Goal: Task Accomplishment & Management: Use online tool/utility

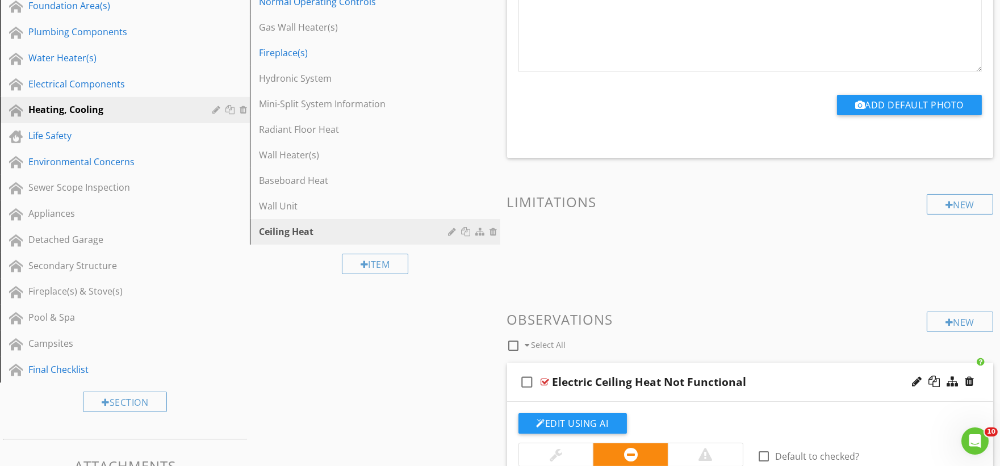
scroll to position [315, 0]
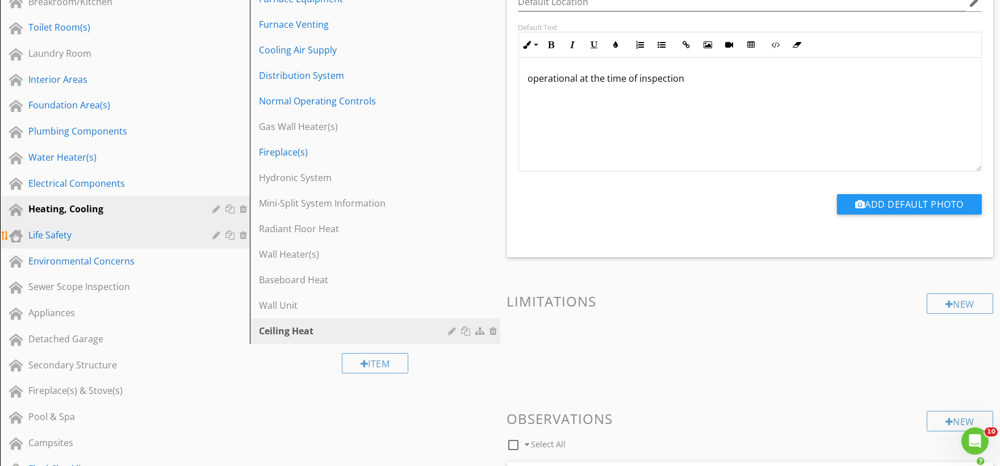
click at [80, 232] on div "Life Safety" at bounding box center [112, 235] width 168 height 14
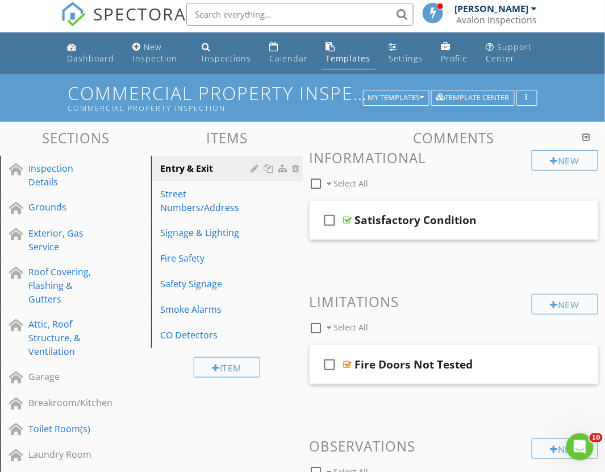
scroll to position [0, 0]
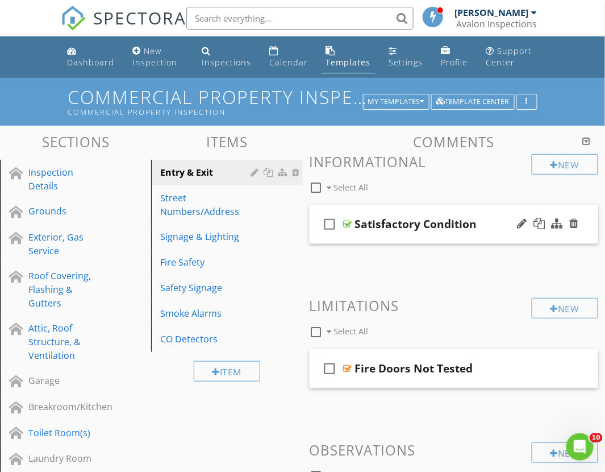
click at [390, 237] on div "check_box_outline_blank Satisfactory Condition" at bounding box center [454, 224] width 289 height 39
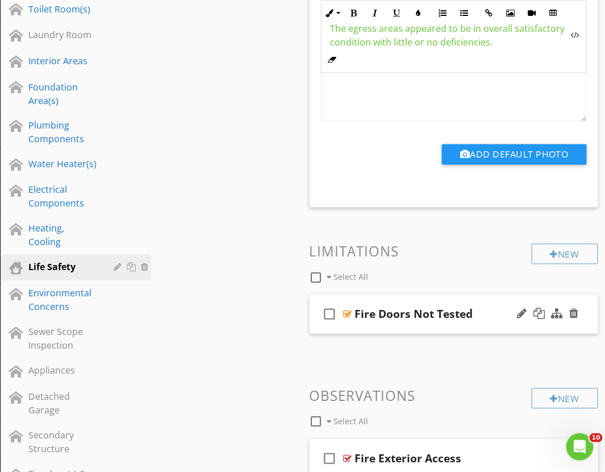
scroll to position [441, 0]
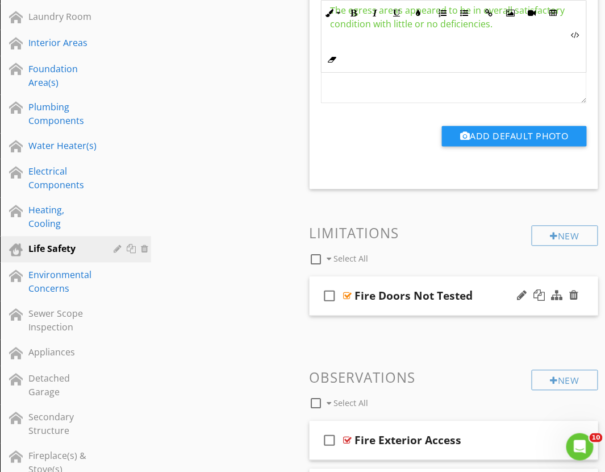
click at [386, 307] on div "check_box_outline_blank Fire Doors Not Tested" at bounding box center [454, 296] width 289 height 39
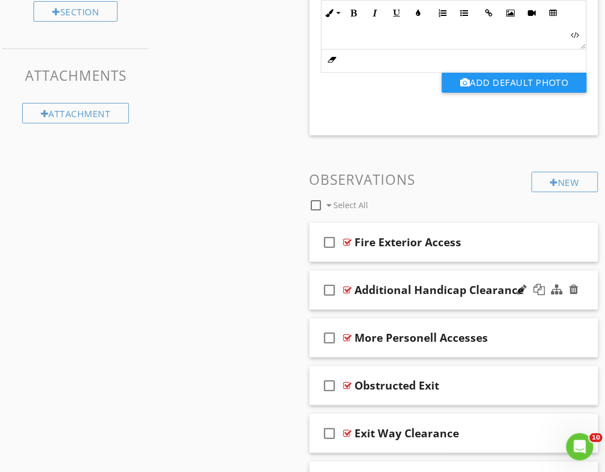
scroll to position [1010, 0]
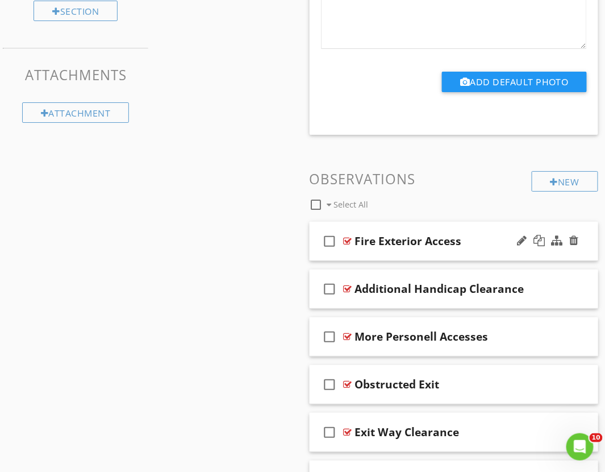
click at [377, 257] on div "check_box_outline_blank Fire Exterior Access" at bounding box center [454, 241] width 289 height 39
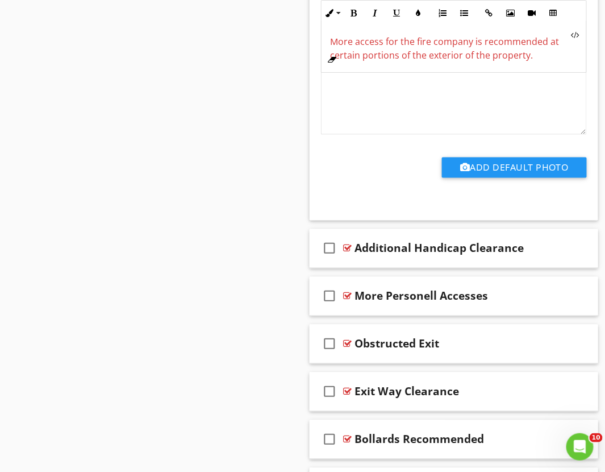
scroll to position [1515, 0]
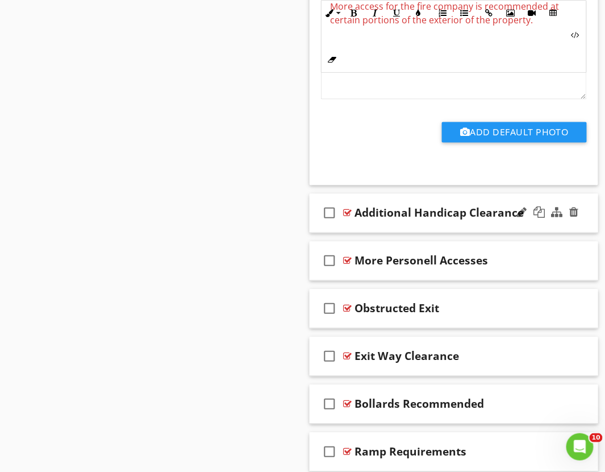
click at [384, 231] on div "check_box_outline_blank Additional Handicap Clearance" at bounding box center [454, 213] width 289 height 39
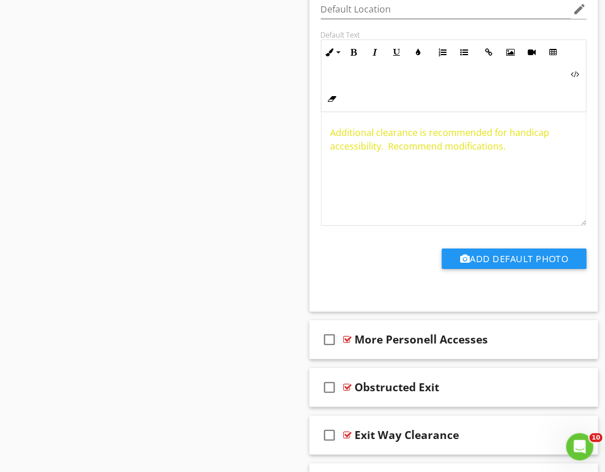
scroll to position [1894, 0]
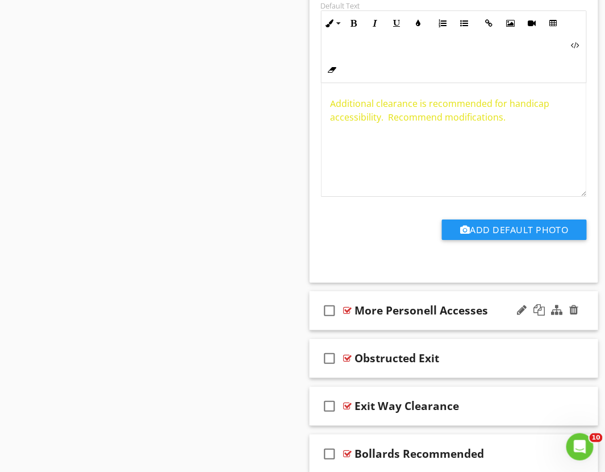
click at [379, 325] on div "check_box_outline_blank More Personell Accesses" at bounding box center [454, 310] width 289 height 39
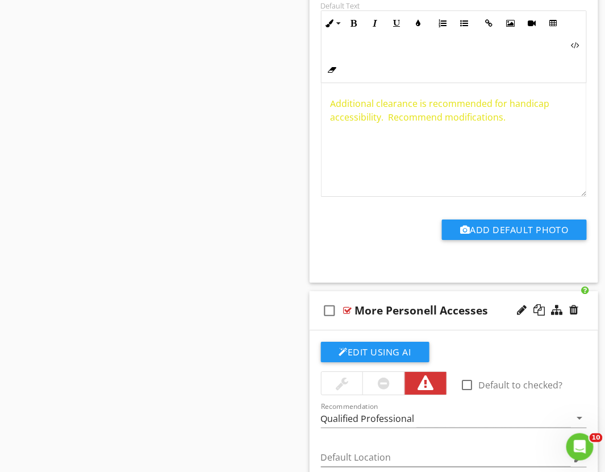
click at [424, 315] on div "More Personell Accesses" at bounding box center [422, 310] width 134 height 14
click at [420, 313] on input "More Personell Accesses" at bounding box center [454, 311] width 199 height 19
type input "More Personnel Accesses"
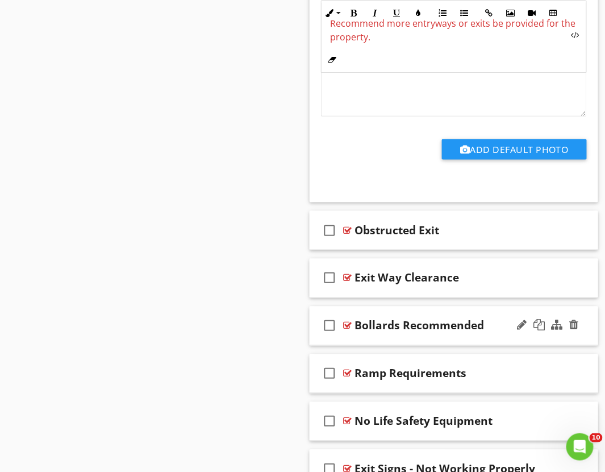
scroll to position [2462, 0]
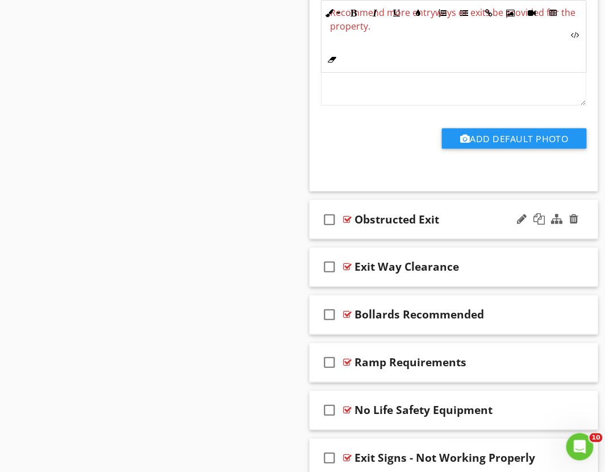
click at [387, 235] on div "check_box_outline_blank Obstructed Exit" at bounding box center [454, 219] width 289 height 39
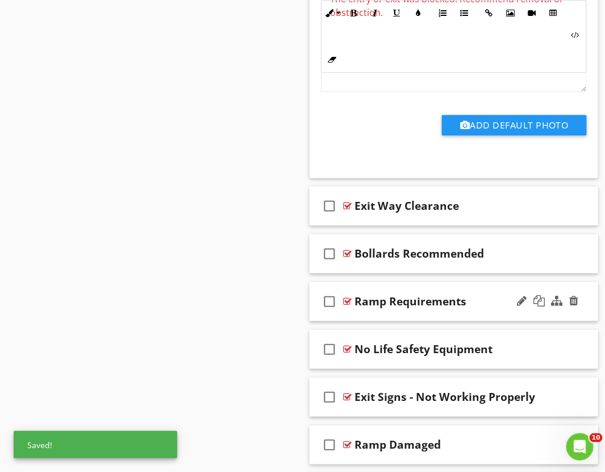
scroll to position [2967, 0]
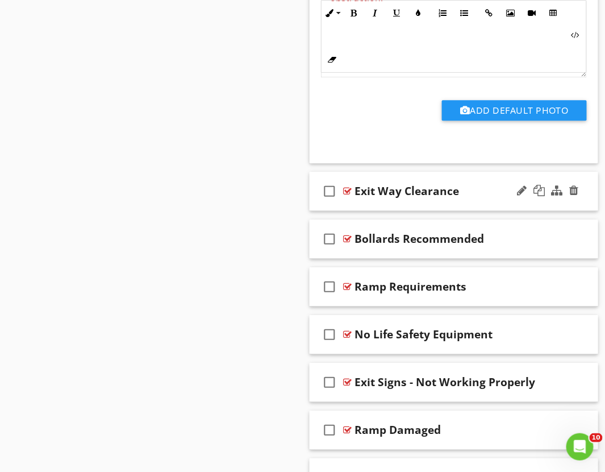
click at [393, 208] on div "check_box_outline_blank Exit Way Clearance" at bounding box center [454, 191] width 289 height 39
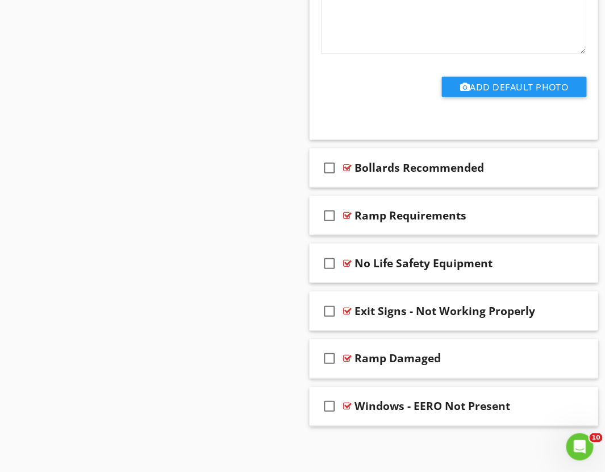
scroll to position [3470, 0]
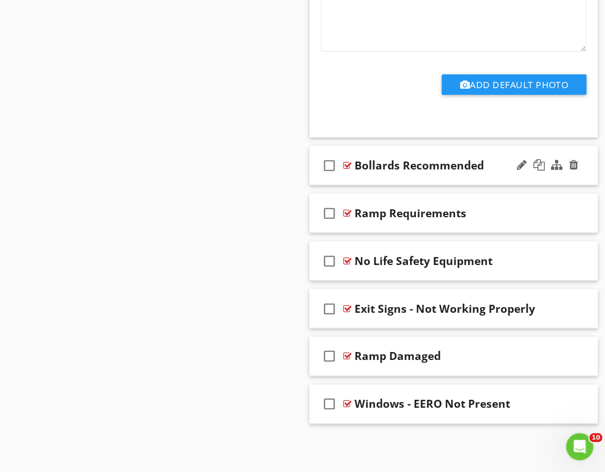
click at [381, 178] on div "check_box_outline_blank Bollards Recommended" at bounding box center [454, 165] width 289 height 39
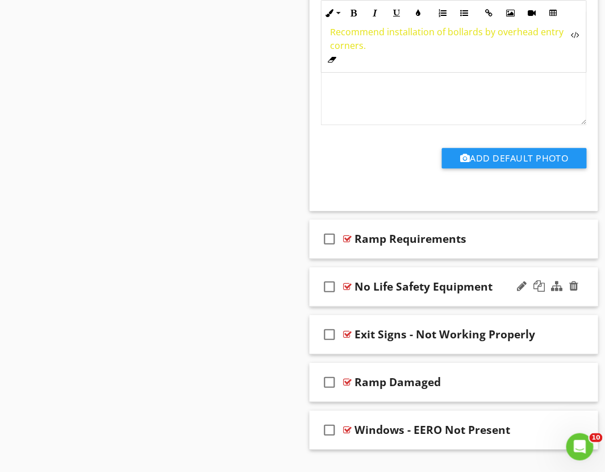
scroll to position [3900, 0]
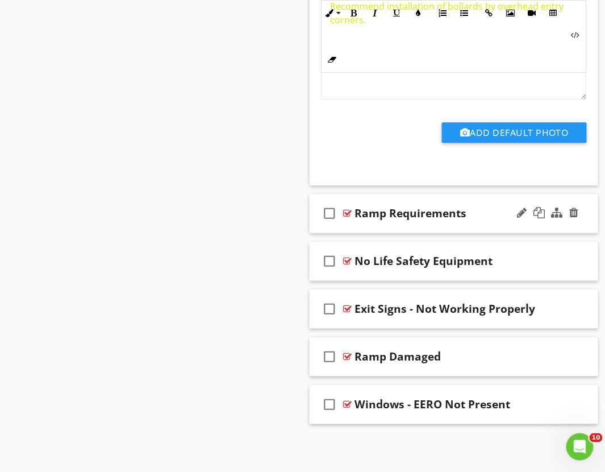
click at [369, 226] on div "check_box_outline_blank Ramp Requirements" at bounding box center [454, 213] width 289 height 39
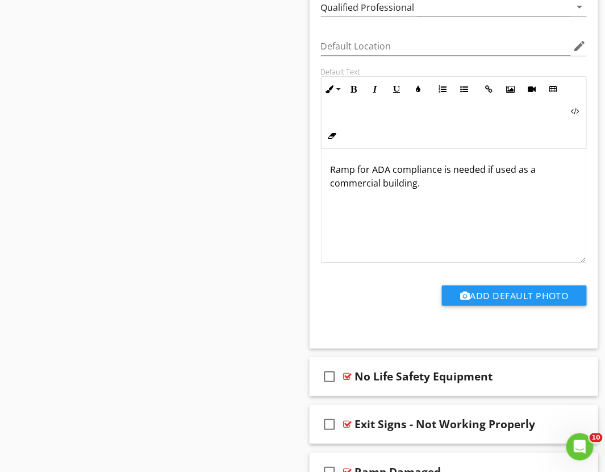
scroll to position [4329, 0]
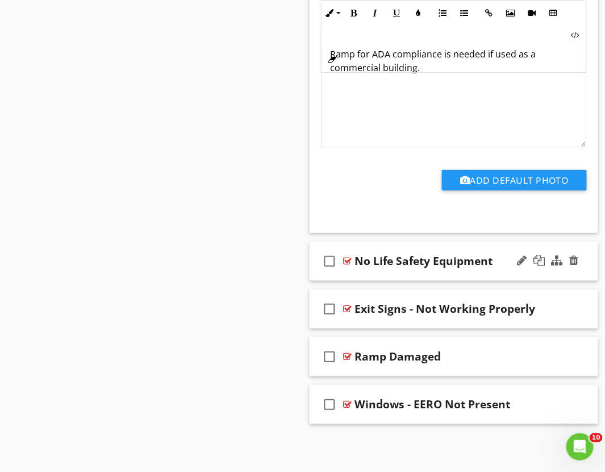
click at [369, 275] on div "check_box_outline_blank No Life Safety Equipment" at bounding box center [454, 260] width 289 height 39
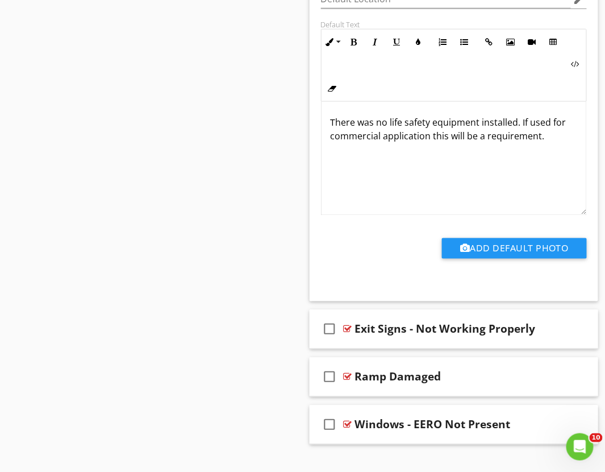
scroll to position [4758, 0]
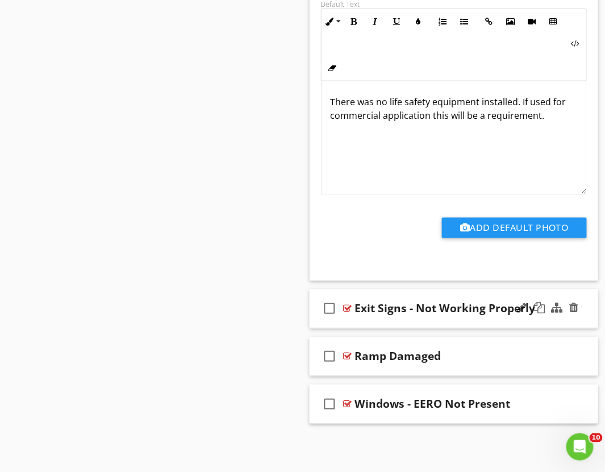
click at [376, 324] on div "check_box_outline_blank Exit Signs - Not Working Properly" at bounding box center [454, 308] width 289 height 39
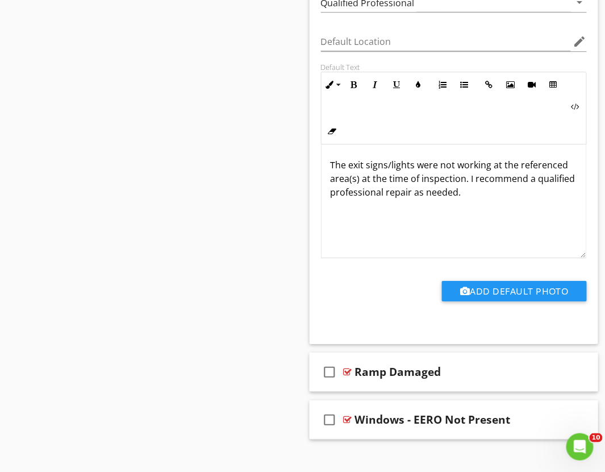
scroll to position [5188, 0]
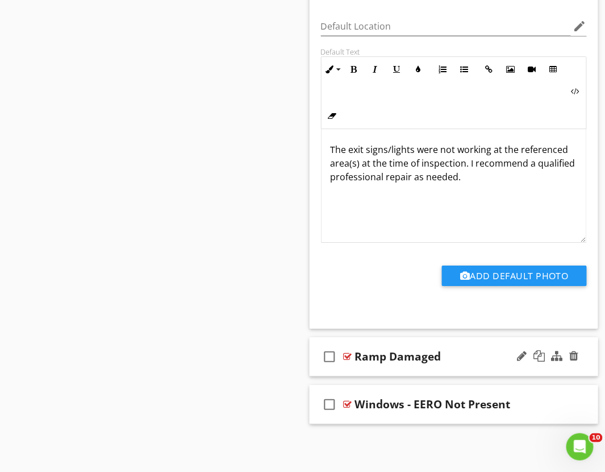
click at [373, 367] on div "check_box_outline_blank Ramp Damaged" at bounding box center [454, 356] width 289 height 39
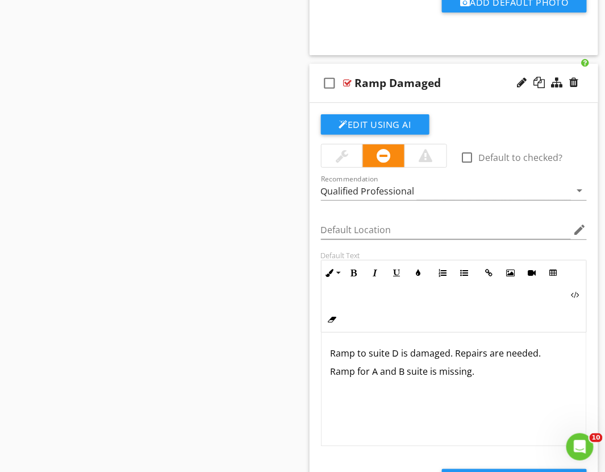
scroll to position [5617, 0]
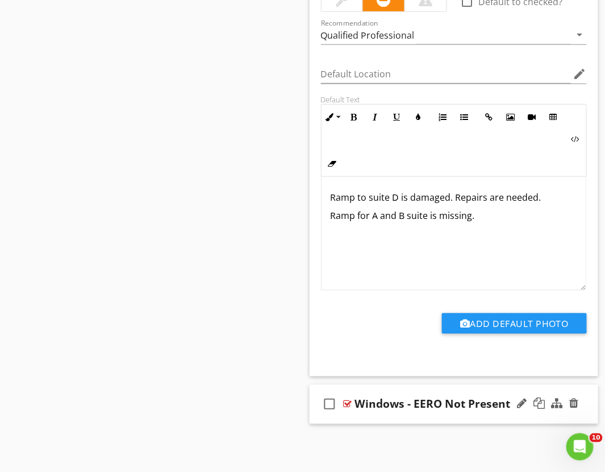
click at [395, 416] on div "check_box_outline_blank Windows - EERO Not Present" at bounding box center [454, 404] width 289 height 39
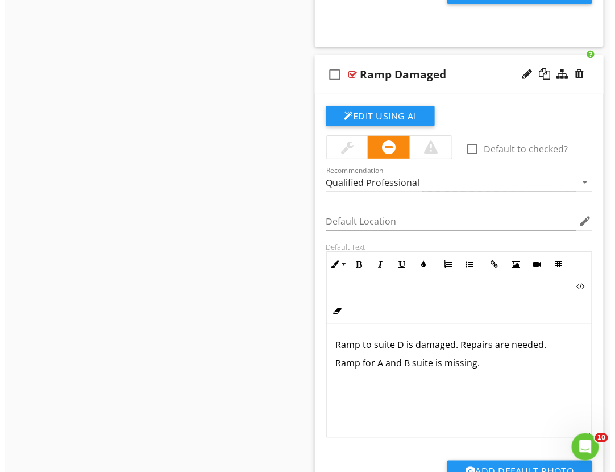
scroll to position [5427, 0]
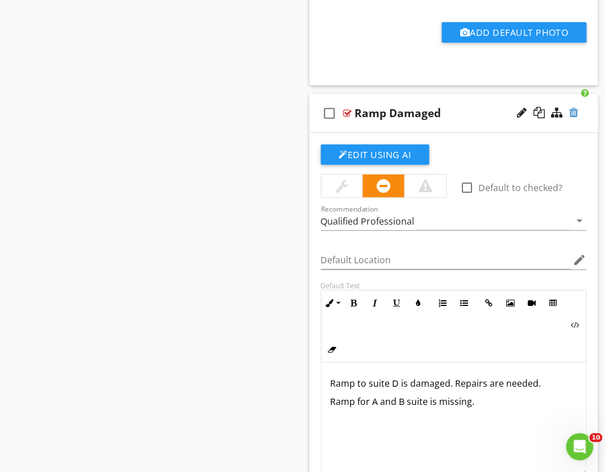
click at [574, 118] on div at bounding box center [574, 112] width 9 height 11
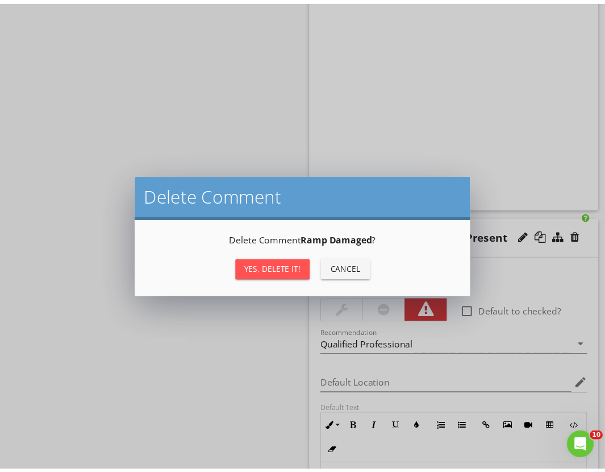
scroll to position [5358, 0]
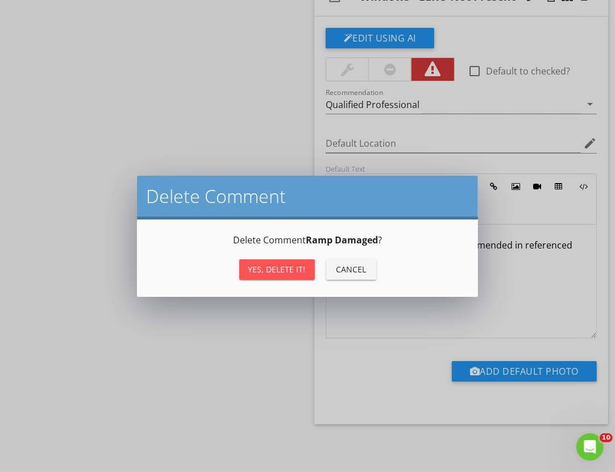
click at [282, 270] on div "Yes, Delete it!" at bounding box center [276, 269] width 57 height 12
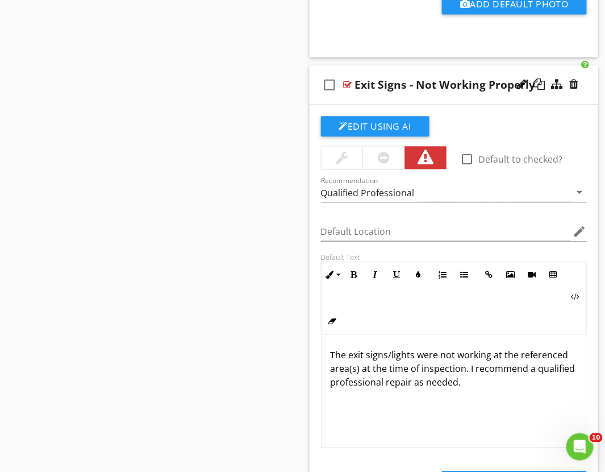
scroll to position [4916, 0]
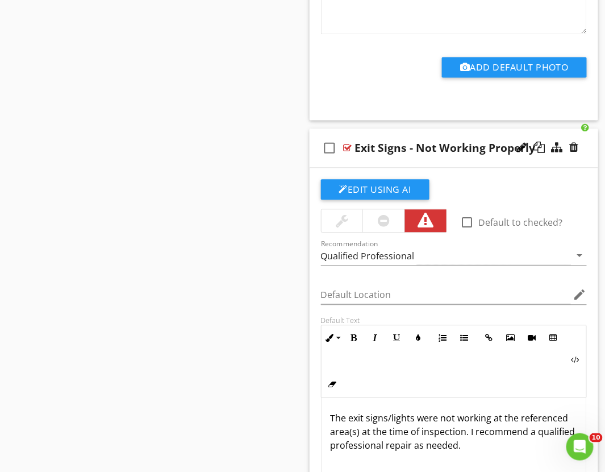
click at [383, 226] on div at bounding box center [384, 221] width 12 height 14
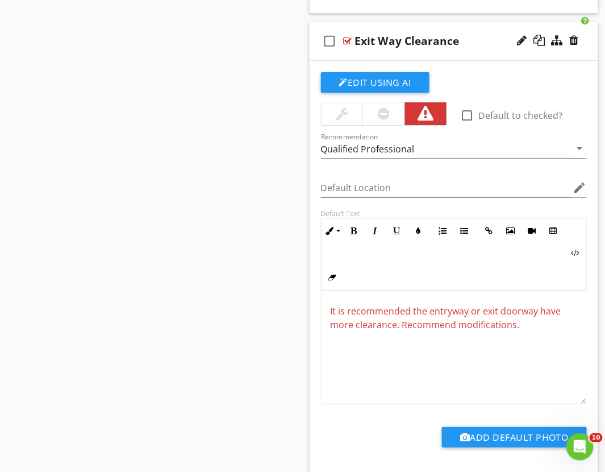
scroll to position [3086, 0]
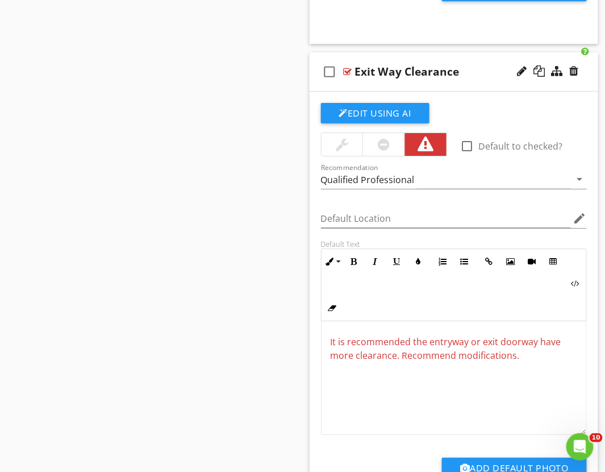
click at [380, 144] on div at bounding box center [384, 144] width 12 height 14
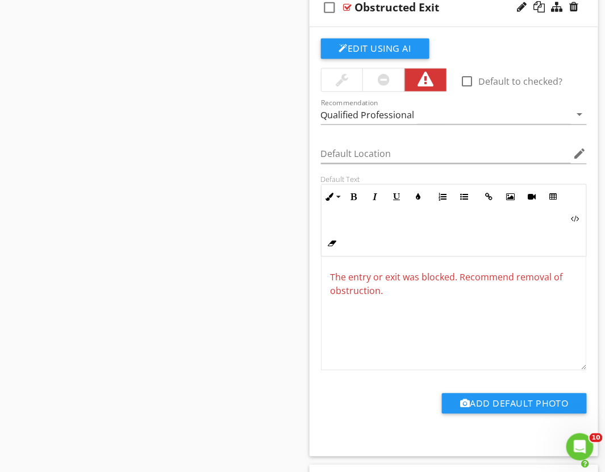
scroll to position [2644, 0]
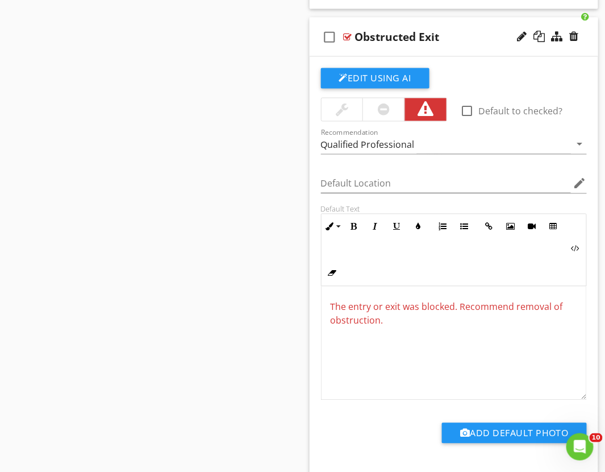
click at [385, 110] on div at bounding box center [384, 110] width 12 height 14
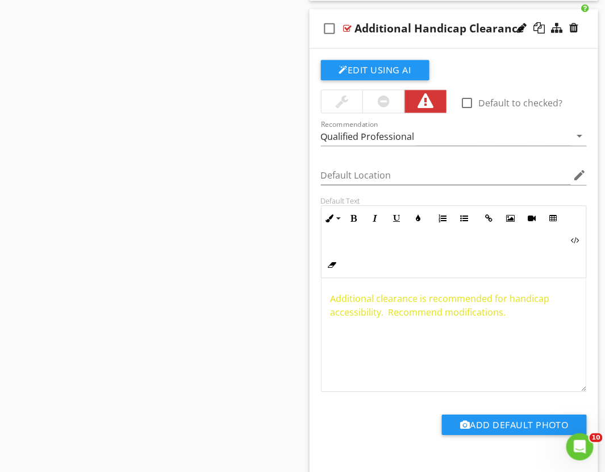
scroll to position [1696, 0]
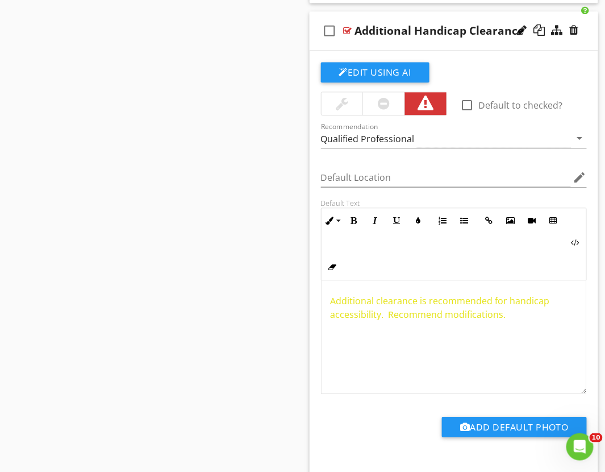
click at [376, 106] on div at bounding box center [383, 103] width 42 height 23
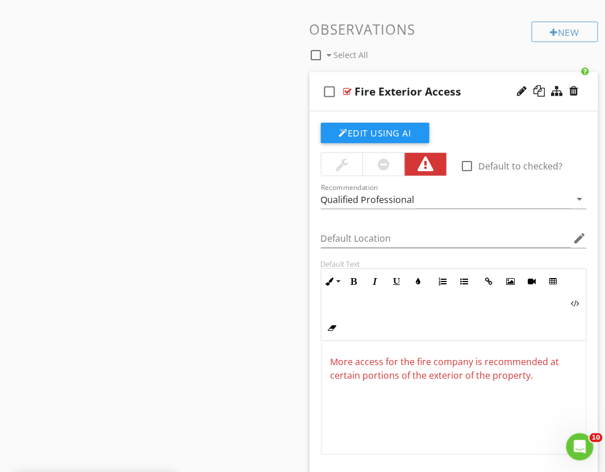
scroll to position [1128, 0]
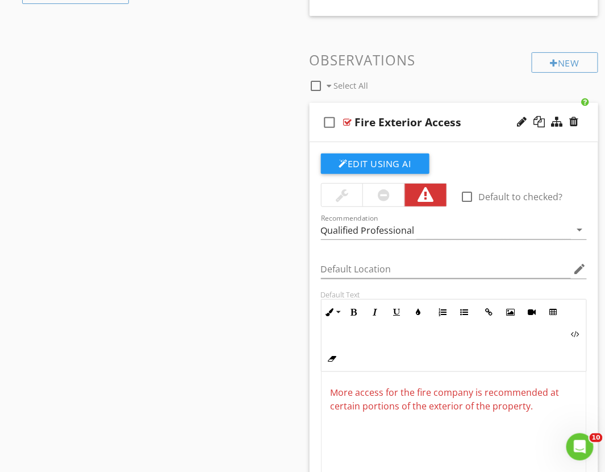
click at [380, 200] on div at bounding box center [384, 195] width 12 height 14
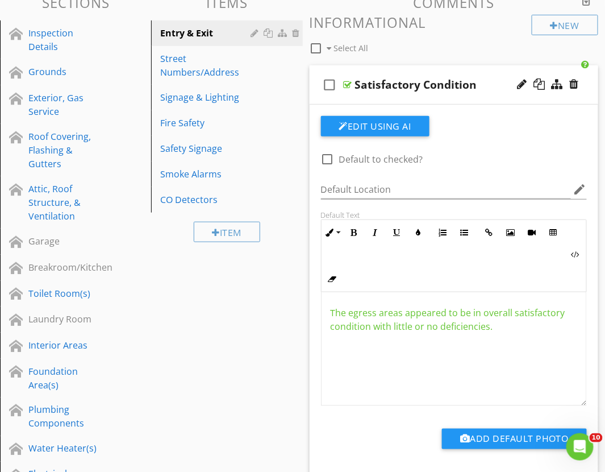
scroll to position [0, 0]
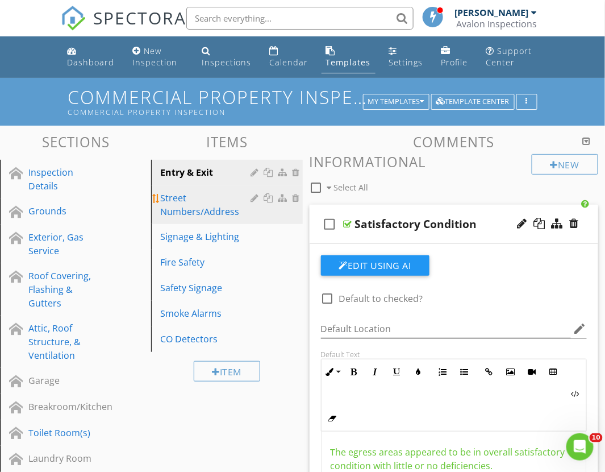
click at [169, 211] on div "Street Numbers/Address" at bounding box center [207, 204] width 94 height 27
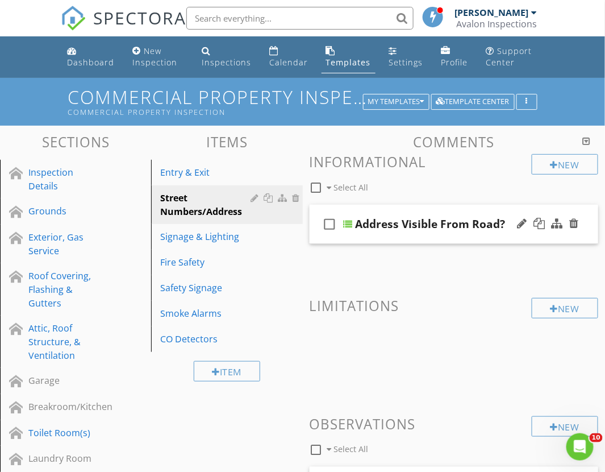
click at [366, 235] on div "check_box_outline_blank Address Visible From Road?" at bounding box center [454, 224] width 289 height 39
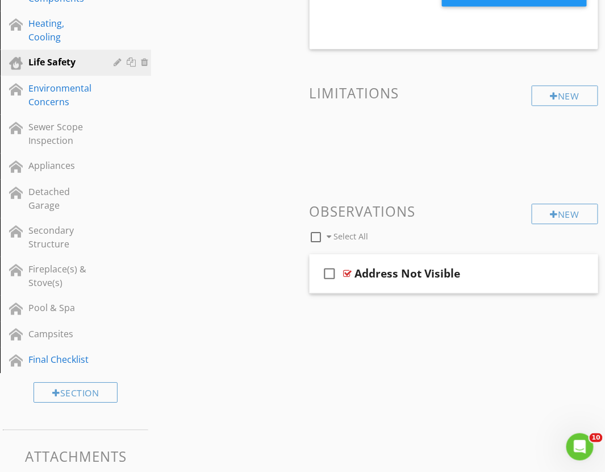
scroll to position [631, 0]
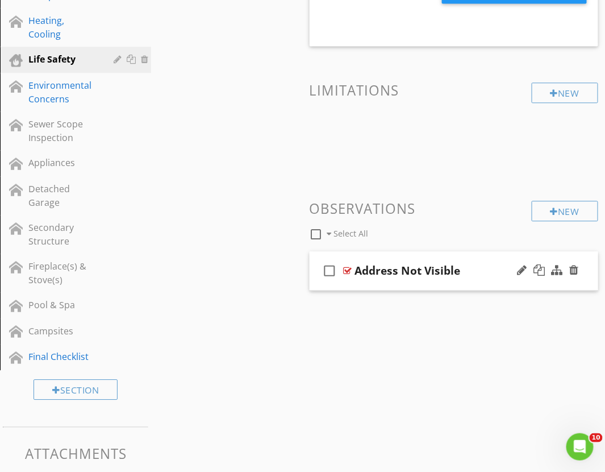
click at [382, 286] on div "check_box_outline_blank Address Not Visible" at bounding box center [454, 270] width 289 height 39
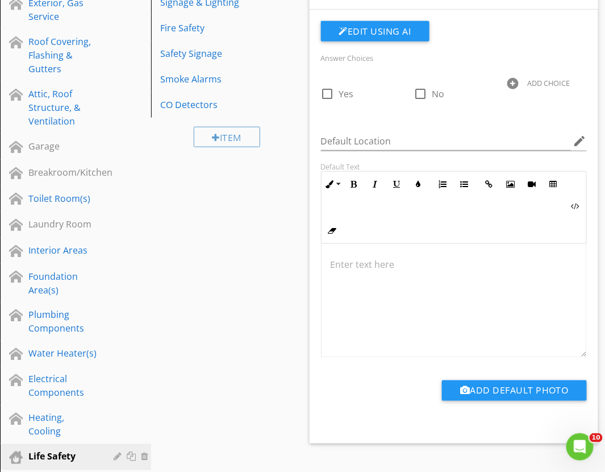
scroll to position [63, 0]
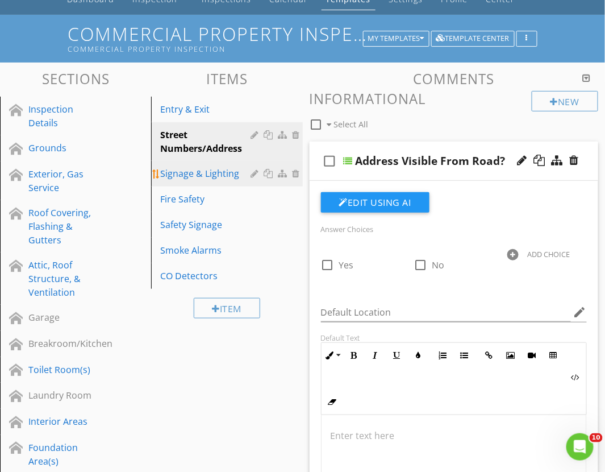
click at [197, 174] on div "Signage & Lighting" at bounding box center [207, 173] width 94 height 14
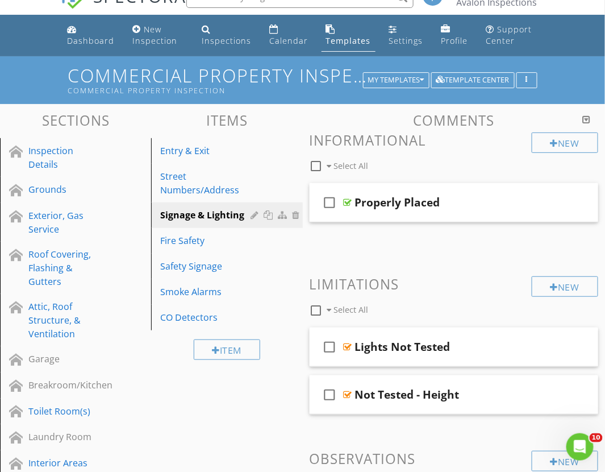
scroll to position [0, 0]
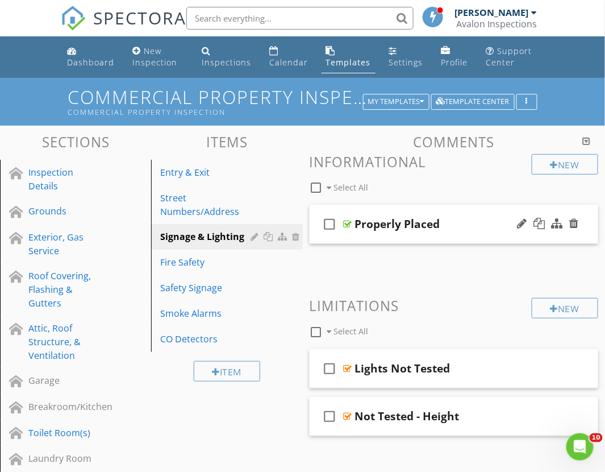
click at [372, 237] on div "check_box_outline_blank Properly Placed" at bounding box center [454, 224] width 289 height 39
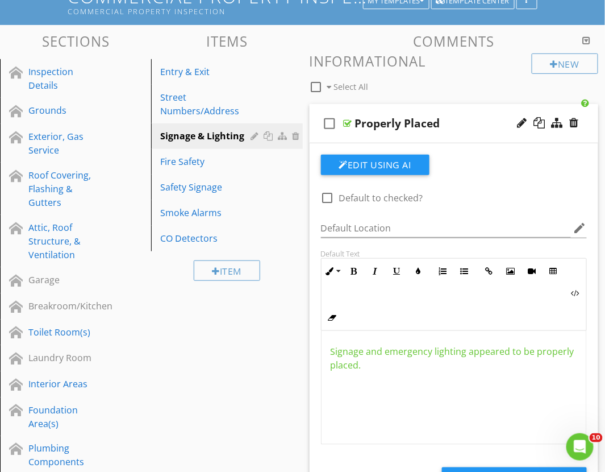
scroll to position [126, 0]
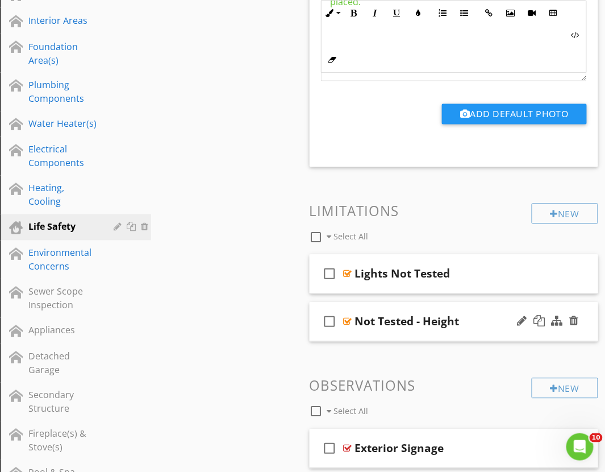
scroll to position [504, 0]
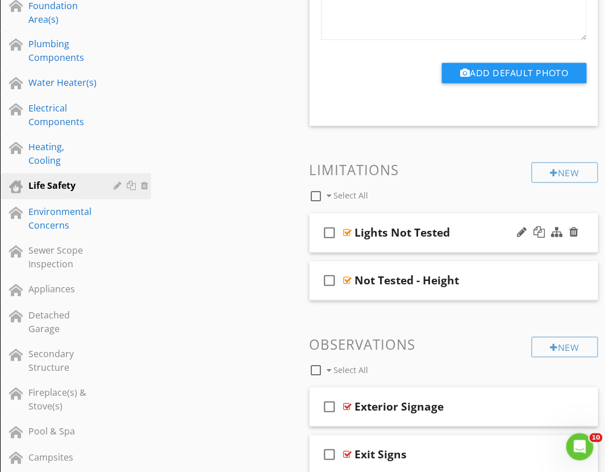
click at [385, 251] on div "check_box_outline_blank Lights Not Tested" at bounding box center [454, 233] width 289 height 39
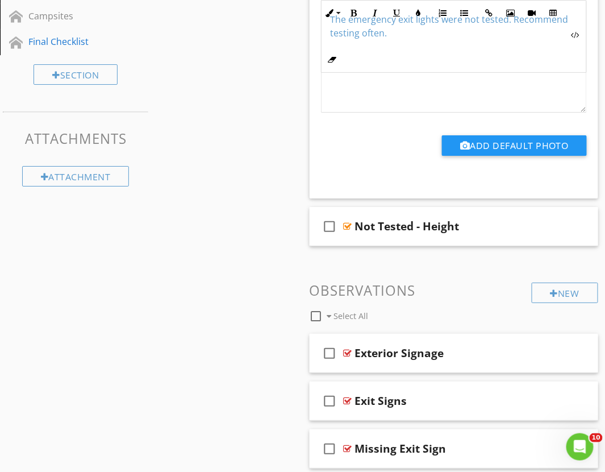
scroll to position [947, 0]
click at [374, 243] on div "check_box_outline_blank Not Tested - Height" at bounding box center [454, 225] width 289 height 39
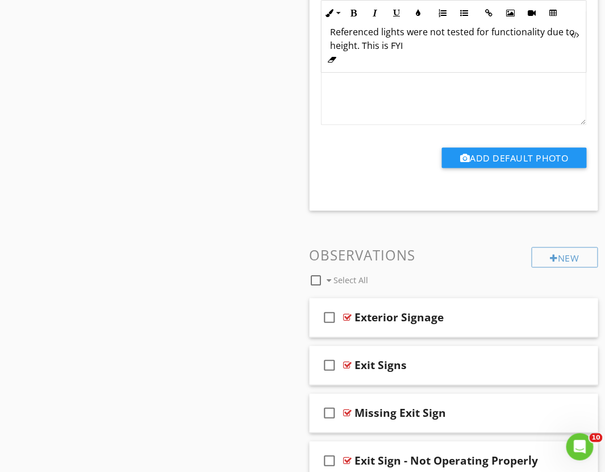
scroll to position [1515, 0]
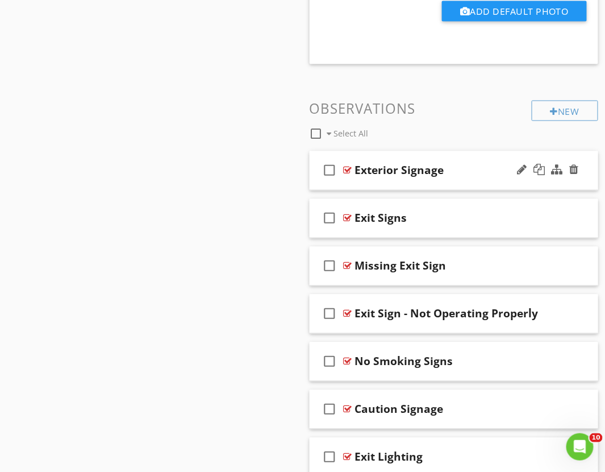
click at [378, 184] on div "check_box_outline_blank Exterior Signage" at bounding box center [454, 170] width 289 height 39
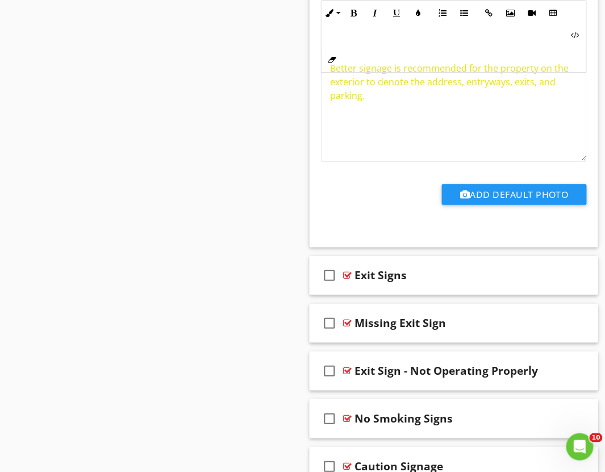
scroll to position [1957, 0]
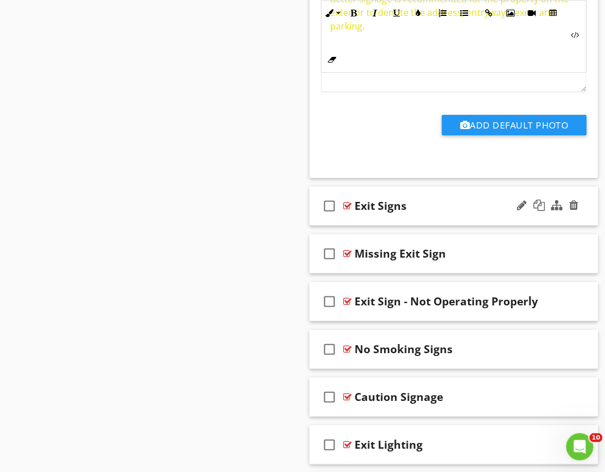
click at [358, 217] on div "check_box_outline_blank Exit Signs" at bounding box center [454, 205] width 289 height 39
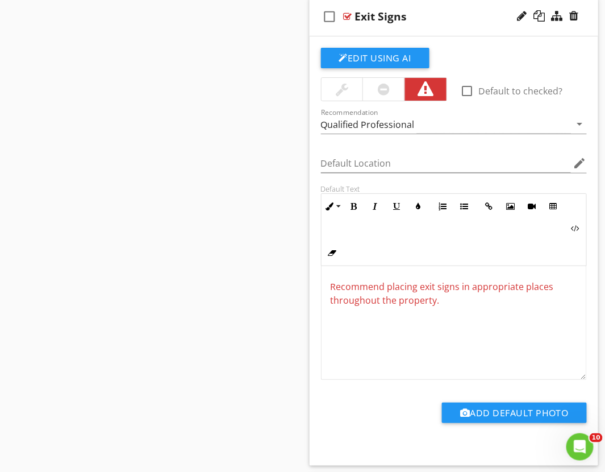
scroll to position [2146, 0]
click at [418, 19] on div "Exit Signs" at bounding box center [454, 16] width 199 height 14
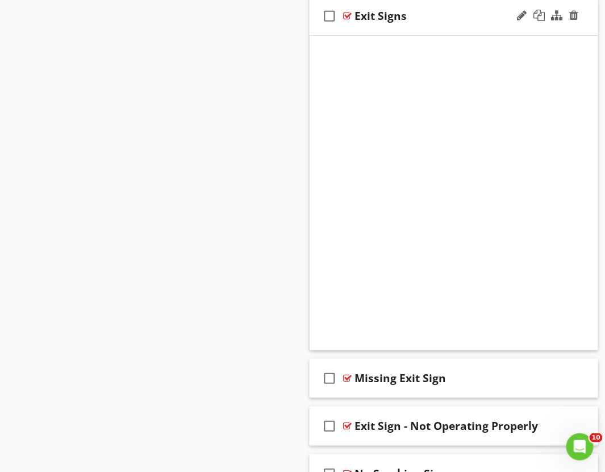
scroll to position [2141, 0]
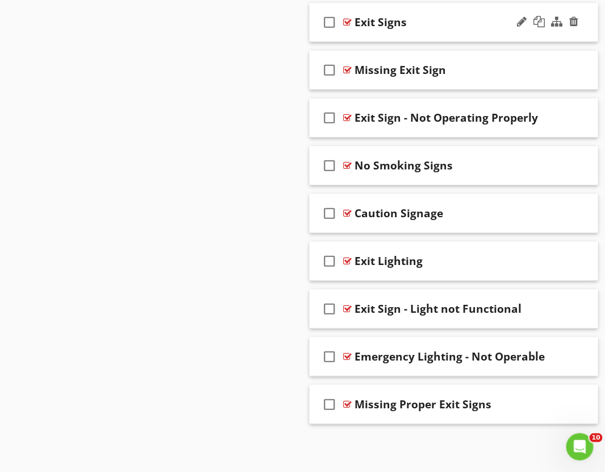
click at [418, 23] on div "Exit Signs" at bounding box center [454, 22] width 199 height 14
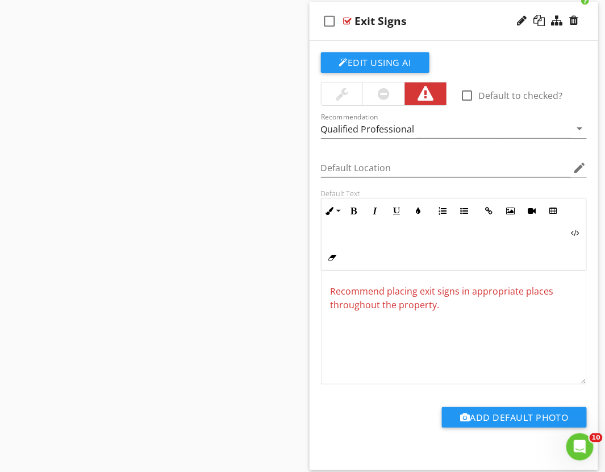
scroll to position [2146, 0]
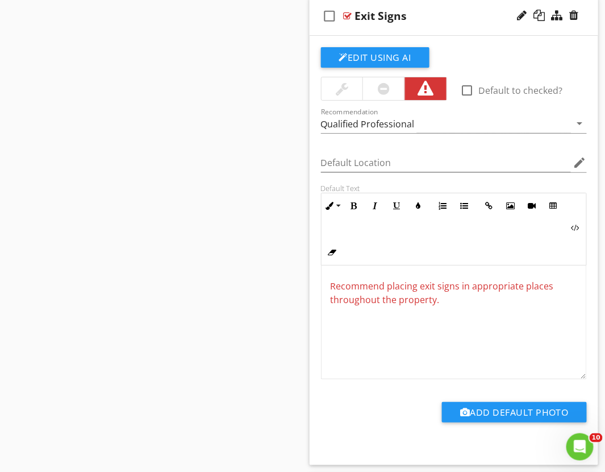
click at [380, 16] on div "Exit Signs" at bounding box center [381, 16] width 52 height 14
click at [406, 18] on input "Exit Signs" at bounding box center [454, 17] width 199 height 19
type input "Exit Signs Missing"
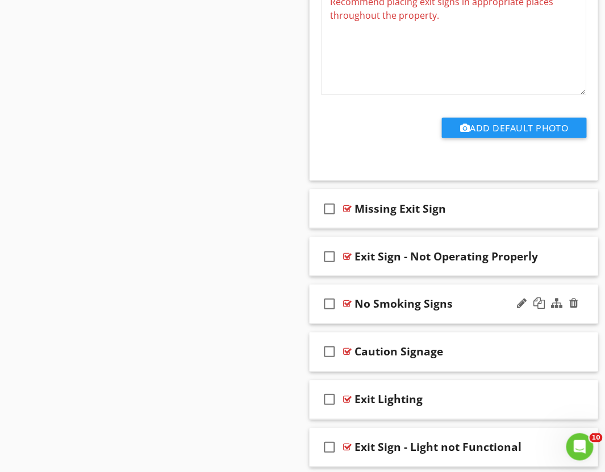
scroll to position [2462, 0]
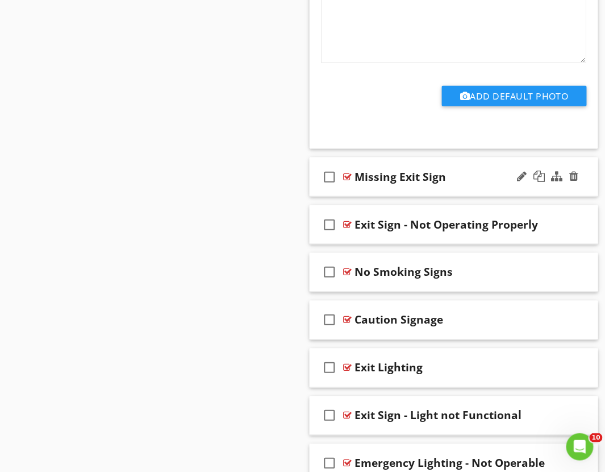
click at [366, 191] on div "check_box_outline_blank Missing Exit Sign" at bounding box center [454, 176] width 289 height 39
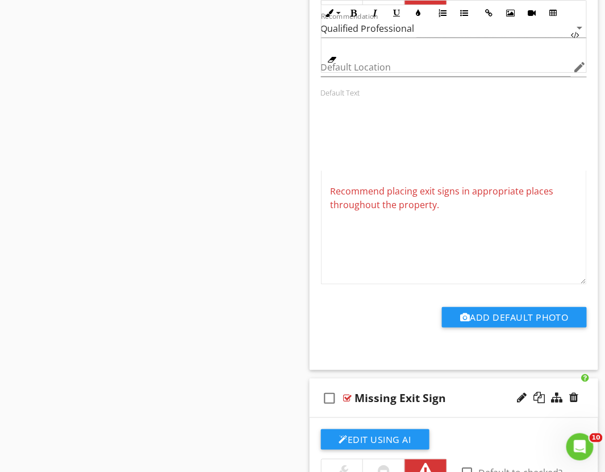
scroll to position [2399, 0]
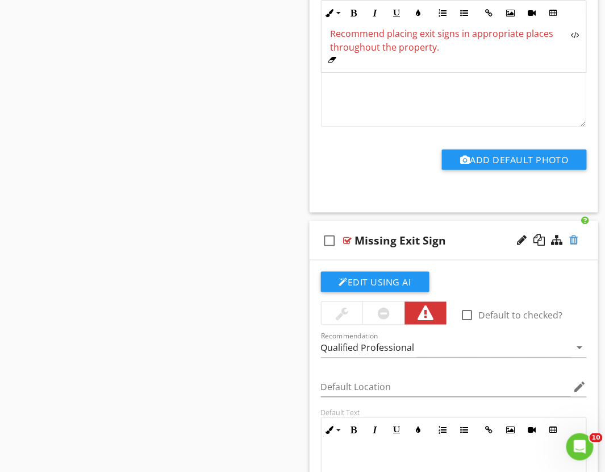
click at [574, 240] on div at bounding box center [574, 239] width 9 height 11
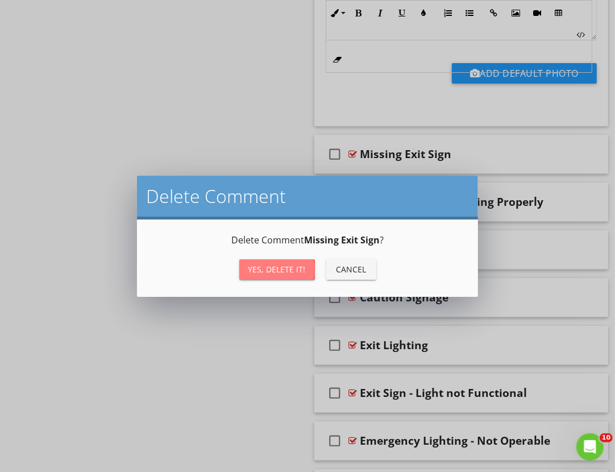
click at [262, 270] on div "Yes, Delete it!" at bounding box center [276, 269] width 57 height 12
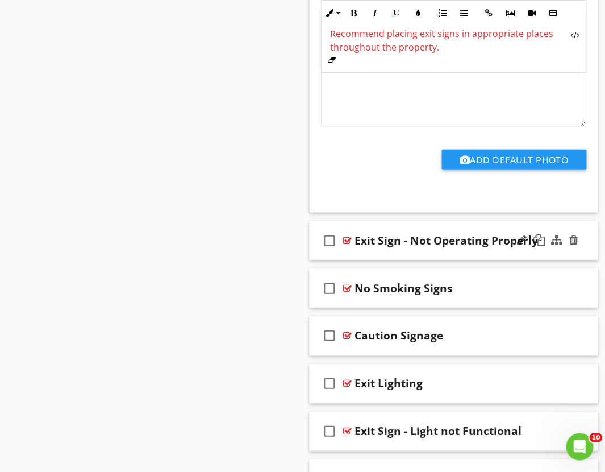
click at [368, 256] on div "check_box_outline_blank Exit Sign - Not Operating Properly" at bounding box center [454, 240] width 289 height 39
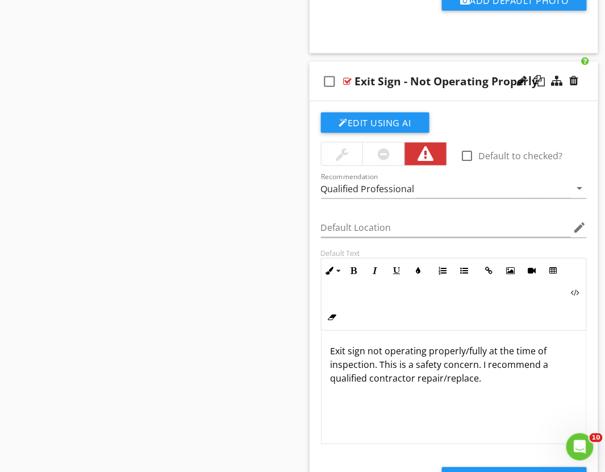
scroll to position [2588, 0]
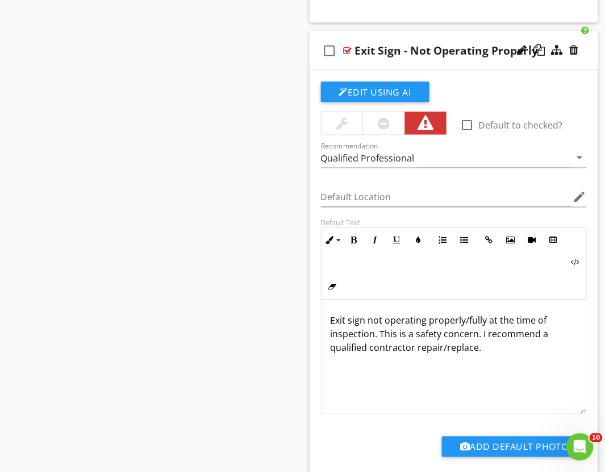
click at [383, 125] on div at bounding box center [384, 123] width 12 height 14
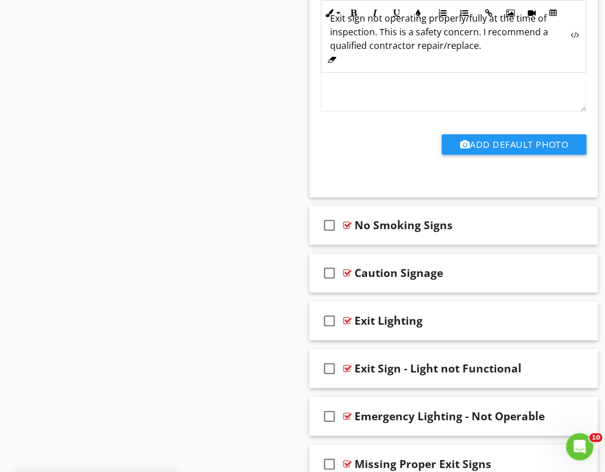
scroll to position [2904, 0]
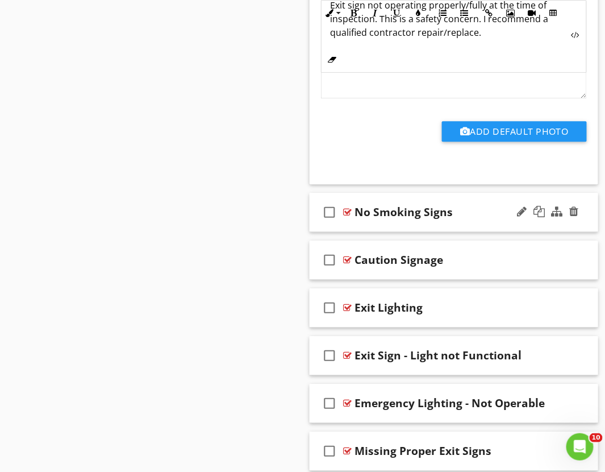
click at [364, 228] on div "check_box_outline_blank No Smoking Signs" at bounding box center [454, 212] width 289 height 39
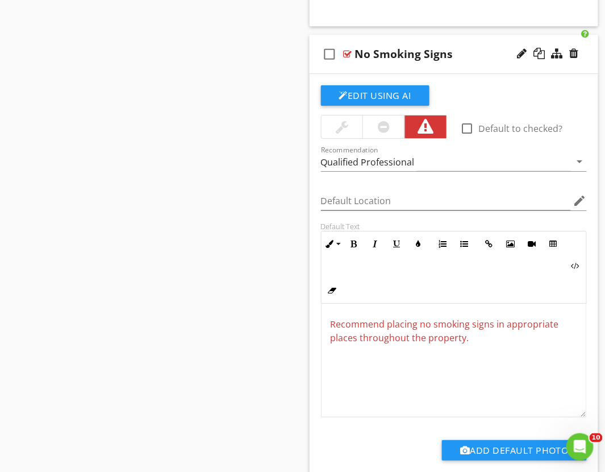
scroll to position [3093, 0]
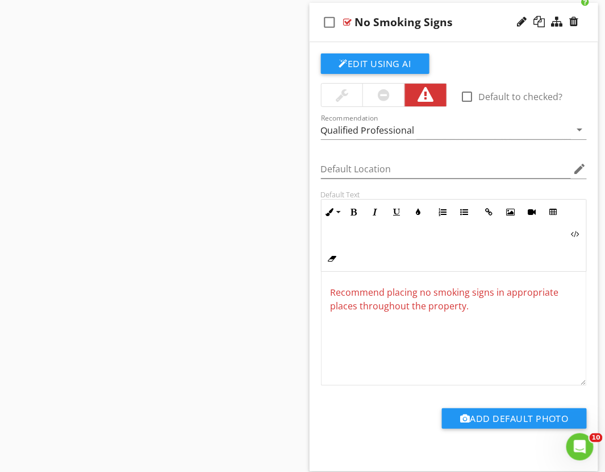
click at [378, 99] on div at bounding box center [384, 95] width 12 height 14
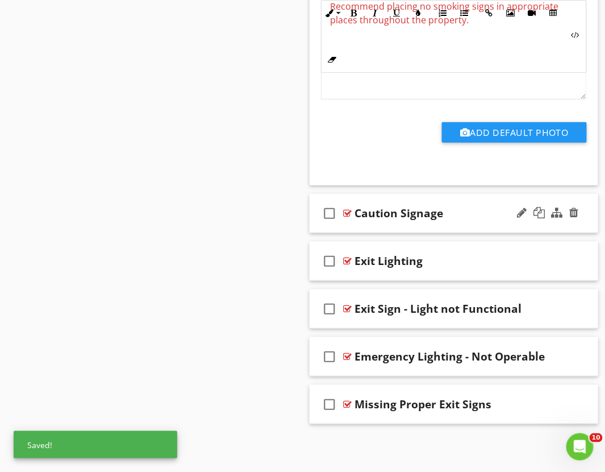
scroll to position [3381, 0]
click at [356, 224] on div "check_box_outline_blank Caution Signage" at bounding box center [454, 213] width 289 height 39
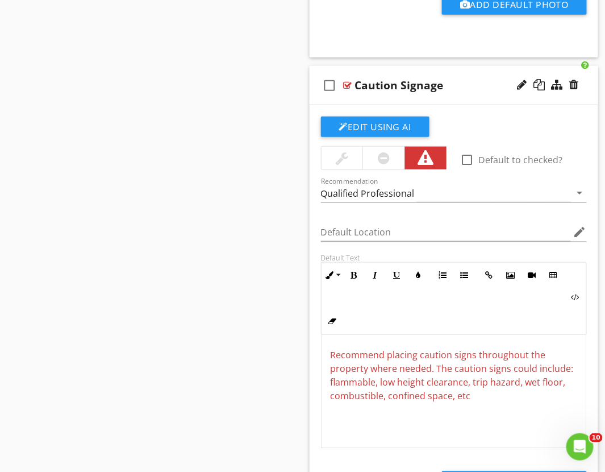
scroll to position [3507, 0]
click at [378, 167] on div at bounding box center [383, 157] width 42 height 23
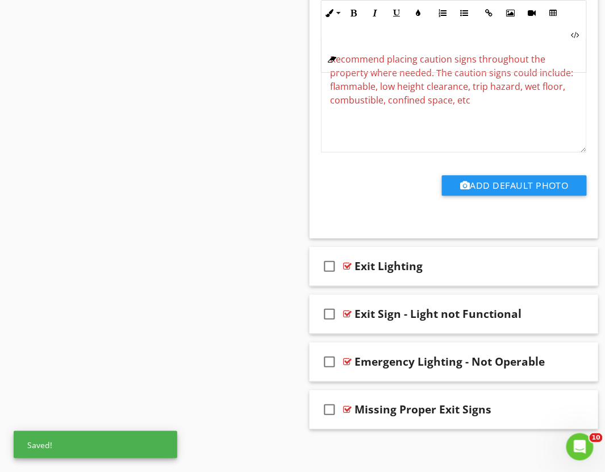
scroll to position [3810, 0]
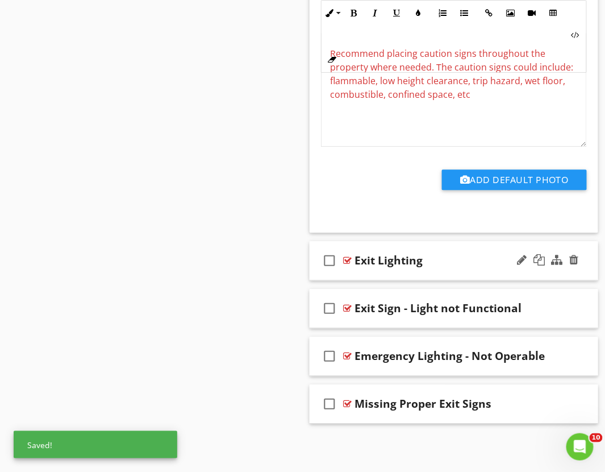
click at [362, 272] on div "check_box_outline_blank Exit Lighting" at bounding box center [454, 260] width 289 height 39
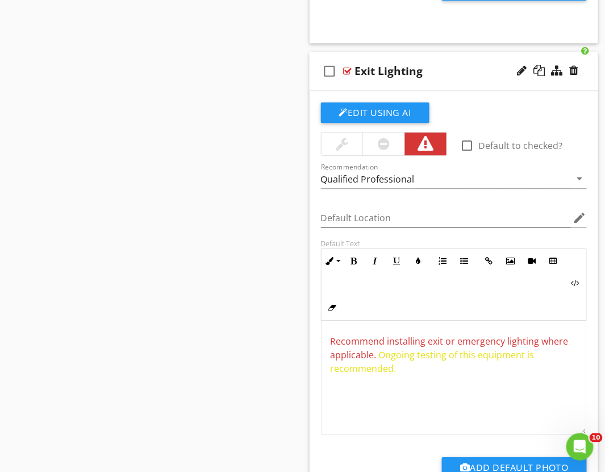
scroll to position [4000, 0]
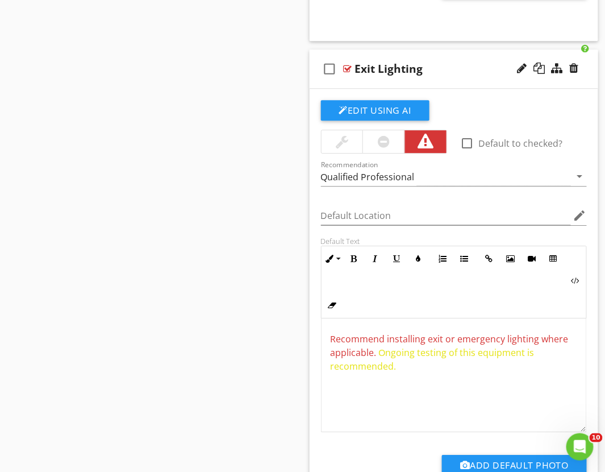
drag, startPoint x: 402, startPoint y: 374, endPoint x: 330, endPoint y: 341, distance: 79.6
click at [330, 341] on div "Recommend installing exit or emergency lighting where applicable. Ongoing testi…" at bounding box center [454, 375] width 265 height 114
click at [418, 262] on icon "button" at bounding box center [419, 259] width 8 height 8
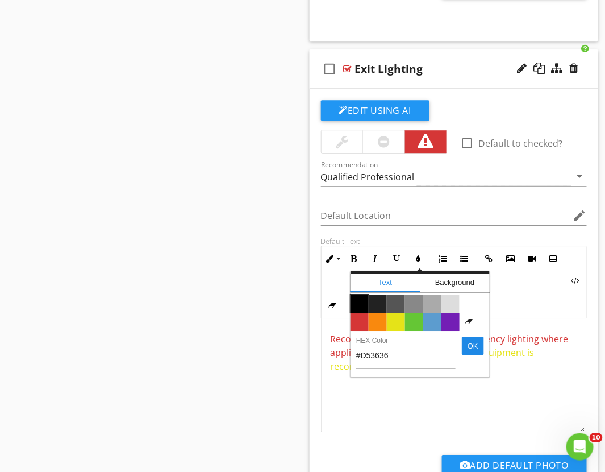
click at [357, 303] on span "Color #000000" at bounding box center [360, 303] width 18 height 18
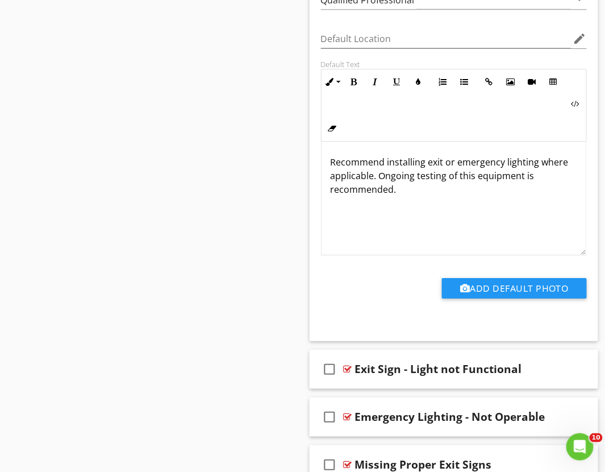
scroll to position [4239, 0]
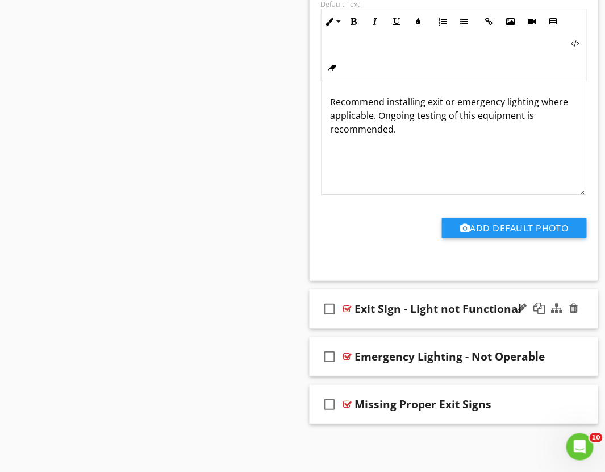
click at [358, 321] on div "check_box_outline_blank Exit Sign - Light not Functional" at bounding box center [454, 308] width 289 height 39
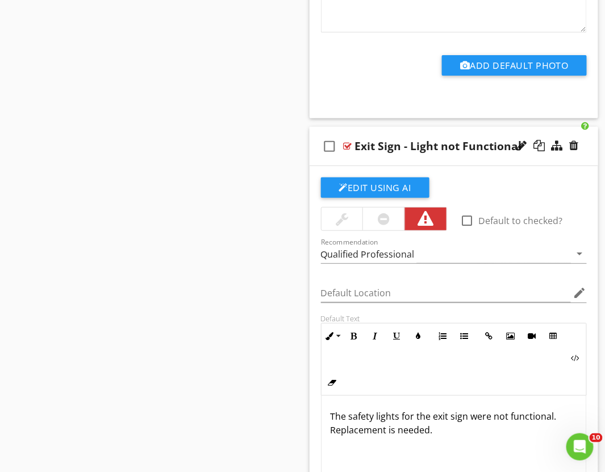
scroll to position [4429, 0]
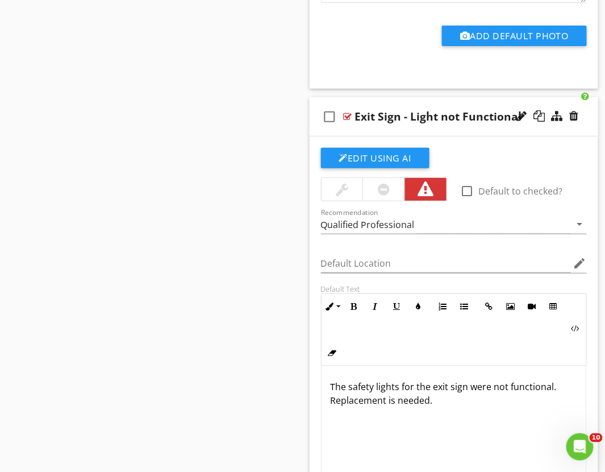
click at [387, 191] on div at bounding box center [384, 189] width 12 height 14
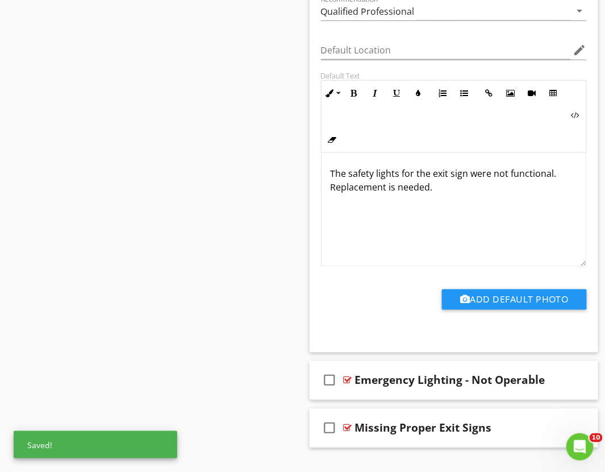
scroll to position [4668, 0]
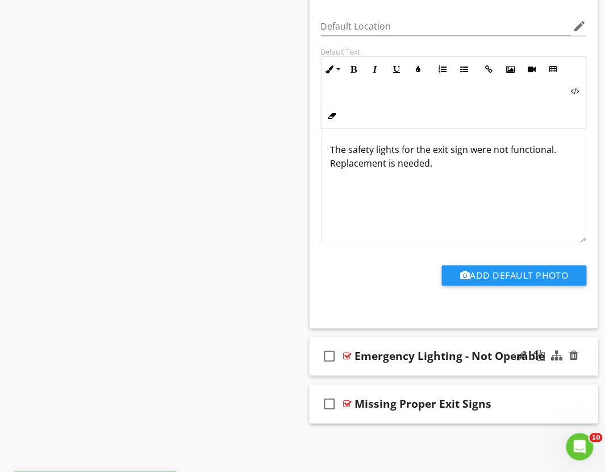
click at [361, 366] on div "check_box_outline_blank Emergency Lighting - Not Operable" at bounding box center [454, 356] width 289 height 39
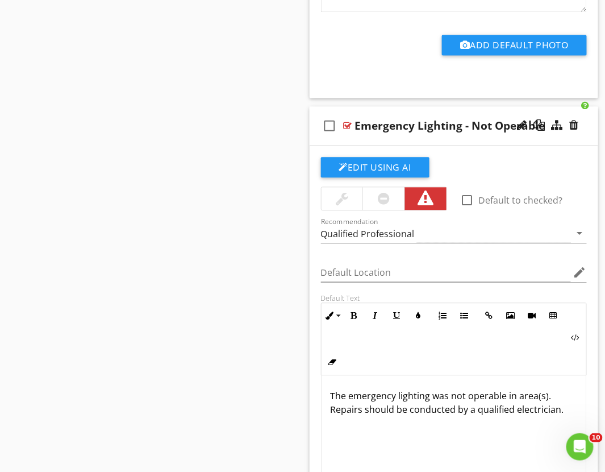
scroll to position [4921, 0]
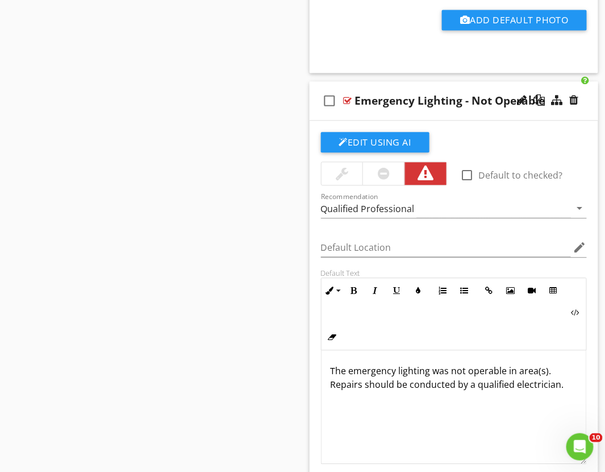
click at [382, 176] on div at bounding box center [384, 173] width 12 height 14
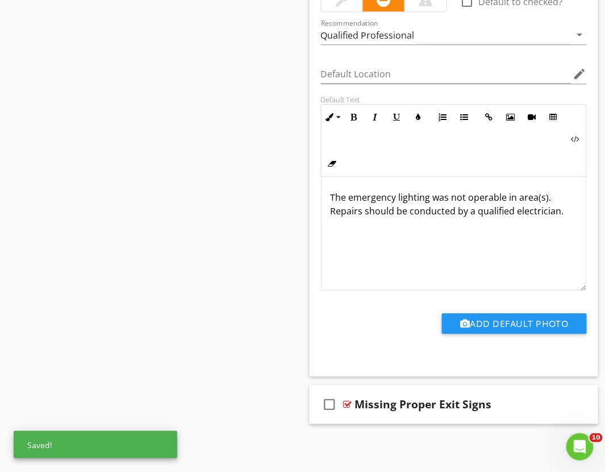
scroll to position [5098, 0]
click at [385, 420] on div "check_box_outline_blank Missing Proper Exit Signs" at bounding box center [454, 404] width 289 height 39
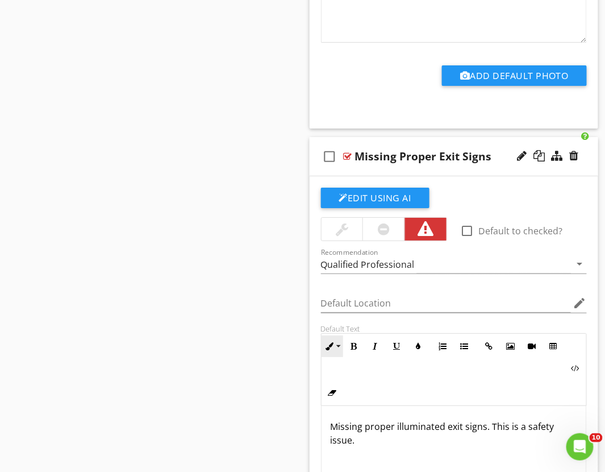
scroll to position [5350, 0]
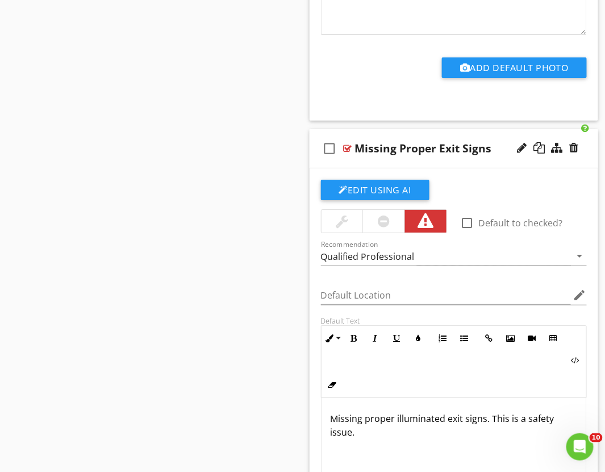
click at [384, 226] on div at bounding box center [384, 221] width 12 height 14
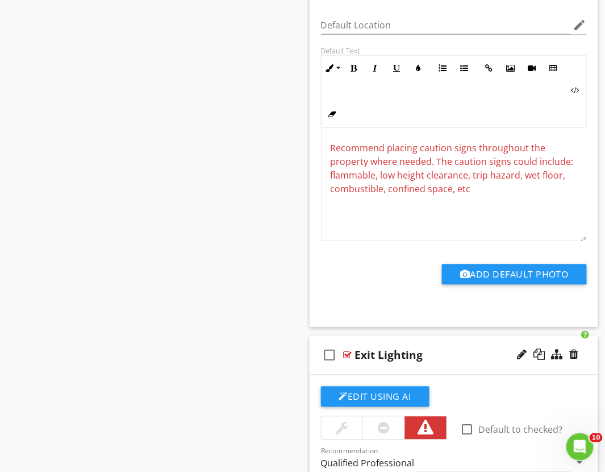
scroll to position [3696, 0]
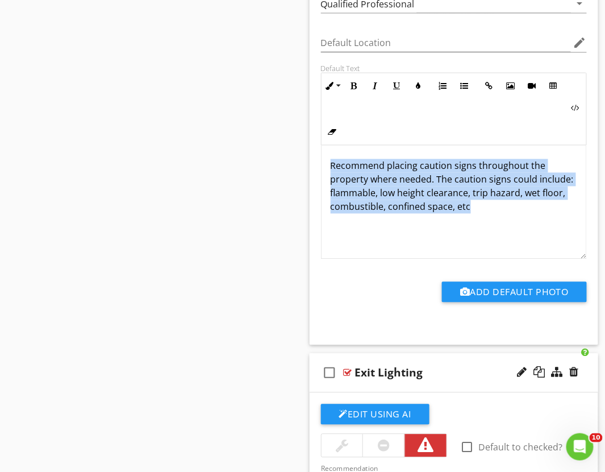
drag, startPoint x: 521, startPoint y: 210, endPoint x: 332, endPoint y: 171, distance: 193.2
click at [332, 171] on p "Recommend placing caution signs throughout the property where needed. The cauti…" at bounding box center [454, 186] width 247 height 55
click at [418, 88] on icon "button" at bounding box center [419, 86] width 8 height 8
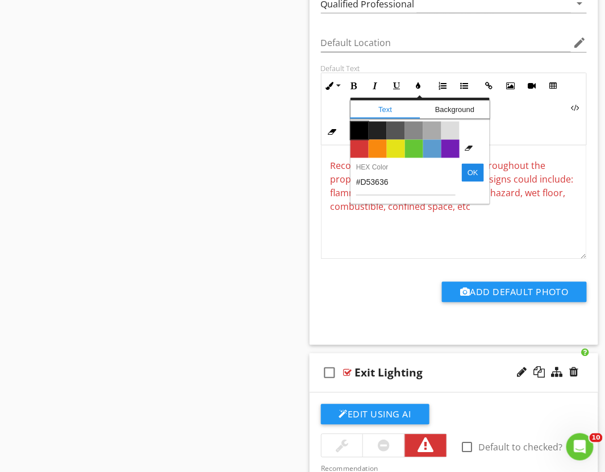
click at [360, 132] on span "Color #000000" at bounding box center [360, 131] width 18 height 18
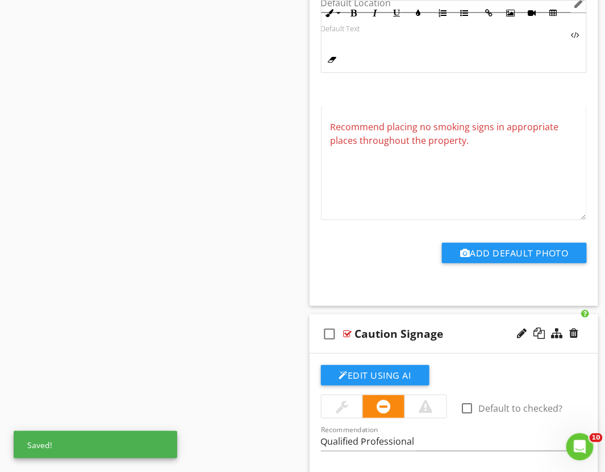
scroll to position [3191, 0]
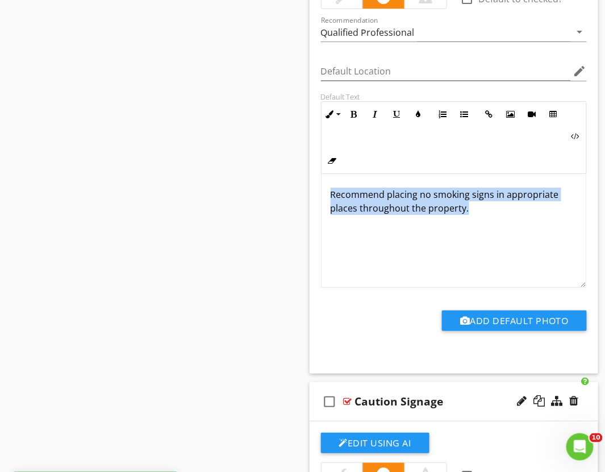
drag, startPoint x: 481, startPoint y: 211, endPoint x: 396, endPoint y: 157, distance: 100.6
click at [322, 197] on div "Recommend placing no smoking signs in appropriate places throughout the propert…" at bounding box center [454, 231] width 265 height 114
click at [425, 120] on button "Colors" at bounding box center [419, 114] width 22 height 22
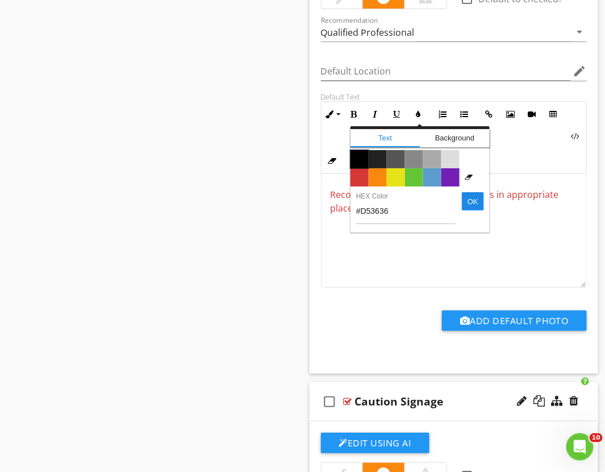
click at [356, 159] on span "Color #000000" at bounding box center [360, 159] width 18 height 18
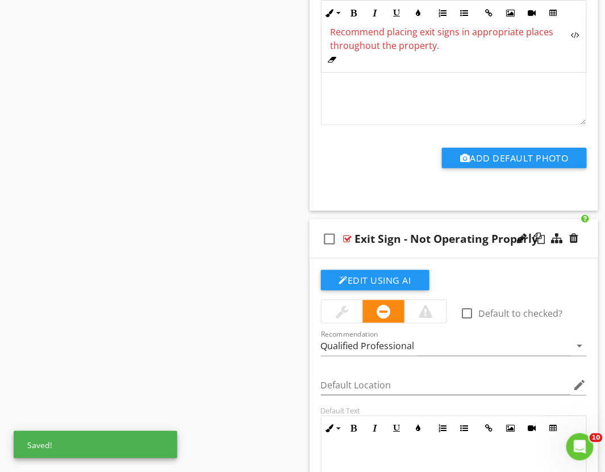
scroll to position [2307, 0]
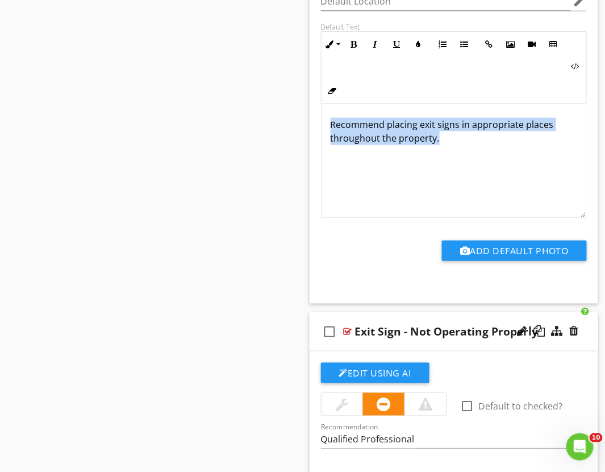
drag, startPoint x: 445, startPoint y: 144, endPoint x: 377, endPoint y: 73, distance: 98.5
click at [325, 126] on div "Recommend placing exit signs in appropriate places throughout the property." at bounding box center [454, 161] width 265 height 114
click at [418, 48] on icon "button" at bounding box center [419, 44] width 8 height 8
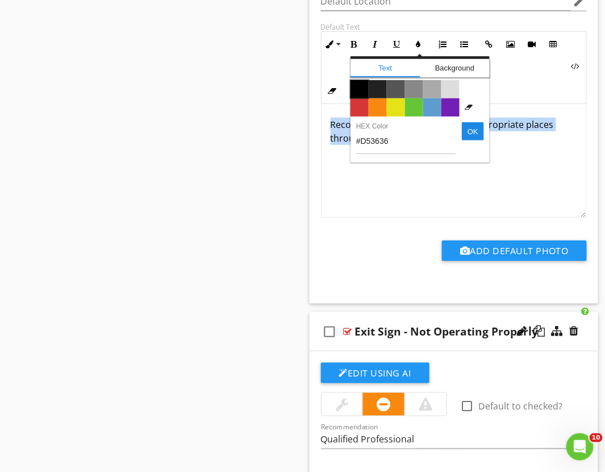
click at [361, 91] on span "Color #000000" at bounding box center [360, 89] width 18 height 18
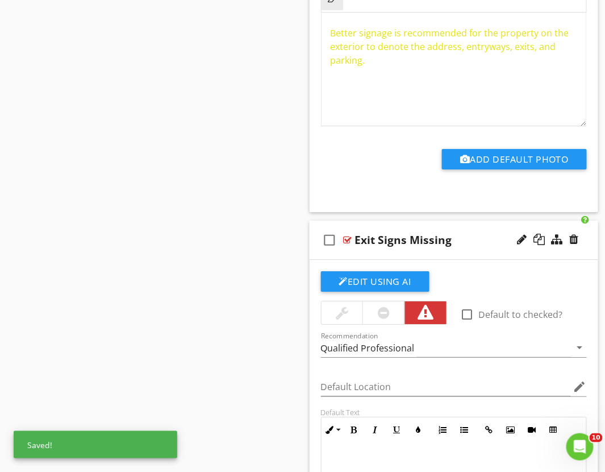
scroll to position [1739, 0]
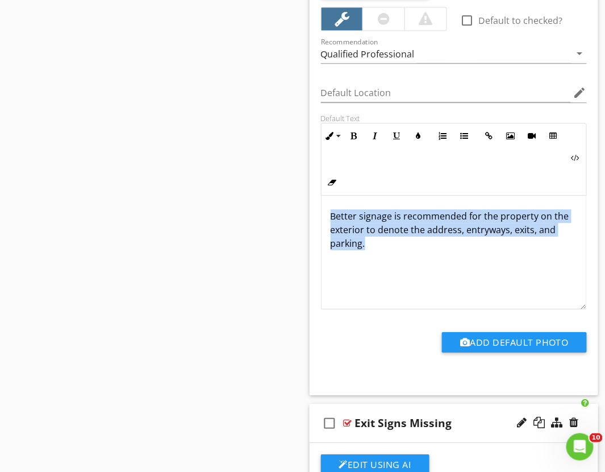
drag, startPoint x: 399, startPoint y: 244, endPoint x: 332, endPoint y: 218, distance: 72.7
click at [332, 218] on p "Better signage is recommended for the property on the exterior to denote the ad…" at bounding box center [454, 229] width 247 height 41
click at [416, 137] on icon "button" at bounding box center [419, 136] width 8 height 8
type input "#E5E318"
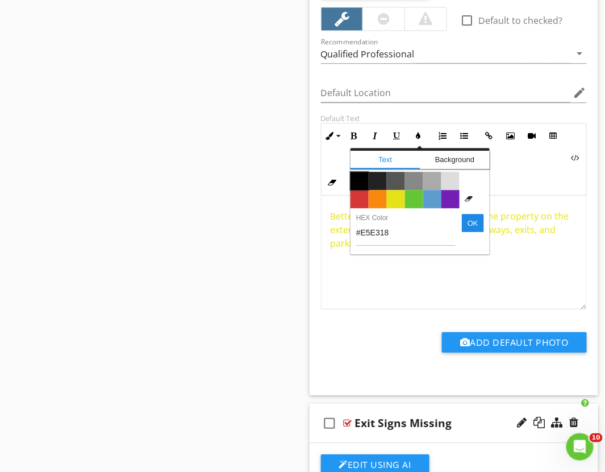
click at [358, 179] on span "Color #000000" at bounding box center [360, 181] width 18 height 18
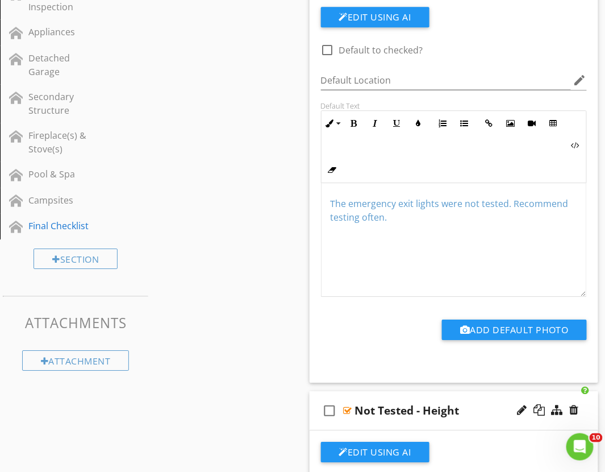
scroll to position [729, 0]
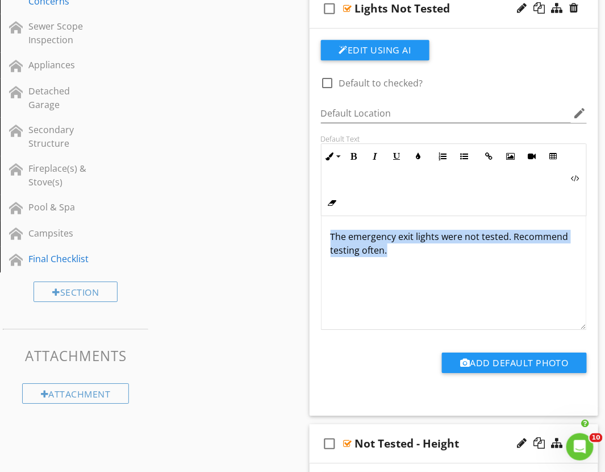
drag, startPoint x: 414, startPoint y: 258, endPoint x: 330, endPoint y: 236, distance: 86.8
click at [330, 236] on div "The emergency exit lights were not tested. Recommend testing often." at bounding box center [454, 273] width 265 height 114
click at [418, 156] on icon "button" at bounding box center [419, 156] width 8 height 8
type input "#5C9CCF"
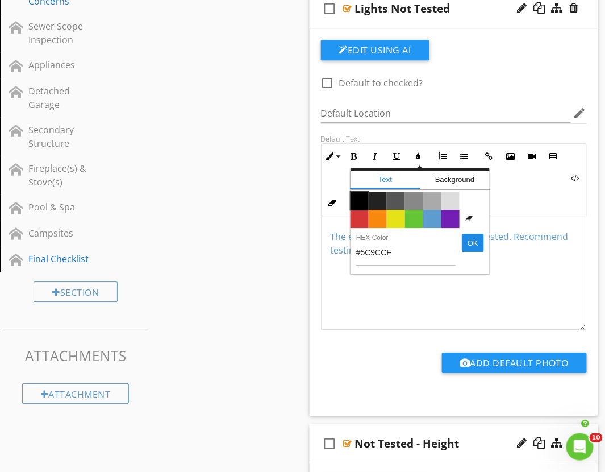
click at [364, 197] on span "Color #000000" at bounding box center [360, 200] width 18 height 18
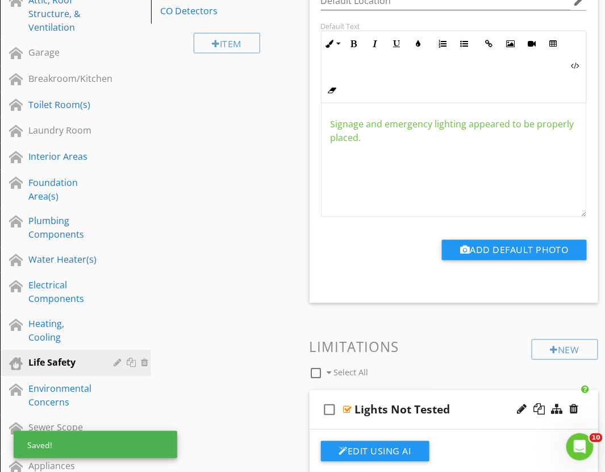
scroll to position [161, 0]
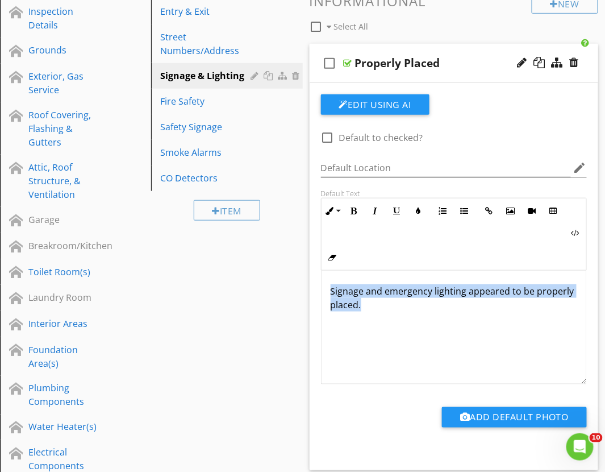
drag, startPoint x: 418, startPoint y: 308, endPoint x: 331, endPoint y: 292, distance: 88.4
click at [331, 292] on p "Signage and emergency lighting appeared to be properly placed." at bounding box center [454, 297] width 247 height 27
click at [416, 209] on icon "button" at bounding box center [419, 211] width 8 height 8
type input "#65C635"
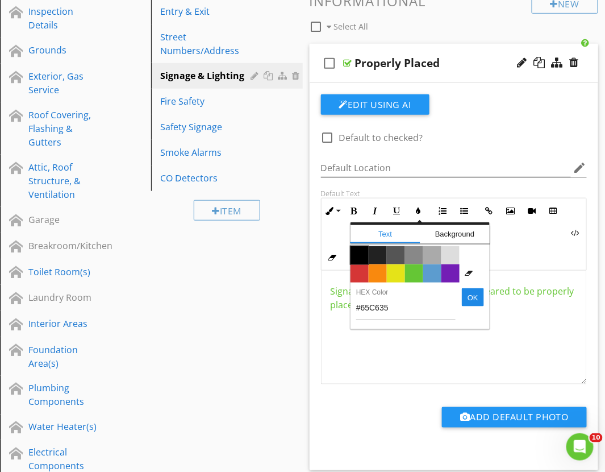
click at [361, 252] on span "Color #000000" at bounding box center [360, 255] width 18 height 18
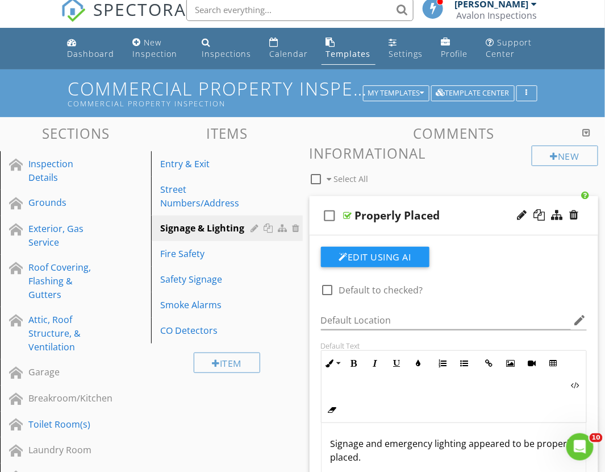
scroll to position [0, 0]
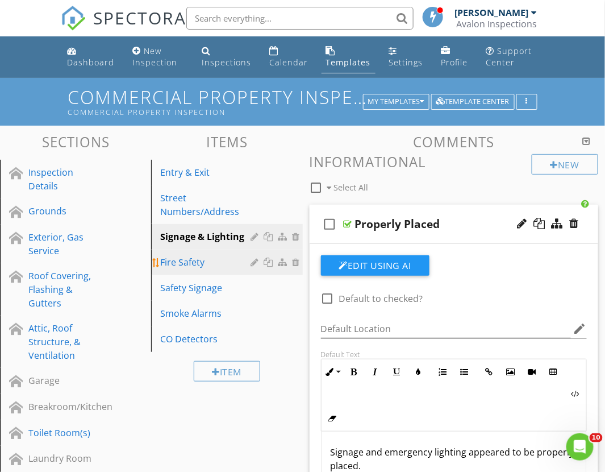
click at [199, 257] on div "Fire Safety" at bounding box center [207, 262] width 94 height 14
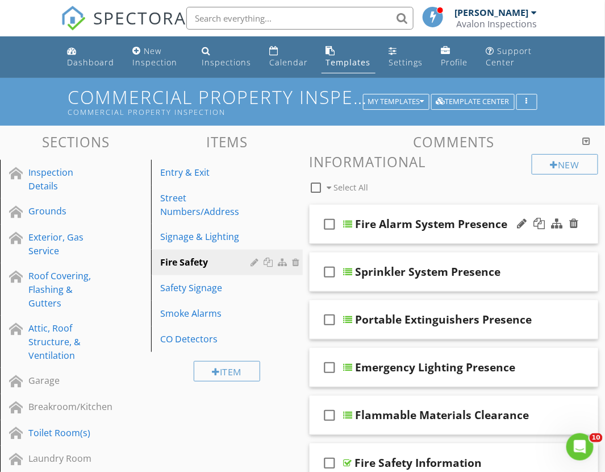
click at [358, 236] on div "check_box_outline_blank Fire Alarm System Presence" at bounding box center [454, 224] width 289 height 39
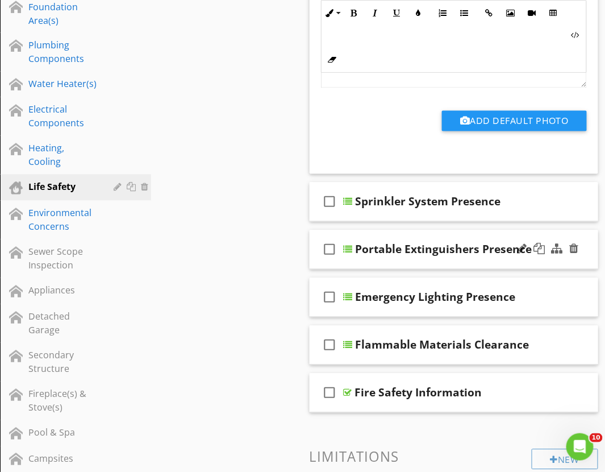
scroll to position [504, 0]
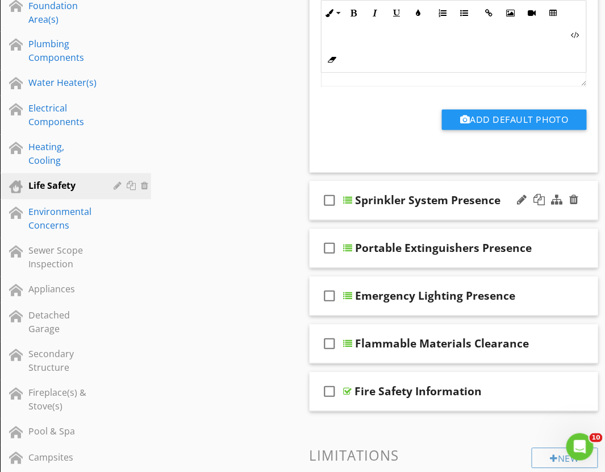
click at [372, 216] on div "check_box_outline_blank Sprinkler System Presence" at bounding box center [454, 200] width 289 height 39
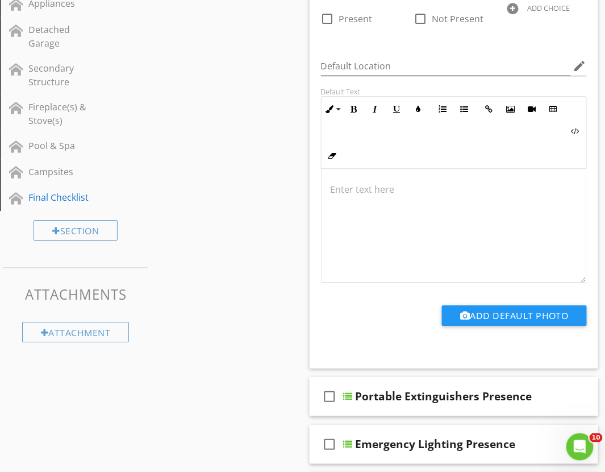
scroll to position [820, 0]
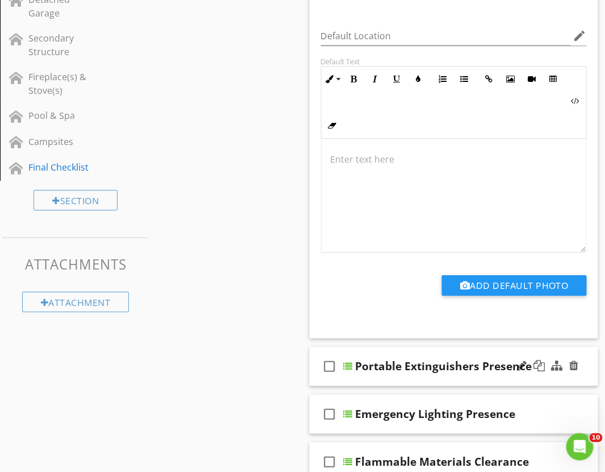
click at [398, 381] on div "check_box_outline_blank Portable Extinguishers Presence" at bounding box center [454, 366] width 289 height 39
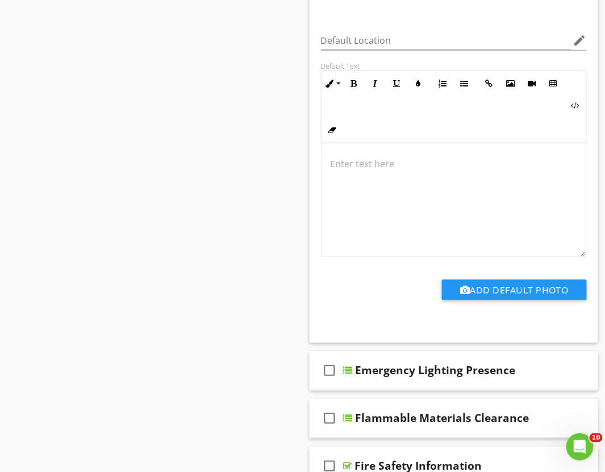
scroll to position [1389, 0]
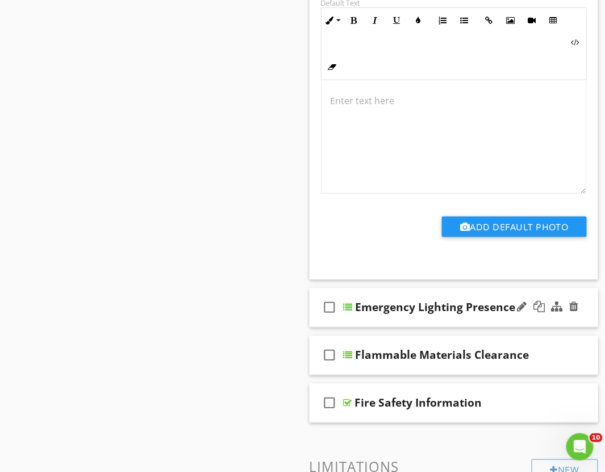
click at [381, 324] on div "check_box_outline_blank Emergency Lighting Presence" at bounding box center [454, 307] width 289 height 39
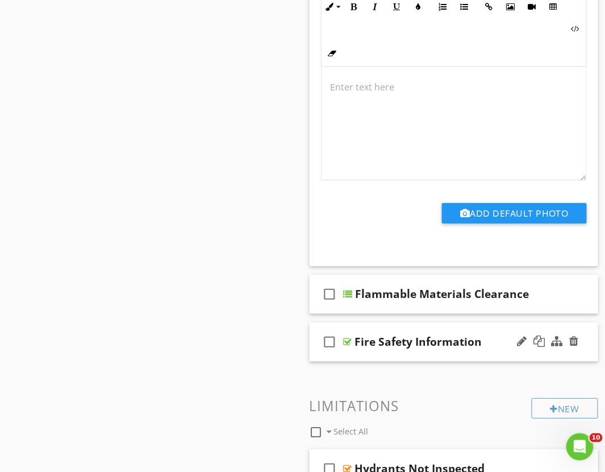
scroll to position [1894, 0]
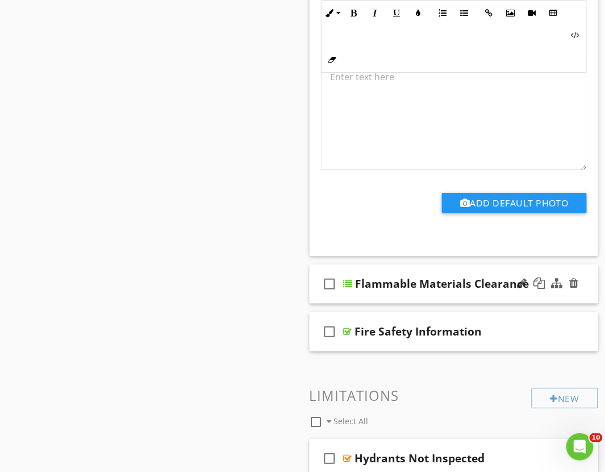
click at [377, 302] on div "check_box_outline_blank Flammable Materials Clearance" at bounding box center [454, 283] width 289 height 39
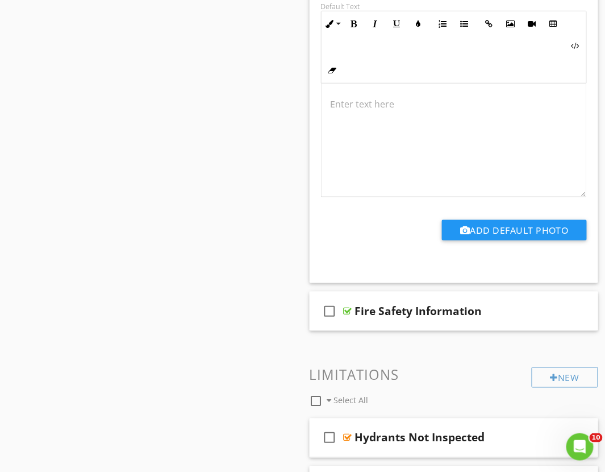
scroll to position [2462, 0]
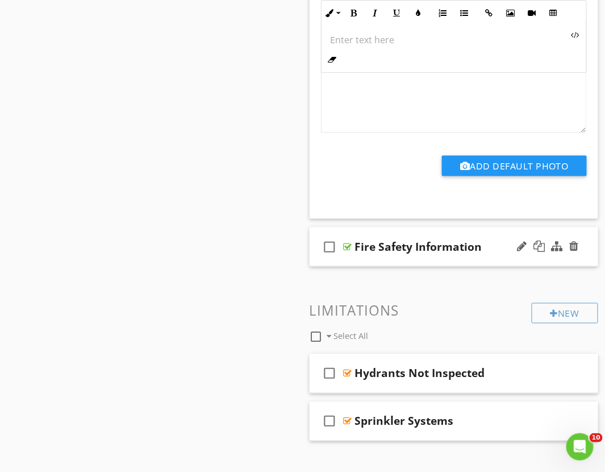
click at [385, 266] on div "check_box_outline_blank Fire Safety Information" at bounding box center [454, 246] width 289 height 39
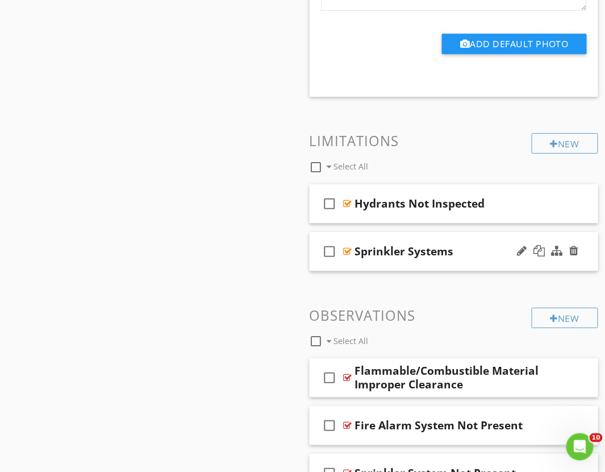
scroll to position [3030, 0]
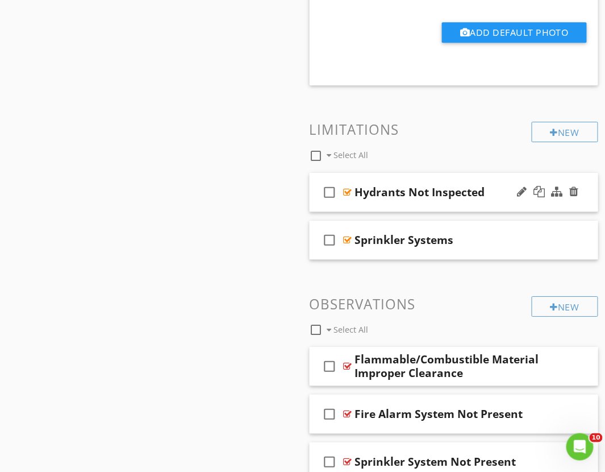
click at [375, 209] on div "check_box_outline_blank Hydrants Not Inspected" at bounding box center [454, 192] width 289 height 39
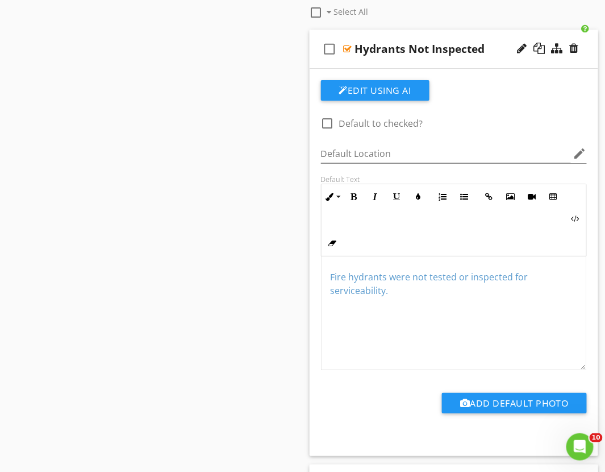
scroll to position [3219, 0]
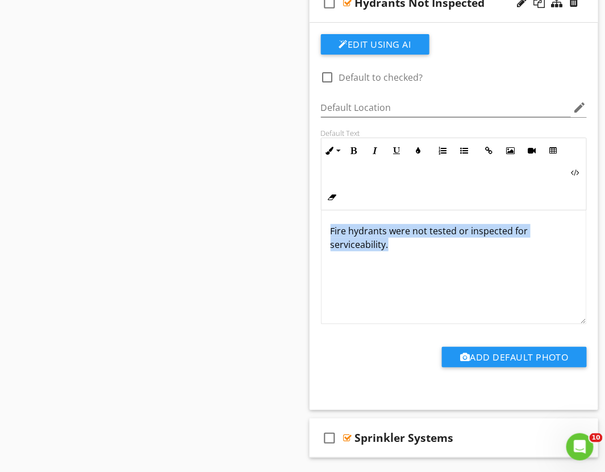
drag, startPoint x: 408, startPoint y: 253, endPoint x: 326, endPoint y: 226, distance: 86.2
click at [326, 230] on div "Fire hydrants were not tested or inspected for serviceability." at bounding box center [454, 267] width 265 height 114
click at [417, 152] on icon "button" at bounding box center [419, 151] width 8 height 8
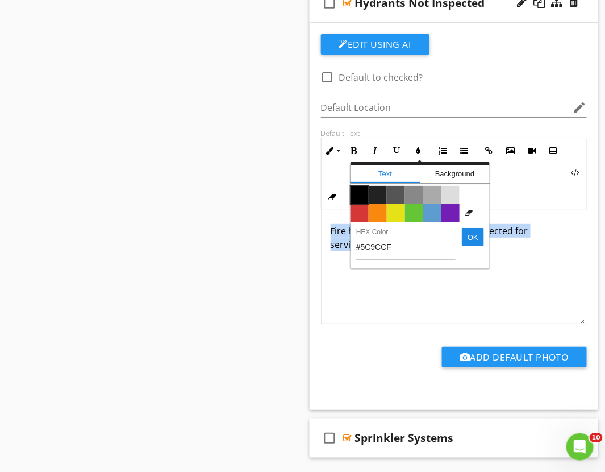
click at [361, 197] on span "Color #000000" at bounding box center [360, 195] width 18 height 18
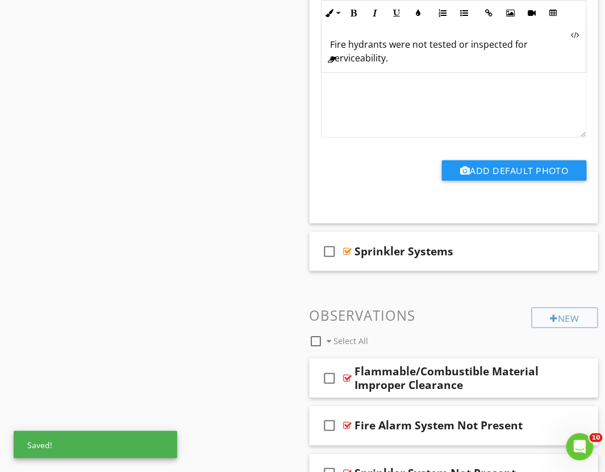
scroll to position [3472, 0]
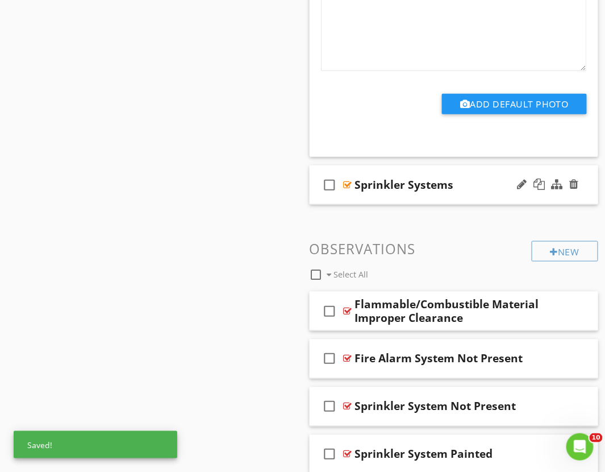
click at [365, 199] on div "check_box_outline_blank Sprinkler Systems" at bounding box center [454, 184] width 289 height 39
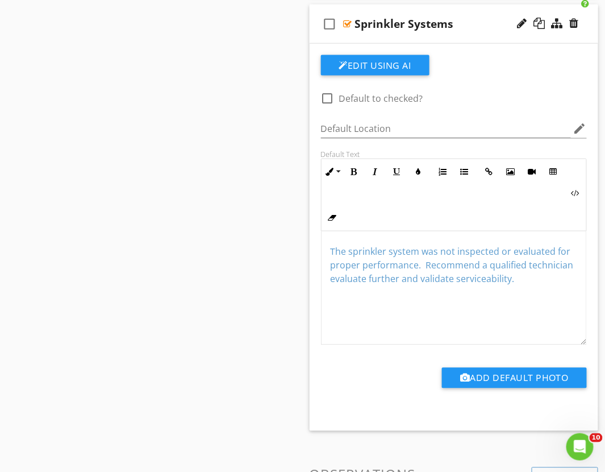
scroll to position [3661, 0]
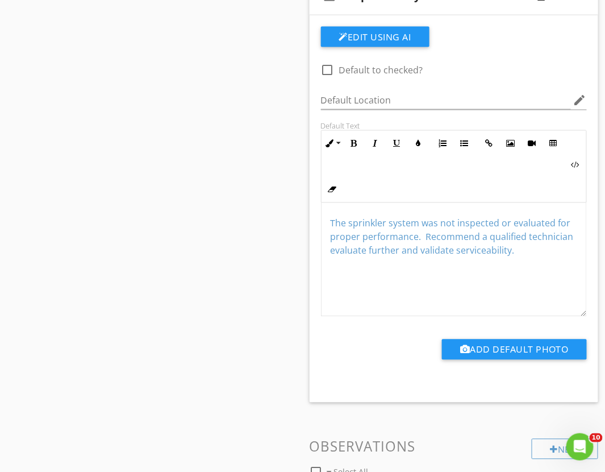
drag, startPoint x: 562, startPoint y: 256, endPoint x: 301, endPoint y: 230, distance: 262.6
click at [418, 141] on icon "button" at bounding box center [419, 143] width 8 height 8
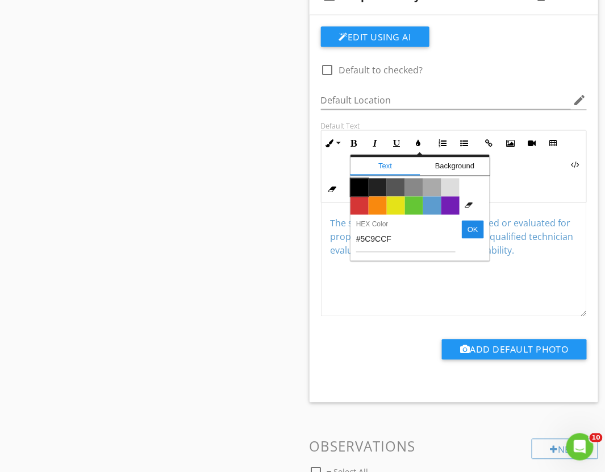
click at [362, 187] on span "Color #000000" at bounding box center [360, 187] width 18 height 18
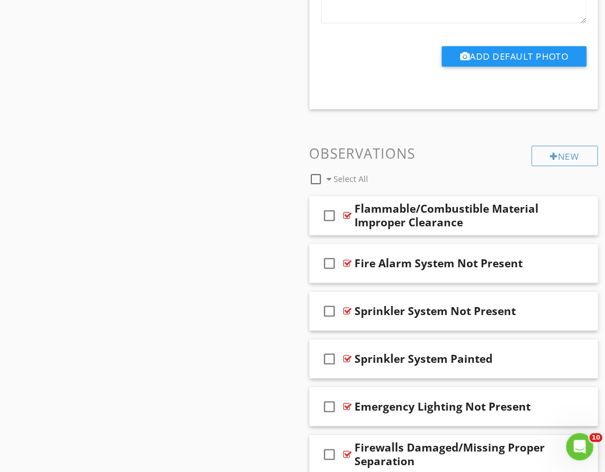
scroll to position [3977, 0]
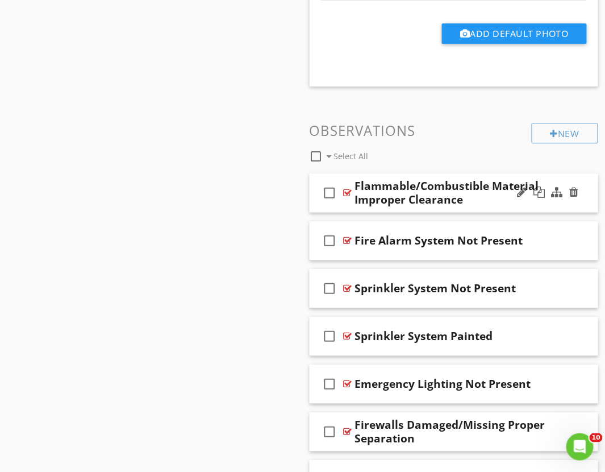
click at [344, 207] on div "check_box_outline_blank Flammable/Combustible Material Improper Clearance" at bounding box center [454, 192] width 289 height 39
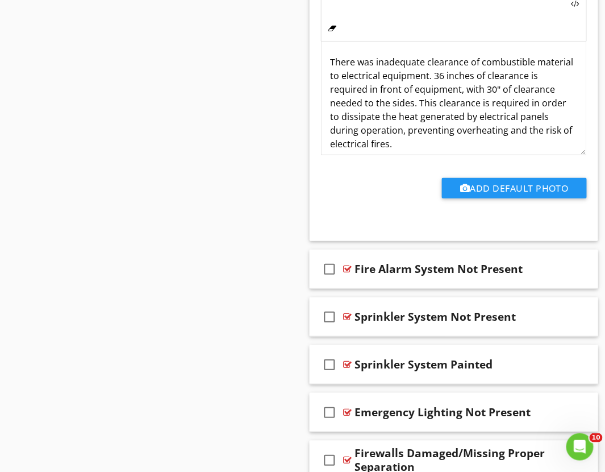
scroll to position [4418, 0]
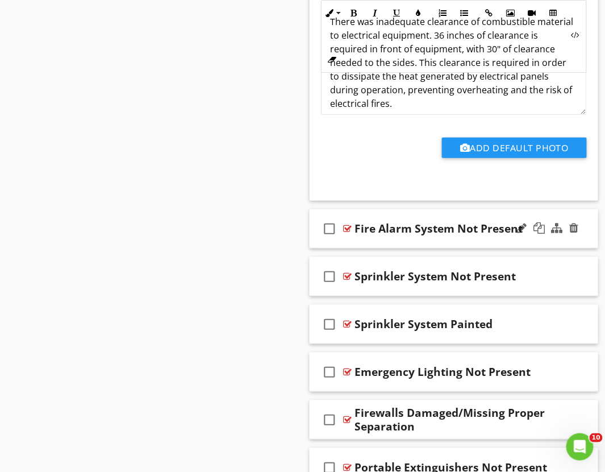
click at [351, 247] on div "check_box_outline_blank Fire Alarm System Not Present" at bounding box center [454, 228] width 289 height 39
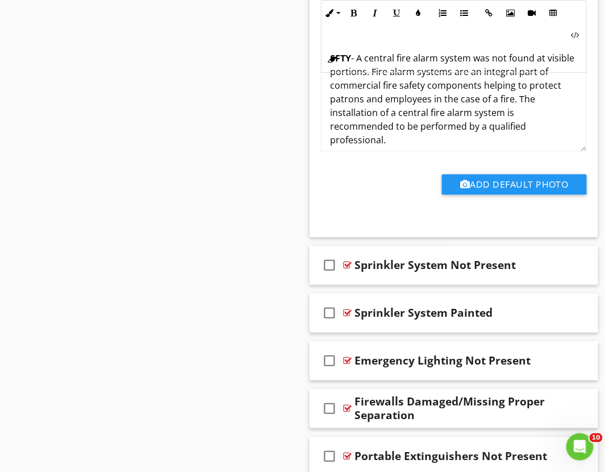
scroll to position [4860, 0]
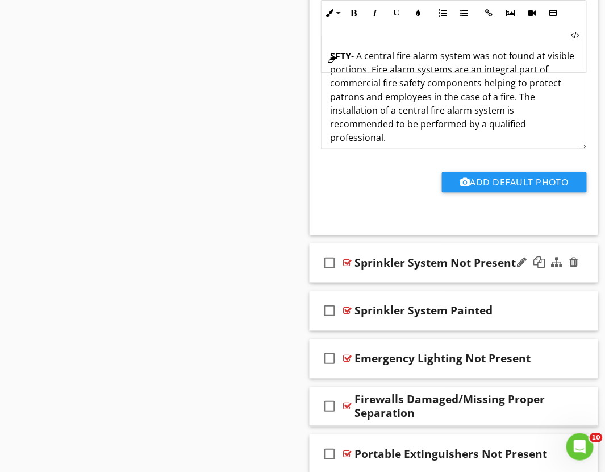
click at [345, 277] on div "check_box_outline_blank Sprinkler System Not Present" at bounding box center [454, 263] width 289 height 39
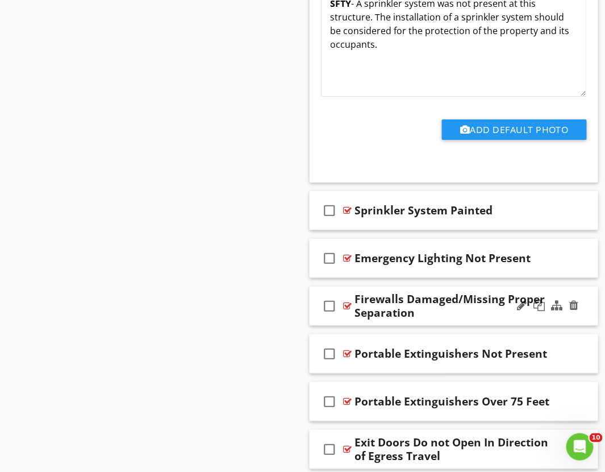
scroll to position [5428, 0]
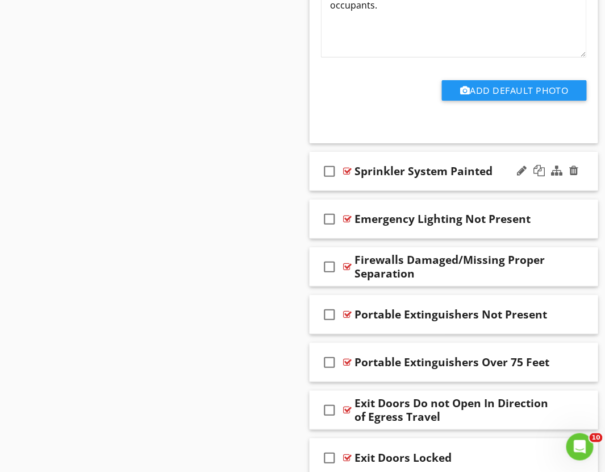
click at [348, 189] on div "check_box_outline_blank Sprinkler System Painted" at bounding box center [454, 171] width 289 height 39
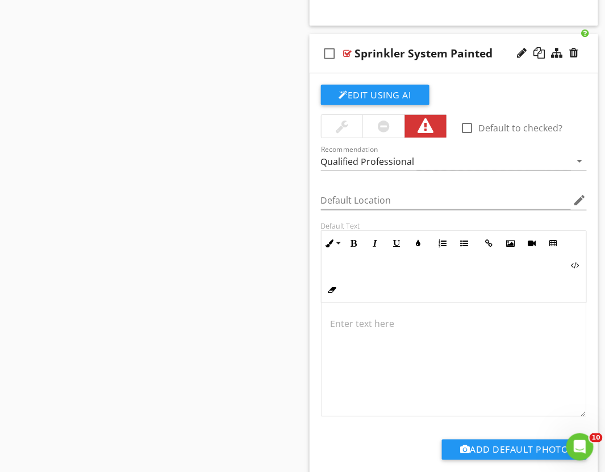
scroll to position [5555, 0]
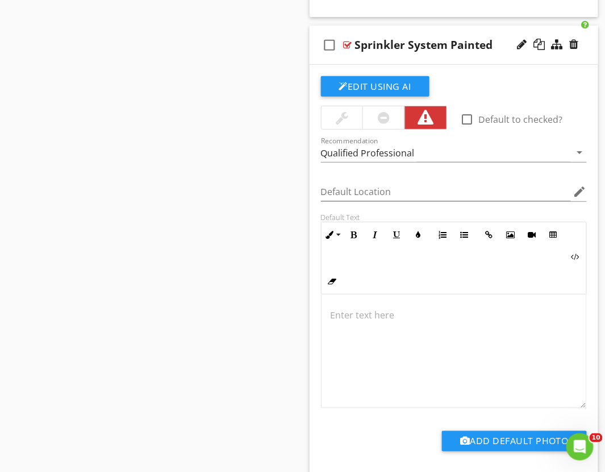
click at [379, 123] on div at bounding box center [384, 118] width 12 height 14
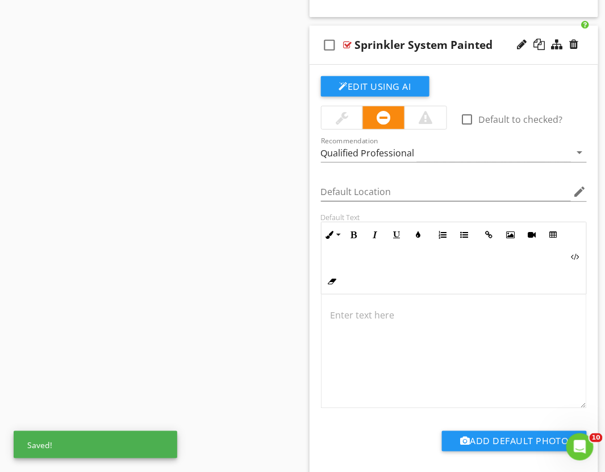
click at [352, 322] on p at bounding box center [454, 315] width 247 height 14
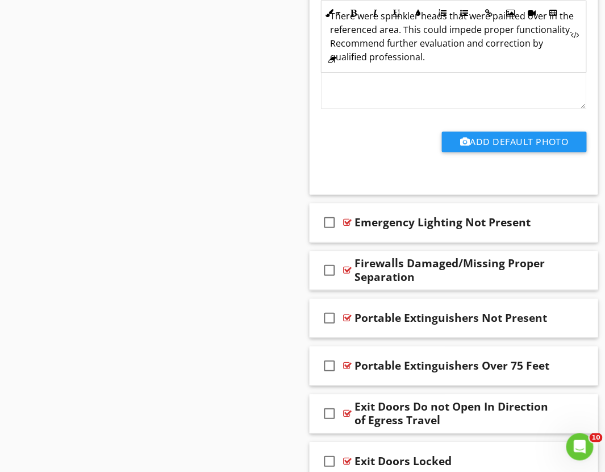
scroll to position [5870, 0]
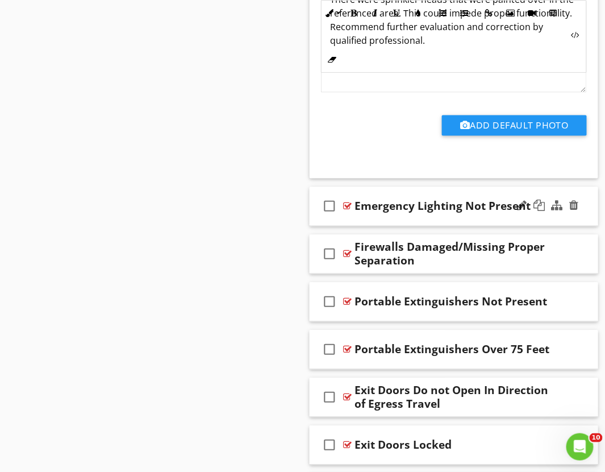
click at [354, 220] on div "check_box_outline_blank Emergency Lighting Not Present" at bounding box center [454, 206] width 289 height 39
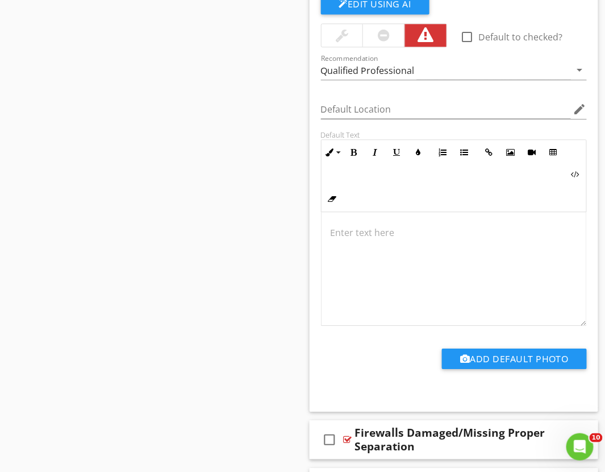
scroll to position [6123, 0]
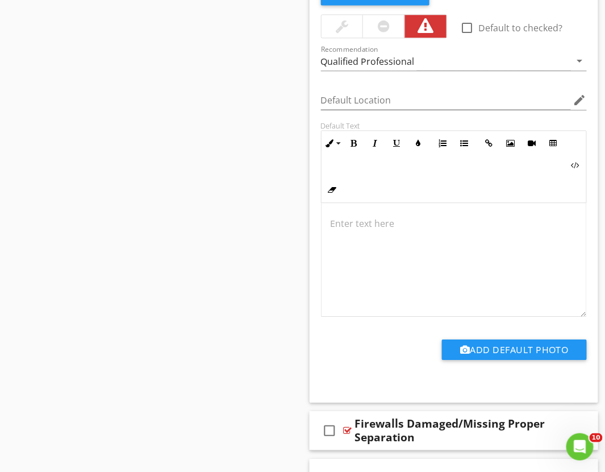
click at [351, 224] on p at bounding box center [454, 223] width 247 height 14
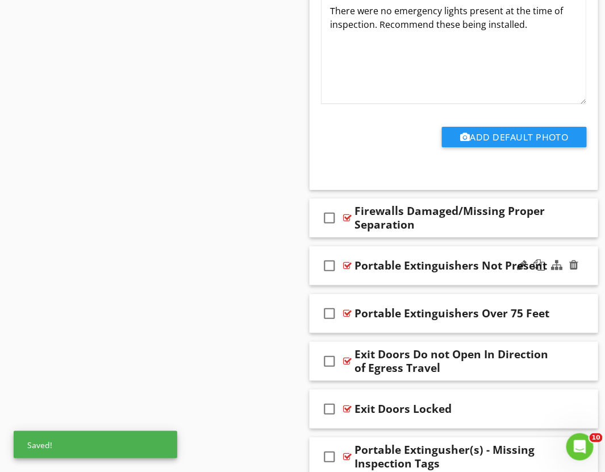
scroll to position [6376, 0]
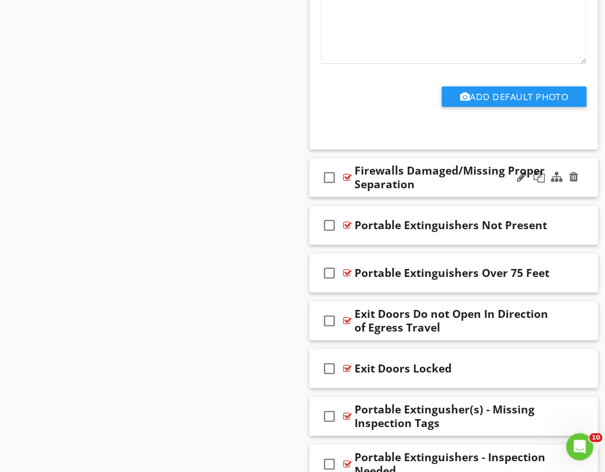
click at [348, 195] on div "check_box_outline_blank Firewalls Damaged/Missing Proper Separation" at bounding box center [454, 177] width 289 height 39
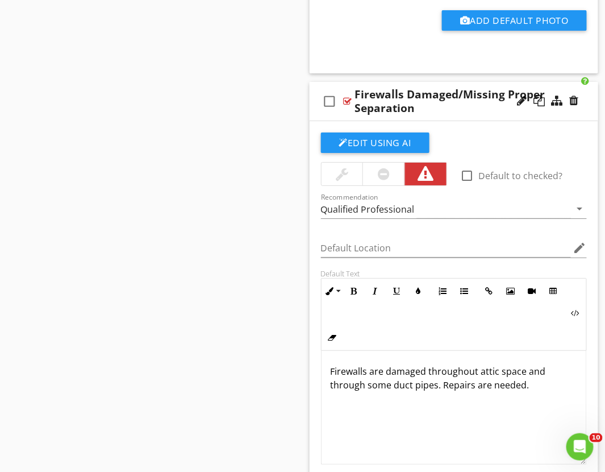
scroll to position [6502, 0]
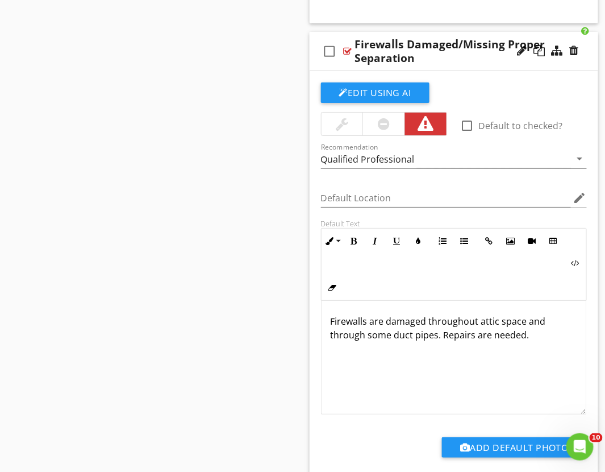
drag, startPoint x: 532, startPoint y: 343, endPoint x: 317, endPoint y: 316, distance: 217.0
click at [317, 316] on div "Default Text Inline Style XLarge Large Normal Small Light Small/Light Bold Ital…" at bounding box center [454, 316] width 280 height 195
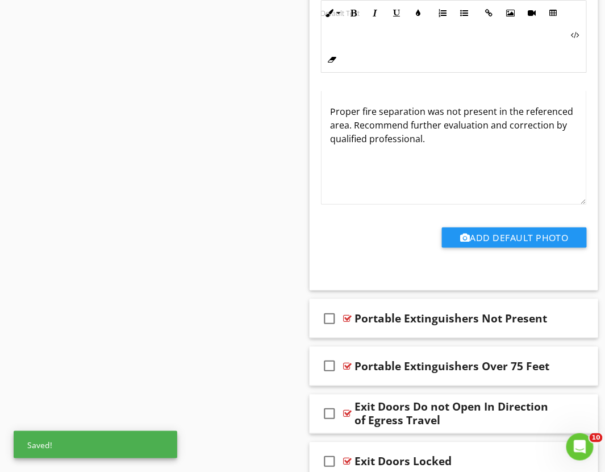
scroll to position [6818, 0]
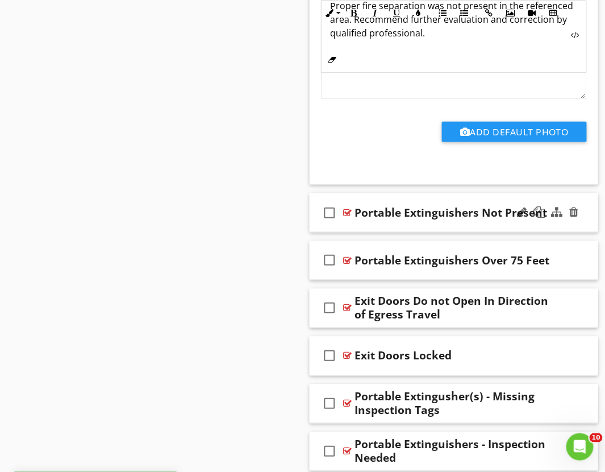
click at [351, 230] on div "check_box_outline_blank Portable Extinguishers Not Present" at bounding box center [454, 212] width 289 height 39
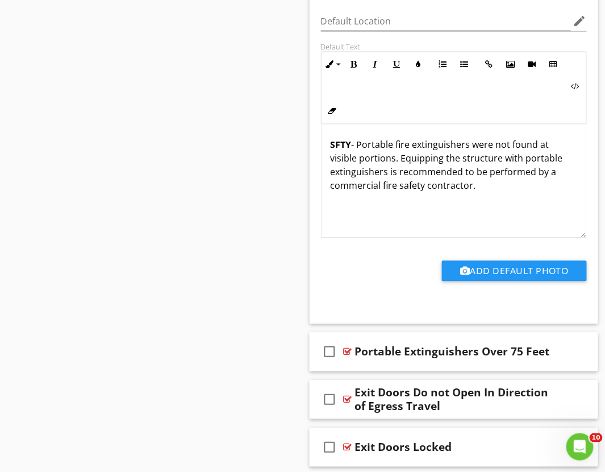
scroll to position [7196, 0]
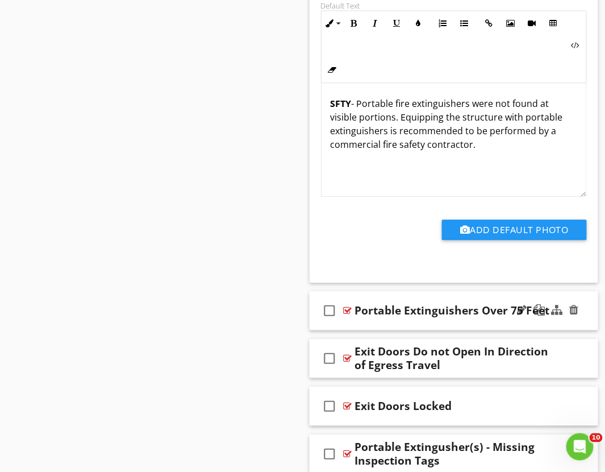
click at [352, 327] on div "check_box_outline_blank Portable Extinguishers Over 75 Feet" at bounding box center [454, 310] width 289 height 39
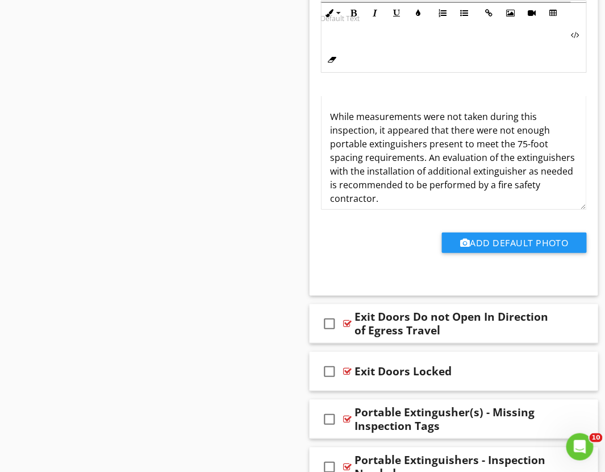
scroll to position [7701, 0]
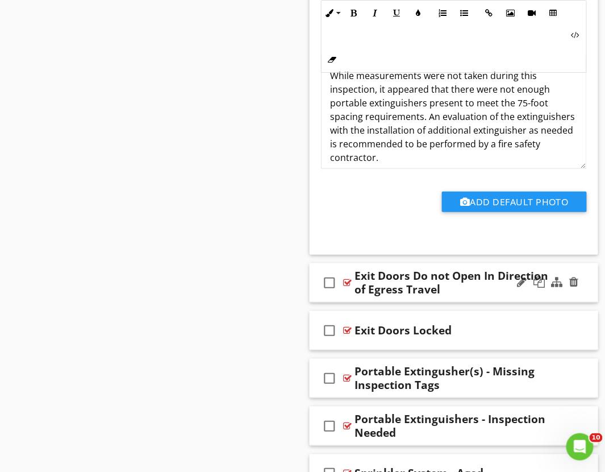
click at [341, 301] on div "check_box_outline_blank Exit Doors Do not Open In Direction of Egress Travel" at bounding box center [454, 282] width 289 height 39
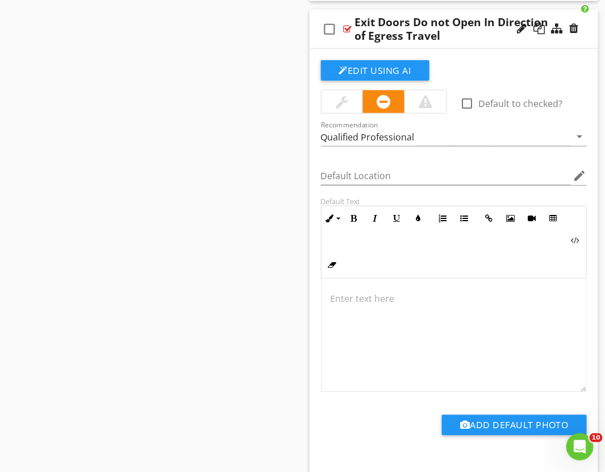
scroll to position [7890, 0]
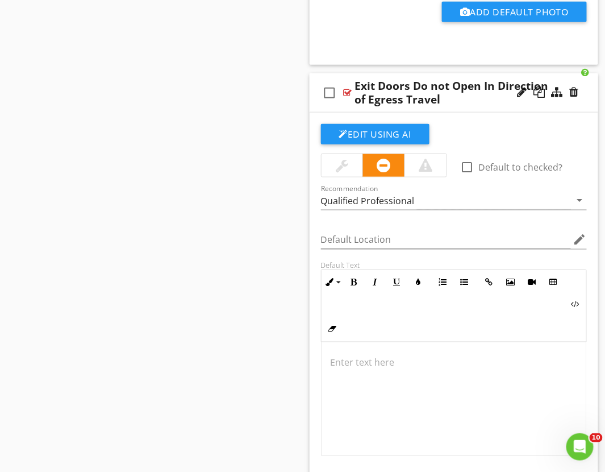
click at [338, 364] on p at bounding box center [454, 363] width 247 height 14
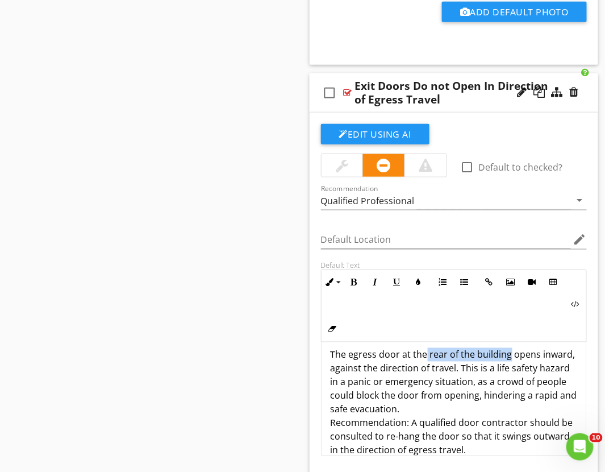
drag, startPoint x: 424, startPoint y: 358, endPoint x: 508, endPoint y: 360, distance: 83.5
click at [508, 360] on p "The egress door at the rear of the building opens inward, against the direction…" at bounding box center [454, 402] width 247 height 109
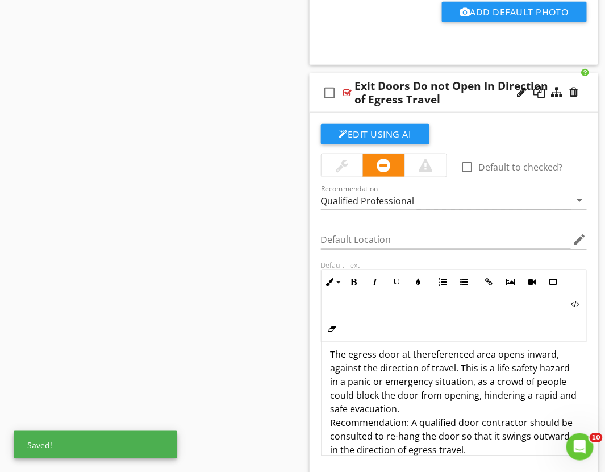
click at [427, 356] on p "The egress door at thereferenced area opens inward, against the direction of tr…" at bounding box center [454, 402] width 247 height 109
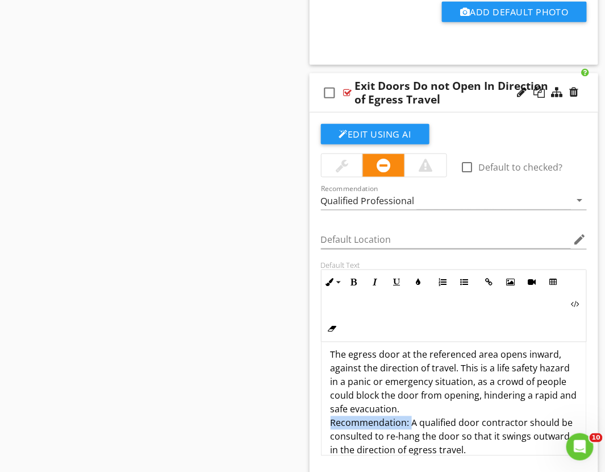
drag, startPoint x: 410, startPoint y: 427, endPoint x: 325, endPoint y: 427, distance: 85.2
click at [325, 427] on div "The egress door at the referenced area opens inward, against the direction of t…" at bounding box center [454, 402] width 265 height 136
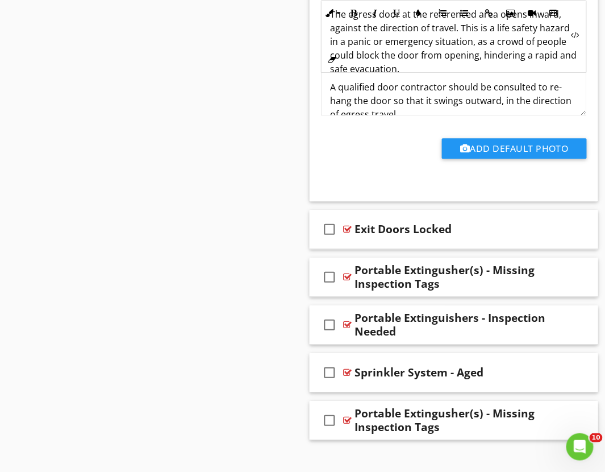
scroll to position [8251, 0]
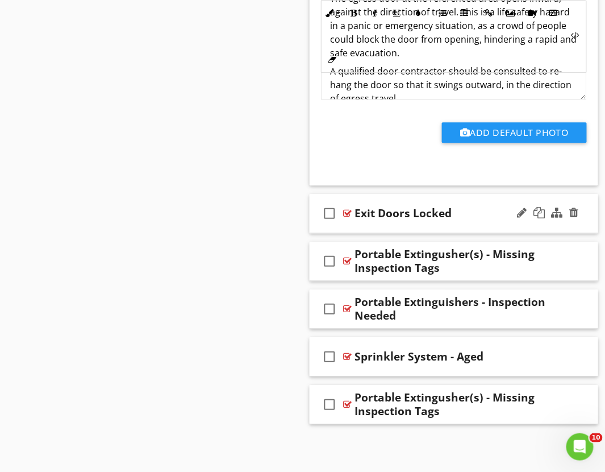
click at [350, 227] on div "check_box_outline_blank Exit Doors Locked" at bounding box center [454, 213] width 289 height 39
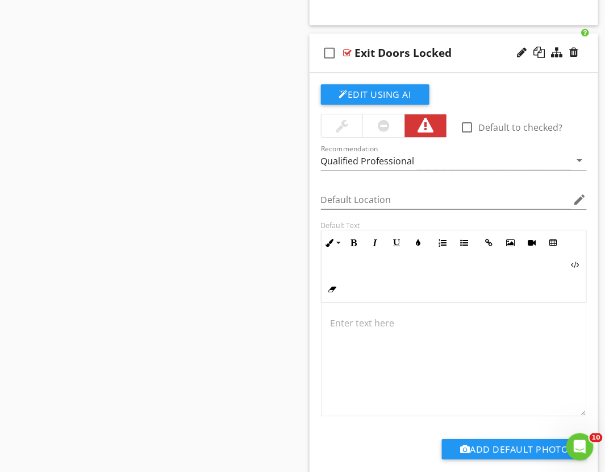
scroll to position [8377, 0]
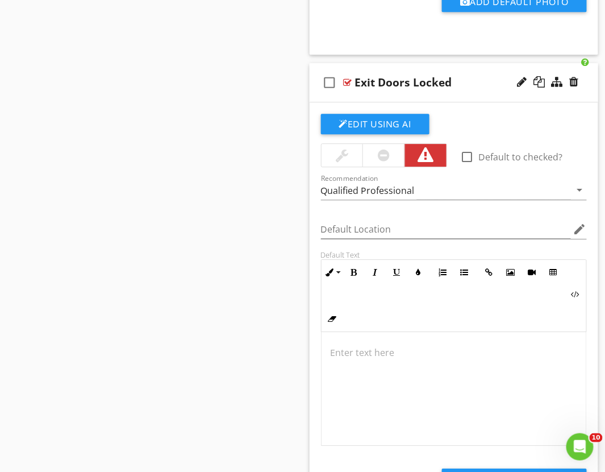
click at [340, 359] on p at bounding box center [454, 352] width 247 height 14
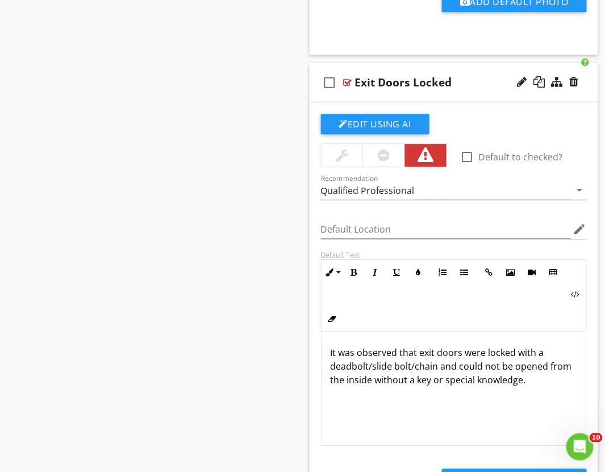
click at [381, 157] on div at bounding box center [384, 155] width 12 height 14
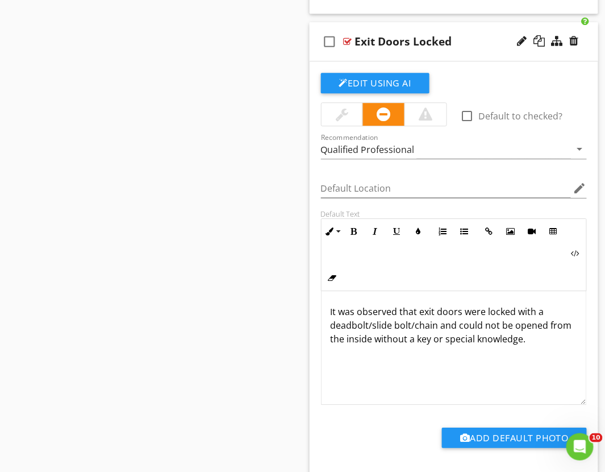
scroll to position [8440, 0]
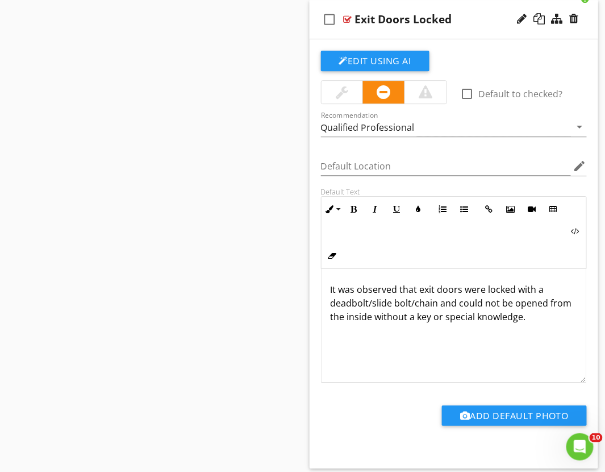
click at [551, 320] on p "It was observed that exit doors were locked with a deadbolt/slide bolt/chain an…" at bounding box center [454, 302] width 247 height 41
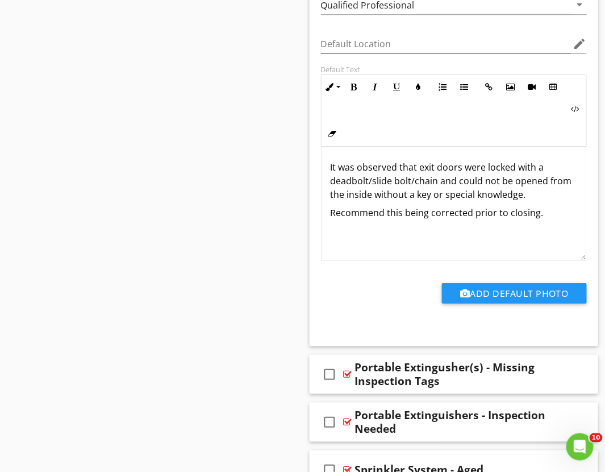
scroll to position [8630, 0]
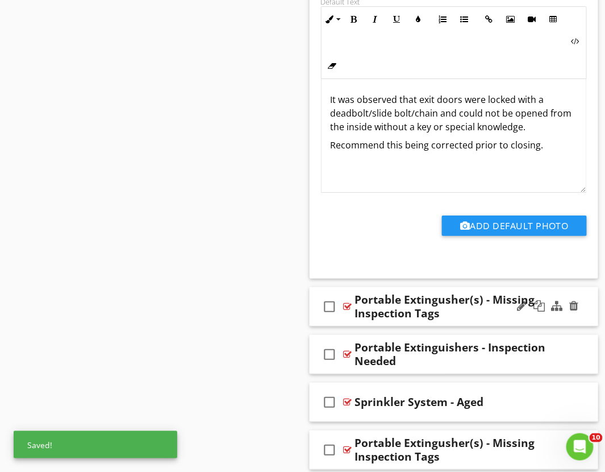
click at [336, 320] on icon "check_box_outline_blank" at bounding box center [330, 306] width 18 height 27
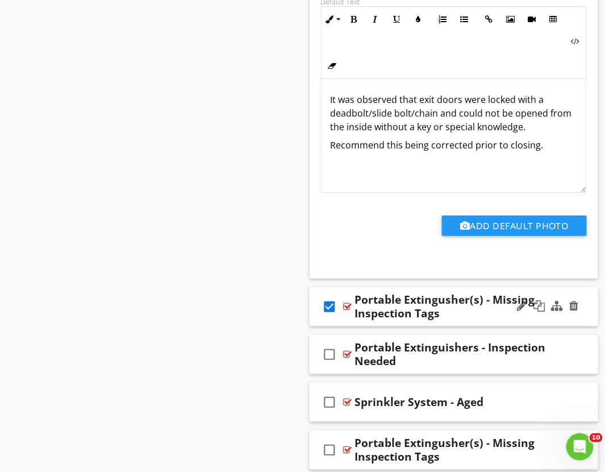
click at [332, 315] on icon "check_box" at bounding box center [330, 306] width 18 height 27
click at [342, 326] on div "check_box_outline_blank Portable Extingusher(s) - Missing Inspection Tags" at bounding box center [454, 306] width 289 height 39
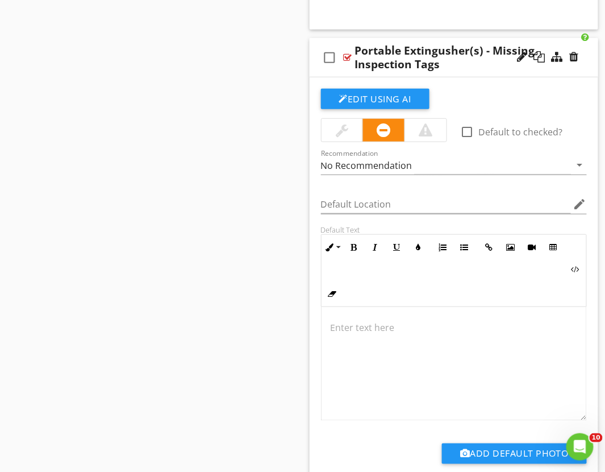
scroll to position [8882, 0]
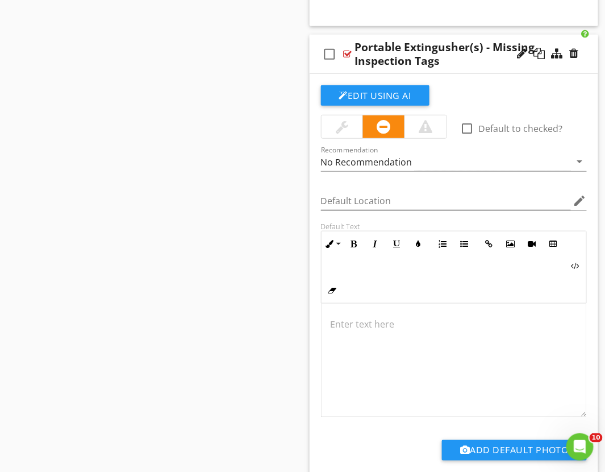
click at [336, 330] on p at bounding box center [454, 324] width 247 height 14
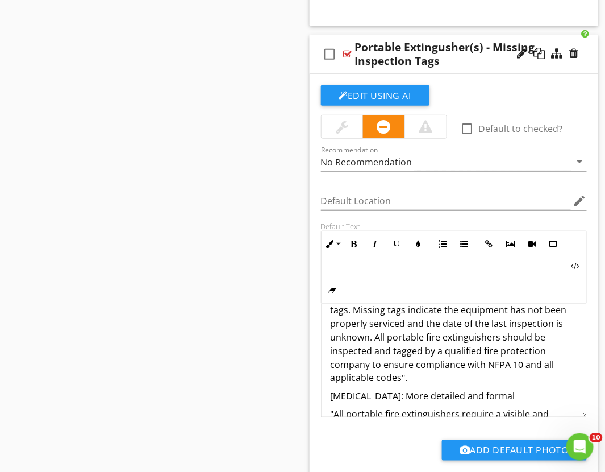
scroll to position [63, 0]
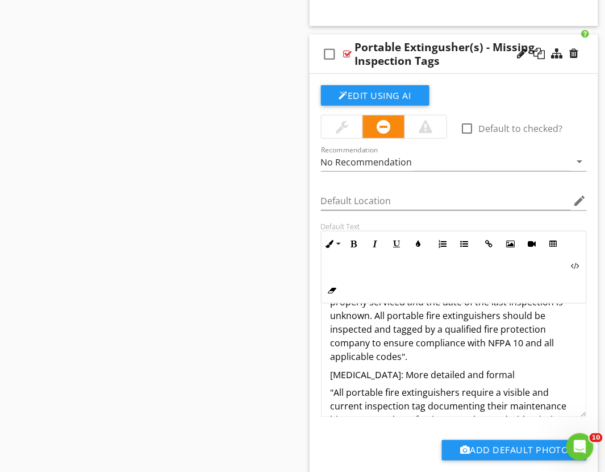
click at [402, 362] on p "Portable fire extinguishers located throughout the building were missing curren…" at bounding box center [454, 308] width 247 height 109
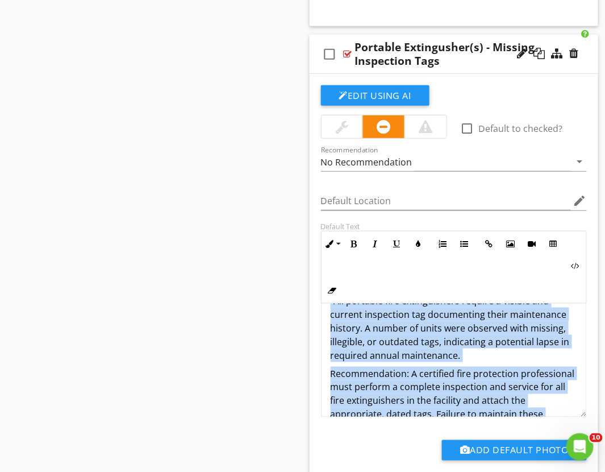
scroll to position [186, 0]
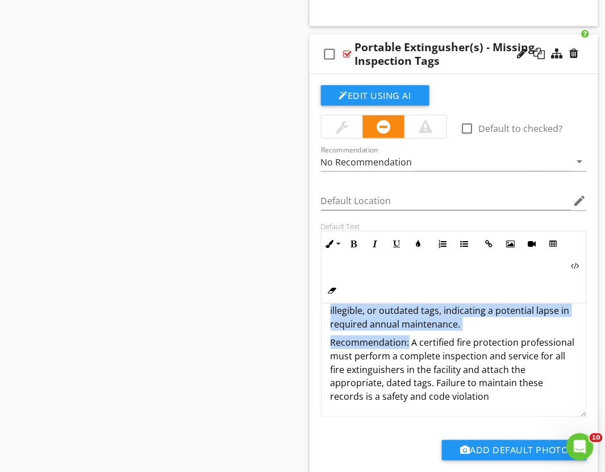
drag, startPoint x: 331, startPoint y: 377, endPoint x: 408, endPoint y: 351, distance: 80.8
click at [408, 351] on div "Portable fire extinguishers located throughout the building were missing curren…" at bounding box center [454, 267] width 265 height 300
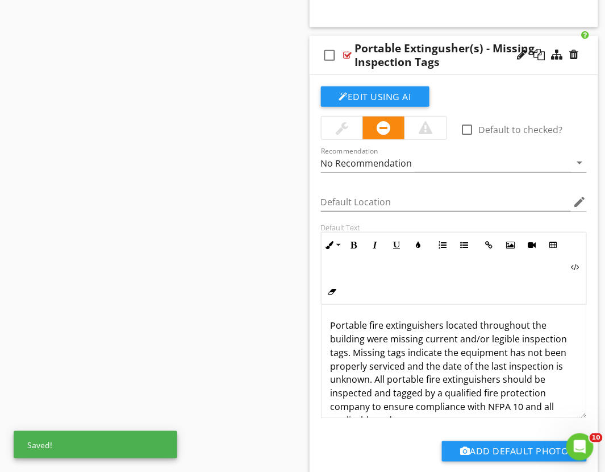
scroll to position [8784, 0]
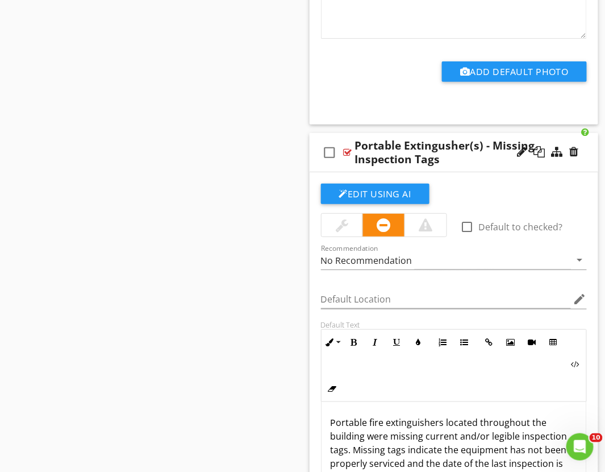
click at [433, 228] on div at bounding box center [426, 225] width 42 height 23
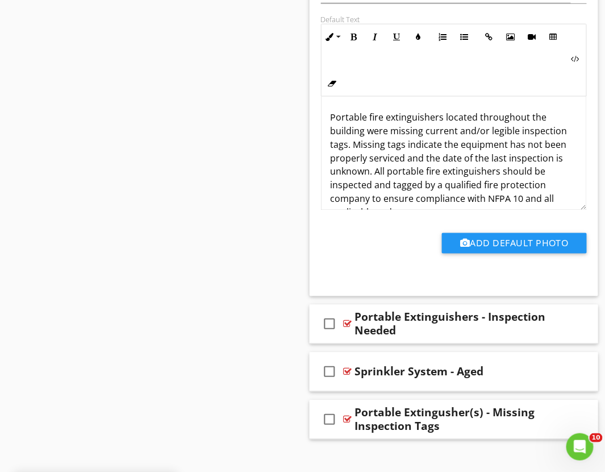
scroll to position [9109, 0]
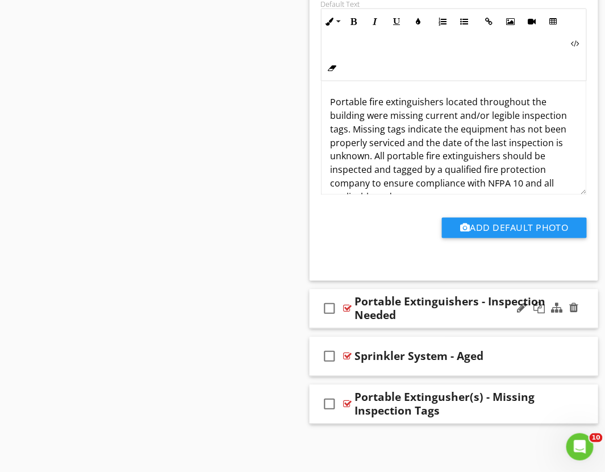
click at [345, 320] on div "check_box_outline_blank Portable Extinguishers - Inspection Needed" at bounding box center [454, 308] width 289 height 39
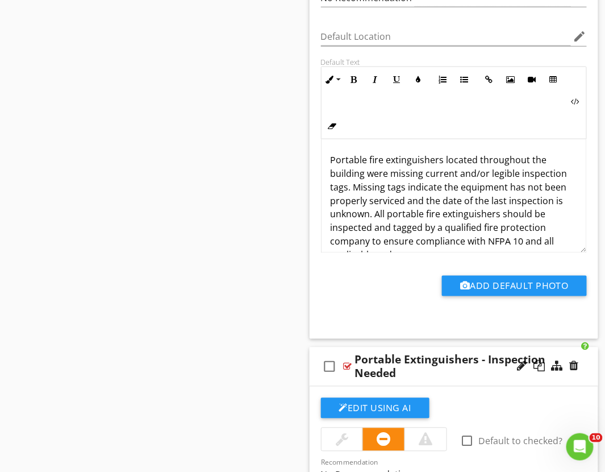
scroll to position [8857, 0]
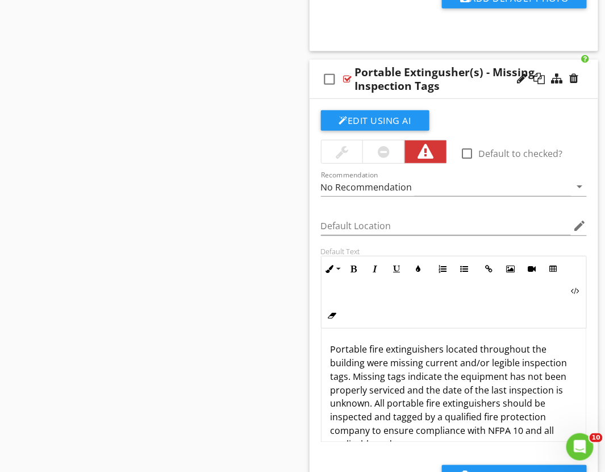
click at [386, 156] on div at bounding box center [384, 152] width 12 height 14
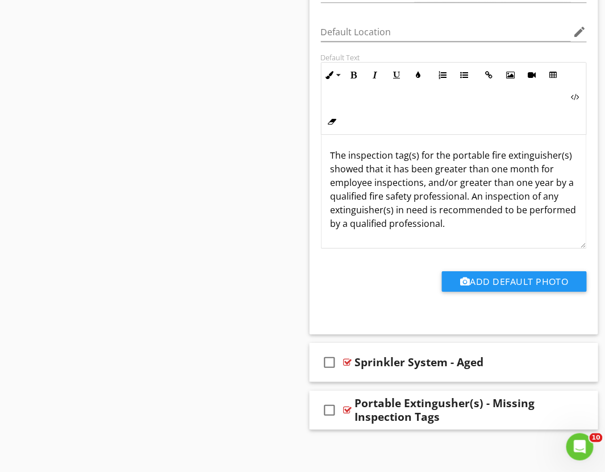
scroll to position [9539, 0]
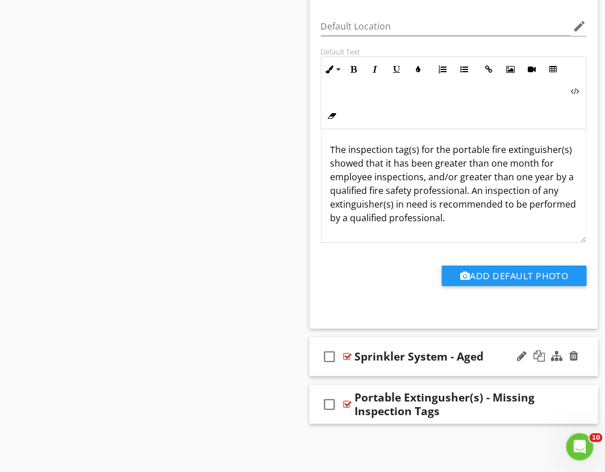
click at [344, 370] on div "check_box_outline_blank Sprinkler System - Aged" at bounding box center [454, 356] width 289 height 39
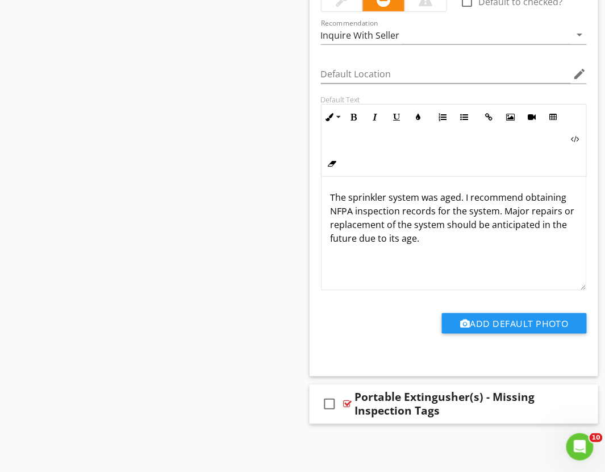
scroll to position [9968, 0]
click at [343, 417] on div "check_box_outline_blank Portable Extingusher(s) - Missing Inspection Tags" at bounding box center [454, 404] width 289 height 39
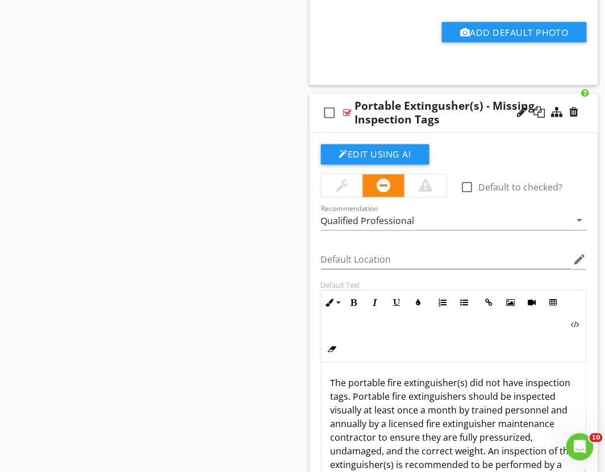
scroll to position [10284, 0]
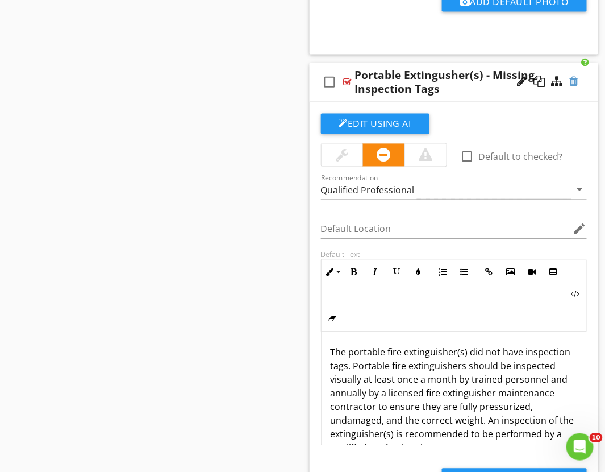
click at [573, 87] on div at bounding box center [574, 81] width 9 height 11
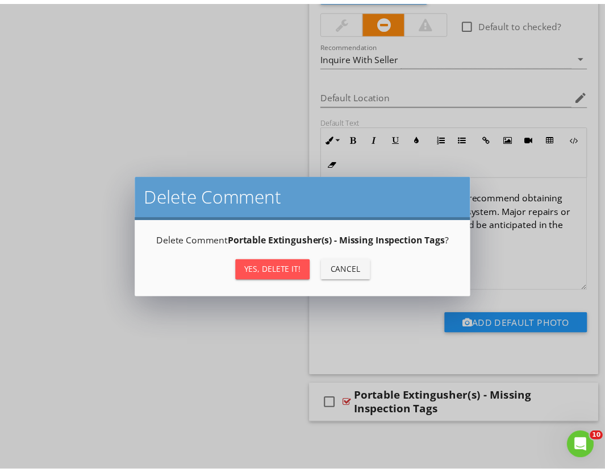
scroll to position [9514, 0]
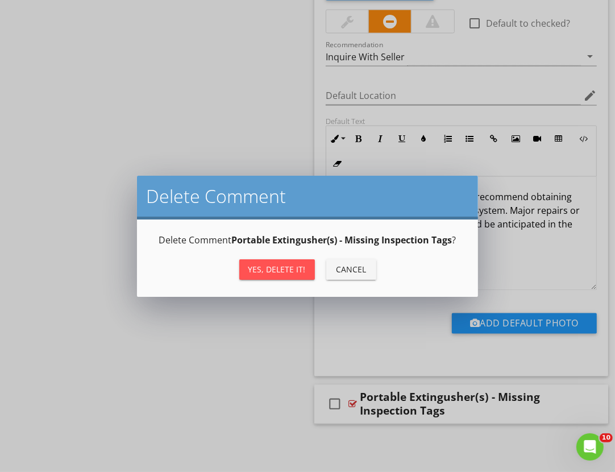
click at [262, 272] on div "Yes, Delete it!" at bounding box center [276, 269] width 57 height 12
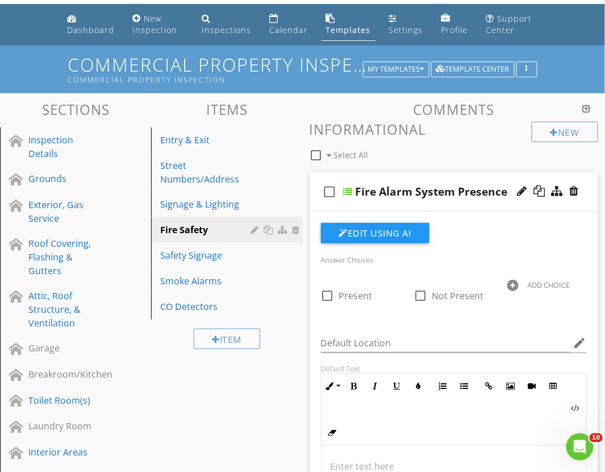
scroll to position [0, 0]
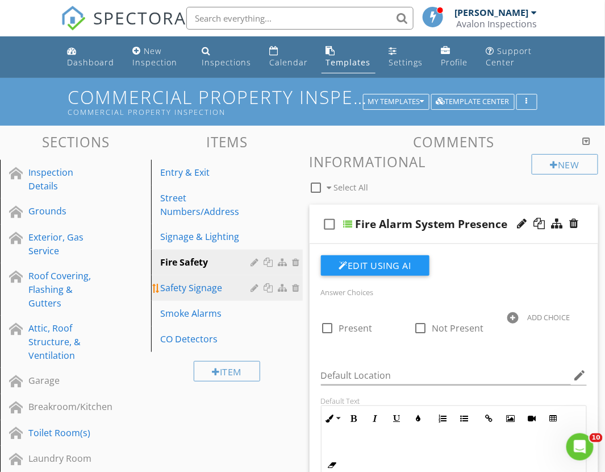
click at [190, 287] on div "Safety Signage" at bounding box center [207, 288] width 94 height 14
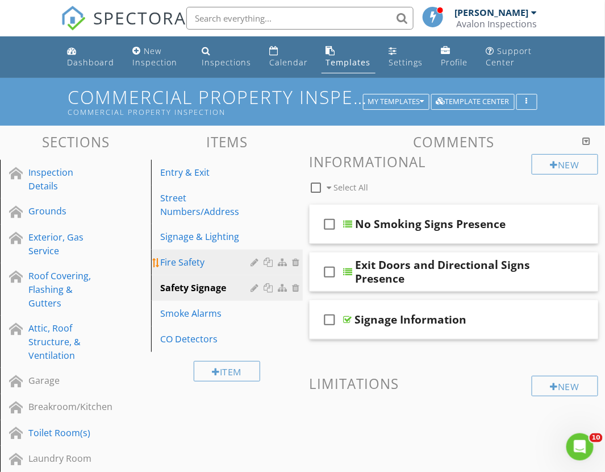
click at [175, 259] on div "Fire Safety" at bounding box center [207, 262] width 94 height 14
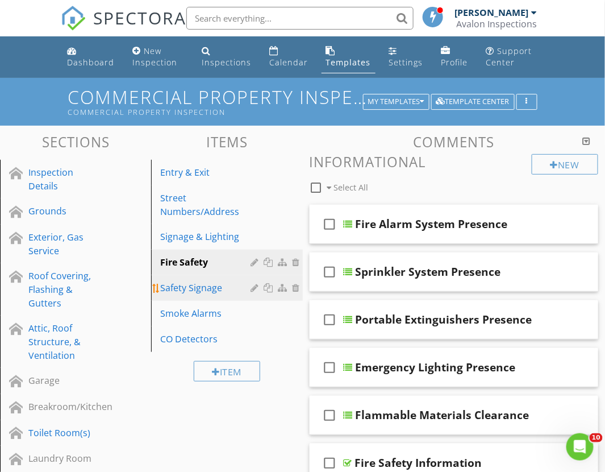
click at [194, 287] on div "Safety Signage" at bounding box center [207, 288] width 94 height 14
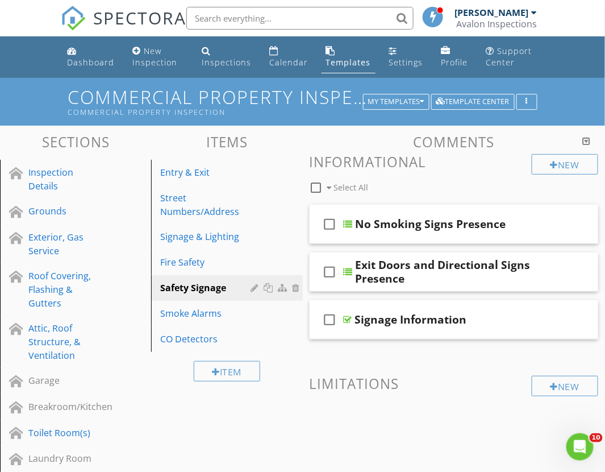
click at [337, 287] on div "check_box_outline_blank Exit Doors and Directional Signs Presence" at bounding box center [454, 271] width 289 height 39
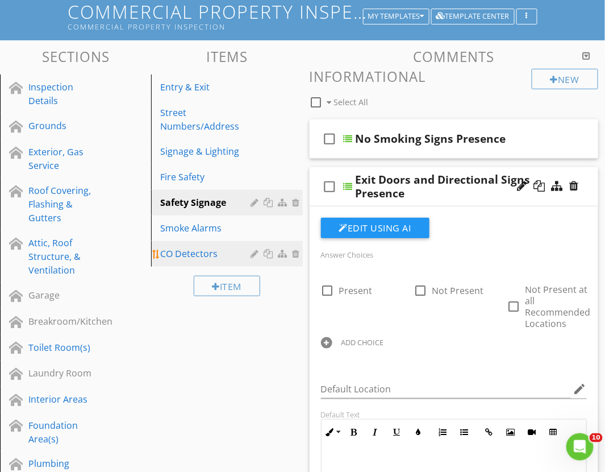
scroll to position [63, 0]
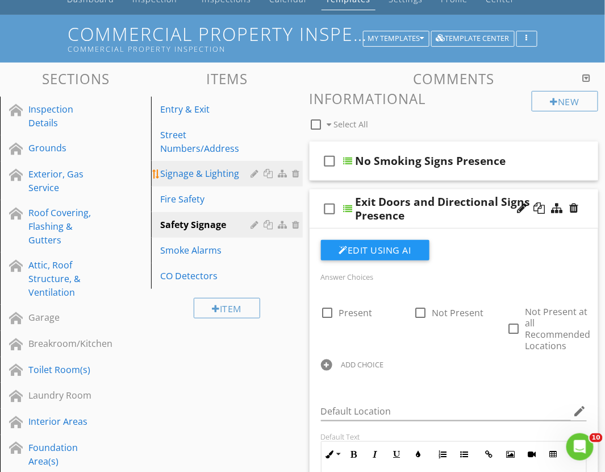
click at [195, 176] on div "Signage & Lighting" at bounding box center [207, 173] width 94 height 14
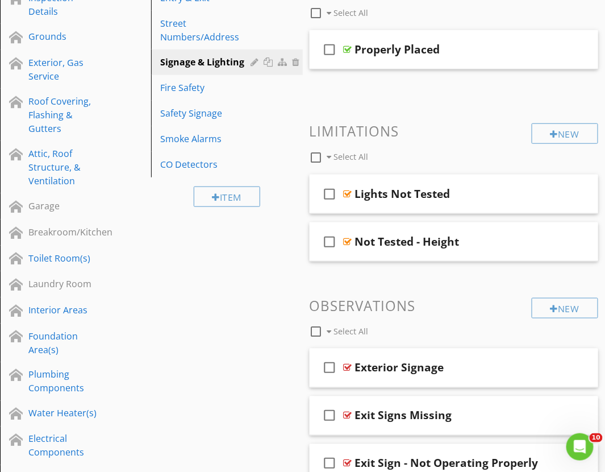
scroll to position [174, 0]
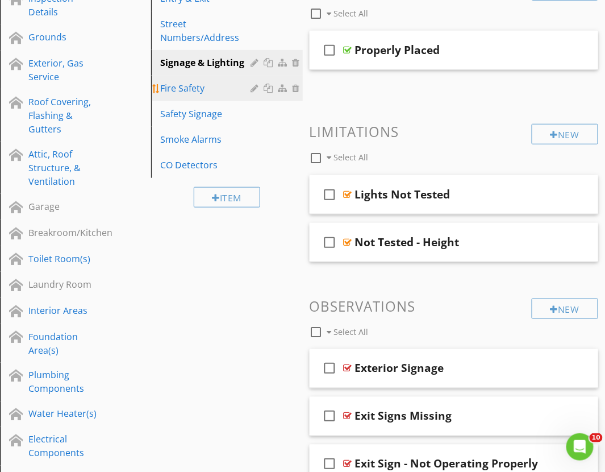
click at [185, 91] on div "Fire Safety" at bounding box center [207, 88] width 94 height 14
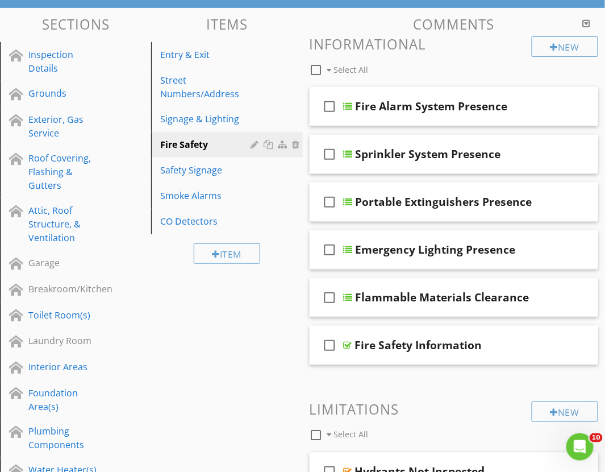
scroll to position [112, 0]
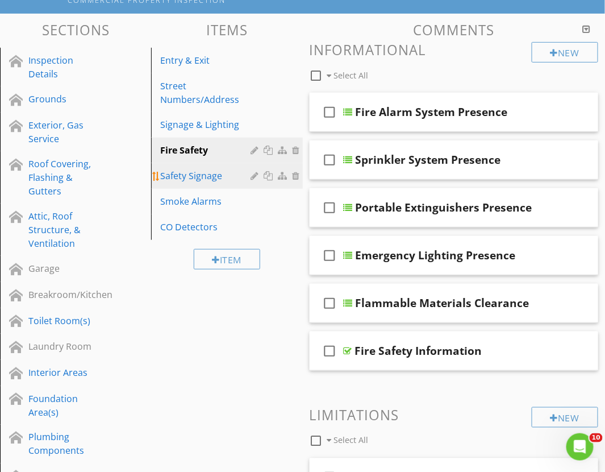
click at [178, 176] on div "Safety Signage" at bounding box center [207, 176] width 94 height 14
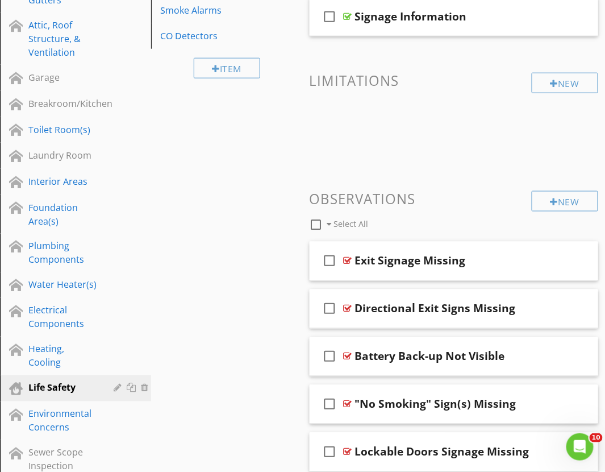
scroll to position [49, 0]
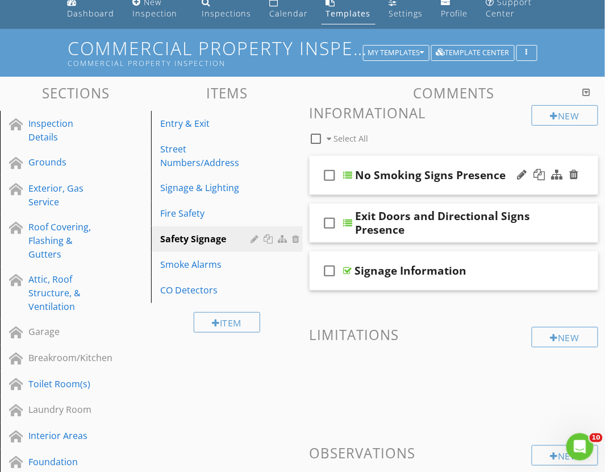
click at [351, 189] on div "check_box_outline_blank No Smoking Signs Presence" at bounding box center [454, 175] width 289 height 39
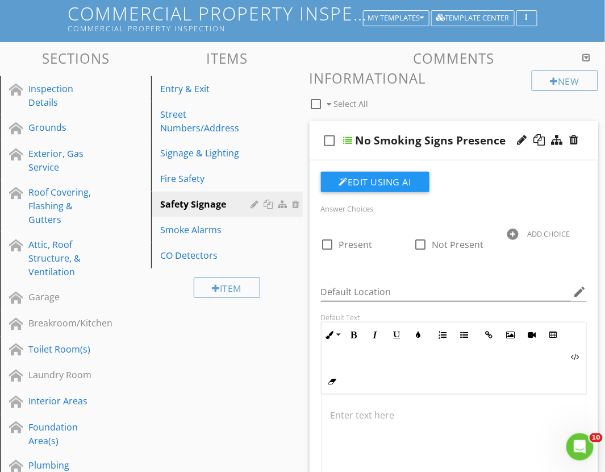
scroll to position [112, 0]
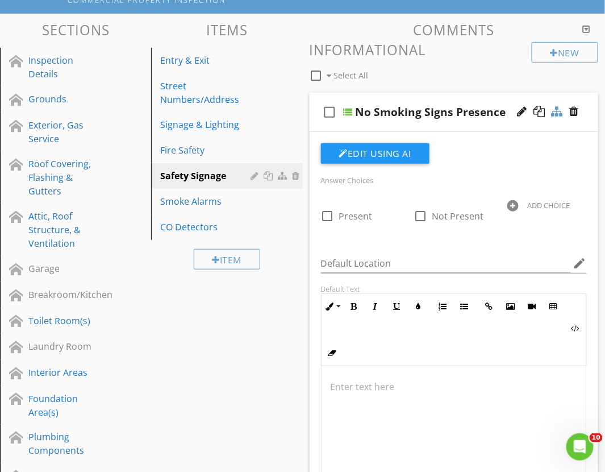
click at [553, 114] on div at bounding box center [557, 111] width 11 height 11
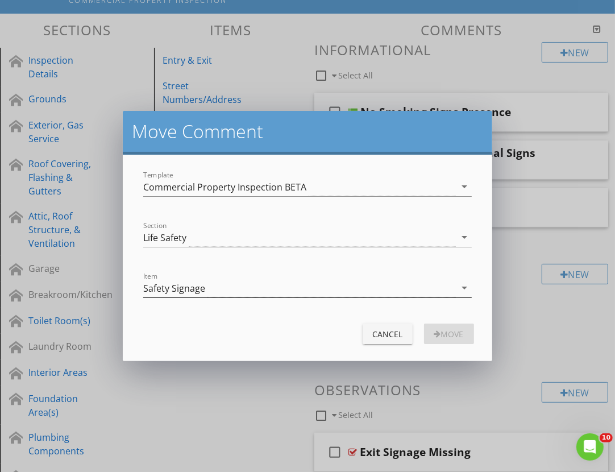
click at [239, 283] on div "Safety Signage" at bounding box center [299, 287] width 312 height 19
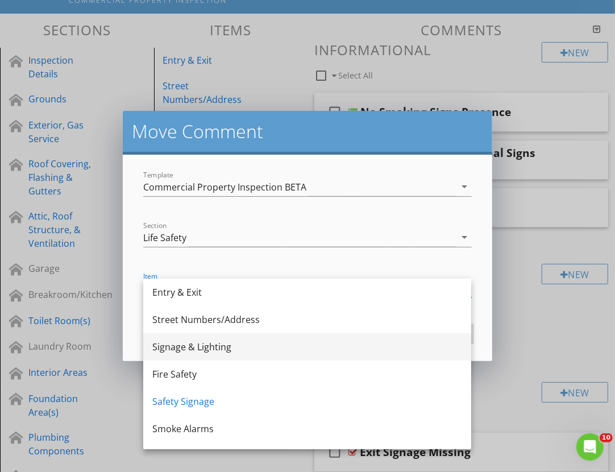
click at [233, 344] on div "Signage & Lighting" at bounding box center [307, 347] width 310 height 14
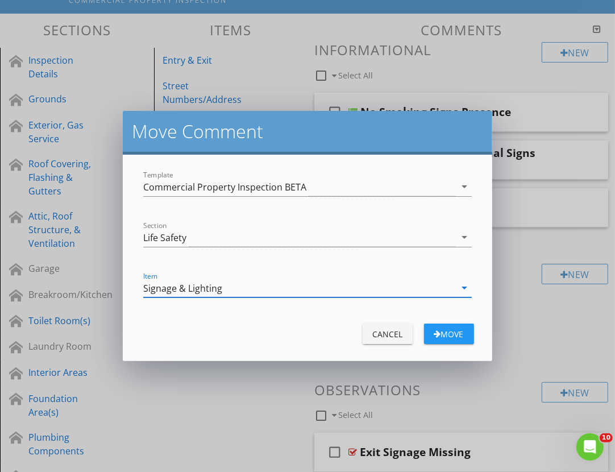
click at [441, 333] on div "Move" at bounding box center [449, 334] width 32 height 12
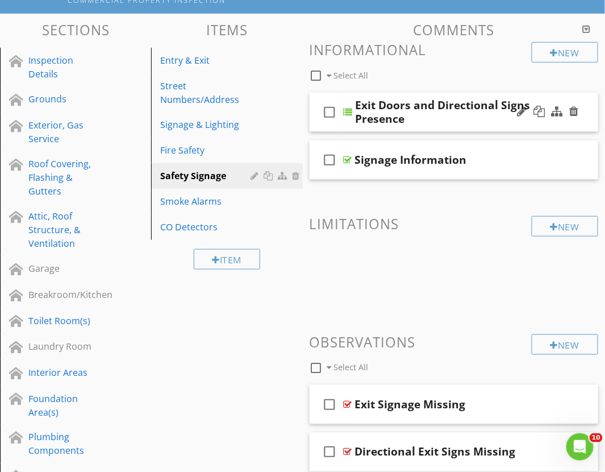
click at [344, 126] on div "check_box_outline_blank Exit Doors and Directional Signs Presence" at bounding box center [454, 112] width 289 height 39
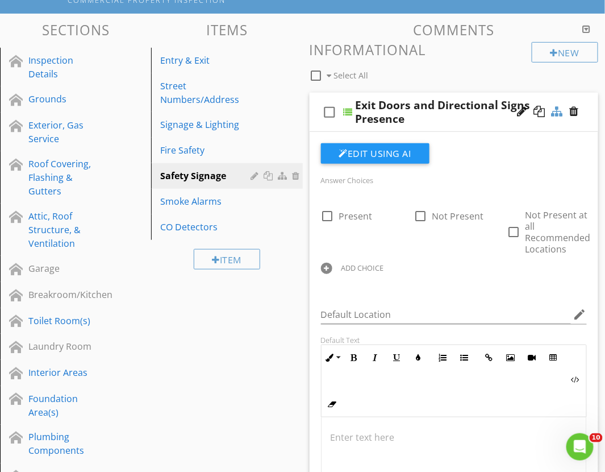
click at [556, 112] on div at bounding box center [557, 111] width 11 height 11
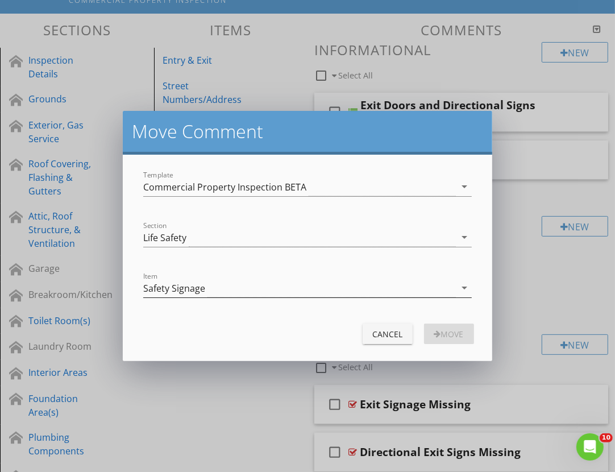
click at [220, 289] on div "Safety Signage" at bounding box center [299, 287] width 312 height 19
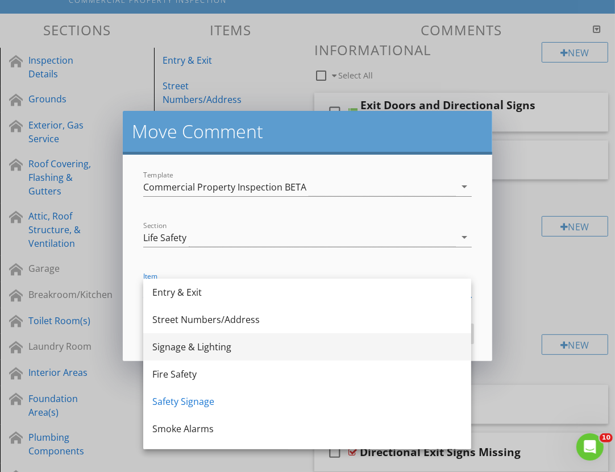
click at [212, 344] on div "Signage & Lighting" at bounding box center [307, 347] width 310 height 14
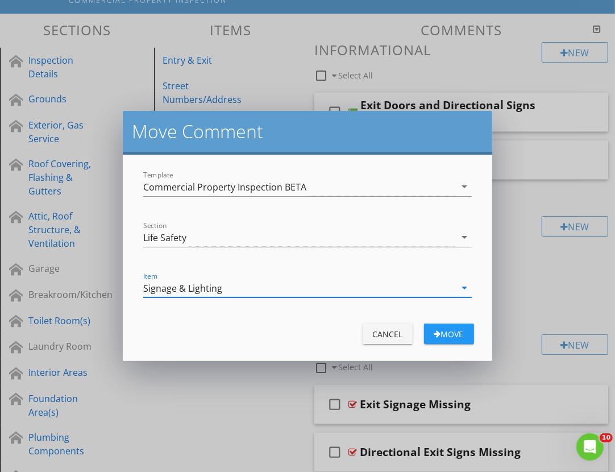
click at [438, 333] on div "Move" at bounding box center [449, 334] width 32 height 12
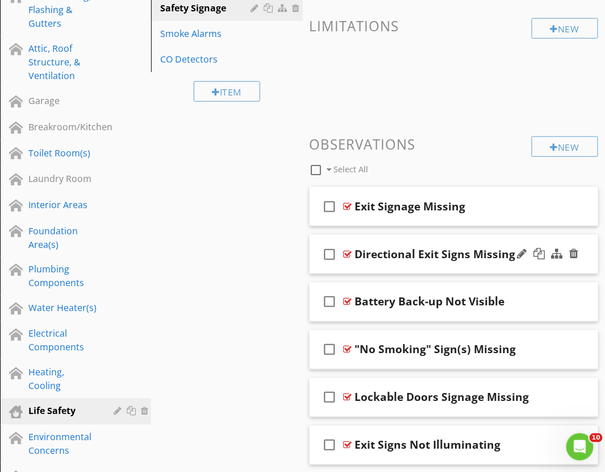
scroll to position [302, 0]
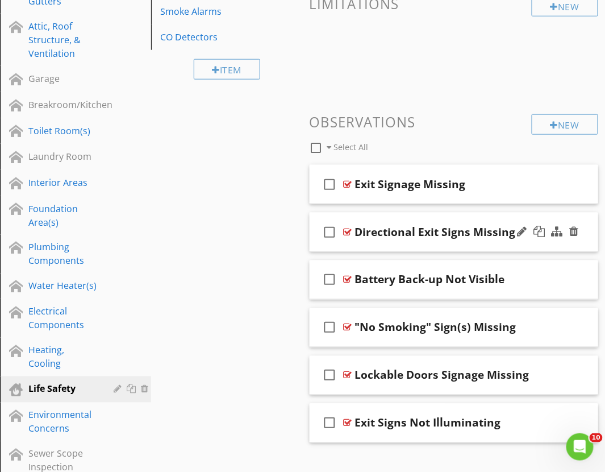
click at [355, 248] on div "check_box_outline_blank Directional Exit Signs Missing" at bounding box center [454, 231] width 289 height 39
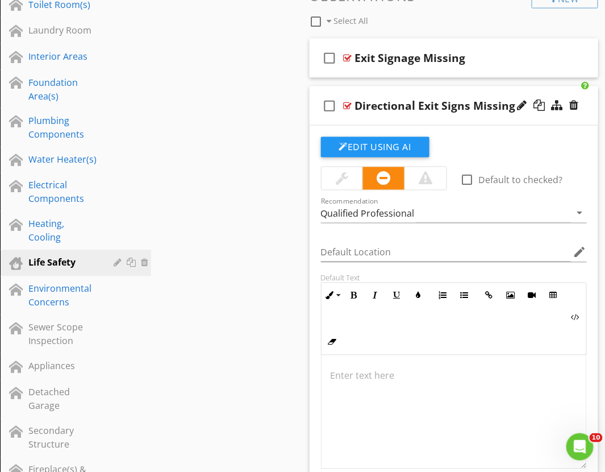
scroll to position [365, 0]
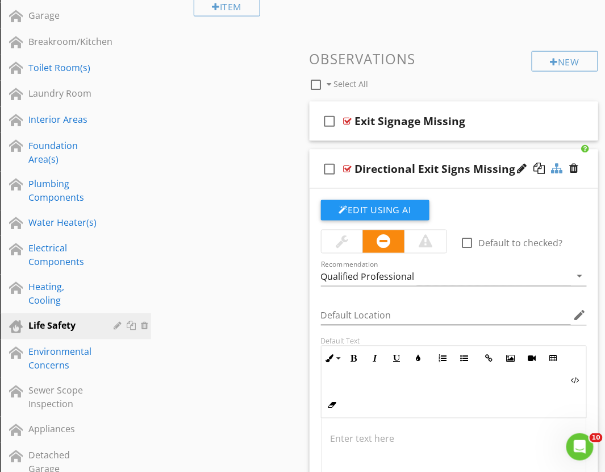
click at [558, 170] on div at bounding box center [557, 167] width 11 height 11
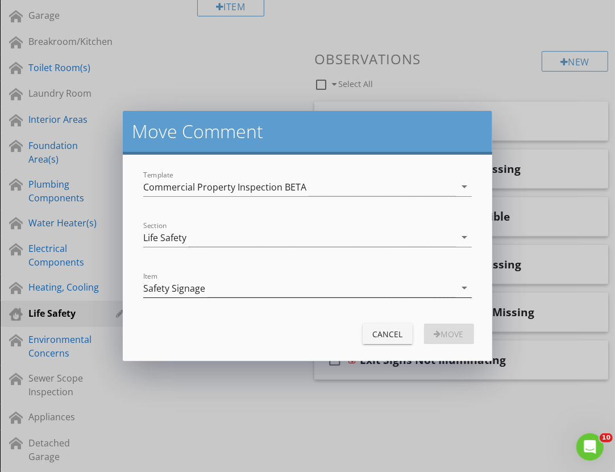
click at [245, 286] on div "Safety Signage" at bounding box center [299, 287] width 312 height 19
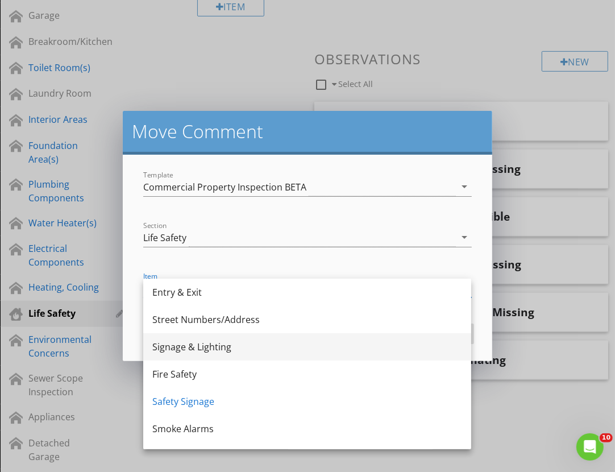
click at [215, 345] on div "Signage & Lighting" at bounding box center [307, 347] width 310 height 14
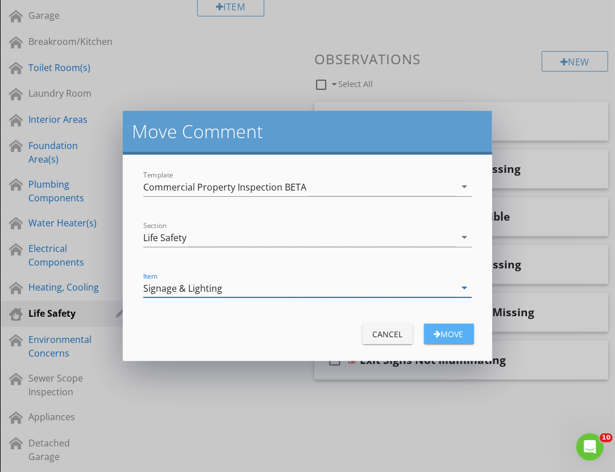
click at [457, 332] on div "Move" at bounding box center [449, 334] width 32 height 12
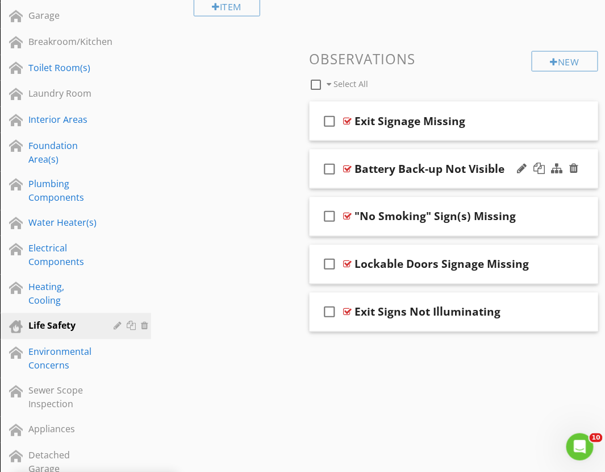
click at [343, 184] on div "check_box_outline_blank Battery Back-up Not Visible" at bounding box center [454, 168] width 289 height 39
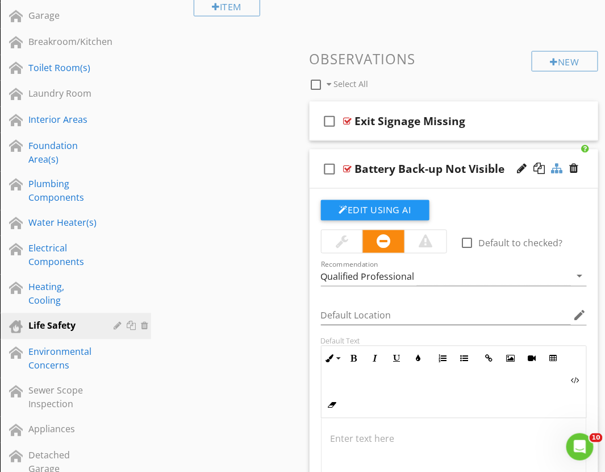
click at [554, 172] on div at bounding box center [557, 167] width 11 height 11
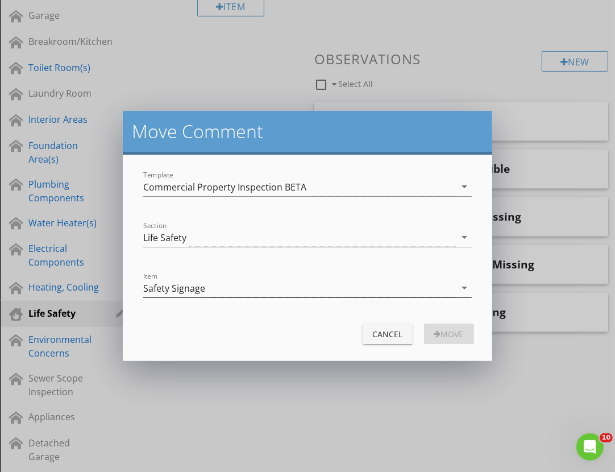
click at [214, 290] on div "Safety Signage" at bounding box center [299, 287] width 312 height 19
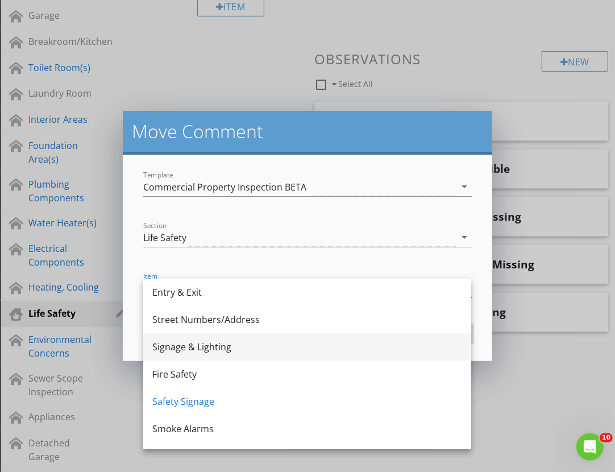
click at [210, 344] on div "Signage & Lighting" at bounding box center [307, 347] width 310 height 14
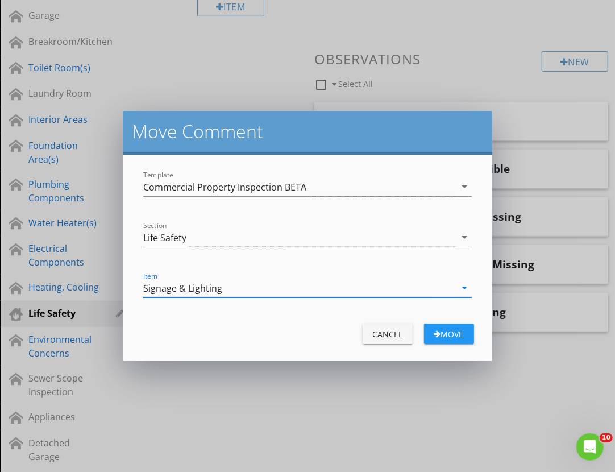
click at [439, 333] on div "Move" at bounding box center [449, 334] width 32 height 12
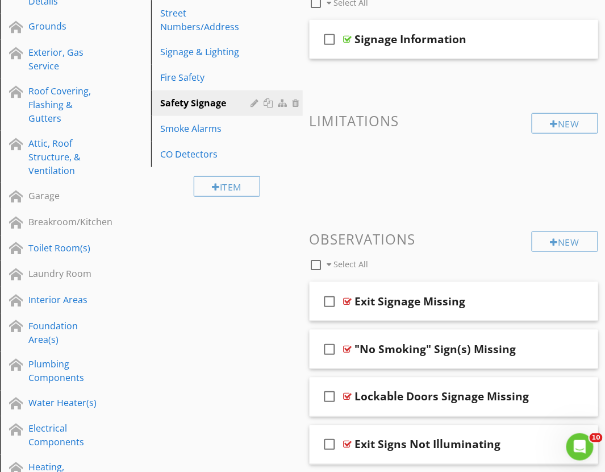
scroll to position [175, 0]
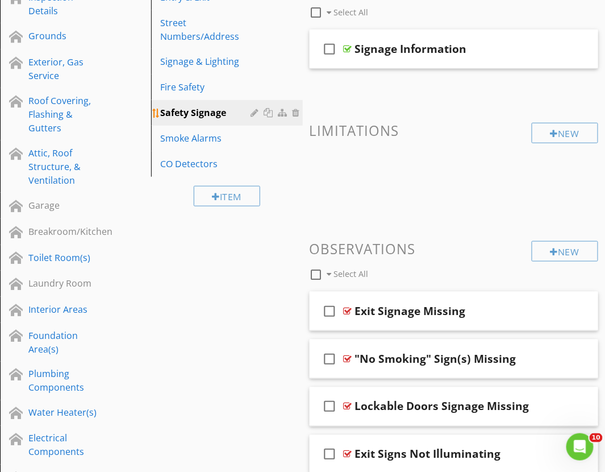
click at [296, 114] on div at bounding box center [298, 112] width 10 height 9
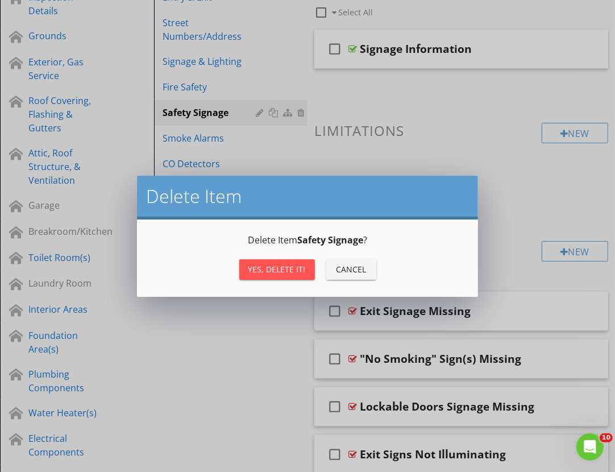
click at [280, 270] on div "Yes, Delete it!" at bounding box center [276, 269] width 57 height 12
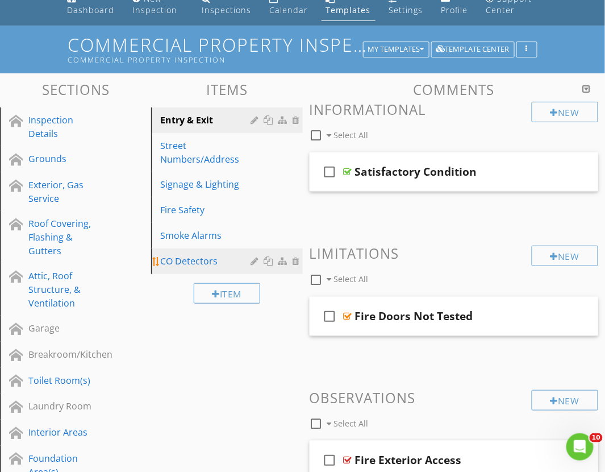
scroll to position [49, 0]
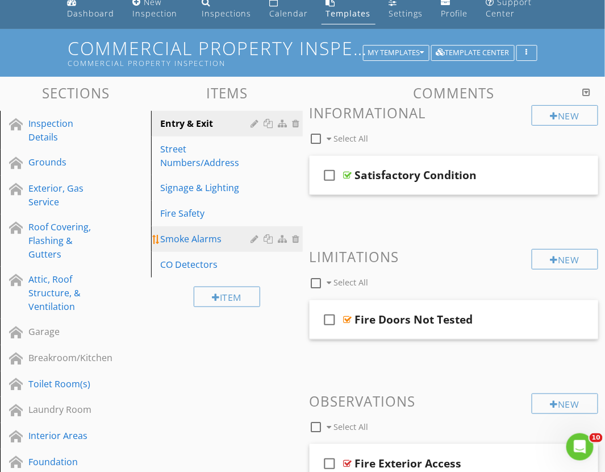
click at [202, 243] on div "Smoke Alarms" at bounding box center [207, 239] width 94 height 14
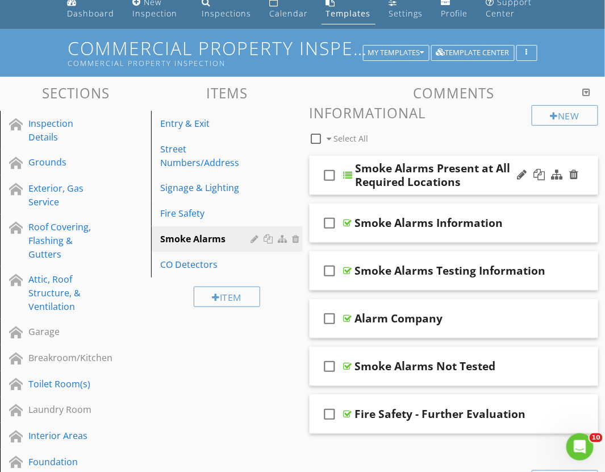
click at [335, 188] on icon "check_box_outline_blank" at bounding box center [330, 174] width 18 height 27
click at [330, 178] on icon "check_box" at bounding box center [330, 174] width 18 height 27
click at [343, 192] on div "check_box_outline_blank Smoke Alarms Present at All Required Locations" at bounding box center [454, 175] width 289 height 39
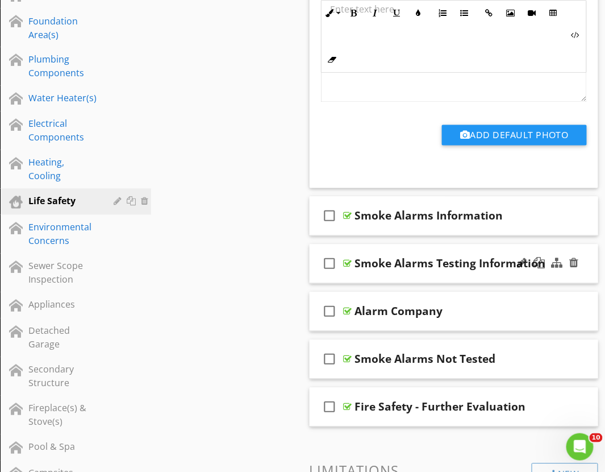
scroll to position [491, 0]
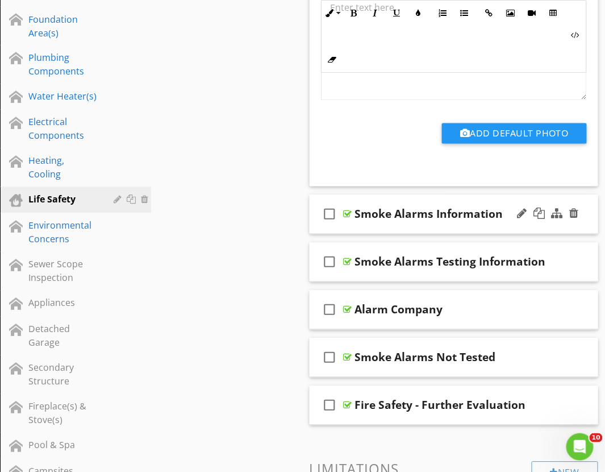
click at [345, 226] on div "check_box_outline_blank Smoke Alarms Information" at bounding box center [454, 214] width 289 height 39
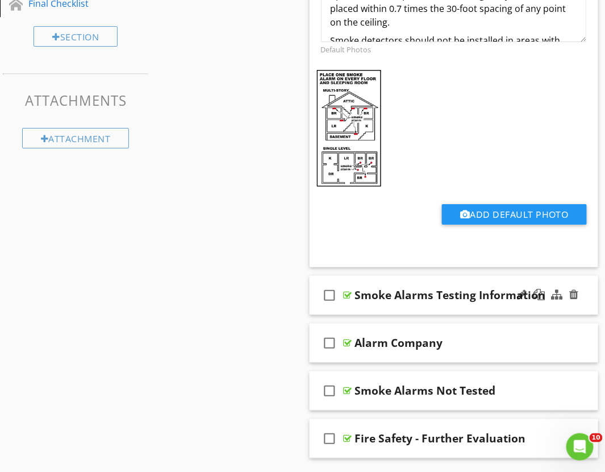
scroll to position [996, 0]
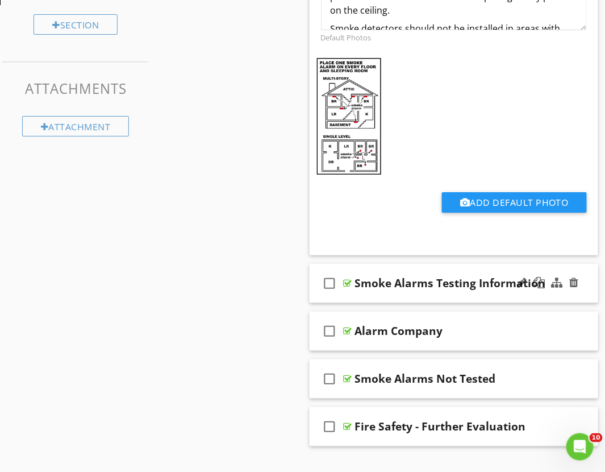
click at [348, 299] on div "check_box_outline_blank Smoke Alarms Testing Information" at bounding box center [454, 283] width 289 height 39
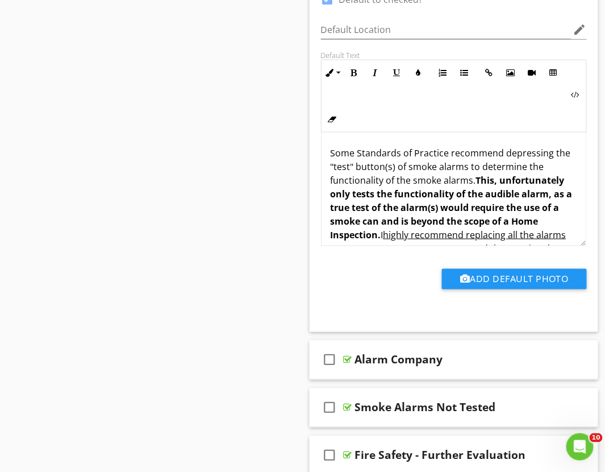
scroll to position [1375, 0]
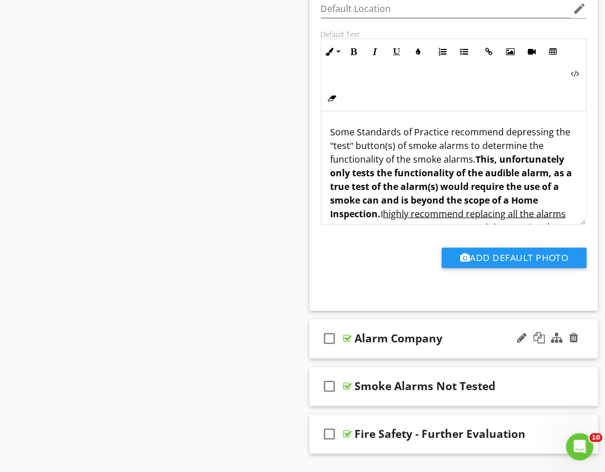
click at [352, 357] on div "check_box_outline_blank Alarm Company" at bounding box center [454, 338] width 289 height 39
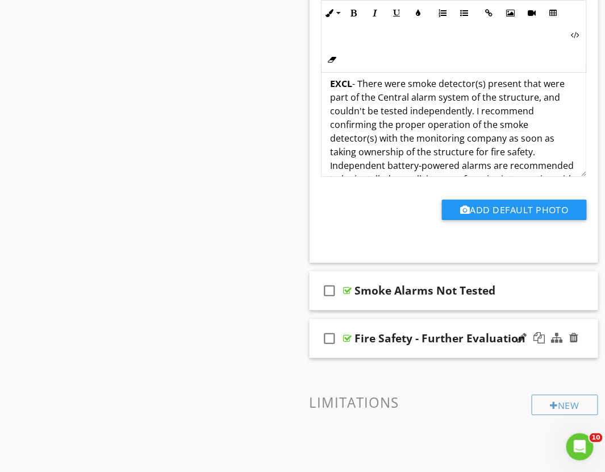
scroll to position [1879, 0]
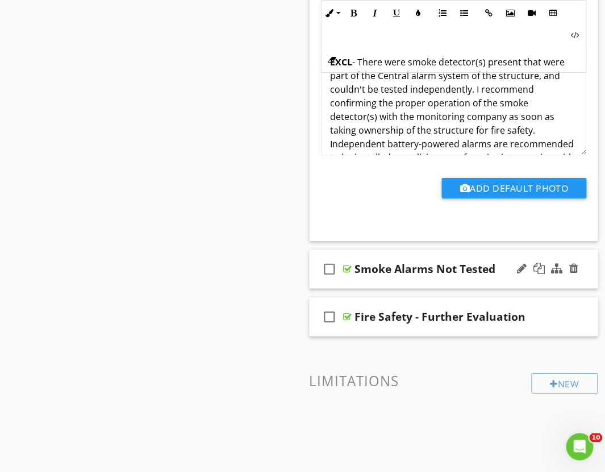
click at [349, 284] on div "check_box_outline_blank Smoke Alarms Not Tested" at bounding box center [454, 268] width 289 height 39
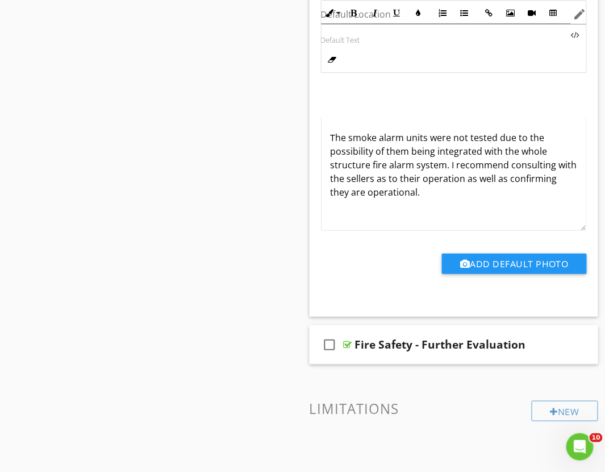
scroll to position [2321, 0]
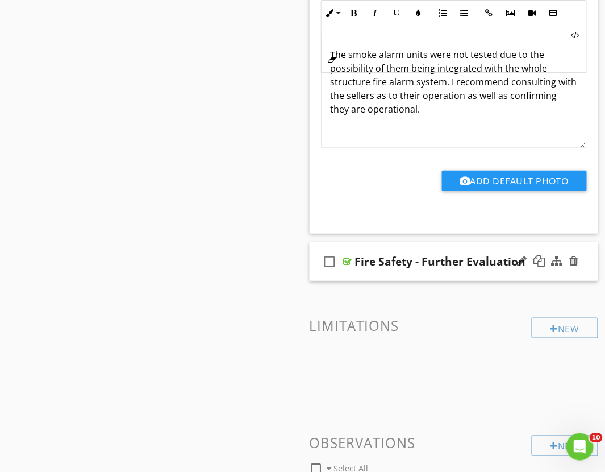
click at [353, 275] on div "check_box_outline_blank Fire Safety - Further Evaluation" at bounding box center [454, 261] width 289 height 39
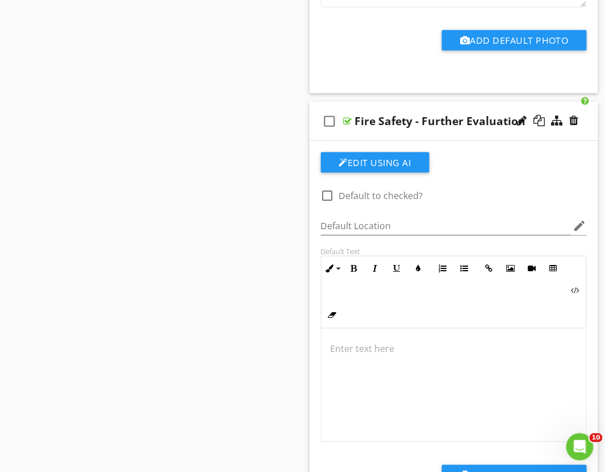
scroll to position [2448, 0]
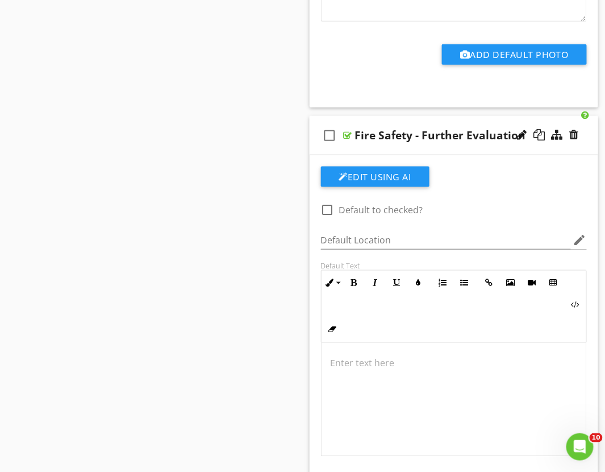
click at [349, 146] on div "check_box_outline_blank Fire Safety - Further Evaluation" at bounding box center [454, 135] width 289 height 39
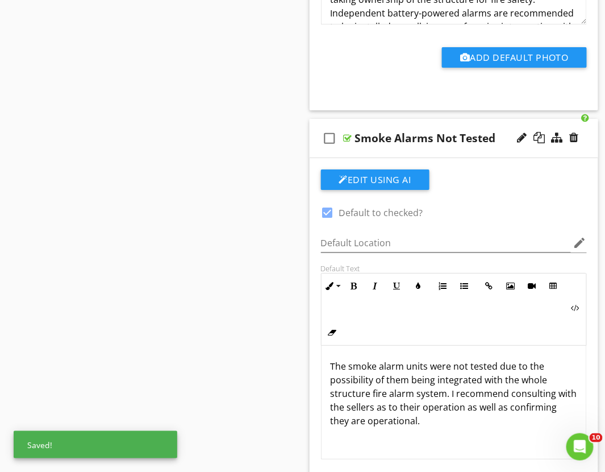
scroll to position [2006, 0]
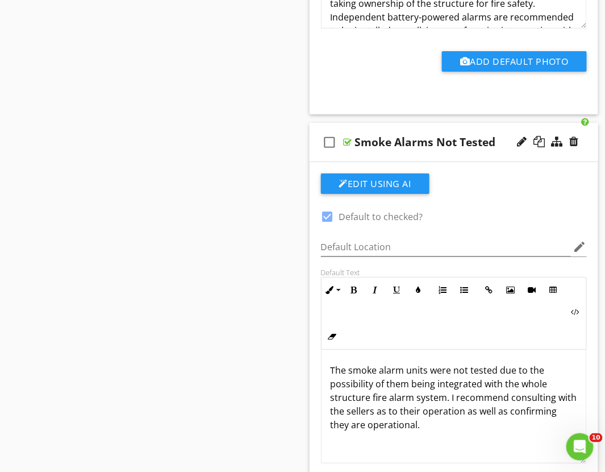
click at [348, 156] on div "check_box_outline_blank Smoke Alarms Not Tested" at bounding box center [454, 142] width 289 height 39
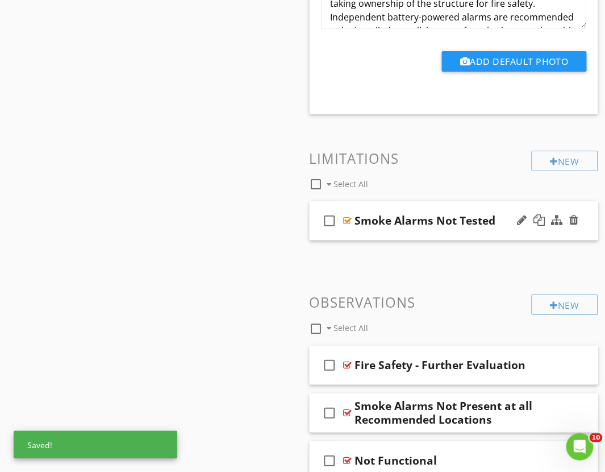
click at [349, 236] on div "check_box_outline_blank Smoke Alarms Not Tested" at bounding box center [454, 220] width 289 height 39
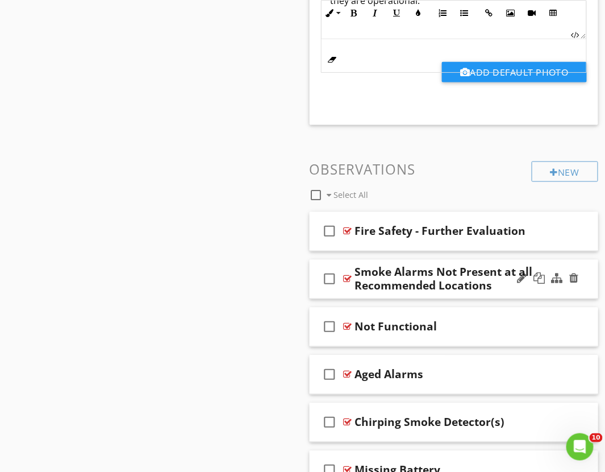
scroll to position [2511, 0]
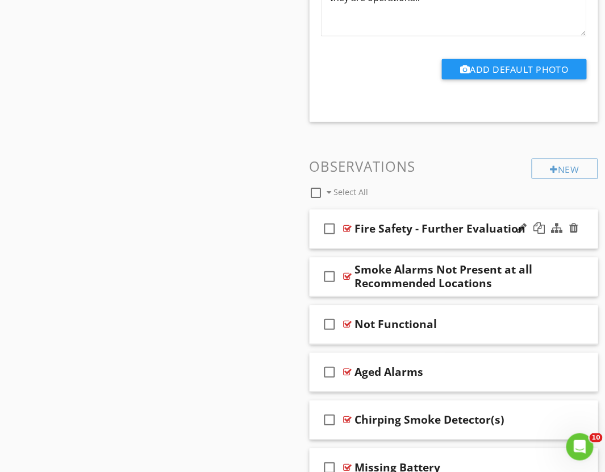
click at [355, 241] on div "check_box_outline_blank Fire Safety - Further Evaluation" at bounding box center [454, 229] width 289 height 39
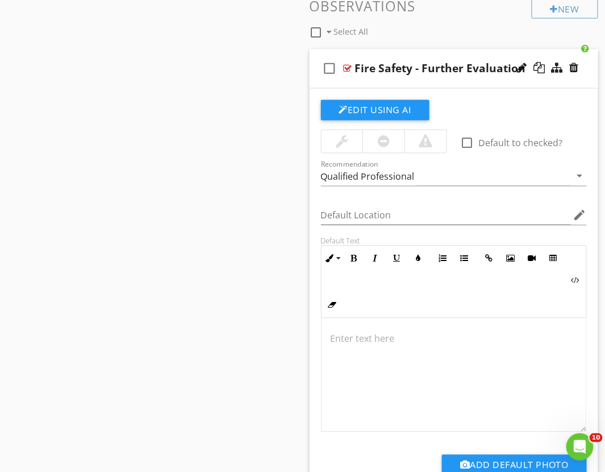
scroll to position [2700, 0]
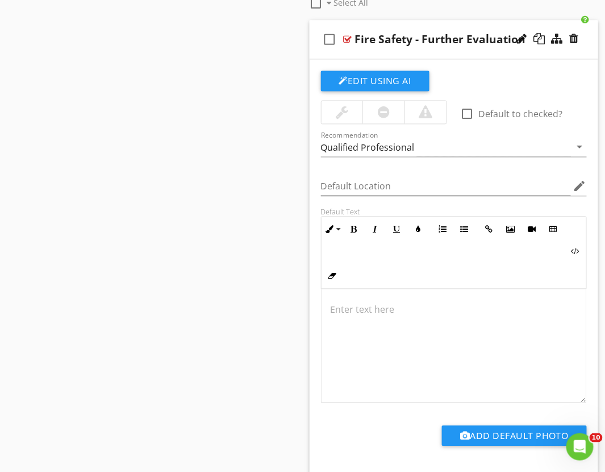
click at [422, 118] on div at bounding box center [426, 113] width 14 height 14
click at [344, 309] on p at bounding box center [454, 310] width 247 height 14
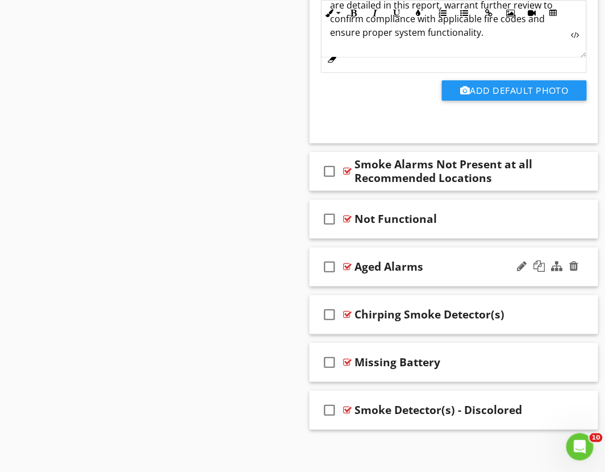
scroll to position [3053, 0]
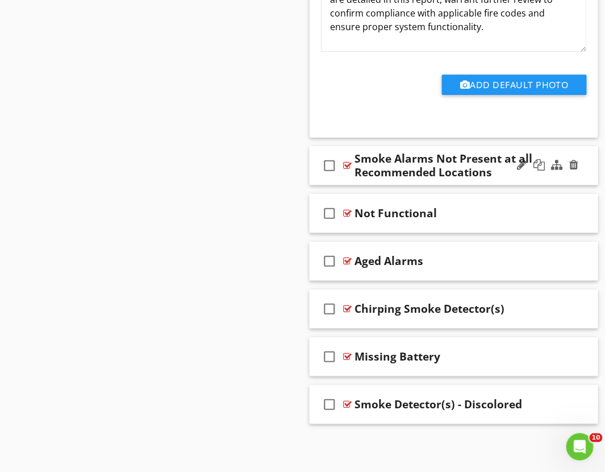
click at [343, 184] on div "check_box_outline_blank Smoke Alarms Not Present at all Recommended Locations" at bounding box center [454, 165] width 289 height 39
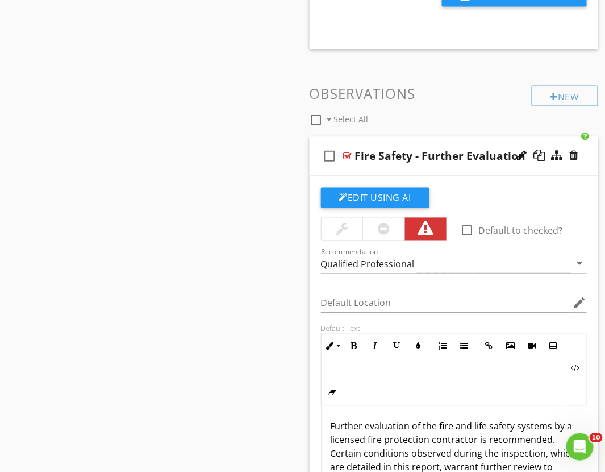
scroll to position [2588, 0]
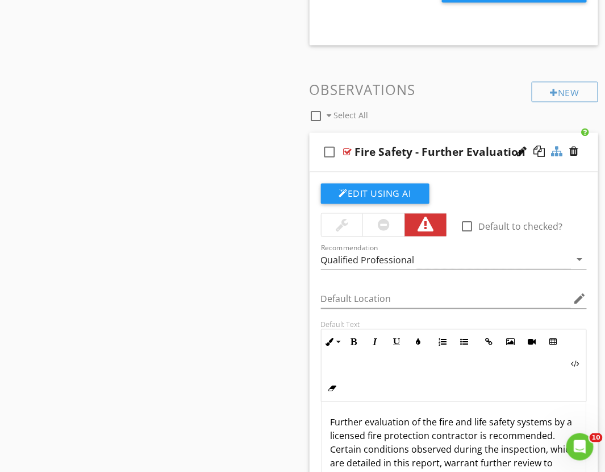
click at [556, 156] on div at bounding box center [557, 151] width 11 height 11
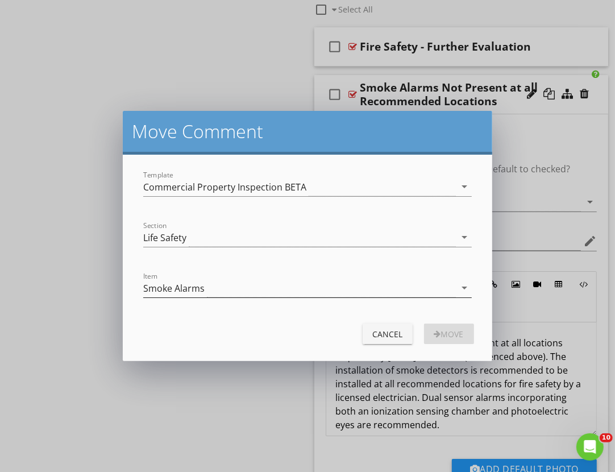
click at [247, 283] on div "Smoke Alarms" at bounding box center [299, 287] width 312 height 19
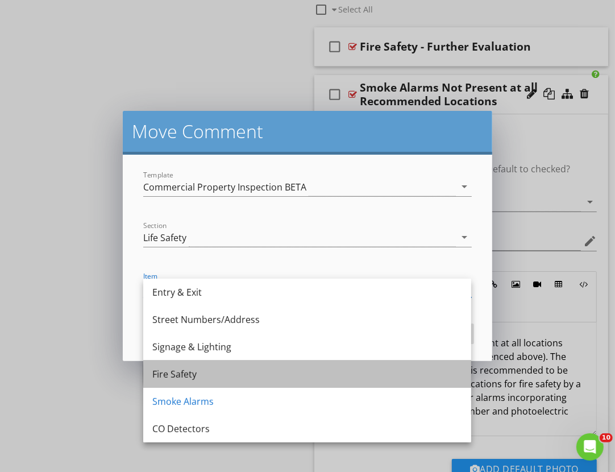
click at [206, 376] on div "Fire Safety" at bounding box center [307, 374] width 310 height 14
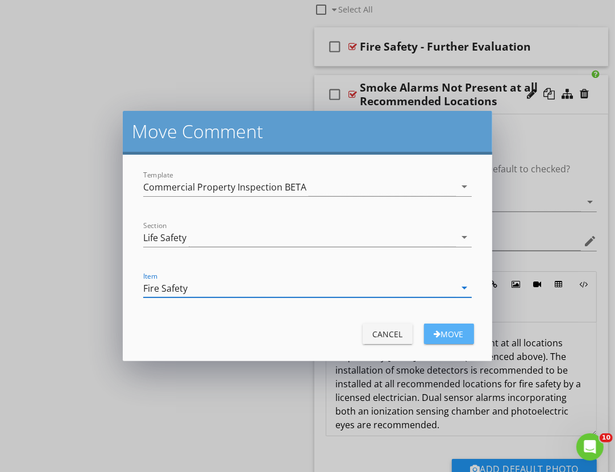
click at [445, 332] on div "Move" at bounding box center [449, 334] width 32 height 12
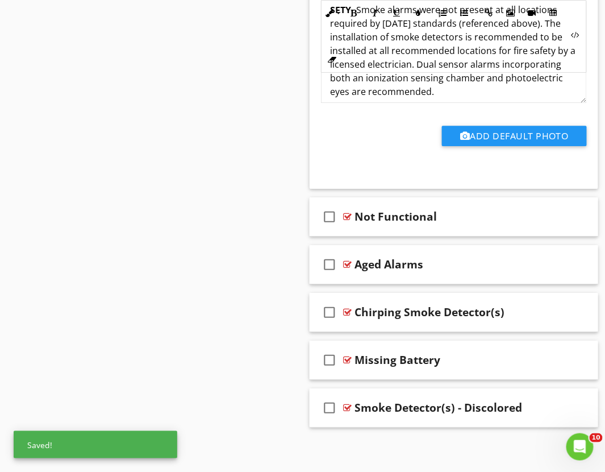
scroll to position [3005, 0]
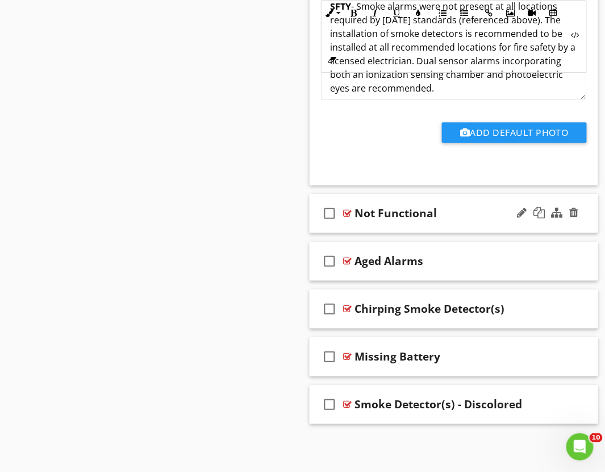
click at [343, 230] on div "check_box_outline_blank Not Functional" at bounding box center [454, 213] width 289 height 39
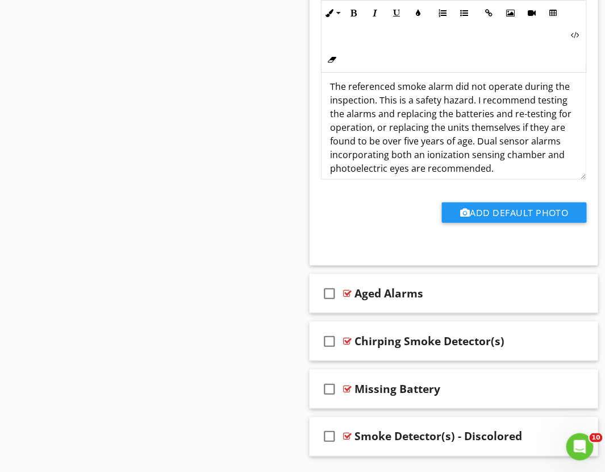
scroll to position [3434, 0]
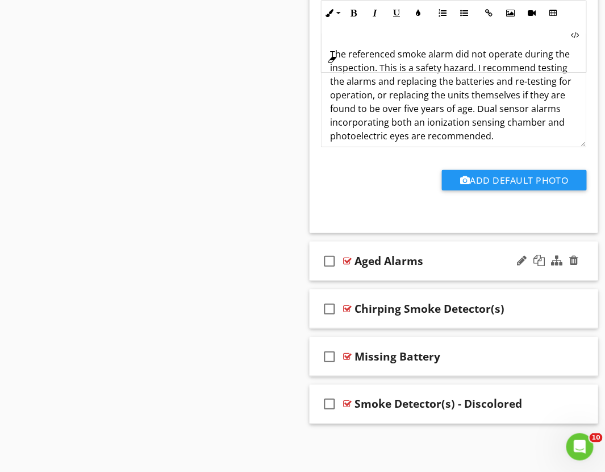
click at [353, 275] on div "check_box_outline_blank Aged Alarms" at bounding box center [454, 260] width 289 height 39
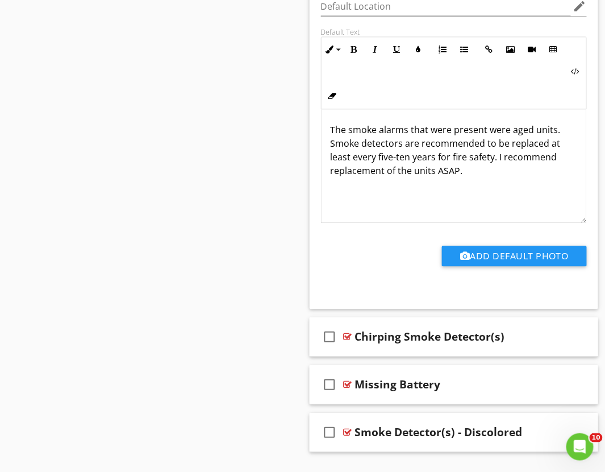
scroll to position [3863, 0]
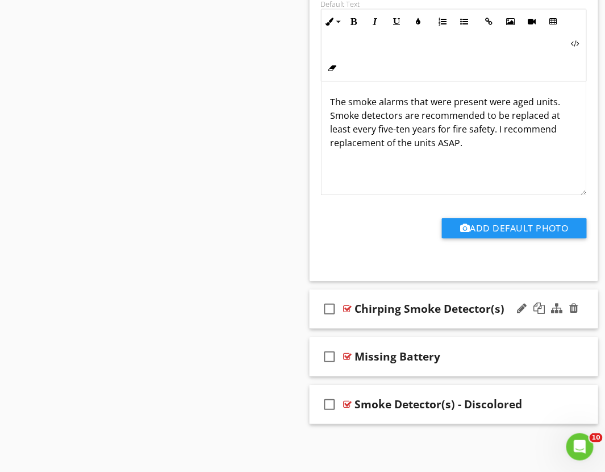
click at [352, 326] on div "check_box_outline_blank Chirping Smoke Detector(s)" at bounding box center [454, 308] width 289 height 39
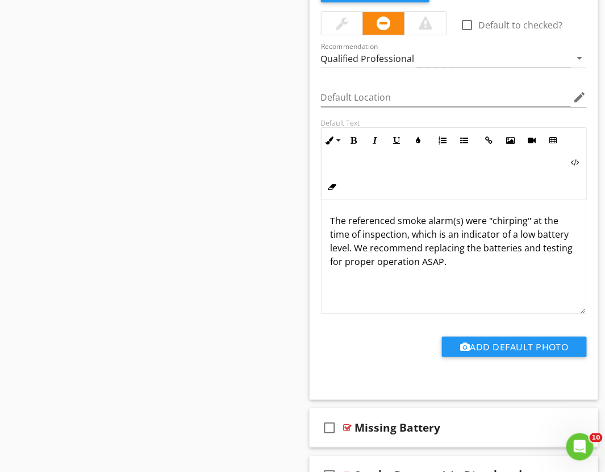
scroll to position [4292, 0]
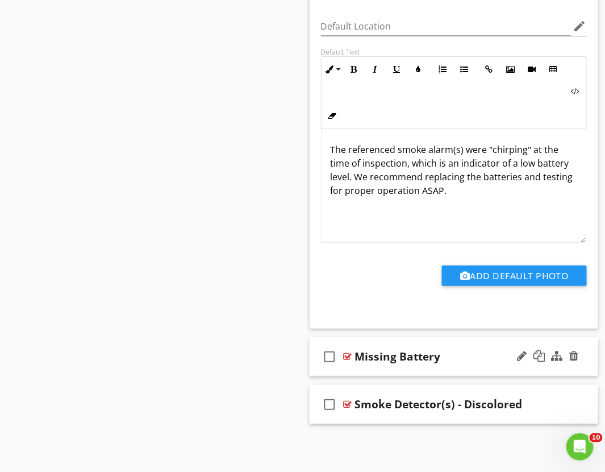
click at [355, 366] on div "check_box_outline_blank Missing Battery" at bounding box center [454, 356] width 289 height 39
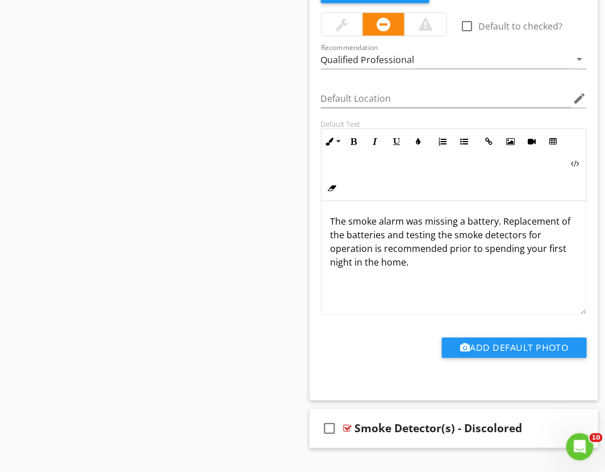
scroll to position [4722, 0]
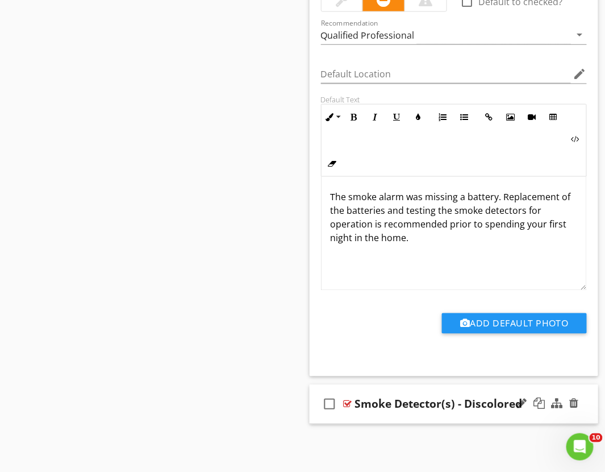
click at [349, 421] on div "check_box_outline_blank Smoke Detector(s) - Discolored" at bounding box center [454, 404] width 289 height 39
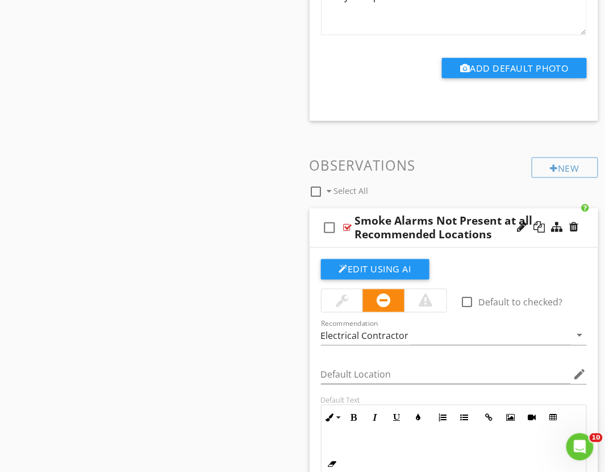
scroll to position [1339, 0]
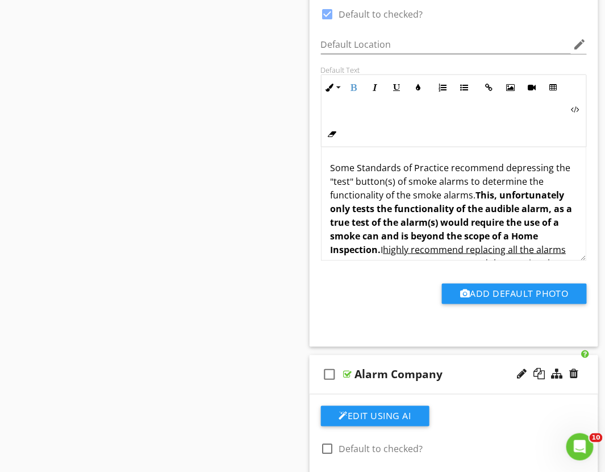
click at [516, 237] on strong "This, unfortunately only tests the functionality of the audible alarm, as a tru…" at bounding box center [452, 222] width 242 height 67
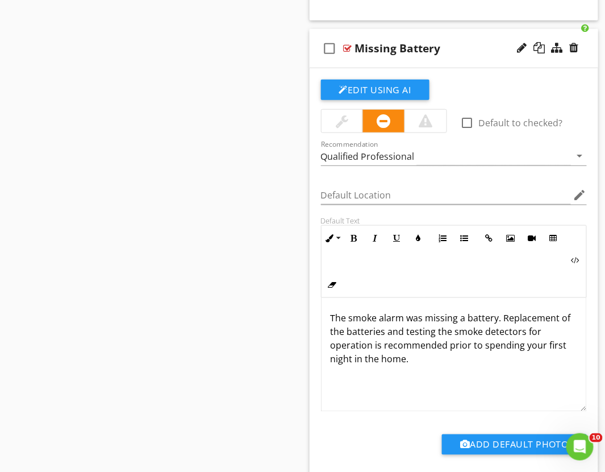
scroll to position [4598, 0]
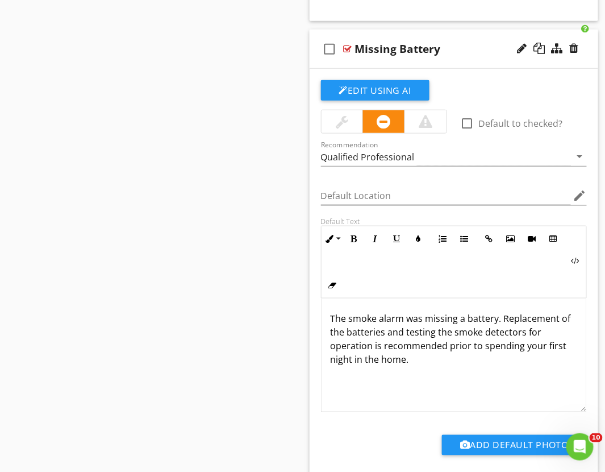
click at [401, 366] on p "The smoke alarm was missing a battery. Replacement of the batteries and testing…" at bounding box center [454, 339] width 247 height 55
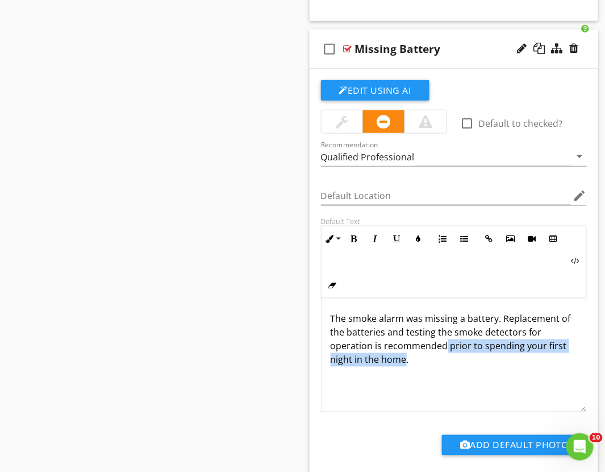
drag, startPoint x: 405, startPoint y: 365, endPoint x: 445, endPoint y: 354, distance: 42.5
click at [445, 354] on p "The smoke alarm was missing a battery. Replacement of the batteries and testing…" at bounding box center [454, 339] width 247 height 55
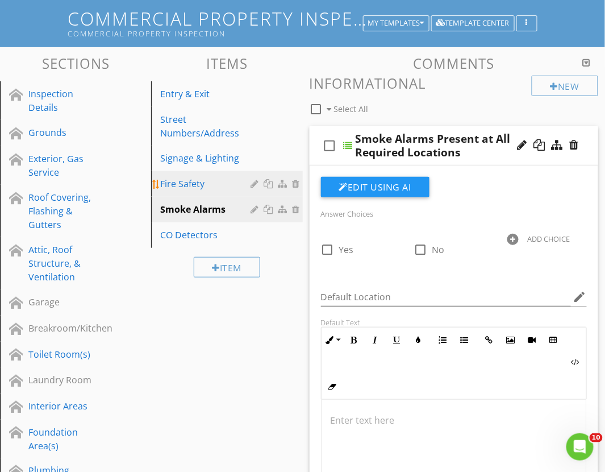
scroll to position [0, 0]
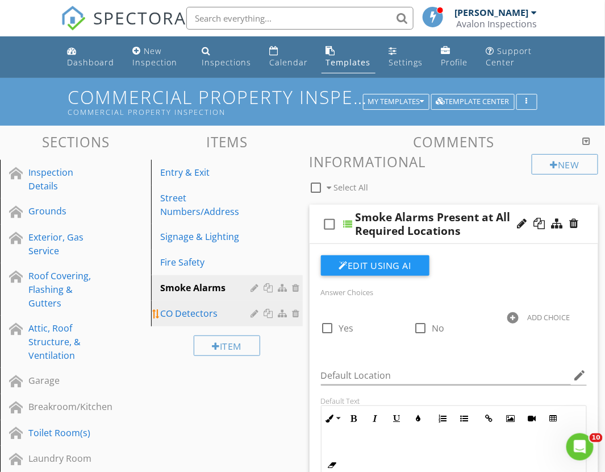
click at [199, 310] on div "CO Detectors" at bounding box center [207, 313] width 94 height 14
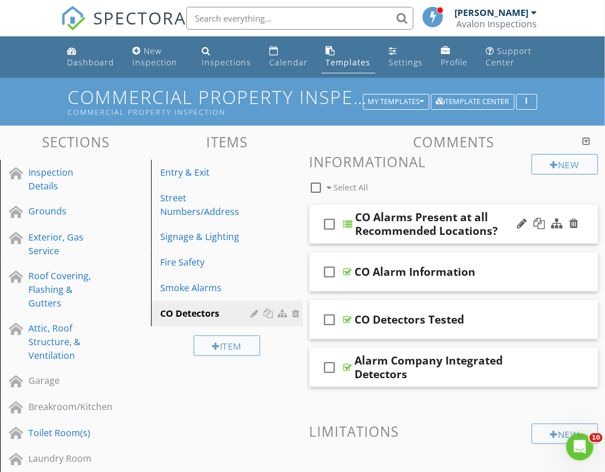
click at [342, 237] on div "check_box_outline_blank" at bounding box center [332, 223] width 23 height 27
click at [331, 231] on icon "check_box" at bounding box center [330, 223] width 18 height 27
click at [341, 240] on div "check_box_outline_blank CO Alarms Present at all Recommended Locations?" at bounding box center [454, 224] width 289 height 39
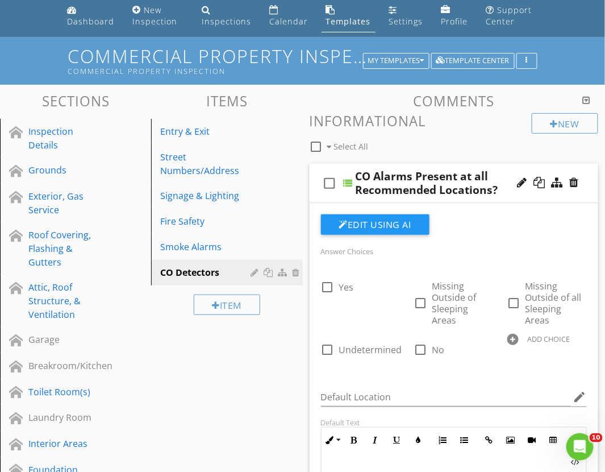
scroll to position [63, 0]
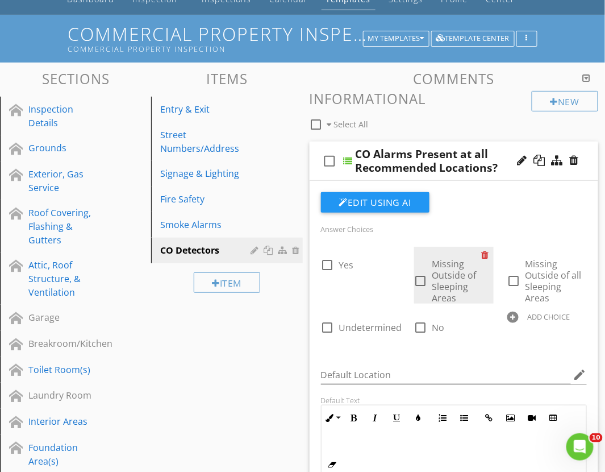
click at [487, 254] on div at bounding box center [488, 255] width 12 height 16
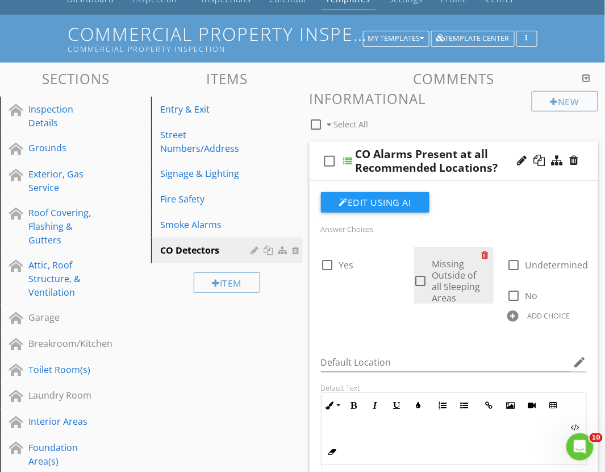
click at [486, 256] on div at bounding box center [488, 255] width 12 height 16
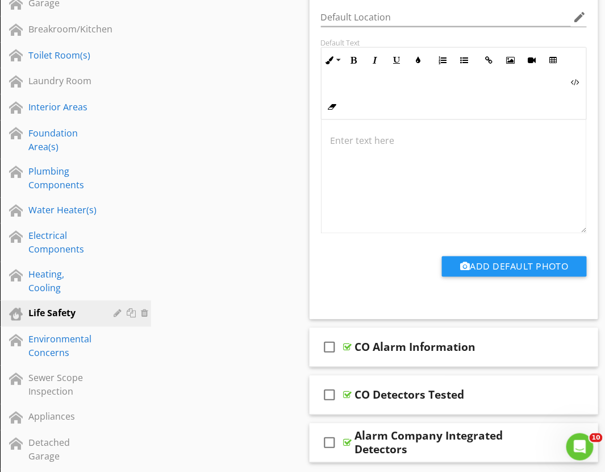
scroll to position [378, 0]
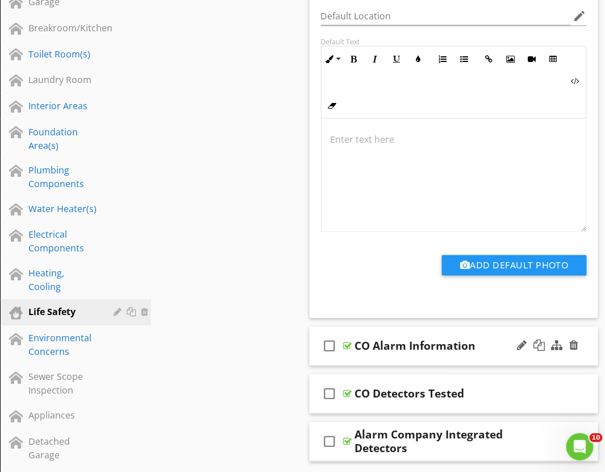
click at [339, 359] on icon "check_box_outline_blank" at bounding box center [330, 345] width 18 height 27
click at [332, 345] on icon "check_box" at bounding box center [330, 345] width 18 height 27
click at [344, 362] on div "check_box_outline_blank CO Alarm Information" at bounding box center [454, 346] width 289 height 39
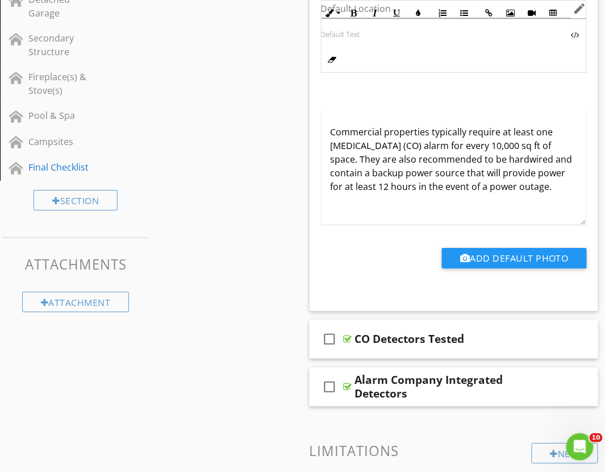
scroll to position [883, 0]
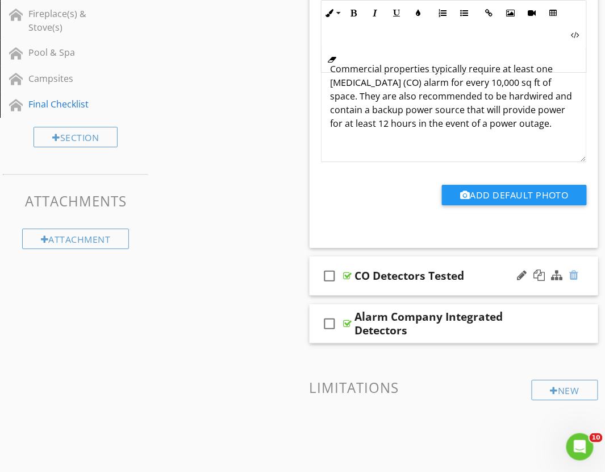
click at [574, 270] on div at bounding box center [574, 274] width 9 height 11
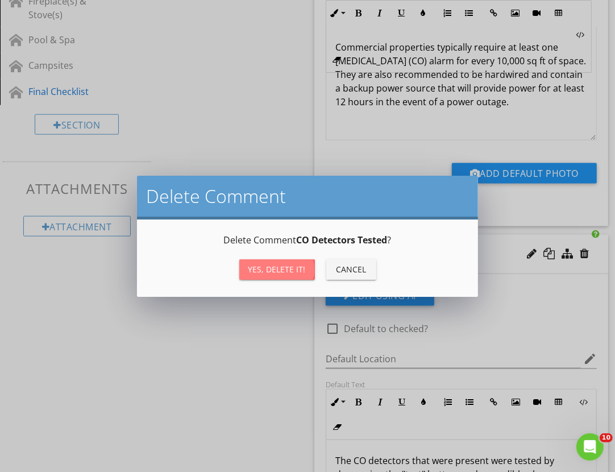
click at [282, 273] on div "Yes, Delete it!" at bounding box center [276, 269] width 57 height 12
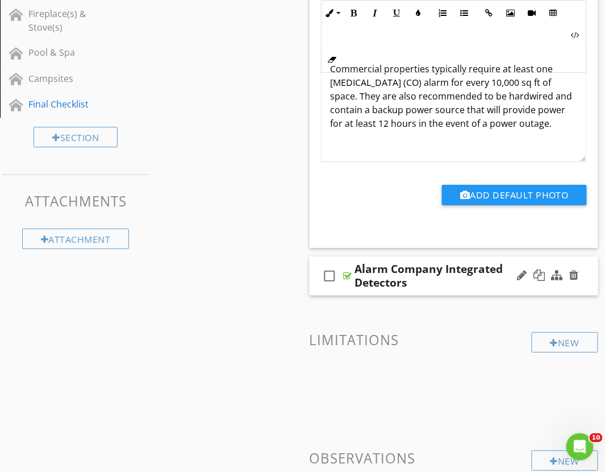
click at [343, 291] on div "check_box_outline_blank Alarm Company Integrated Detectors" at bounding box center [454, 275] width 289 height 39
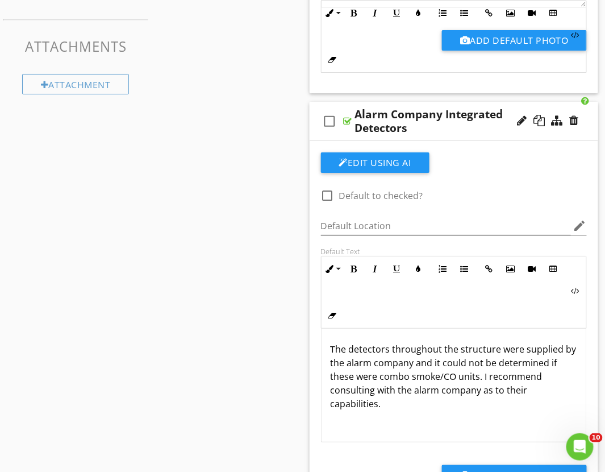
scroll to position [1073, 0]
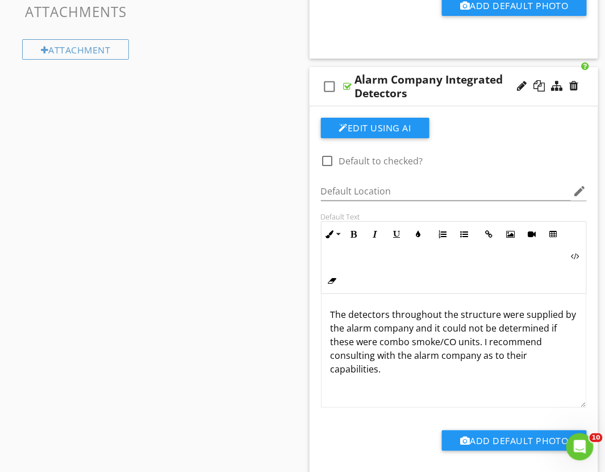
click at [347, 98] on div "check_box_outline_blank Alarm Company Integrated Detectors" at bounding box center [454, 86] width 289 height 39
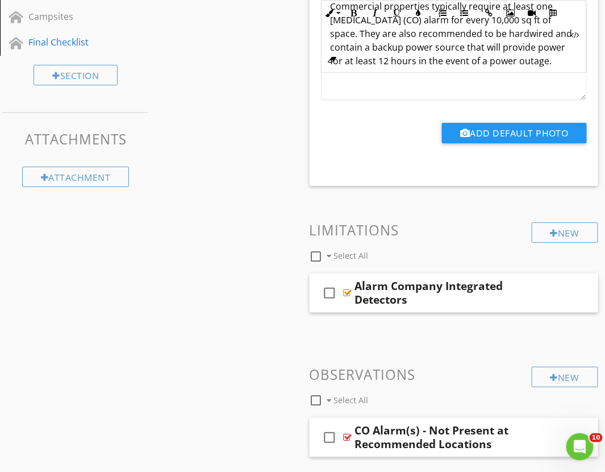
scroll to position [996, 0]
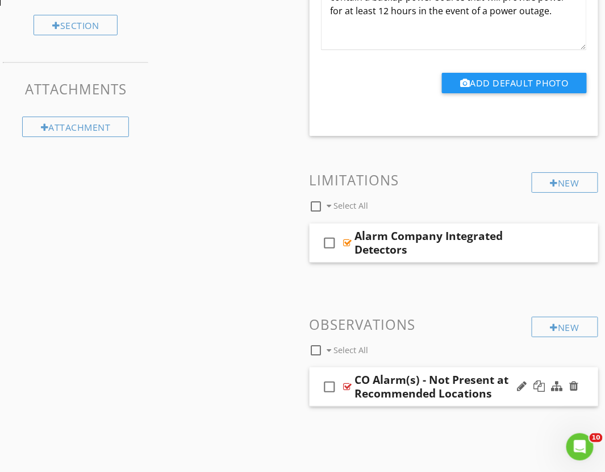
click at [340, 403] on div "check_box_outline_blank CO Alarm(s) - Not Present at Recommended Locations" at bounding box center [454, 386] width 289 height 39
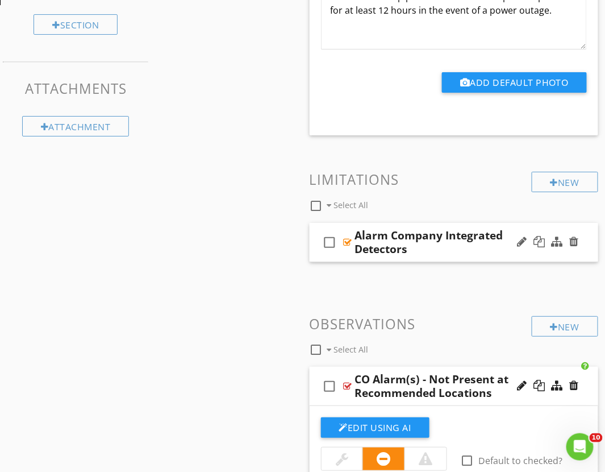
click at [348, 254] on div "check_box_outline_blank Alarm Company Integrated Detectors" at bounding box center [454, 242] width 289 height 39
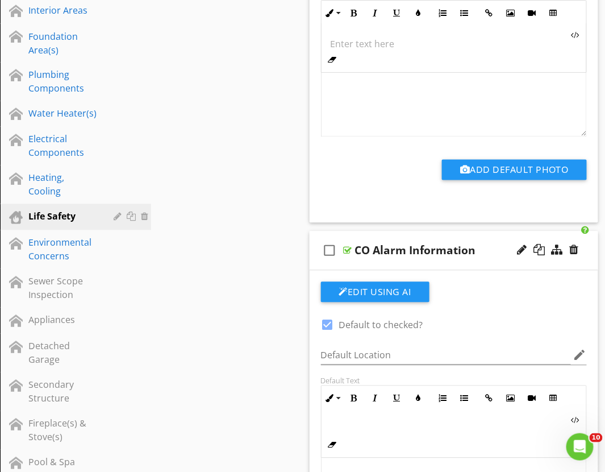
scroll to position [491, 0]
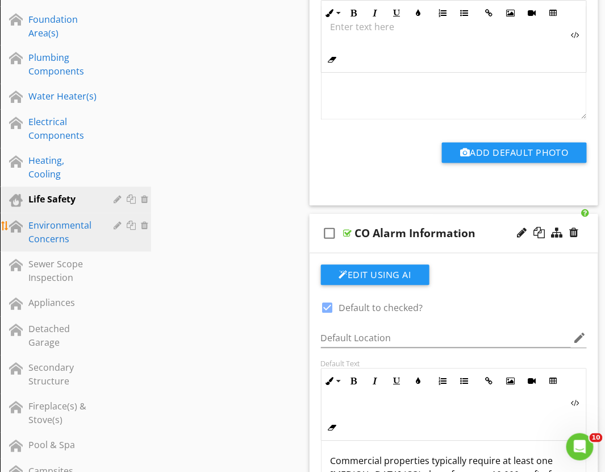
click at [44, 230] on div "Environmental Concerns" at bounding box center [62, 232] width 69 height 27
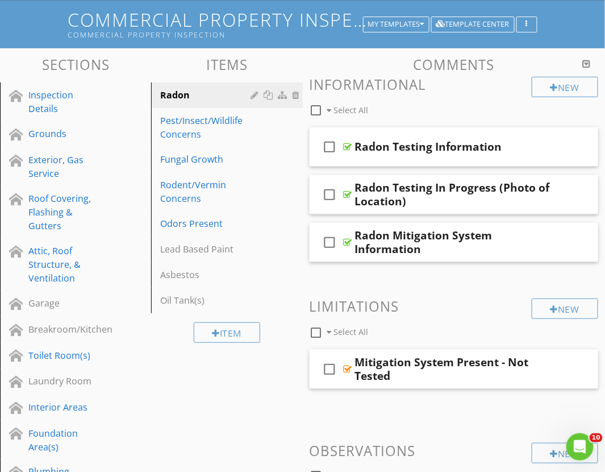
scroll to position [49, 0]
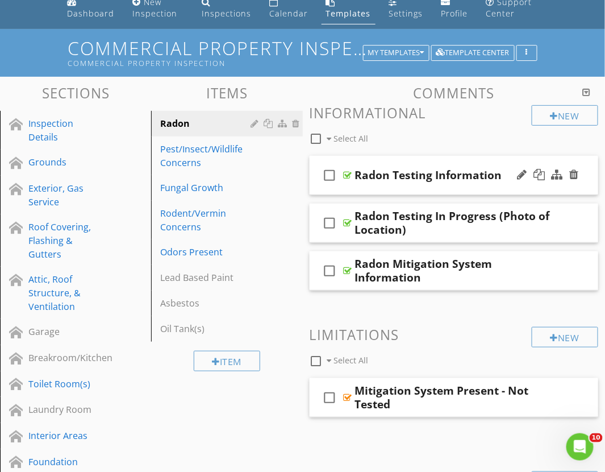
click at [376, 186] on div "check_box_outline_blank Radon Testing Information" at bounding box center [454, 175] width 289 height 39
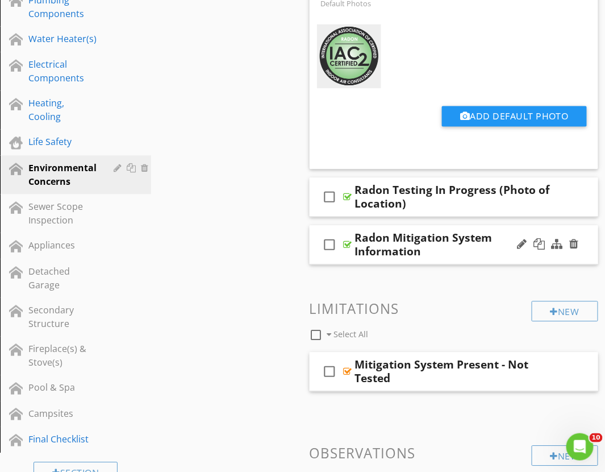
scroll to position [554, 0]
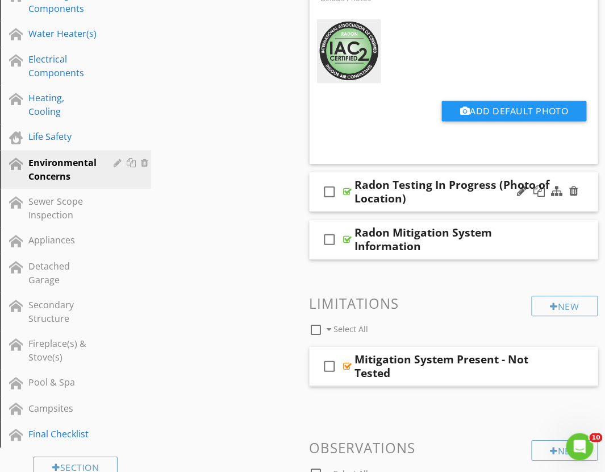
click at [345, 206] on div "check_box_outline_blank Radon Testing In Progress (Photo of Location)" at bounding box center [454, 191] width 289 height 39
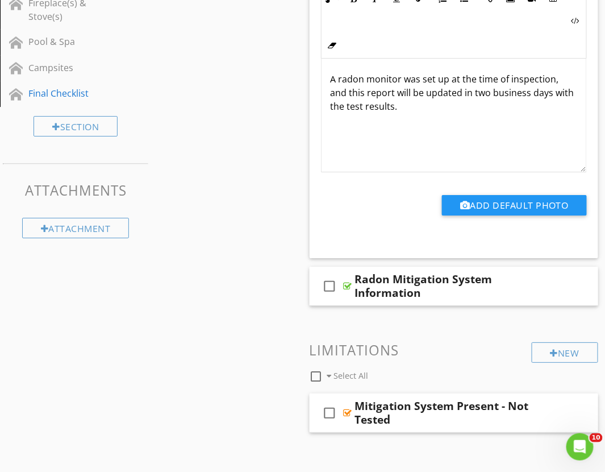
scroll to position [933, 0]
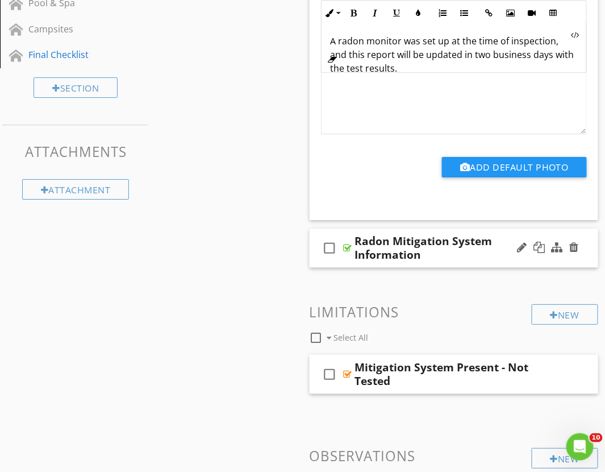
click at [347, 262] on div "check_box_outline_blank Radon Mitigation System Information" at bounding box center [454, 247] width 289 height 39
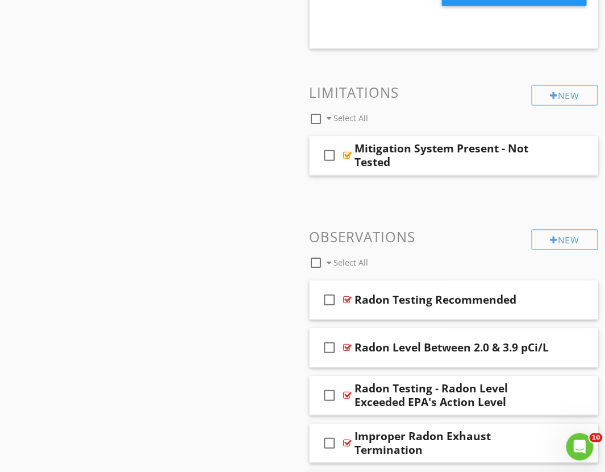
scroll to position [1564, 0]
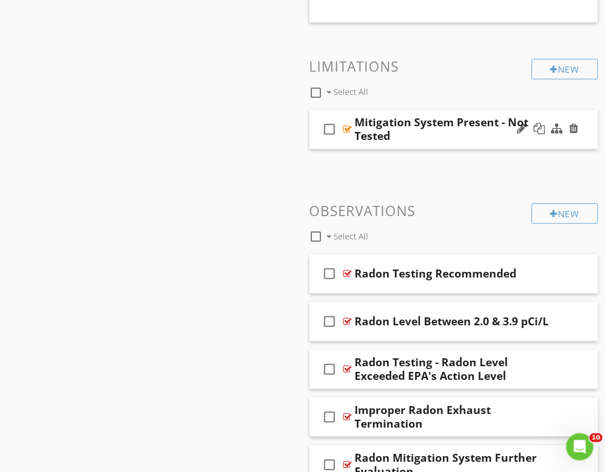
click at [343, 147] on div "check_box_outline_blank Mitigation System Present - Not Tested" at bounding box center [454, 129] width 289 height 39
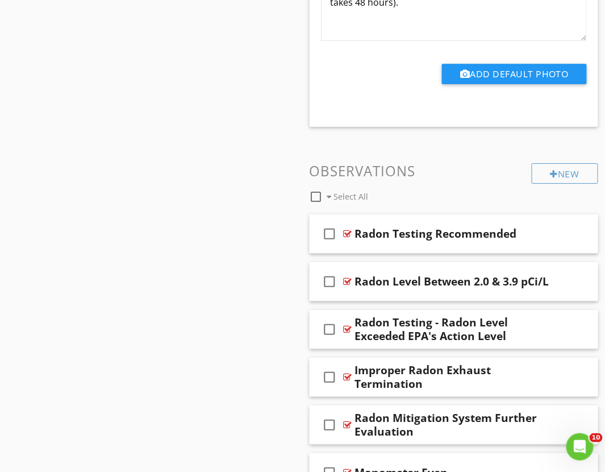
scroll to position [2006, 0]
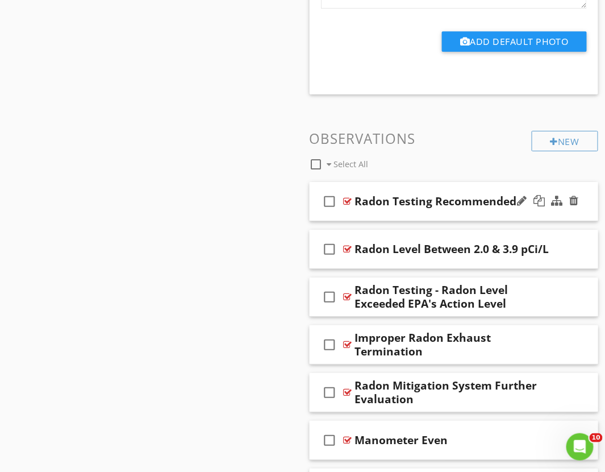
click at [347, 217] on div "check_box_outline_blank Radon Testing Recommended" at bounding box center [454, 201] width 289 height 39
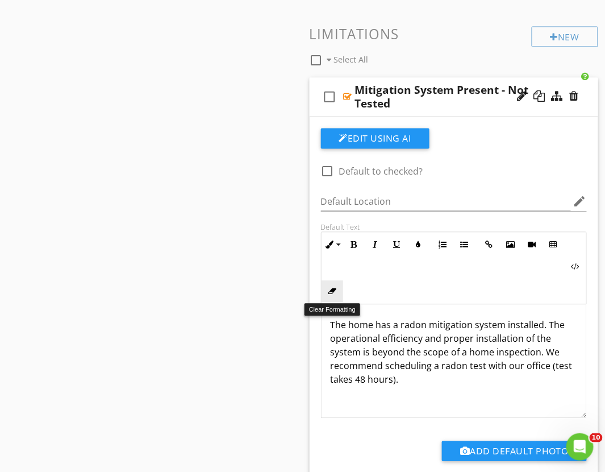
scroll to position [1438, 0]
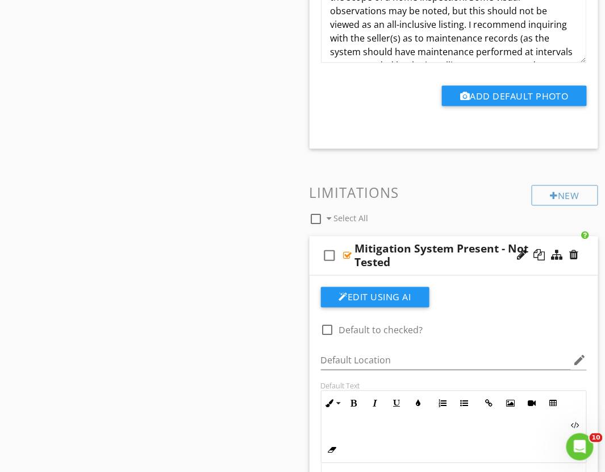
click at [345, 268] on div "check_box_outline_blank Mitigation System Present - Not Tested" at bounding box center [454, 255] width 289 height 39
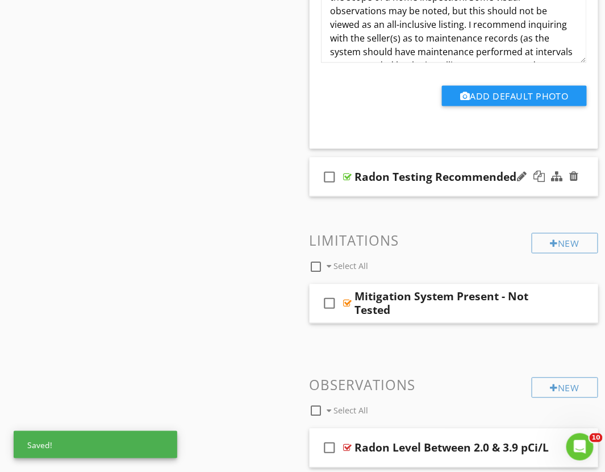
click at [348, 194] on div "check_box_outline_blank Radon Testing Recommended" at bounding box center [454, 176] width 289 height 39
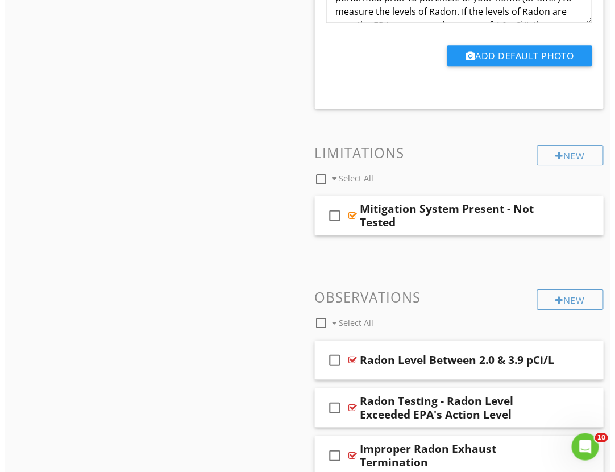
scroll to position [2006, 0]
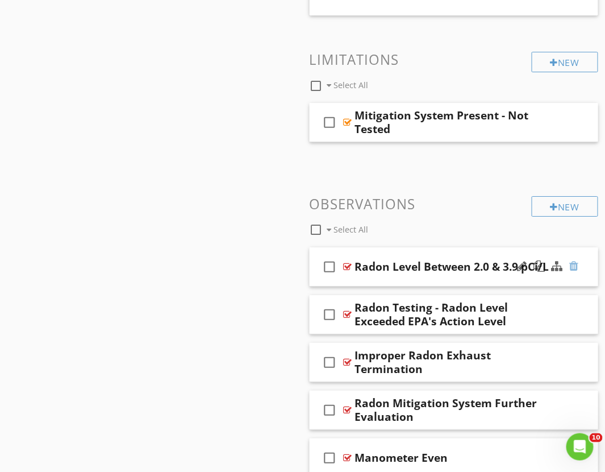
click at [573, 268] on div at bounding box center [574, 265] width 9 height 11
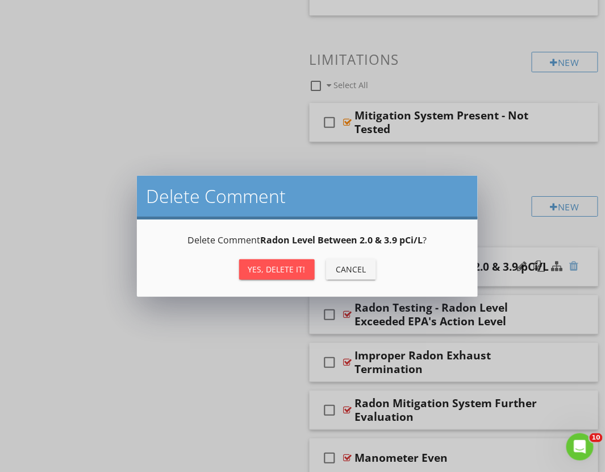
scroll to position [105, 0]
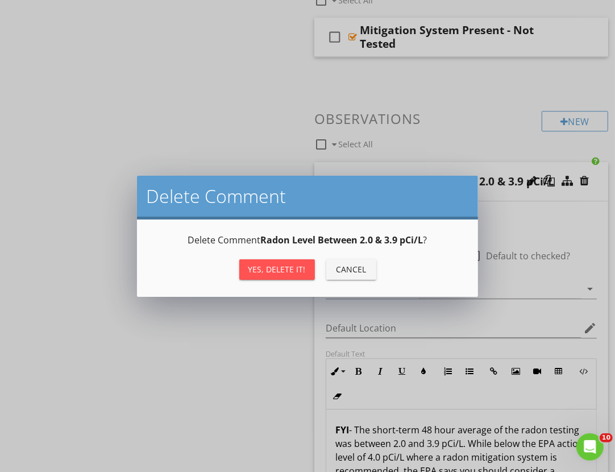
click at [279, 273] on div "Yes, Delete it!" at bounding box center [276, 269] width 57 height 12
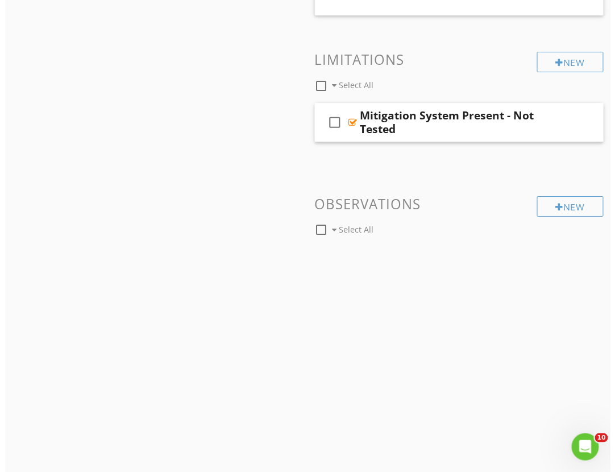
scroll to position [132, 0]
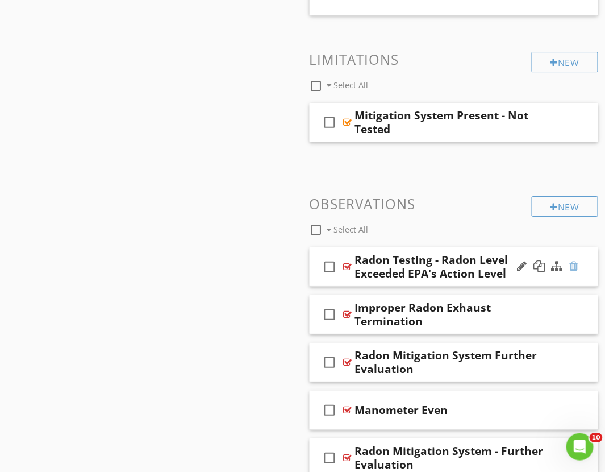
click at [572, 264] on div at bounding box center [574, 265] width 9 height 11
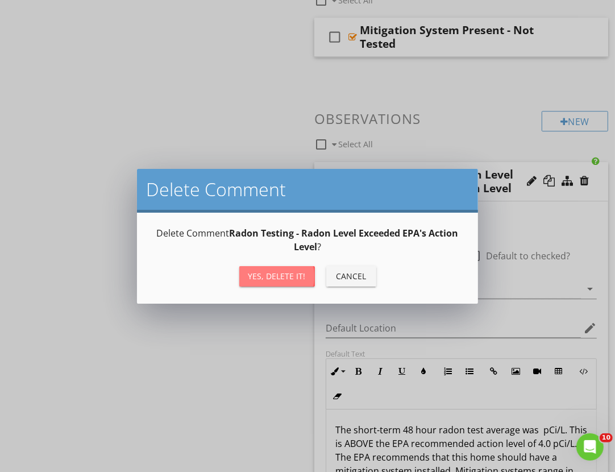
click at [269, 274] on div "Yes, Delete it!" at bounding box center [276, 276] width 57 height 12
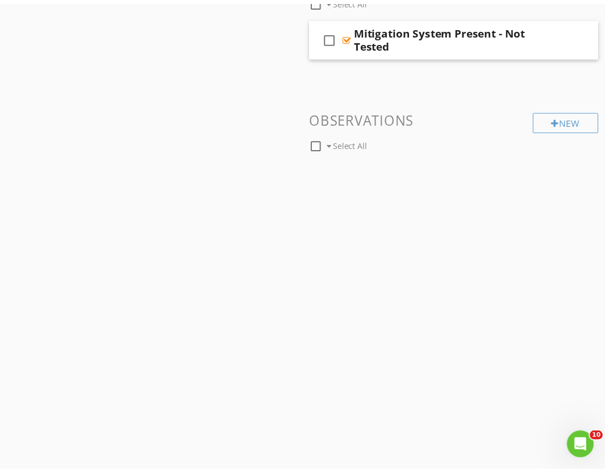
scroll to position [132, 0]
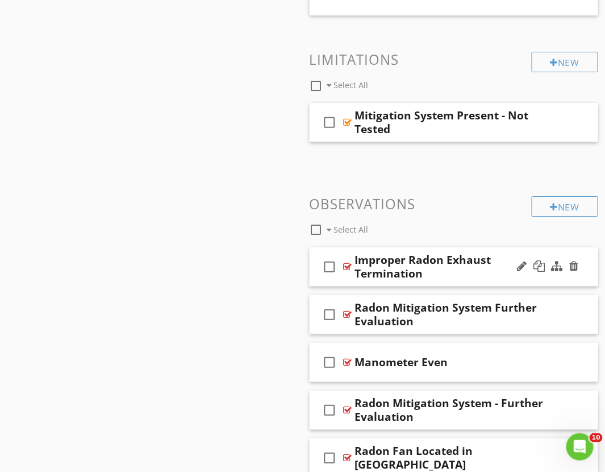
click at [337, 280] on icon "check_box_outline_blank" at bounding box center [330, 266] width 18 height 27
click at [331, 268] on icon "check_box" at bounding box center [330, 266] width 18 height 27
click at [338, 281] on div "check_box_outline_blank Improper Radon Exhaust Termination" at bounding box center [454, 266] width 289 height 39
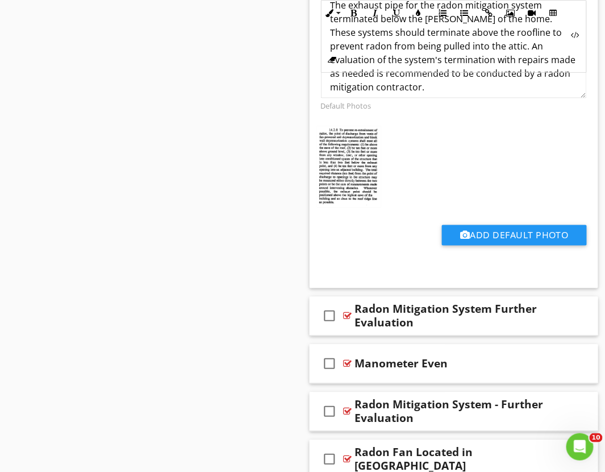
scroll to position [2574, 0]
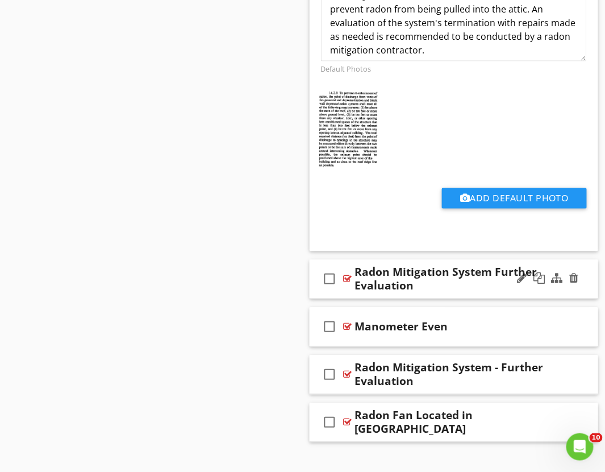
click at [344, 297] on div "check_box_outline_blank Radon Mitigation System Further Evaluation" at bounding box center [454, 279] width 289 height 39
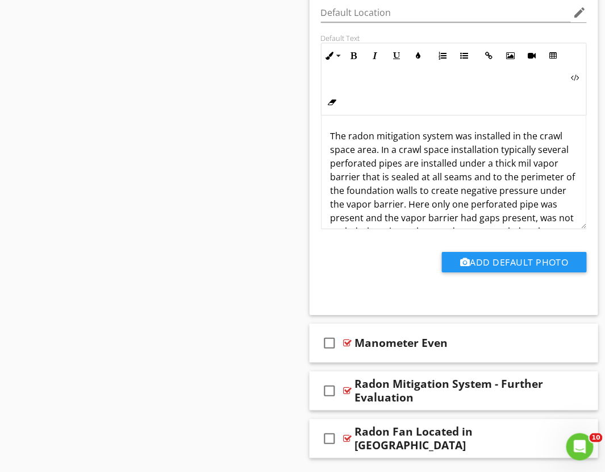
scroll to position [3016, 0]
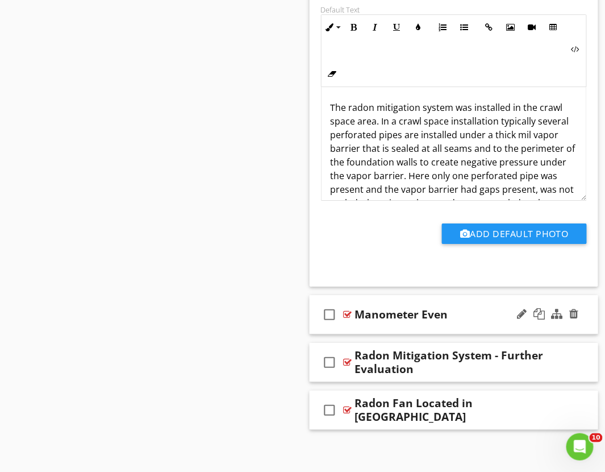
click at [339, 331] on div "check_box_outline_blank Manometer Even" at bounding box center [454, 314] width 289 height 39
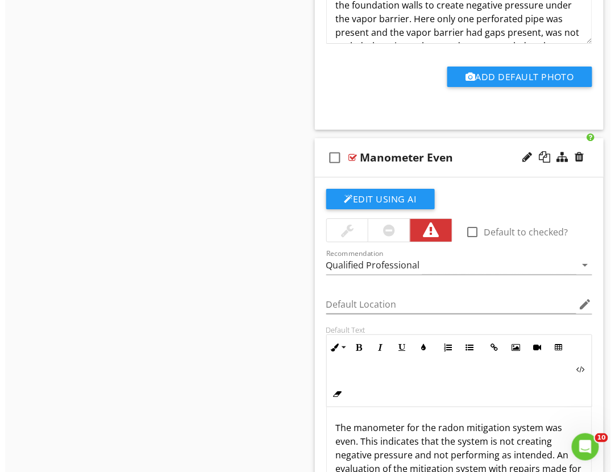
scroll to position [3142, 0]
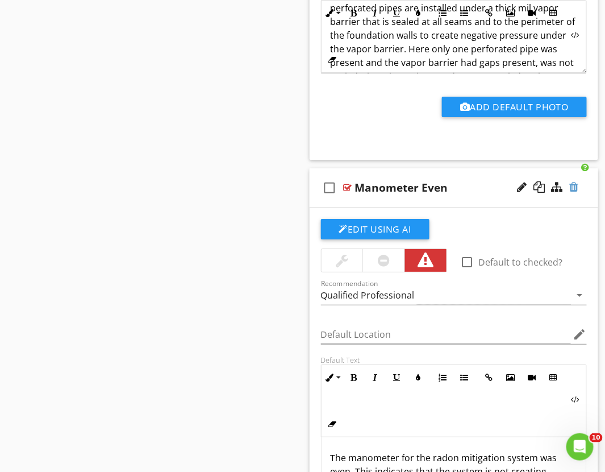
click at [574, 191] on div at bounding box center [574, 186] width 9 height 11
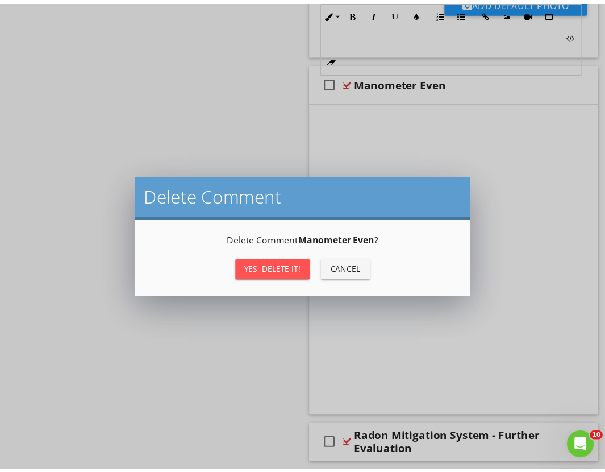
scroll to position [2896, 0]
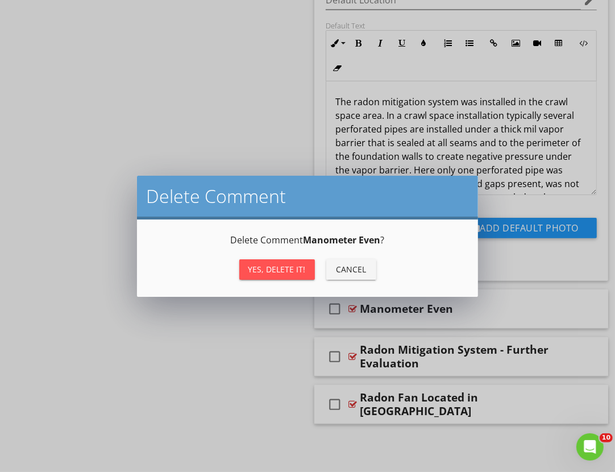
click at [284, 270] on div "Yes, Delete it!" at bounding box center [276, 269] width 57 height 12
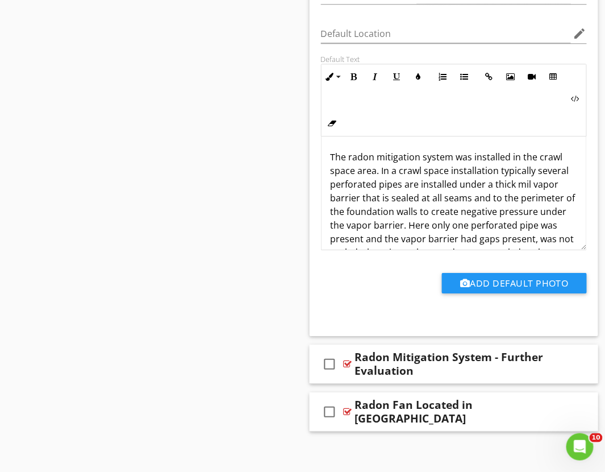
scroll to position [2975, 0]
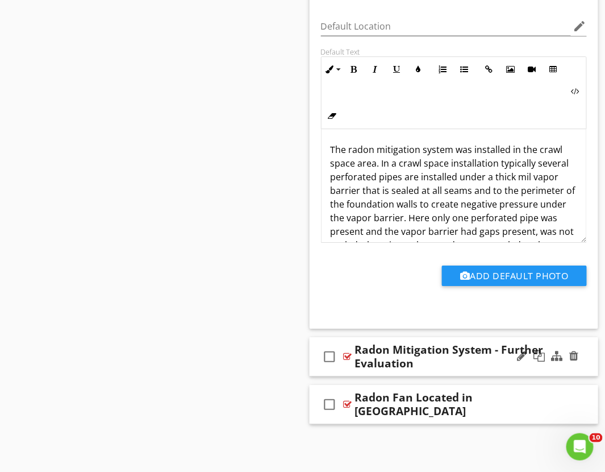
click at [334, 369] on icon "check_box_outline_blank" at bounding box center [330, 356] width 18 height 27
click at [327, 359] on icon "check_box" at bounding box center [330, 356] width 18 height 27
click at [337, 372] on div "check_box_outline_blank Radon Mitigation System - Further Evaluation" at bounding box center [454, 356] width 289 height 39
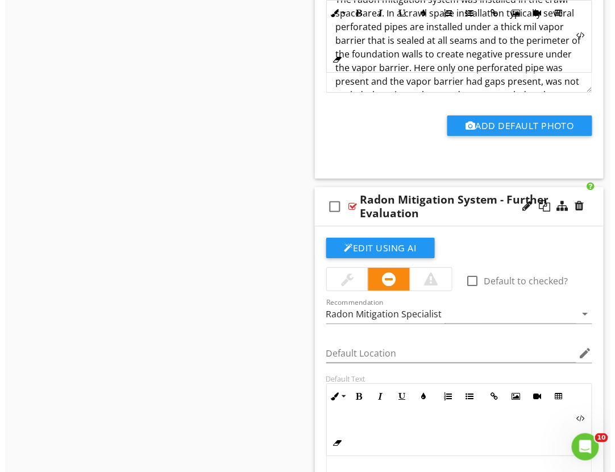
scroll to position [3164, 0]
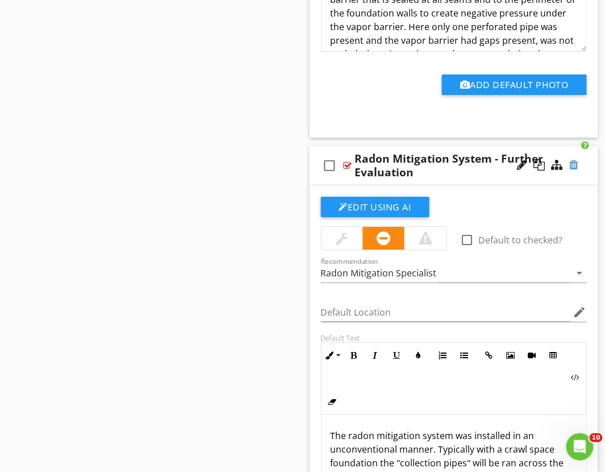
click at [572, 168] on div at bounding box center [574, 164] width 9 height 11
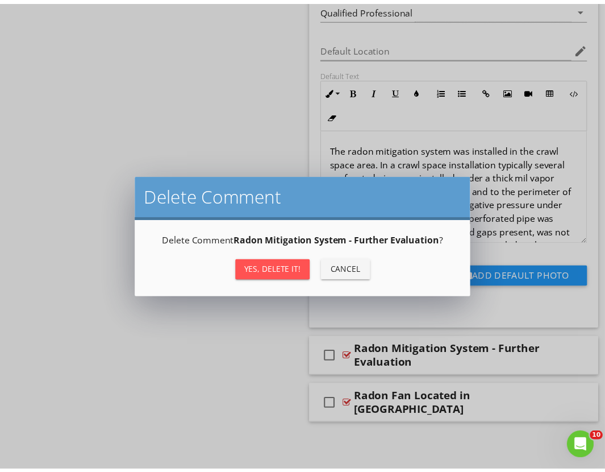
scroll to position [2848, 0]
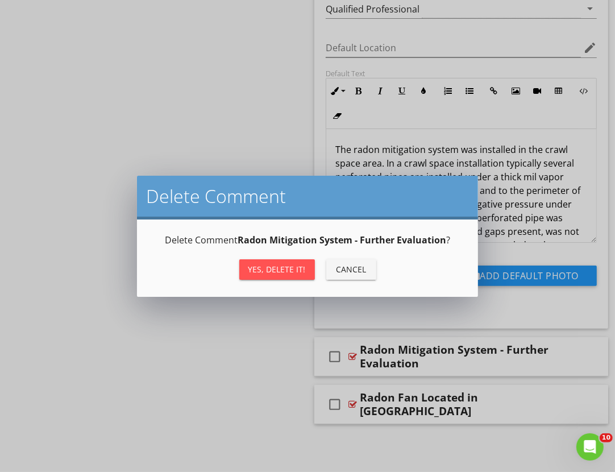
click at [262, 270] on div "Yes, Delete it!" at bounding box center [276, 269] width 57 height 12
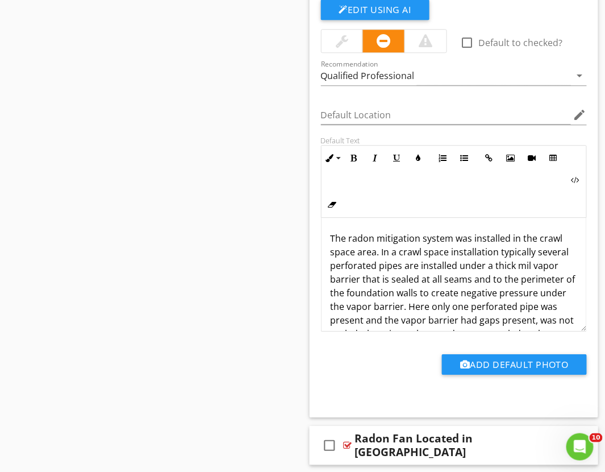
scroll to position [2927, 0]
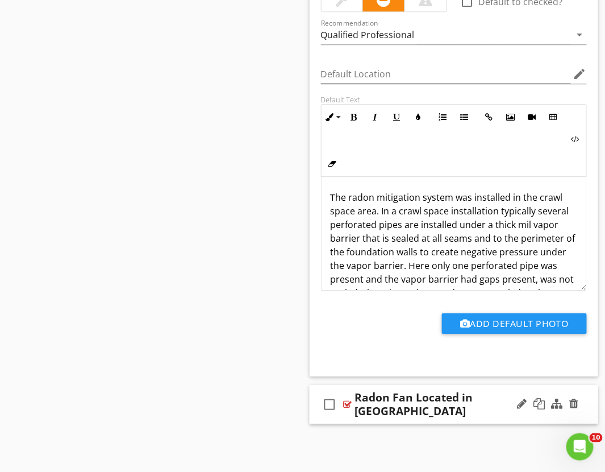
click at [344, 419] on div "check_box_outline_blank Radon Fan Located in Improper Area" at bounding box center [454, 404] width 289 height 39
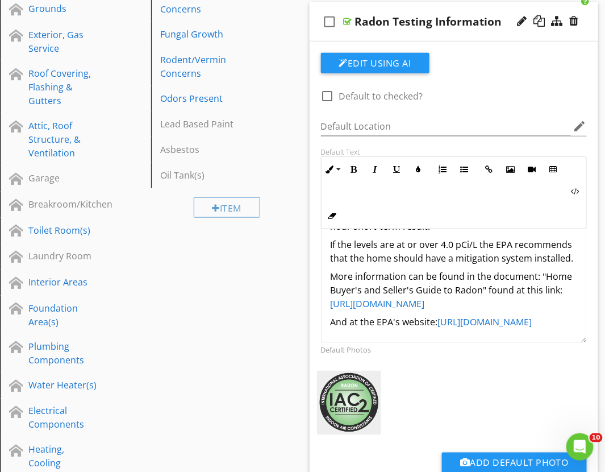
scroll to position [126, 0]
click at [432, 237] on p "If the levels are at or over 4.0 pCi/L the EPA recommends that the home should …" at bounding box center [454, 250] width 247 height 27
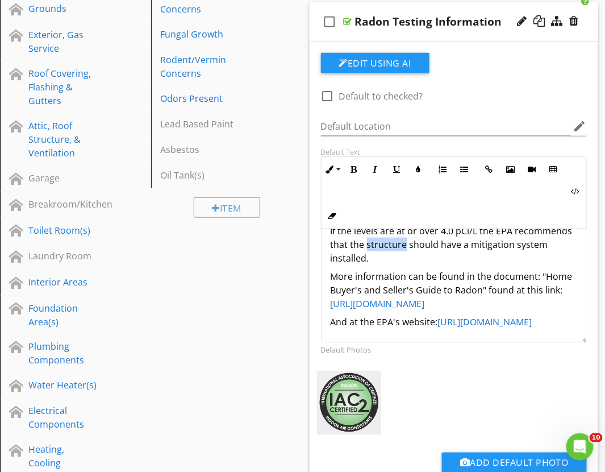
copy p "structure"
drag, startPoint x: 395, startPoint y: 313, endPoint x: 326, endPoint y: 275, distance: 79.1
click at [326, 275] on div "Short-term testing was conducted that ran for a minimum of 48 hours using an ac…" at bounding box center [454, 226] width 265 height 232
click at [406, 310] on p "More information can be found in the document: "Home Buyer's and Seller's Guide…" at bounding box center [454, 289] width 247 height 41
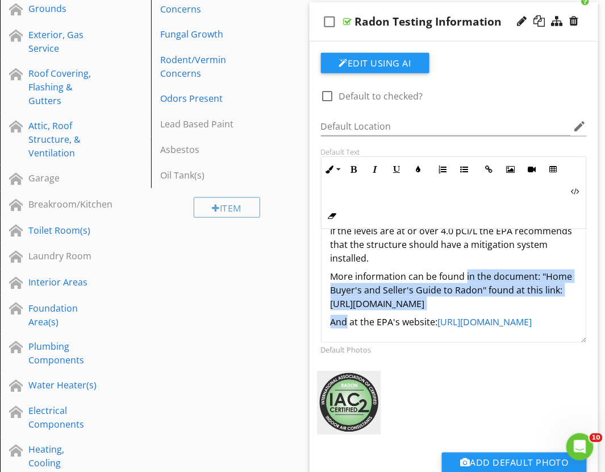
drag, startPoint x: 347, startPoint y: 330, endPoint x: 466, endPoint y: 269, distance: 134.2
click at [466, 269] on div "Short-term testing was conducted that ran for a minimum of 48 hours using an ac…" at bounding box center [454, 226] width 265 height 232
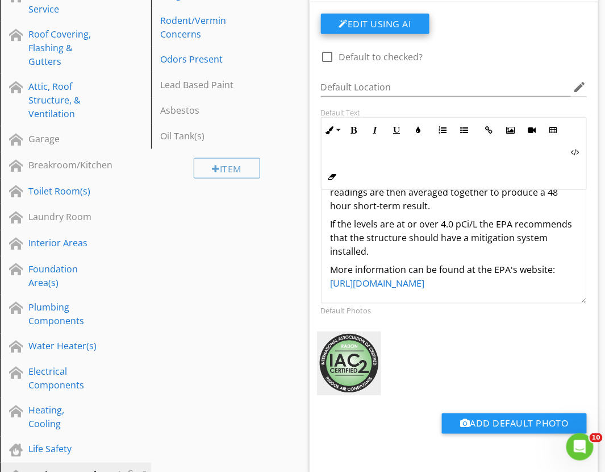
scroll to position [1200, 0]
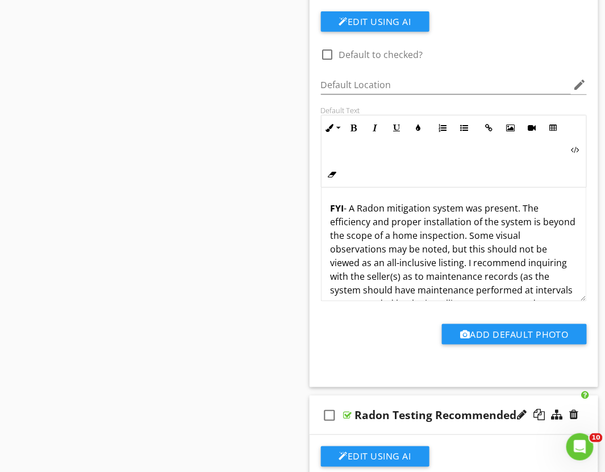
click at [424, 236] on p "FYI - A Radon mitigation system was present. The efficiency and proper installa…" at bounding box center [454, 276] width 247 height 150
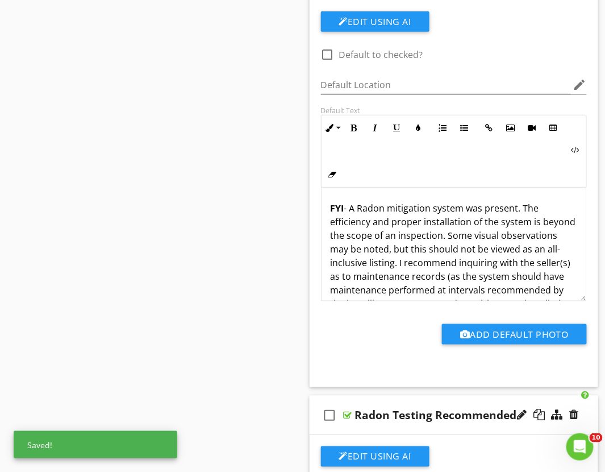
scroll to position [64, 0]
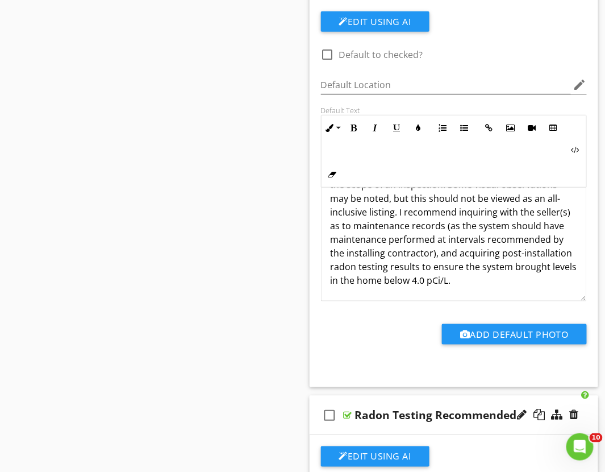
click at [503, 266] on p "FYI - A Radon mitigation system was present. The efficiency and proper installa…" at bounding box center [454, 219] width 247 height 136
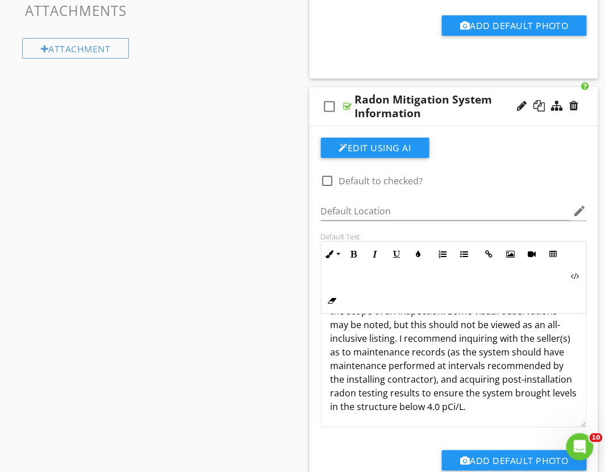
scroll to position [1608, 0]
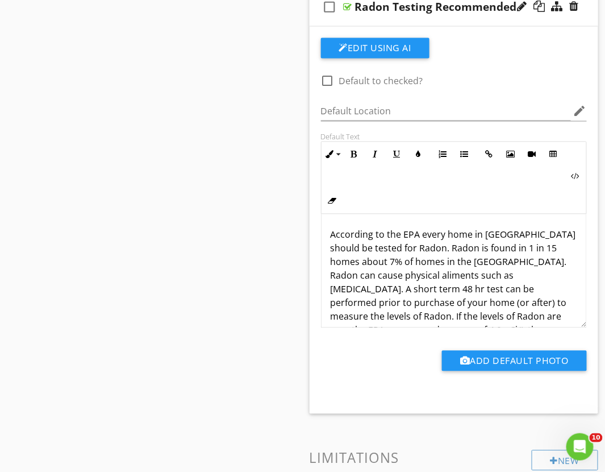
click at [453, 237] on p "According to the EPA every home in America should be tested for Radon. Radon is…" at bounding box center [454, 289] width 247 height 123
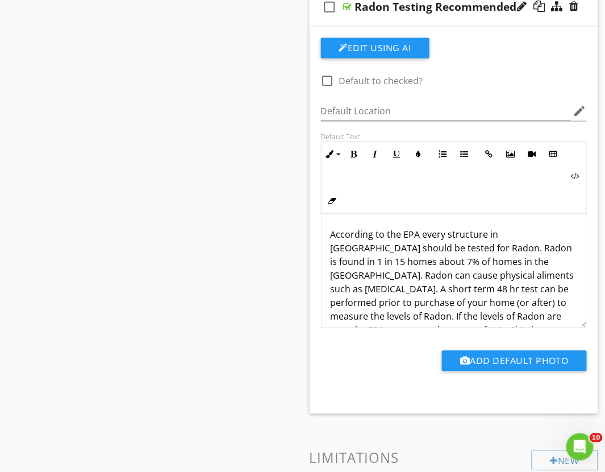
click at [532, 250] on p "According to the EPA every structure in America should be tested for Radon. Rad…" at bounding box center [454, 289] width 247 height 123
drag, startPoint x: 376, startPoint y: 263, endPoint x: 456, endPoint y: 268, distance: 80.2
click at [456, 268] on p "According to the EPA every structure in America should be tested for Radon. Rad…" at bounding box center [454, 289] width 247 height 123
click at [337, 307] on p "According to the EPA every structure in America should be tested for Radon. Rad…" at bounding box center [454, 289] width 247 height 123
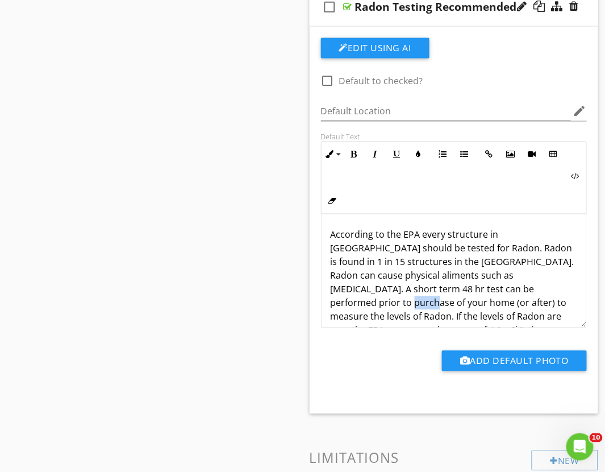
click at [337, 307] on p "According to the EPA every structure in America should be tested for Radon. Rad…" at bounding box center [454, 289] width 247 height 123
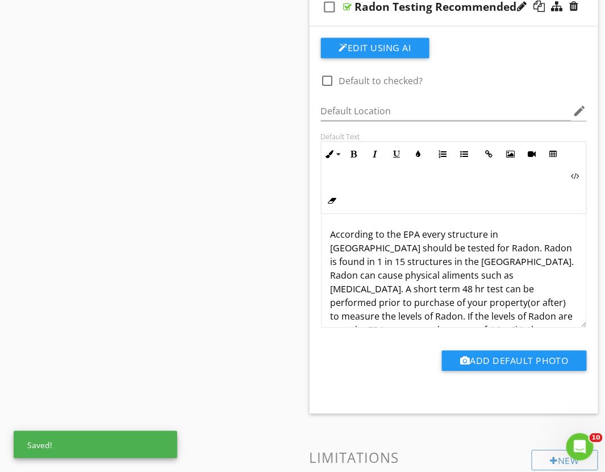
scroll to position [2321, 0]
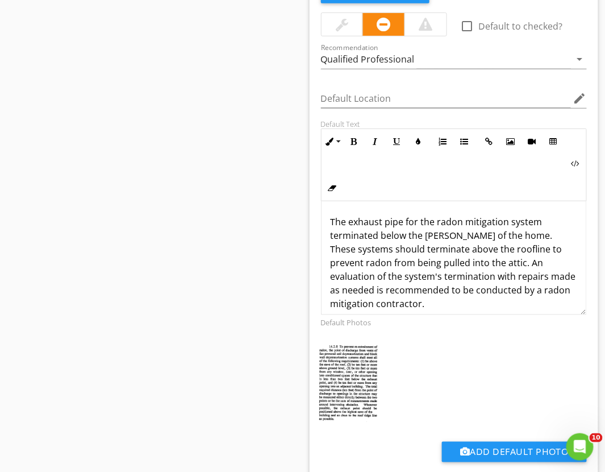
click at [486, 237] on p "The exhaust pipe for the radon mitigation system terminated below the eaves of …" at bounding box center [454, 262] width 247 height 95
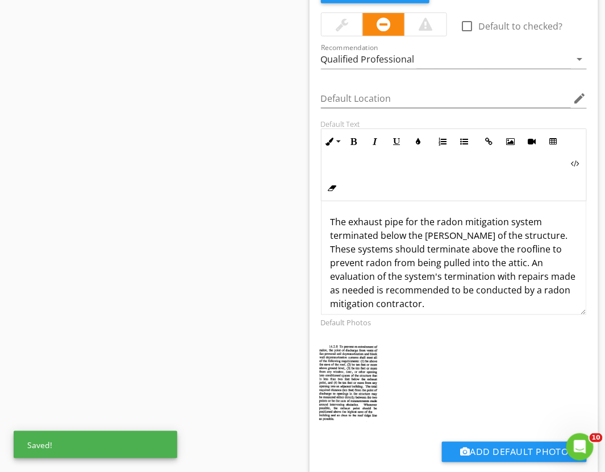
scroll to position [3406, 0]
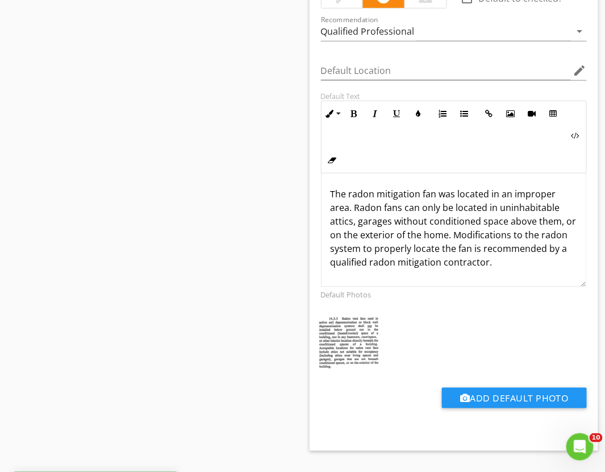
click at [441, 239] on p "The radon mitigation fan was located in an improper area. Radon fans can only b…" at bounding box center [454, 228] width 247 height 82
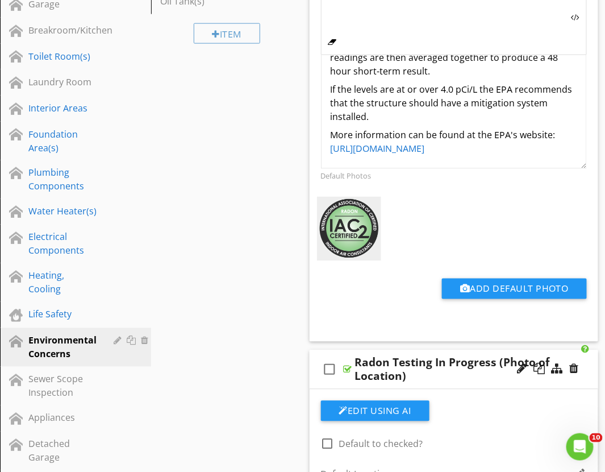
scroll to position [123, 0]
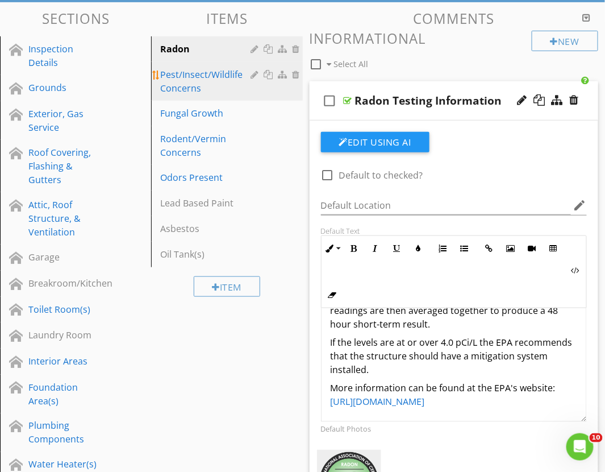
click at [178, 84] on div "Pest/Insect/Wildlife Concerns" at bounding box center [207, 81] width 94 height 27
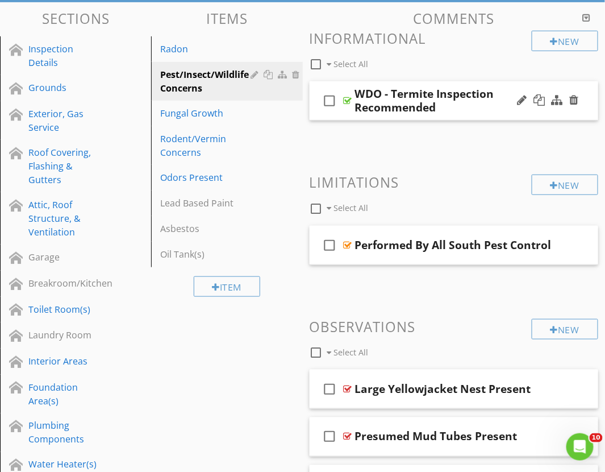
click at [345, 115] on div "check_box_outline_blank WDO - Termite Inspection Recommended" at bounding box center [454, 100] width 289 height 39
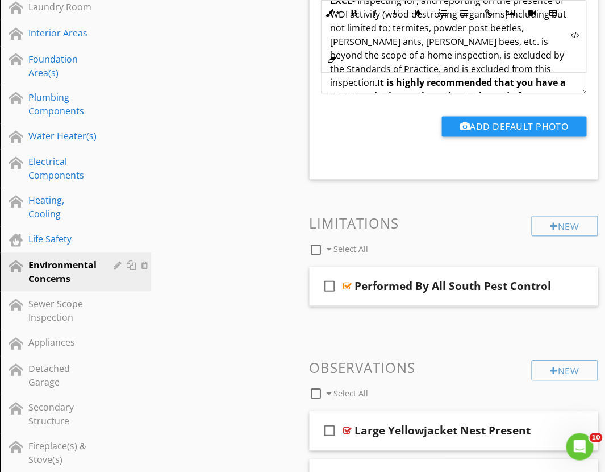
scroll to position [502, 0]
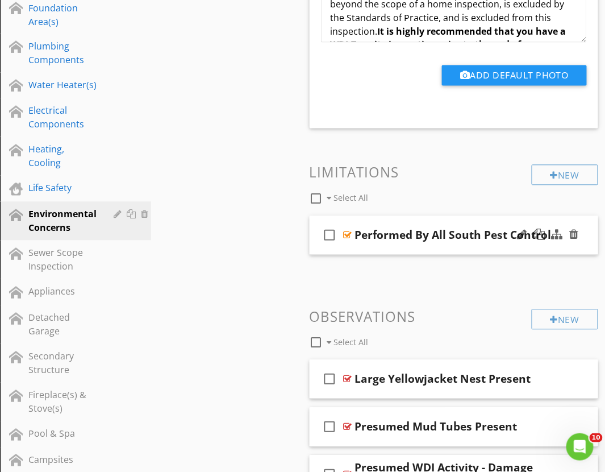
click at [343, 248] on div "check_box_outline_blank" at bounding box center [332, 235] width 23 height 27
click at [343, 248] on div "check_box" at bounding box center [332, 235] width 23 height 27
checkbox input "false"
click at [342, 252] on div "check_box_outline_blank Performed By All South Pest Control" at bounding box center [454, 235] width 289 height 39
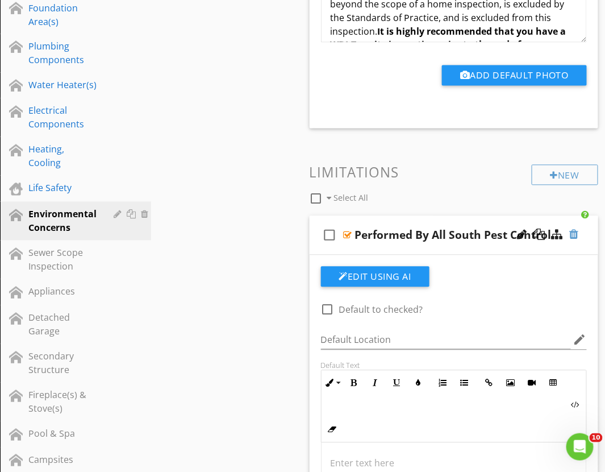
click at [575, 236] on div at bounding box center [574, 234] width 9 height 11
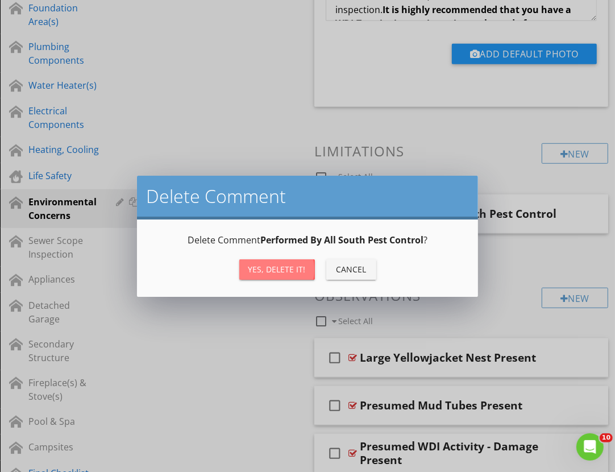
click at [284, 265] on div "Yes, Delete it!" at bounding box center [276, 269] width 57 height 12
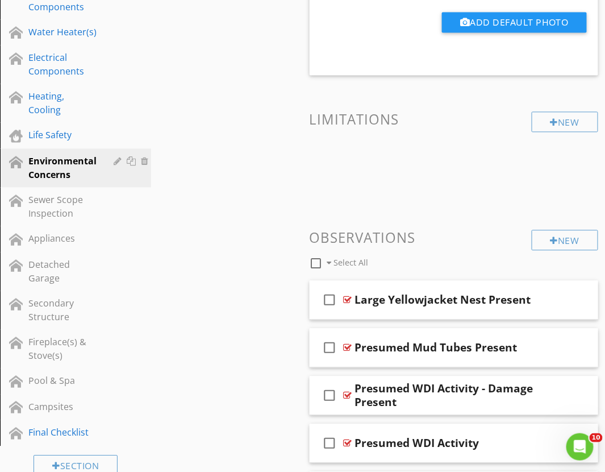
scroll to position [568, 0]
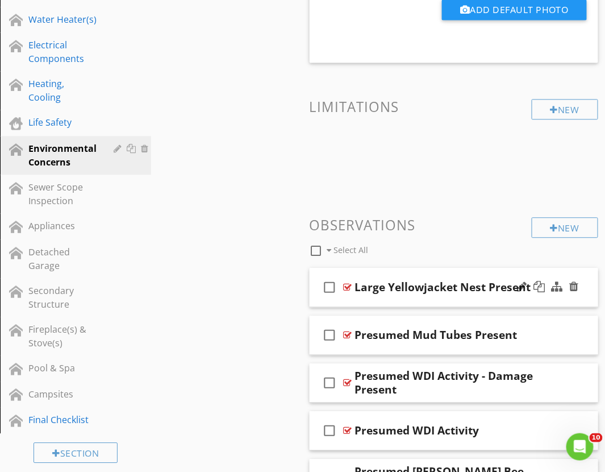
click at [343, 302] on div "check_box_outline_blank Large Yellowjacket Nest Present" at bounding box center [454, 287] width 289 height 39
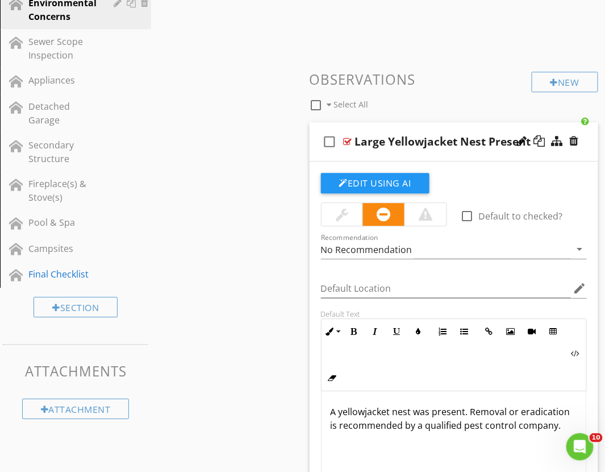
scroll to position [757, 0]
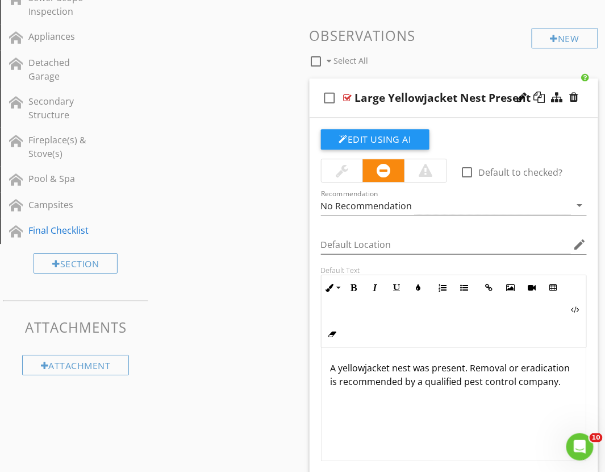
click at [425, 102] on div "Large Yellowjacket Nest Present" at bounding box center [443, 98] width 176 height 14
type input "Yellowjacket Nest Present"
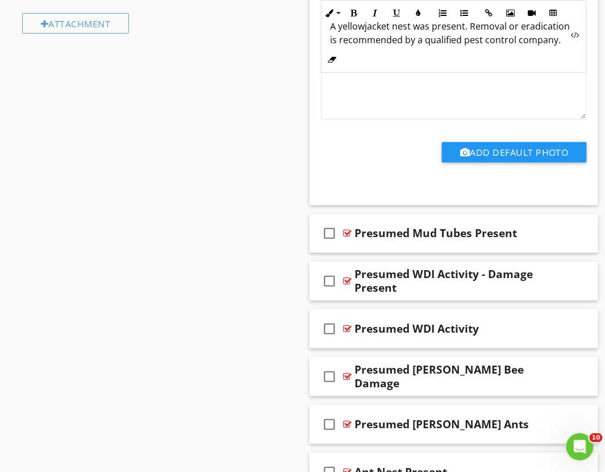
scroll to position [1136, 0]
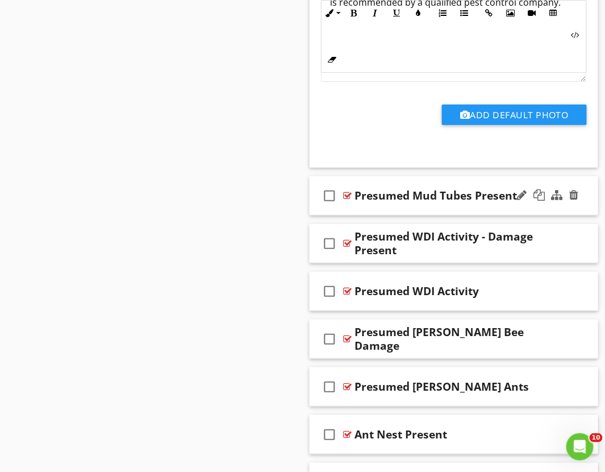
click at [345, 212] on div "check_box_outline_blank Presumed Mud Tubes Present" at bounding box center [454, 195] width 289 height 39
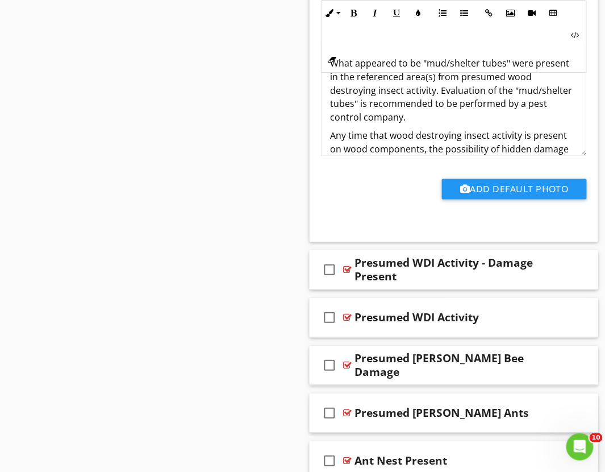
scroll to position [1578, 0]
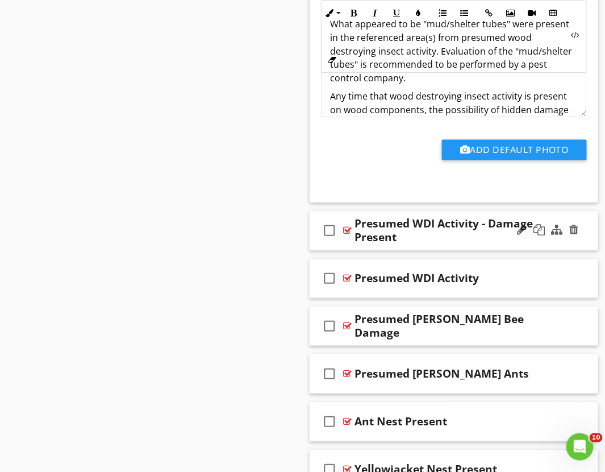
click at [334, 245] on div "check_box_outline_blank Presumed WDI Activity - Damage Present" at bounding box center [454, 230] width 289 height 39
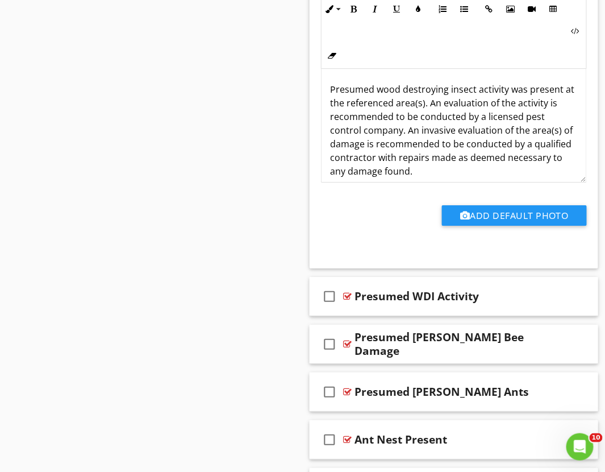
scroll to position [2020, 0]
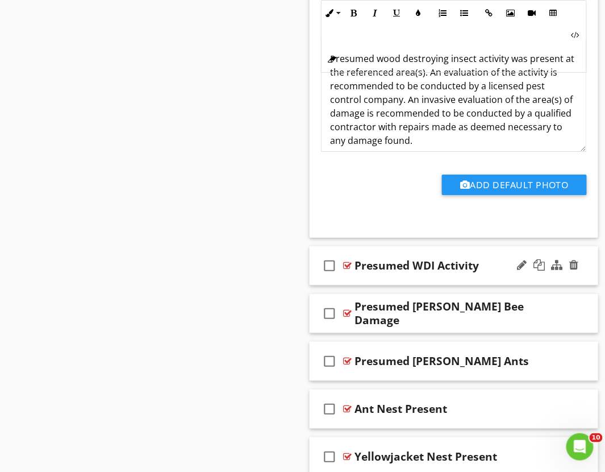
click at [334, 282] on div "check_box_outline_blank Presumed WDI Activity" at bounding box center [454, 265] width 289 height 39
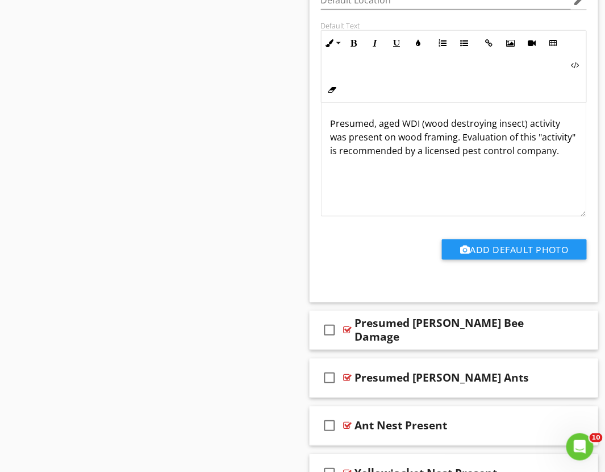
scroll to position [2462, 0]
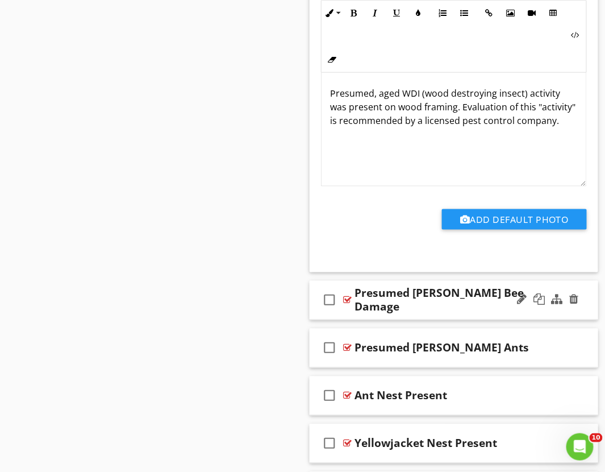
click at [339, 314] on div "check_box_outline_blank" at bounding box center [332, 299] width 23 height 27
click at [334, 302] on icon "check_box" at bounding box center [330, 299] width 18 height 27
click at [342, 319] on div "check_box_outline_blank Presumed Carpenter Bee Damage" at bounding box center [454, 300] width 289 height 39
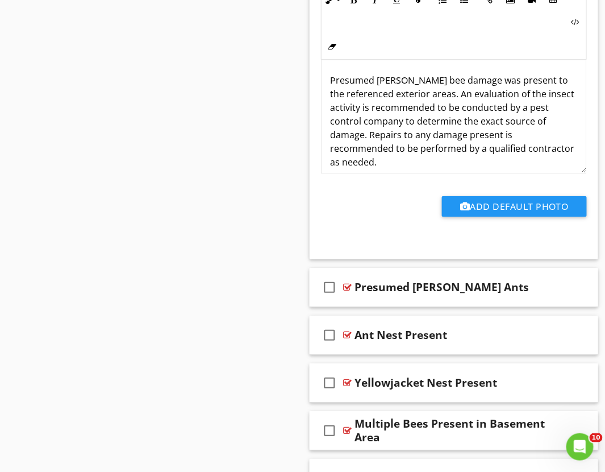
scroll to position [2967, 0]
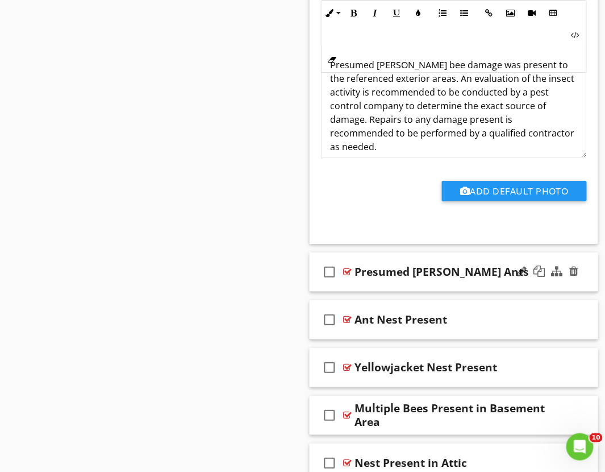
click at [341, 288] on div "check_box_outline_blank Presumed Carpenter Ants" at bounding box center [454, 271] width 289 height 39
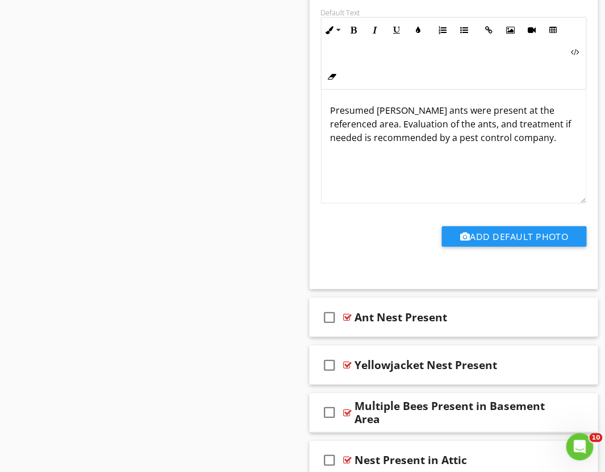
scroll to position [3409, 0]
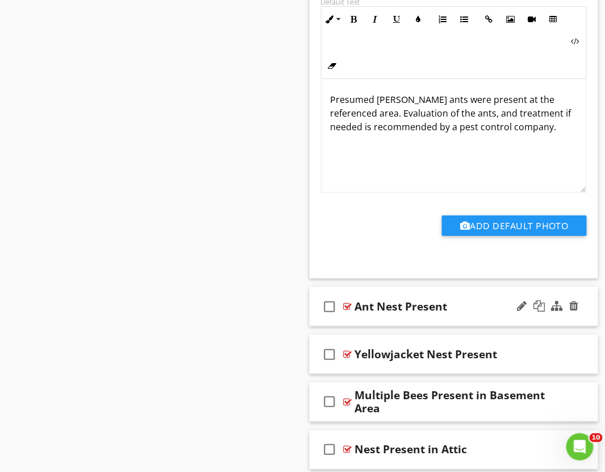
click at [343, 323] on div "check_box_outline_blank Ant Nest Present" at bounding box center [454, 306] width 289 height 39
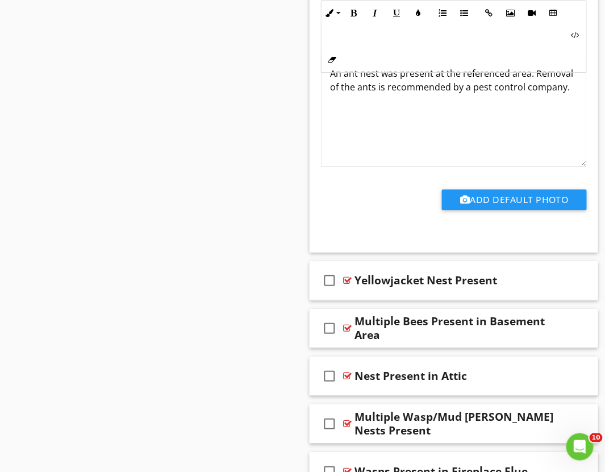
scroll to position [3913, 0]
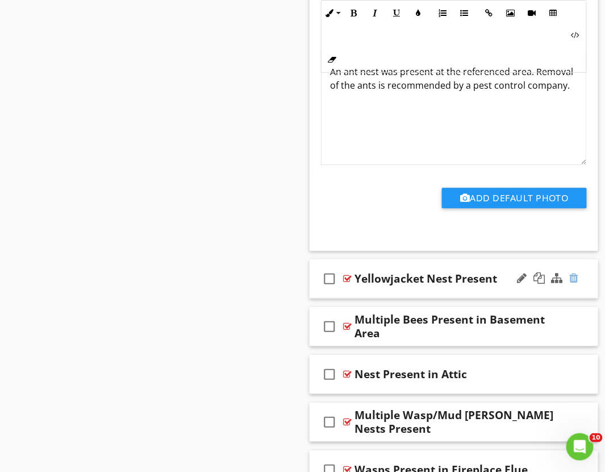
click at [577, 283] on div at bounding box center [574, 277] width 9 height 11
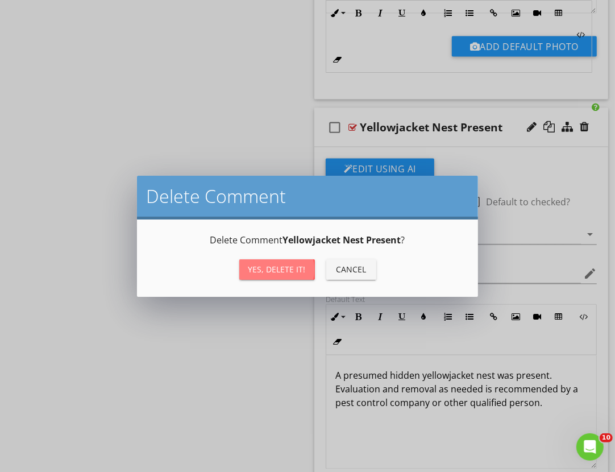
click at [281, 269] on div "Yes, Delete it!" at bounding box center [276, 269] width 57 height 12
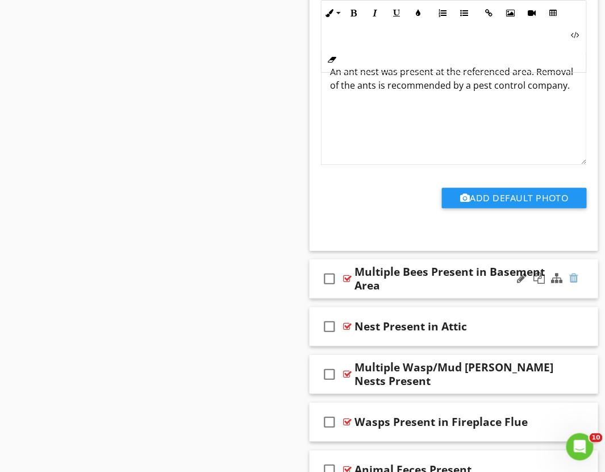
click at [572, 281] on div at bounding box center [574, 277] width 9 height 11
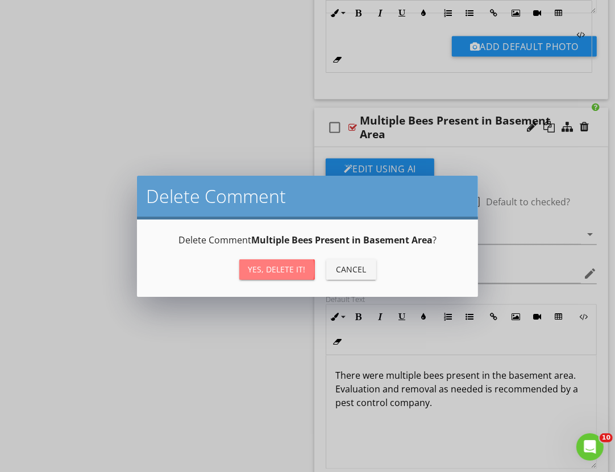
click at [269, 268] on div "Yes, Delete it!" at bounding box center [276, 269] width 57 height 12
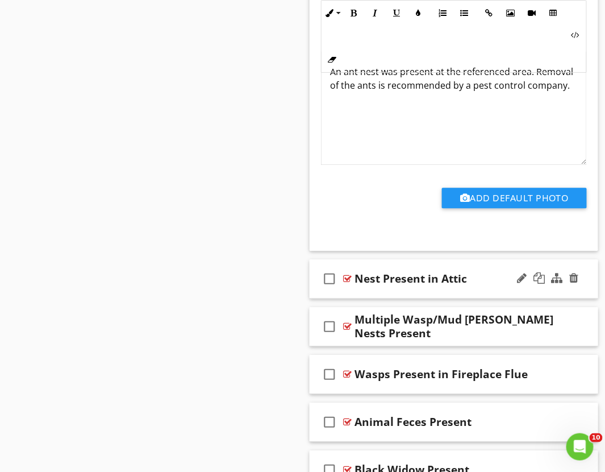
click at [338, 297] on div "check_box_outline_blank Nest Present in Attic" at bounding box center [454, 278] width 289 height 39
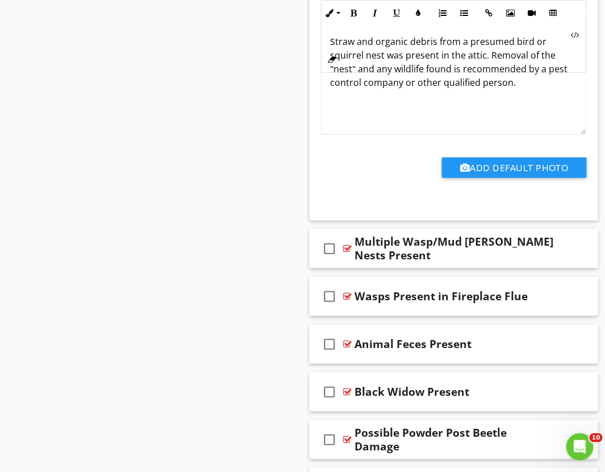
scroll to position [4481, 0]
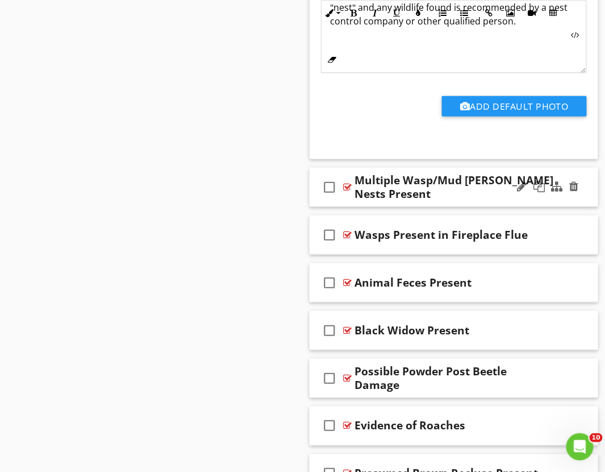
click at [337, 205] on div "check_box_outline_blank Multiple Wasp/Mud Dauber Nests Present" at bounding box center [454, 187] width 289 height 39
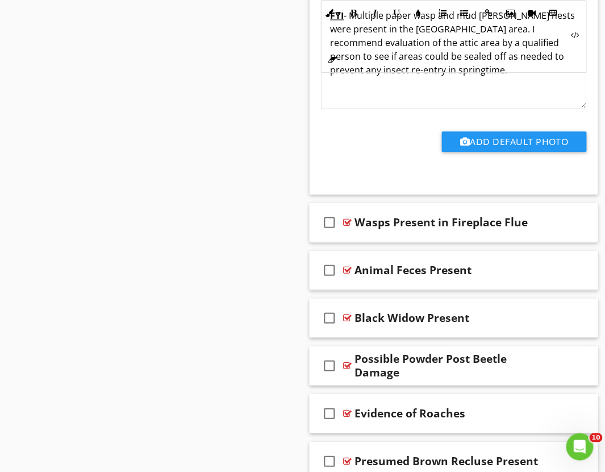
scroll to position [4923, 0]
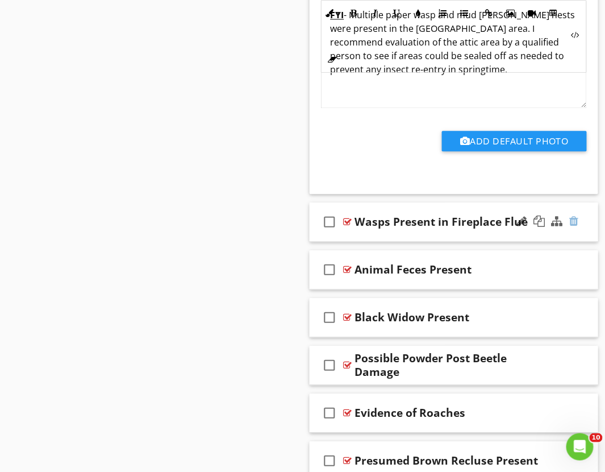
click at [575, 224] on div at bounding box center [574, 220] width 9 height 11
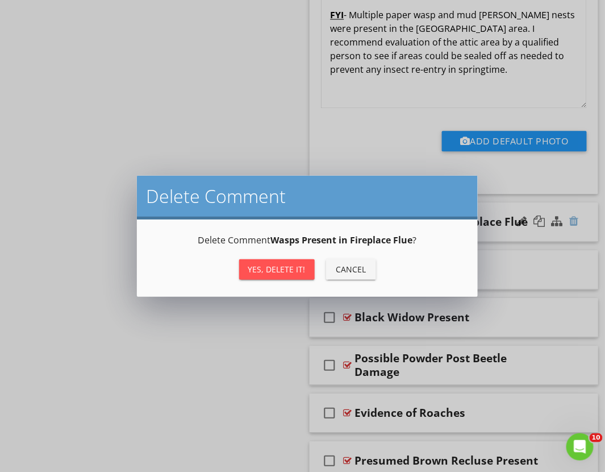
scroll to position [4863, 0]
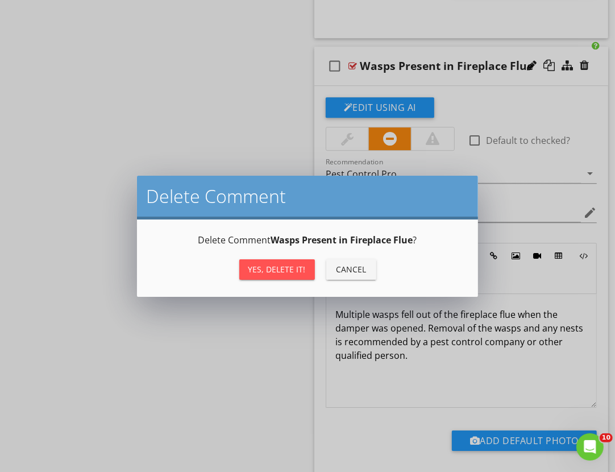
click at [291, 270] on div "Yes, Delete it!" at bounding box center [276, 269] width 57 height 12
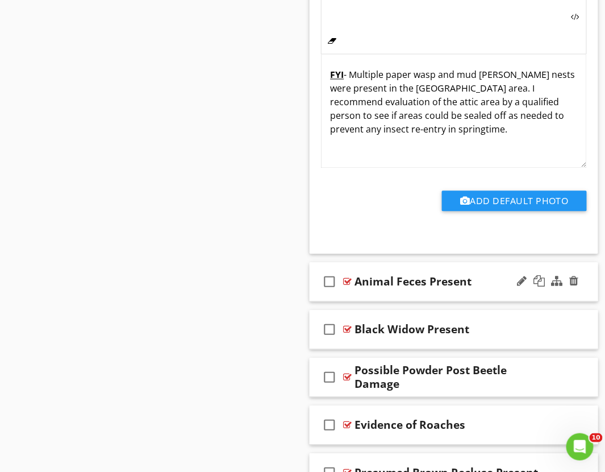
click at [335, 302] on div "check_box_outline_blank Animal Feces Present" at bounding box center [454, 281] width 289 height 39
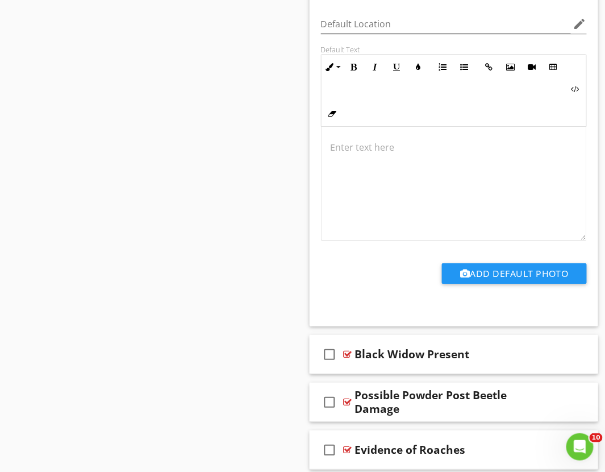
scroll to position [5305, 0]
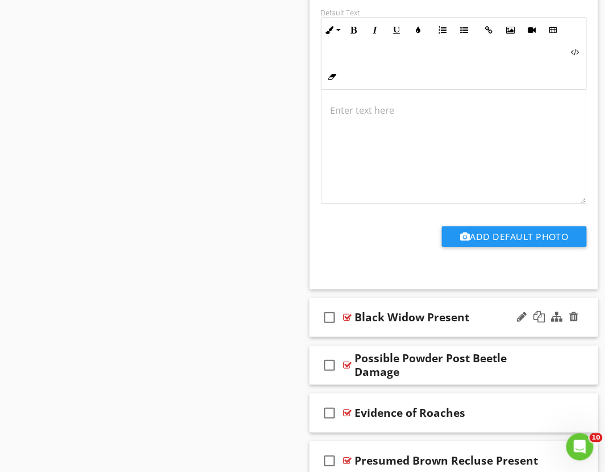
click at [324, 337] on div "check_box_outline_blank Black Widow Present" at bounding box center [454, 317] width 289 height 39
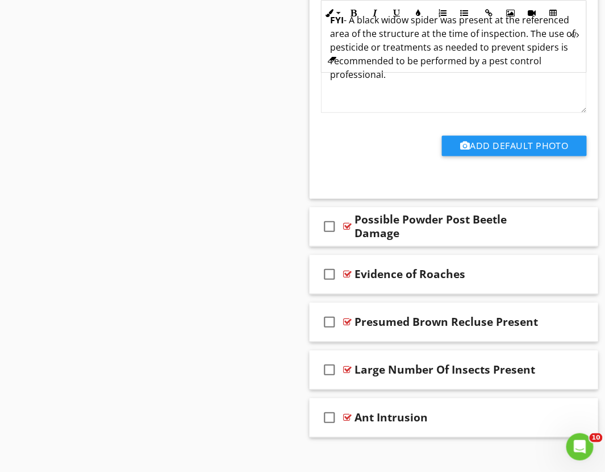
scroll to position [5873, 0]
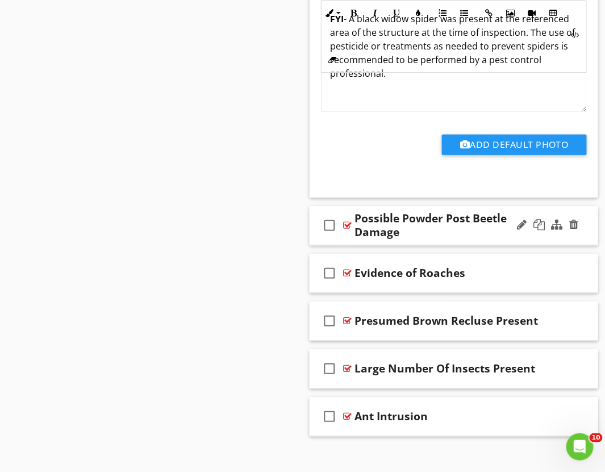
click at [341, 245] on div "check_box_outline_blank Possible Powder Post Beetle Damage" at bounding box center [454, 225] width 289 height 39
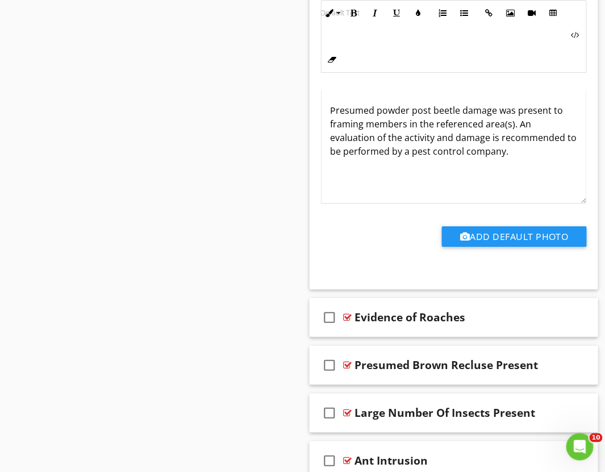
scroll to position [6315, 0]
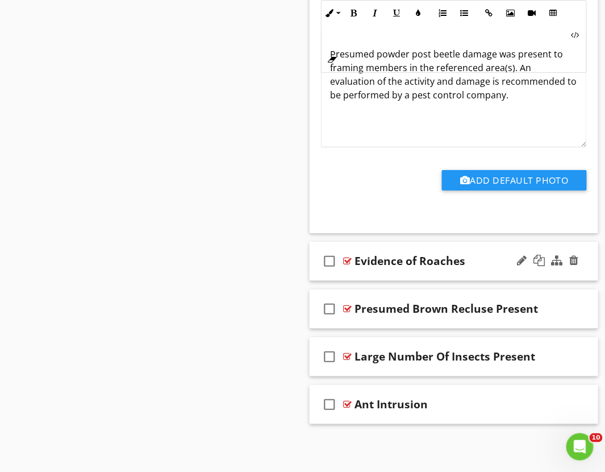
click at [344, 277] on div "check_box_outline_blank Evidence of Roaches" at bounding box center [454, 260] width 289 height 39
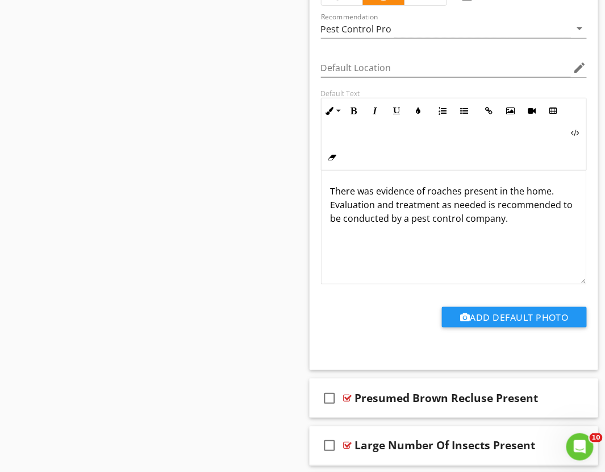
scroll to position [6747, 0]
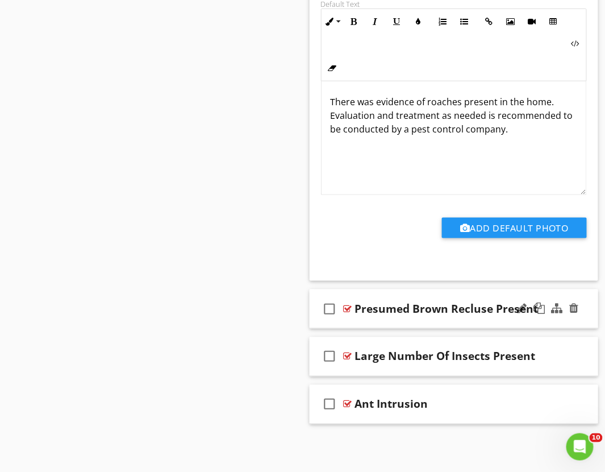
click at [340, 323] on div "check_box_outline_blank Presumed Brown Recluse Present" at bounding box center [454, 308] width 289 height 39
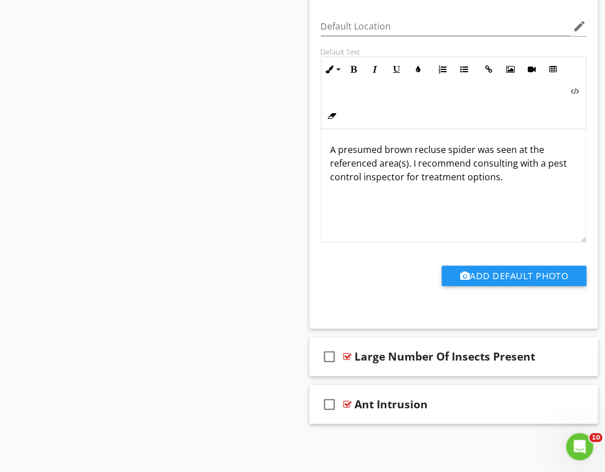
scroll to position [7177, 0]
click at [342, 373] on div "check_box_outline_blank Large Number Of Insects Present" at bounding box center [454, 356] width 289 height 39
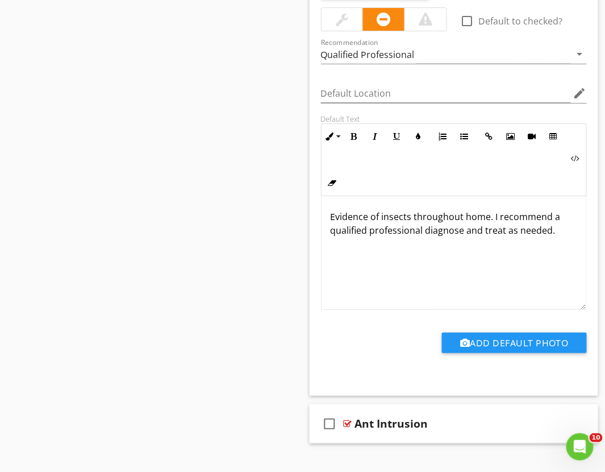
scroll to position [7606, 0]
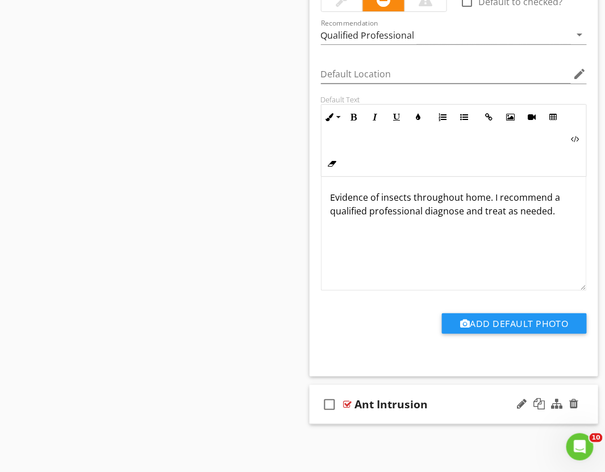
click at [343, 416] on div "check_box_outline_blank" at bounding box center [332, 403] width 23 height 27
click at [327, 405] on icon "check_box" at bounding box center [330, 403] width 18 height 27
click at [340, 421] on div "check_box_outline_blank Ant Intrusion" at bounding box center [454, 404] width 289 height 39
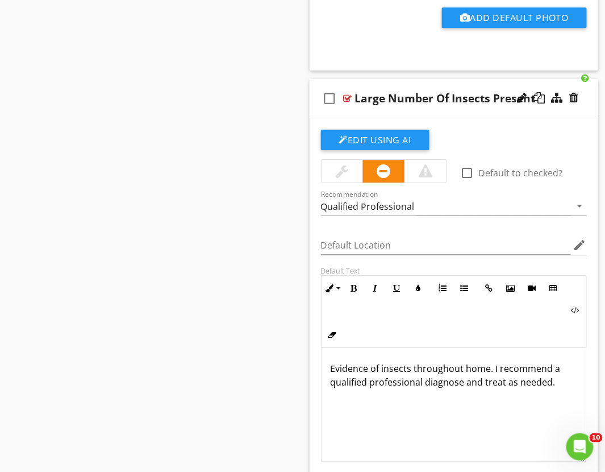
scroll to position [7416, 0]
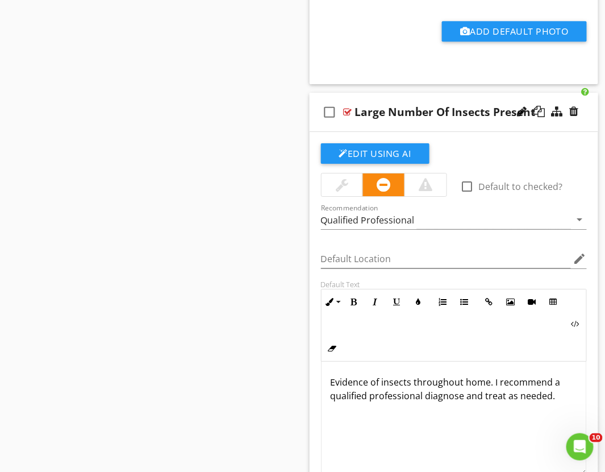
click at [473, 387] on p "Evidence of insects throughout home. I recommend a qualified professional diagn…" at bounding box center [454, 388] width 247 height 27
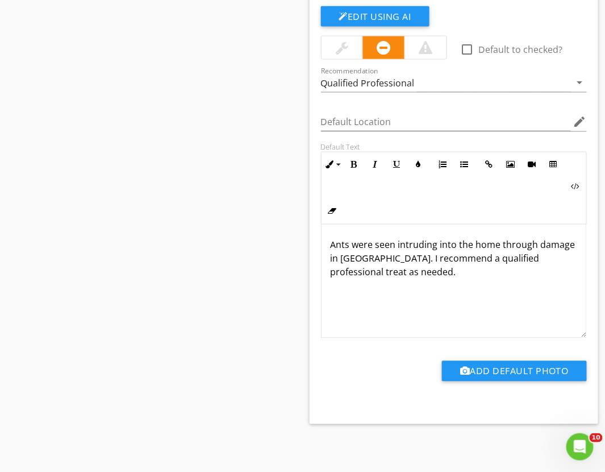
click at [477, 247] on p "Ants were seen intruding into the home through damage in attic. I recommend a q…" at bounding box center [454, 258] width 247 height 41
click at [477, 246] on p "Ants were seen intruding into the home through damage in attic. I recommend a q…" at bounding box center [454, 258] width 247 height 41
click at [480, 245] on p "Ants were seen intruding into the home through damage in attic. I recommend a q…" at bounding box center [454, 258] width 247 height 41
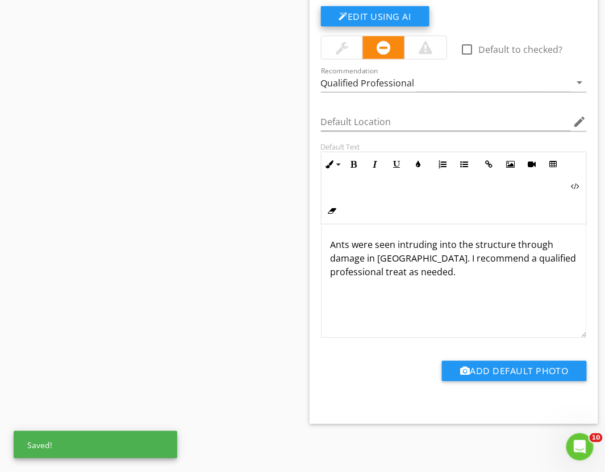
scroll to position [270, 0]
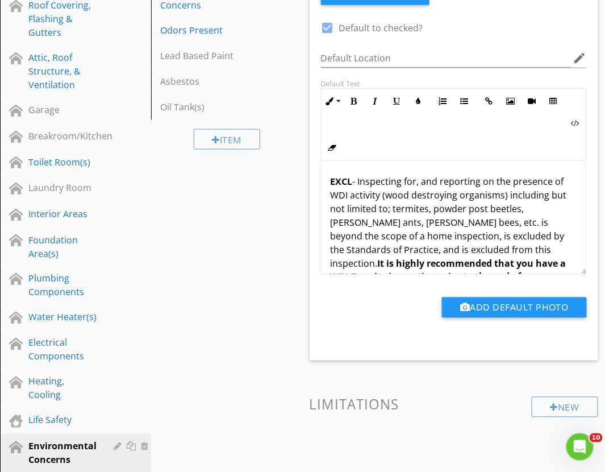
click at [543, 223] on p "EXCL - Inspecting for, and reporting on the presence of WDI activity (wood dest…" at bounding box center [454, 262] width 247 height 177
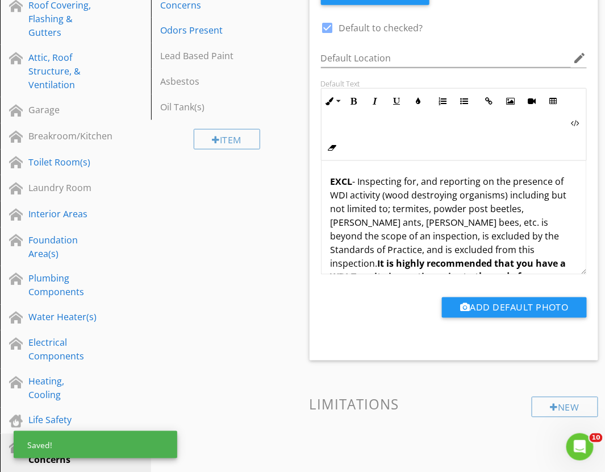
scroll to position [6614, 0]
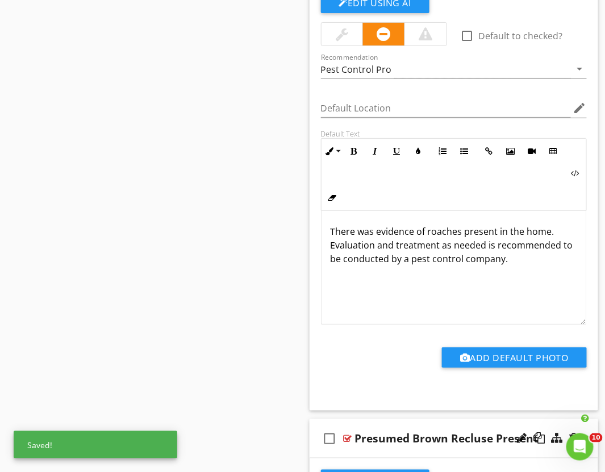
click at [532, 234] on p "There was evidence of roaches present in the home. Evaluation and treatment as …" at bounding box center [454, 244] width 247 height 41
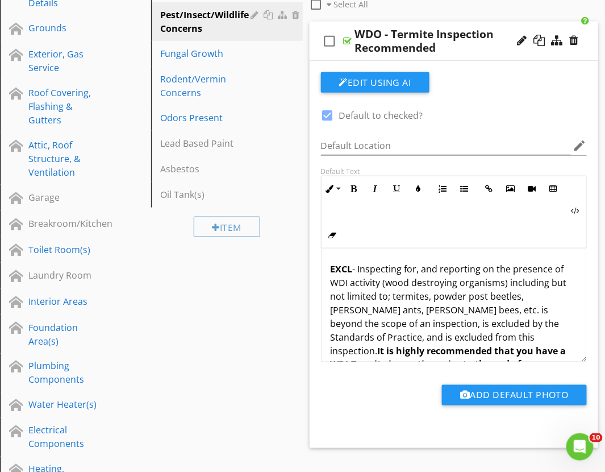
scroll to position [48, 0]
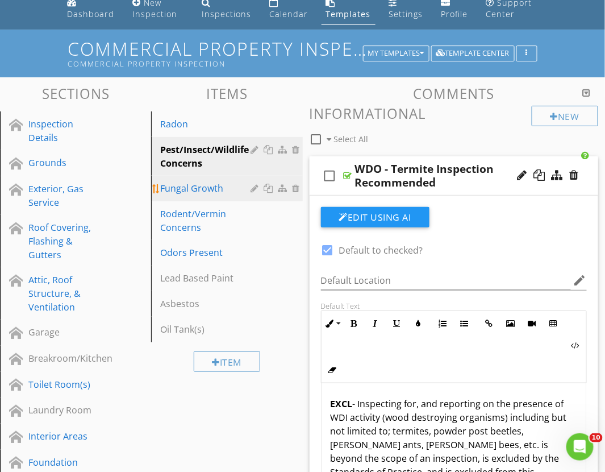
click at [190, 191] on div "Fungal Growth" at bounding box center [207, 188] width 94 height 14
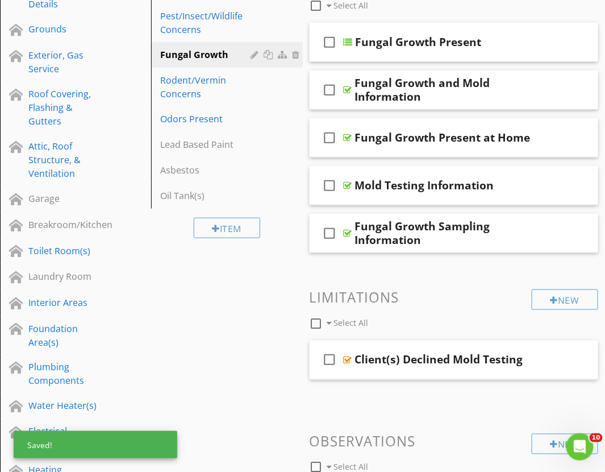
scroll to position [0, 0]
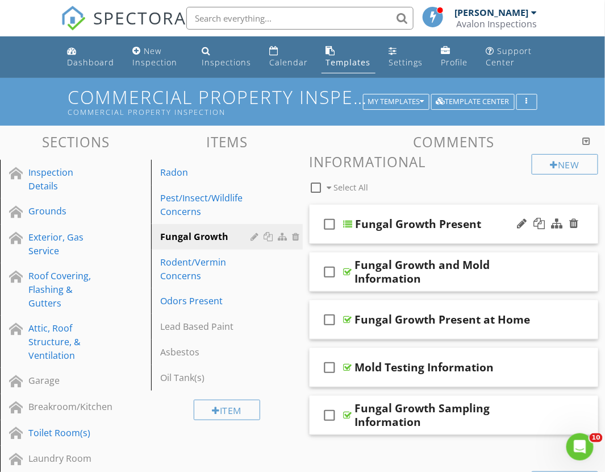
click at [340, 240] on div "check_box_outline_blank Fungal Growth Present" at bounding box center [454, 224] width 289 height 39
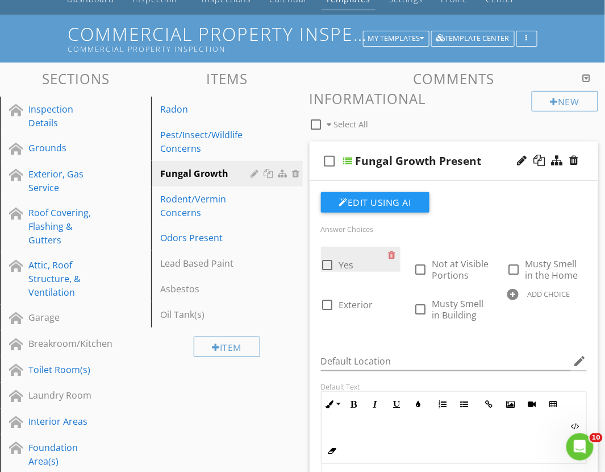
scroll to position [126, 0]
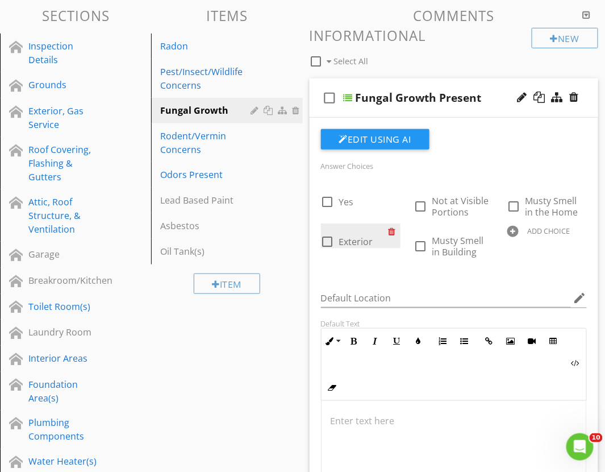
click at [390, 231] on div at bounding box center [395, 231] width 12 height 16
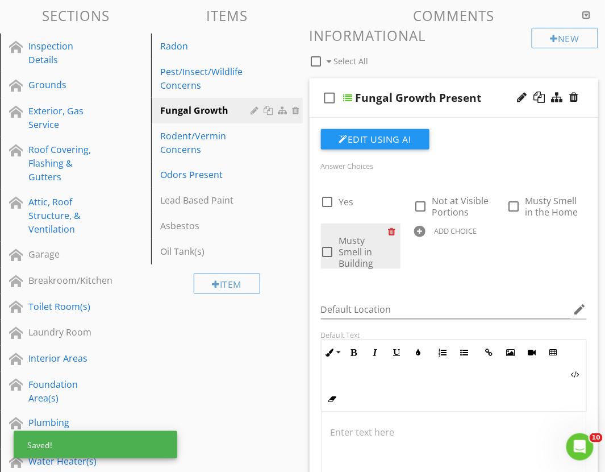
click at [390, 231] on div at bounding box center [395, 231] width 12 height 16
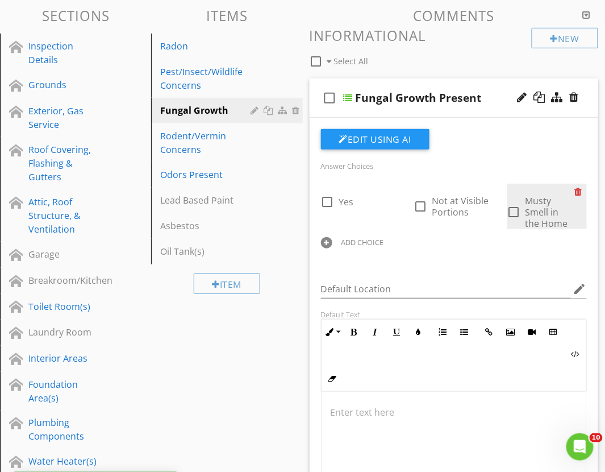
click at [578, 190] on div at bounding box center [581, 192] width 12 height 16
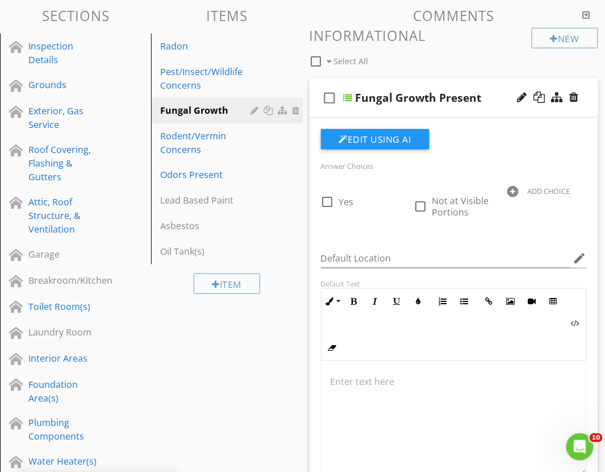
scroll to position [504, 0]
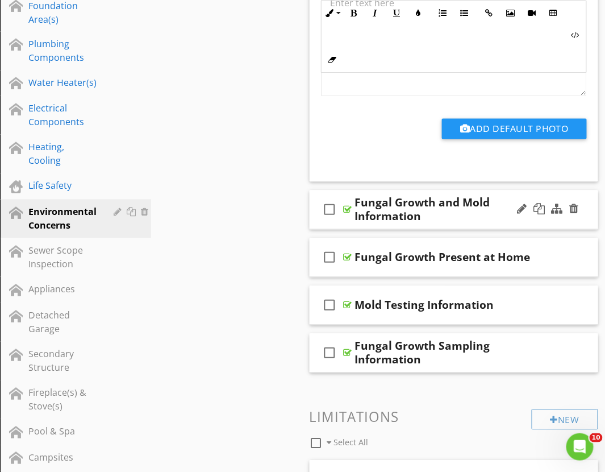
click at [343, 227] on div "check_box_outline_blank Fungal Growth and Mold Information" at bounding box center [454, 209] width 289 height 39
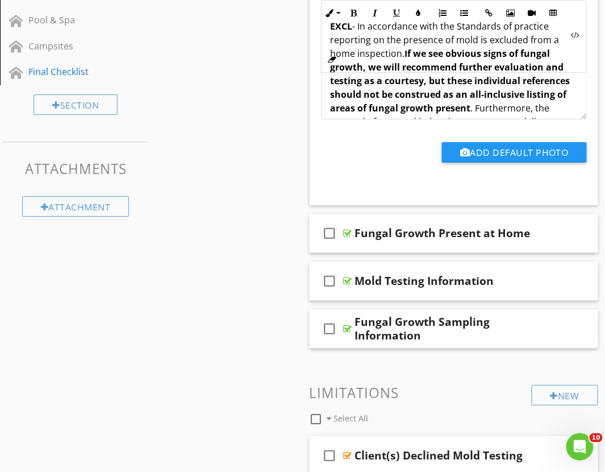
scroll to position [947, 0]
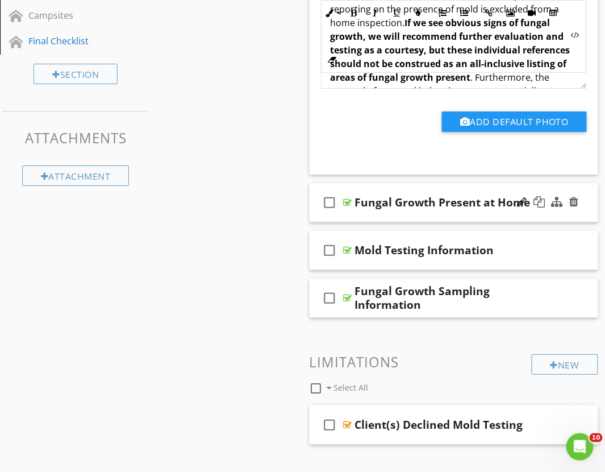
click at [349, 216] on div "check_box_outline_blank Fungal Growth Present at Home" at bounding box center [454, 202] width 289 height 39
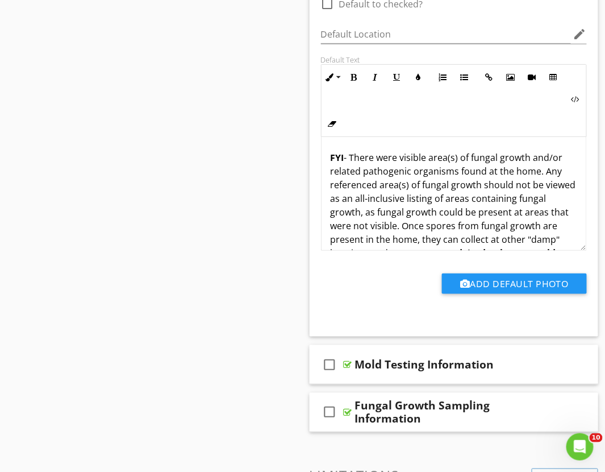
scroll to position [1262, 0]
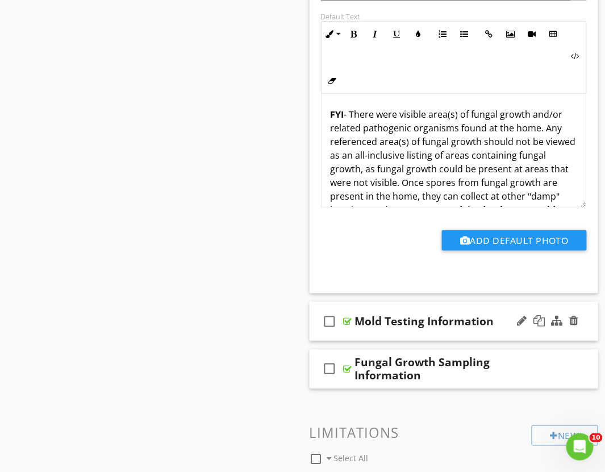
click at [353, 333] on div "check_box_outline_blank Mold Testing Information" at bounding box center [454, 321] width 289 height 39
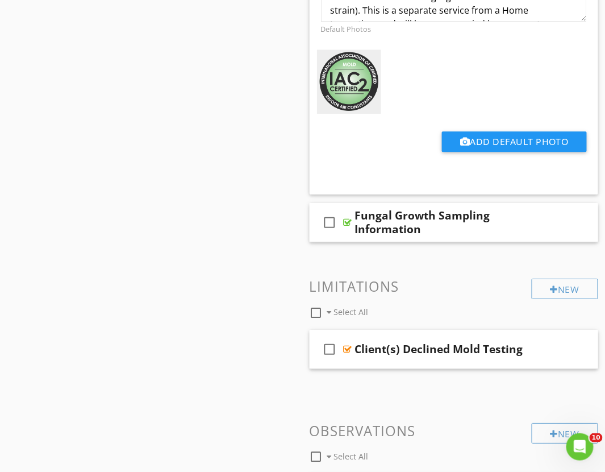
scroll to position [1894, 0]
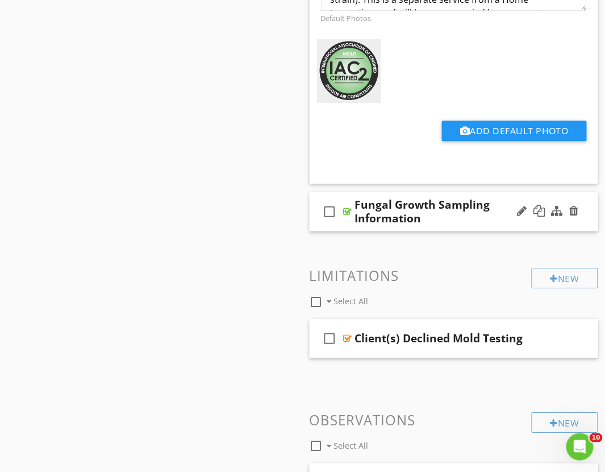
click at [342, 228] on div "check_box_outline_blank Fungal Growth Sampling Information" at bounding box center [454, 211] width 289 height 39
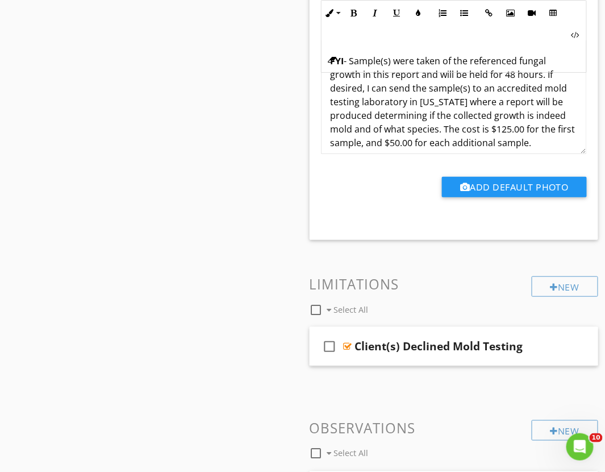
scroll to position [2336, 0]
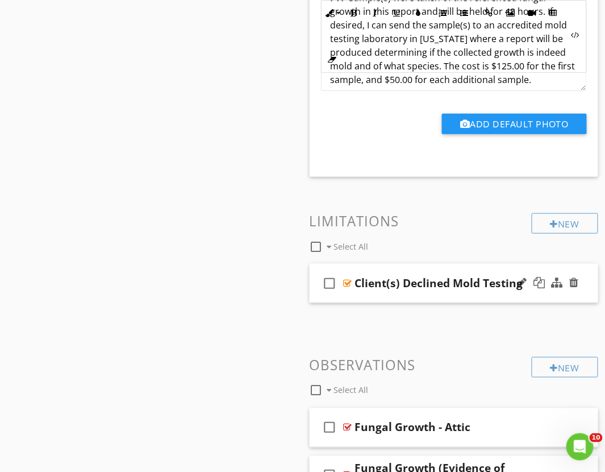
click at [343, 299] on div "check_box_outline_blank Client(s) Declined Mold Testing" at bounding box center [454, 283] width 289 height 39
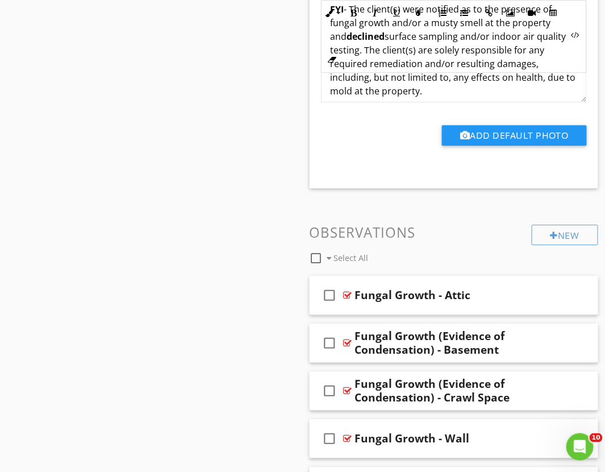
scroll to position [2841, 0]
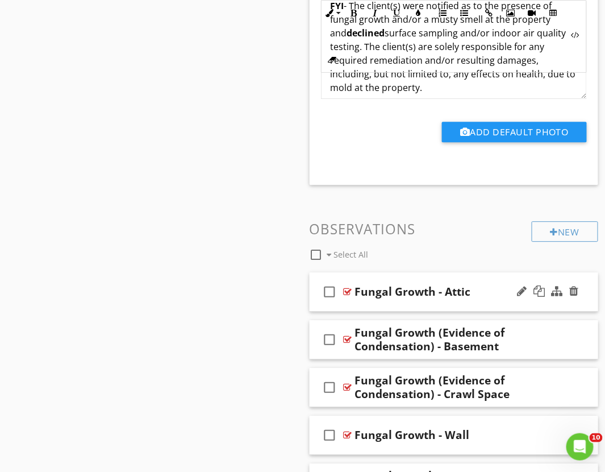
click at [338, 306] on div "check_box_outline_blank Fungal Growth - Attic" at bounding box center [454, 291] width 289 height 39
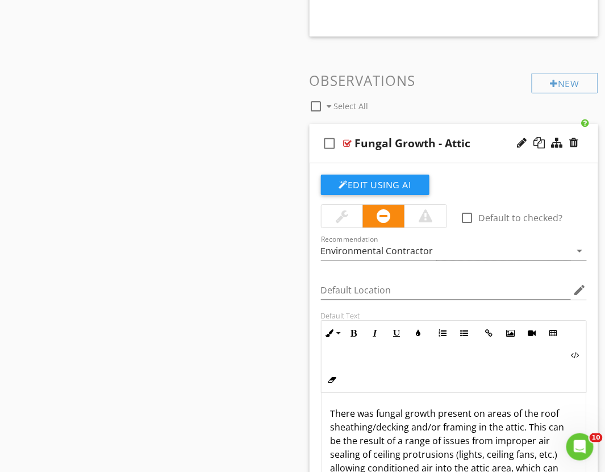
scroll to position [3030, 0]
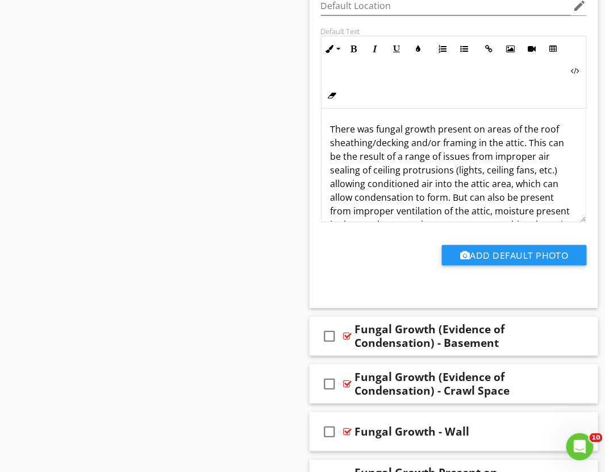
scroll to position [3409, 0]
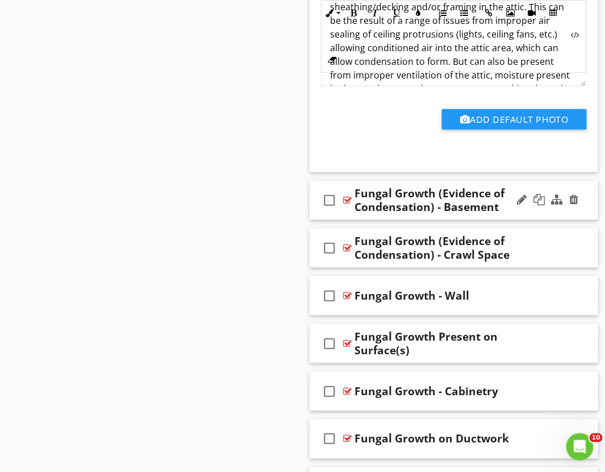
click at [338, 218] on div "check_box_outline_blank Fungal Growth (Evidence of Condensation) - Basement" at bounding box center [454, 200] width 289 height 39
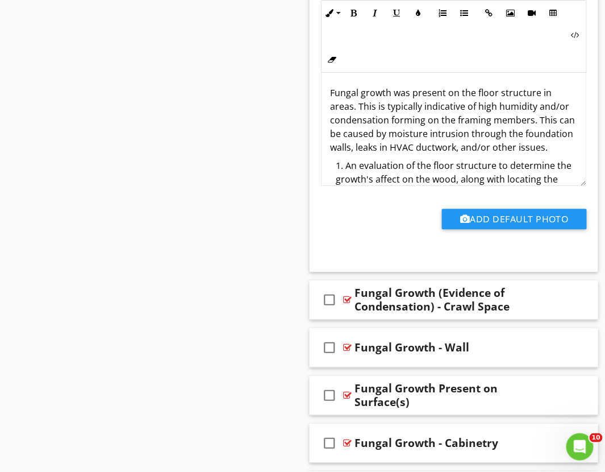
scroll to position [3787, 0]
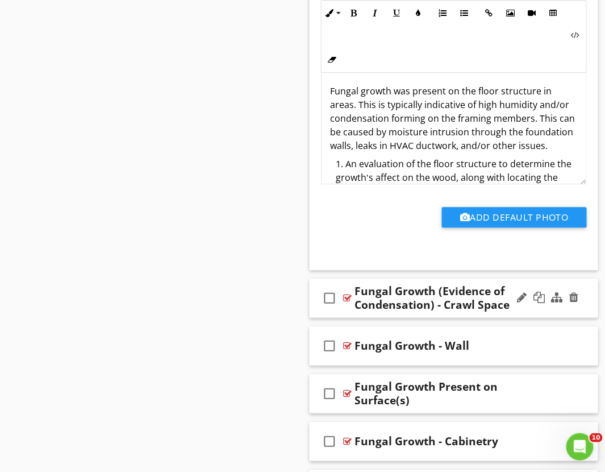
click at [341, 314] on div "check_box_outline_blank Fungal Growth (Evidence of Condensation) - Crawl Space" at bounding box center [454, 298] width 289 height 39
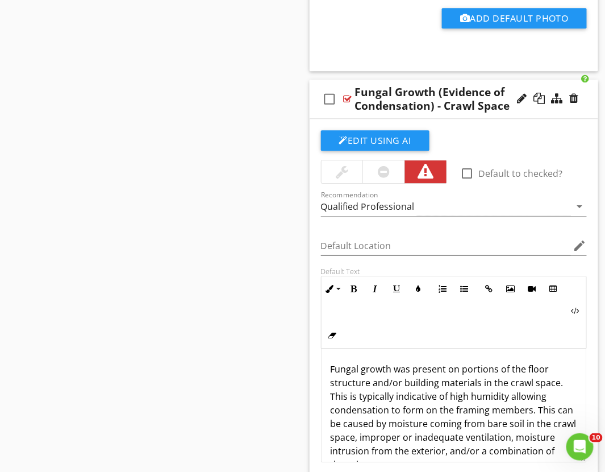
scroll to position [3977, 0]
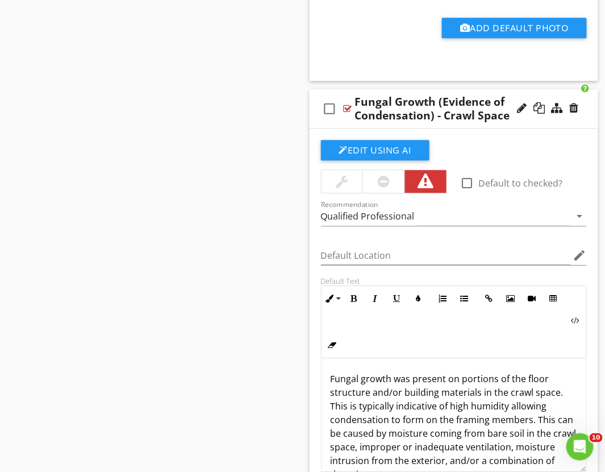
click at [378, 187] on div at bounding box center [384, 181] width 12 height 14
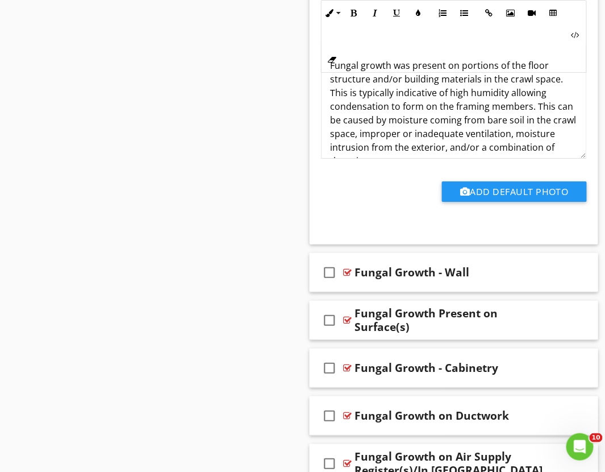
scroll to position [4292, 0]
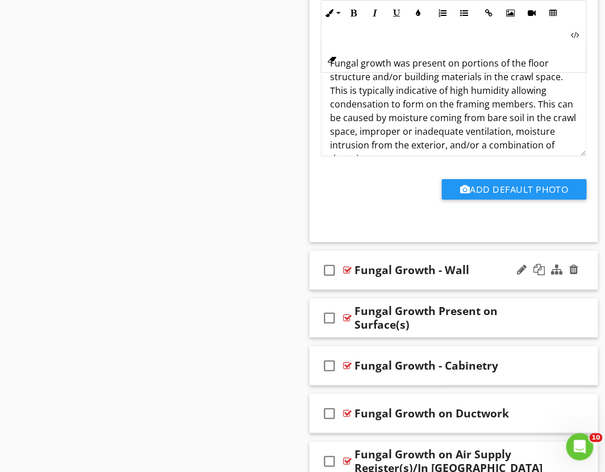
click at [340, 289] on div "check_box_outline_blank Fungal Growth - Wall" at bounding box center [454, 270] width 289 height 39
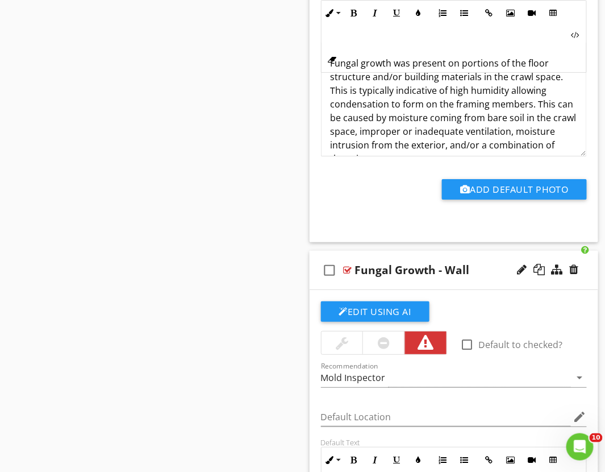
click at [386, 344] on div at bounding box center [384, 343] width 12 height 14
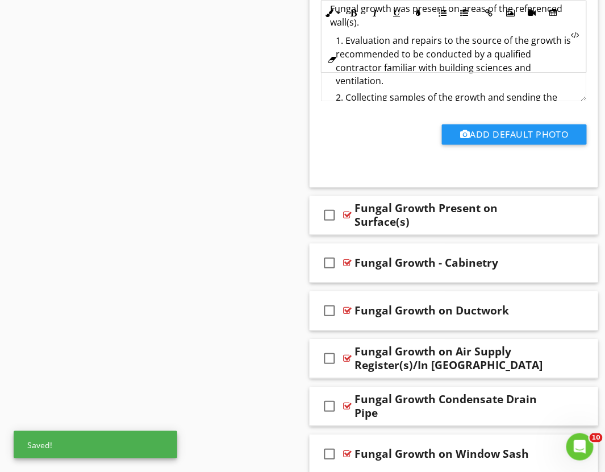
scroll to position [4860, 0]
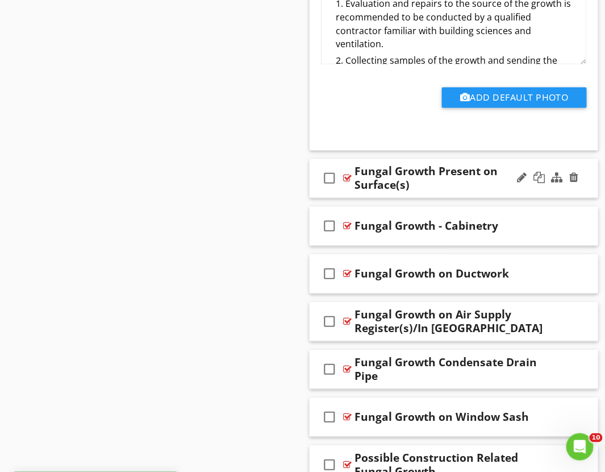
click at [344, 197] on div "check_box_outline_blank Fungal Growth Present on Surface(s)" at bounding box center [454, 178] width 289 height 39
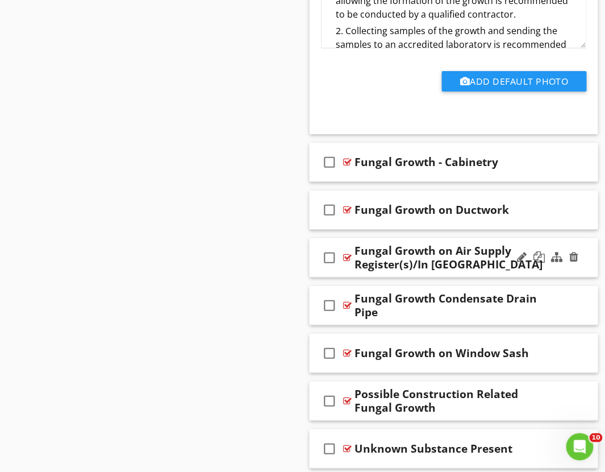
scroll to position [5365, 0]
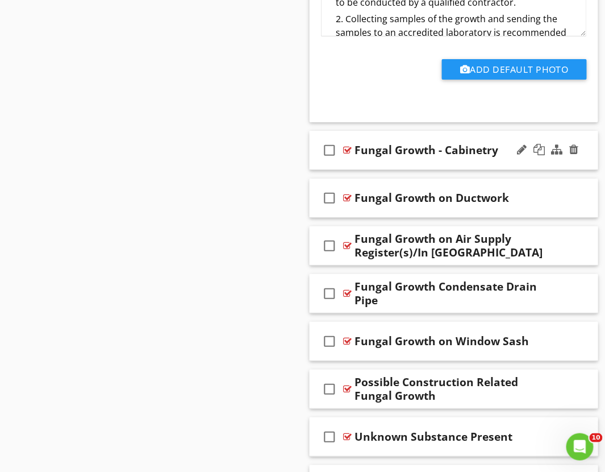
click at [343, 168] on div "check_box_outline_blank Fungal Growth - Cabinetry" at bounding box center [454, 150] width 289 height 39
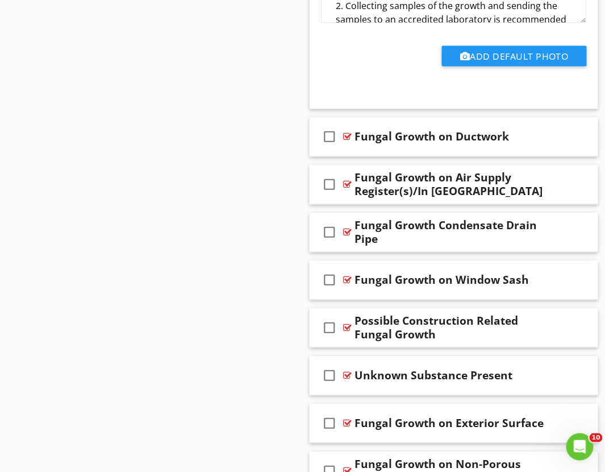
scroll to position [5870, 0]
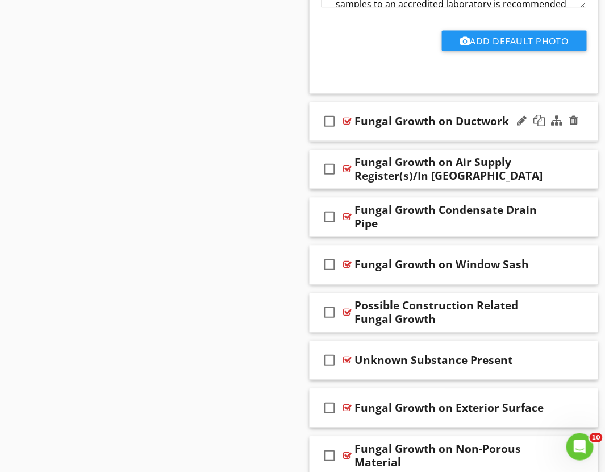
click at [348, 139] on div "check_box_outline_blank Fungal Growth on Ductwork" at bounding box center [454, 121] width 289 height 39
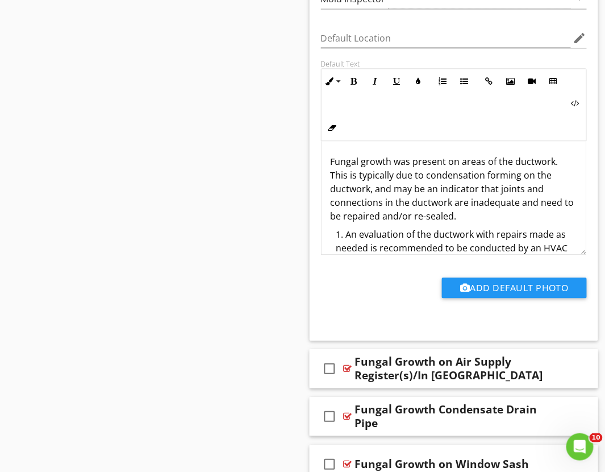
scroll to position [6186, 0]
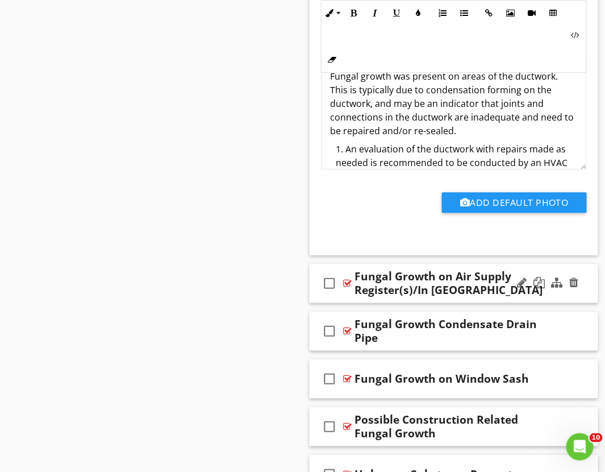
click at [342, 301] on div "check_box_outline_blank Fungal Growth on Air Supply Register(s)/In Ductwork" at bounding box center [454, 283] width 289 height 39
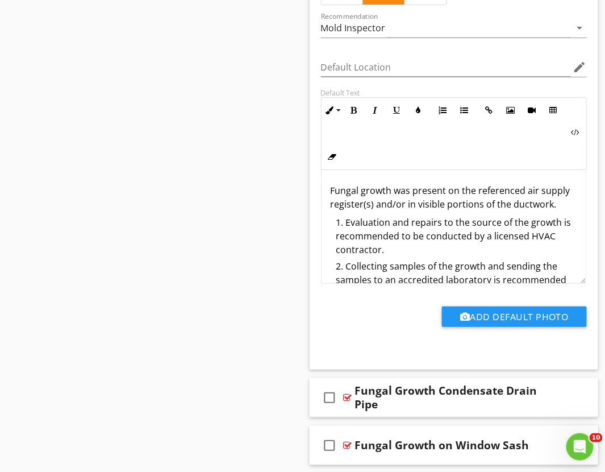
scroll to position [6628, 0]
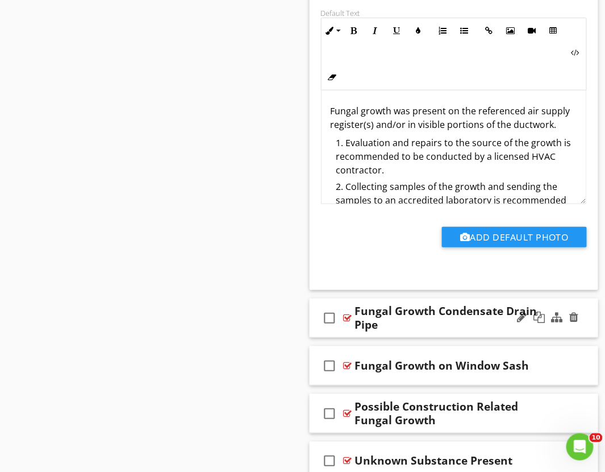
click at [337, 335] on div "check_box_outline_blank Fungal Growth Condensate Drain Pipe" at bounding box center [454, 317] width 289 height 39
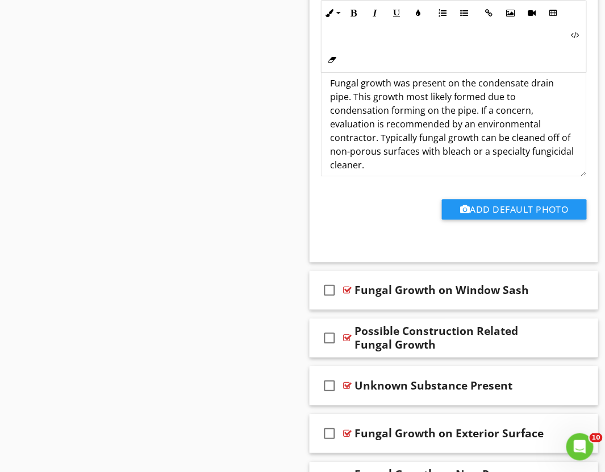
scroll to position [7133, 0]
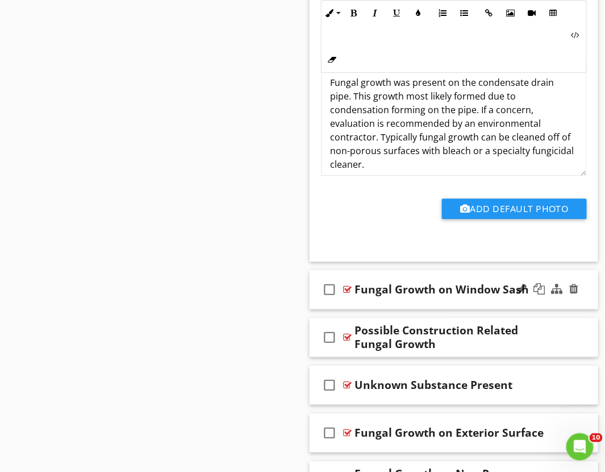
click at [343, 303] on div "check_box_outline_blank" at bounding box center [332, 289] width 23 height 27
click at [327, 297] on icon "check_box" at bounding box center [330, 289] width 18 height 27
click at [345, 308] on div "check_box_outline_blank Fungal Growth on Window Sash" at bounding box center [454, 289] width 289 height 39
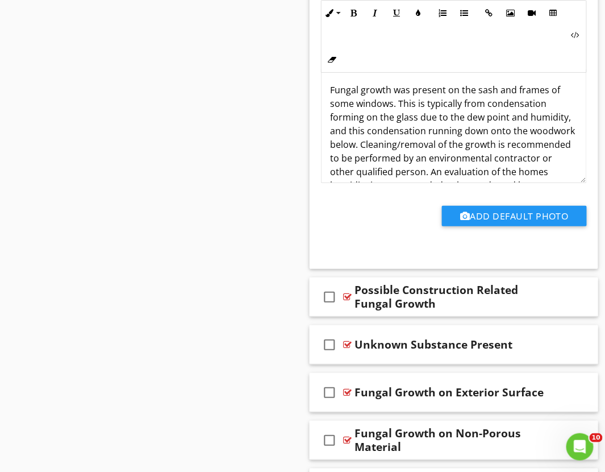
scroll to position [7638, 0]
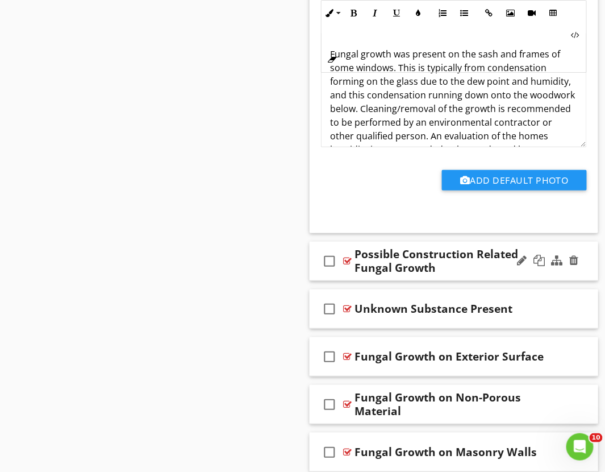
click at [344, 281] on div "check_box_outline_blank Possible Construction Related Fungal Growth" at bounding box center [454, 260] width 289 height 39
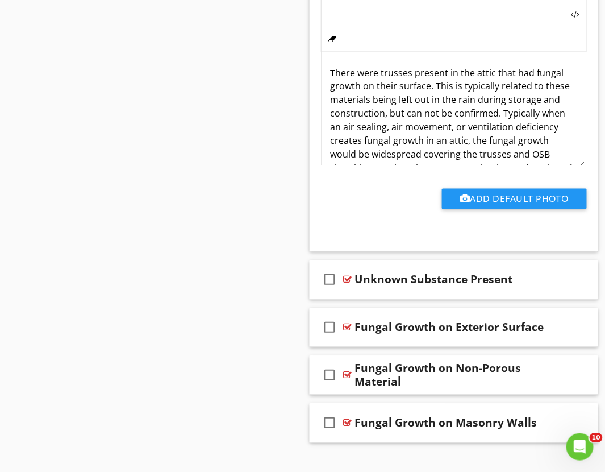
scroll to position [8119, 0]
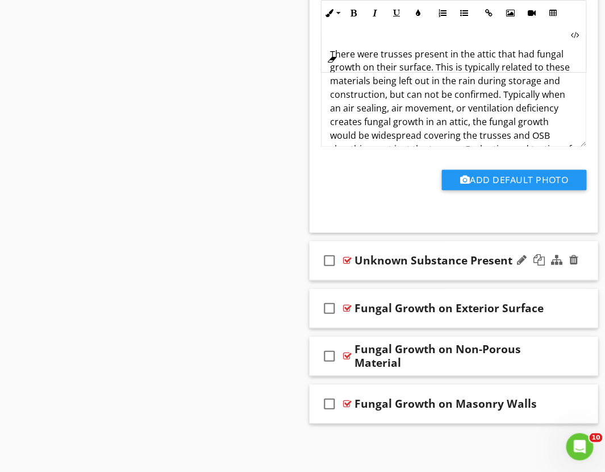
click at [339, 276] on div "check_box_outline_blank Unknown Substance Present" at bounding box center [454, 260] width 289 height 39
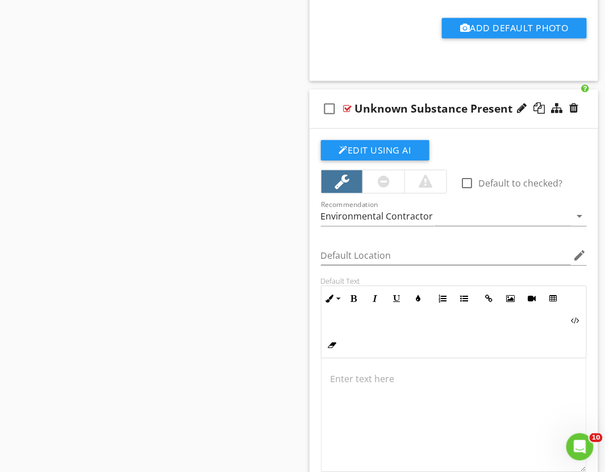
scroll to position [8245, 0]
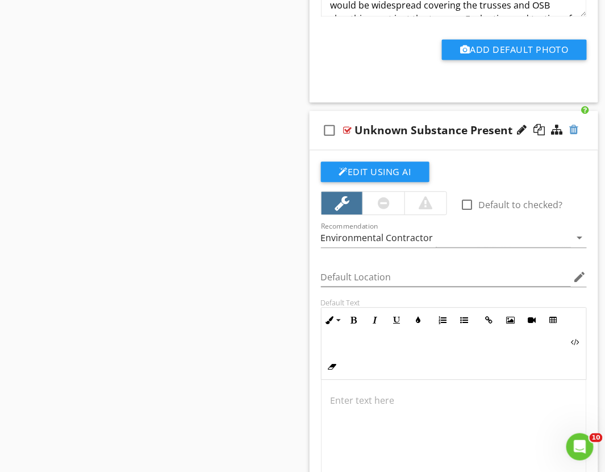
click at [574, 134] on div at bounding box center [574, 129] width 9 height 11
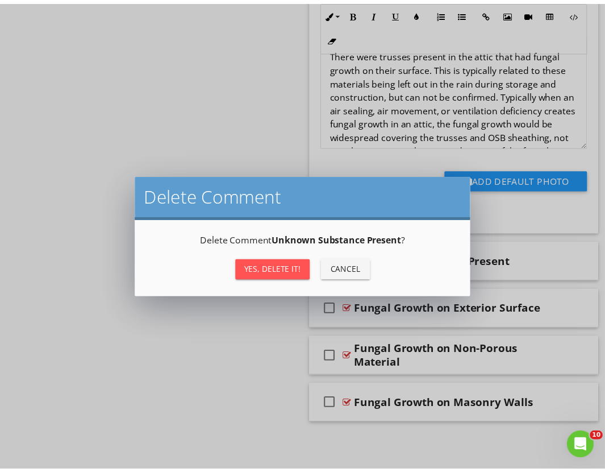
scroll to position [7753, 0]
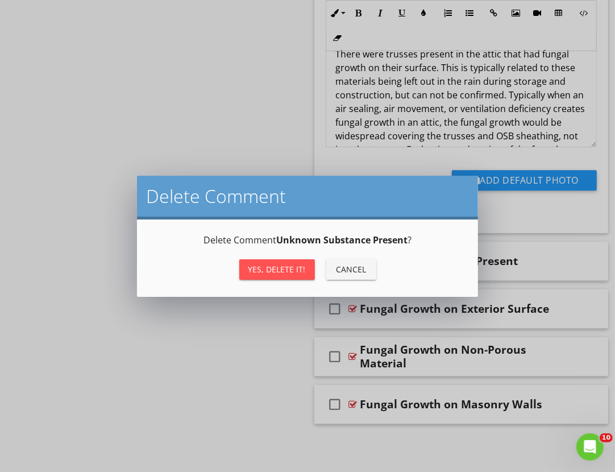
click at [295, 274] on div "Yes, Delete it!" at bounding box center [276, 269] width 57 height 12
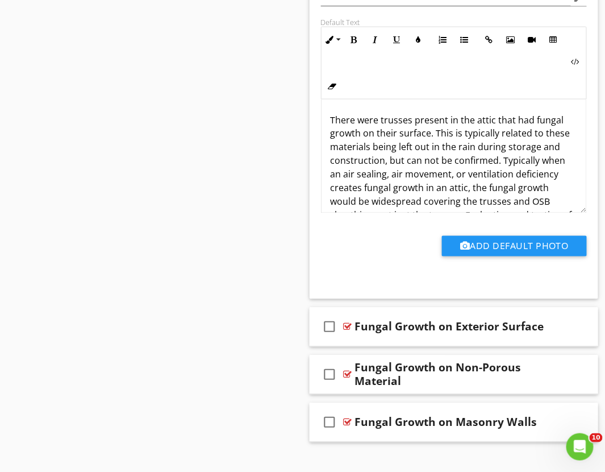
scroll to position [8071, 0]
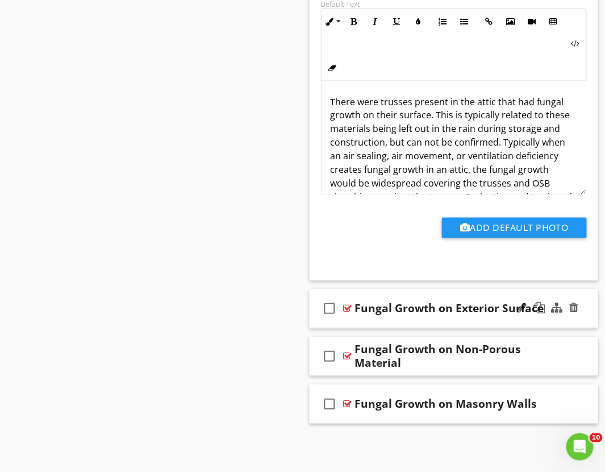
click at [339, 324] on div "check_box_outline_blank Fungal Growth on Exterior Surface" at bounding box center [454, 308] width 289 height 39
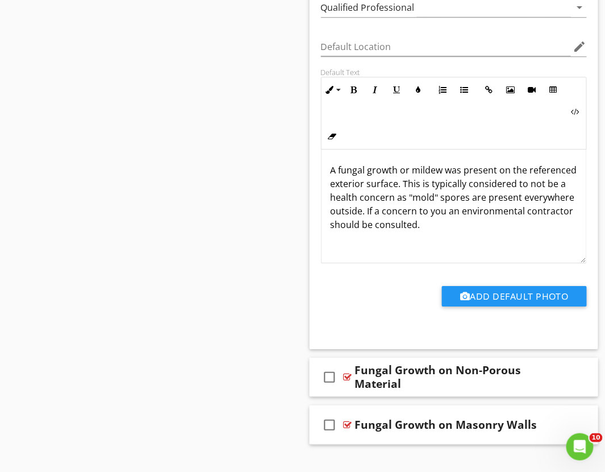
scroll to position [8500, 0]
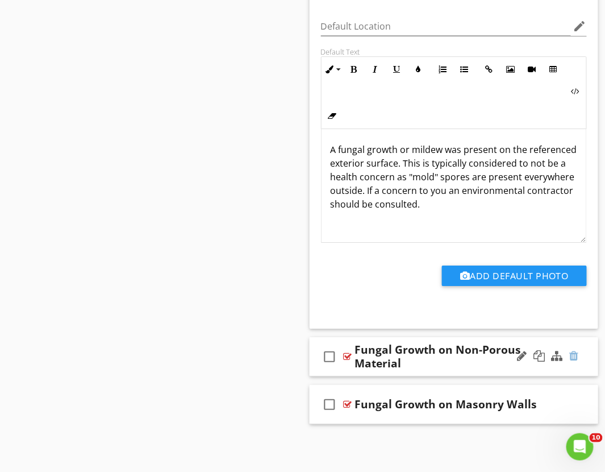
click at [571, 357] on div at bounding box center [574, 355] width 9 height 11
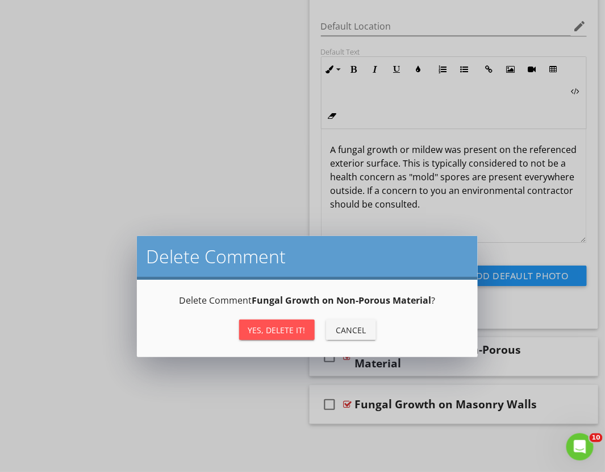
scroll to position [8113, 0]
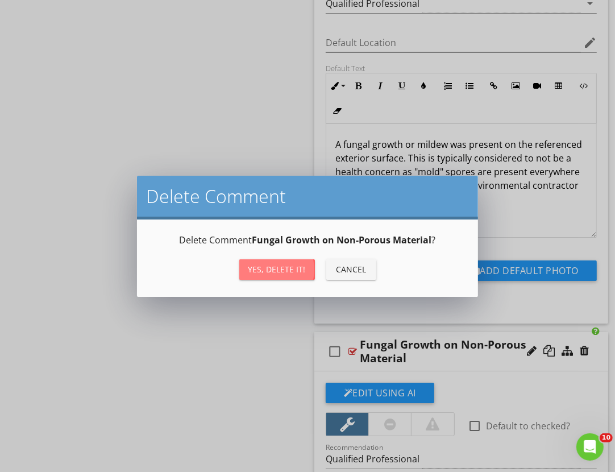
click at [289, 273] on div "Yes, Delete it!" at bounding box center [276, 269] width 57 height 12
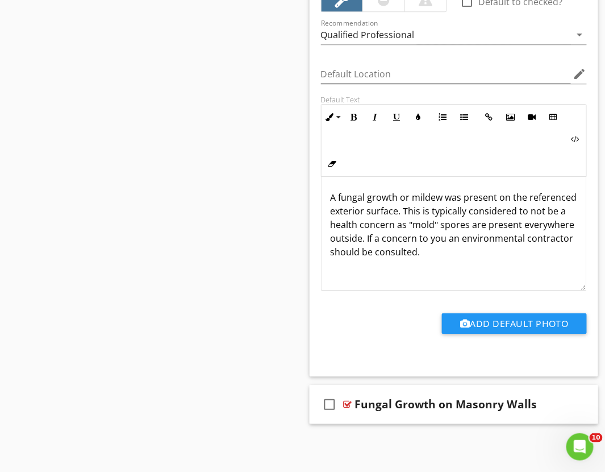
scroll to position [8452, 0]
click at [571, 405] on div at bounding box center [574, 403] width 9 height 11
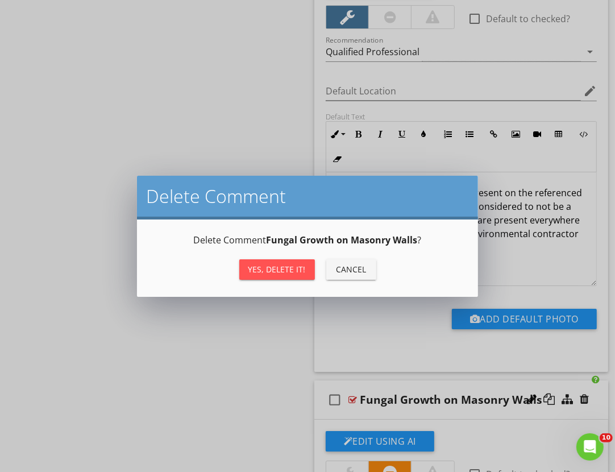
click at [280, 270] on div "Yes, Delete it!" at bounding box center [276, 269] width 57 height 12
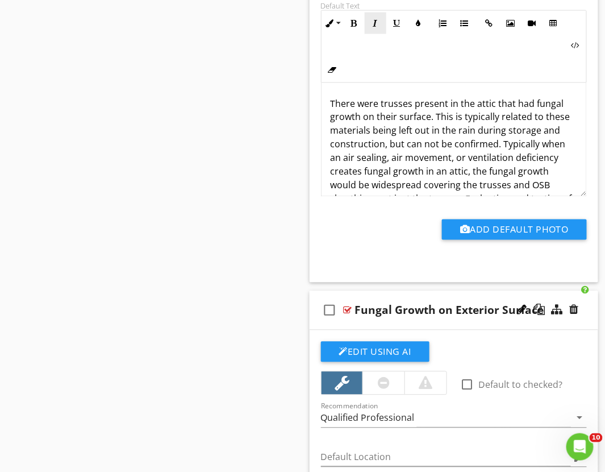
scroll to position [734, 0]
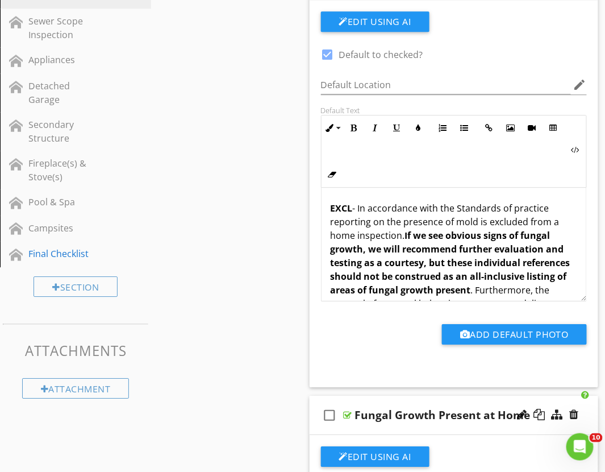
click at [557, 226] on p "EXCL - In accordance with the Standards of practice reporting on the presence o…" at bounding box center [454, 303] width 247 height 205
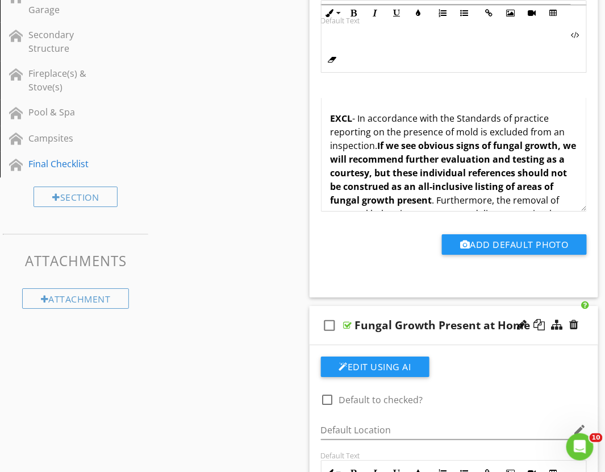
scroll to position [860, 0]
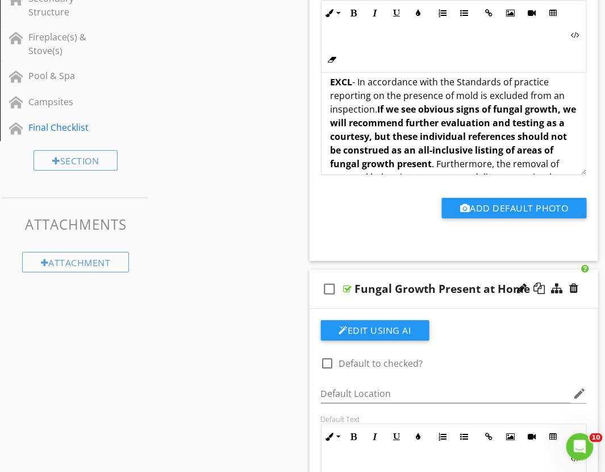
click at [506, 290] on div "Fungal Growth Present at Home" at bounding box center [443, 289] width 176 height 14
click at [481, 292] on input "Fungal Growth Present at Home" at bounding box center [454, 290] width 199 height 19
type input "Fungal Growth Present at Property"
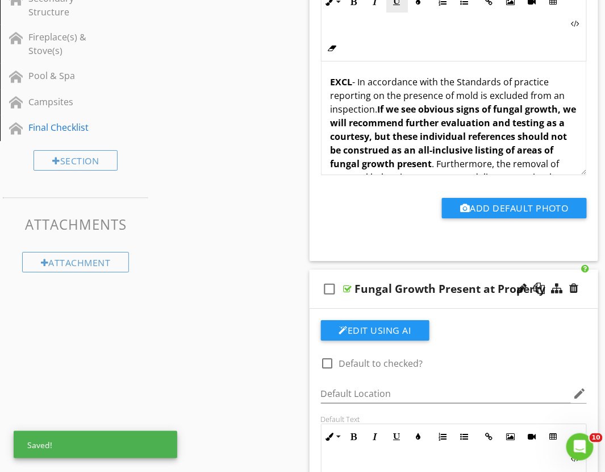
scroll to position [1155, 0]
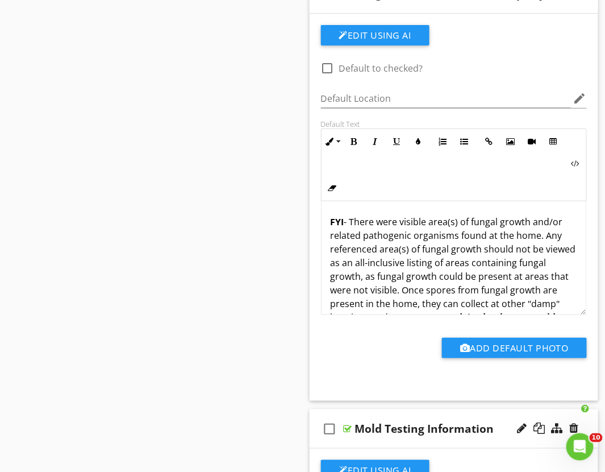
click at [522, 236] on p "FYI - There were visible area(s) of fungal growth and/or related pathogenic org…" at bounding box center [454, 290] width 247 height 150
click at [520, 236] on p "FYI - There were visible area(s) of fungal growth and/or related pathogenic org…" at bounding box center [454, 290] width 247 height 150
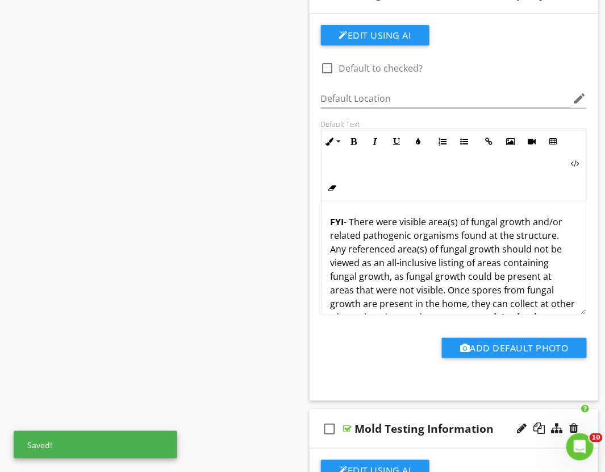
click at [453, 302] on p "FYI - There were visible area(s) of fungal growth and/or related pathogenic org…" at bounding box center [454, 290] width 247 height 150
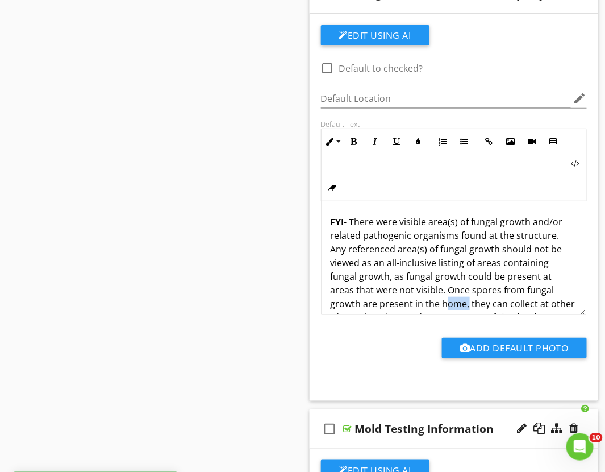
click at [453, 302] on p "FYI - There were visible area(s) of fungal growth and/or related pathogenic org…" at bounding box center [454, 290] width 247 height 150
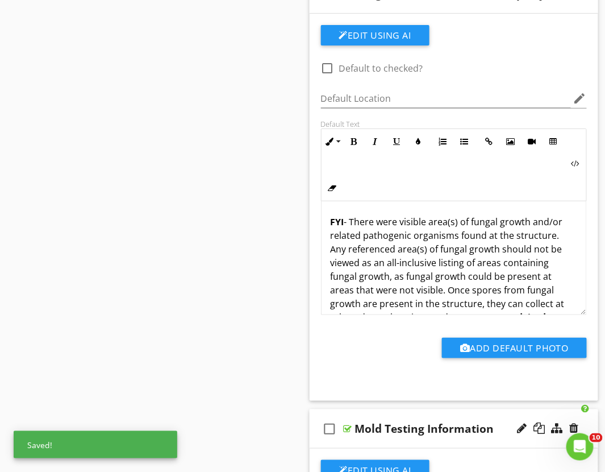
scroll to position [1617, 0]
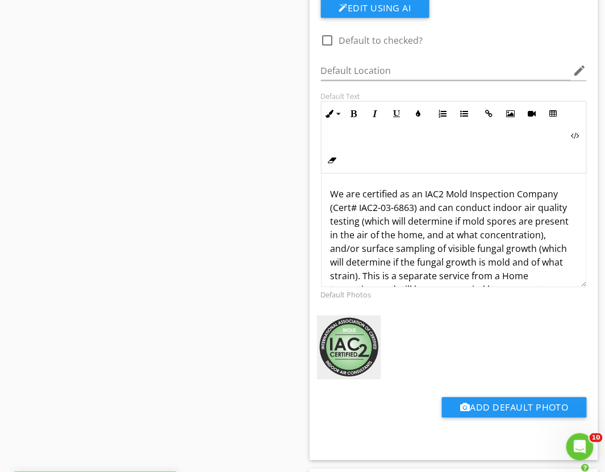
click at [405, 237] on p "We are certified as an IAC2 Mold Inspection Company (Cert# IAC2-03-6863) and ca…" at bounding box center [454, 255] width 247 height 136
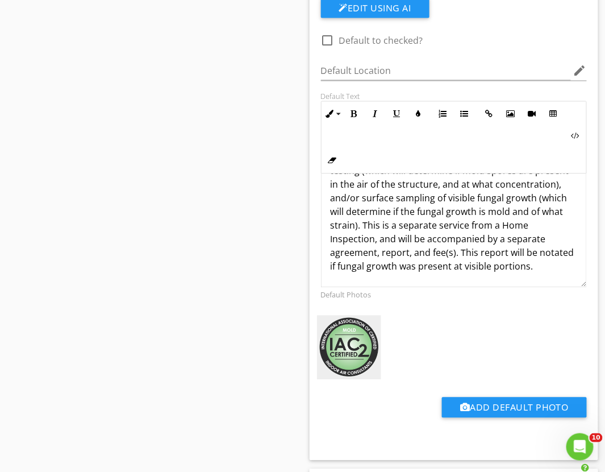
click at [508, 214] on p "We are certified as an IAC2 Mold Inspection Company (Cert# IAC2-03-6863) and ca…" at bounding box center [454, 205] width 247 height 136
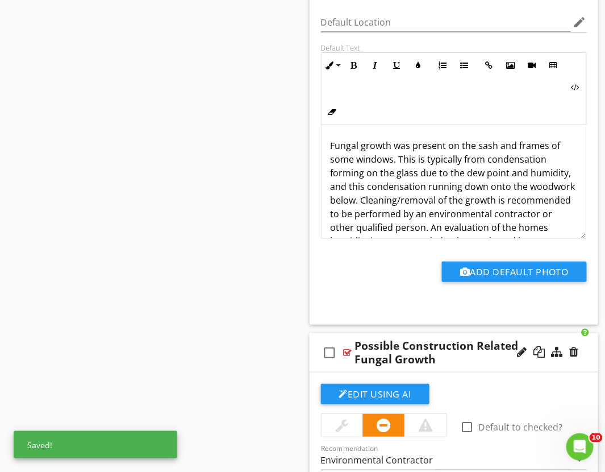
scroll to position [9, 0]
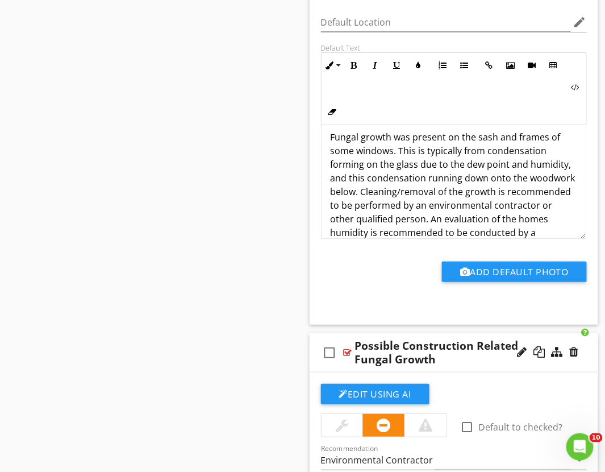
click at [358, 234] on p "Fungal growth was present on the sash and frames of some windows. This is typic…" at bounding box center [454, 198] width 247 height 136
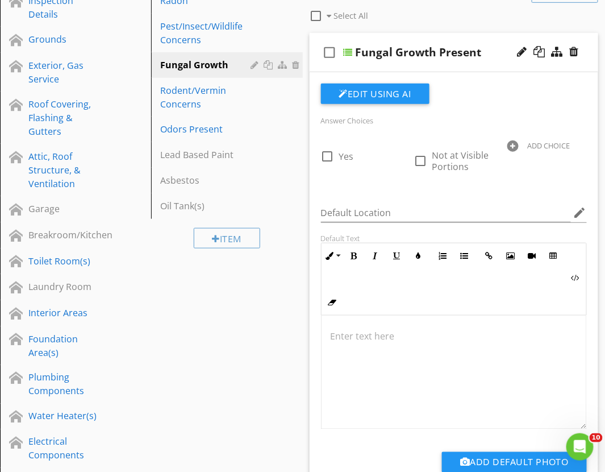
scroll to position [161, 0]
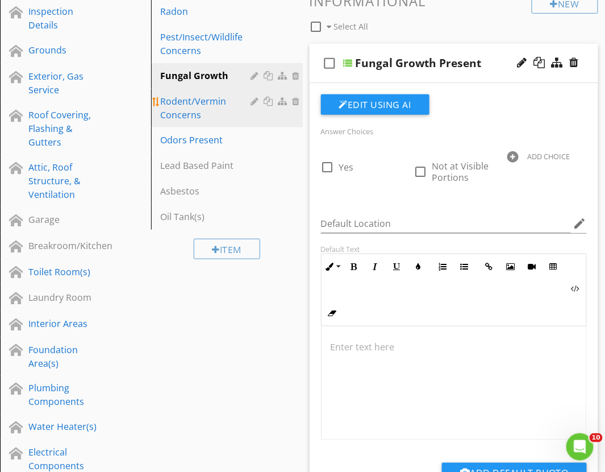
click at [186, 121] on div "Rodent/Vermin Concerns" at bounding box center [207, 107] width 94 height 27
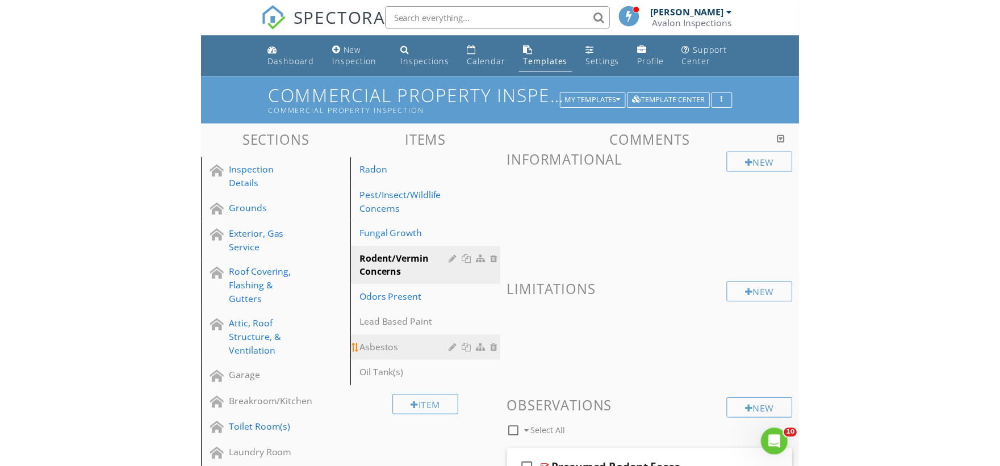
scroll to position [0, 0]
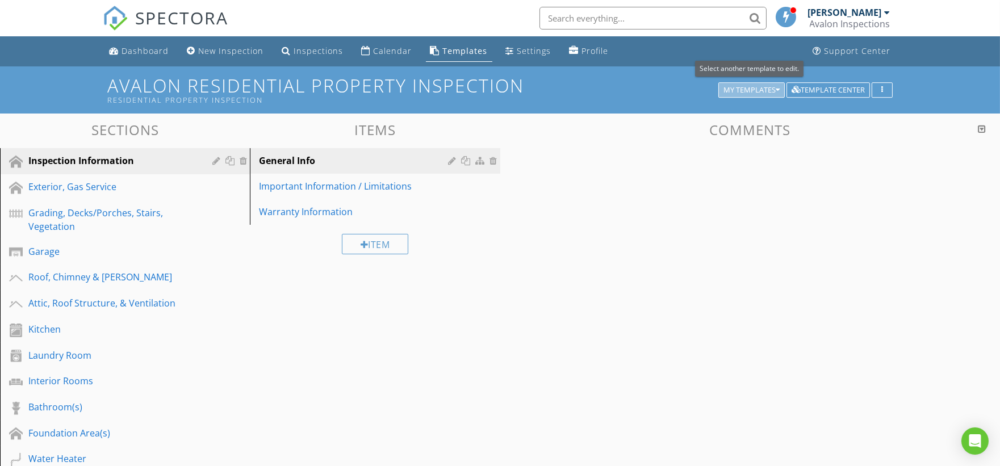
click at [773, 93] on div "My Templates" at bounding box center [752, 90] width 56 height 8
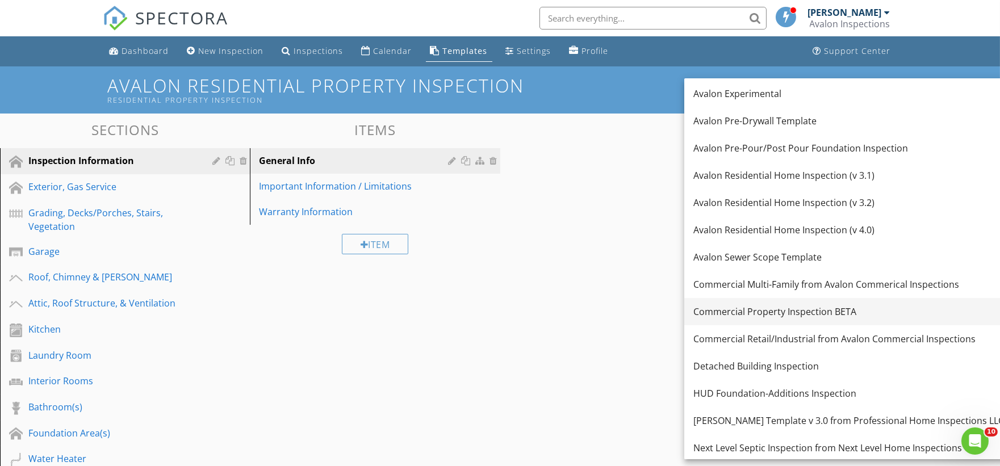
click at [784, 310] on div "Commercial Property Inspection BETA" at bounding box center [849, 312] width 311 height 14
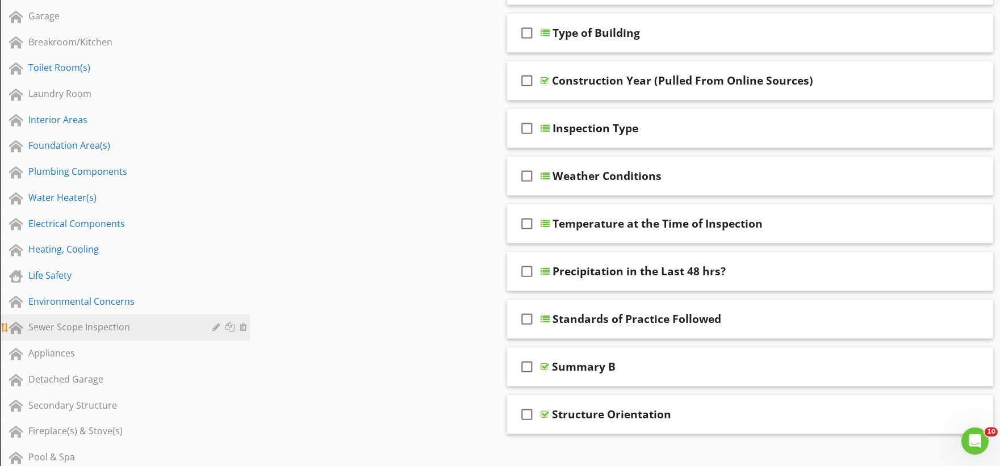
scroll to position [315, 0]
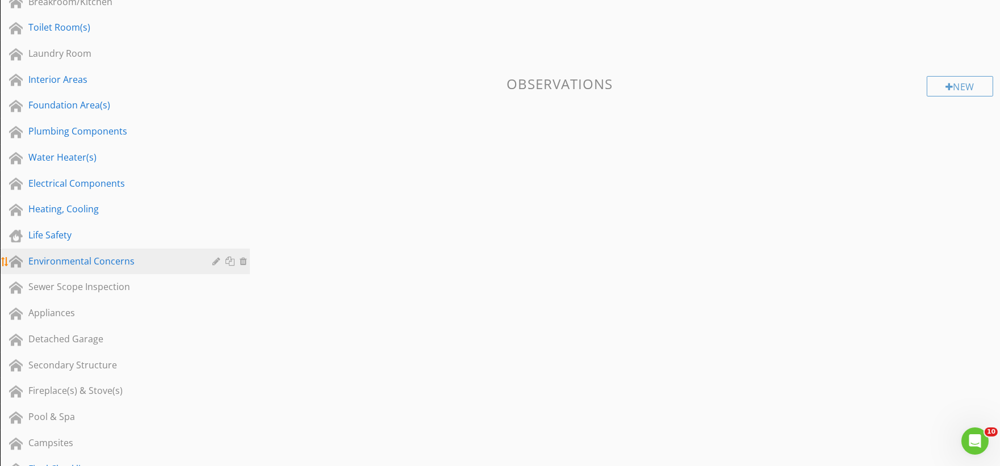
click at [74, 257] on div "Environmental Concerns" at bounding box center [112, 262] width 168 height 14
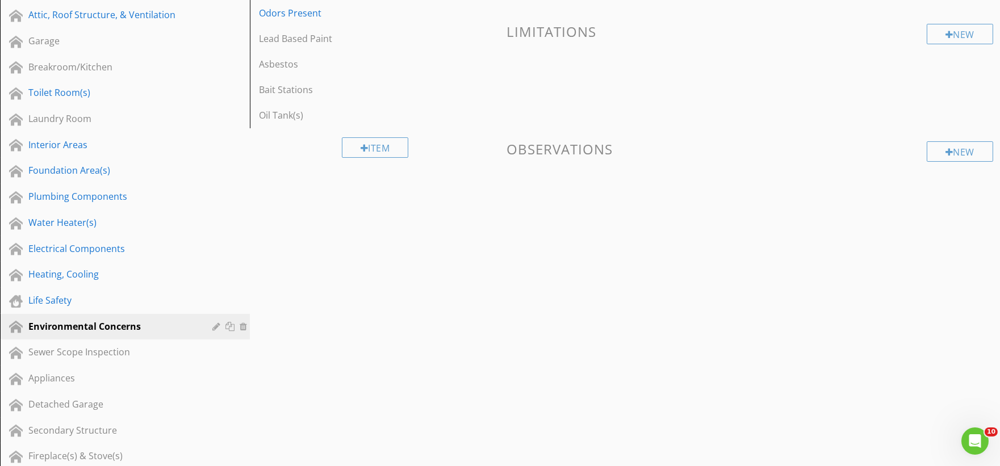
scroll to position [0, 0]
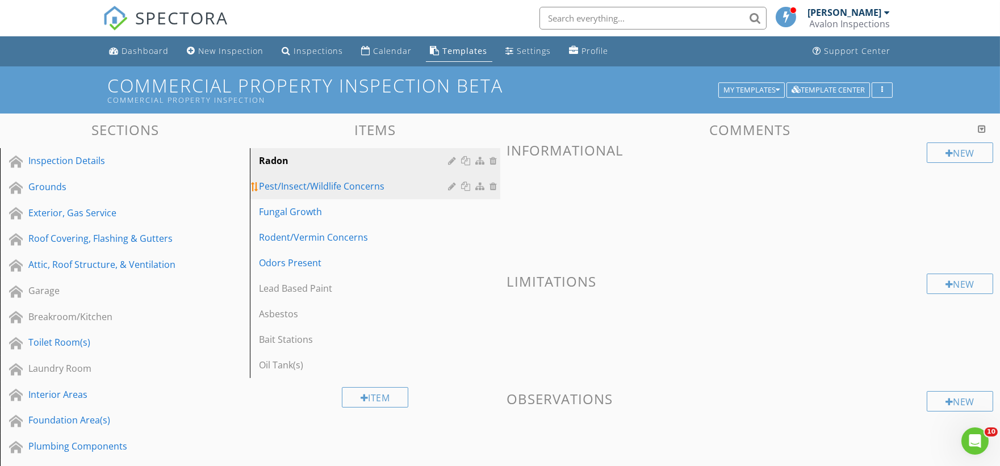
click at [308, 191] on div "Pest/Insect/Wildlife Concerns" at bounding box center [355, 187] width 193 height 14
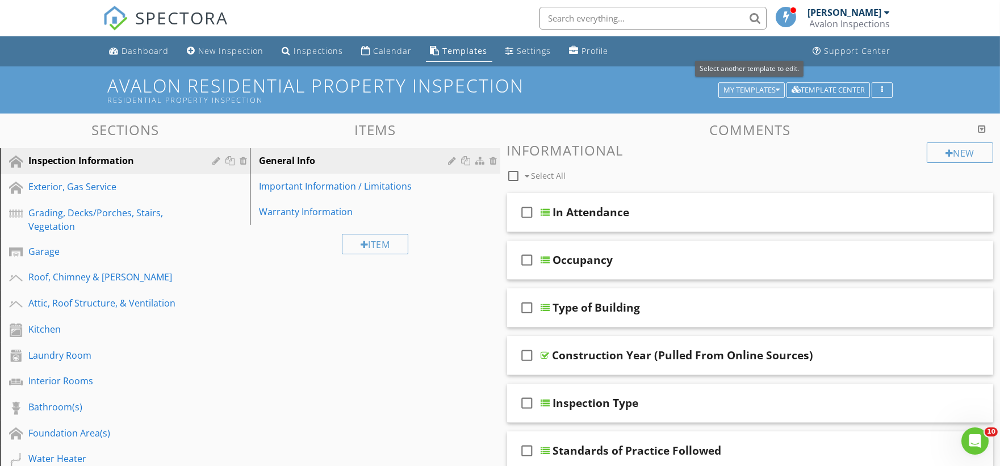
click at [776, 92] on icon "button" at bounding box center [778, 90] width 4 height 8
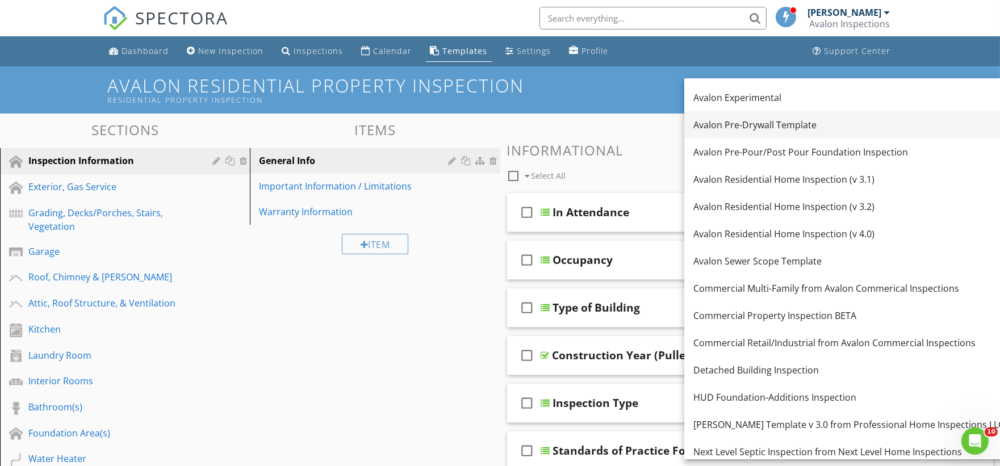
scroll to position [189, 0]
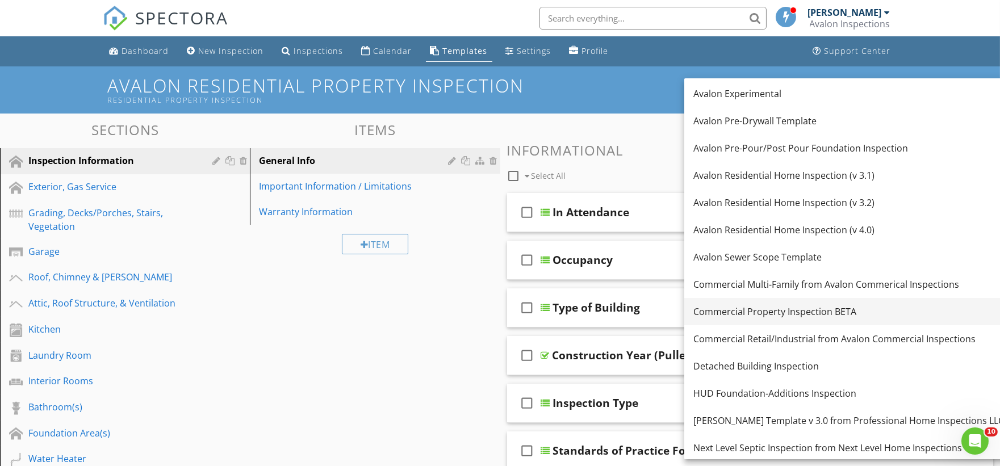
click at [802, 313] on div "Commercial Property Inspection BETA" at bounding box center [849, 312] width 311 height 14
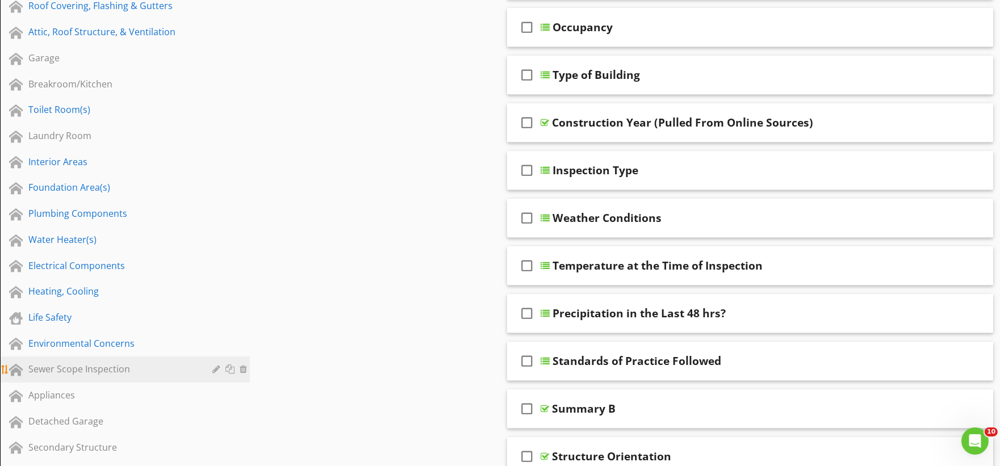
scroll to position [252, 0]
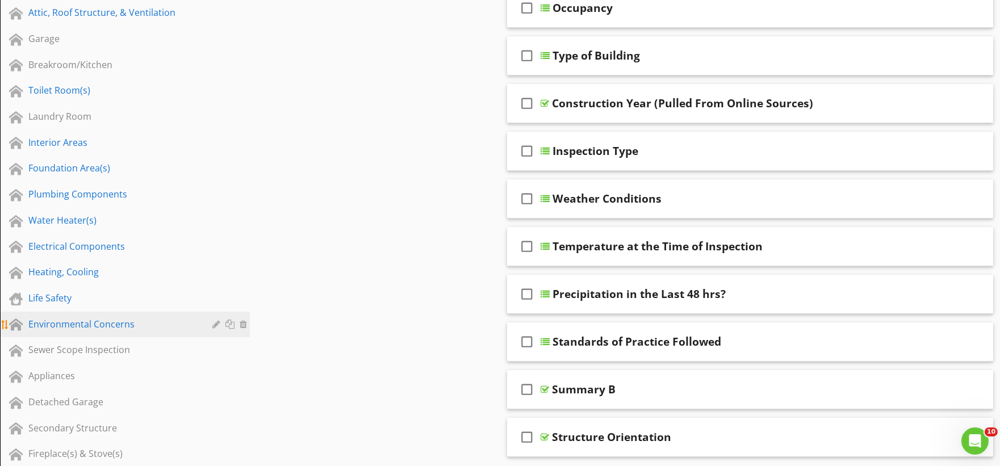
click at [72, 326] on div "Environmental Concerns" at bounding box center [112, 325] width 168 height 14
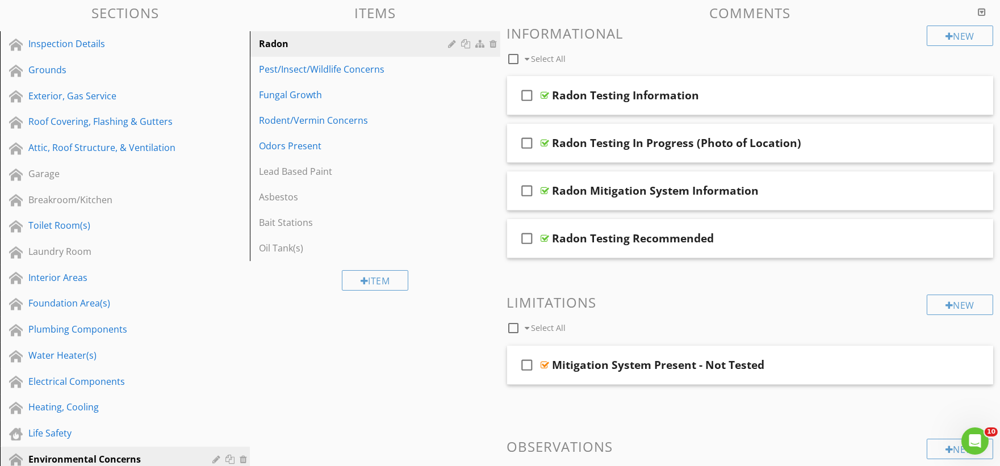
scroll to position [63, 0]
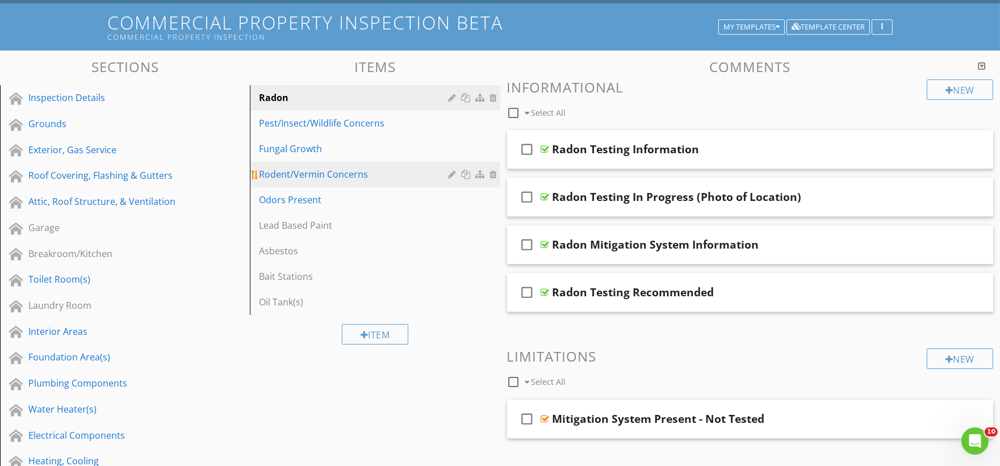
click at [318, 178] on div "Rodent/Vermin Concerns" at bounding box center [355, 175] width 193 height 14
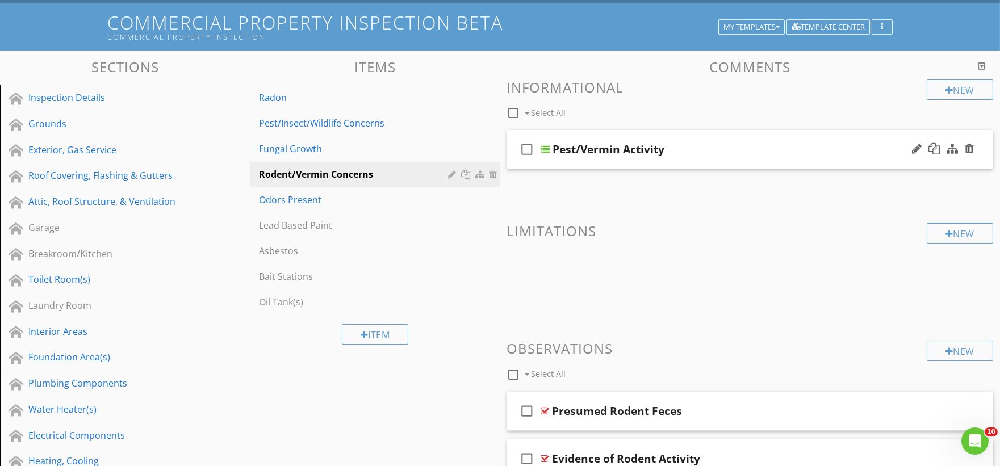
click at [558, 164] on div "check_box_outline_blank Pest/Vermin Activity" at bounding box center [750, 149] width 487 height 39
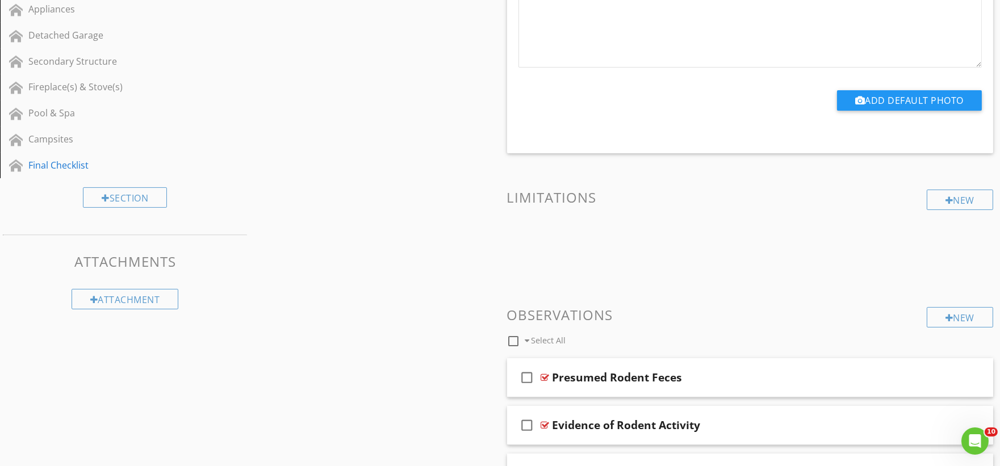
scroll to position [631, 0]
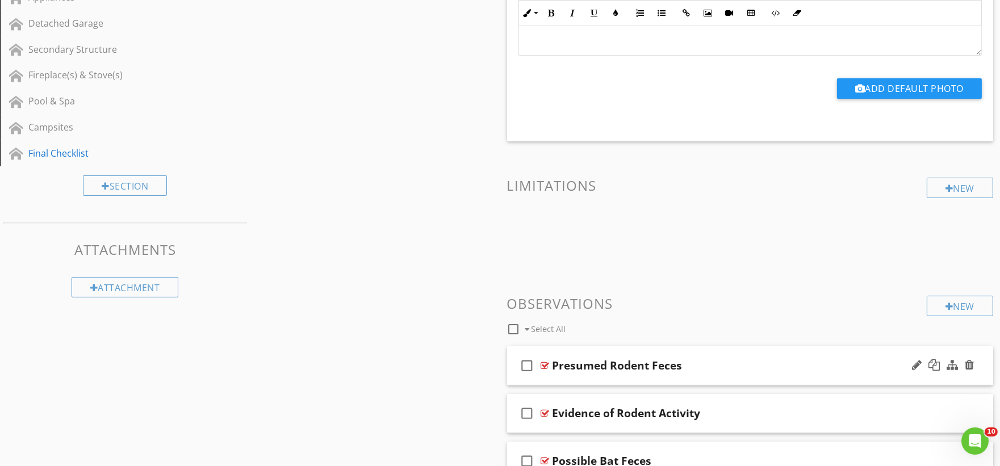
click at [550, 379] on div "check_box_outline_blank Presumed Rodent Feces" at bounding box center [750, 366] width 487 height 39
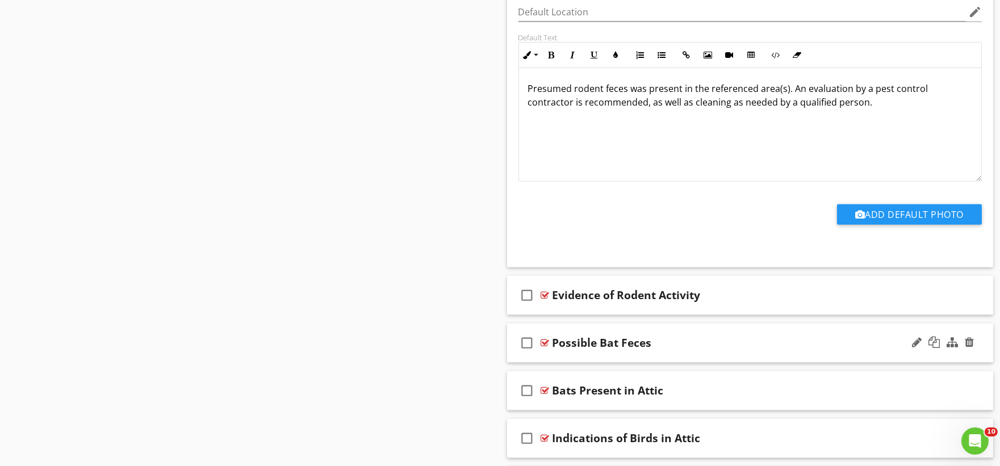
scroll to position [1136, 0]
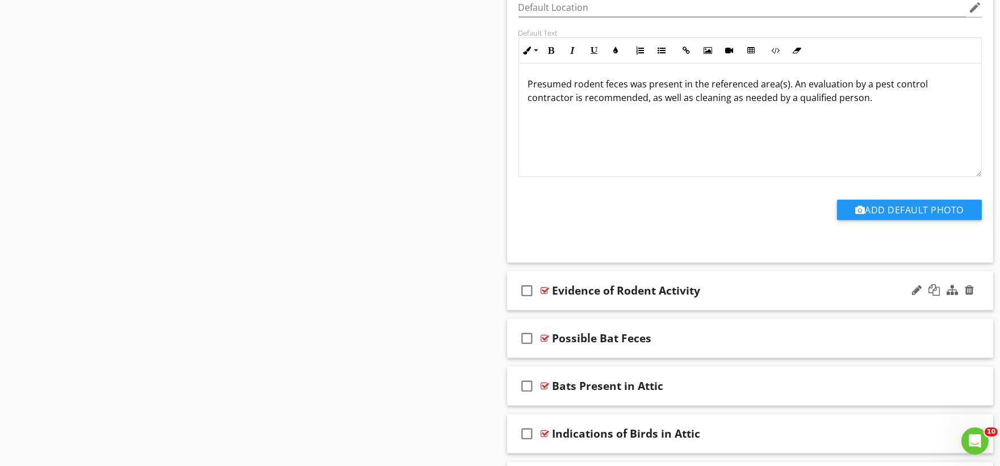
click at [552, 305] on div "check_box_outline_blank Evidence of Rodent Activity" at bounding box center [750, 291] width 487 height 39
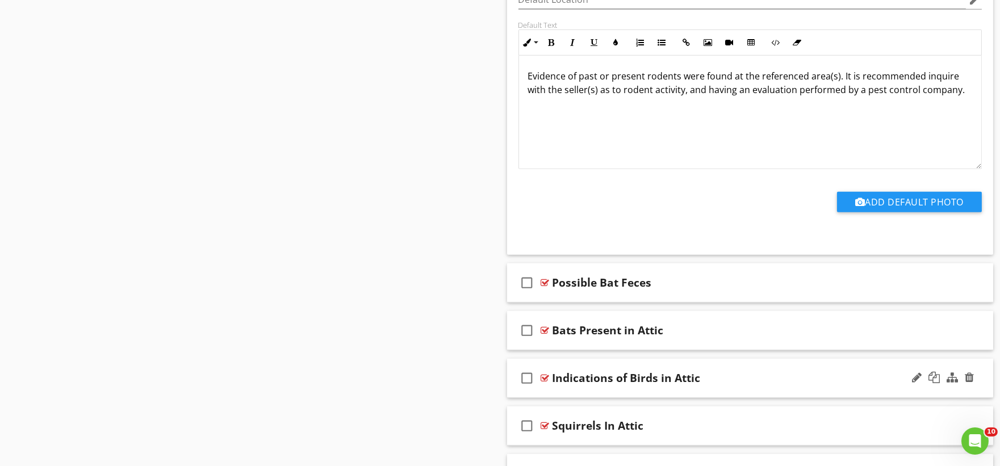
scroll to position [1578, 0]
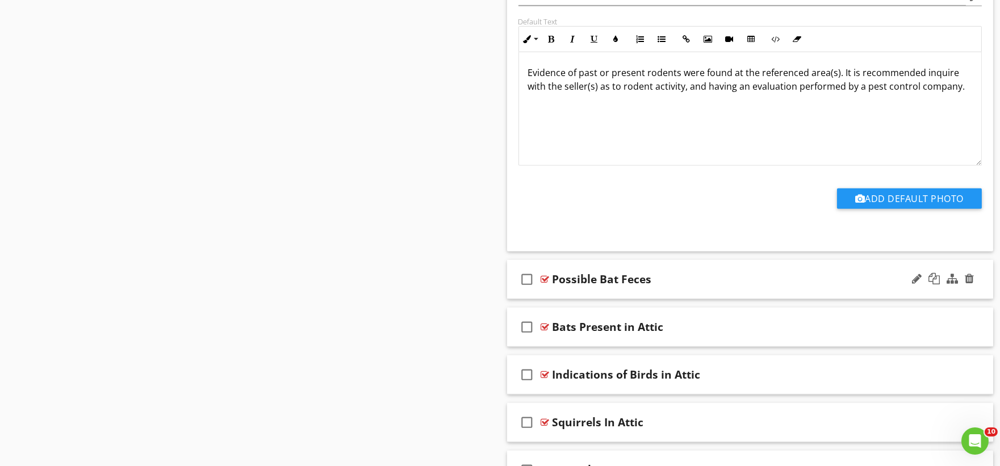
click at [557, 295] on div "check_box_outline_blank Possible Bat Feces" at bounding box center [750, 279] width 487 height 39
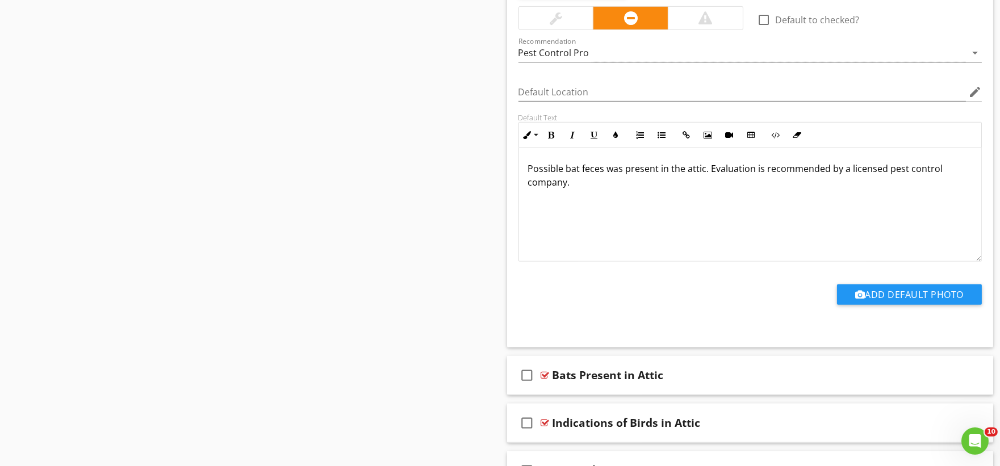
scroll to position [1957, 0]
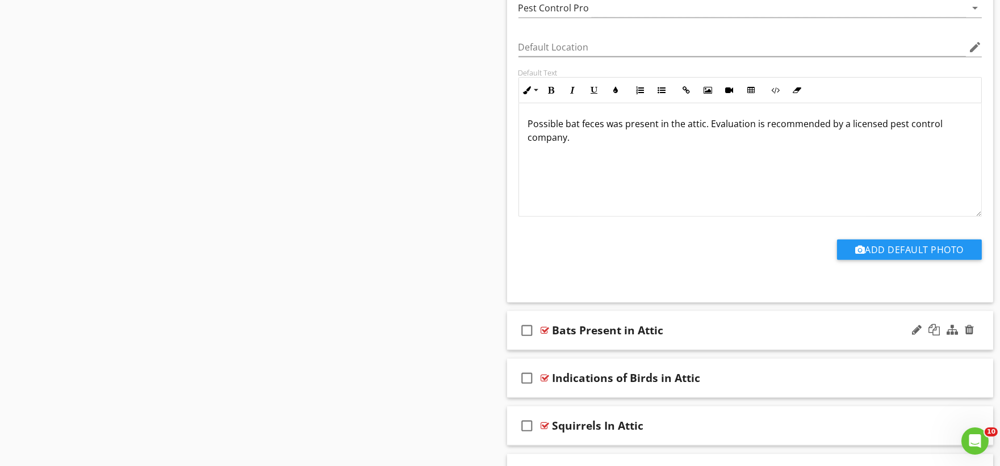
click at [557, 347] on div "check_box_outline_blank Bats Present in Attic" at bounding box center [750, 330] width 487 height 39
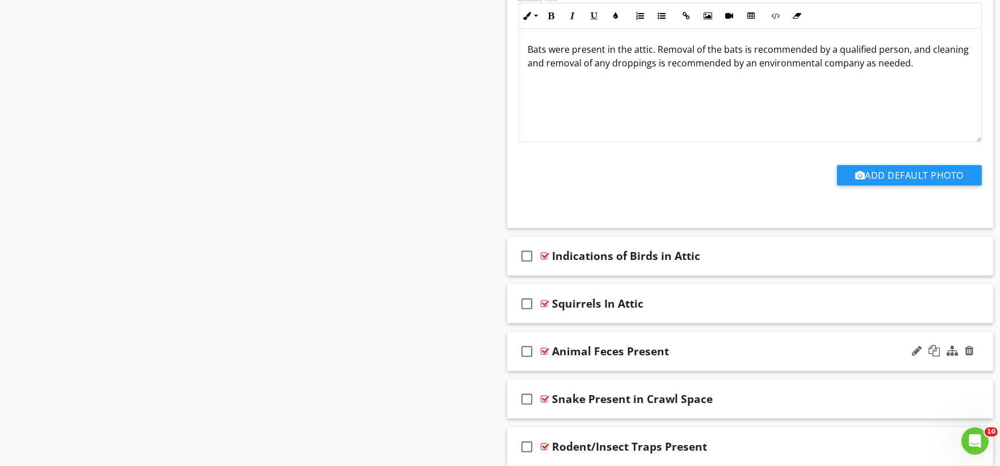
scroll to position [2462, 0]
click at [558, 273] on div "check_box_outline_blank Indications of Birds in Attic" at bounding box center [750, 255] width 487 height 39
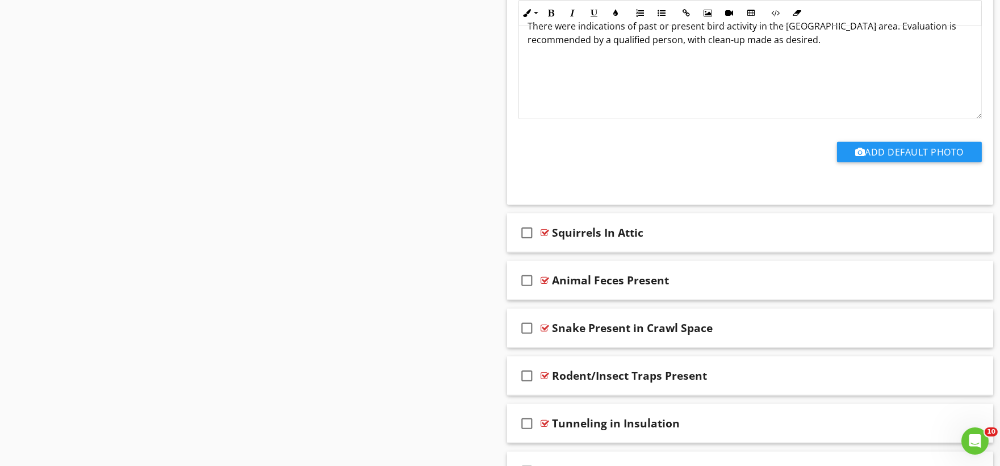
scroll to position [2967, 0]
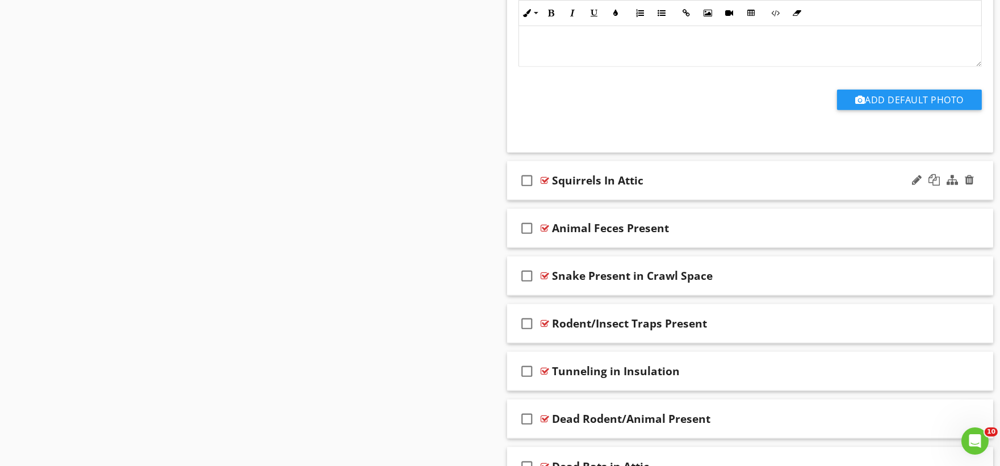
click at [547, 196] on div "check_box_outline_blank Squirrels In Attic" at bounding box center [750, 180] width 487 height 39
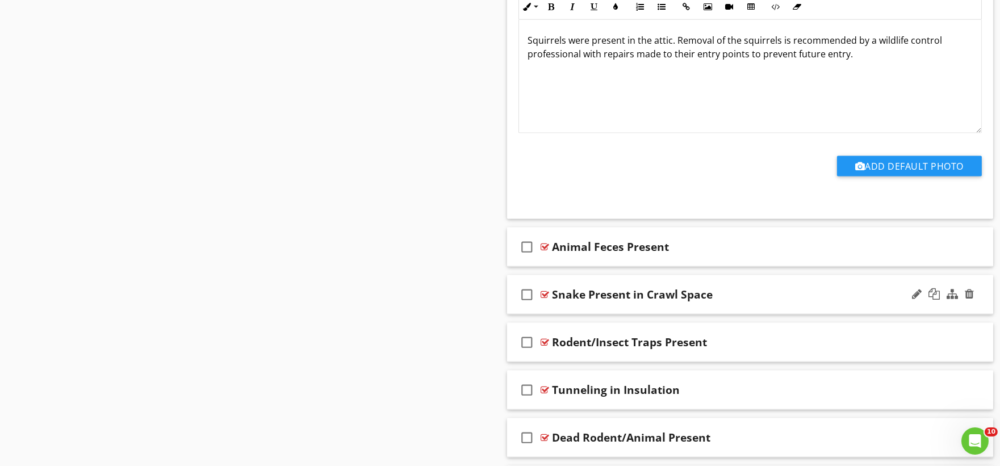
scroll to position [3345, 0]
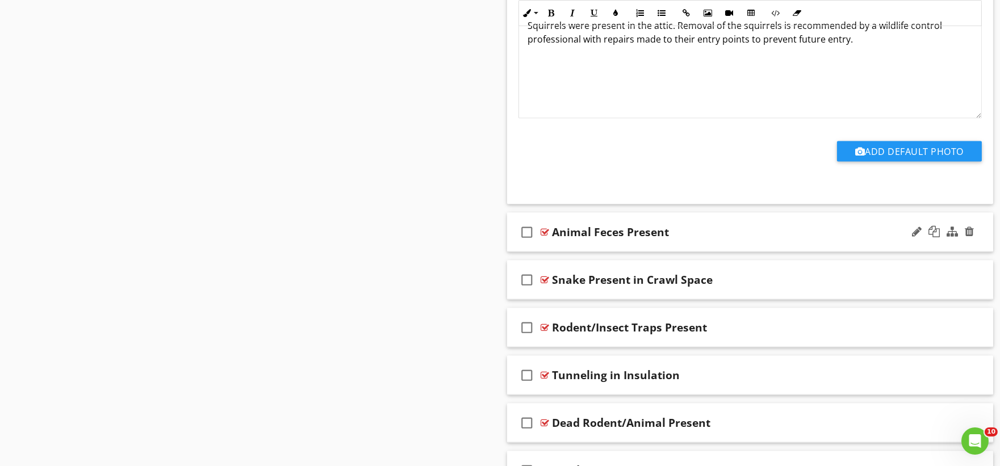
click at [559, 249] on div "check_box_outline_blank Animal Feces Present" at bounding box center [750, 232] width 487 height 39
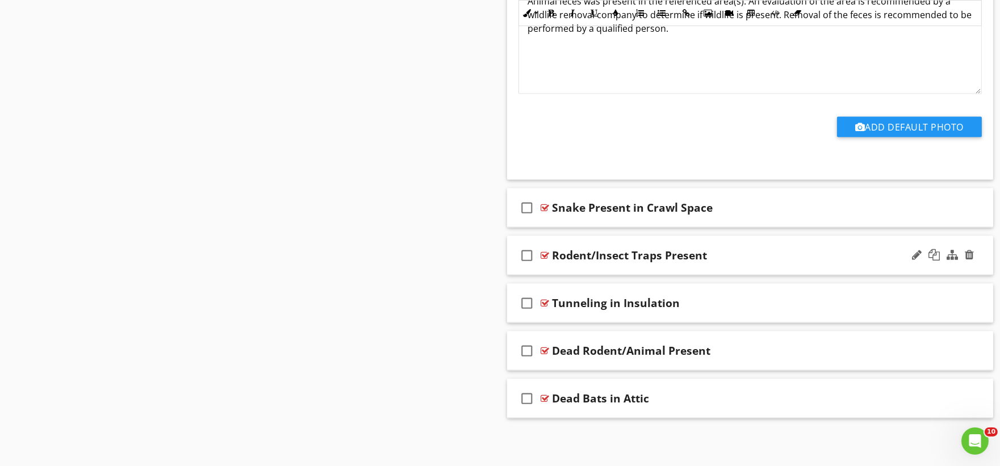
scroll to position [3802, 0]
click at [557, 222] on div "check_box_outline_blank Snake Present in Crawl Space" at bounding box center [750, 208] width 487 height 39
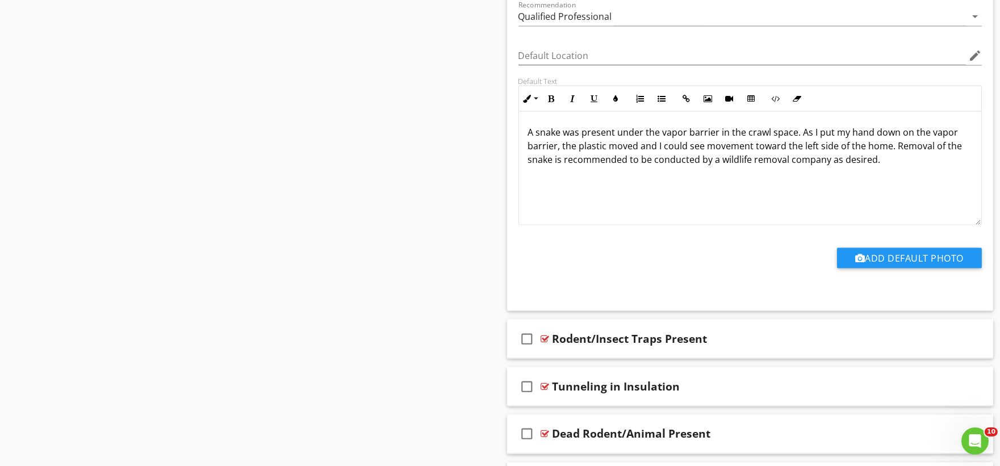
scroll to position [4181, 0]
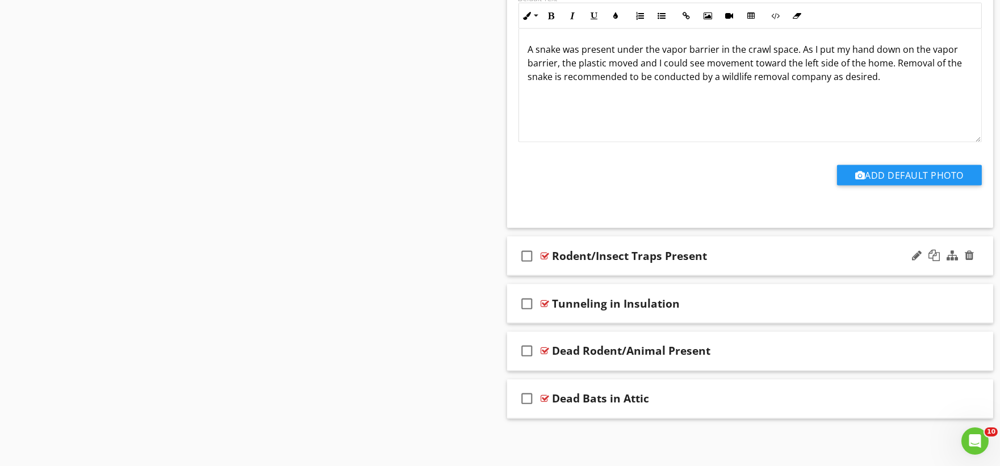
click at [561, 273] on div "check_box_outline_blank Rodent/Insect Traps Present" at bounding box center [750, 256] width 487 height 39
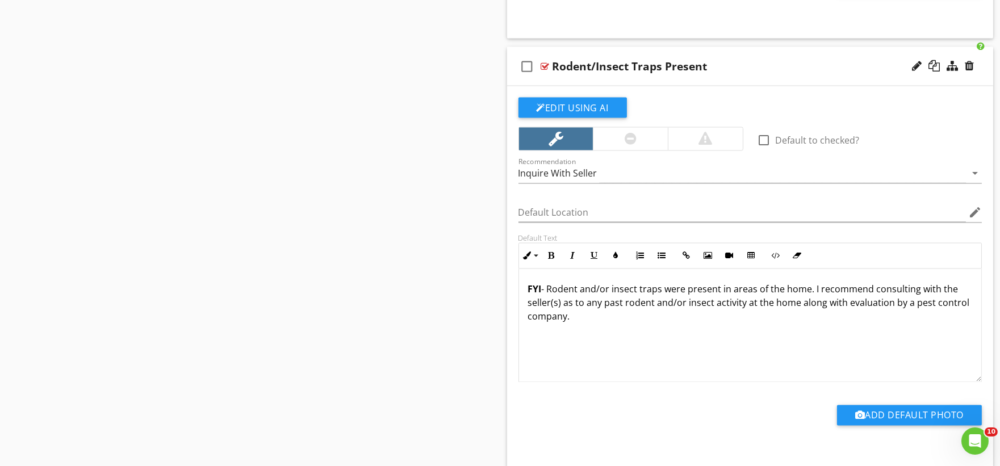
scroll to position [4568, 0]
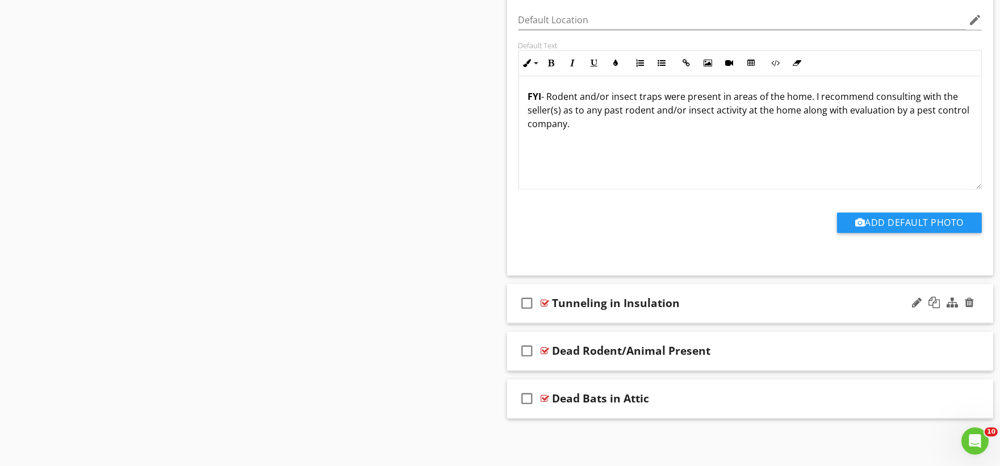
click at [552, 318] on div "check_box_outline_blank Tunneling in Insulation" at bounding box center [750, 303] width 487 height 39
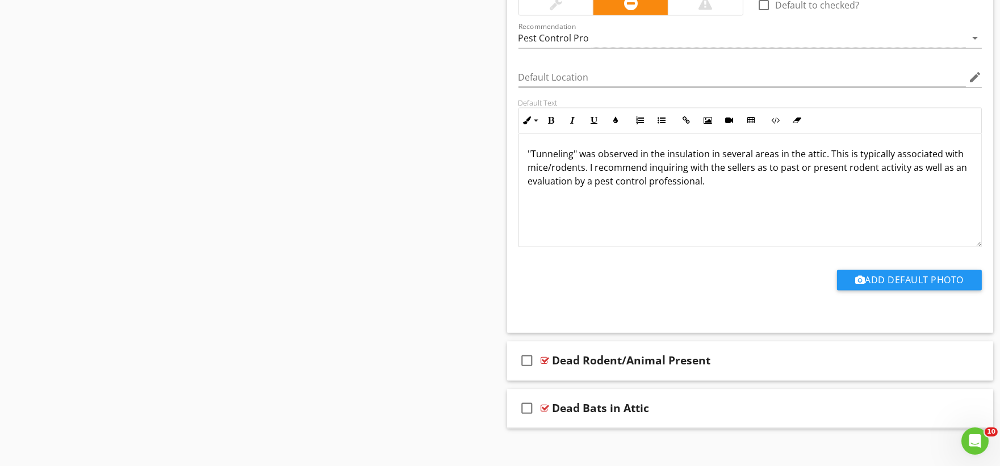
scroll to position [4950, 0]
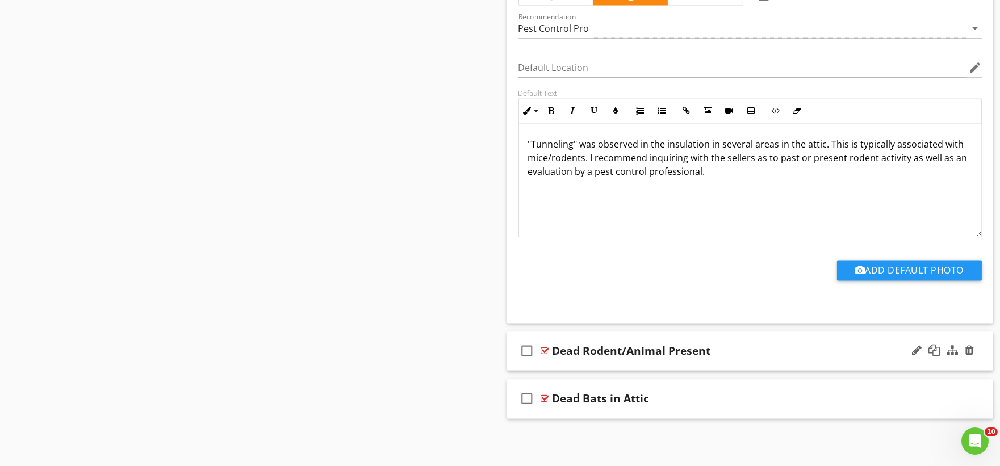
click at [556, 365] on div "check_box_outline_blank Dead Rodent/Animal Present" at bounding box center [750, 351] width 487 height 39
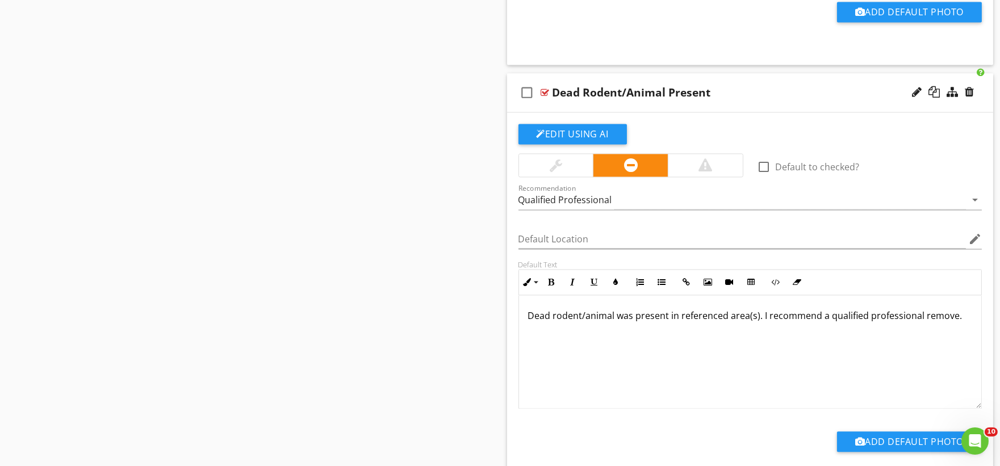
scroll to position [5332, 0]
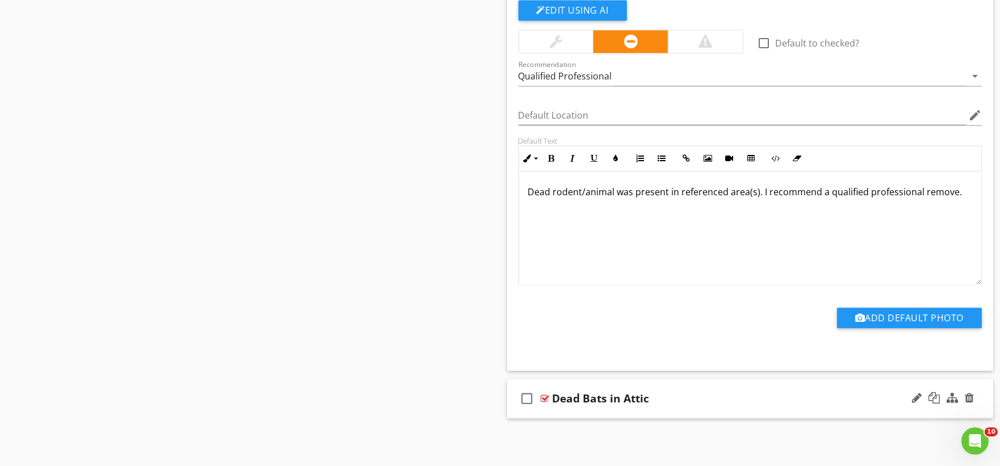
click at [555, 413] on div "check_box_outline_blank Dead Bats in Attic" at bounding box center [750, 399] width 487 height 39
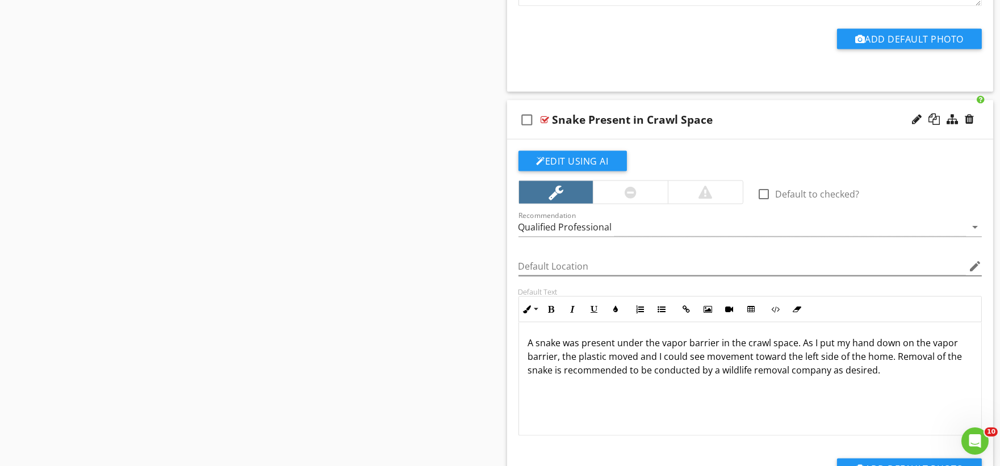
scroll to position [3951, 0]
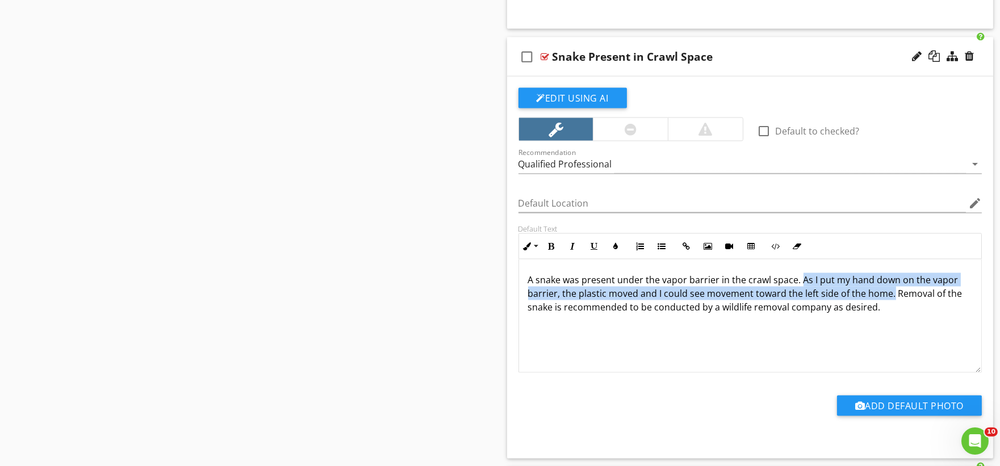
drag, startPoint x: 800, startPoint y: 282, endPoint x: 891, endPoint y: 299, distance: 92.6
click at [891, 299] on p "A snake was present under the vapor barrier in the crawl space. As I put my han…" at bounding box center [750, 293] width 445 height 41
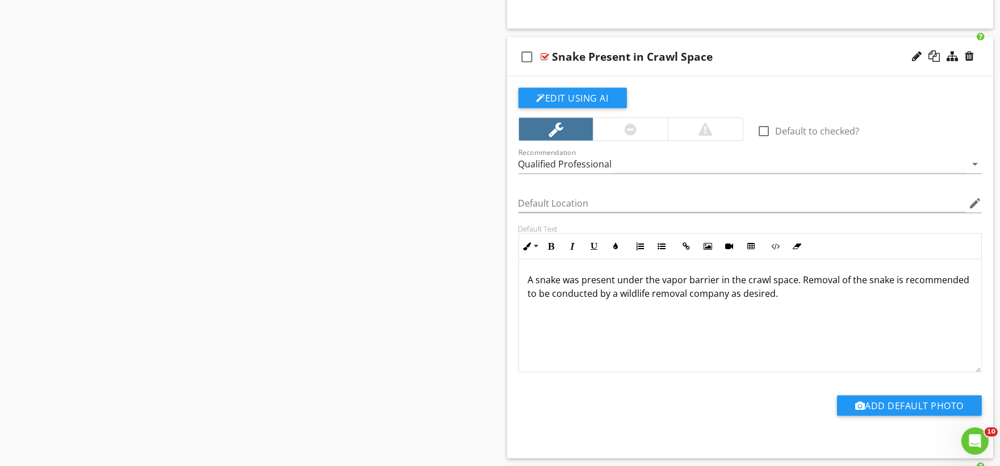
scroll to position [4430, 0]
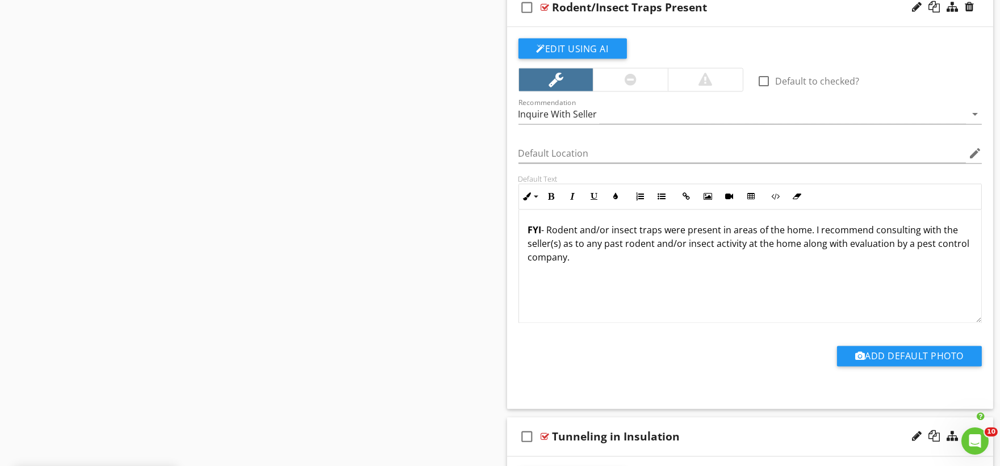
click at [800, 233] on p "FYI - Rodent and/or insect traps were present in areas of the home. I recommend…" at bounding box center [750, 244] width 445 height 41
click at [795, 249] on p "FYI - Rodent and/or insect traps were present in areas of the structure. I reco…" at bounding box center [750, 244] width 445 height 41
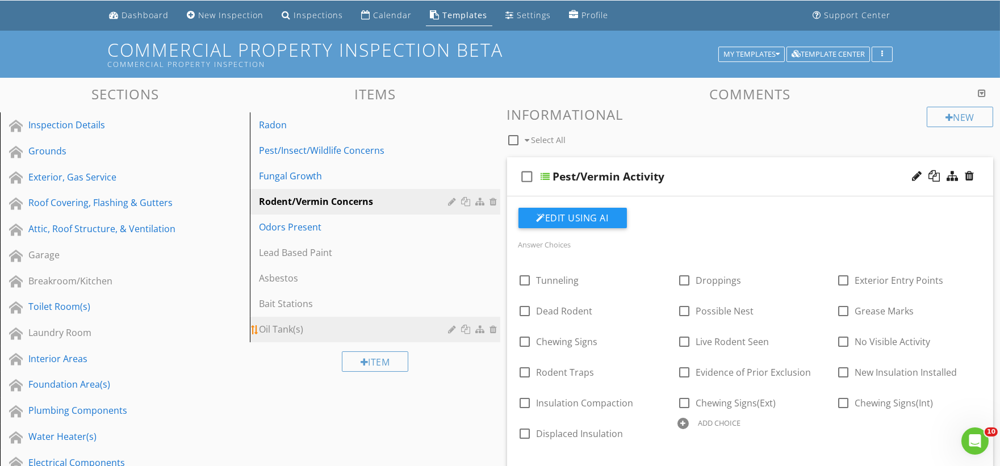
scroll to position [126, 0]
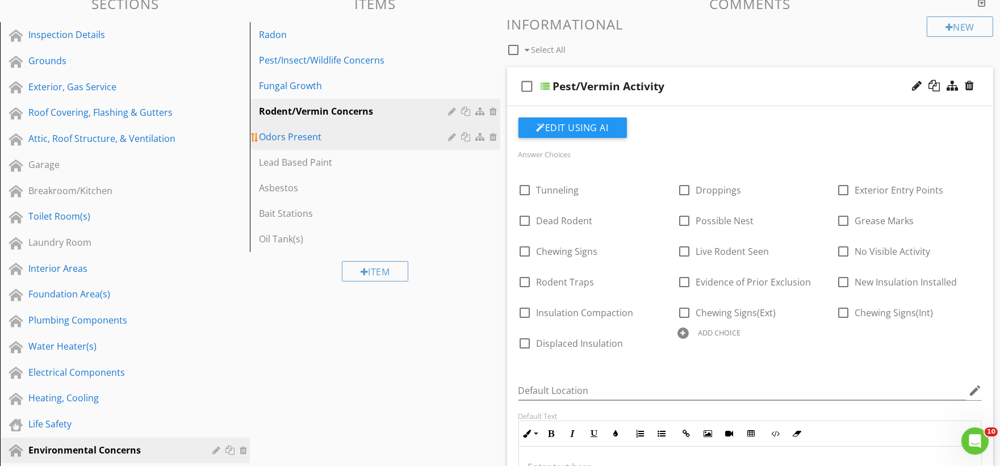
click at [303, 143] on div "Odors Present" at bounding box center [355, 137] width 193 height 14
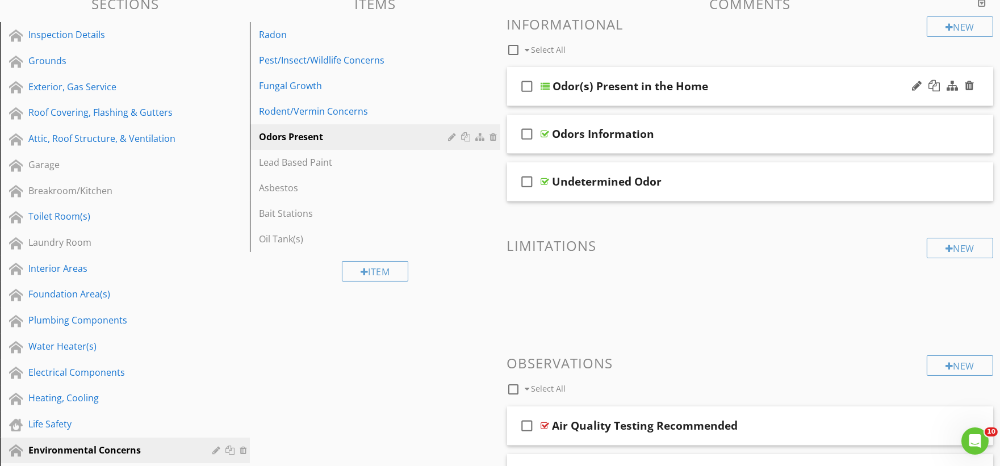
click at [549, 104] on div "check_box_outline_blank Odor(s) Present in the Home" at bounding box center [750, 86] width 487 height 39
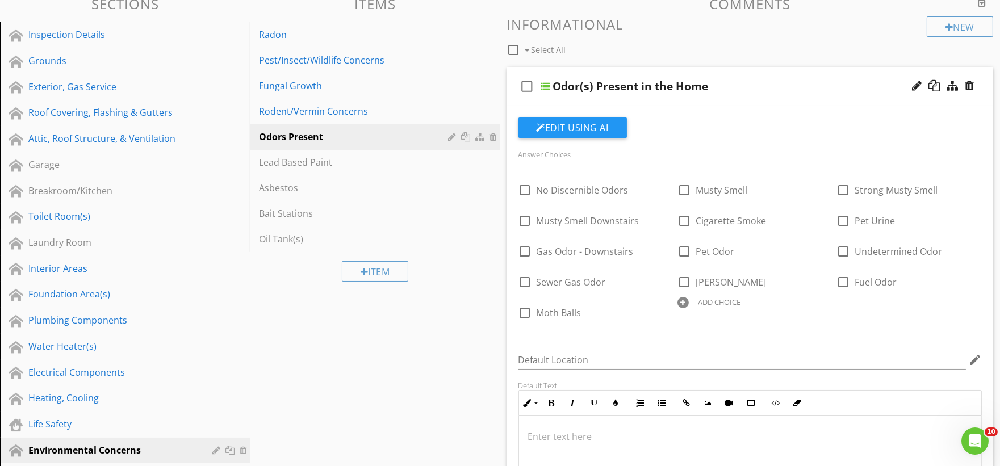
click at [640, 89] on div "Odor(s) Present in the Home" at bounding box center [631, 87] width 156 height 14
click at [663, 89] on input "Odor(s) Present in the Home" at bounding box center [727, 87] width 348 height 19
paste input "structur"
click at [658, 87] on input "Odor(s) Present in the structure" at bounding box center [727, 87] width 348 height 19
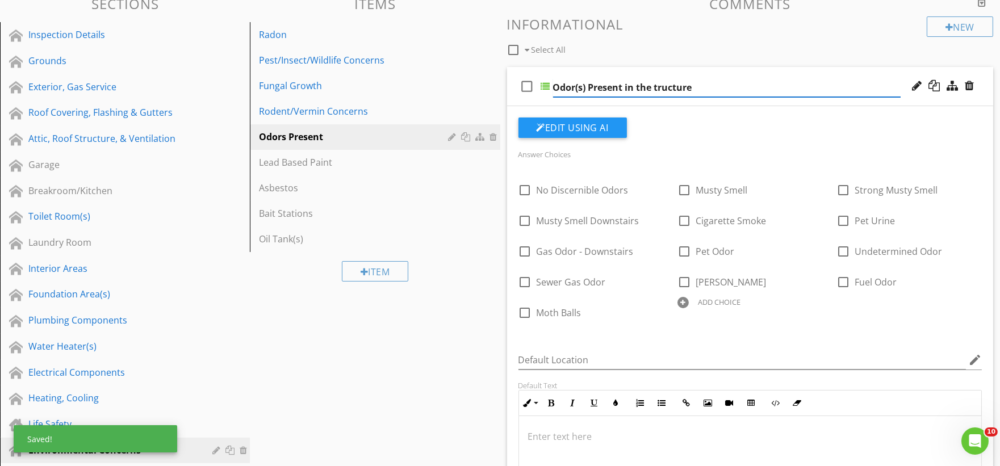
type input "Odor(s) Present in the Structure"
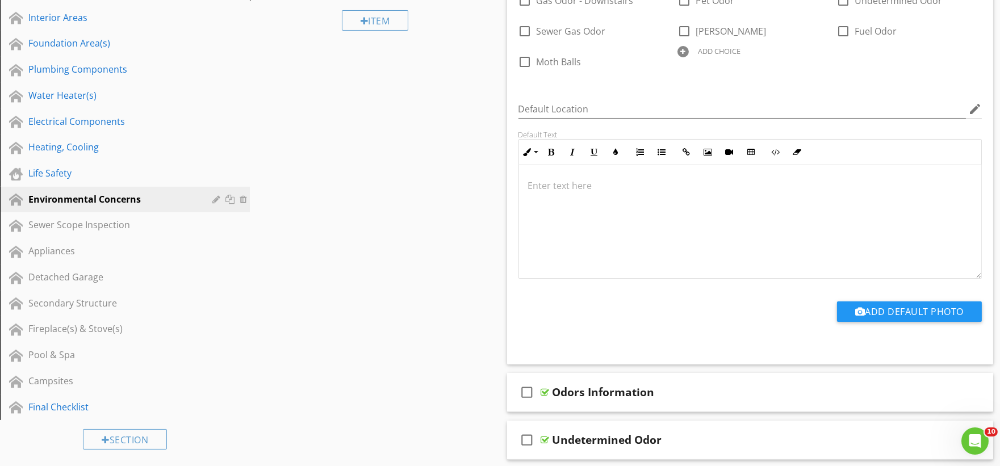
scroll to position [441, 0]
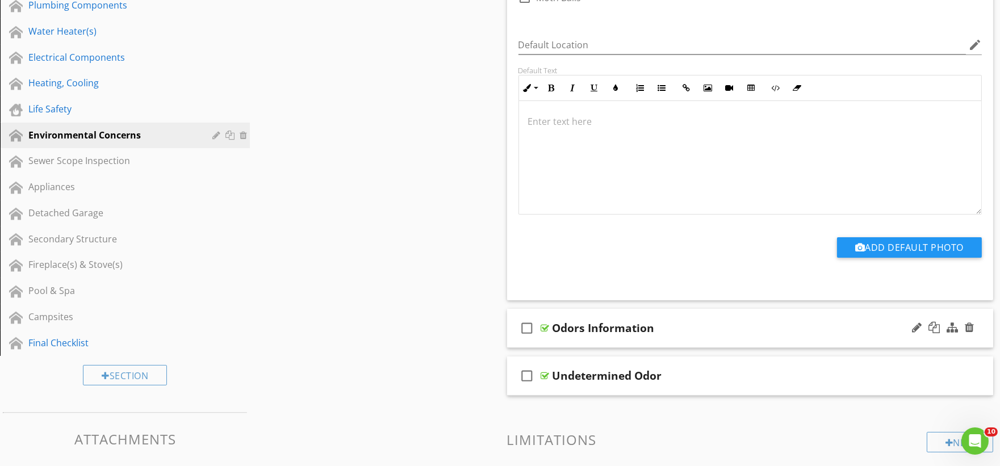
click at [547, 341] on div "check_box_outline_blank Odors Information" at bounding box center [750, 328] width 487 height 39
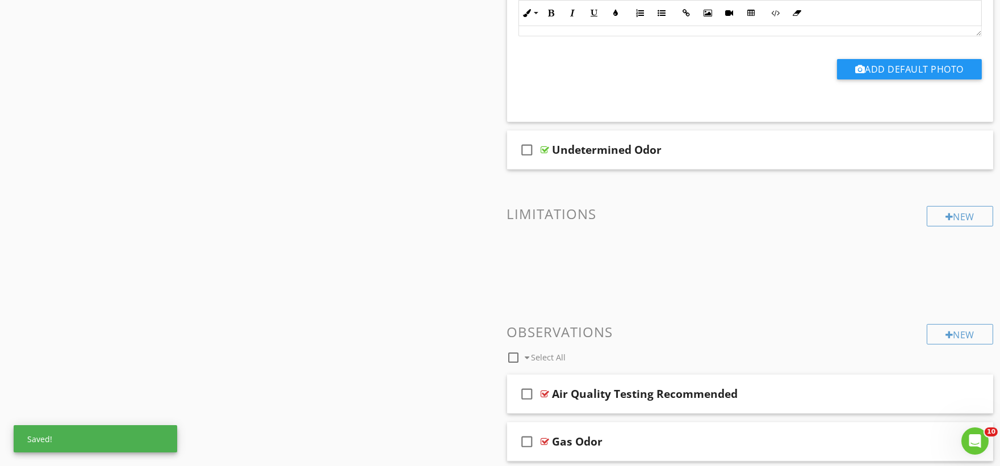
scroll to position [1010, 0]
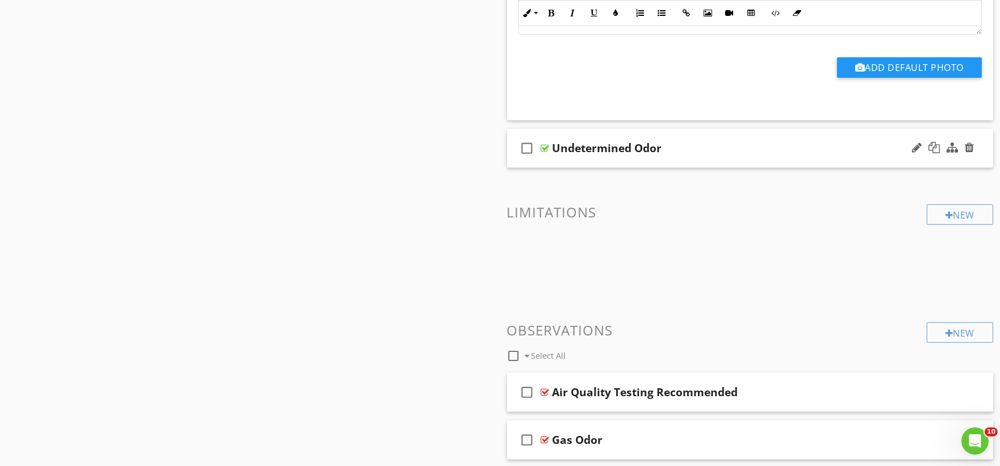
click at [553, 164] on div "check_box_outline_blank Undetermined Odor" at bounding box center [750, 148] width 487 height 39
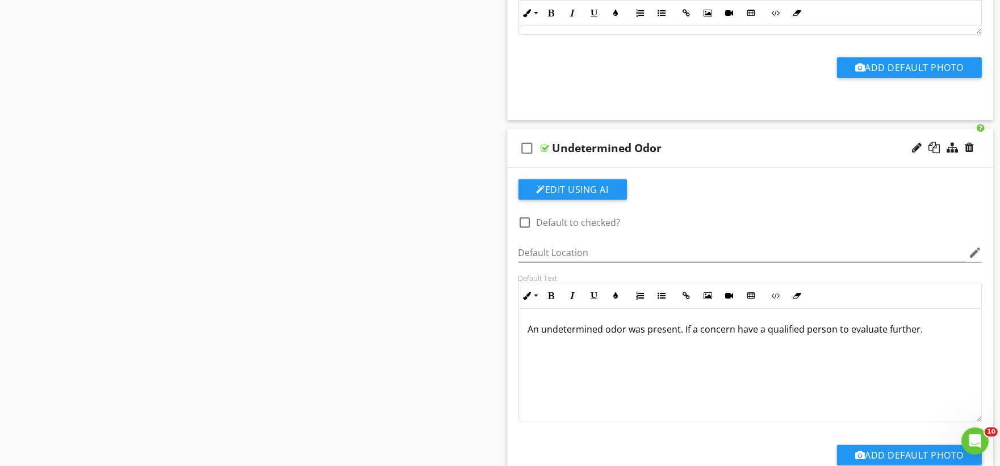
click at [556, 157] on div "check_box_outline_blank Undetermined Odor" at bounding box center [750, 148] width 487 height 39
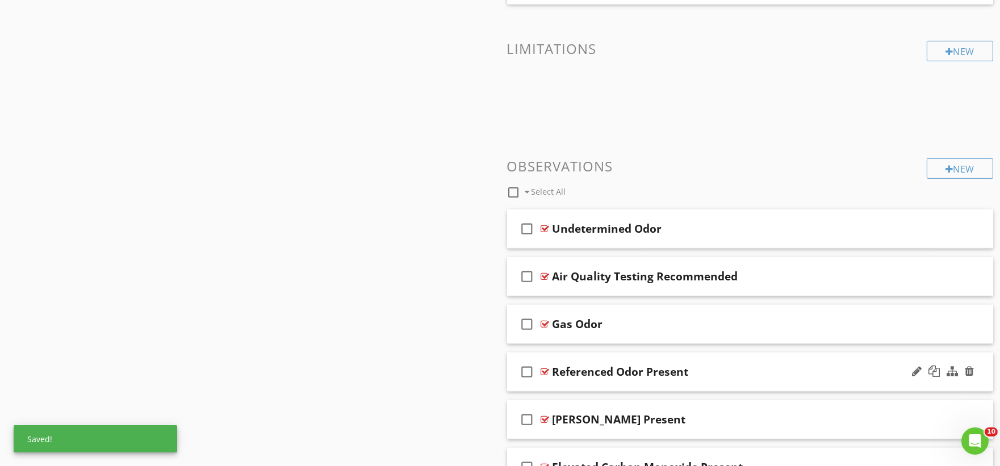
scroll to position [1199, 0]
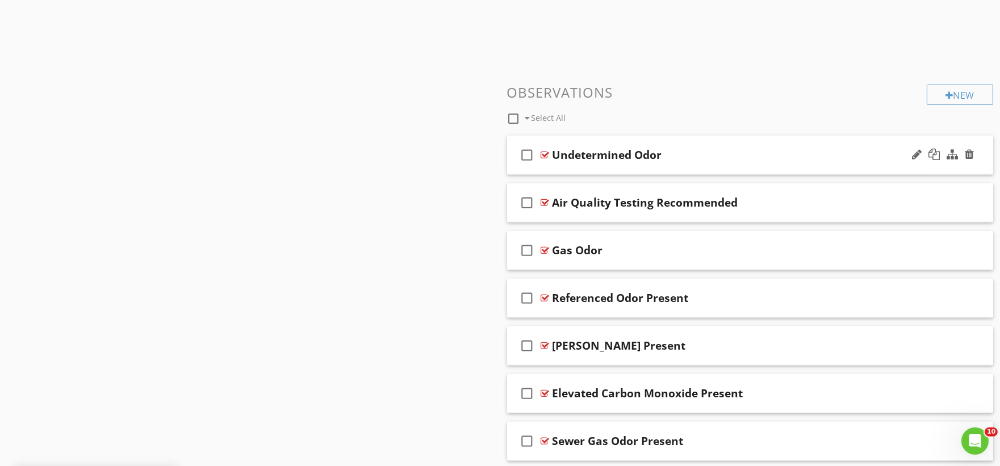
click at [553, 168] on div "check_box_outline_blank Undetermined Odor" at bounding box center [750, 155] width 487 height 39
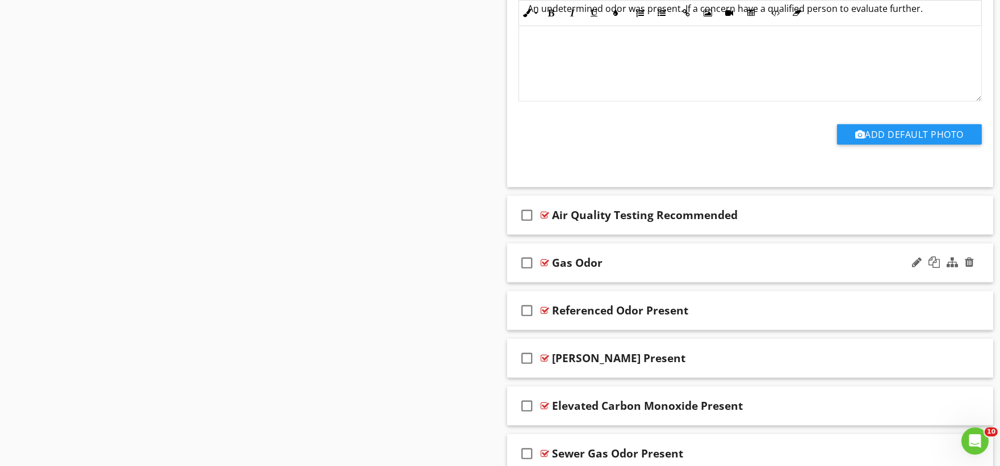
scroll to position [1578, 0]
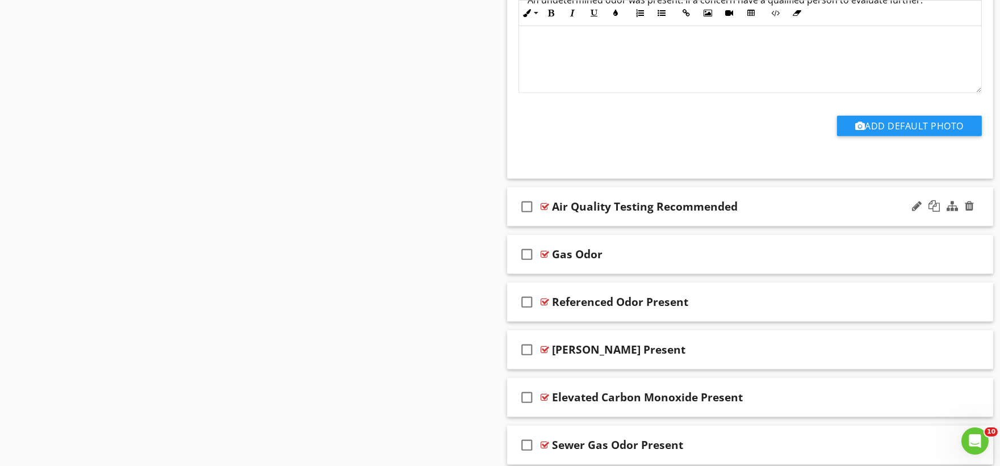
click at [554, 220] on div "check_box_outline_blank Air Quality Testing Recommended" at bounding box center [750, 206] width 487 height 39
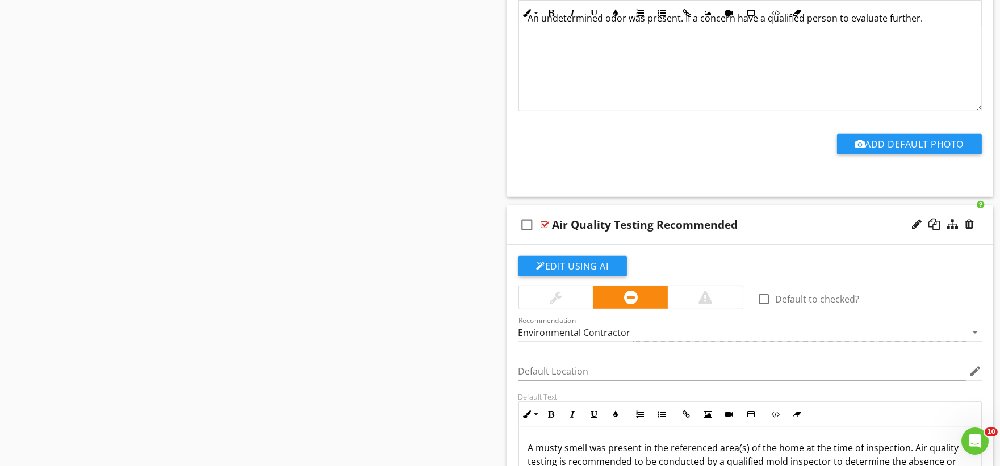
scroll to position [1325, 0]
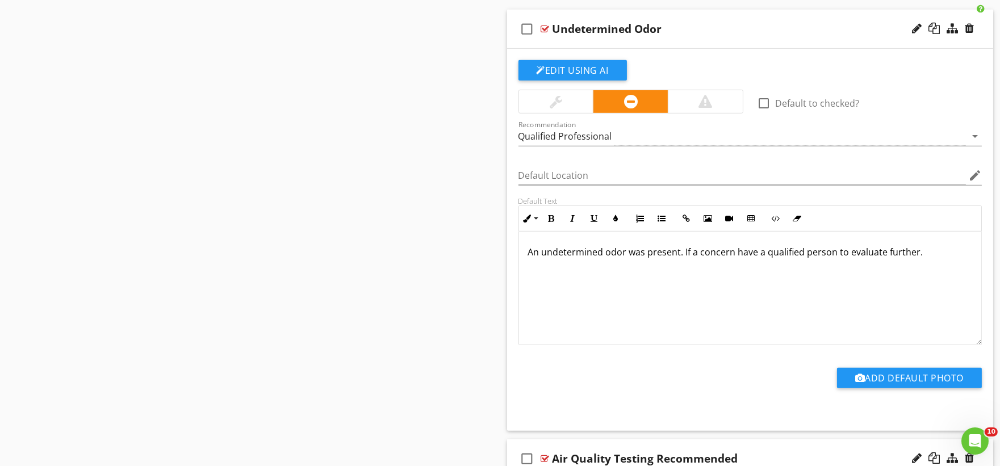
click at [549, 44] on div "check_box_outline_blank Undetermined Odor" at bounding box center [750, 29] width 487 height 39
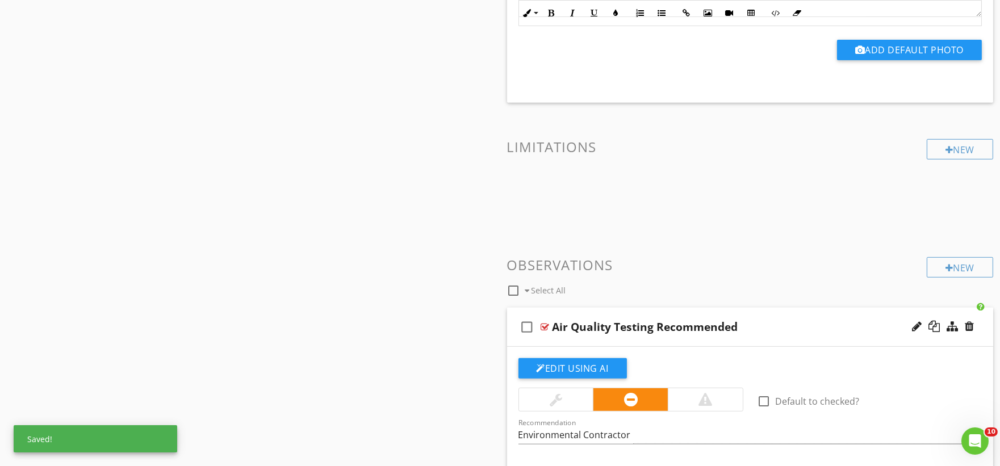
scroll to position [1010, 0]
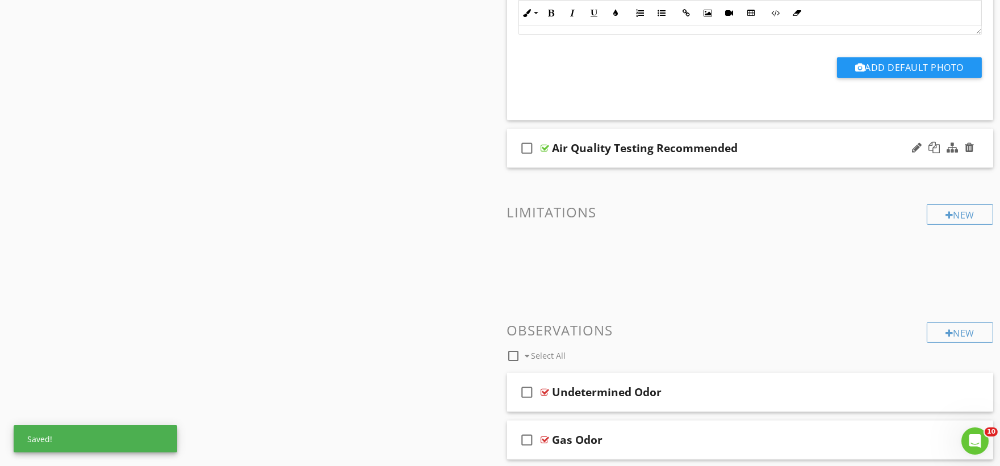
click at [572, 164] on div "check_box_outline_blank Air Quality Testing Recommended" at bounding box center [750, 148] width 487 height 39
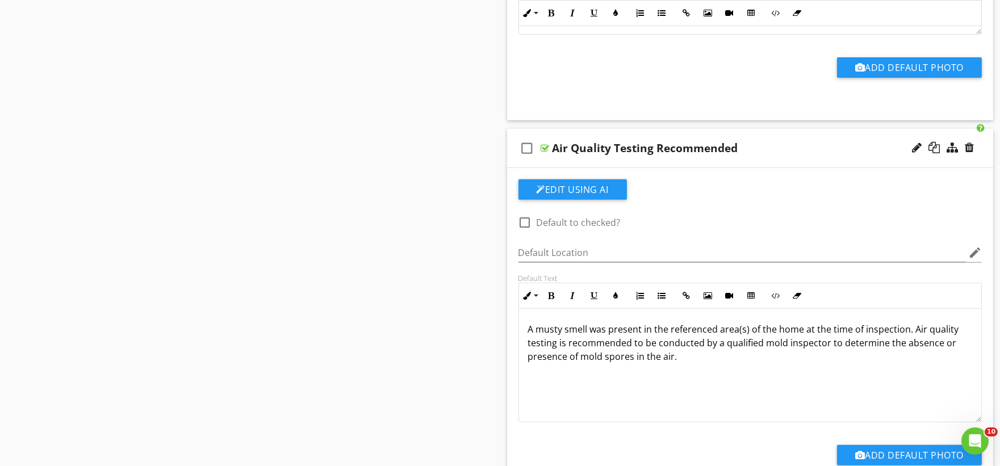
click at [527, 223] on div at bounding box center [525, 222] width 19 height 19
checkbox input "true"
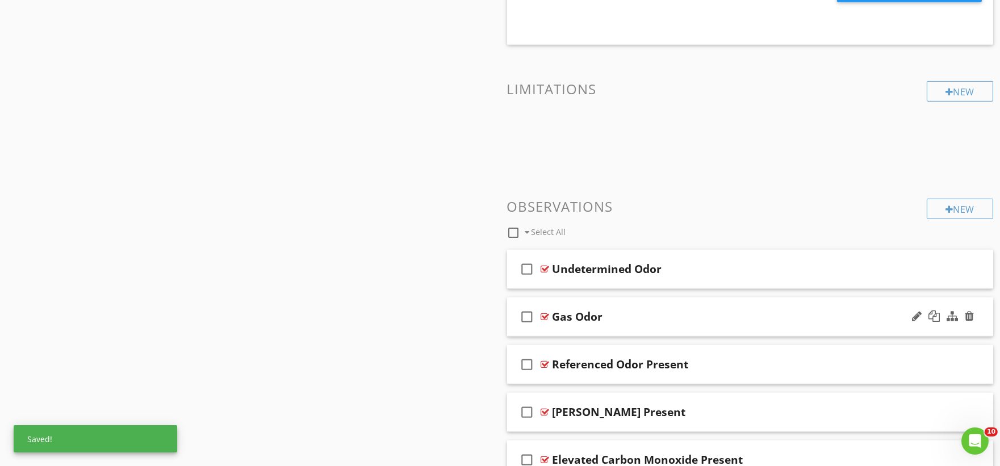
scroll to position [1515, 0]
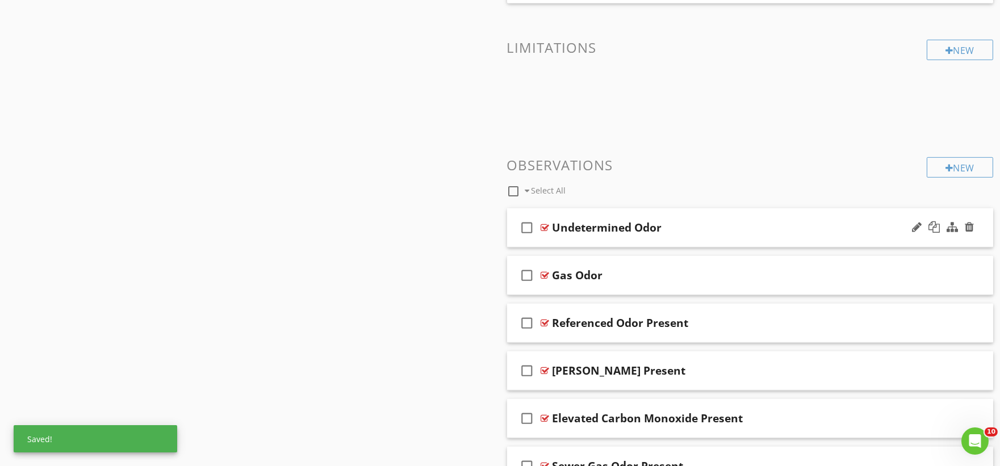
click at [554, 240] on div "check_box_outline_blank Undetermined Odor" at bounding box center [750, 228] width 487 height 39
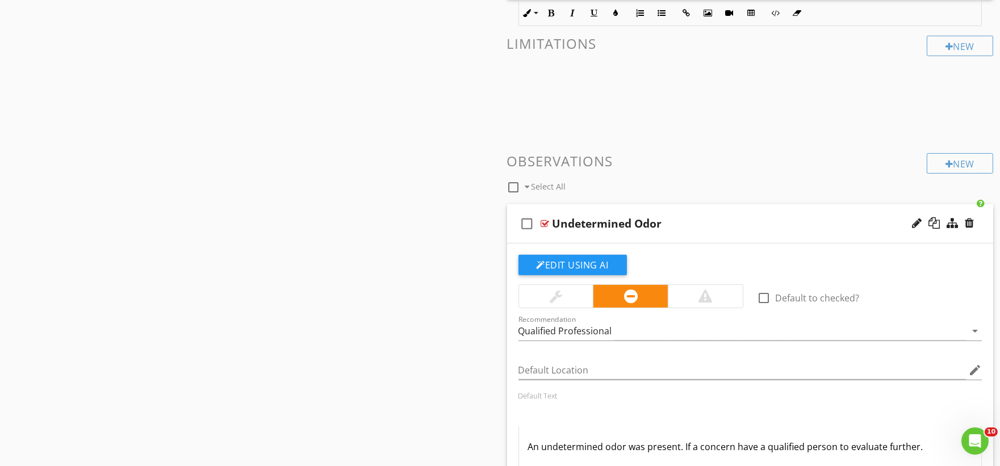
scroll to position [1957, 0]
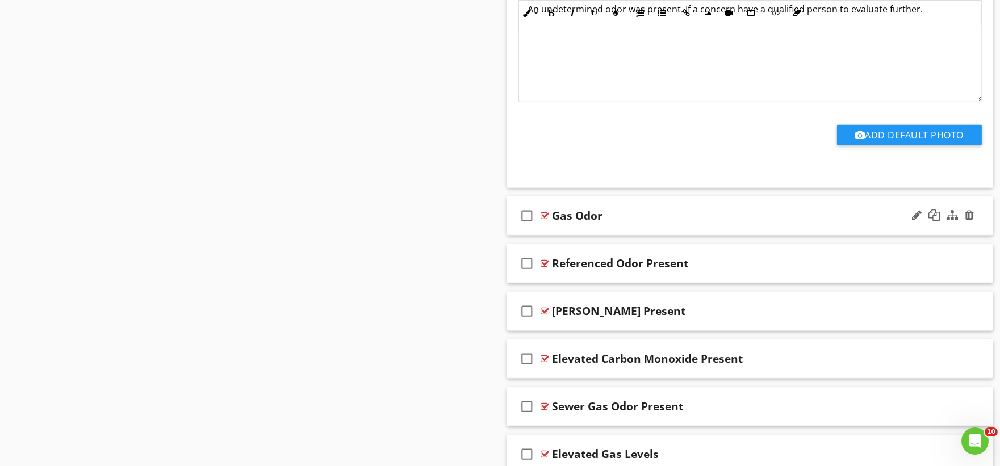
click at [555, 231] on div "check_box_outline_blank Gas Odor" at bounding box center [750, 216] width 487 height 39
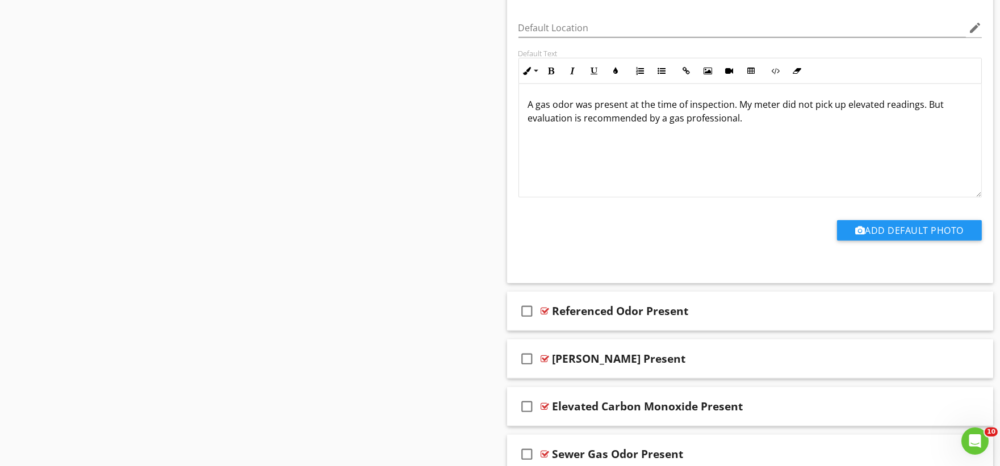
scroll to position [2336, 0]
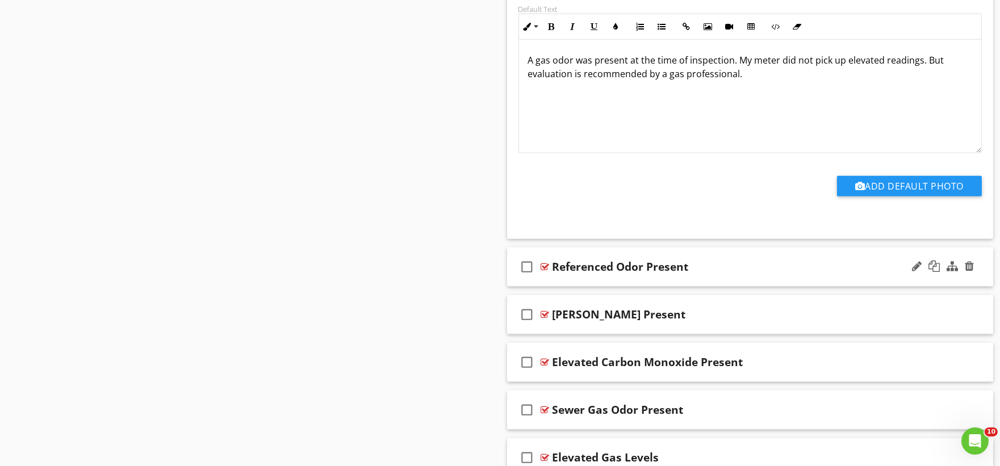
click at [556, 280] on div "check_box_outline_blank Referenced Odor Present" at bounding box center [750, 267] width 487 height 39
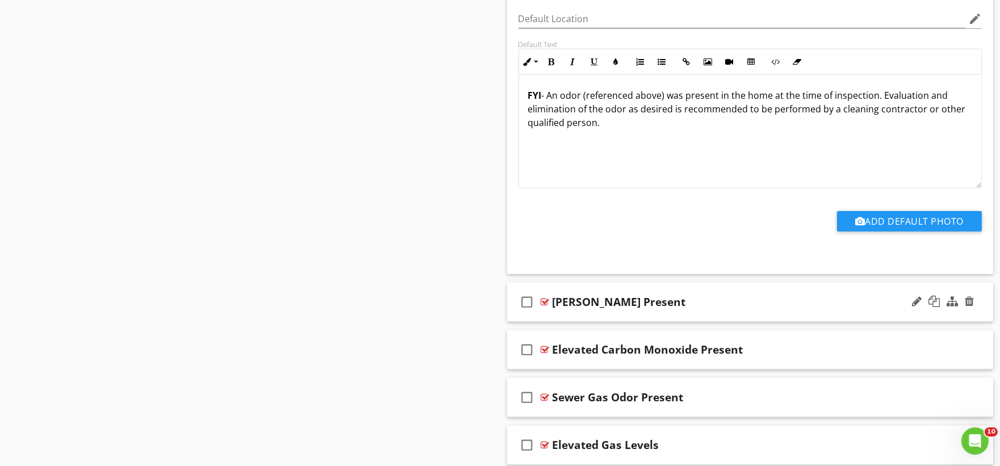
scroll to position [2777, 0]
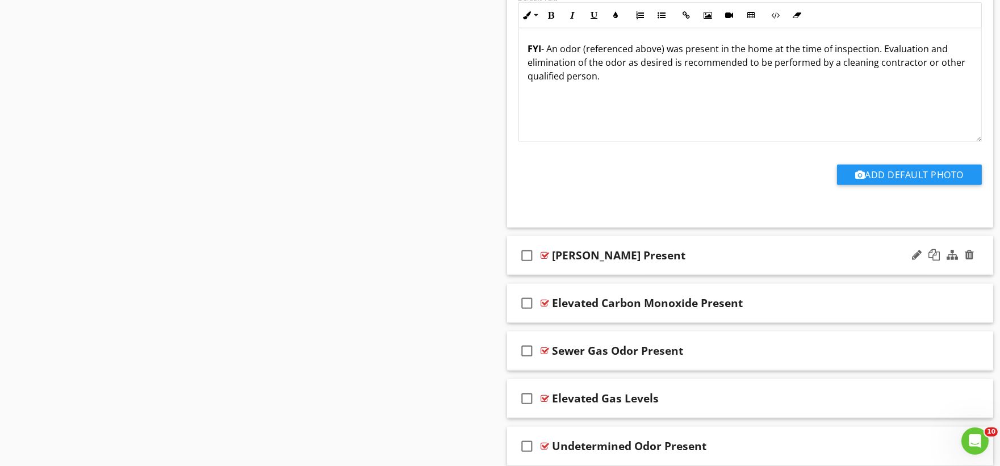
click at [554, 270] on div "check_box_outline_blank Urine Smell Present" at bounding box center [750, 255] width 487 height 39
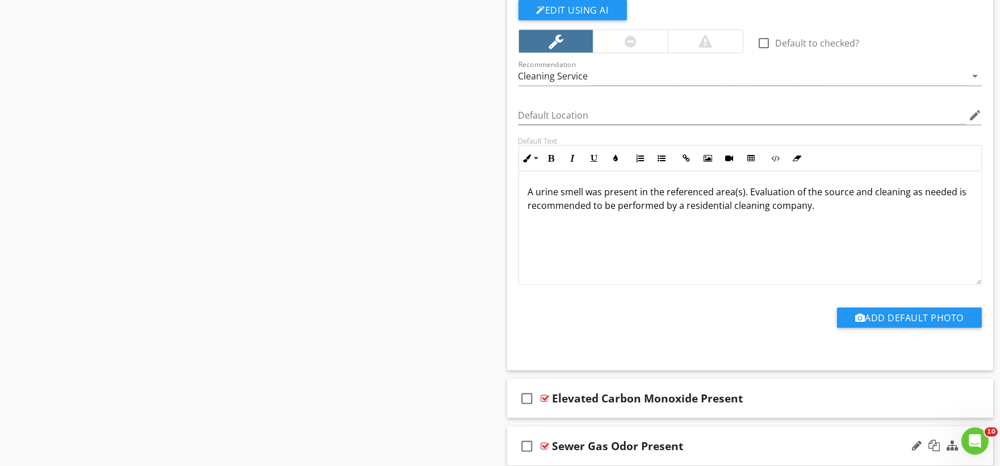
scroll to position [3257, 0]
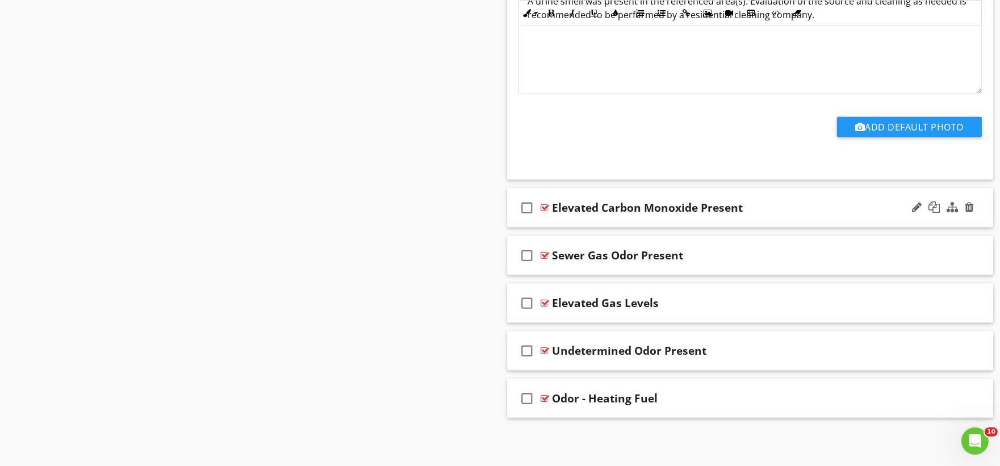
click at [557, 222] on div "check_box_outline_blank Elevated Carbon Monoxide Present" at bounding box center [750, 208] width 487 height 39
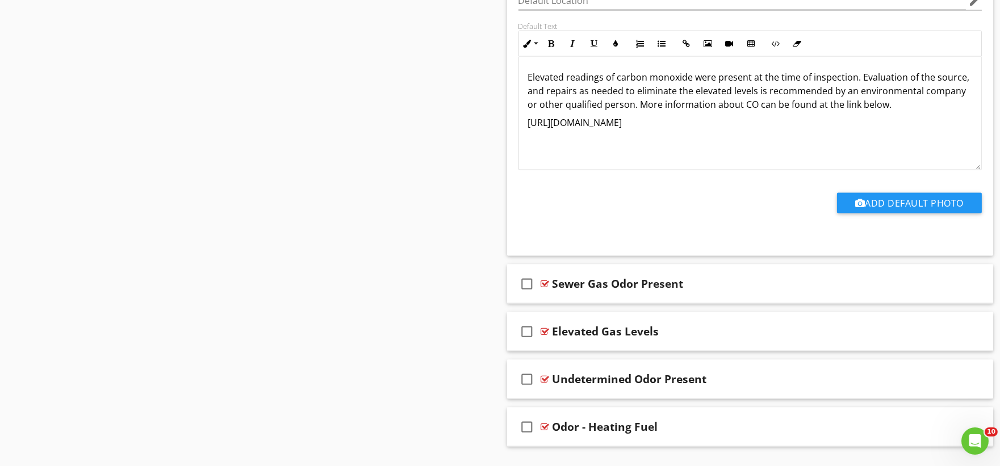
scroll to position [3639, 0]
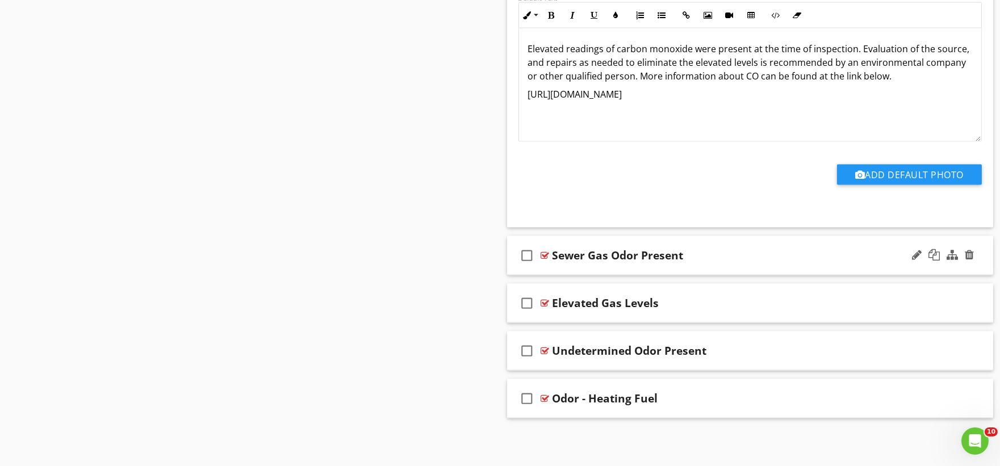
click at [548, 270] on div "check_box_outline_blank Sewer Gas Odor Present" at bounding box center [750, 255] width 487 height 39
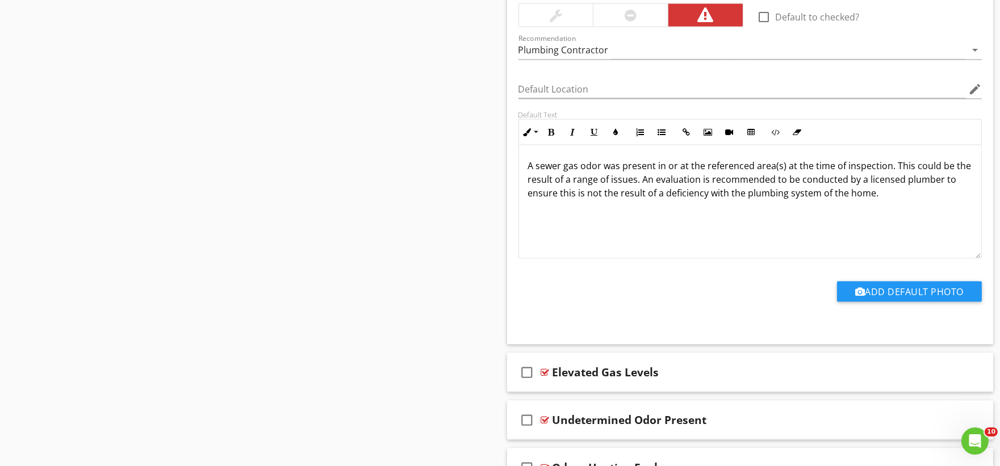
scroll to position [4022, 0]
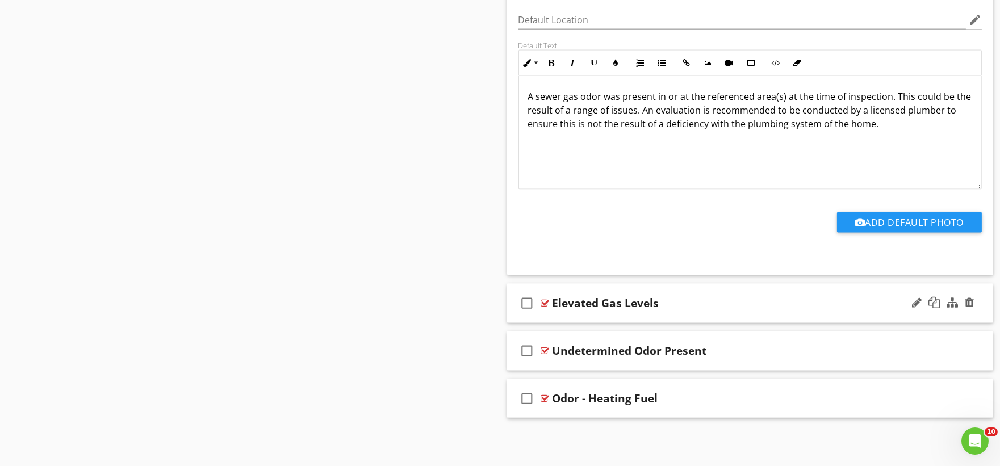
click at [557, 316] on div "check_box_outline_blank Elevated Gas Levels" at bounding box center [750, 303] width 487 height 39
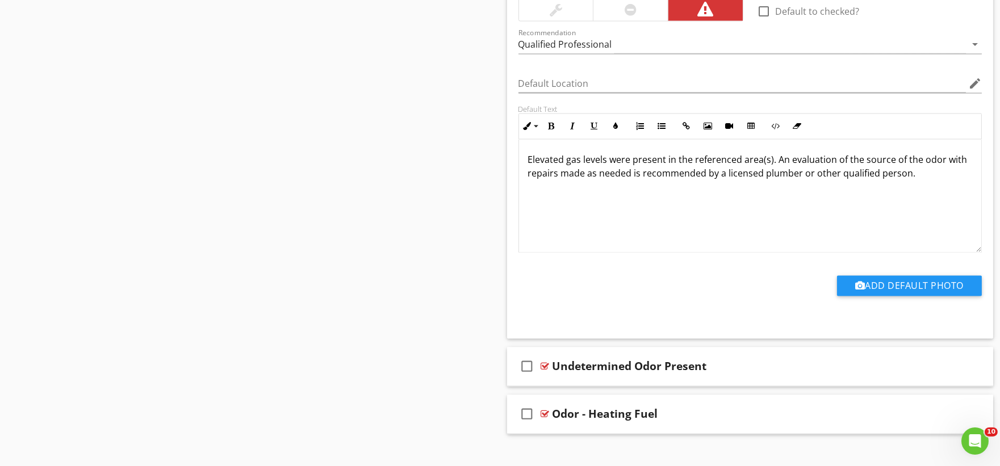
scroll to position [4405, 0]
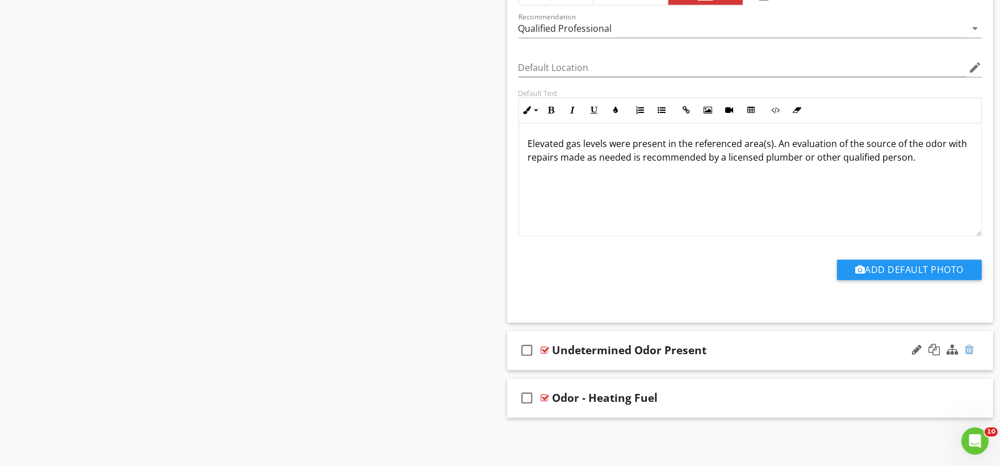
click at [972, 354] on div at bounding box center [969, 350] width 9 height 11
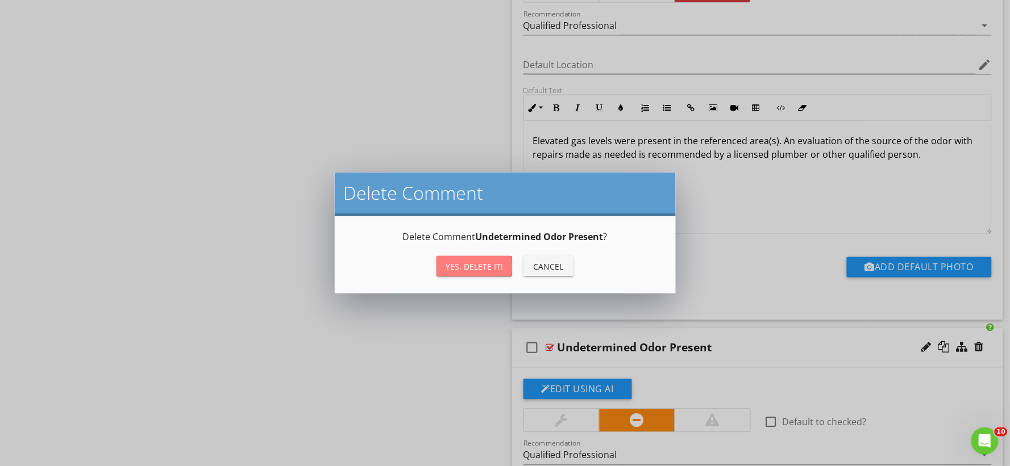
click at [469, 262] on div "Yes, Delete it!" at bounding box center [473, 267] width 57 height 12
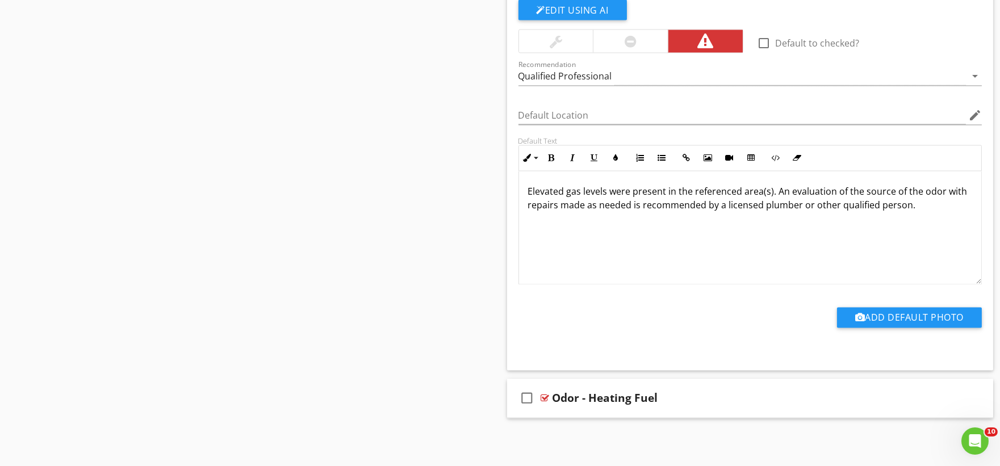
scroll to position [4356, 0]
click at [565, 412] on div "check_box_outline_blank Odor - Heating Fuel" at bounding box center [750, 399] width 487 height 39
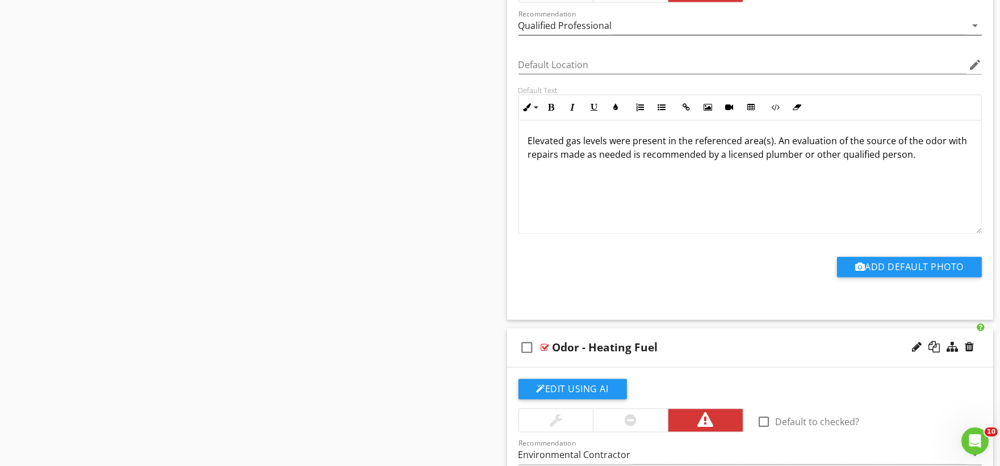
scroll to position [718, 0]
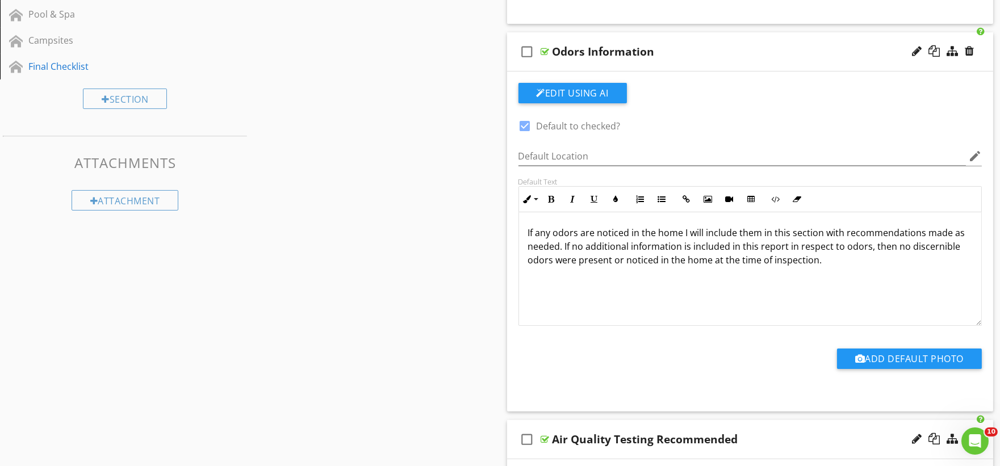
click at [663, 235] on p "If any odors are noticed in the home I will include them in this section with r…" at bounding box center [750, 246] width 445 height 41
click at [745, 260] on p "If any odors are noticed in the structure I will include them in this section w…" at bounding box center [750, 246] width 445 height 41
drag, startPoint x: 884, startPoint y: 264, endPoint x: 578, endPoint y: 251, distance: 306.5
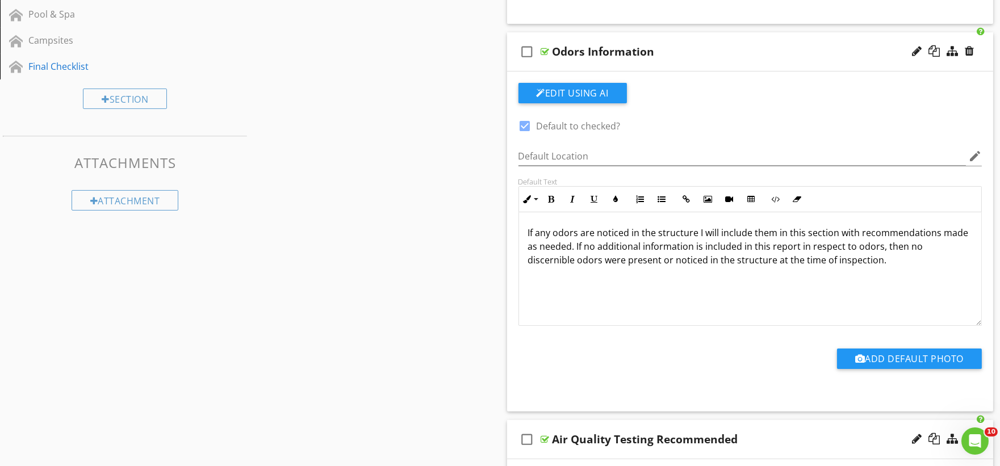
click at [576, 252] on p "If any odors are noticed in the structure I will include them in this section w…" at bounding box center [750, 246] width 445 height 41
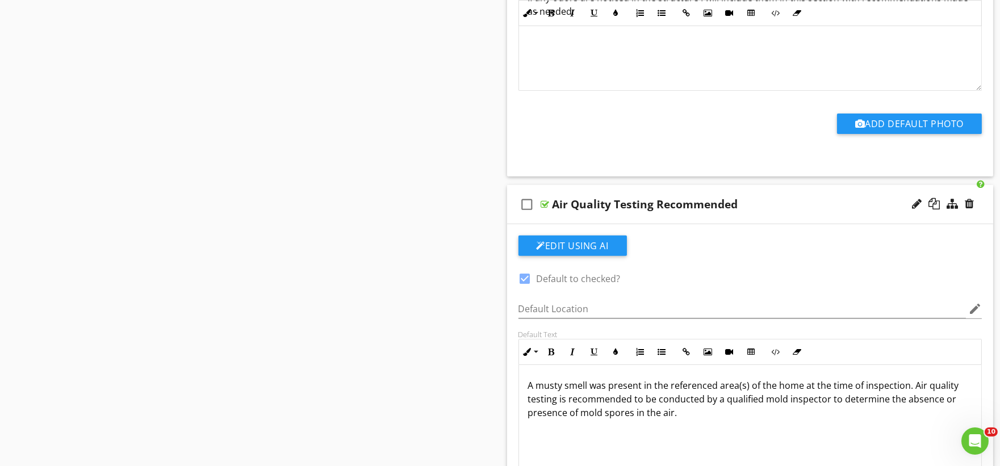
scroll to position [970, 0]
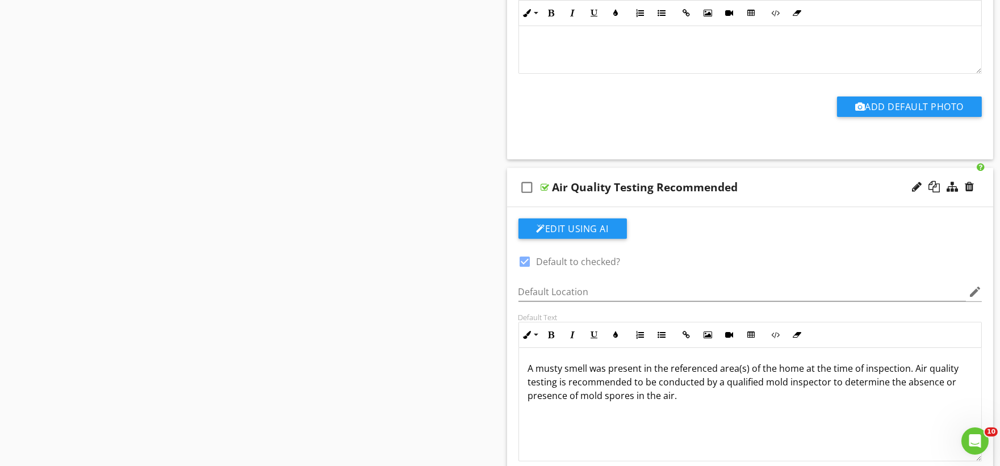
click at [787, 368] on p "A musty smell was present in the referenced area(s) of the home at the time of …" at bounding box center [750, 382] width 445 height 41
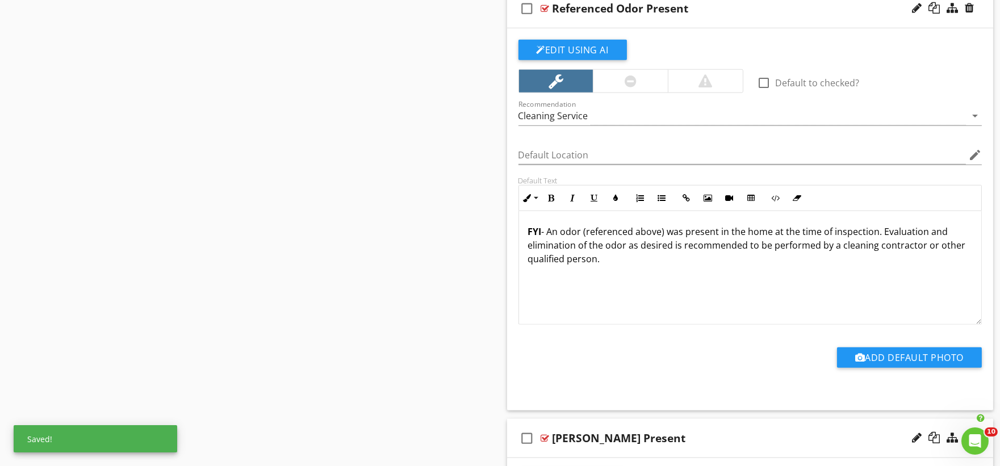
click at [756, 233] on p "FYI - An odor (referenced above) was present in the home at the time of inspect…" at bounding box center [750, 245] width 445 height 41
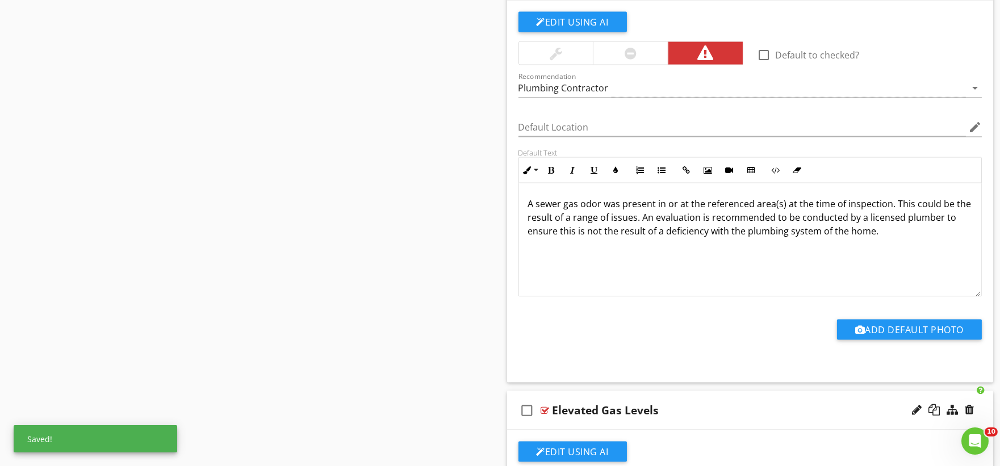
click at [868, 234] on p "A sewer gas odor was present in or at the referenced area(s) at the time of ins…" at bounding box center [750, 217] width 445 height 41
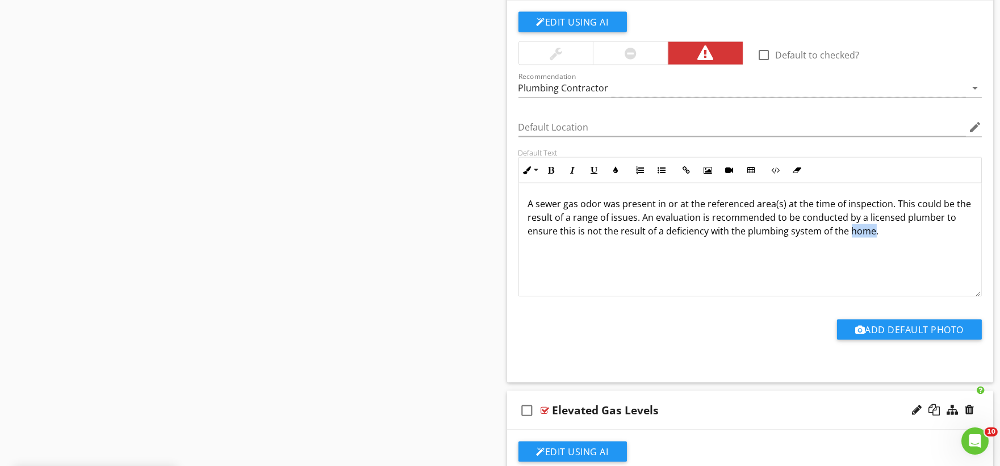
click at [868, 234] on p "A sewer gas odor was present in or at the referenced area(s) at the time of ins…" at bounding box center [750, 217] width 445 height 41
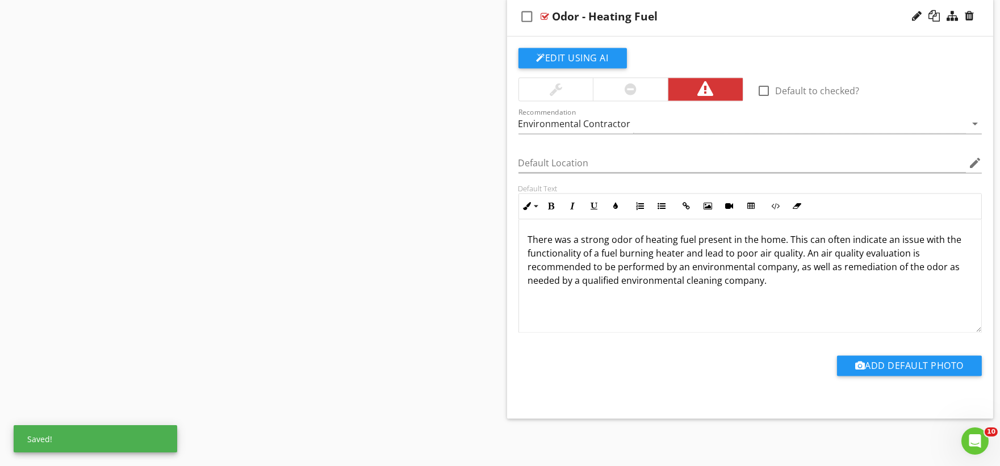
click at [768, 236] on p "There was a strong odor of heating fuel present in the home. This can often ind…" at bounding box center [750, 260] width 445 height 55
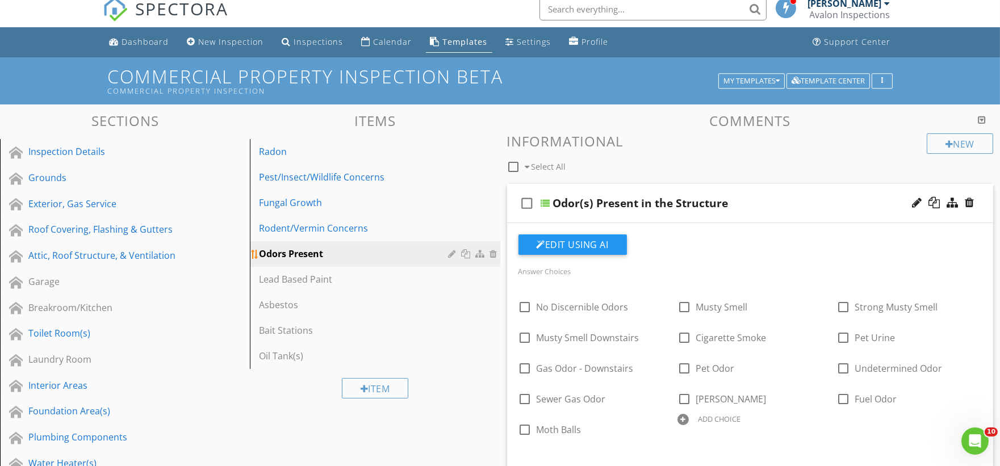
scroll to position [5, 0]
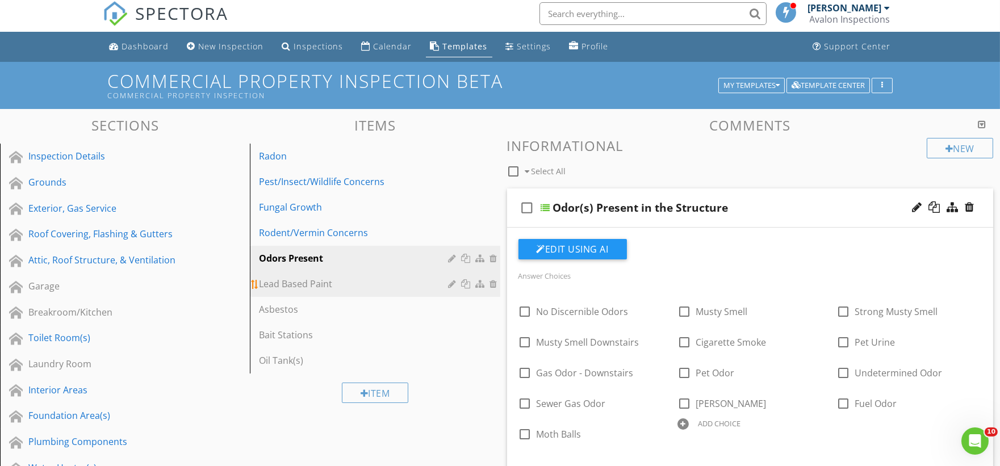
click at [290, 286] on div "Lead Based Paint" at bounding box center [355, 284] width 193 height 14
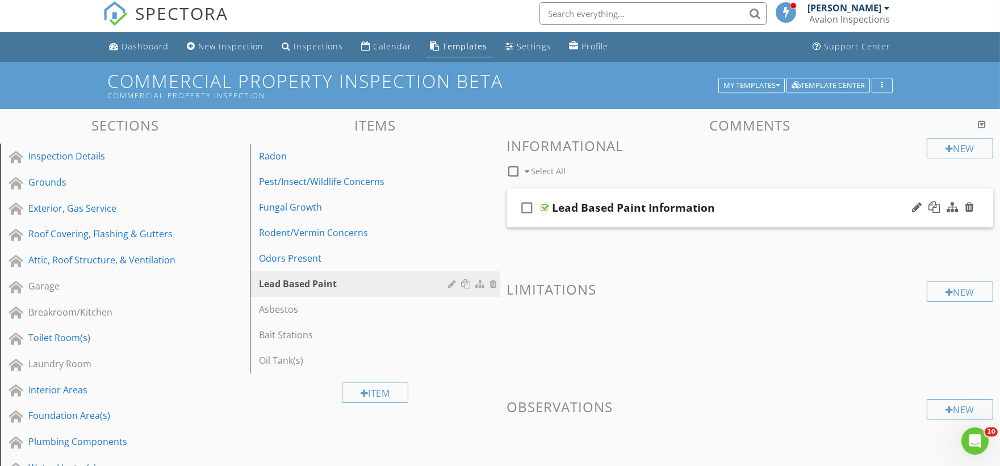
click at [558, 220] on div "check_box_outline_blank Lead Based Paint Information" at bounding box center [750, 208] width 487 height 39
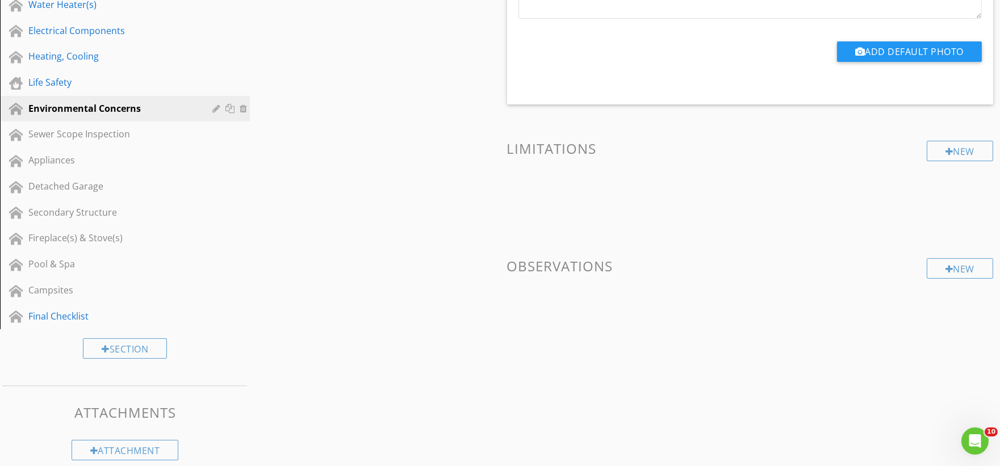
scroll to position [226, 0]
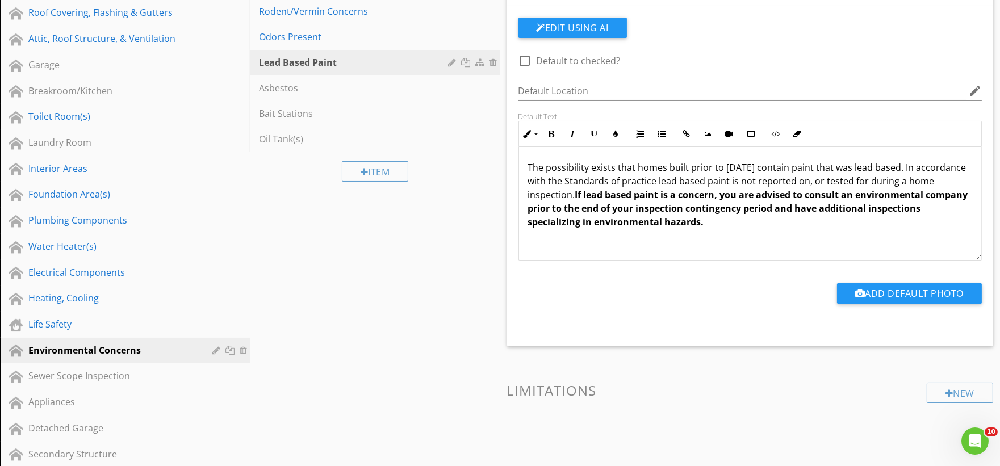
click at [648, 168] on p "The possibility exists that homes built prior to 1978 may contain paint that wa…" at bounding box center [750, 195] width 445 height 68
click at [952, 184] on p "The possibility exists that structures built prior to 1978 may contain paint th…" at bounding box center [750, 195] width 445 height 68
click at [315, 91] on div "Asbestos" at bounding box center [355, 88] width 193 height 14
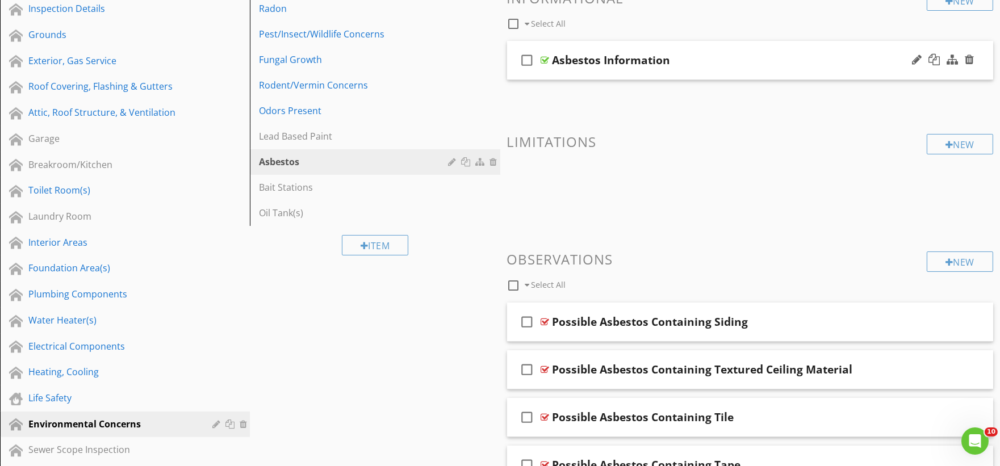
scroll to position [37, 0]
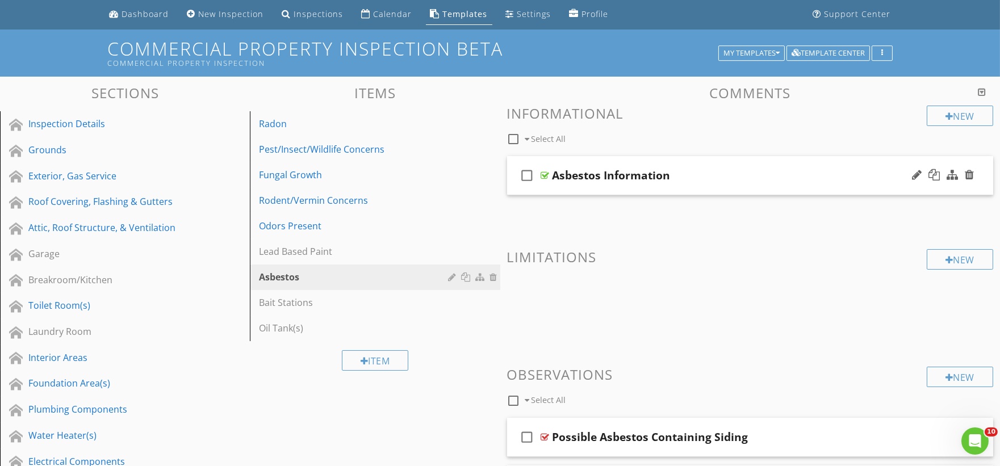
click at [551, 191] on div "check_box_outline_blank Asbestos Information" at bounding box center [750, 175] width 487 height 39
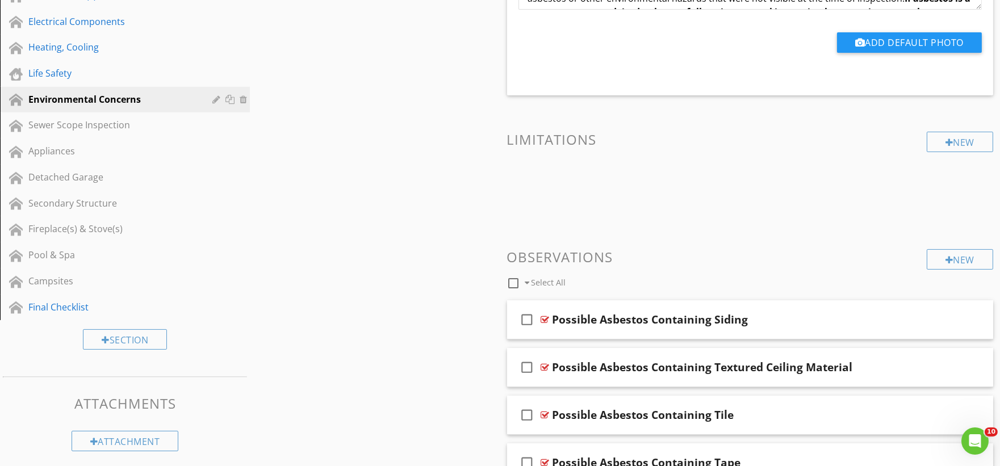
scroll to position [479, 0]
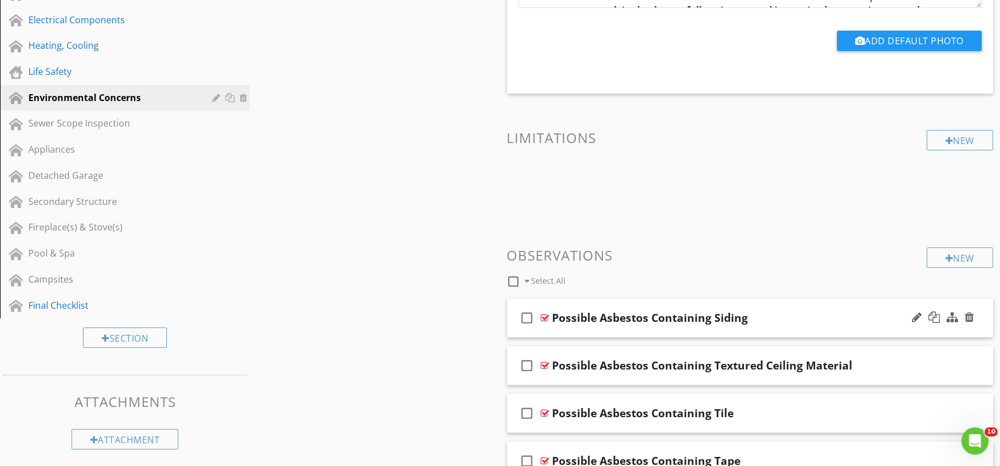
click at [557, 336] on div "check_box_outline_blank Possible Asbestos Containing Siding" at bounding box center [750, 318] width 487 height 39
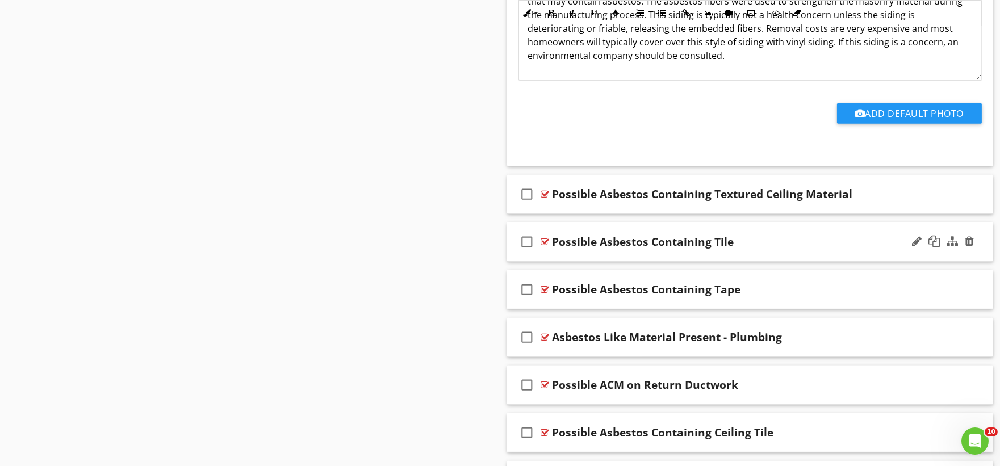
scroll to position [1047, 0]
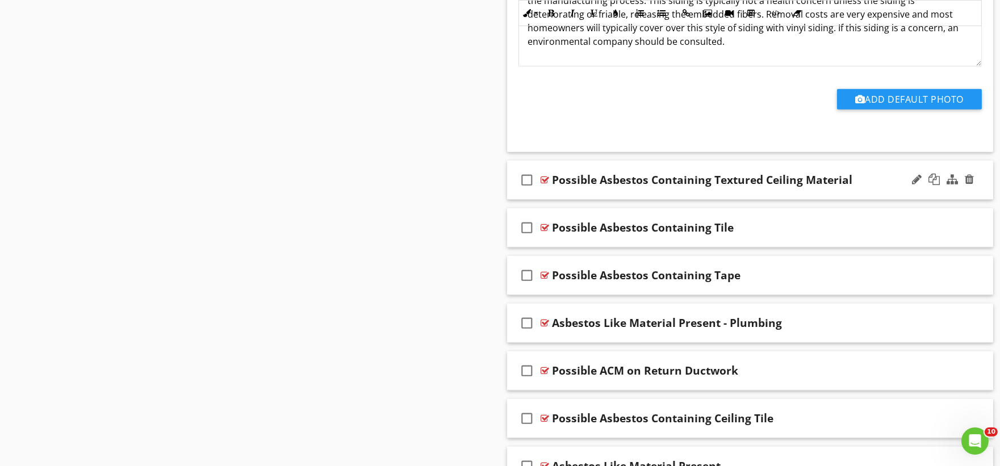
click at [563, 191] on div "check_box_outline_blank Possible Asbestos Containing Textured Ceiling Material" at bounding box center [750, 180] width 487 height 39
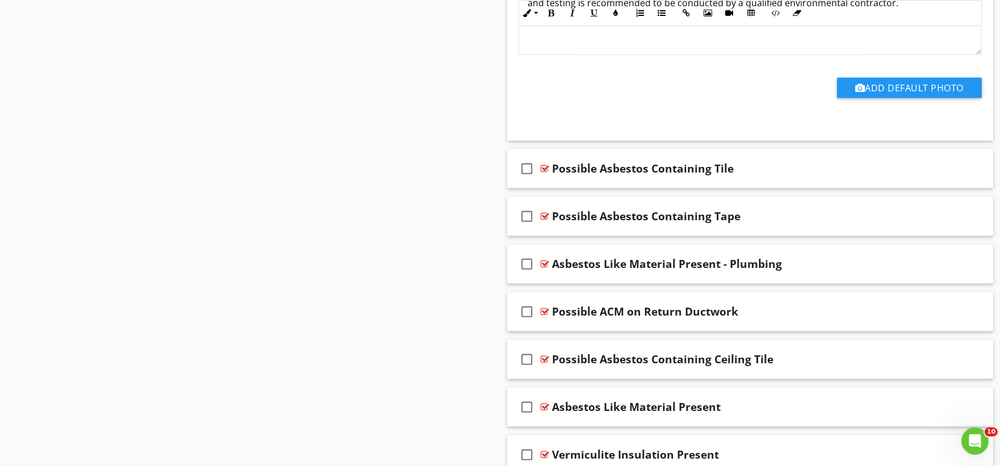
scroll to position [1489, 0]
click at [556, 180] on div "check_box_outline_blank Possible Asbestos Containing Tile" at bounding box center [750, 168] width 487 height 39
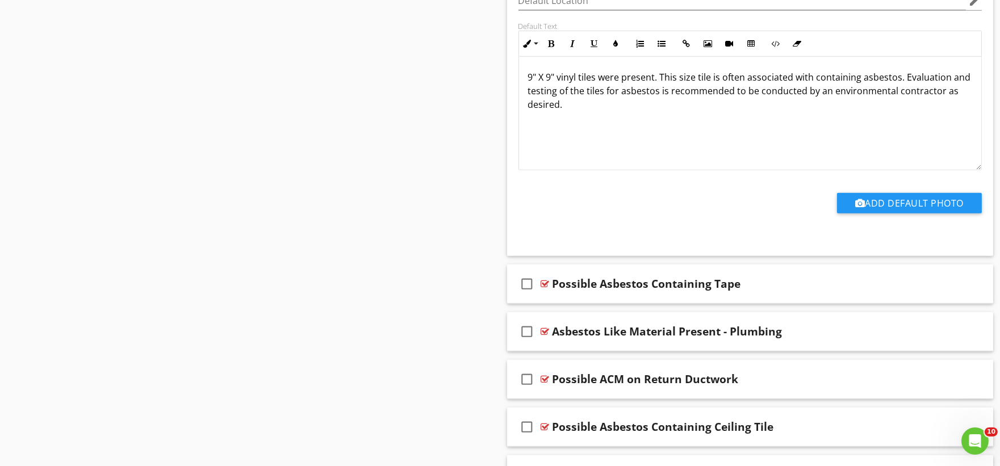
scroll to position [1928, 0]
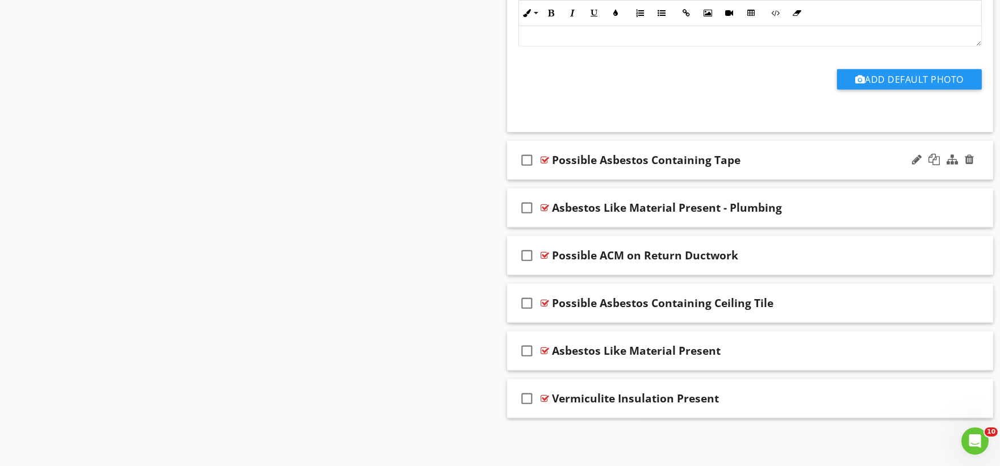
click at [551, 172] on div "check_box_outline_blank Possible Asbestos Containing Tape" at bounding box center [750, 160] width 487 height 39
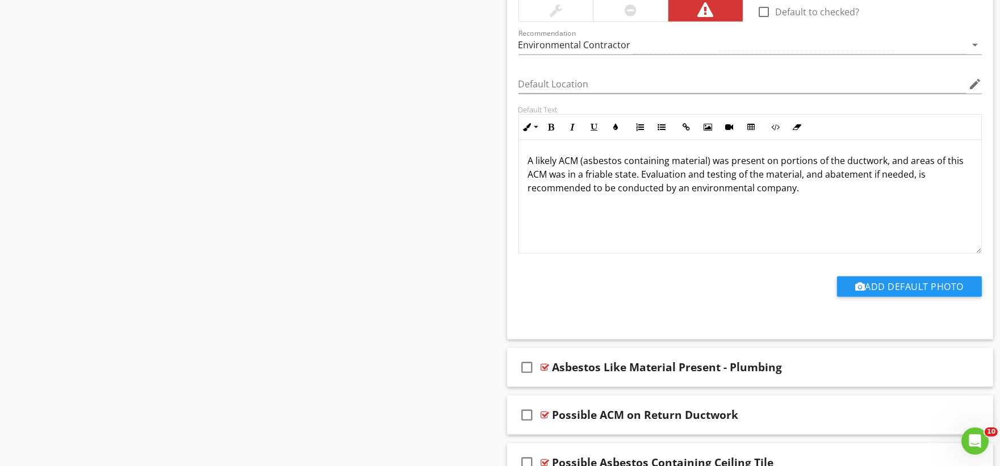
scroll to position [2311, 0]
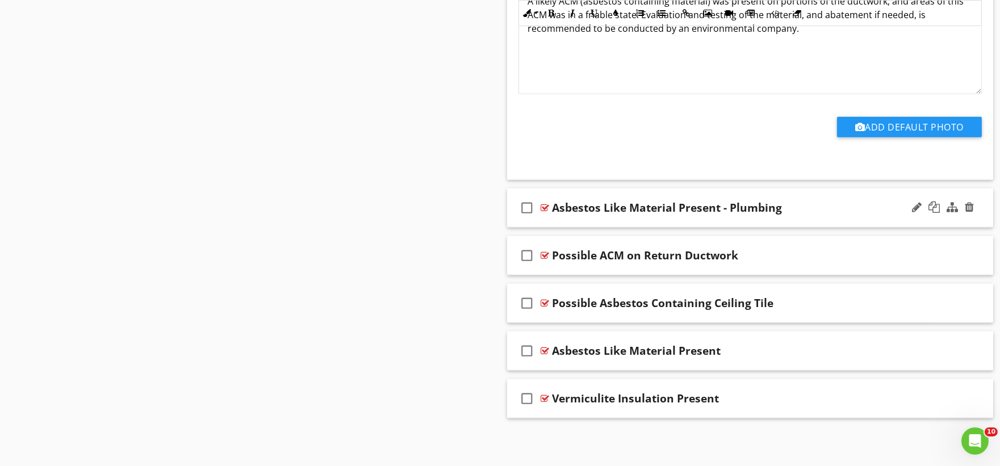
click at [561, 220] on div "check_box_outline_blank Asbestos Like Material Present - Plumbing" at bounding box center [750, 208] width 487 height 39
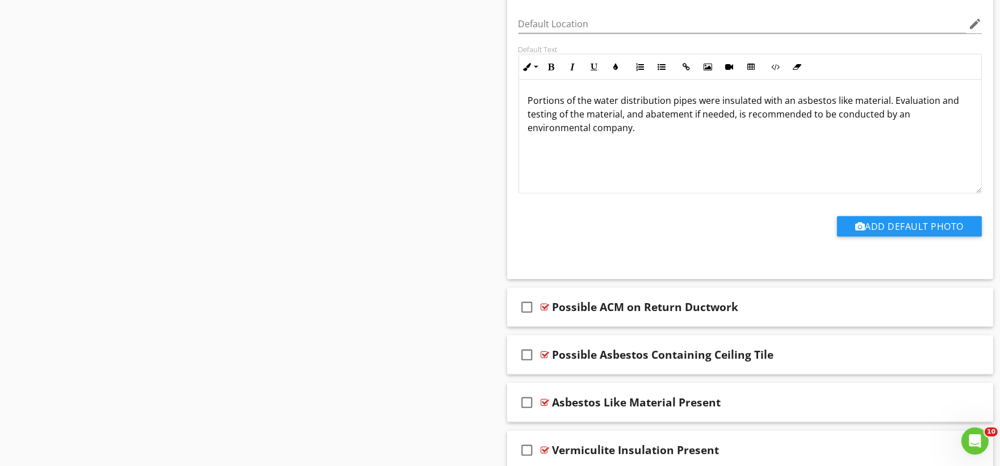
scroll to position [2694, 0]
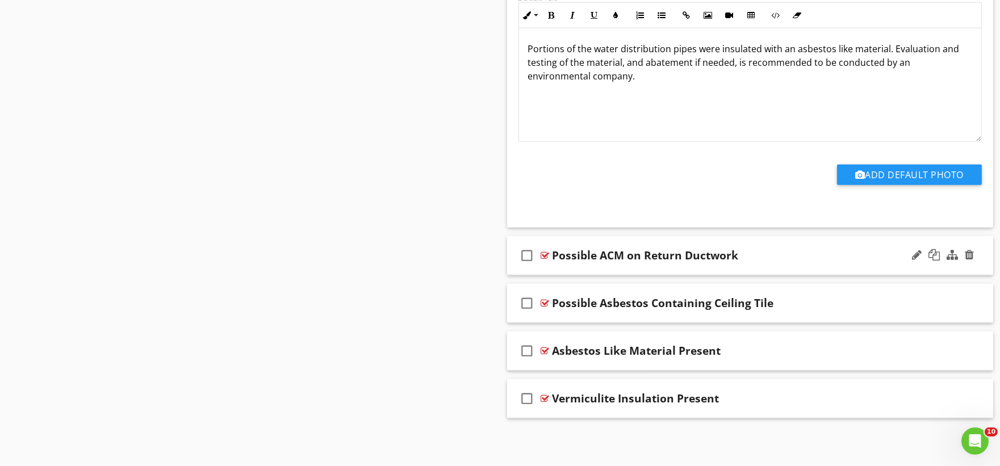
click at [550, 268] on div "check_box_outline_blank Possible ACM on Return Ductwork" at bounding box center [750, 255] width 487 height 39
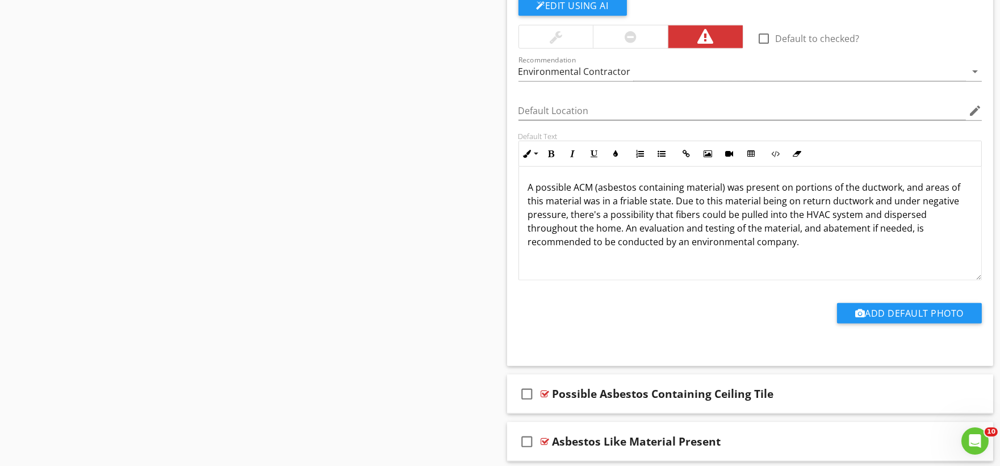
scroll to position [3076, 0]
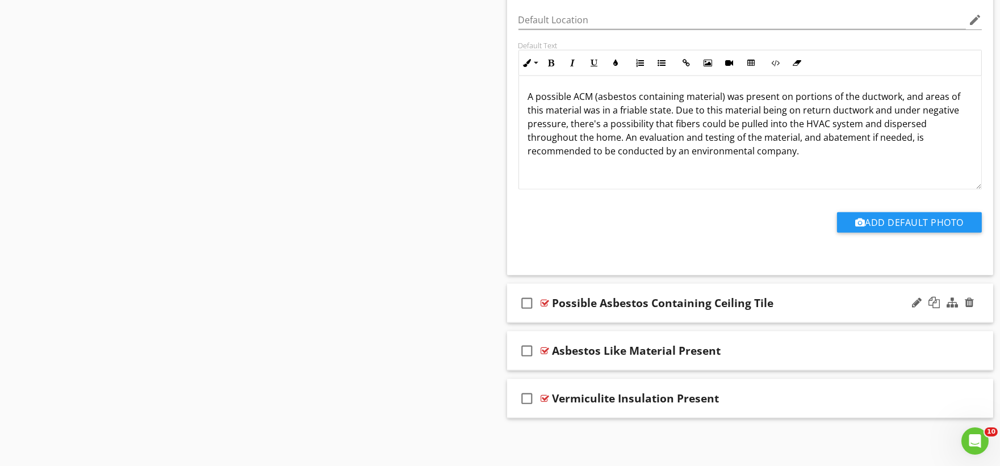
click at [554, 316] on div "check_box_outline_blank Possible Asbestos Containing Ceiling Tile" at bounding box center [750, 303] width 487 height 39
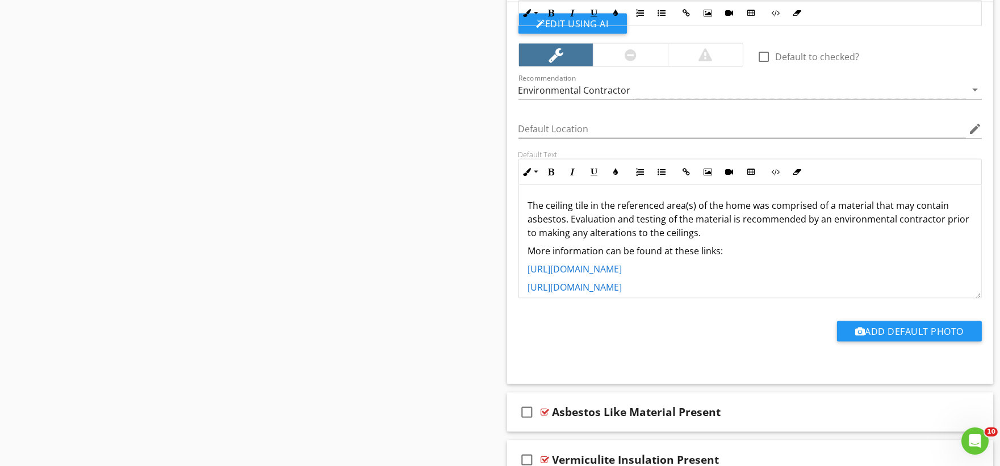
scroll to position [3459, 0]
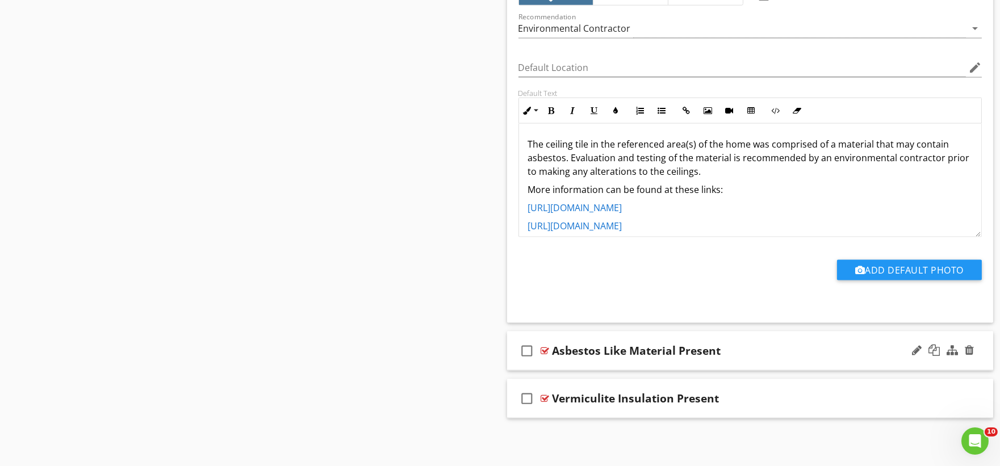
click at [548, 364] on div "check_box_outline_blank Asbestos Like Material Present" at bounding box center [750, 351] width 487 height 39
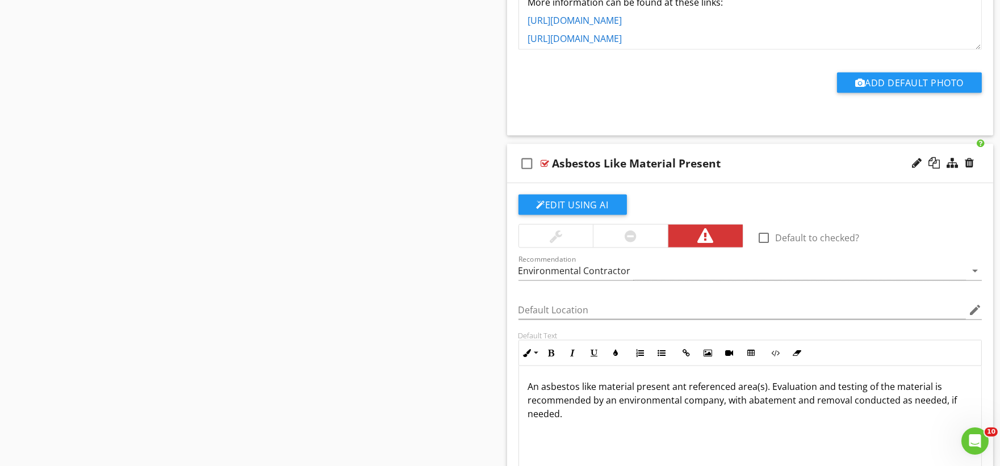
scroll to position [3842, 0]
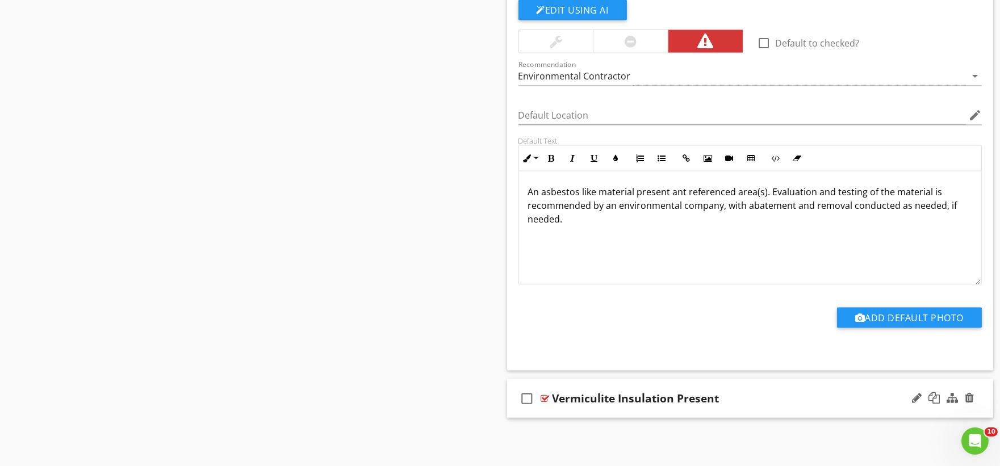
click at [560, 416] on div "check_box_outline_blank Vermiculite Insulation Present" at bounding box center [750, 399] width 487 height 39
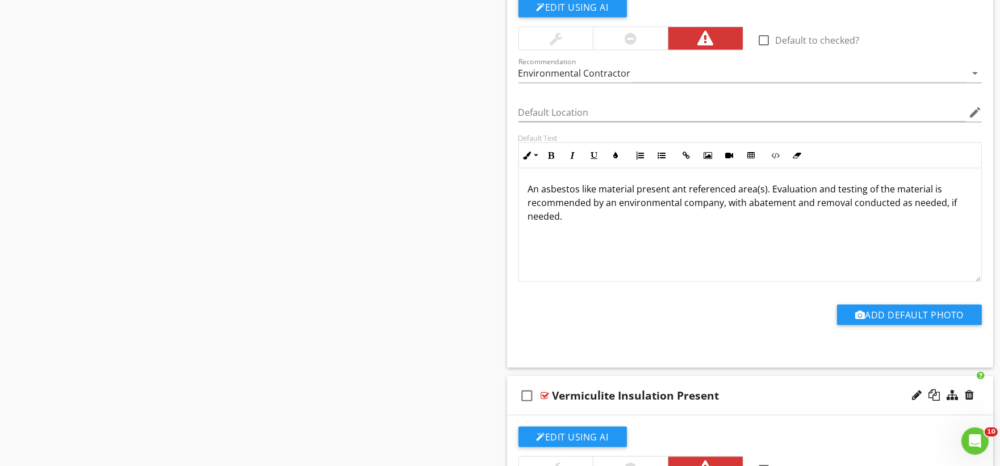
scroll to position [161, 0]
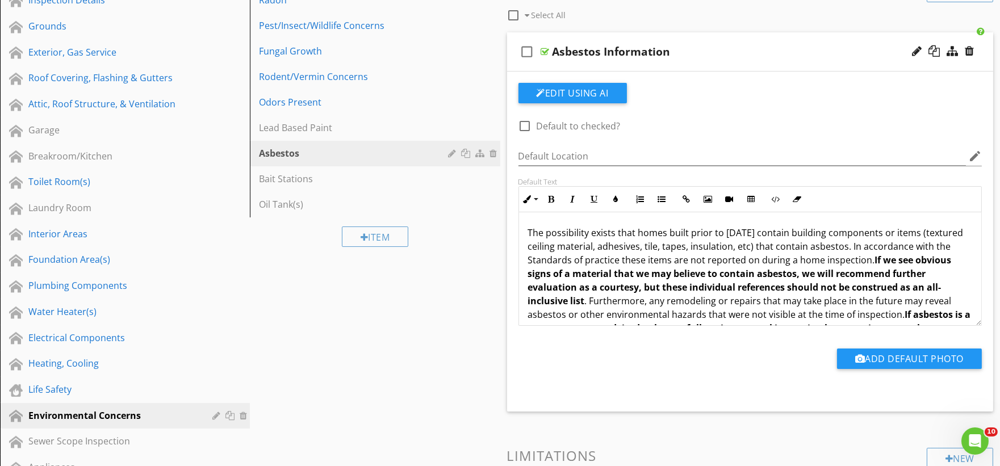
click at [649, 233] on p "The possibility exists that homes built prior to 1978 may contain building comp…" at bounding box center [750, 287] width 445 height 123
click at [831, 262] on p "The possibility exists that structures built prior to 1978 may contain building…" at bounding box center [750, 287] width 445 height 123
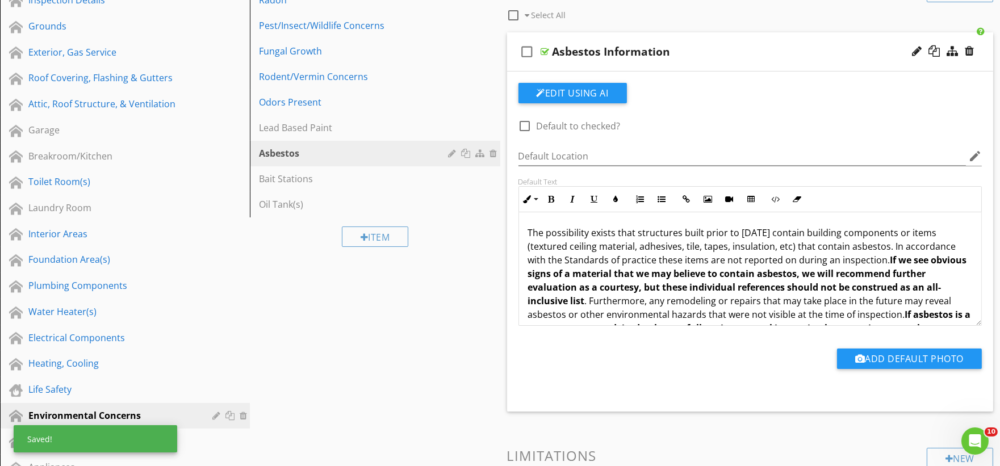
scroll to position [787, 0]
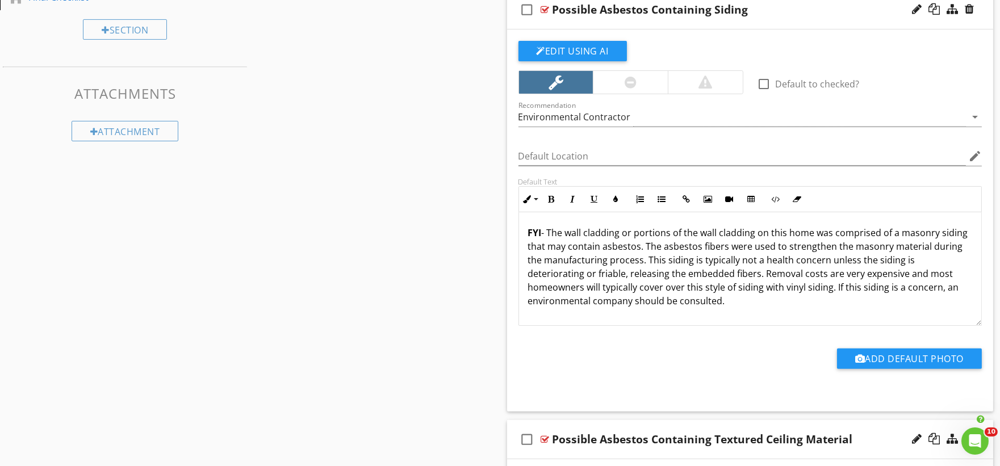
click at [798, 237] on p "FYI - The wall cladding or portions of the wall cladding on this home was compr…" at bounding box center [750, 267] width 445 height 82
click at [552, 290] on p "FYI - The wall cladding or portions of the wall cladding on this structure was …" at bounding box center [750, 267] width 445 height 82
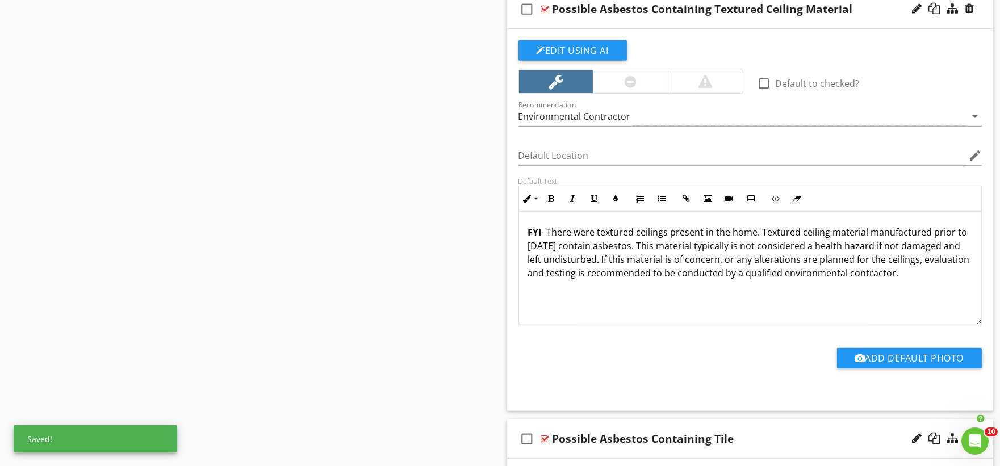
click at [747, 233] on p "FYI - There were textured ceilings present in the home. Textured ceiling materi…" at bounding box center [750, 253] width 445 height 55
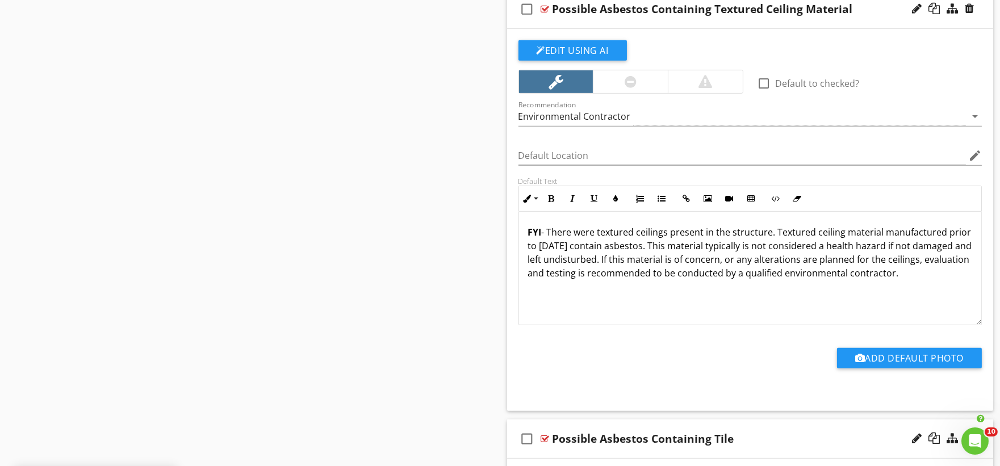
scroll to position [2980, 0]
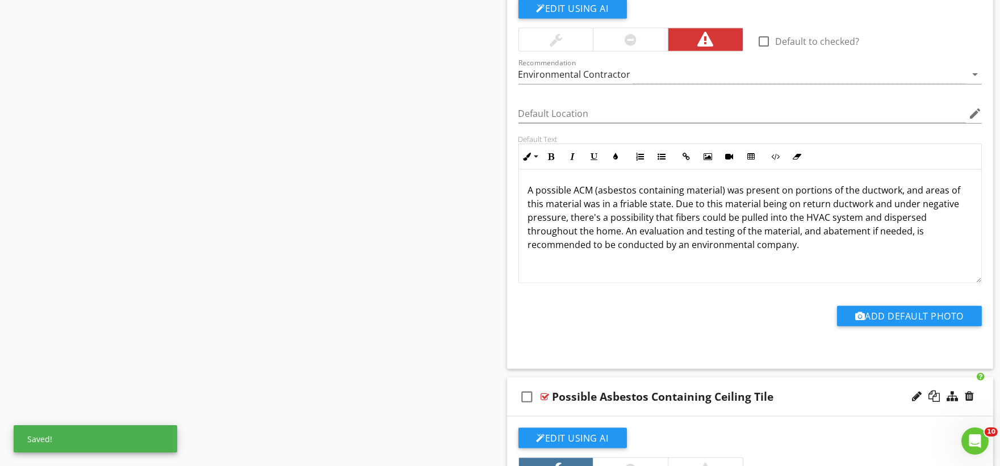
click at [603, 231] on p "A possible ACM (asbestos containing material) was present on portions of the du…" at bounding box center [750, 218] width 445 height 68
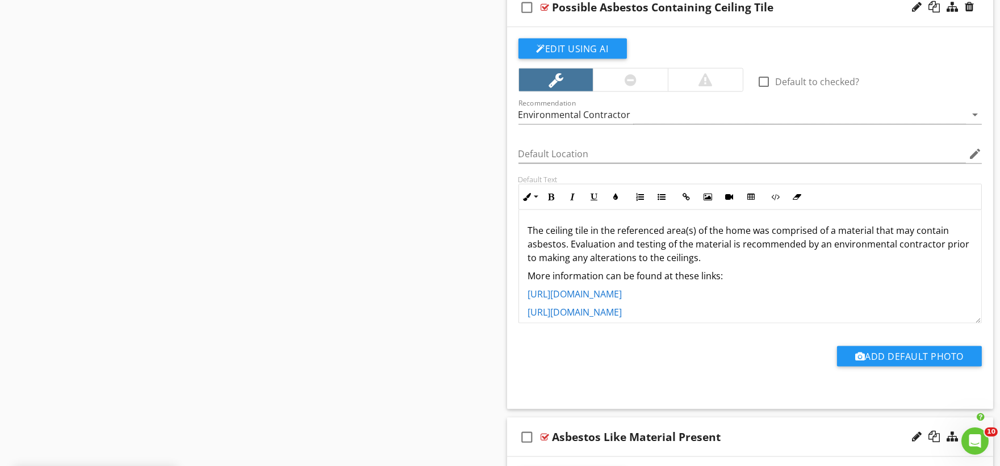
click at [736, 235] on p "The ceiling tile in the referenced area(s) of the home was comprised of a mater…" at bounding box center [750, 244] width 445 height 41
click at [736, 234] on p "The ceiling tile in the referenced area(s) of the home was comprised of a mater…" at bounding box center [750, 244] width 445 height 41
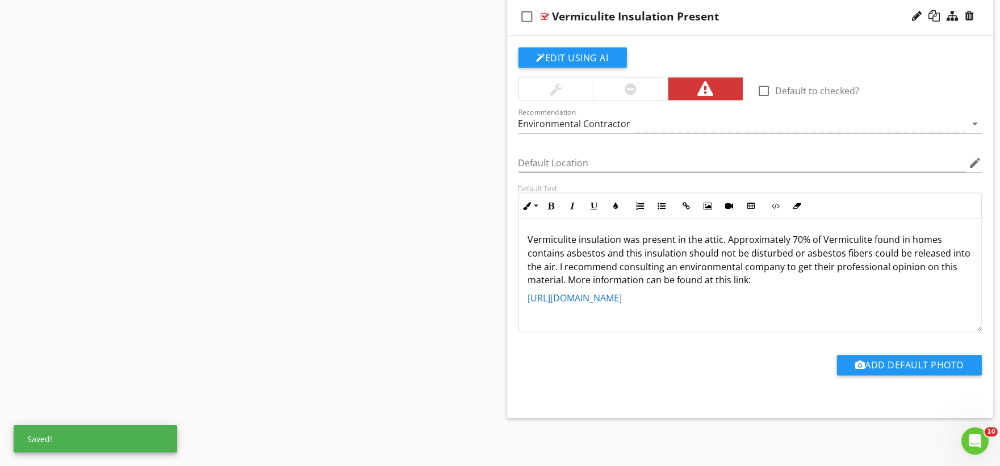
click at [915, 240] on p "Vermiculite insulation was present in the attic. Approximately 70% of Vermiculi…" at bounding box center [750, 260] width 445 height 55
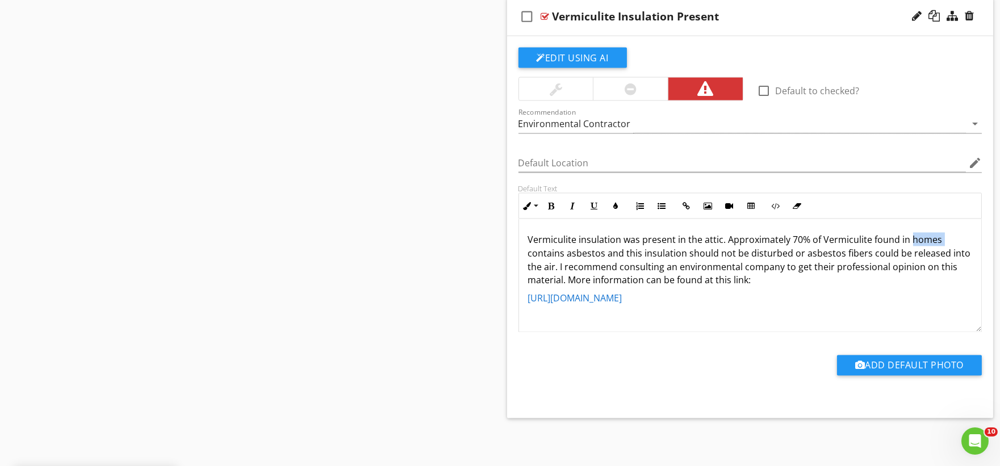
click at [915, 240] on p "Vermiculite insulation was present in the attic. Approximately 70% of Vermiculi…" at bounding box center [750, 260] width 445 height 55
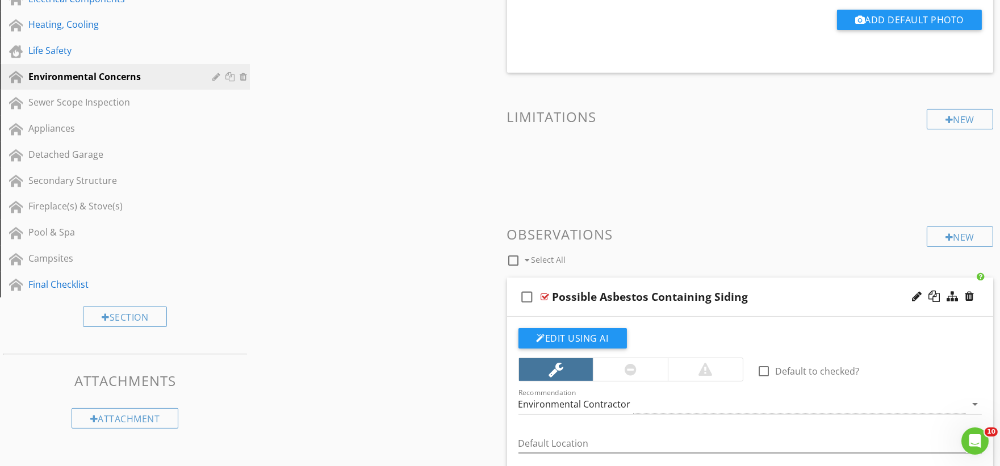
scroll to position [184, 0]
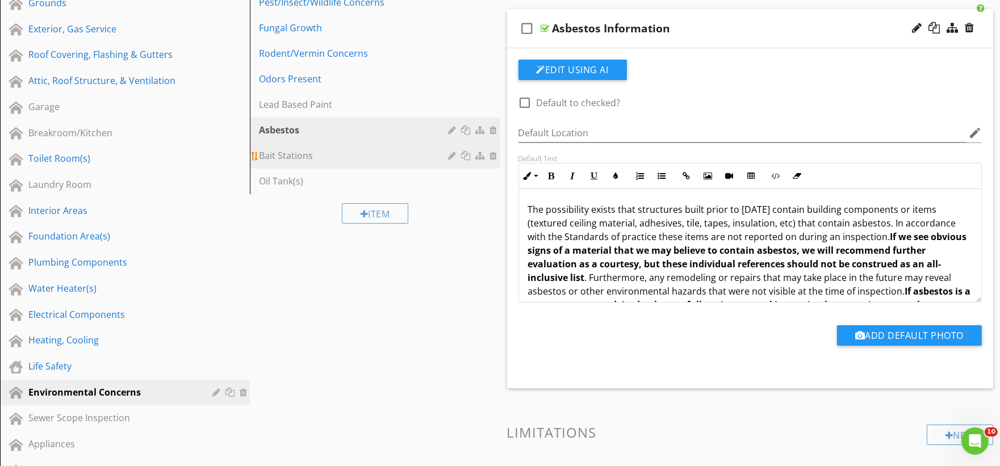
click at [319, 160] on div "Bait Stations" at bounding box center [355, 156] width 193 height 14
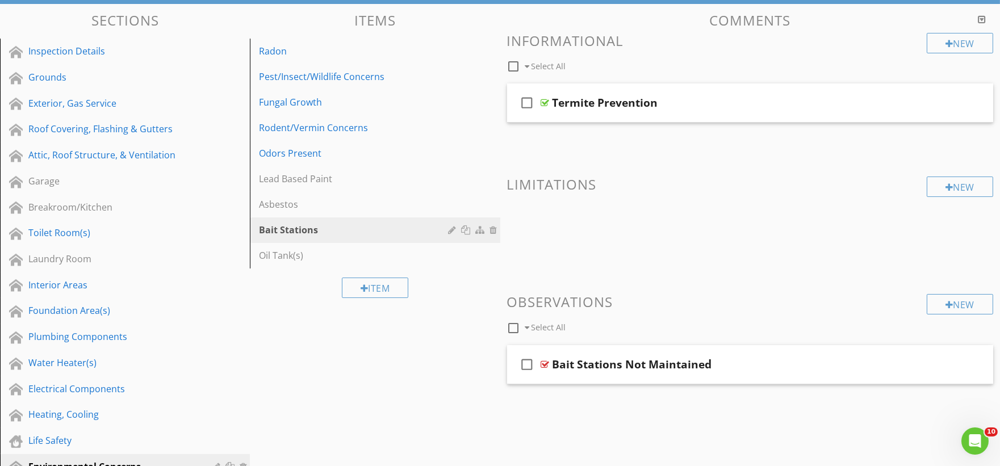
scroll to position [0, 0]
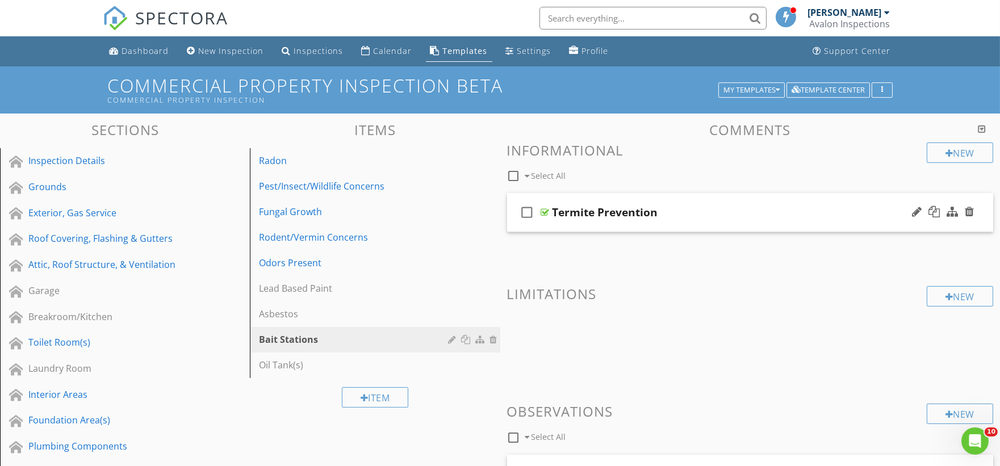
click at [566, 225] on div "check_box_outline_blank Termite Prevention" at bounding box center [750, 212] width 487 height 39
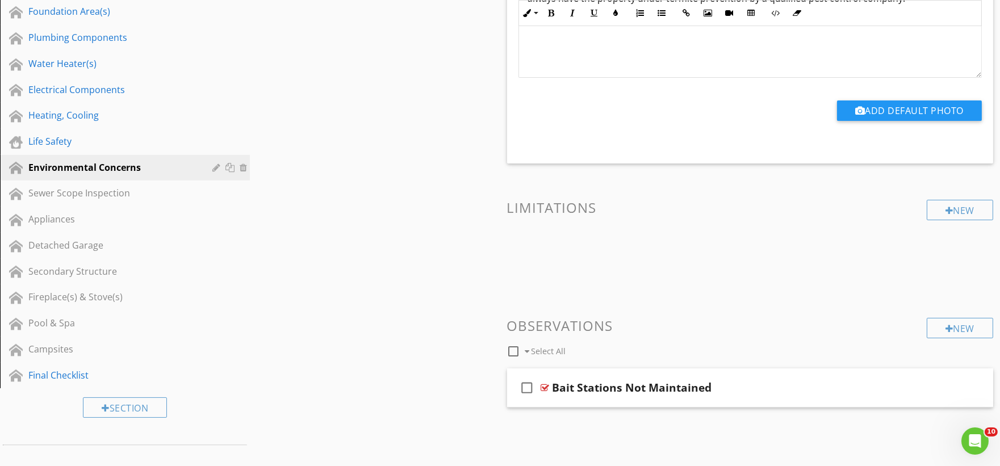
scroll to position [441, 0]
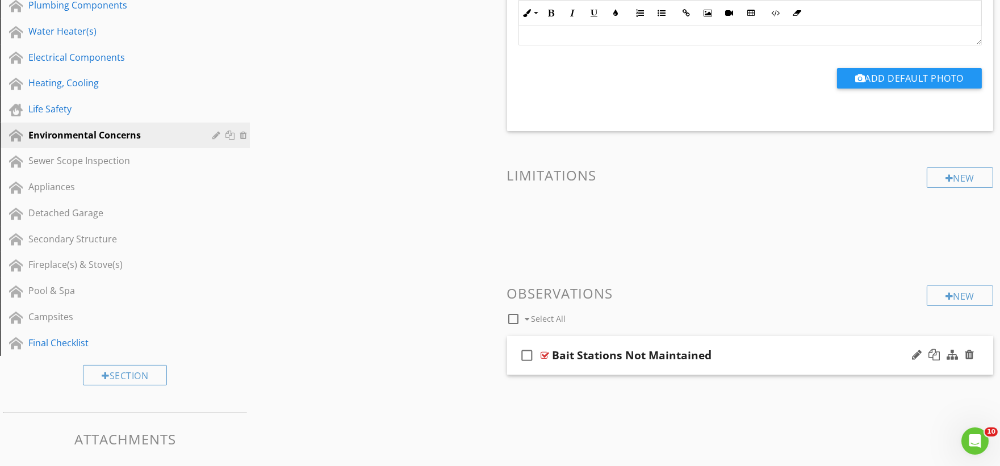
click at [572, 369] on div "check_box_outline_blank Bait Stations Not Maintained" at bounding box center [750, 355] width 487 height 39
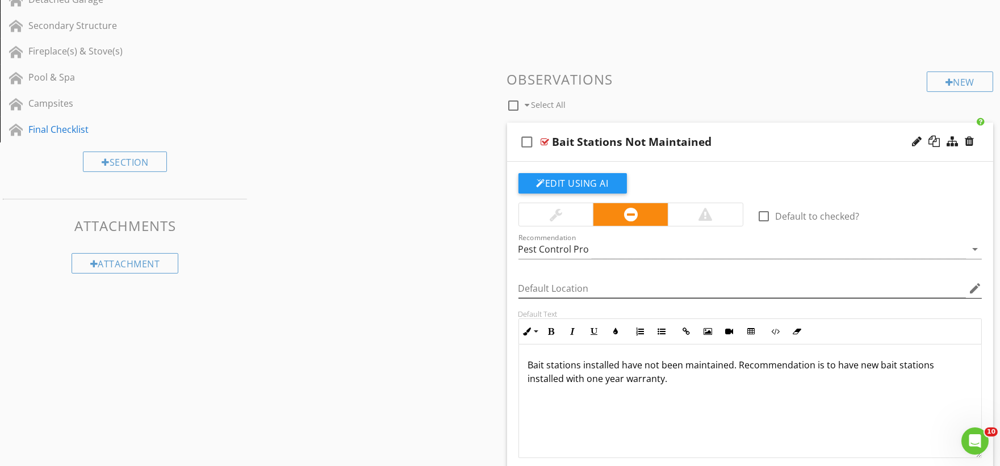
scroll to position [694, 0]
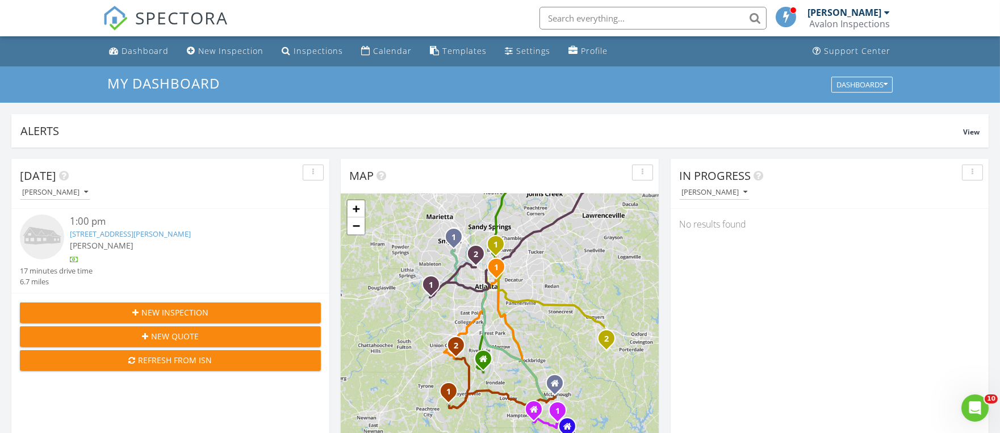
scroll to position [1054, 1020]
click at [457, 53] on div "Templates" at bounding box center [465, 50] width 44 height 11
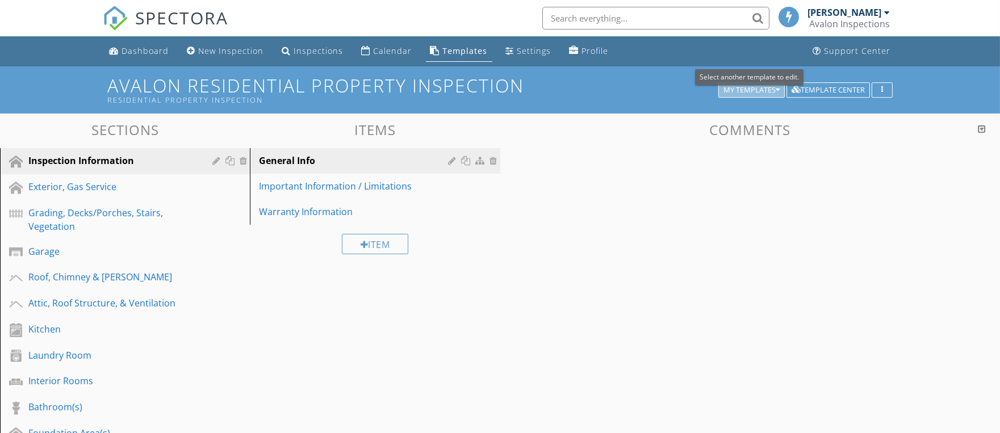
click at [773, 93] on div "My Templates" at bounding box center [752, 90] width 56 height 8
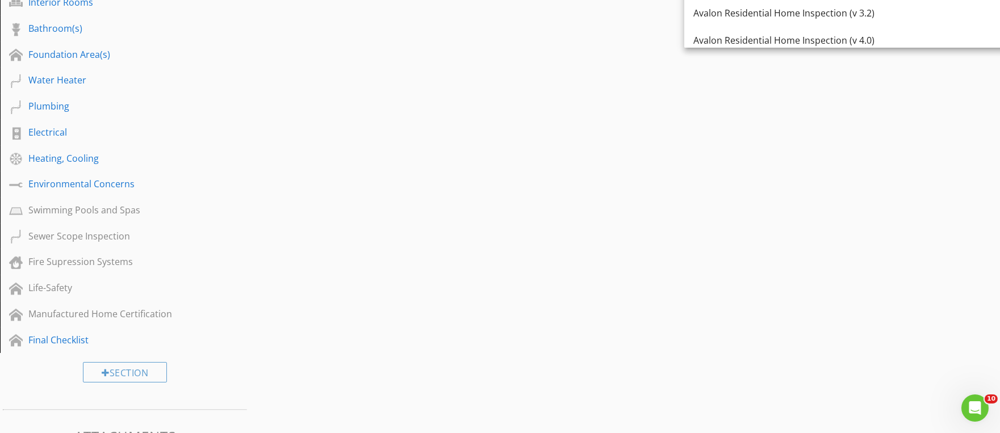
scroll to position [441, 0]
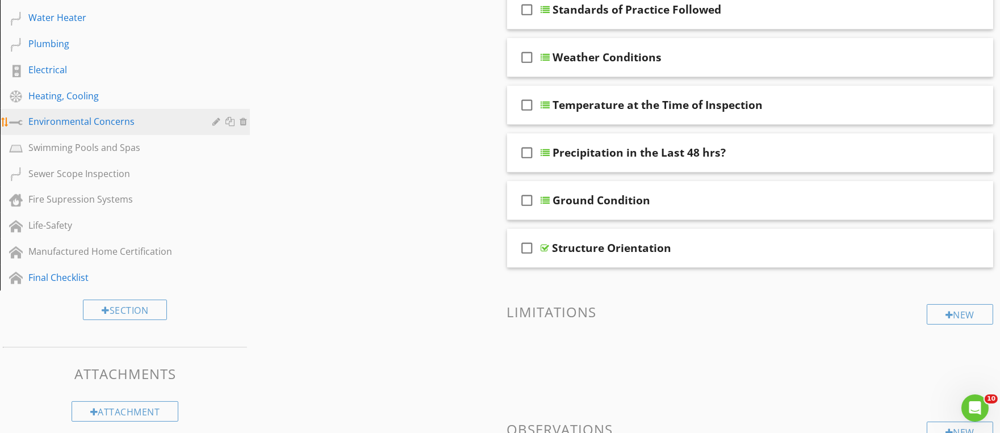
click at [91, 123] on div "Environmental Concerns" at bounding box center [112, 122] width 168 height 14
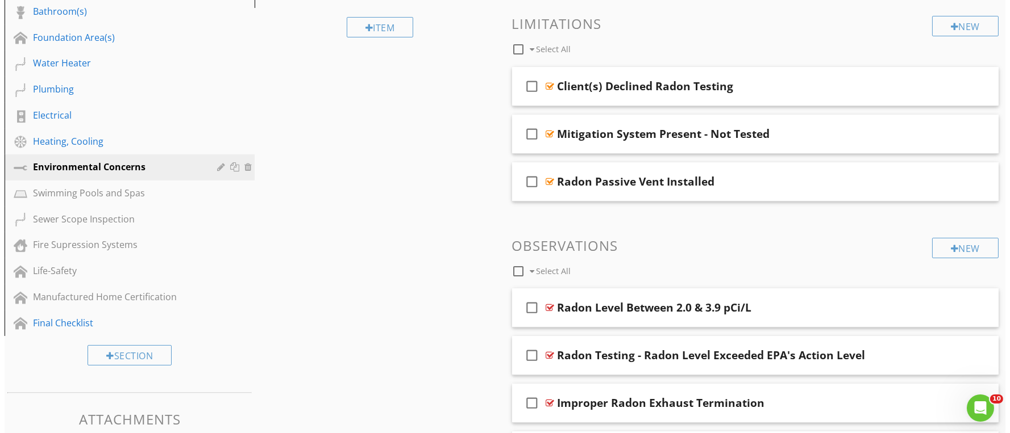
scroll to position [126, 0]
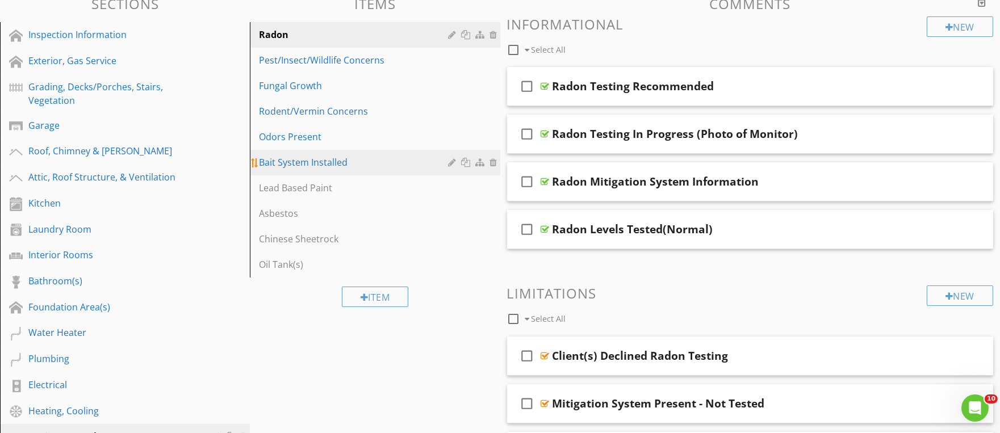
click at [314, 163] on div "Bait System Installed" at bounding box center [355, 163] width 193 height 14
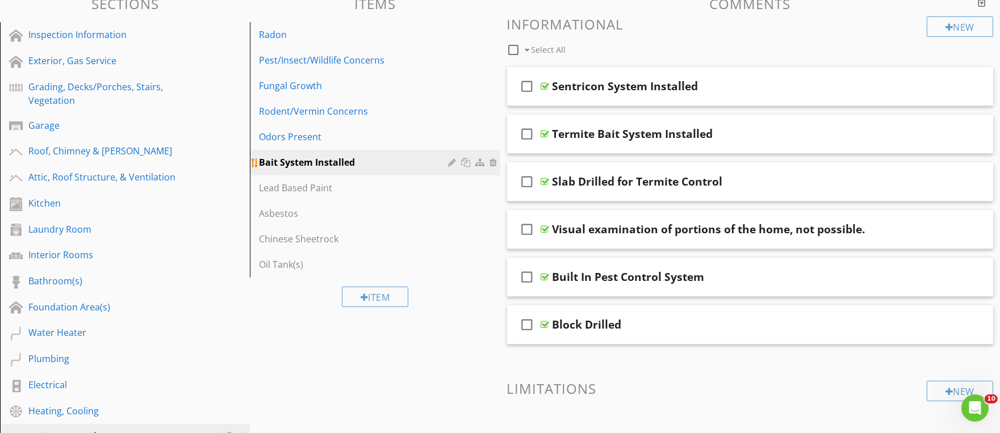
click at [464, 164] on div at bounding box center [468, 162] width 12 height 9
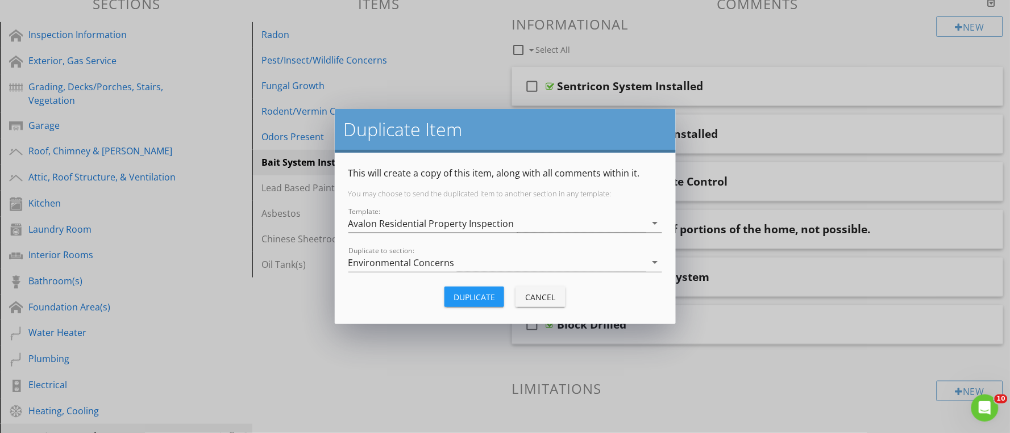
click at [452, 217] on div "Avalon Residential Property Inspection" at bounding box center [497, 223] width 298 height 19
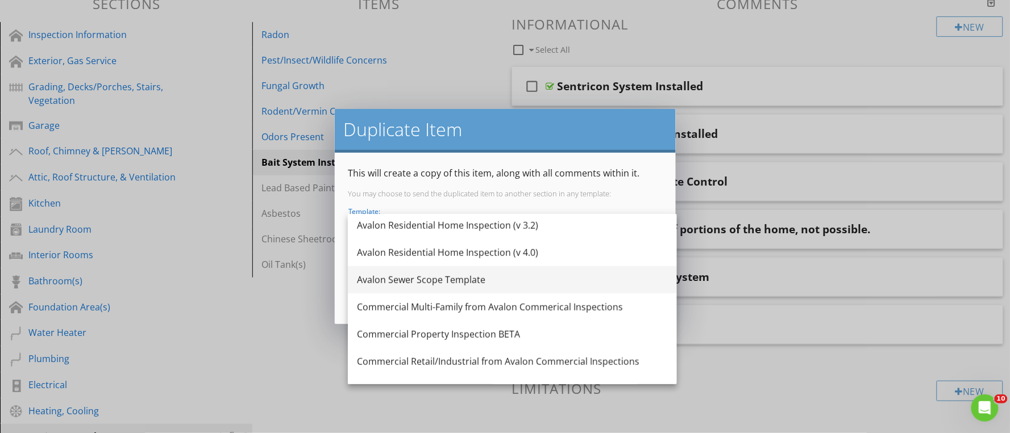
scroll to position [315, 0]
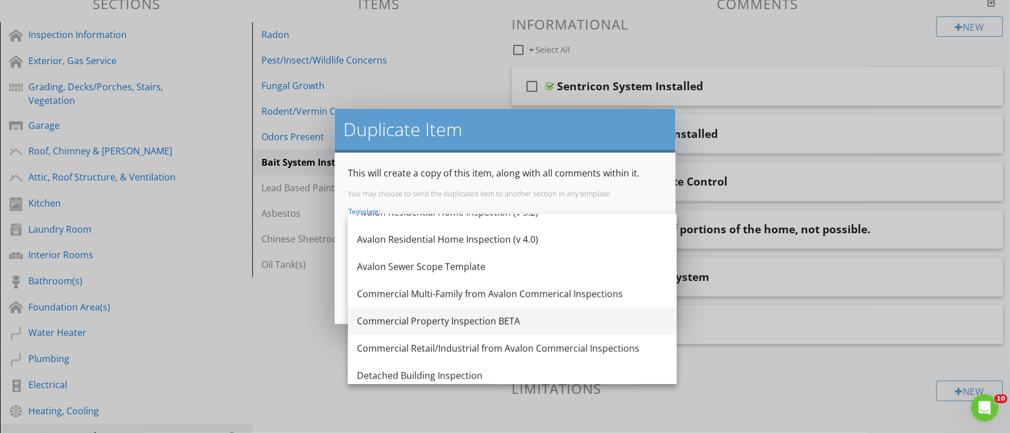
click at [500, 322] on div "Commercial Property Inspection BETA" at bounding box center [512, 322] width 311 height 14
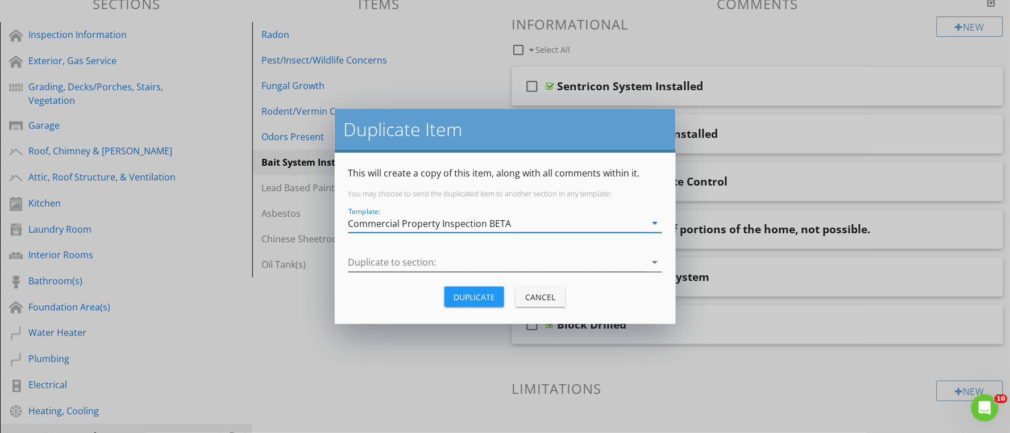
click at [394, 263] on div at bounding box center [497, 262] width 298 height 19
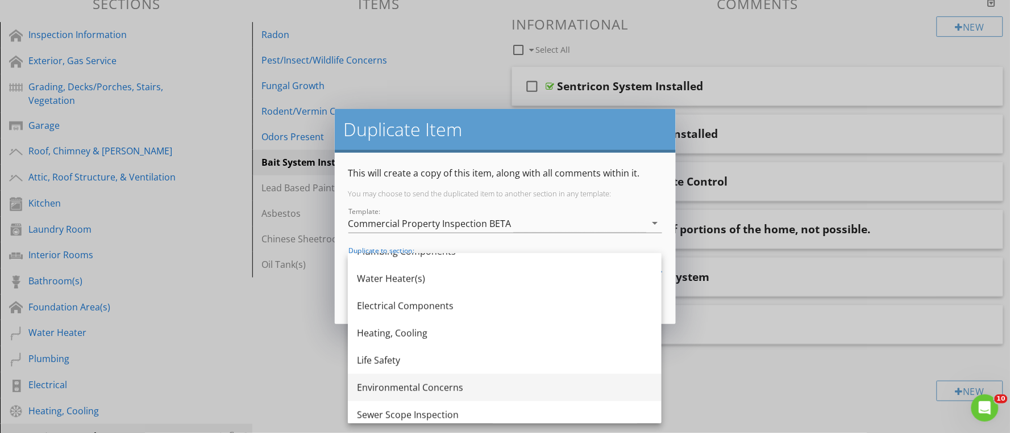
click at [430, 385] on div "Environmental Concerns" at bounding box center [504, 388] width 295 height 14
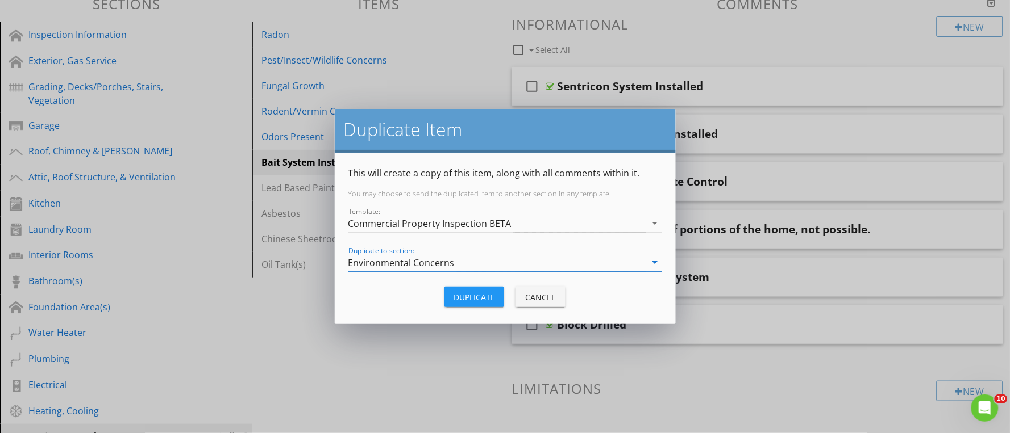
click at [459, 295] on div "Duplicate" at bounding box center [473, 297] width 41 height 12
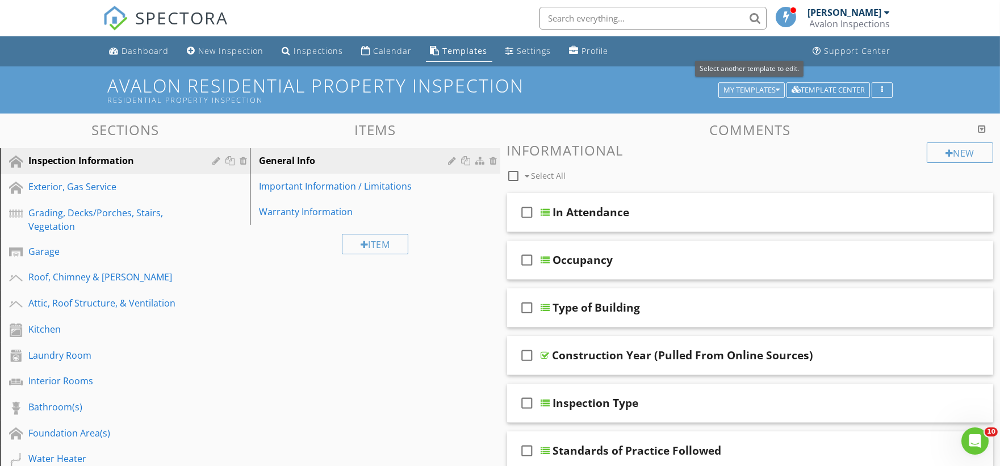
click at [773, 89] on div "My Templates" at bounding box center [752, 90] width 56 height 8
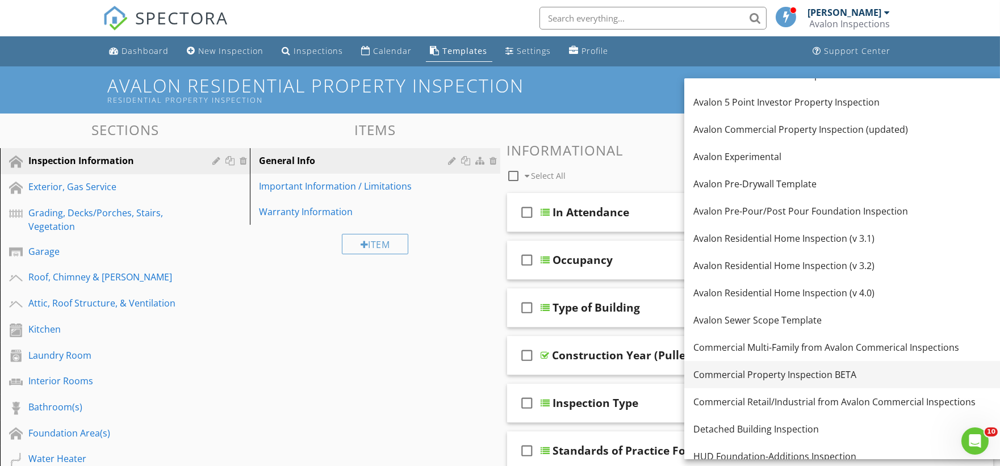
scroll to position [189, 0]
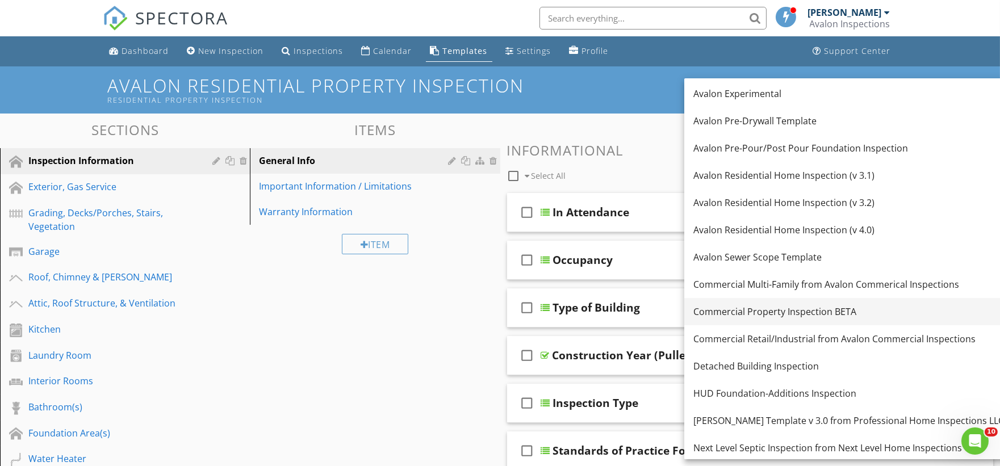
click at [804, 314] on div "Commercial Property Inspection BETA" at bounding box center [849, 312] width 311 height 14
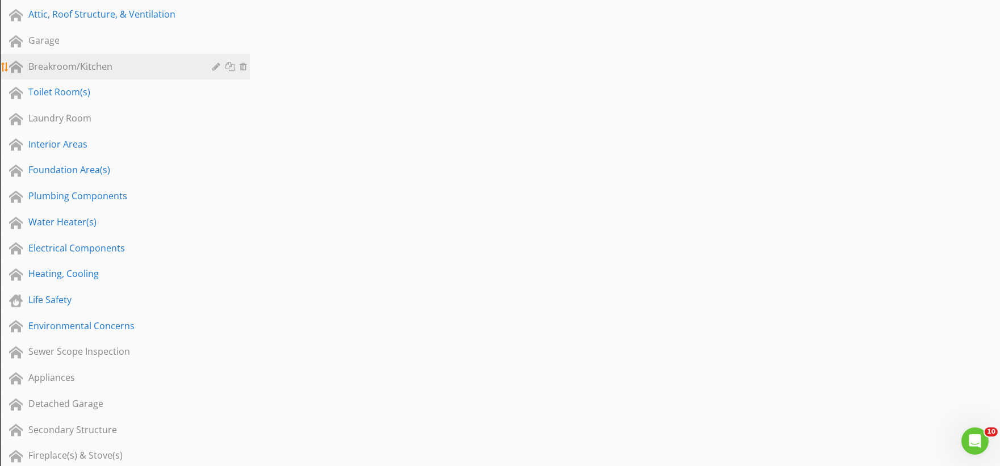
scroll to position [252, 0]
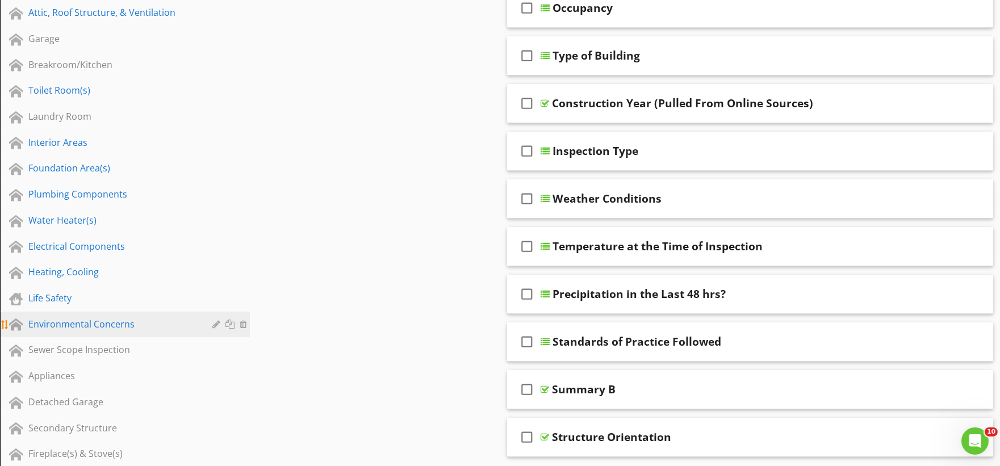
click at [112, 322] on div "Environmental Concerns" at bounding box center [112, 325] width 168 height 14
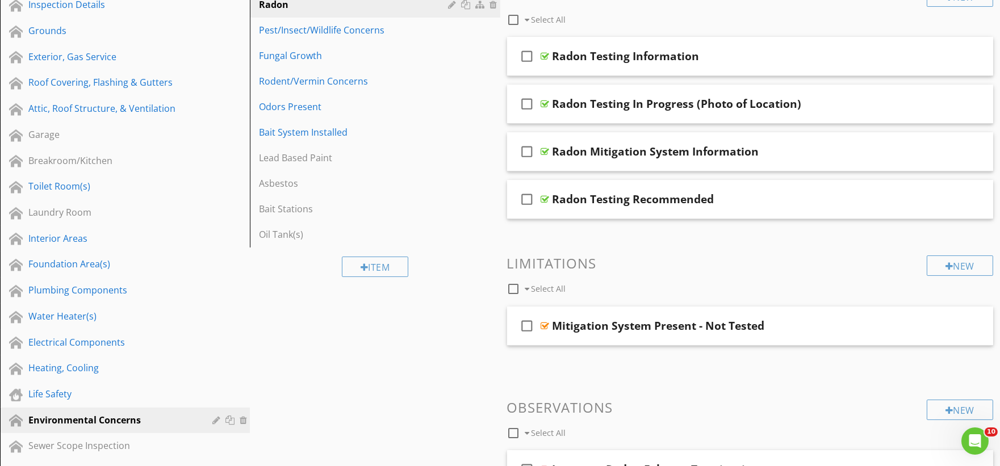
scroll to position [126, 0]
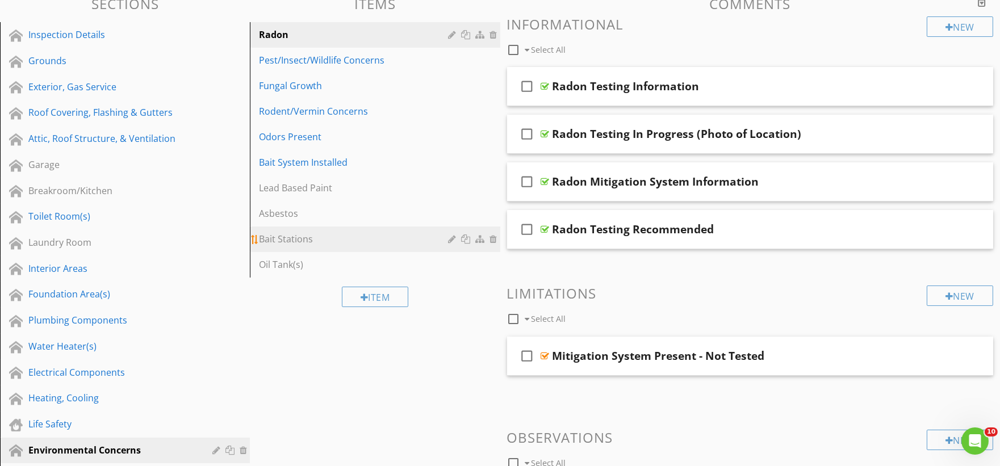
click at [319, 241] on div "Bait Stations" at bounding box center [355, 239] width 193 height 14
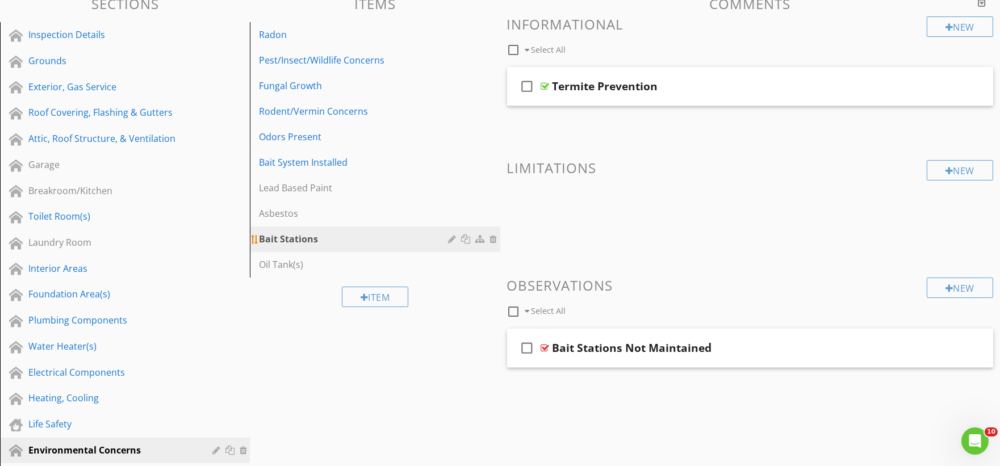
click at [491, 236] on div at bounding box center [495, 239] width 10 height 9
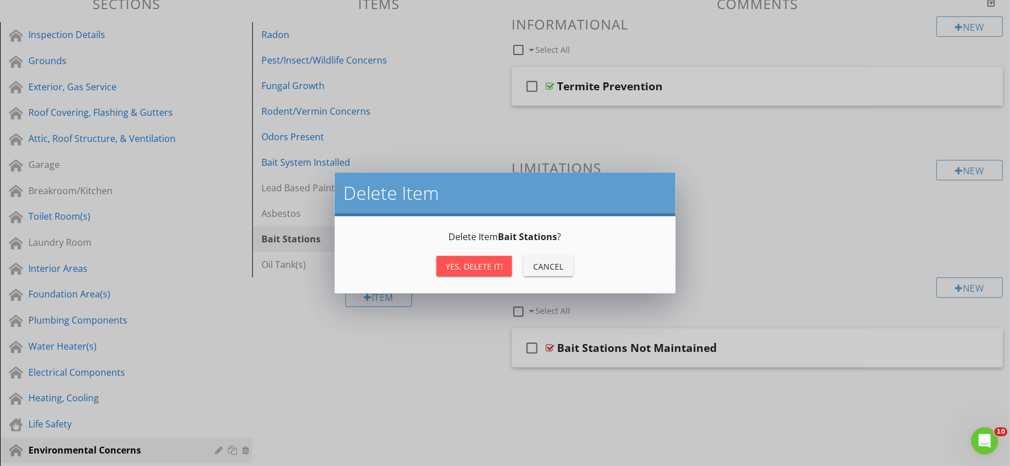
click at [462, 266] on div "Yes, Delete it!" at bounding box center [473, 267] width 57 height 12
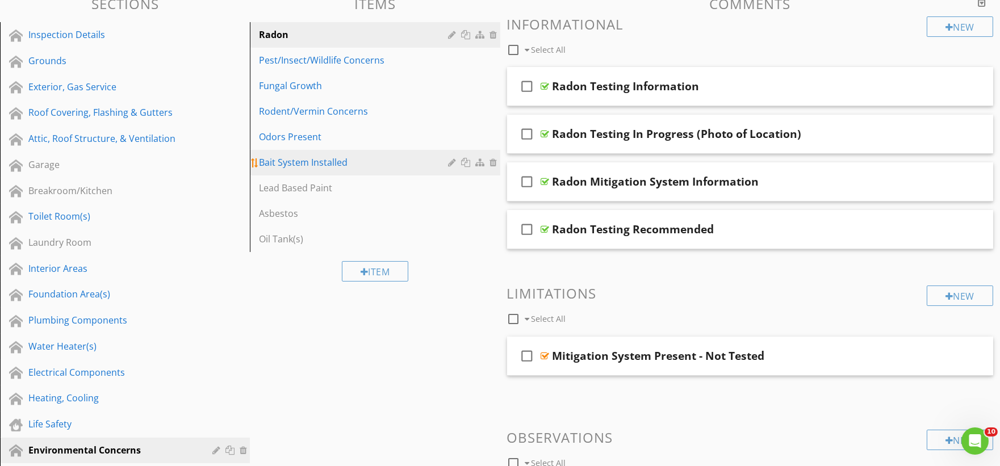
click at [315, 165] on div "Bait System Installed" at bounding box center [355, 163] width 193 height 14
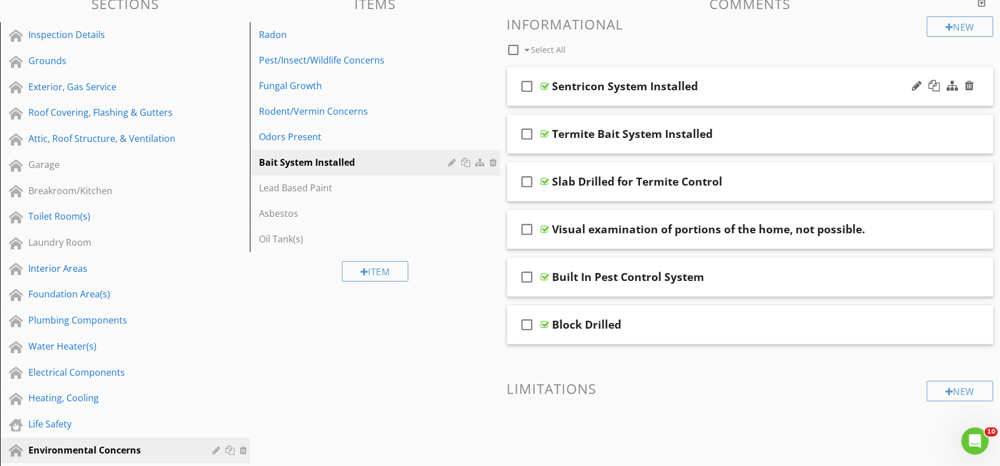
click at [558, 103] on div "check_box_outline_blank Sentricon System Installed" at bounding box center [750, 86] width 487 height 39
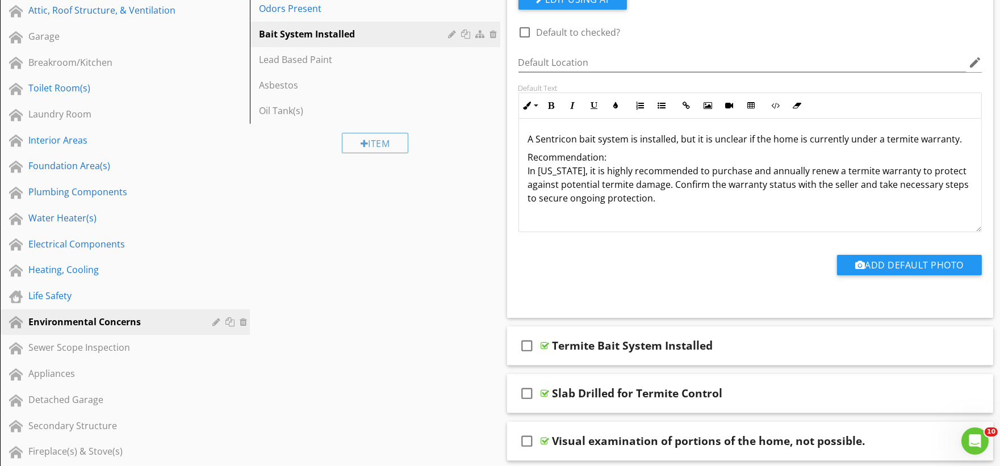
scroll to position [378, 0]
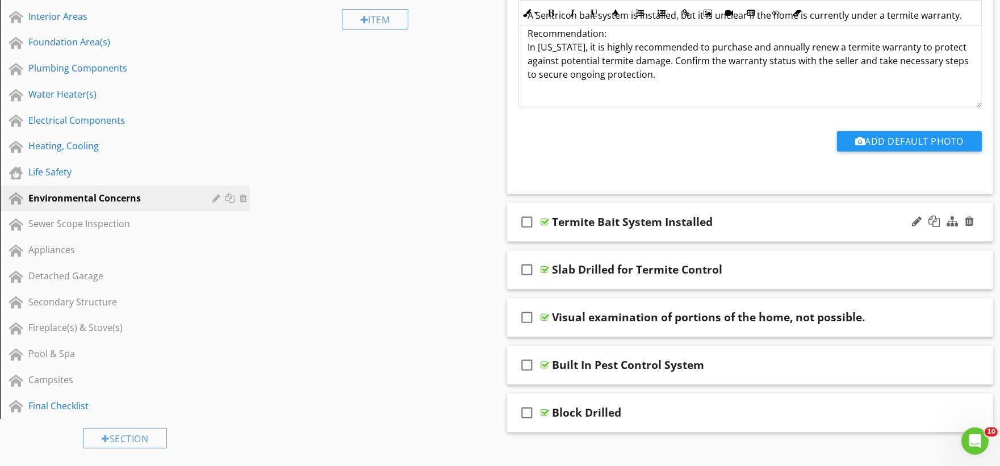
click at [549, 237] on div "check_box_outline_blank Termite Bait System Installed" at bounding box center [750, 222] width 487 height 39
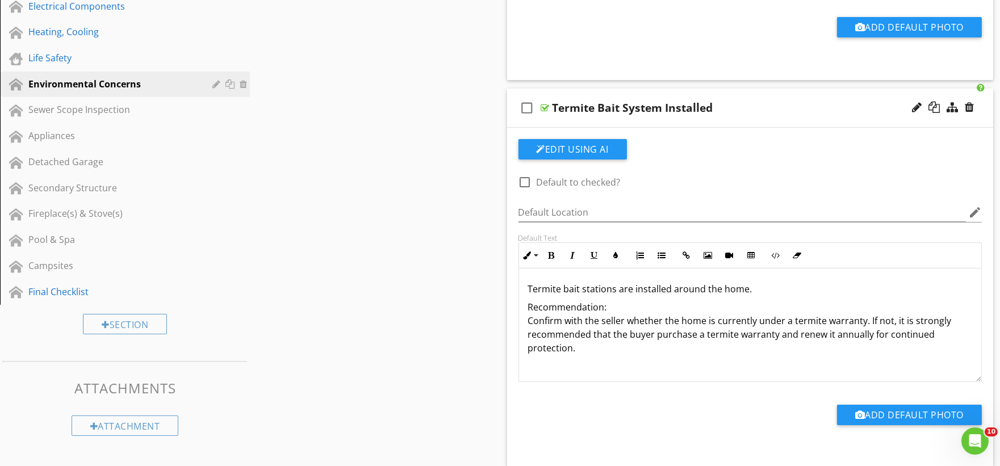
scroll to position [694, 0]
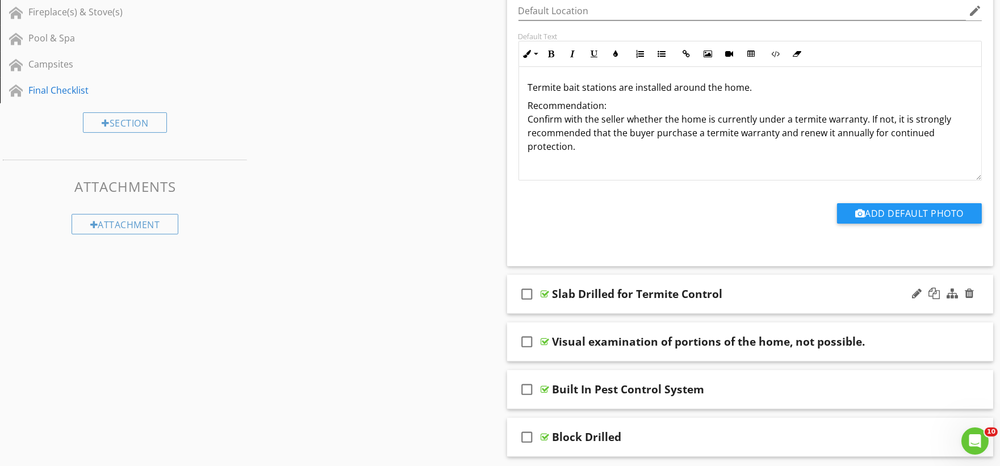
click at [556, 310] on div "check_box_outline_blank Slab Drilled for Termite Control" at bounding box center [750, 294] width 487 height 39
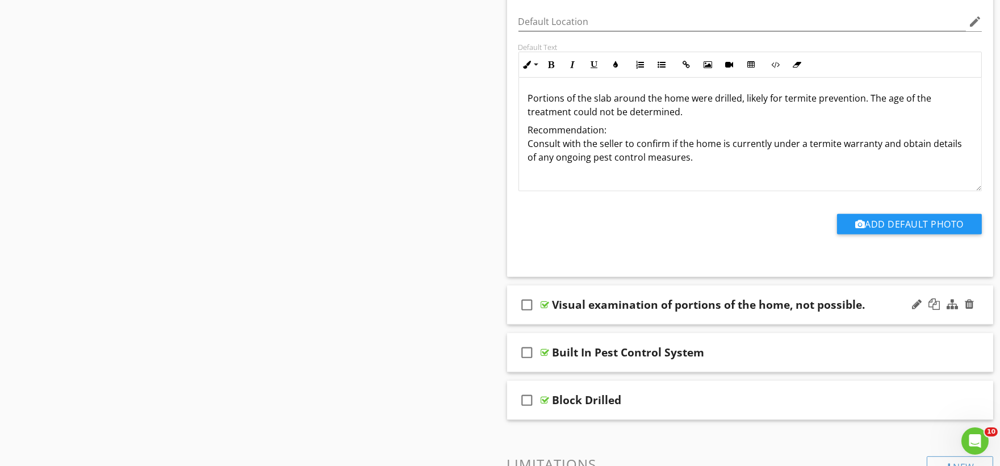
scroll to position [1073, 0]
click at [551, 316] on div "check_box_outline_blank Visual examination of portions of the home, not possibl…" at bounding box center [750, 304] width 487 height 39
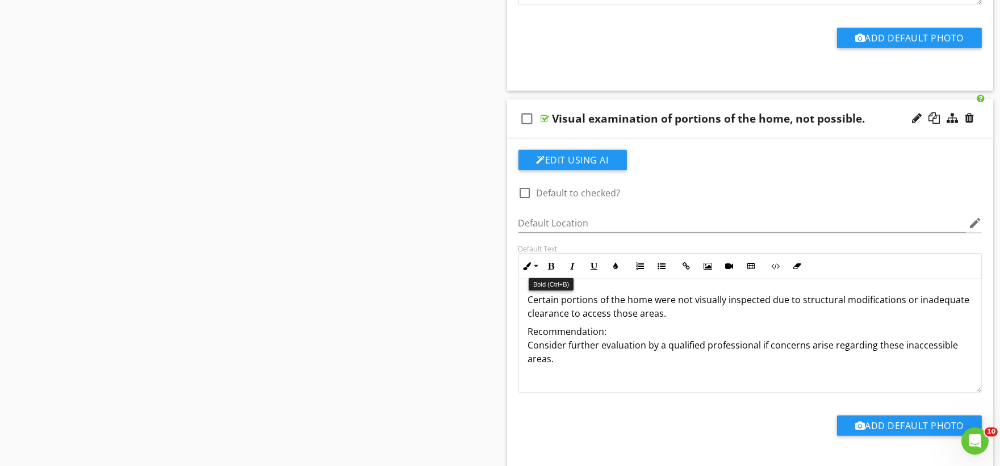
scroll to position [1262, 0]
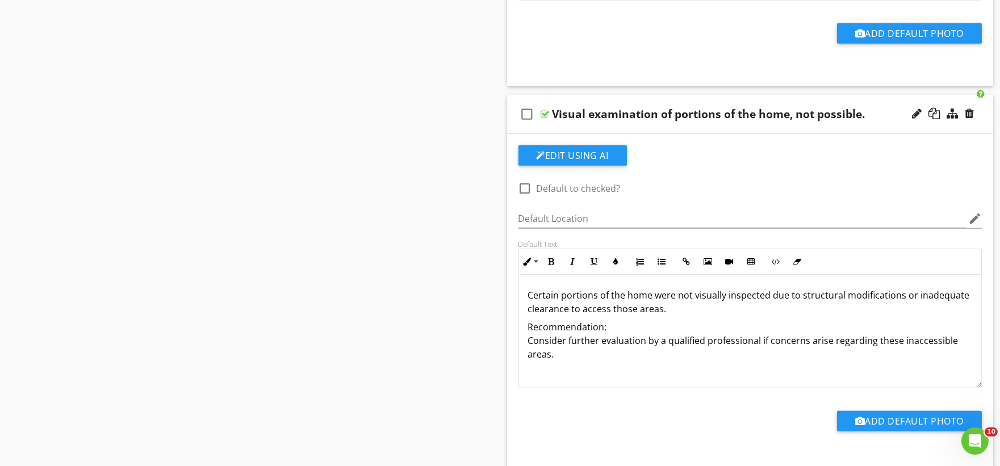
click at [764, 118] on div "Visual examination of portions of the home, not possible." at bounding box center [709, 114] width 313 height 14
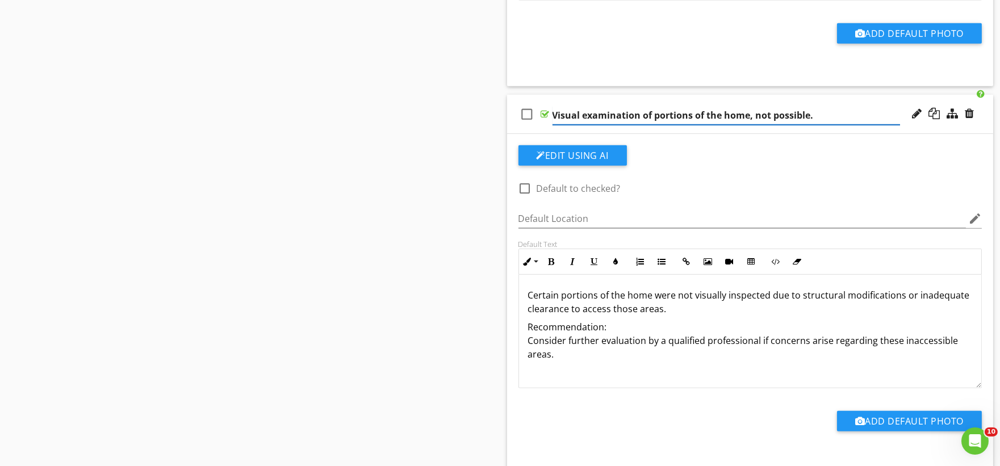
click at [732, 116] on input "Visual examination of portions of the home, not possible." at bounding box center [727, 115] width 348 height 19
paste input "structur"
type input "Visual examination of portions of the structure, not possible."
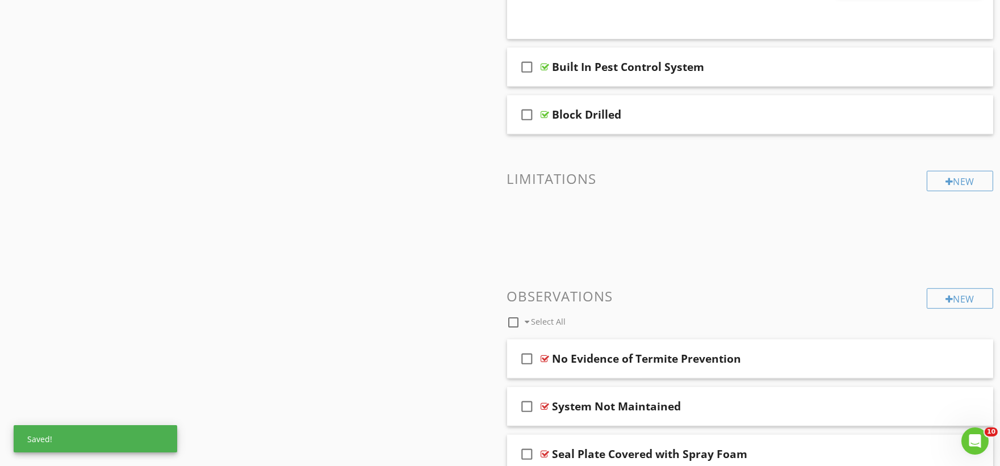
scroll to position [1704, 0]
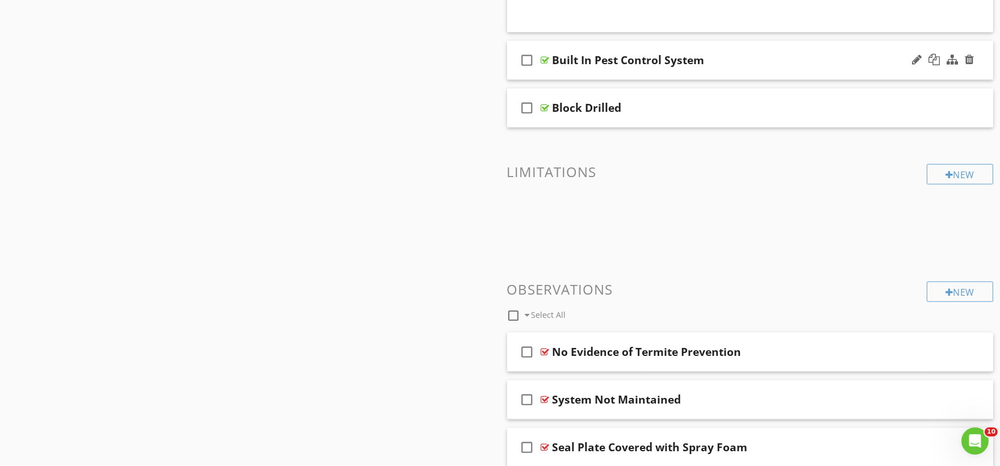
click at [553, 77] on div "check_box_outline_blank Built In Pest Control System" at bounding box center [750, 60] width 487 height 39
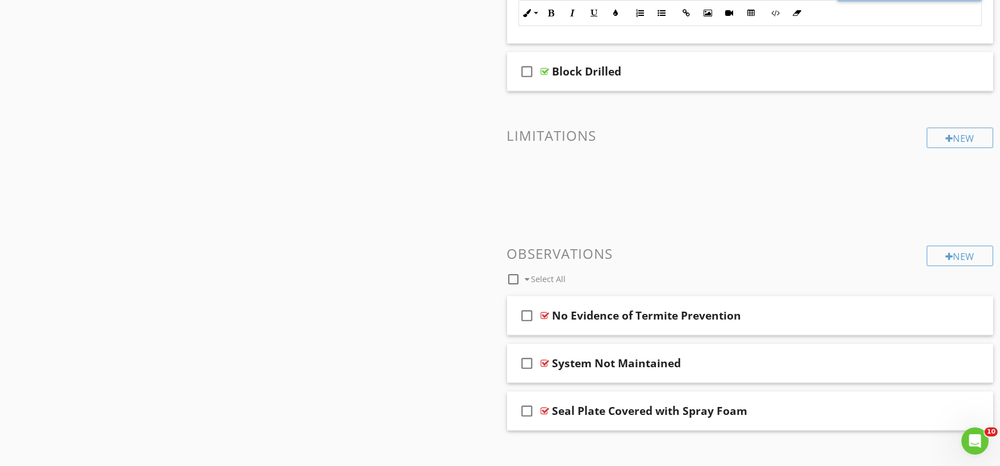
scroll to position [2083, 0]
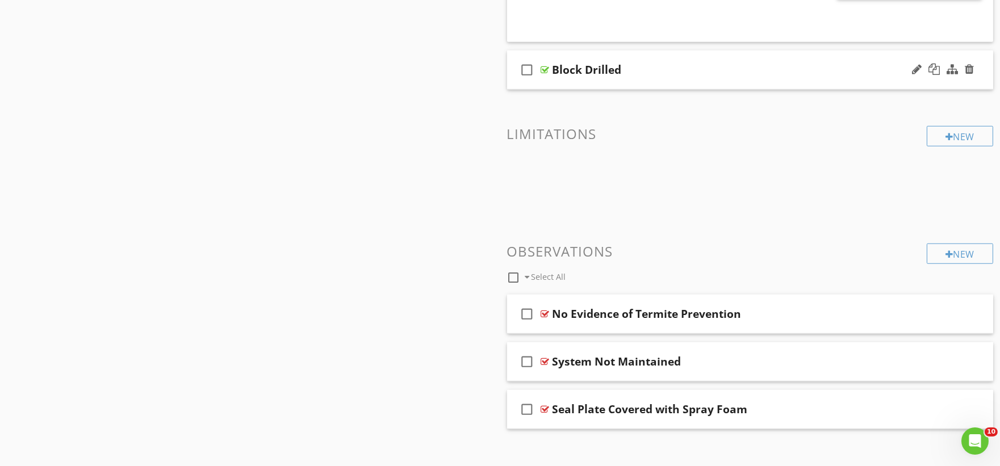
click at [555, 87] on div "check_box_outline_blank Block Drilled" at bounding box center [750, 70] width 487 height 39
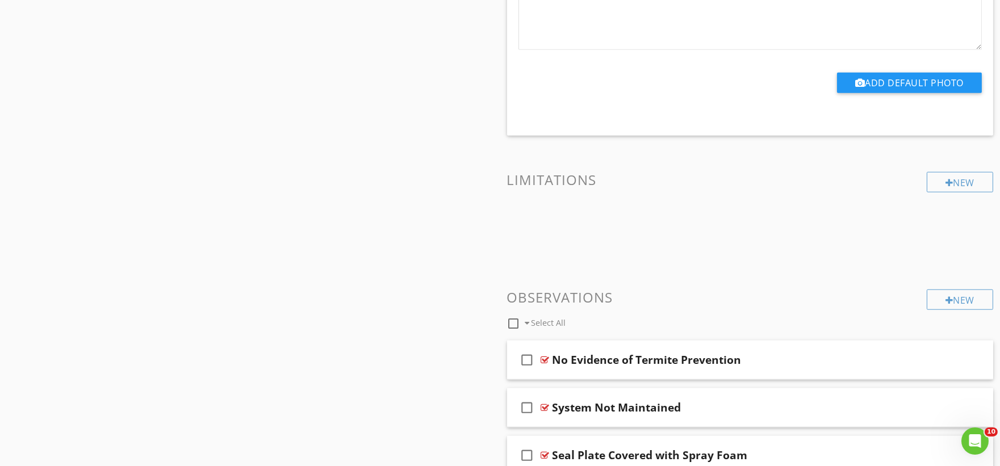
scroll to position [2434, 0]
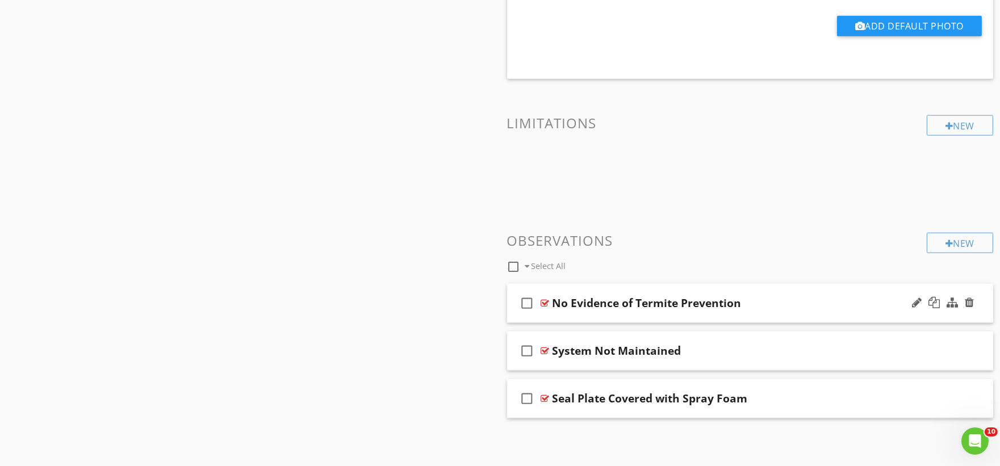
click at [557, 321] on div "check_box_outline_blank No Evidence of Termite Prevention" at bounding box center [750, 303] width 487 height 39
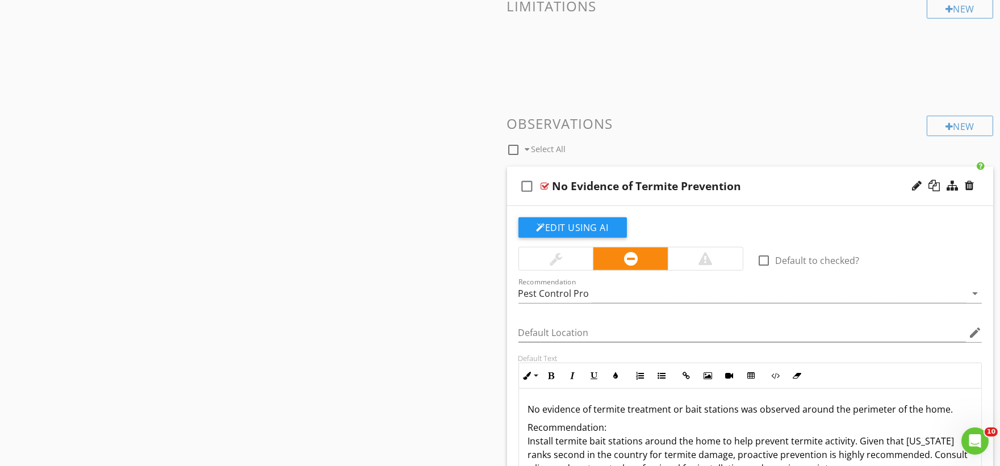
scroll to position [2817, 0]
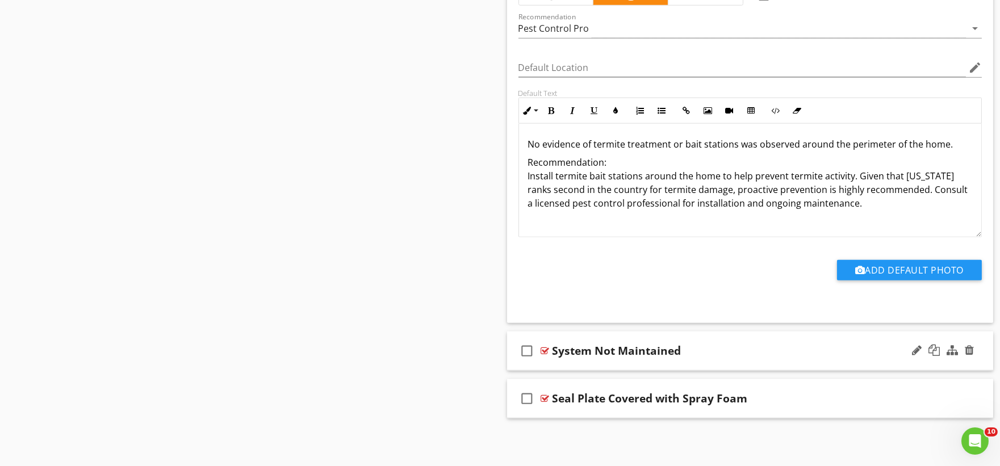
click at [549, 367] on div "check_box_outline_blank System Not Maintained" at bounding box center [750, 351] width 487 height 39
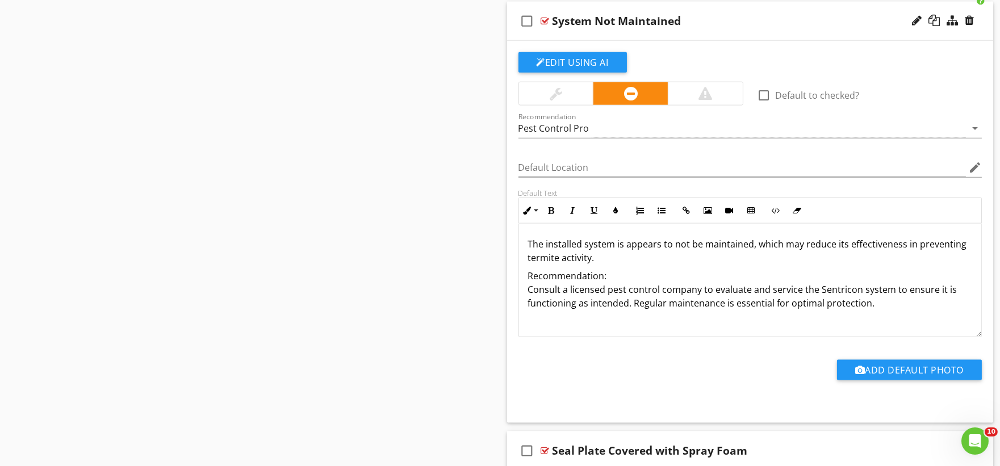
scroll to position [3200, 0]
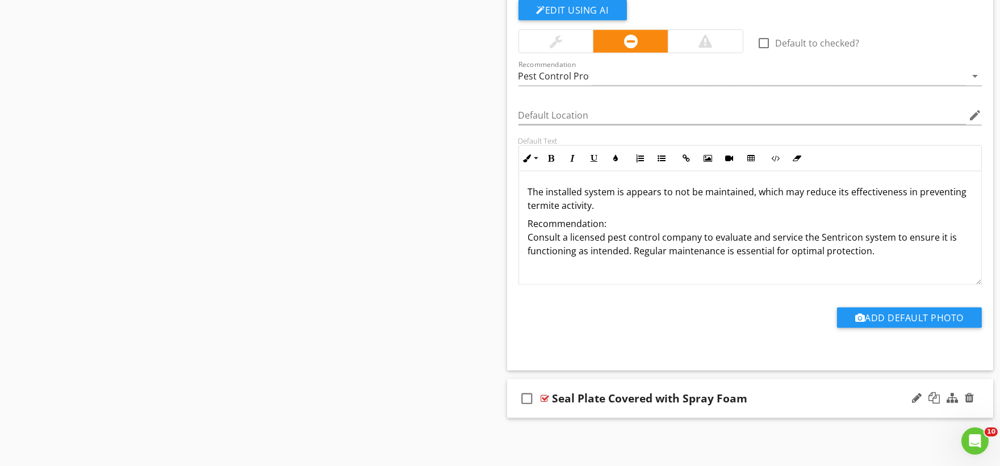
click at [572, 412] on div "check_box_outline_blank Seal Plate Covered with Spray Foam" at bounding box center [750, 399] width 487 height 39
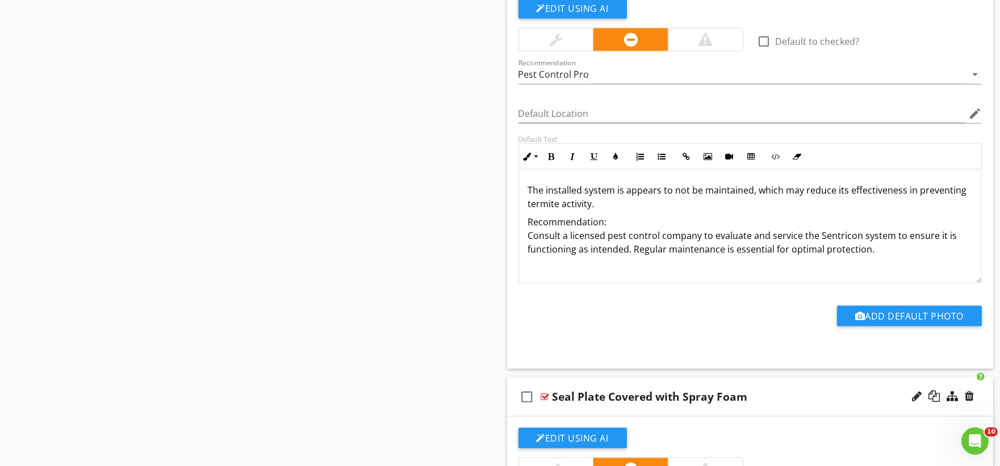
scroll to position [161, 0]
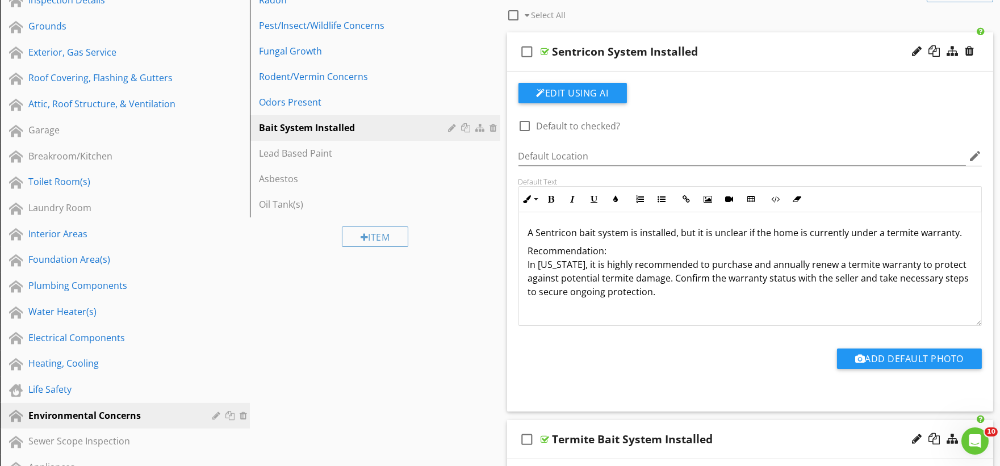
click at [779, 235] on p "A Sentricon bait system is installed, but it is unclear if the home is currentl…" at bounding box center [750, 233] width 445 height 14
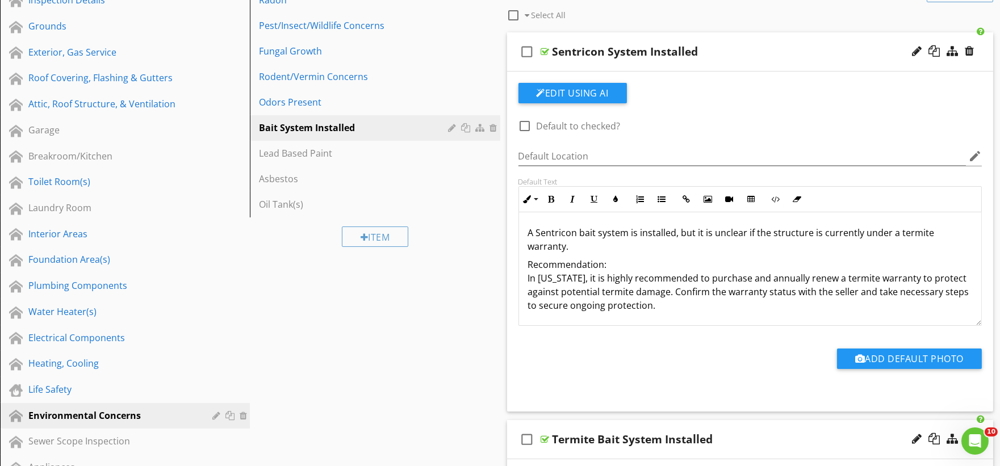
scroll to position [549, 0]
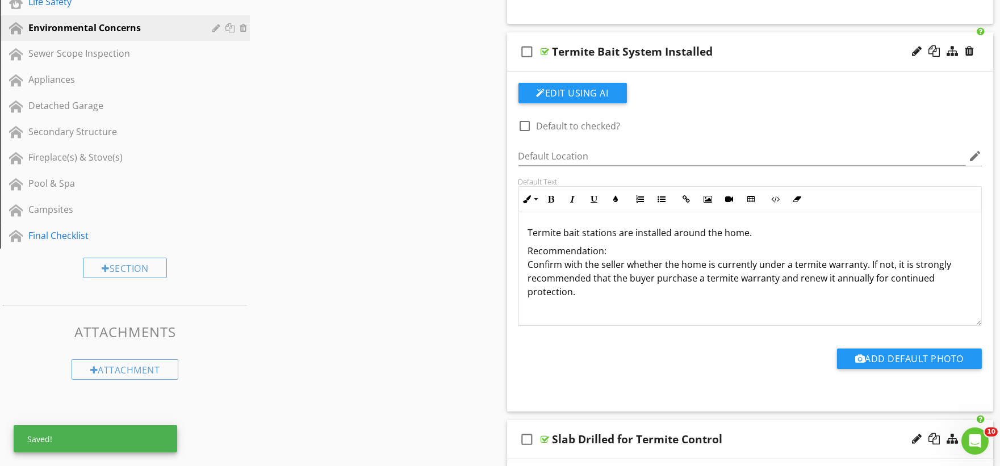
click at [730, 231] on p "Termite bait stations are installed around the home." at bounding box center [750, 233] width 445 height 14
click at [689, 263] on p "Recommendation: Confirm with the seller whether the home is currently under a t…" at bounding box center [750, 271] width 445 height 55
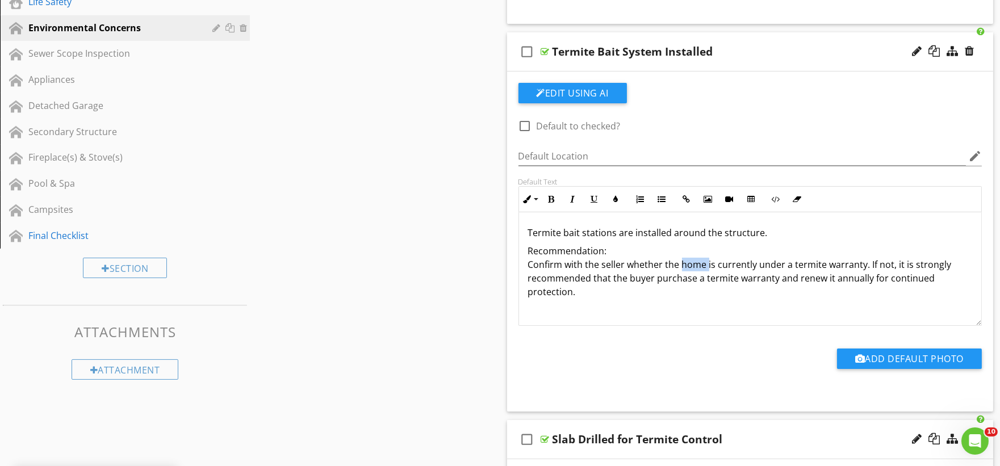
click at [689, 263] on p "Recommendation: Confirm with the seller whether the home is currently under a t…" at bounding box center [750, 271] width 445 height 55
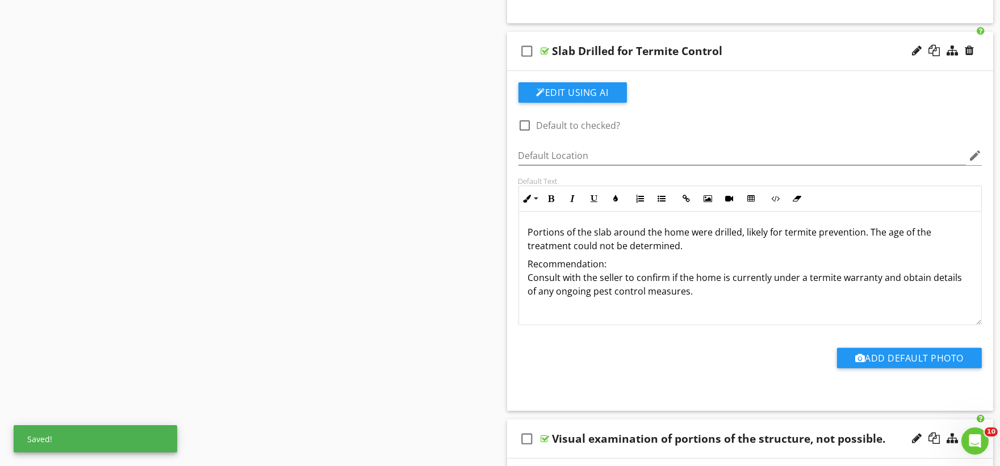
click at [673, 232] on p "Portions of the slab around the home were drilled, likely for termite preventio…" at bounding box center [750, 239] width 445 height 27
click at [708, 280] on p "Recommendation: Consult with the seller to confirm if the home is currently und…" at bounding box center [750, 277] width 445 height 41
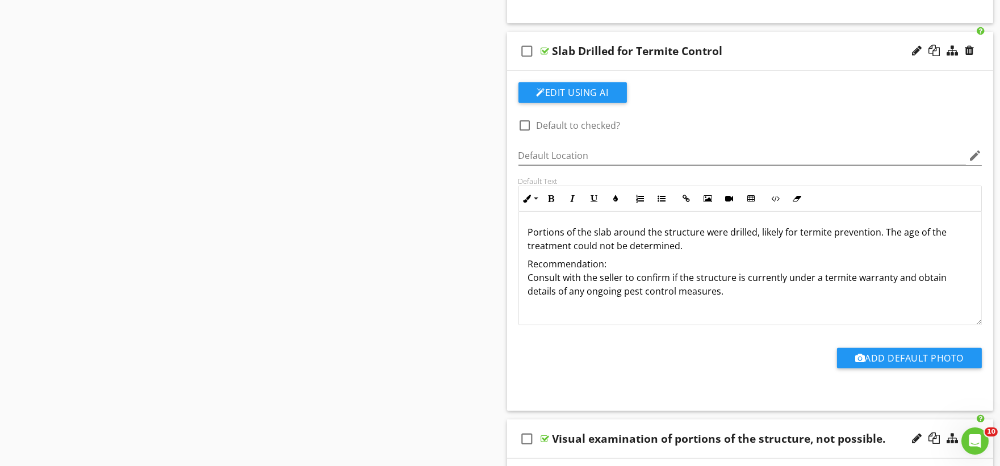
scroll to position [1325, 0]
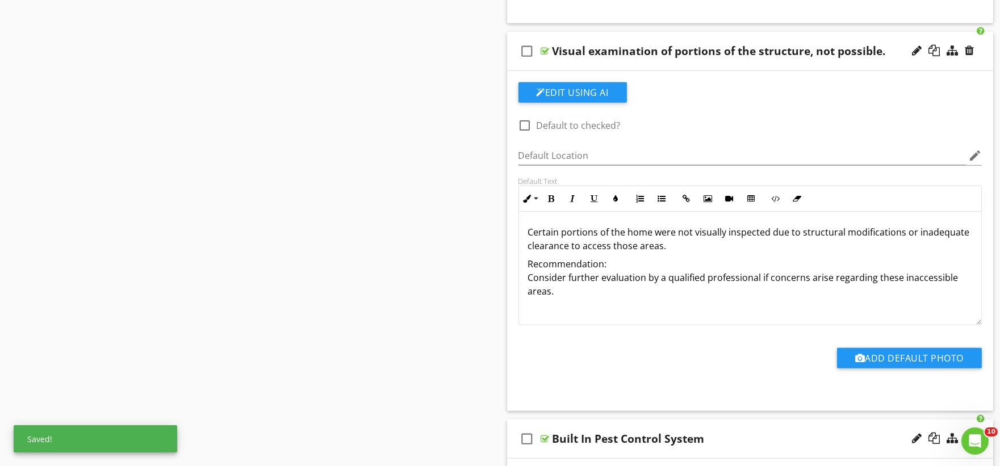
click at [634, 231] on p "Certain portions of the home were not visually inspected due to structural modi…" at bounding box center [750, 239] width 445 height 27
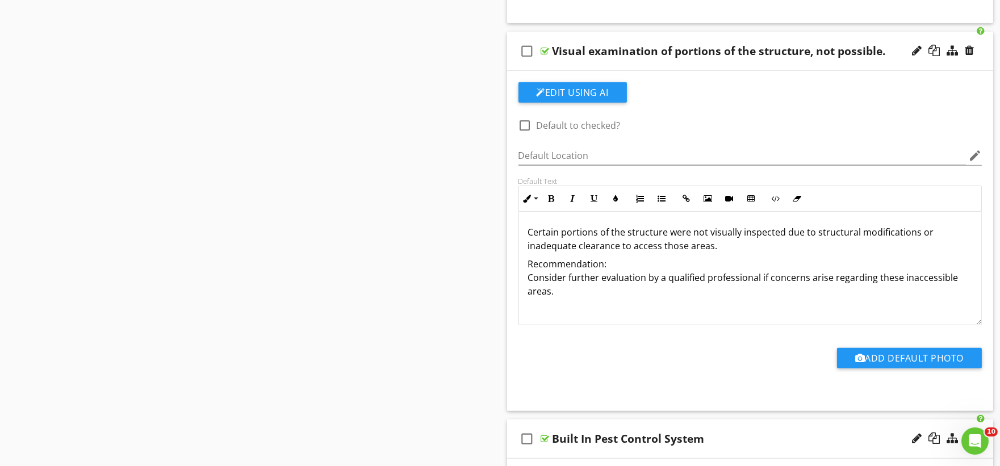
scroll to position [2115, 0]
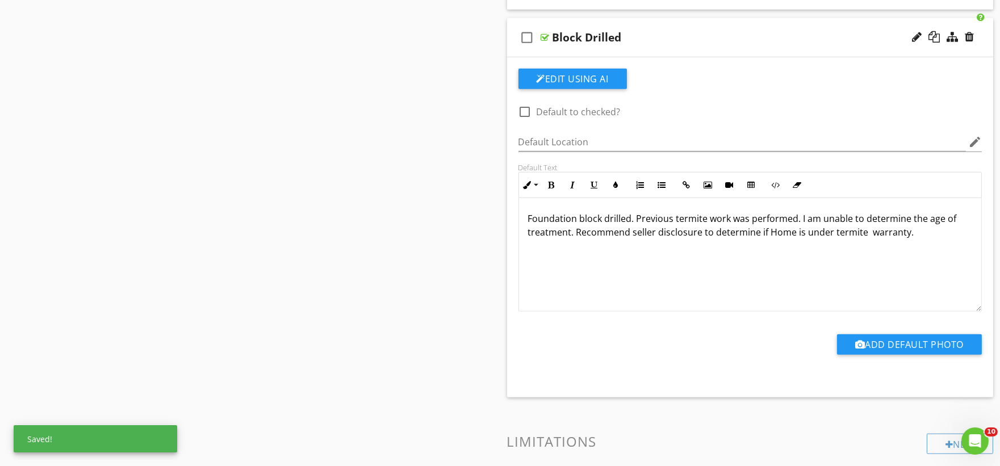
click at [774, 232] on p "Foundation block drilled. Previous termite work was performed. I am unable to d…" at bounding box center [750, 225] width 445 height 27
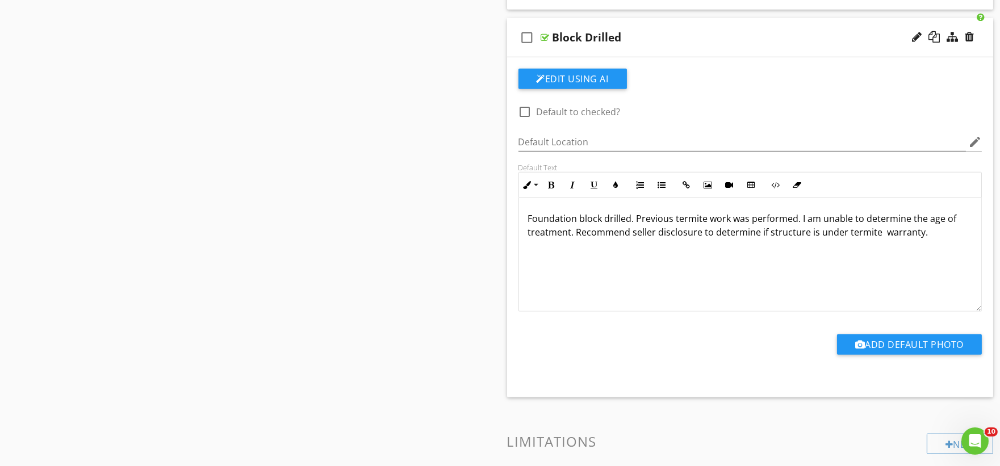
scroll to position [2729, 0]
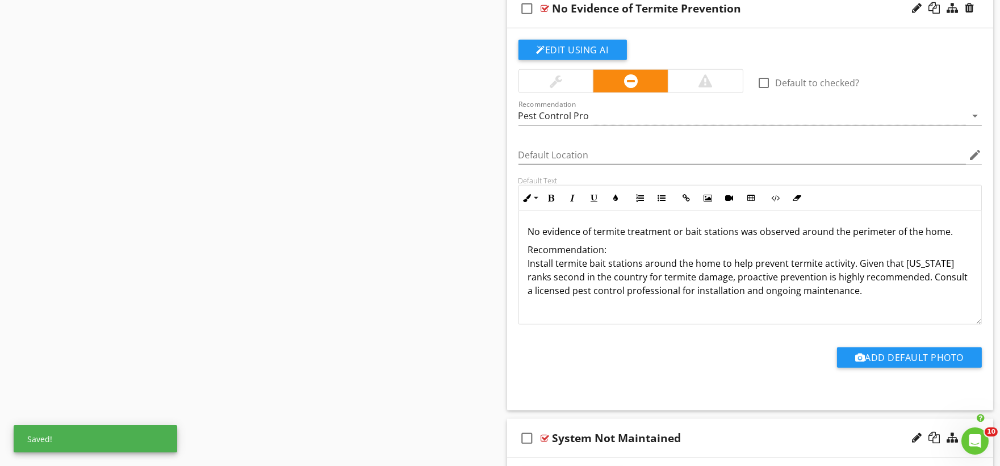
click at [926, 233] on p "No evidence of termite treatment or bait stations was observed around the perim…" at bounding box center [750, 232] width 445 height 14
click at [697, 265] on p "Recommendation: Install termite bait stations around the home to help prevent t…" at bounding box center [750, 270] width 445 height 55
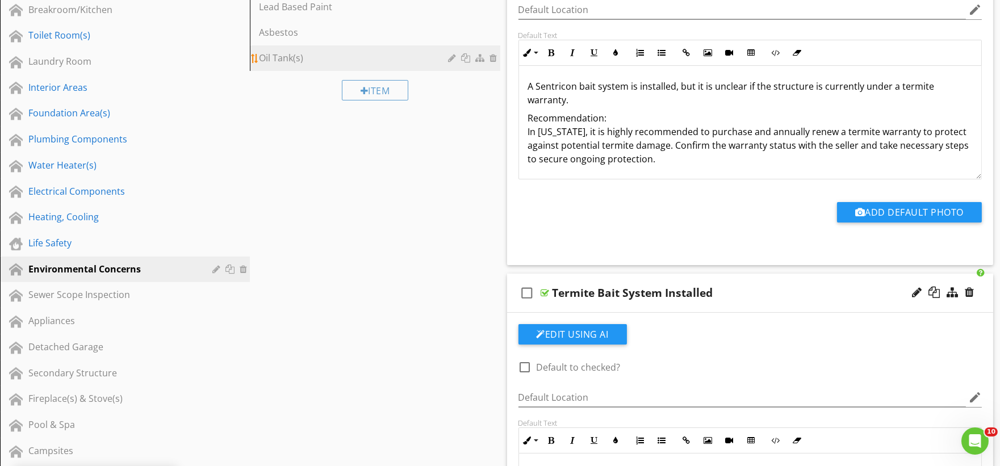
scroll to position [77, 0]
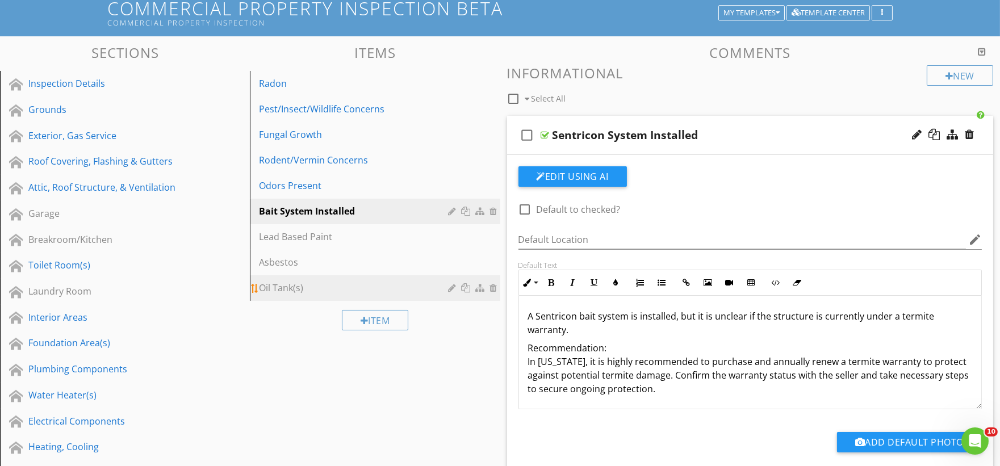
click at [299, 286] on div "Oil Tank(s)" at bounding box center [355, 288] width 193 height 14
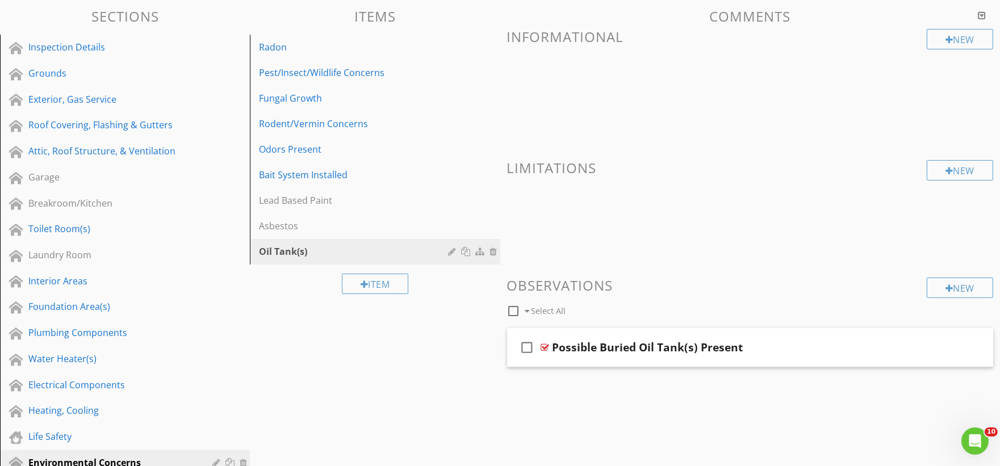
scroll to position [126, 0]
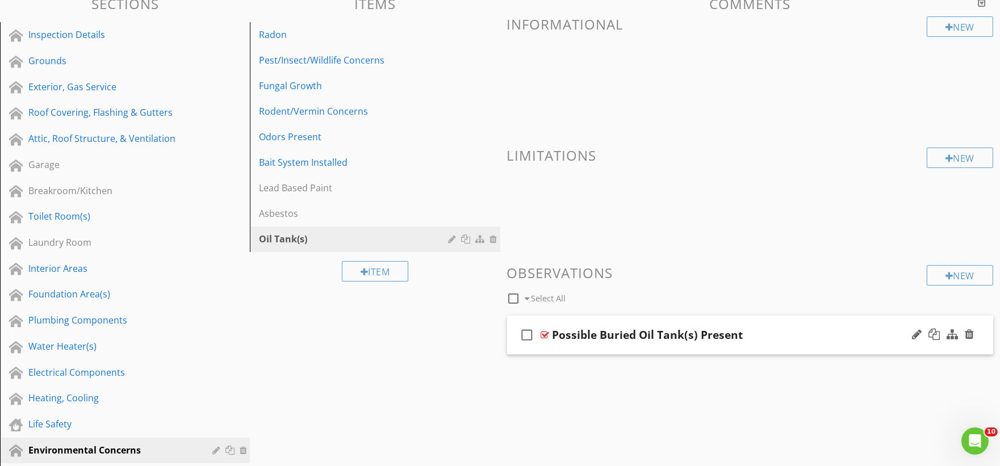
click at [547, 348] on div "check_box_outline_blank Possible Buried Oil Tank(s) Present" at bounding box center [750, 335] width 487 height 39
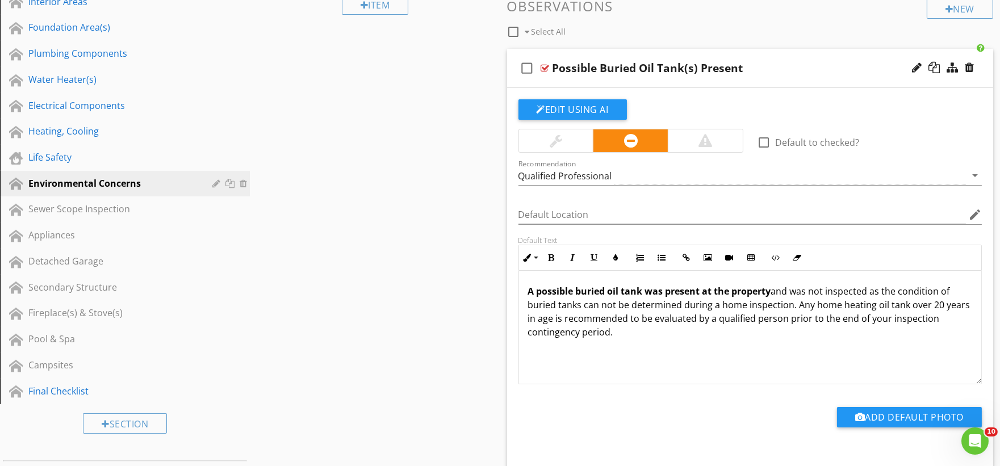
scroll to position [441, 0]
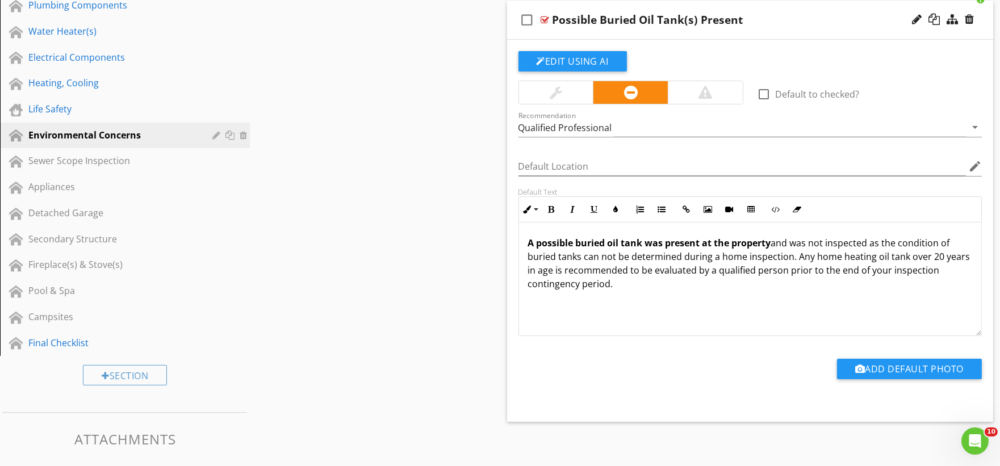
click at [717, 257] on p "A possible buried oil tank was present at the property and was not inspected as…" at bounding box center [750, 263] width 445 height 55
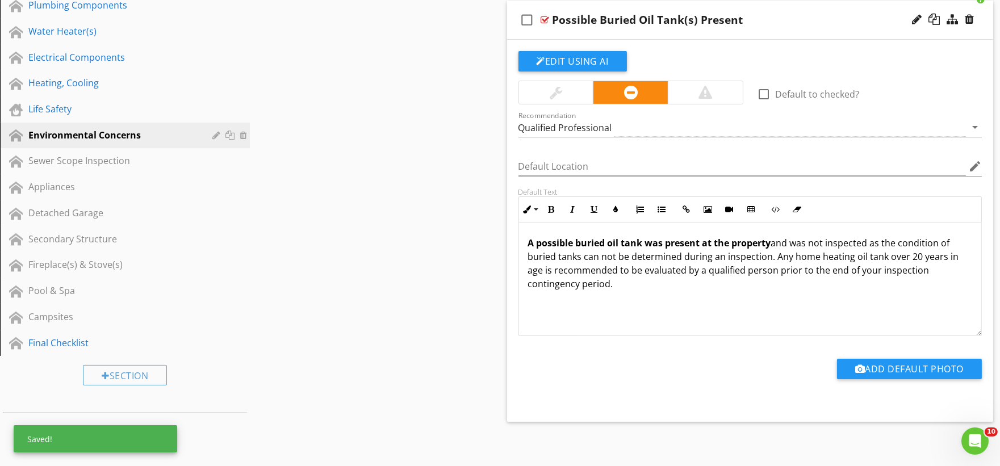
click at [802, 258] on p "A possible buried oil tank was present at the property and was not inspected as…" at bounding box center [750, 263] width 445 height 55
click at [452, 172] on div "Sections Inspection Details Grounds Exterior, Gas Service Roof Covering, Flashi…" at bounding box center [500, 84] width 1000 height 824
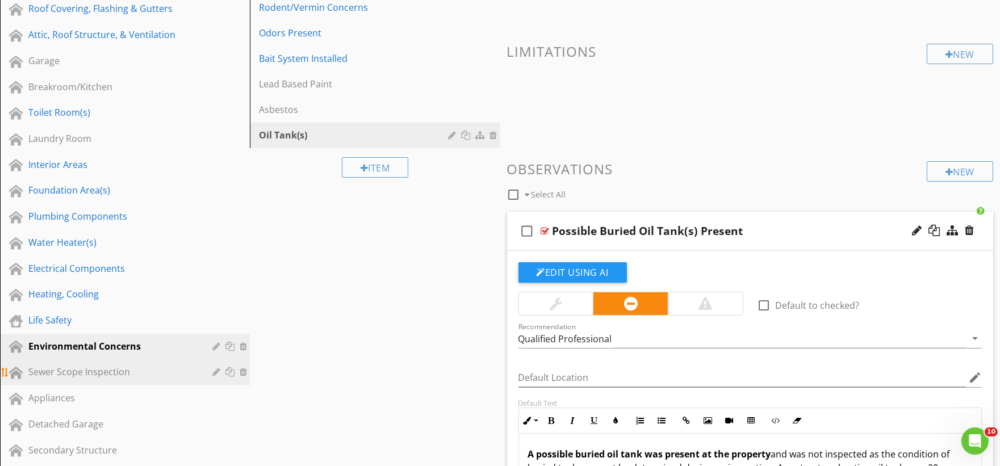
scroll to position [252, 0]
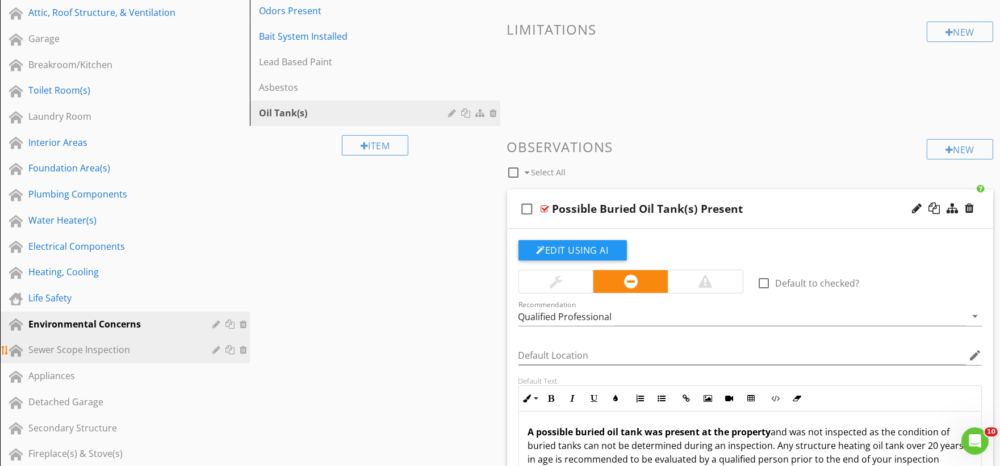
click at [120, 348] on div "Sewer Scope Inspection" at bounding box center [112, 350] width 168 height 14
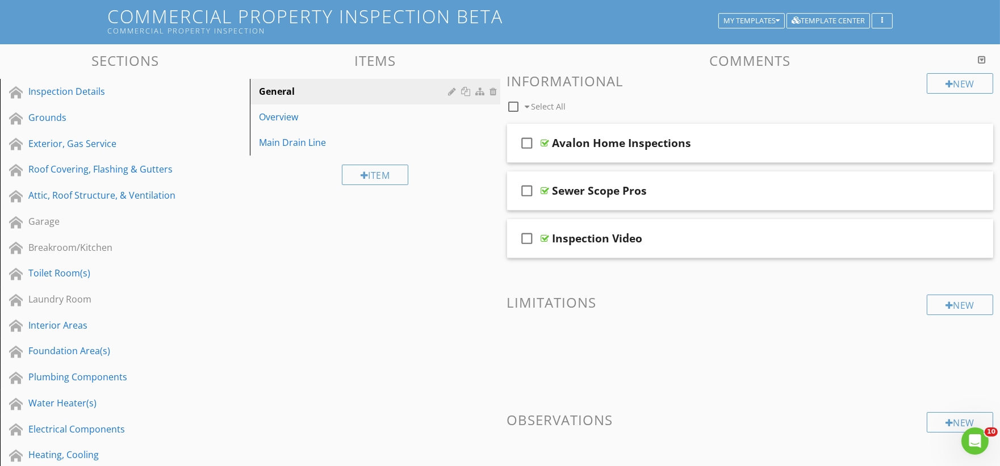
scroll to position [0, 0]
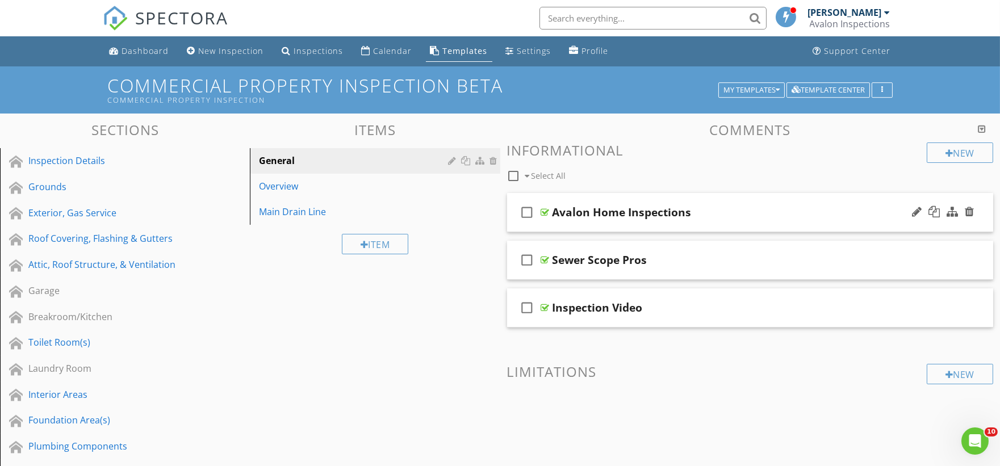
click at [604, 212] on div "Avalon Home Inspections" at bounding box center [622, 213] width 139 height 14
click at [595, 212] on input "Avalon Home Inspections" at bounding box center [727, 214] width 348 height 19
type input "Avalon Inspections"
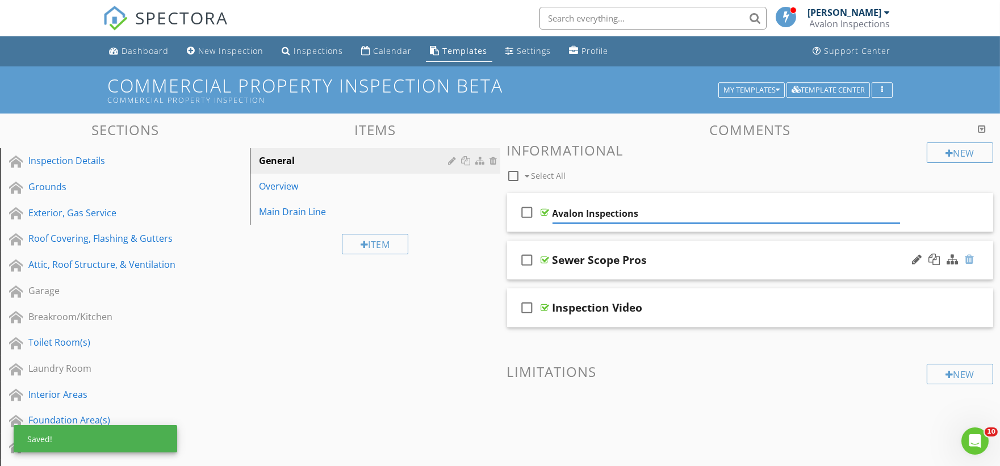
click at [973, 262] on div at bounding box center [969, 259] width 9 height 11
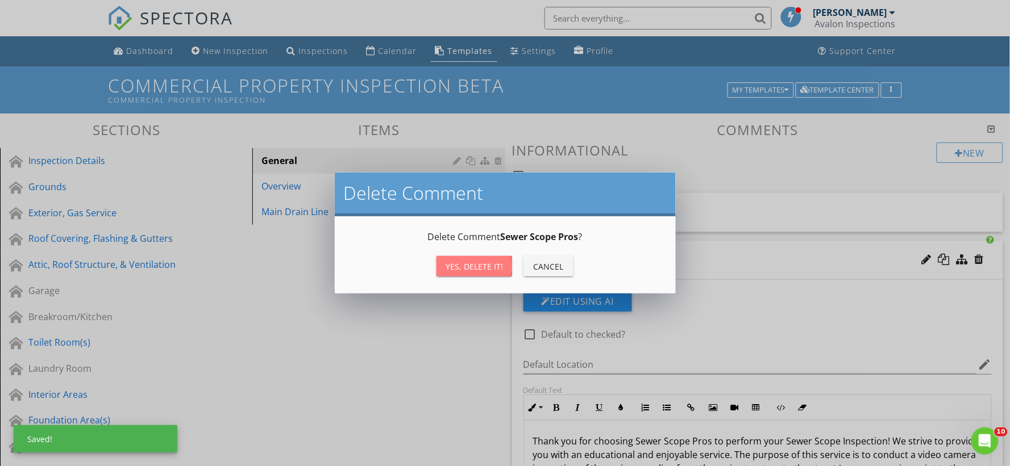
click at [461, 262] on div "Yes, Delete it!" at bounding box center [473, 267] width 57 height 12
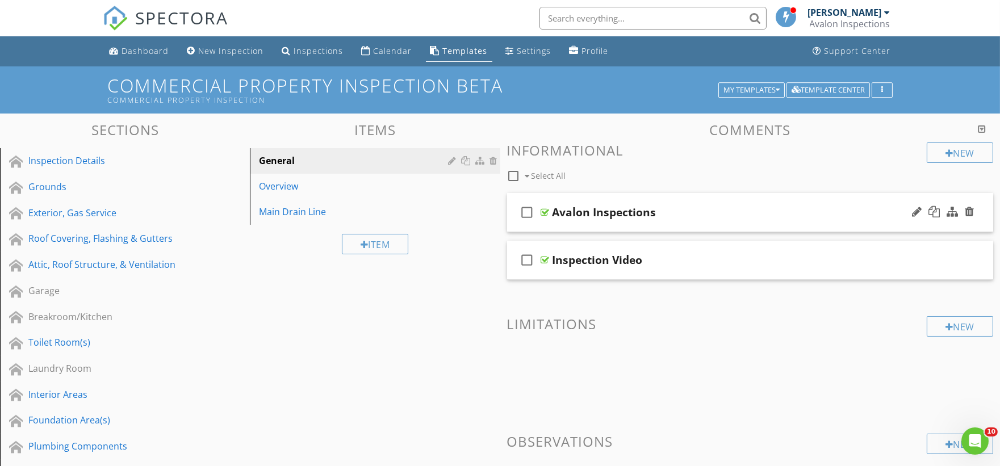
click at [543, 228] on div "check_box_outline_blank Avalon Inspections" at bounding box center [750, 212] width 487 height 39
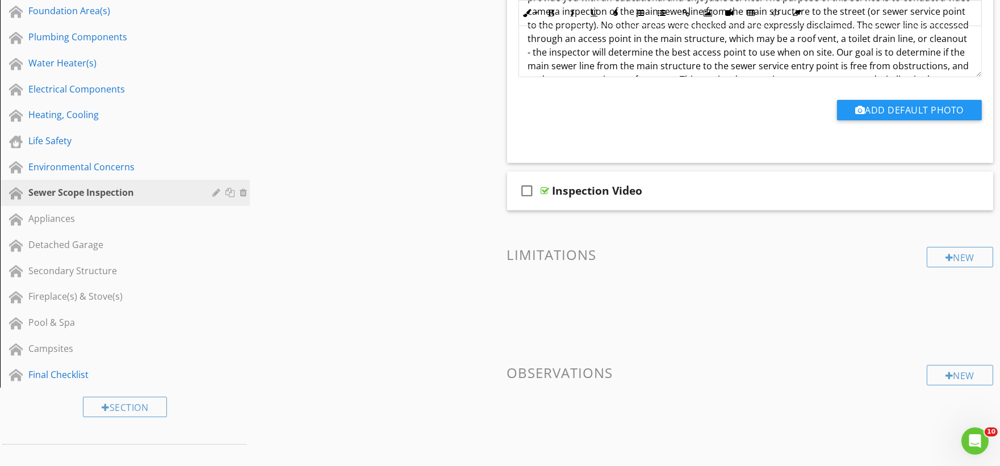
scroll to position [441, 0]
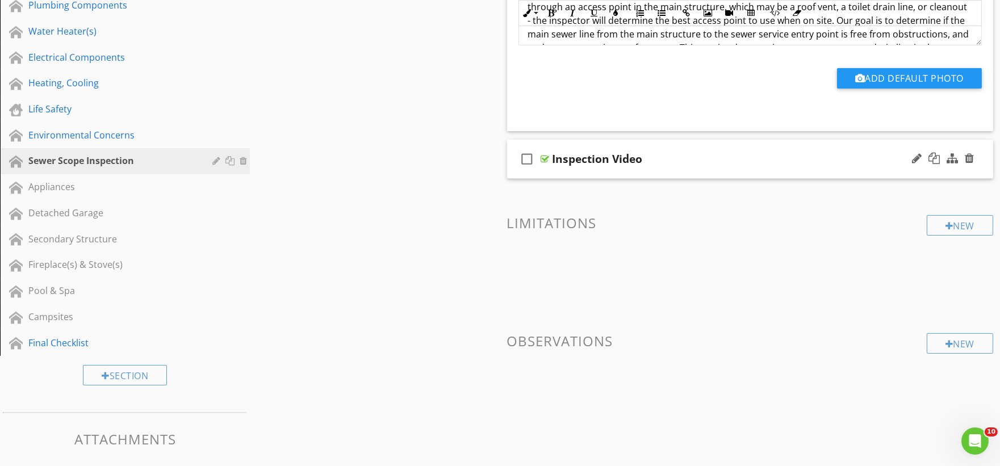
click at [553, 174] on div "check_box_outline_blank Inspection Video" at bounding box center [750, 159] width 487 height 39
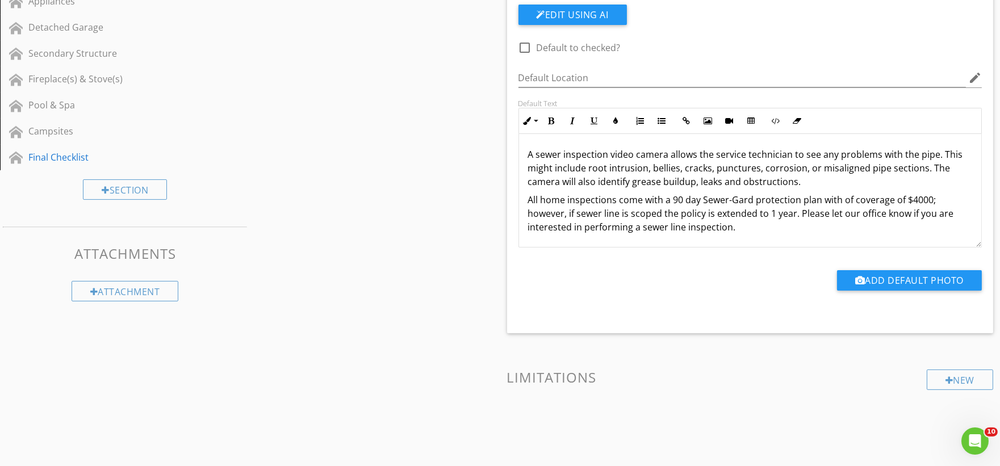
scroll to position [631, 0]
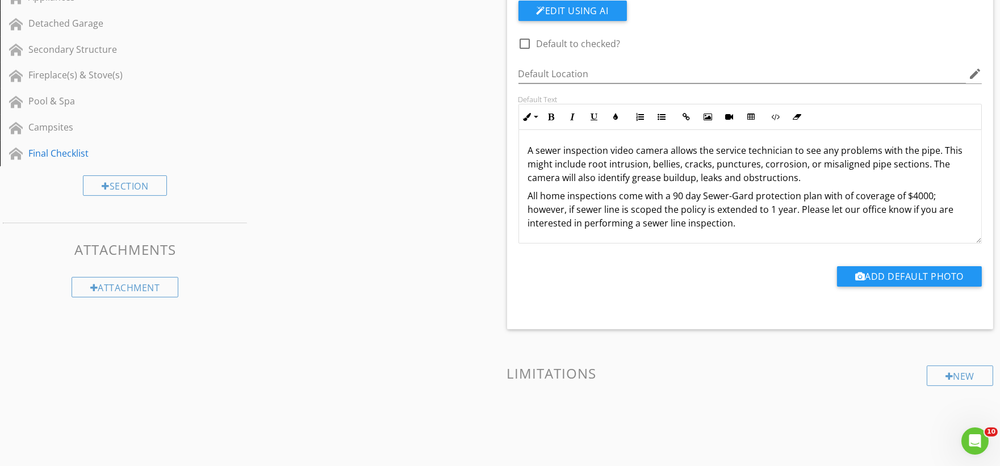
click at [554, 197] on p "All home inspections come with a 90 day Sewer-Gard protection plan with of cove…" at bounding box center [750, 209] width 445 height 41
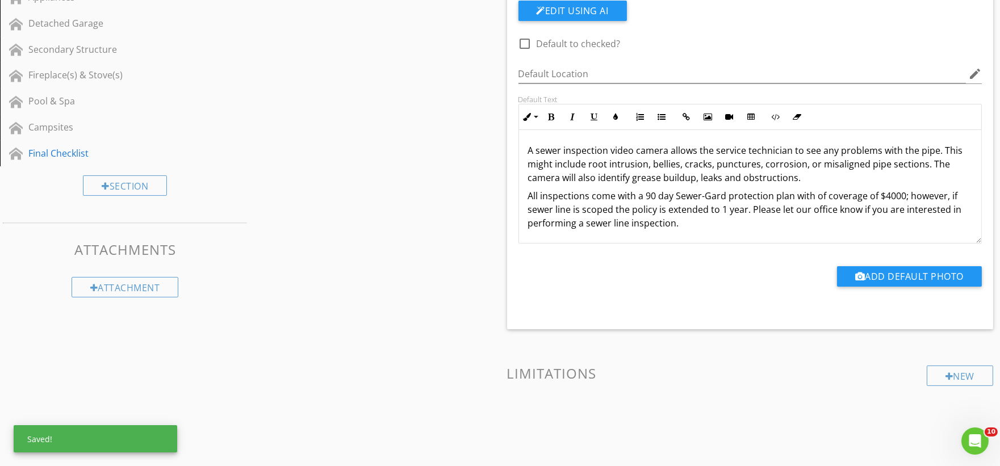
scroll to position [161, 0]
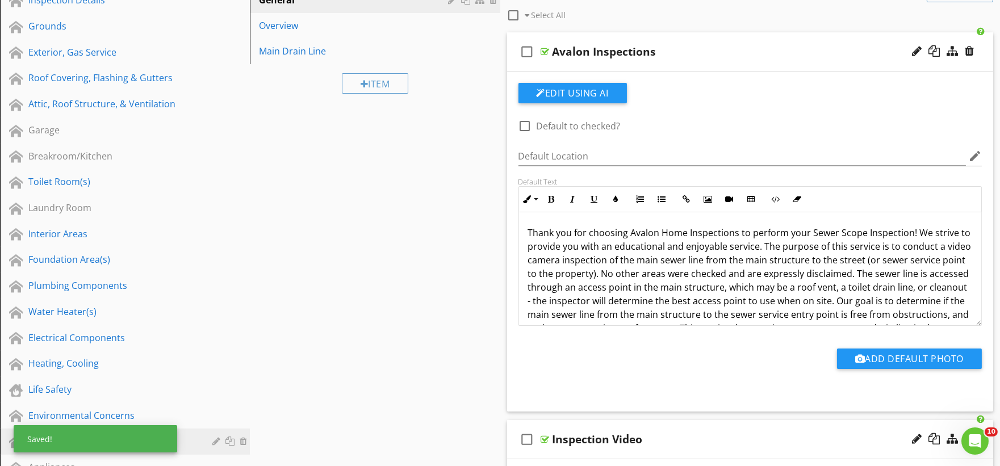
click at [674, 231] on p "Thank you for choosing Avalon Home Inspections to perform your Sewer Scope Insp…" at bounding box center [750, 294] width 445 height 136
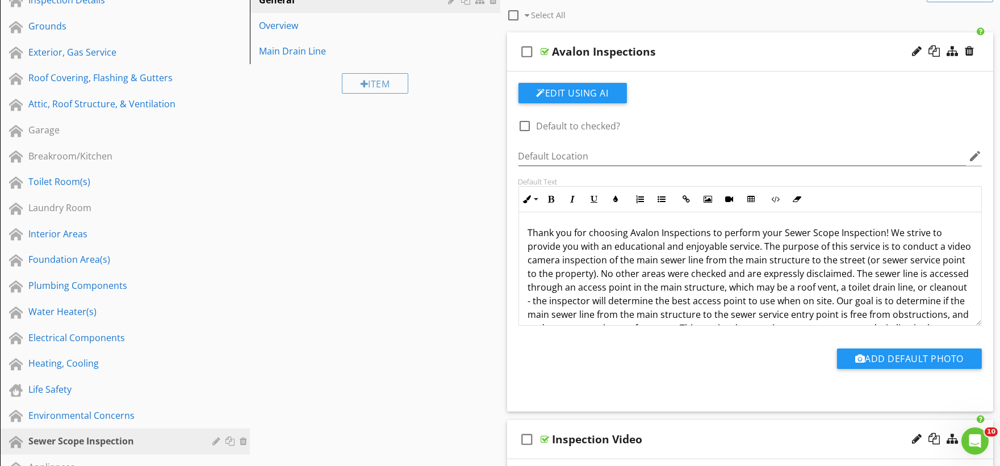
scroll to position [95, 0]
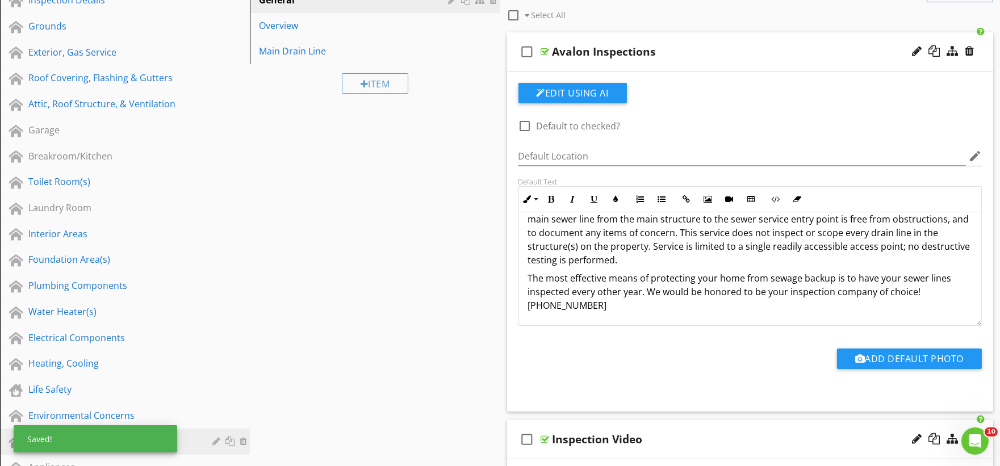
click at [733, 277] on p "The most effective means of protecting your home from sewage backup is to have …" at bounding box center [750, 292] width 445 height 41
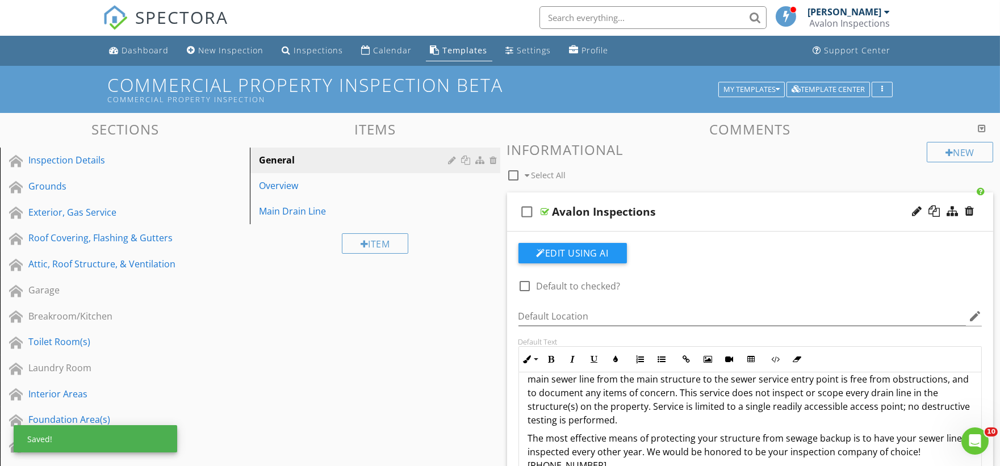
scroll to position [0, 0]
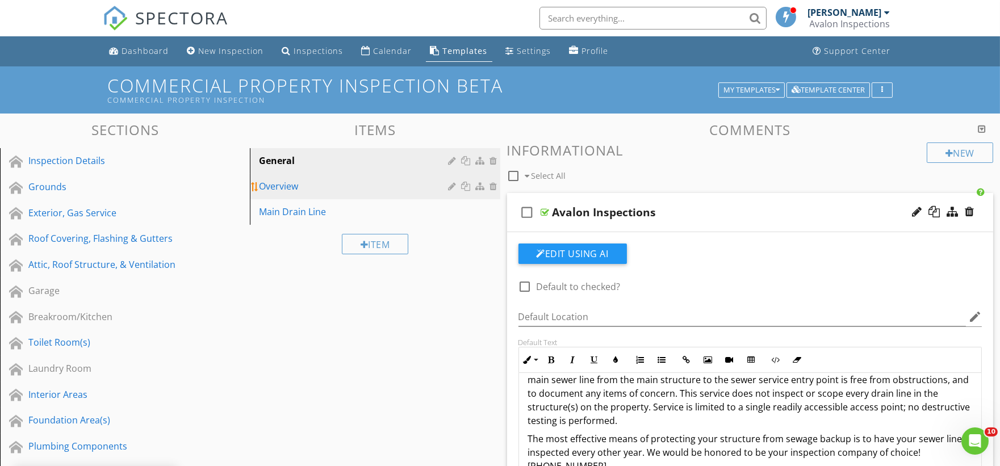
click at [313, 193] on div "Overview" at bounding box center [355, 187] width 193 height 14
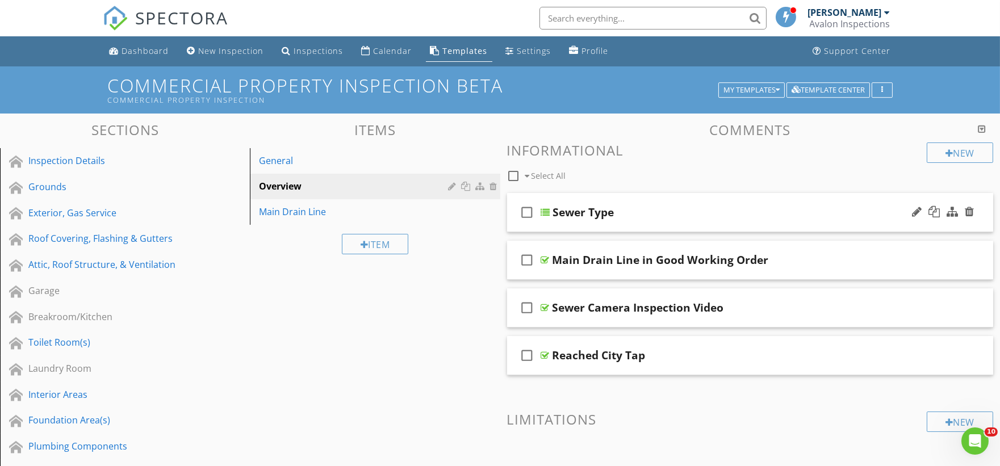
click at [544, 225] on div "check_box_outline_blank Sewer Type" at bounding box center [750, 212] width 487 height 39
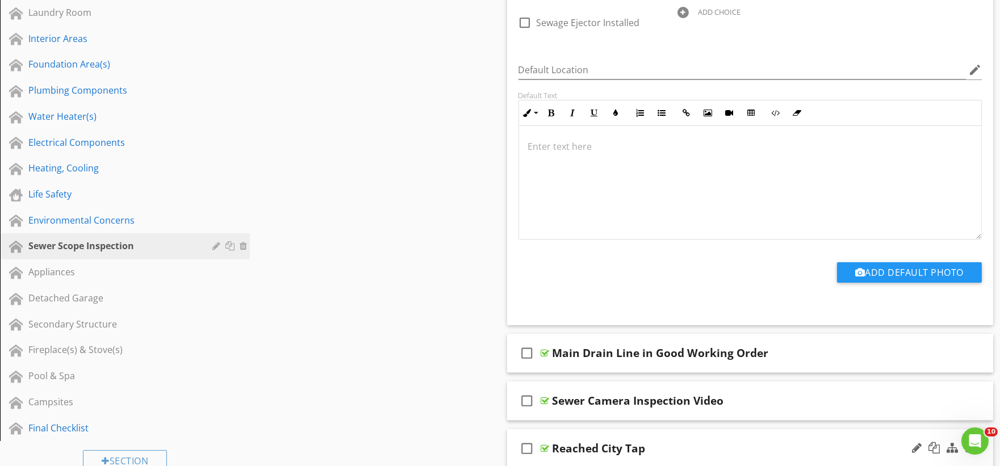
scroll to position [378, 0]
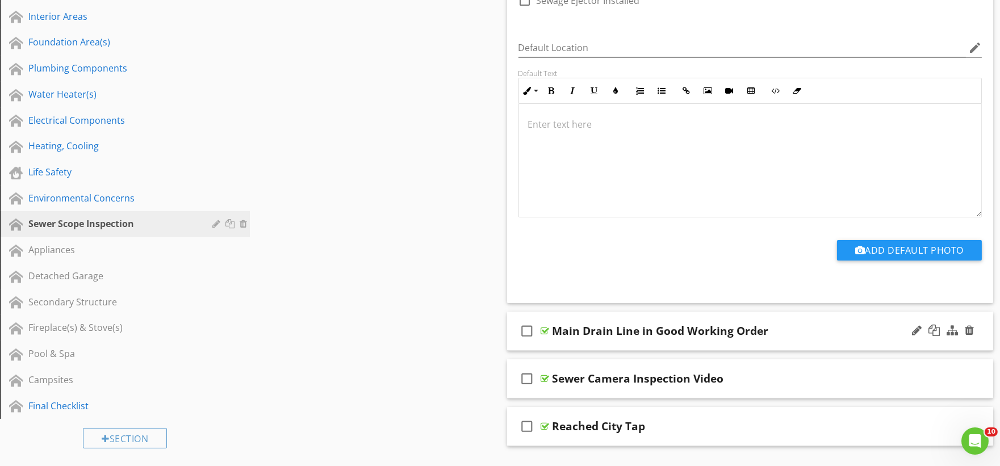
click at [552, 342] on div "check_box_outline_blank Main Drain Line in Good Working Order" at bounding box center [750, 331] width 487 height 39
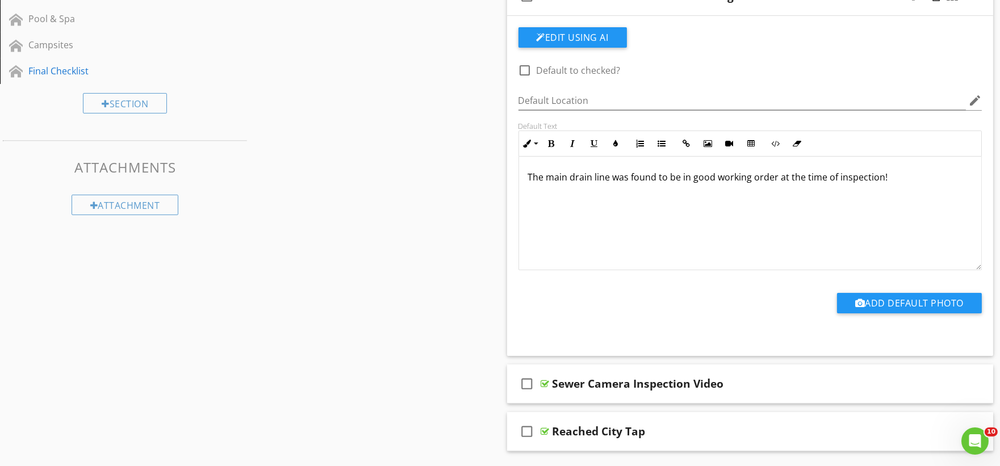
scroll to position [757, 0]
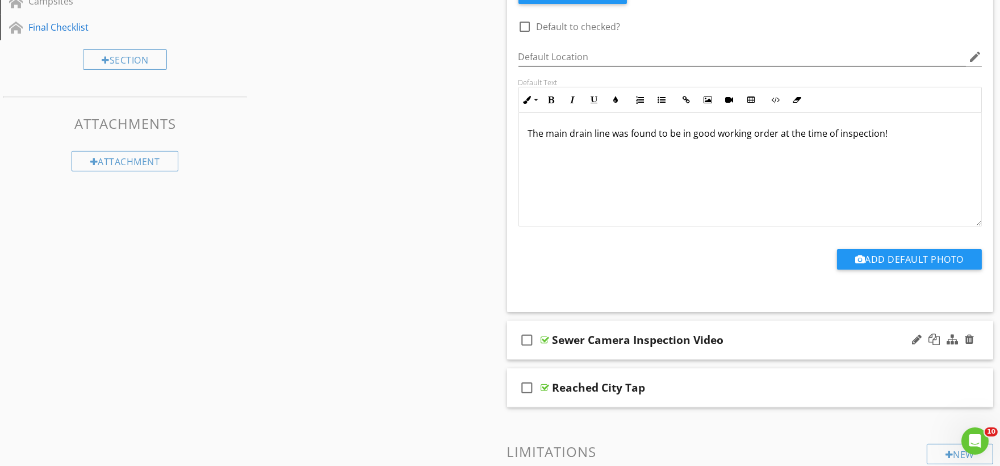
click at [558, 355] on div "check_box_outline_blank Sewer Camera Inspection Video" at bounding box center [750, 340] width 487 height 39
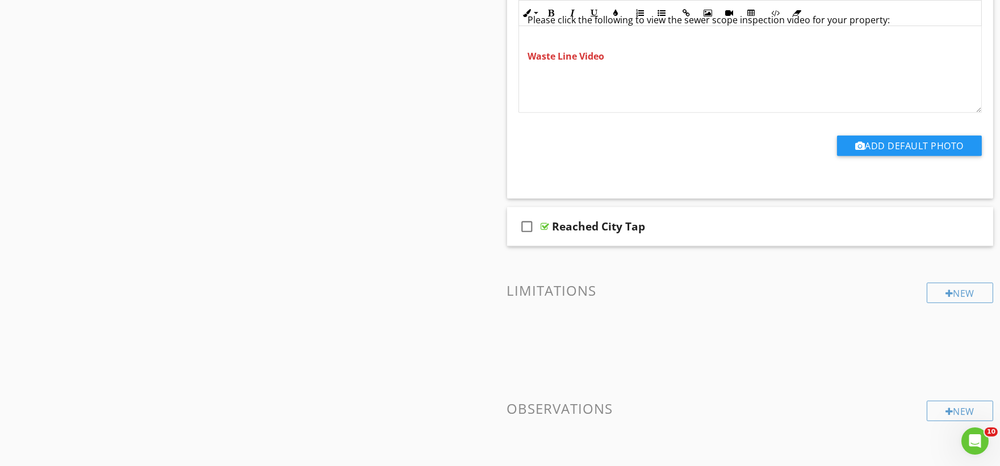
scroll to position [1262, 0]
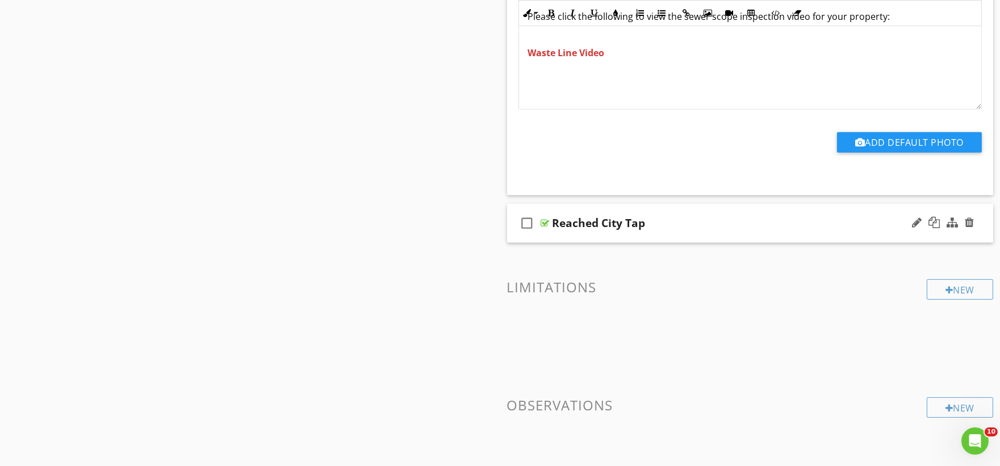
click at [562, 237] on div "check_box_outline_blank Reached City Tap" at bounding box center [750, 223] width 487 height 39
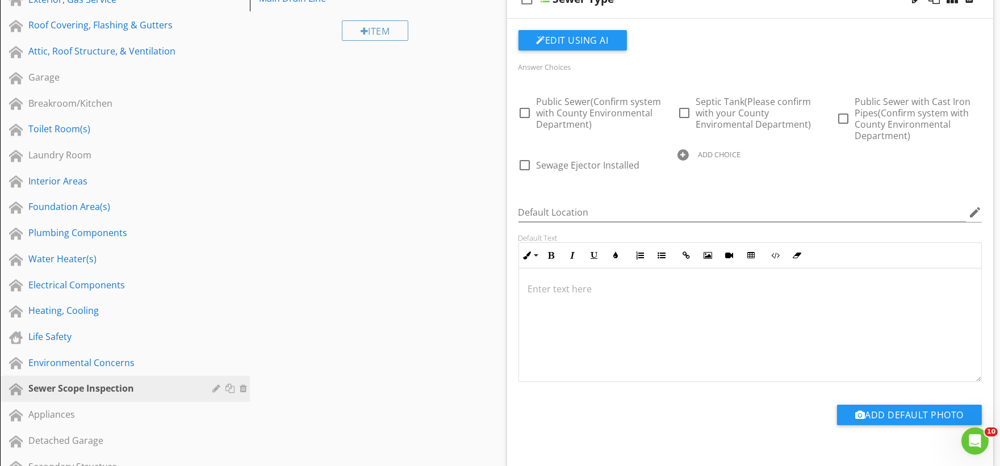
scroll to position [22, 0]
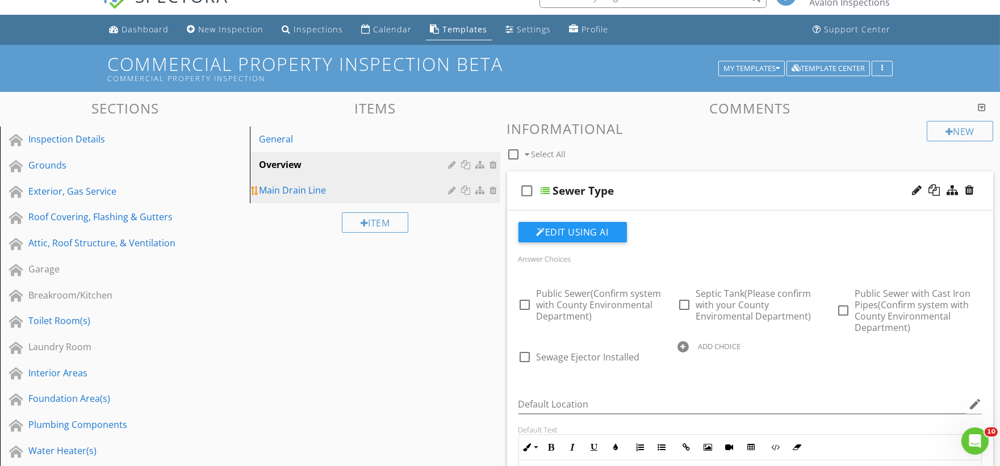
click at [305, 198] on link "Main Drain Line" at bounding box center [376, 190] width 247 height 25
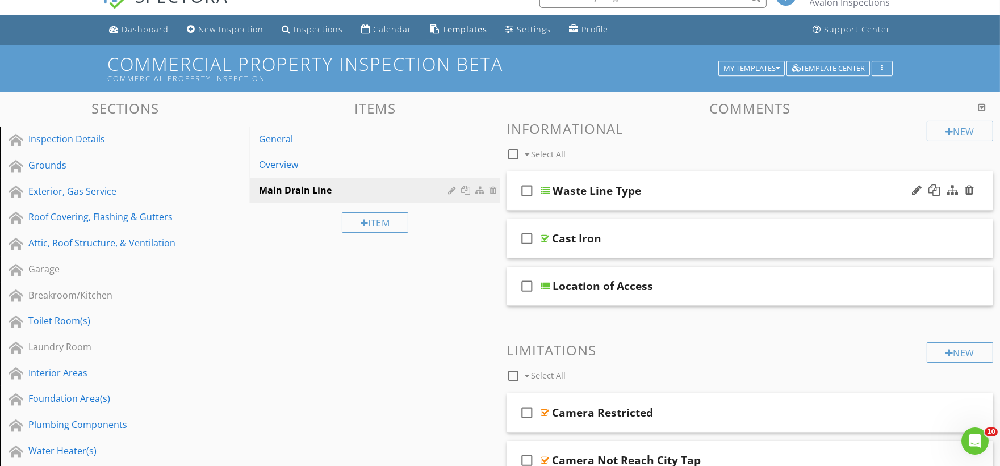
click at [543, 207] on div "check_box_outline_blank Waste Line Type" at bounding box center [750, 191] width 487 height 39
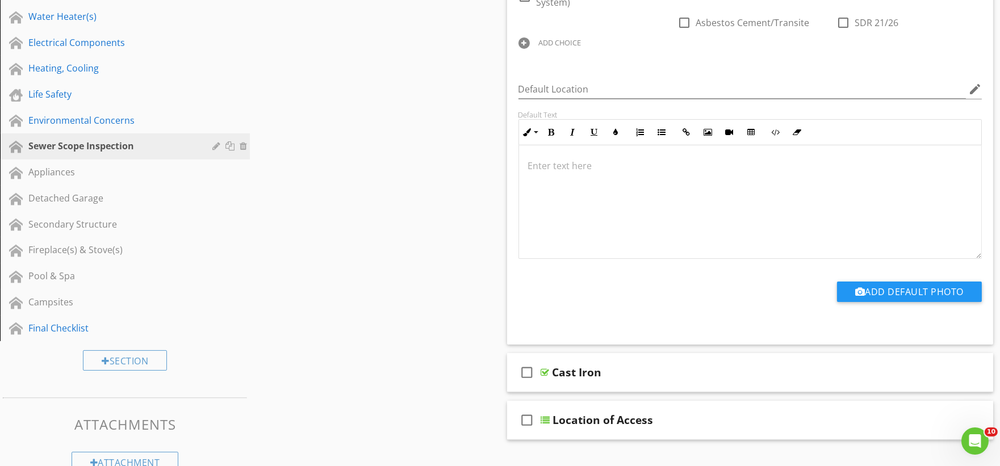
scroll to position [590, 0]
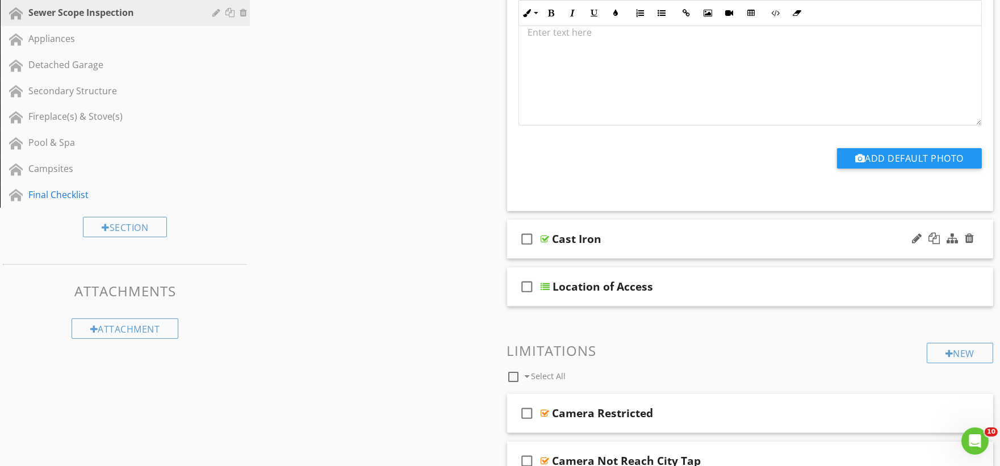
click at [546, 259] on div "check_box_outline_blank Cast Iron" at bounding box center [750, 239] width 487 height 39
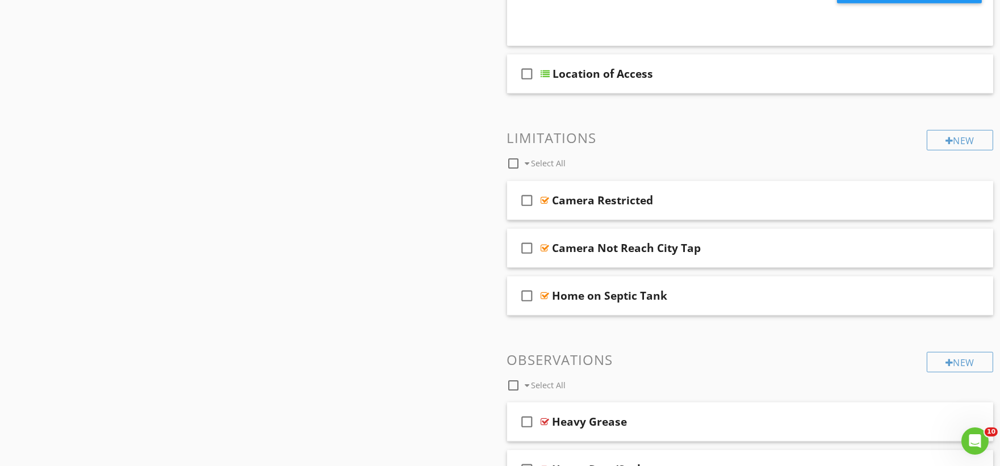
scroll to position [1158, 0]
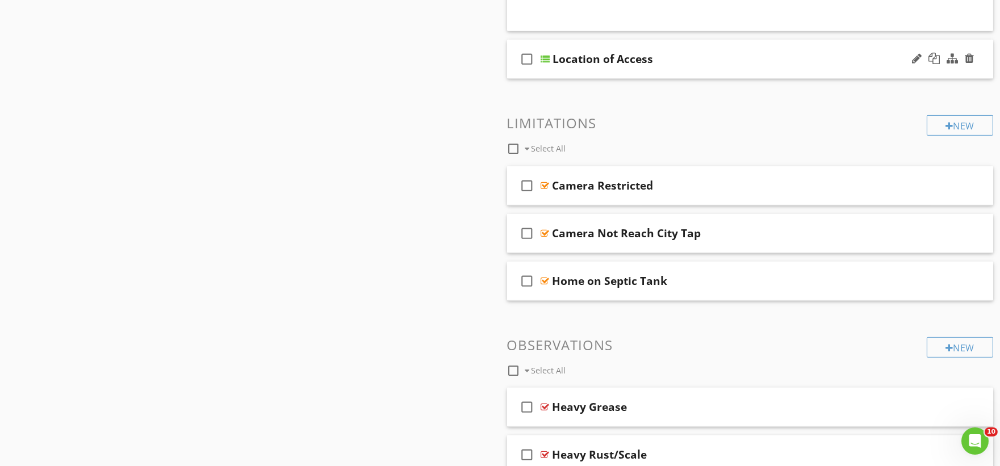
click at [560, 79] on div "check_box_outline_blank Location of Access" at bounding box center [750, 59] width 487 height 39
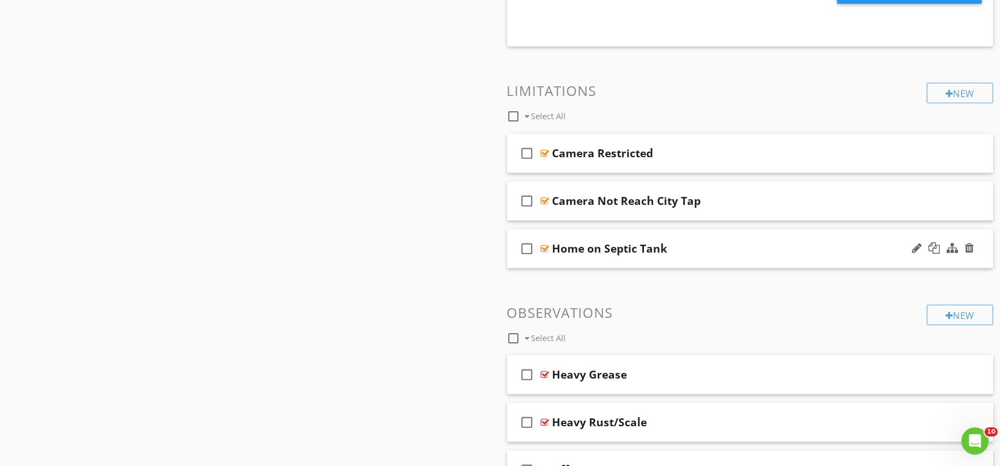
scroll to position [1663, 0]
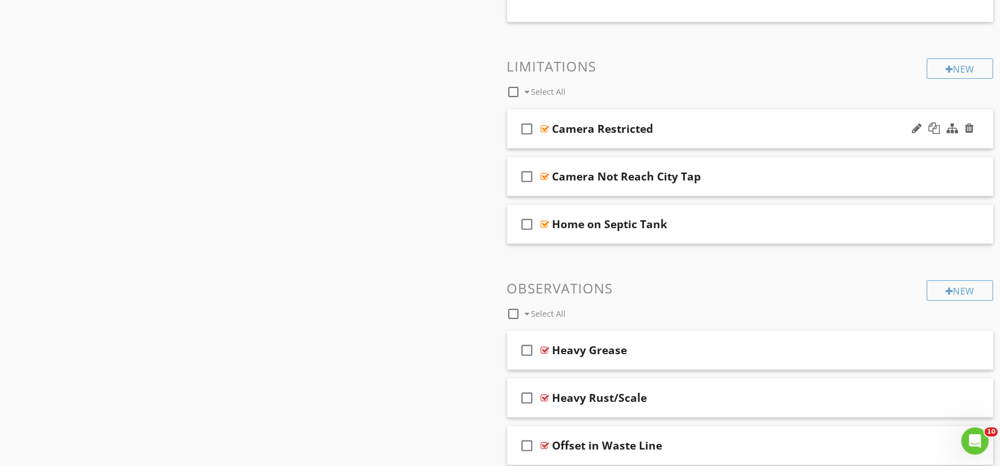
click at [562, 149] on div "check_box_outline_blank Camera Restricted" at bounding box center [750, 129] width 487 height 39
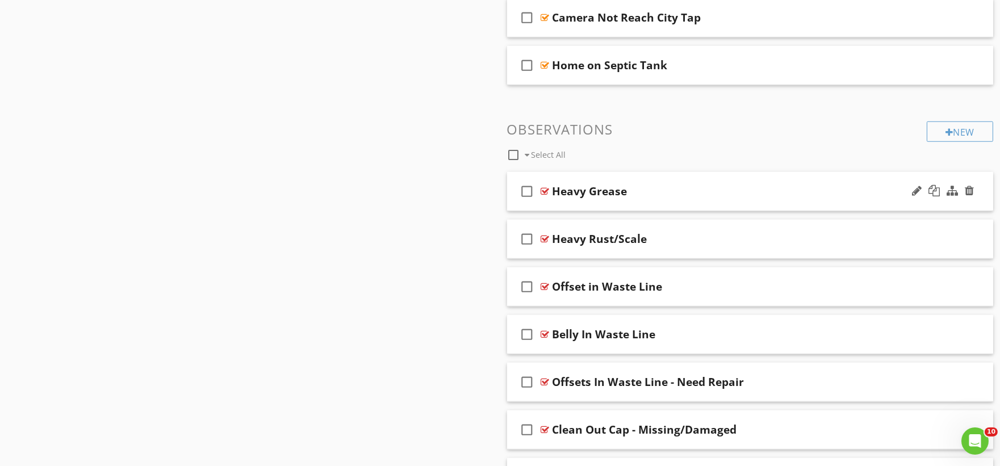
scroll to position [2168, 0]
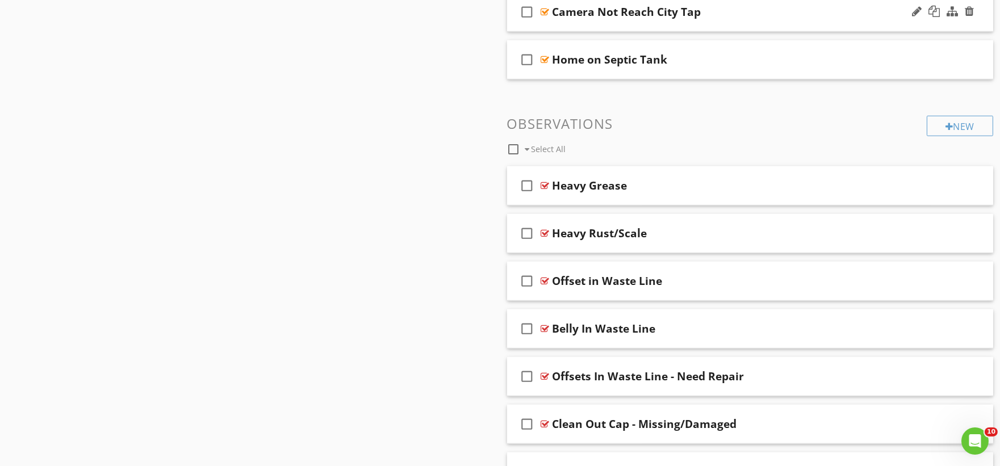
click at [565, 32] on div "check_box_outline_blank Camera Not Reach City Tap" at bounding box center [750, 12] width 487 height 39
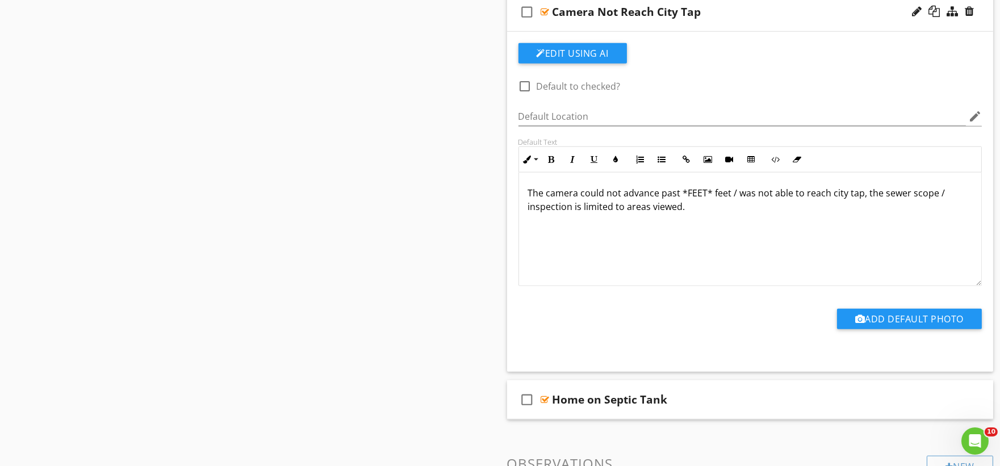
scroll to position [1, 0]
click at [569, 420] on div "check_box_outline_blank Home on Septic Tank" at bounding box center [750, 400] width 487 height 39
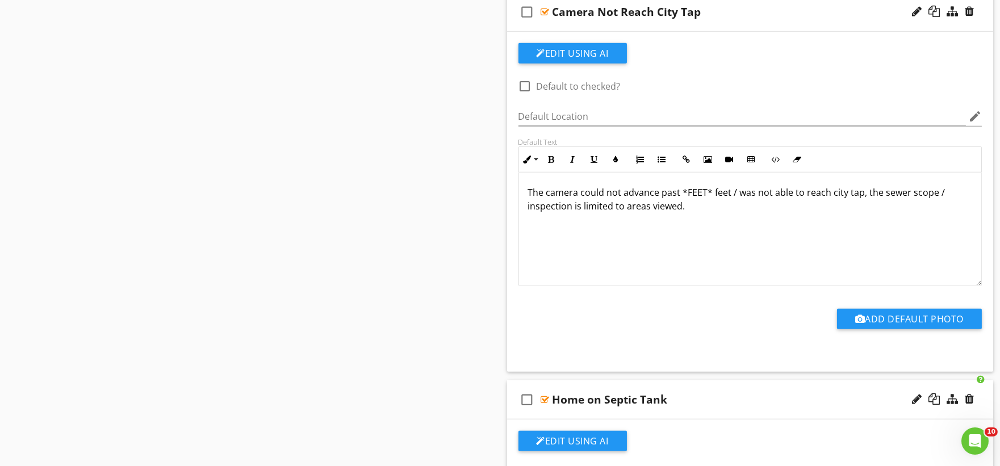
click at [564, 407] on div "Home on Septic Tank" at bounding box center [610, 400] width 115 height 14
click at [564, 410] on input "Home on Septic Tank" at bounding box center [727, 400] width 348 height 19
type input "Structure on Septic Tank"
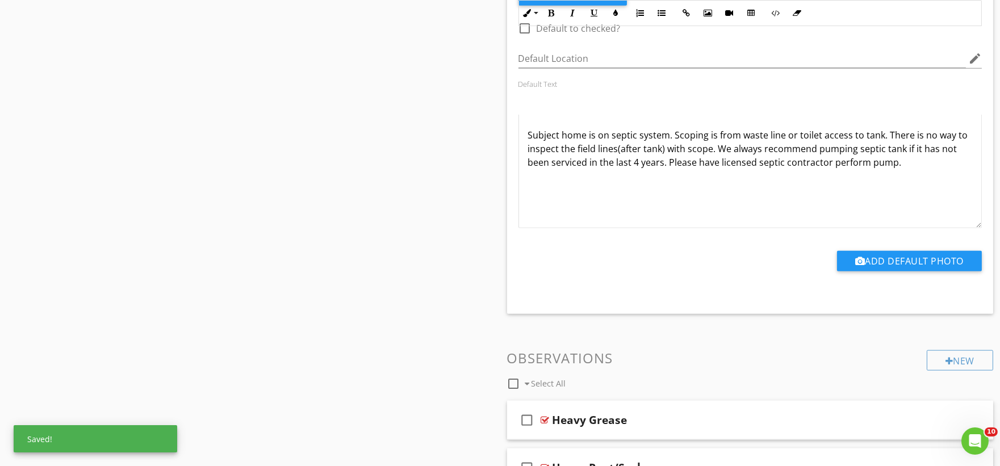
scroll to position [2736, 0]
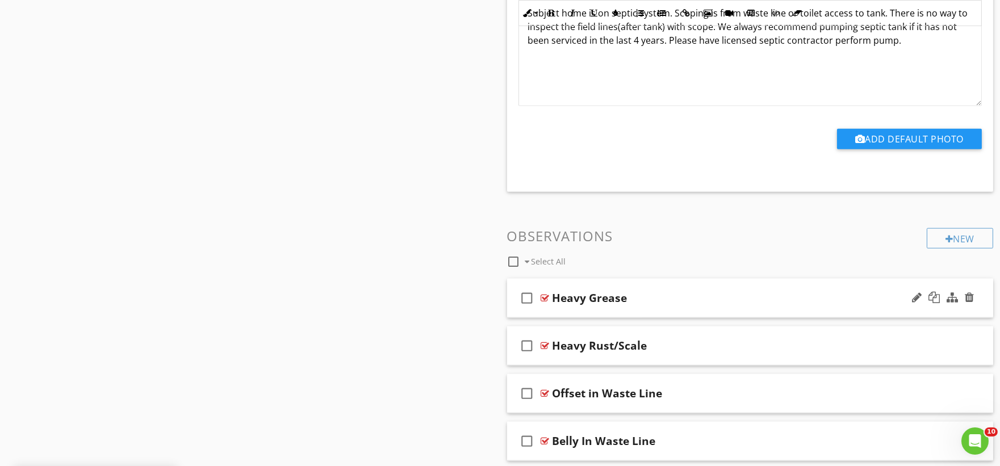
click at [551, 318] on div "check_box_outline_blank Heavy Grease" at bounding box center [750, 298] width 487 height 39
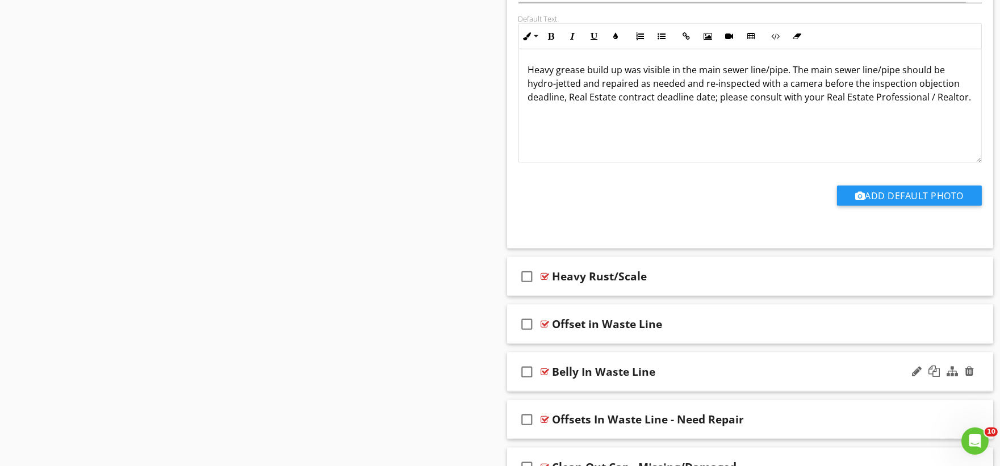
scroll to position [3241, 0]
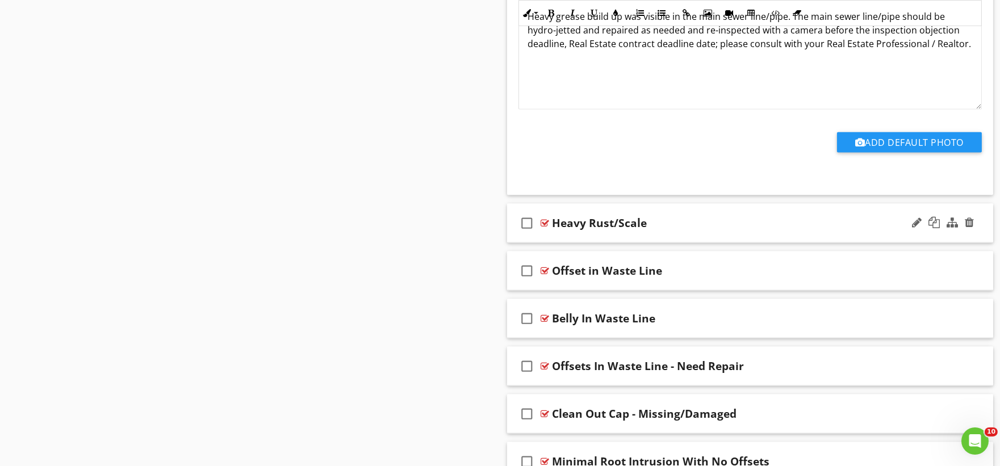
click at [554, 243] on div "check_box_outline_blank Heavy Rust/Scale" at bounding box center [750, 223] width 487 height 39
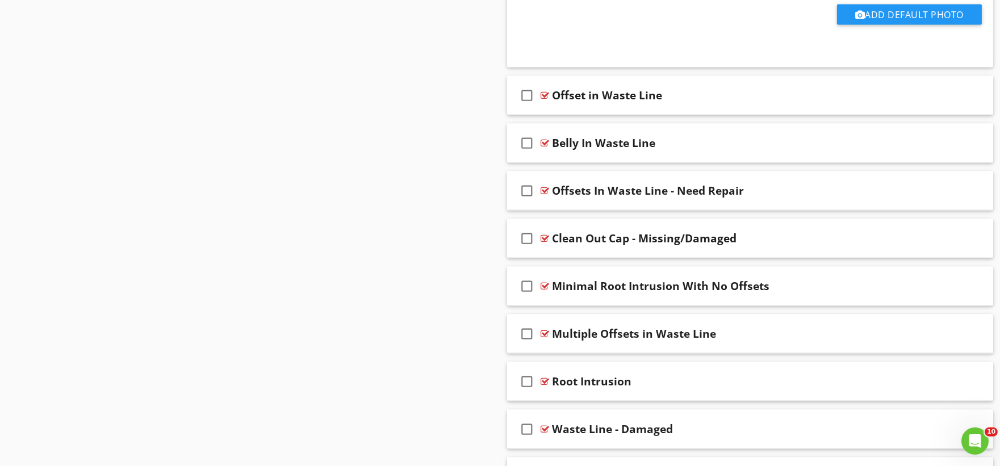
scroll to position [3809, 0]
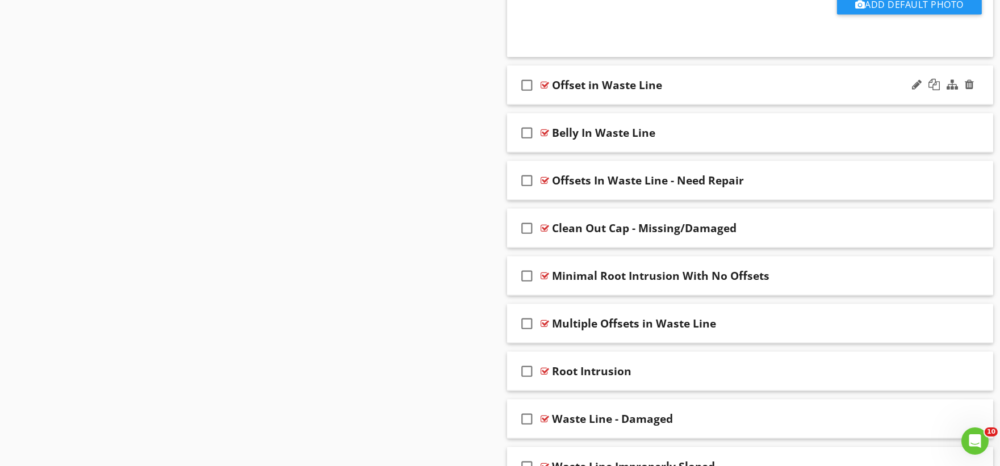
click at [553, 105] on div "check_box_outline_blank Offset in Waste Line" at bounding box center [750, 85] width 487 height 39
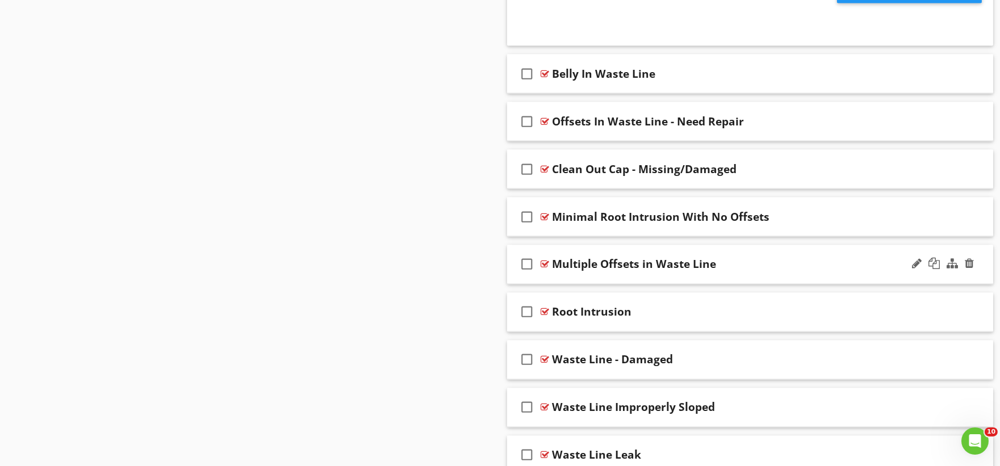
scroll to position [4314, 0]
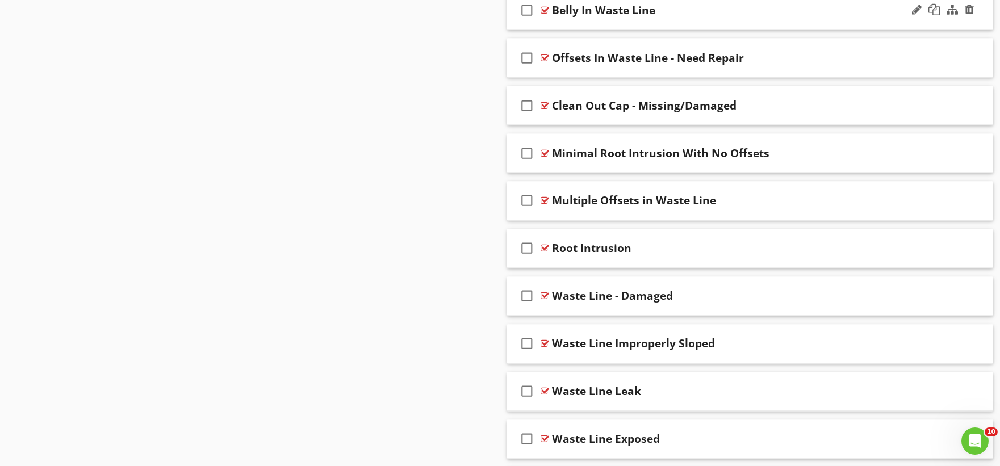
click at [550, 30] on div "check_box_outline_blank Belly In Waste Line" at bounding box center [750, 10] width 487 height 39
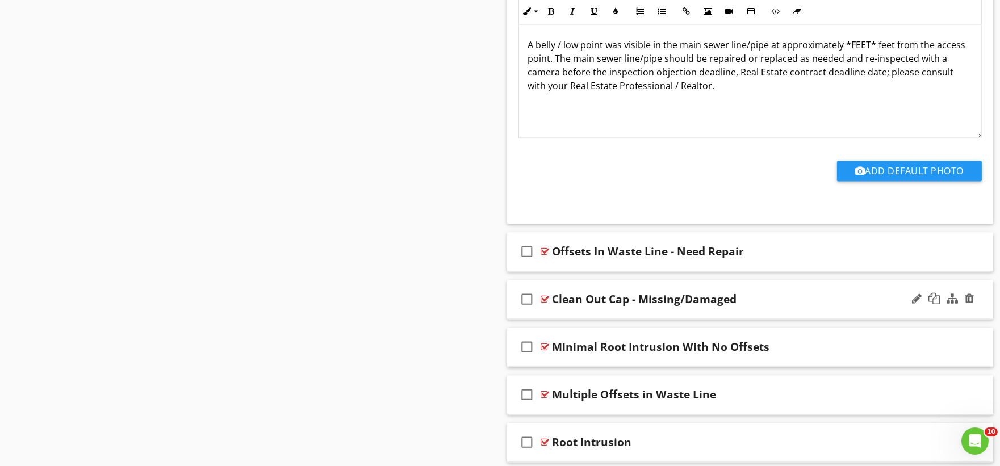
scroll to position [4504, 0]
click at [558, 271] on div "check_box_outline_blank Offsets In Waste Line - Need Repair" at bounding box center [750, 251] width 487 height 39
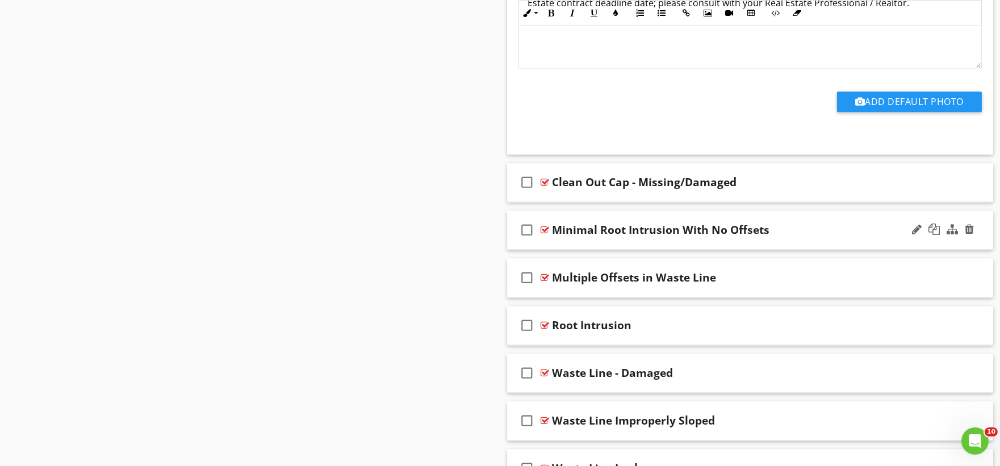
scroll to position [5009, 0]
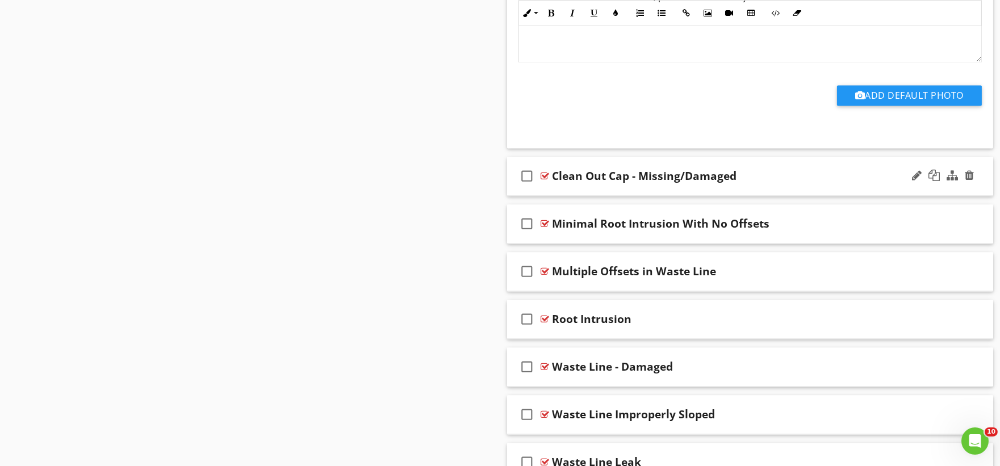
click at [561, 196] on div "check_box_outline_blank Clean Out Cap - Missing/Damaged" at bounding box center [750, 176] width 487 height 39
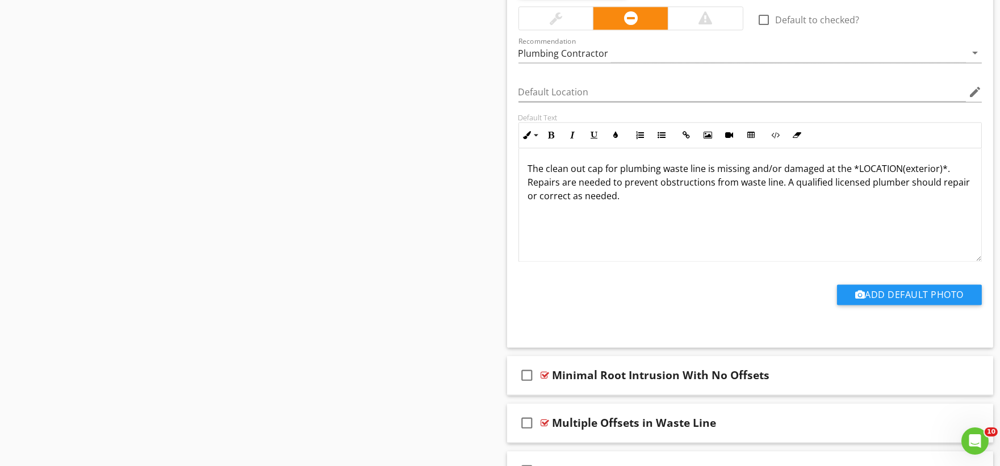
scroll to position [5514, 0]
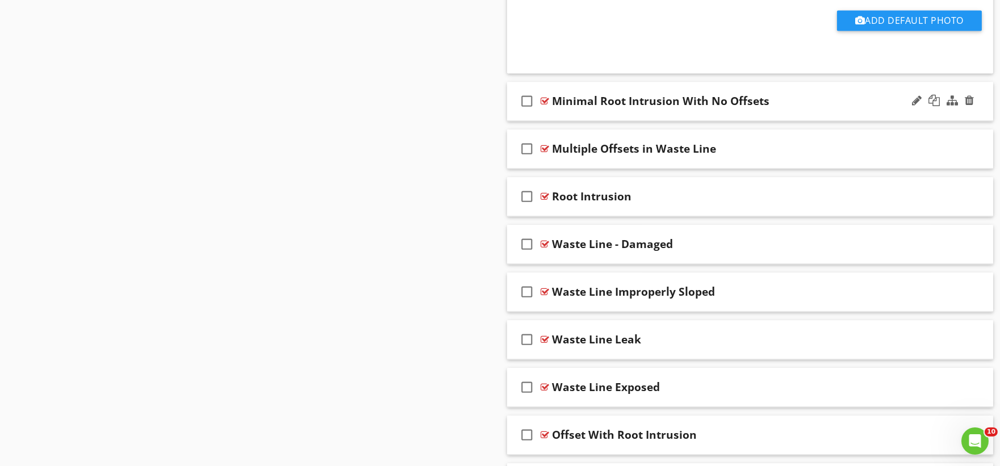
click at [566, 121] on div "check_box_outline_blank Minimal Root Intrusion With No Offsets" at bounding box center [750, 101] width 487 height 39
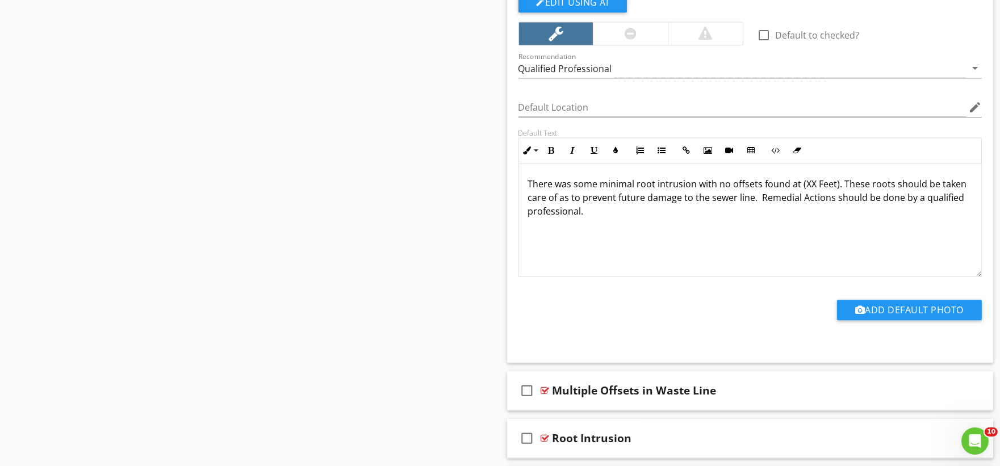
scroll to position [5893, 0]
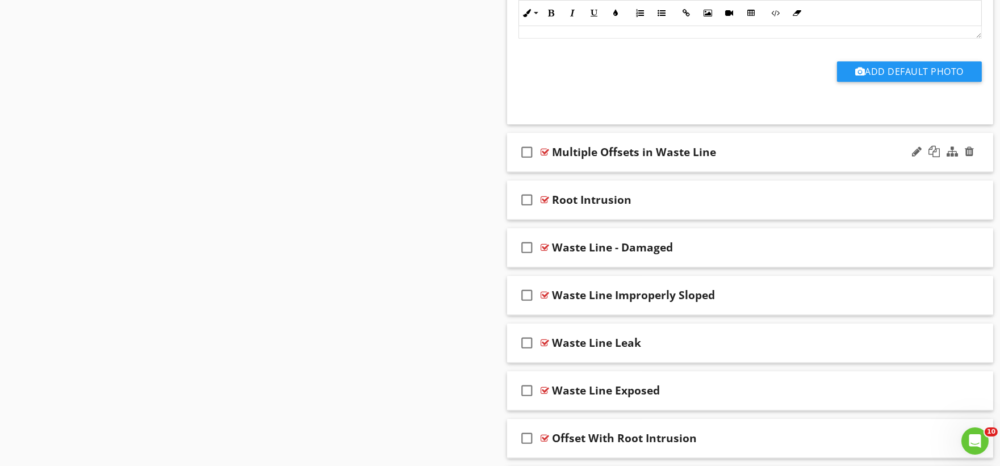
click at [552, 172] on div "check_box_outline_blank Multiple Offsets in Waste Line" at bounding box center [750, 152] width 487 height 39
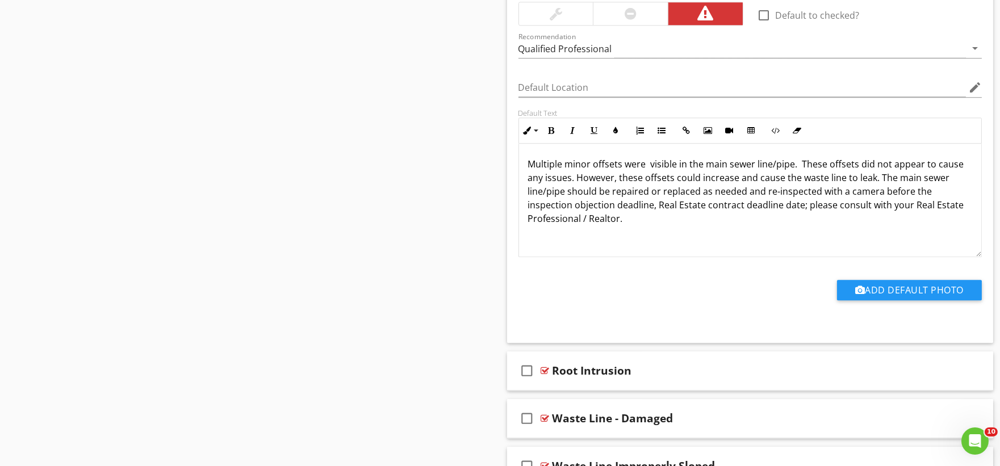
scroll to position [6335, 0]
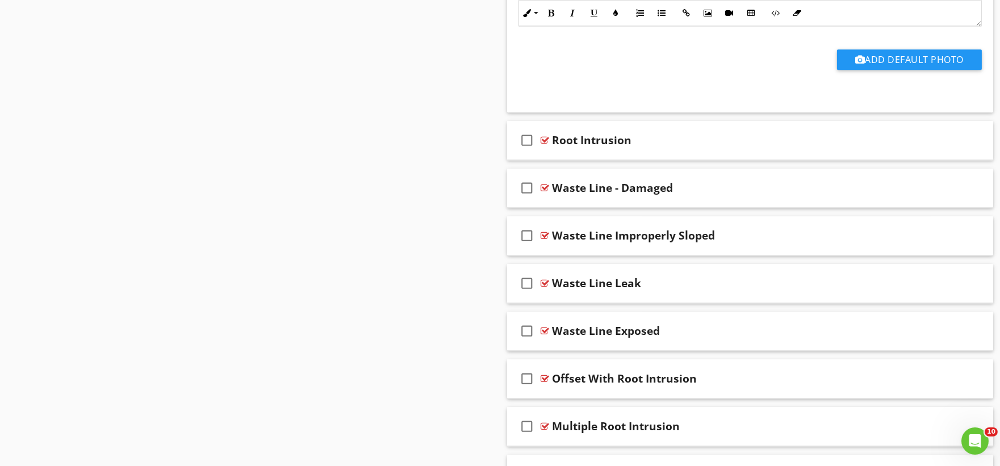
click at [565, 160] on div "check_box_outline_blank Root Intrusion" at bounding box center [750, 140] width 487 height 39
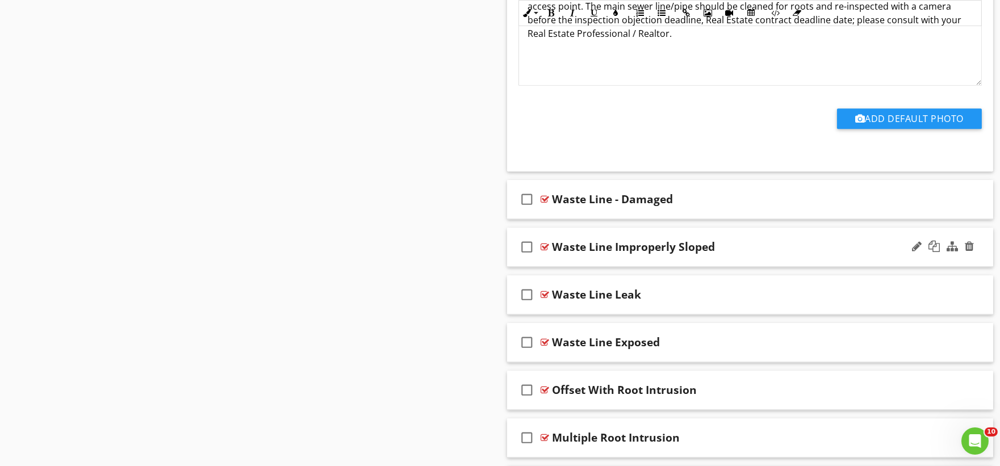
scroll to position [6713, 0]
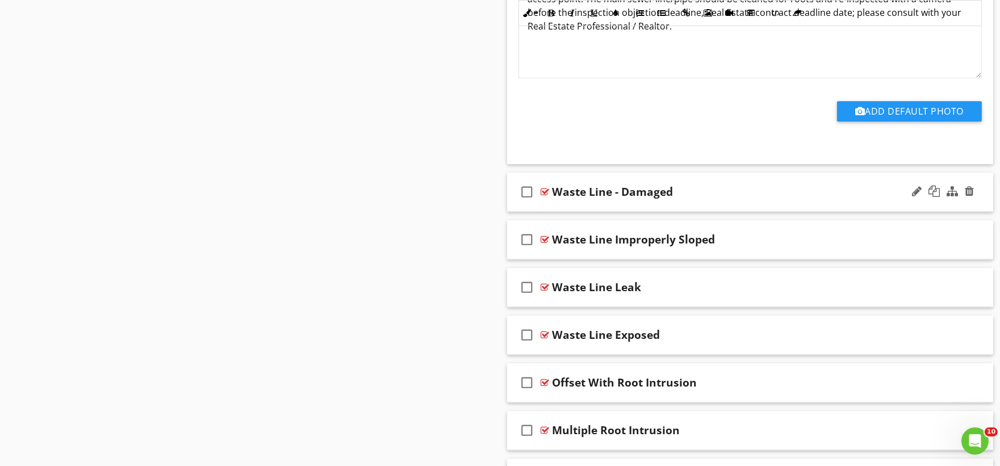
click at [564, 212] on div "check_box_outline_blank Waste Line - Damaged" at bounding box center [750, 192] width 487 height 39
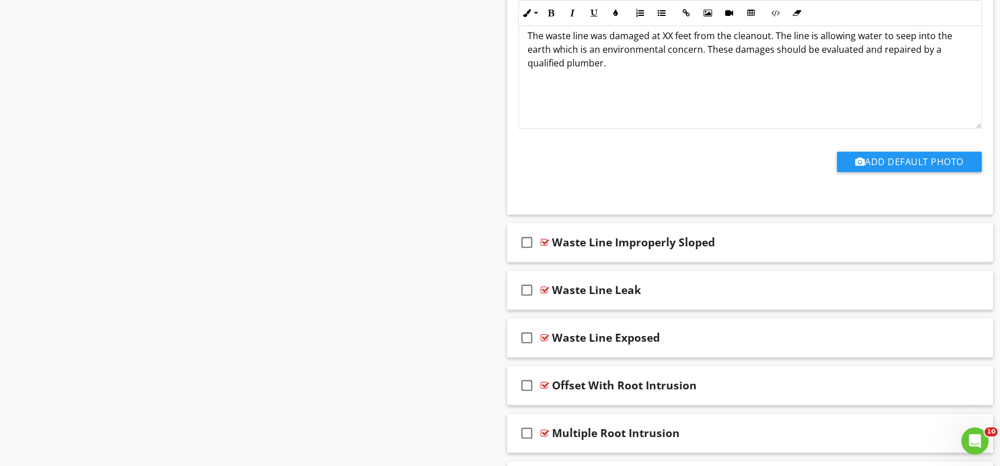
scroll to position [7155, 0]
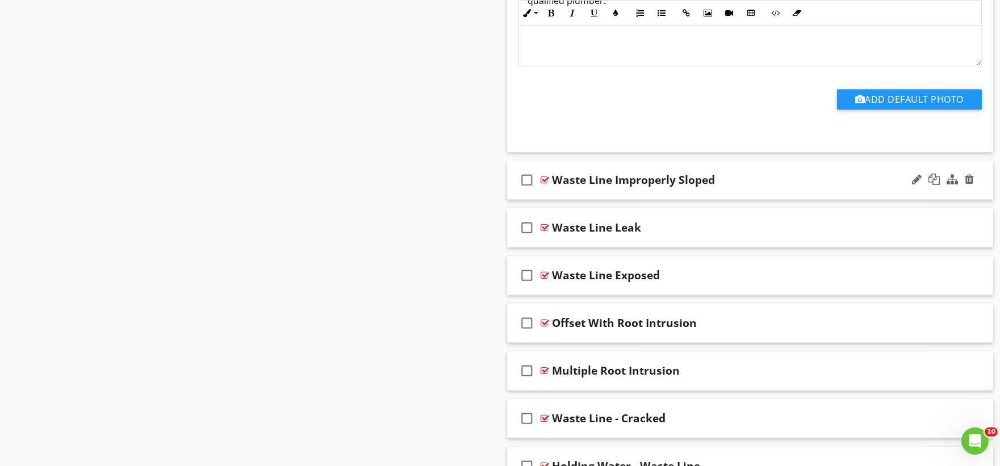
click at [556, 200] on div "check_box_outline_blank Waste Line Improperly Sloped" at bounding box center [750, 180] width 487 height 39
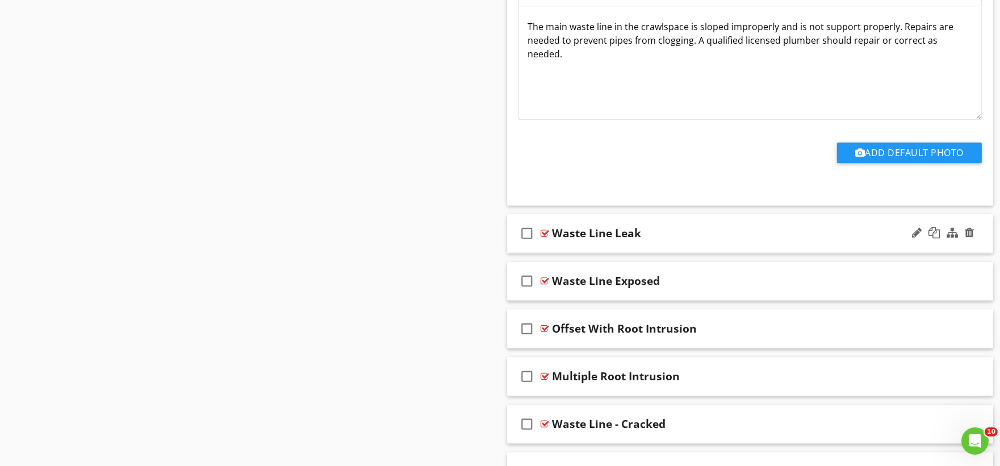
scroll to position [7534, 0]
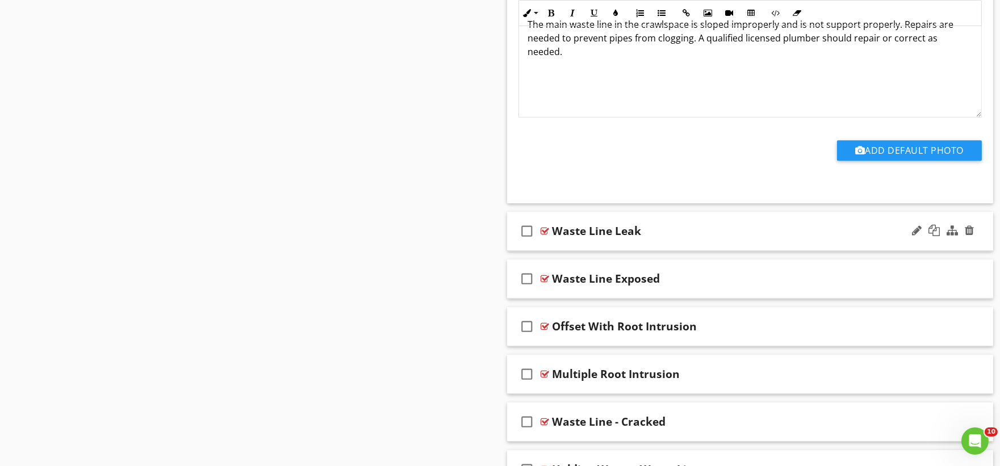
click at [557, 251] on div "check_box_outline_blank Waste Line Leak" at bounding box center [750, 231] width 487 height 39
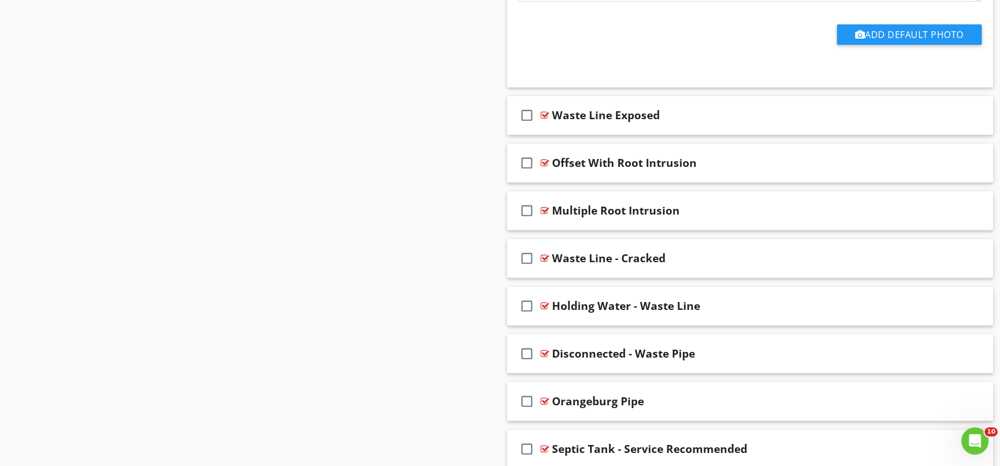
scroll to position [8102, 0]
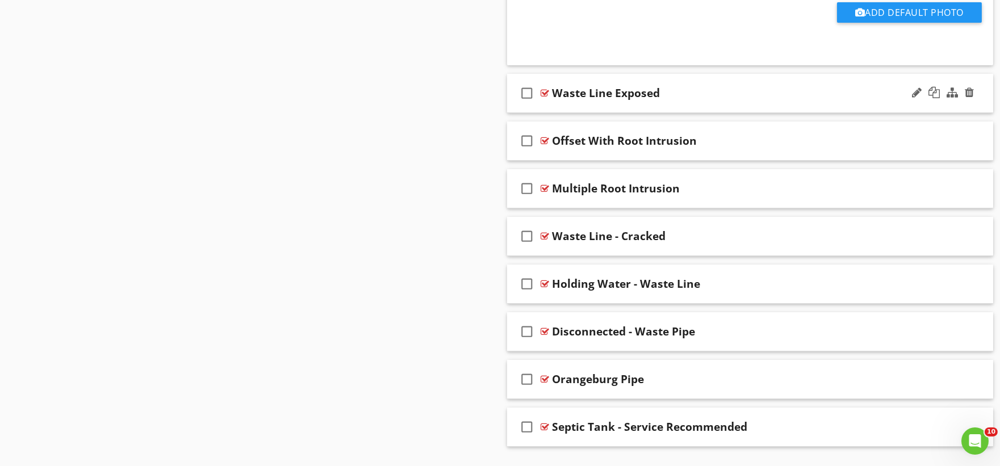
click at [553, 113] on div "check_box_outline_blank Waste Line Exposed" at bounding box center [750, 93] width 487 height 39
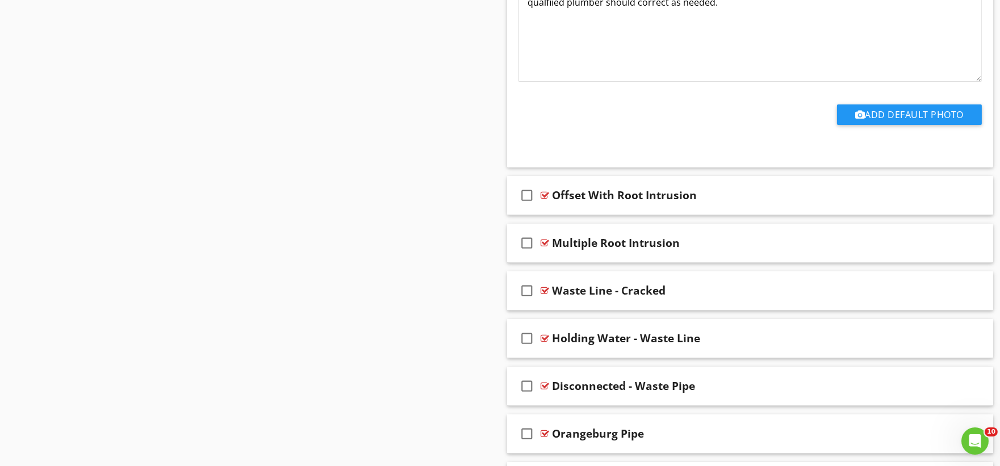
scroll to position [8530, 0]
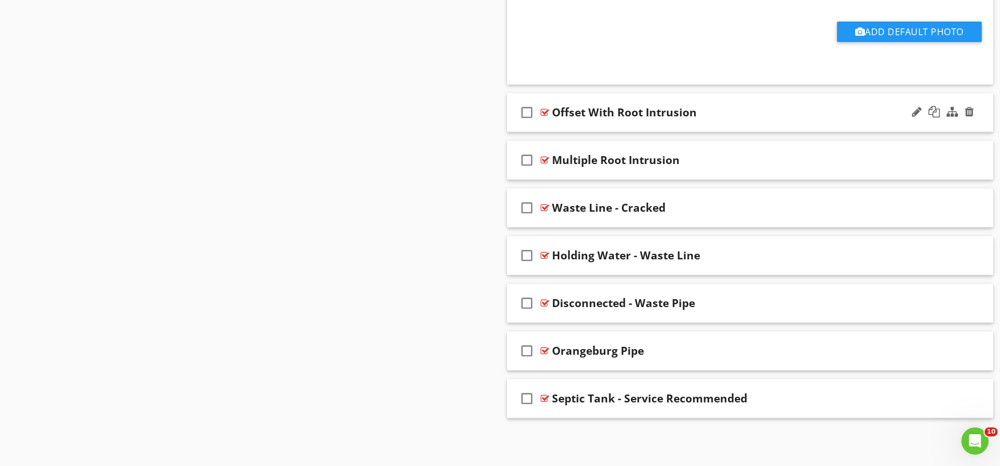
click at [554, 127] on div "check_box_outline_blank Offset With Root Intrusion" at bounding box center [750, 112] width 487 height 39
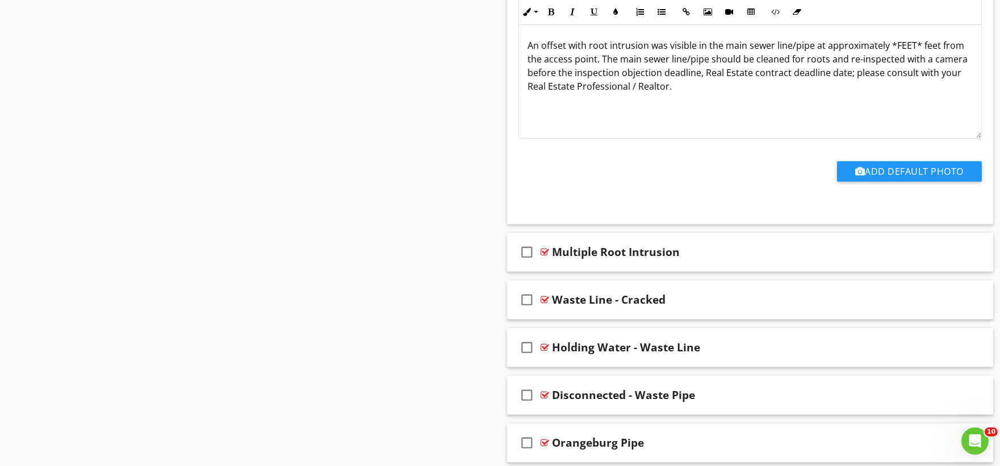
scroll to position [8912, 0]
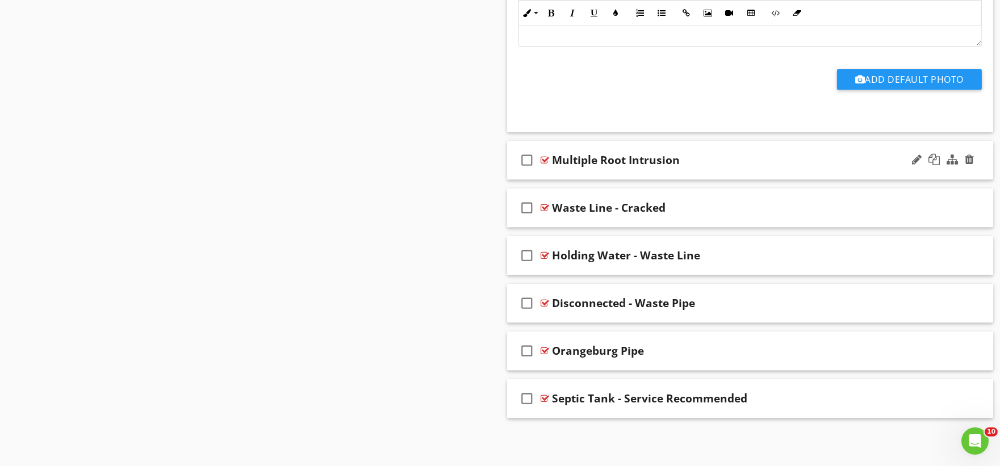
click at [544, 178] on div "check_box_outline_blank Multiple Root Intrusion" at bounding box center [750, 160] width 487 height 39
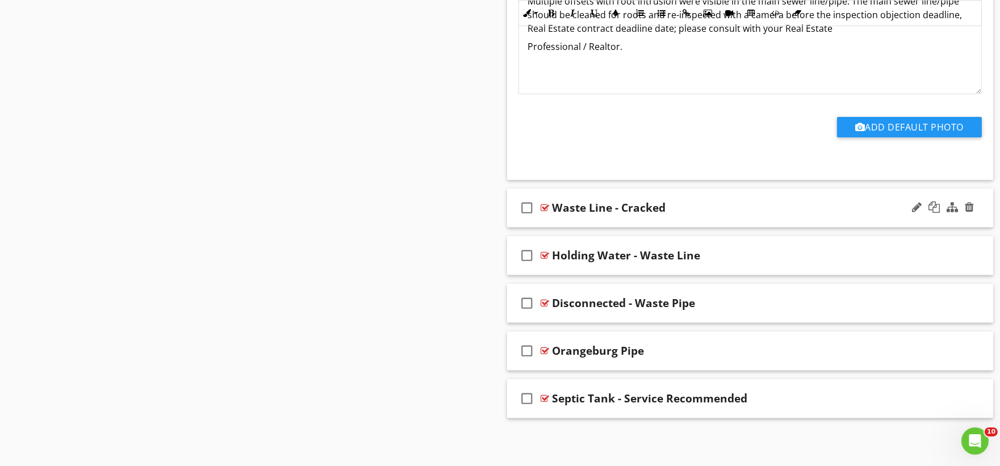
scroll to position [9296, 0]
click at [557, 222] on div "check_box_outline_blank Waste Line - Cracked" at bounding box center [750, 208] width 487 height 39
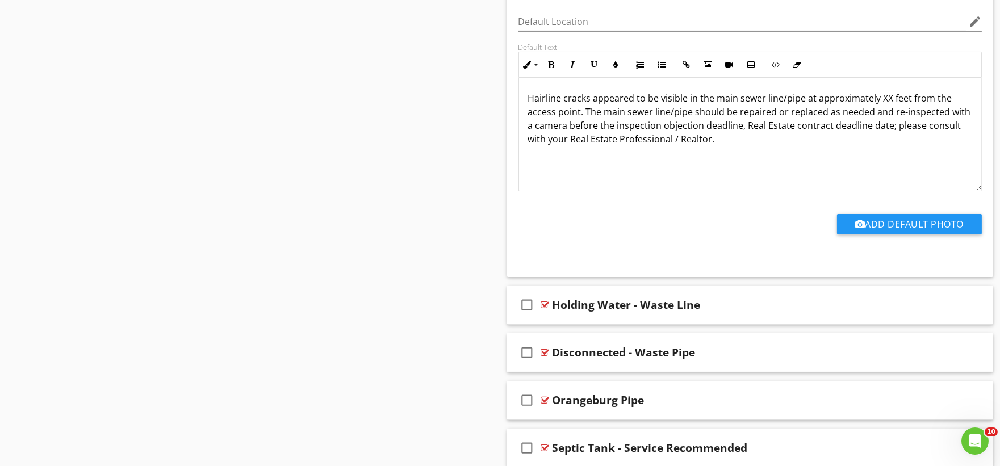
scroll to position [9678, 0]
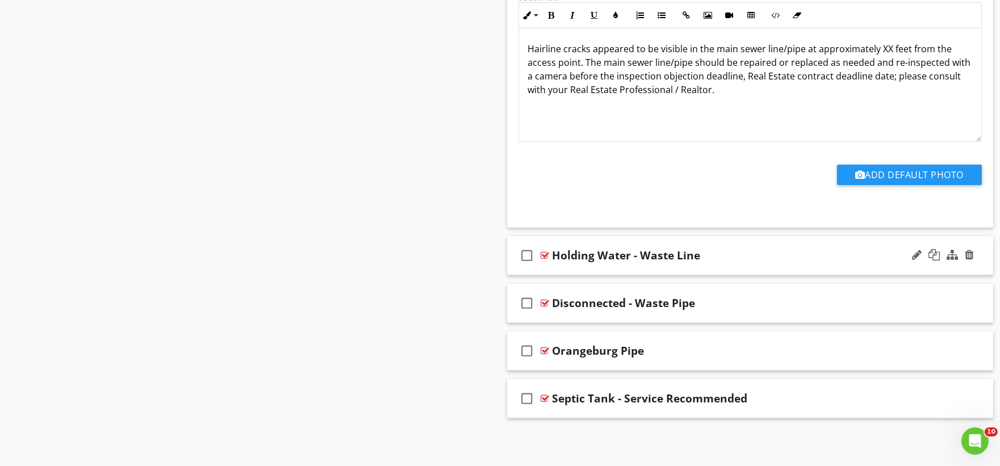
click at [553, 272] on div "check_box_outline_blank Holding Water - Waste Line" at bounding box center [750, 255] width 487 height 39
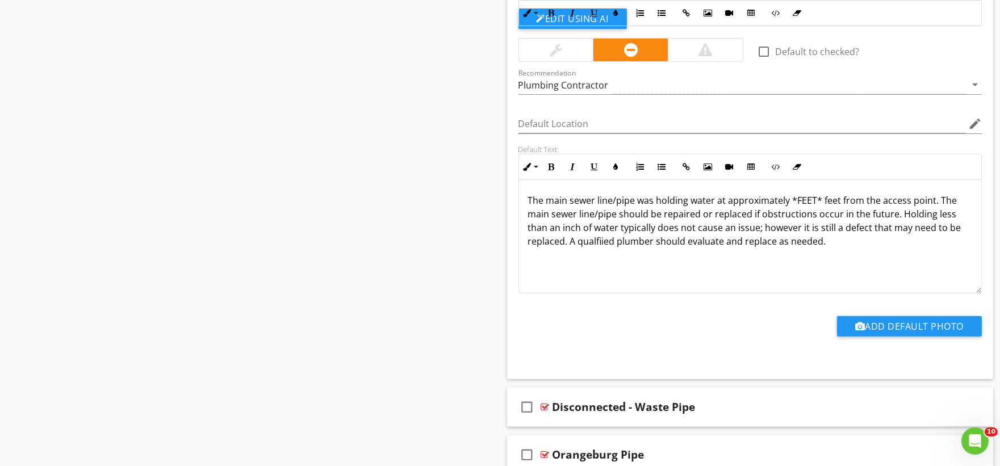
scroll to position [10060, 0]
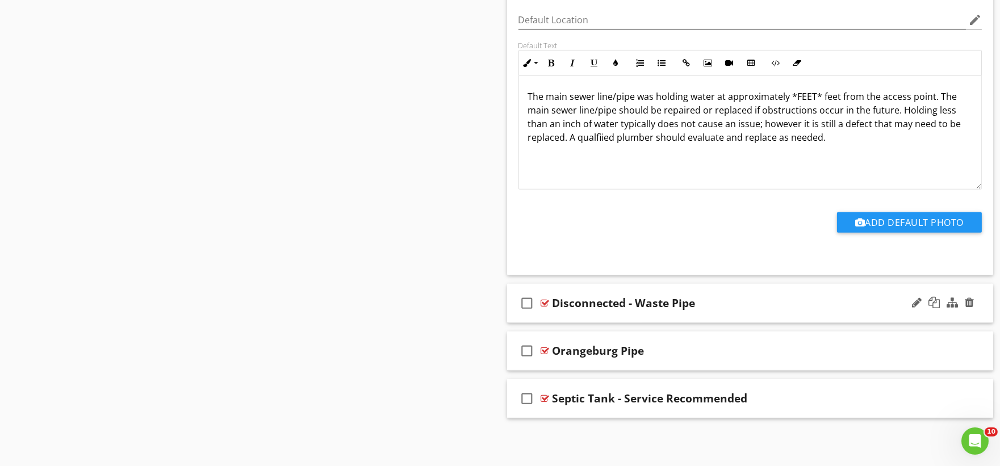
click at [552, 320] on div "check_box_outline_blank Disconnected - Waste Pipe" at bounding box center [750, 303] width 487 height 39
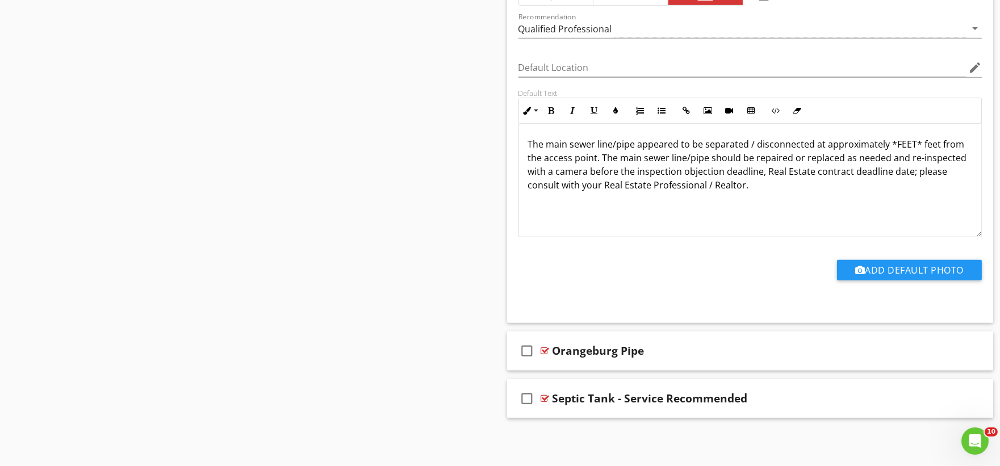
scroll to position [10443, 0]
click at [555, 366] on div "check_box_outline_blank Orangeburg Pipe" at bounding box center [750, 351] width 487 height 39
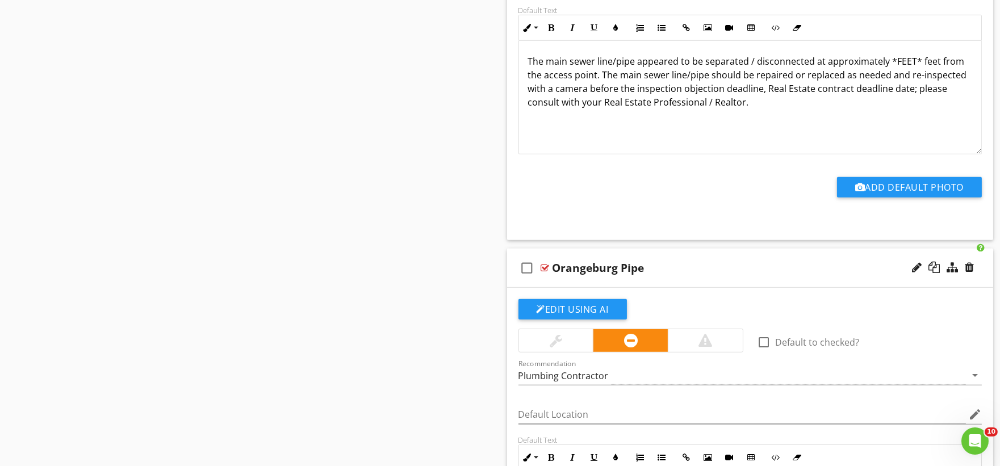
scroll to position [10826, 0]
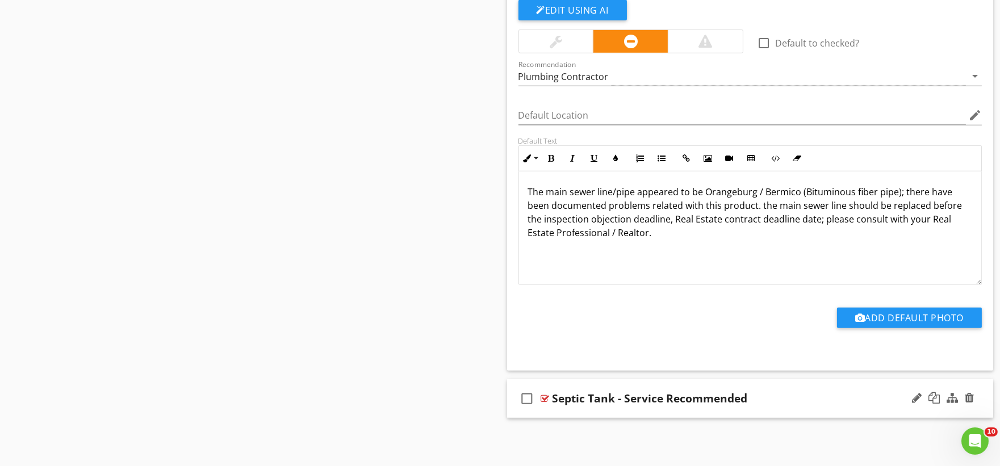
click at [544, 414] on div "check_box_outline_blank Septic Tank - Service Recommended" at bounding box center [750, 399] width 487 height 39
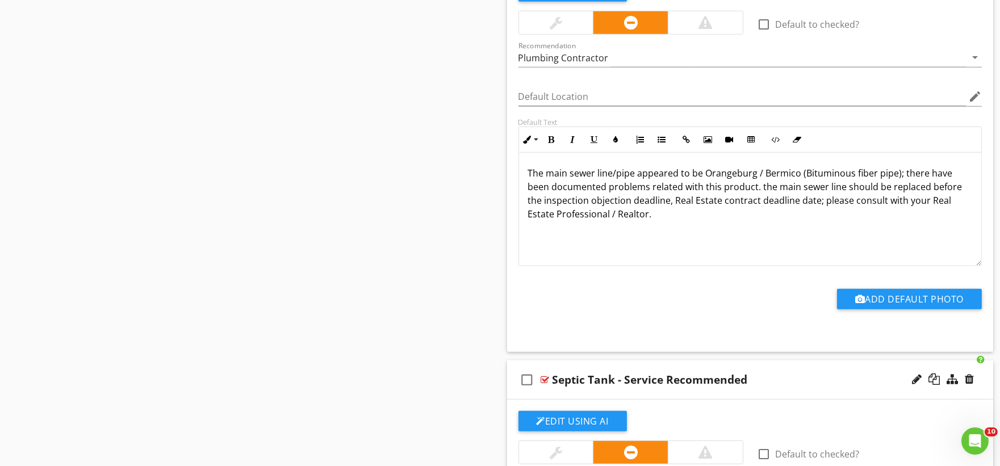
scroll to position [788, 0]
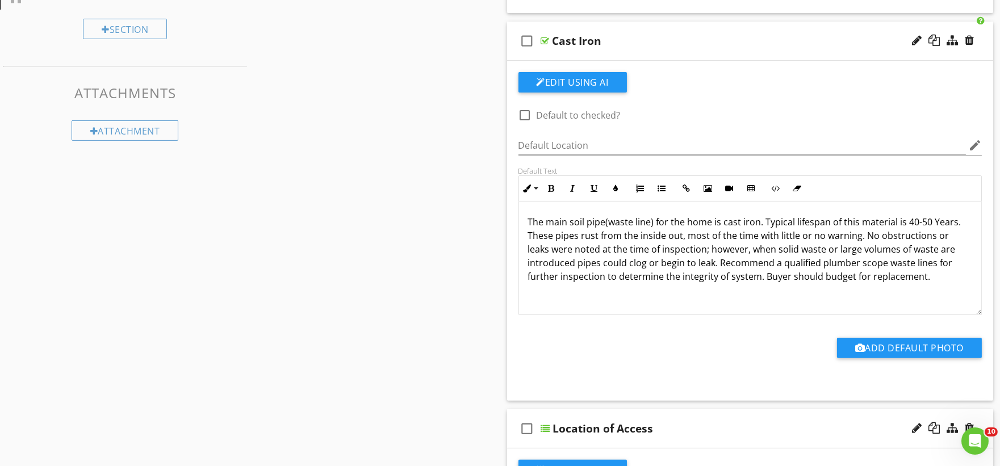
click at [691, 235] on p "The main soil pipe(waste line) for the home is cast iron. Typical lifespan of t…" at bounding box center [750, 249] width 445 height 68
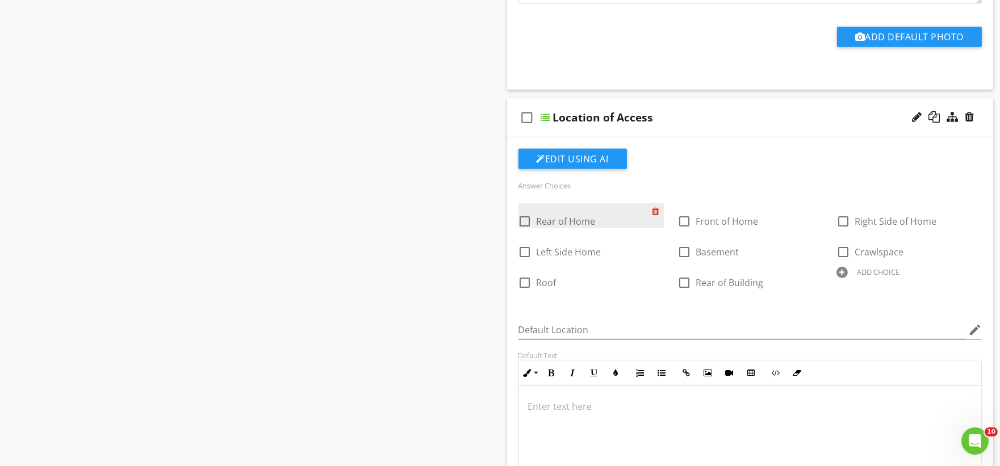
click at [656, 219] on div at bounding box center [658, 211] width 12 height 16
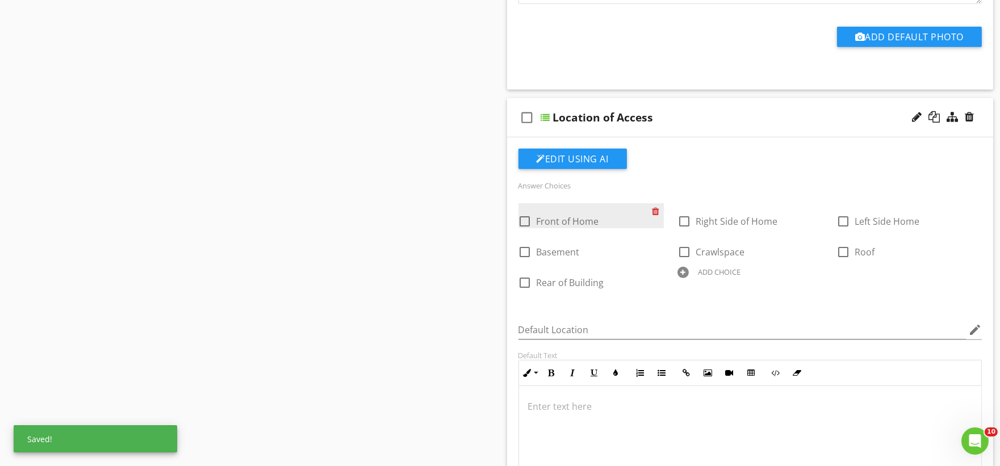
click at [656, 219] on div at bounding box center [658, 211] width 12 height 16
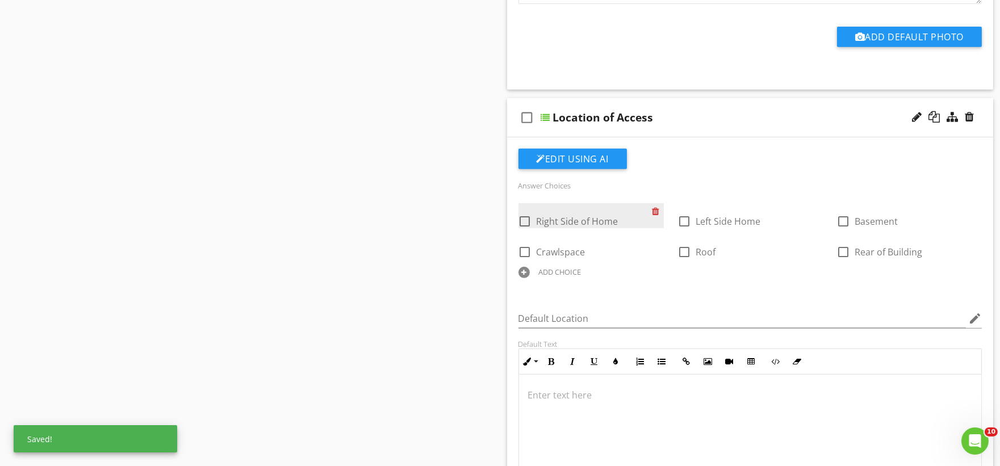
click at [656, 219] on div at bounding box center [658, 211] width 12 height 16
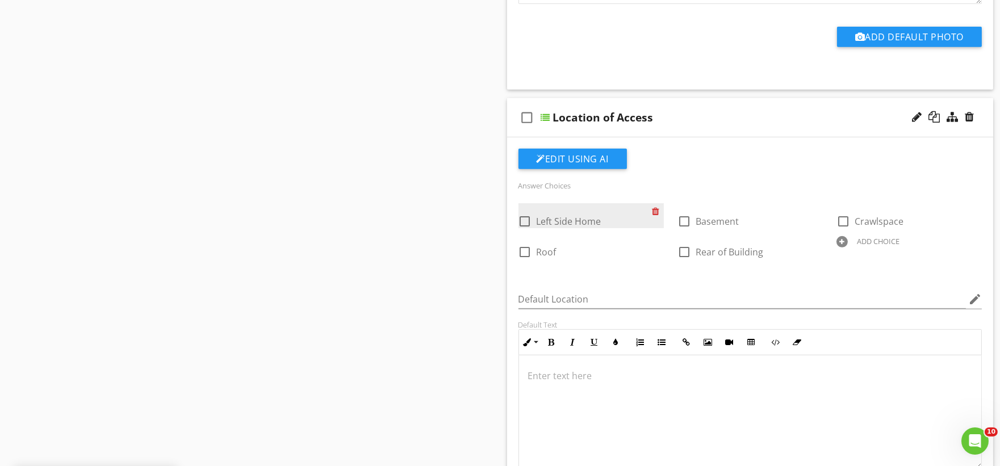
click at [656, 219] on div at bounding box center [658, 211] width 12 height 16
click at [716, 246] on div "ADD CHOICE" at bounding box center [719, 241] width 43 height 9
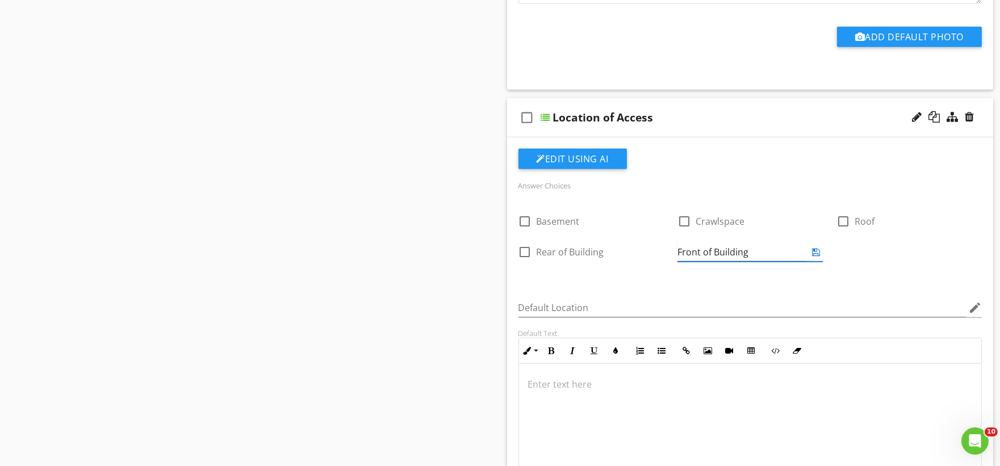
type input "Front of Building"
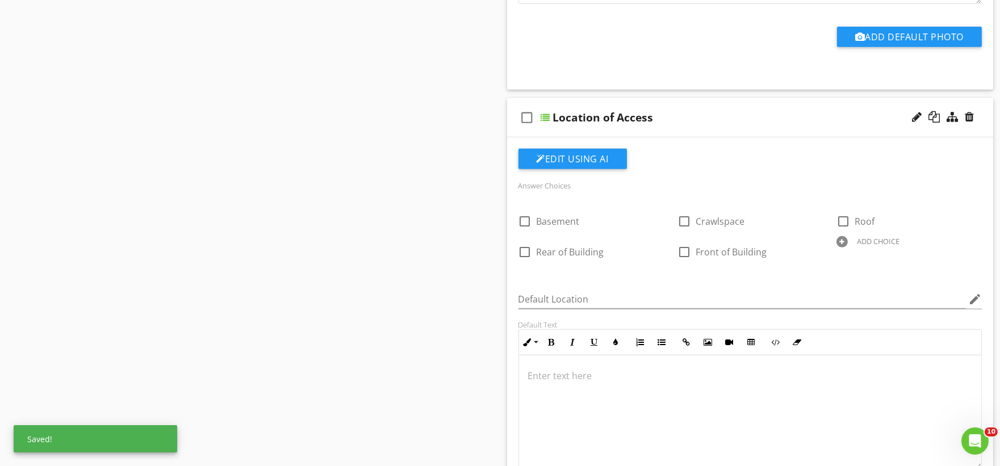
click at [881, 246] on div "ADD CHOICE" at bounding box center [878, 241] width 43 height 9
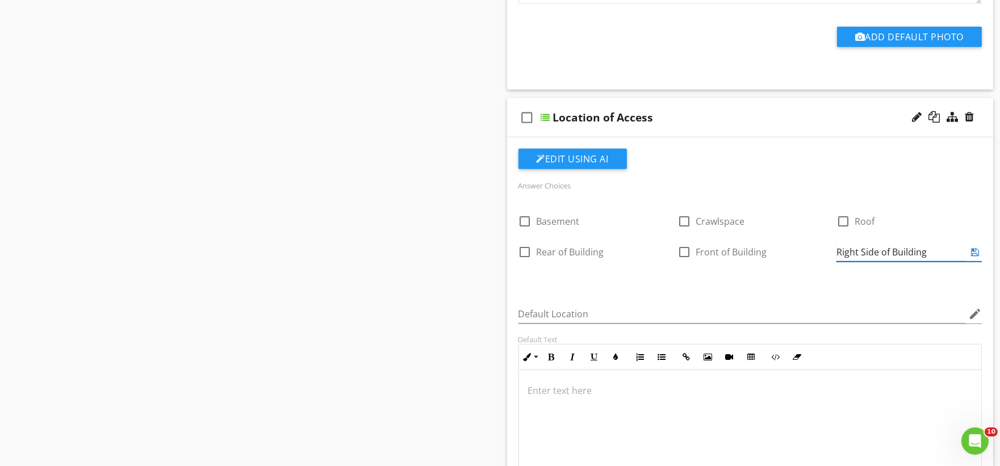
type input "Right Side of Building"
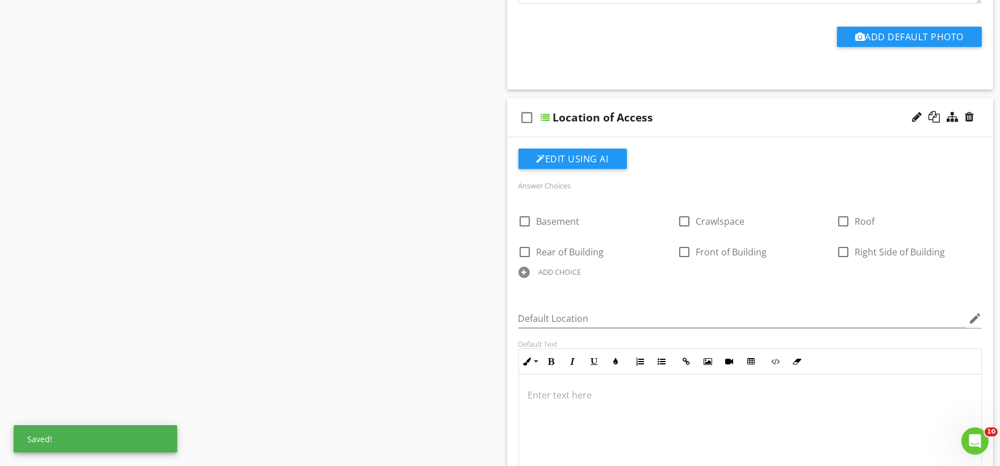
click at [554, 277] on div "ADD CHOICE" at bounding box center [560, 272] width 43 height 9
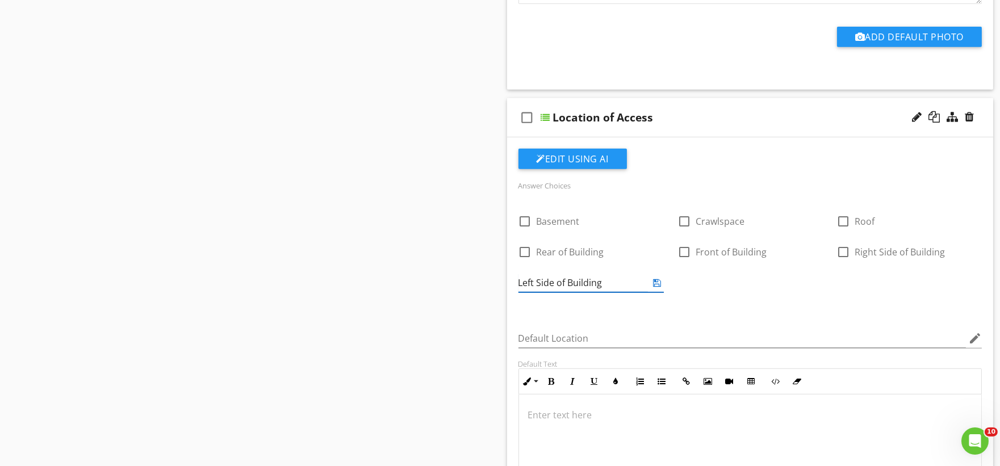
type input "Left Side of Building"
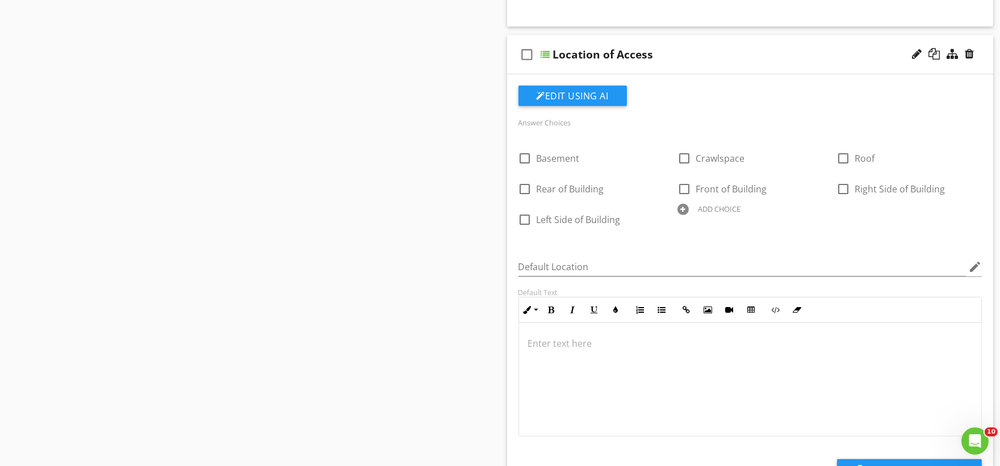
scroll to position [2528, 0]
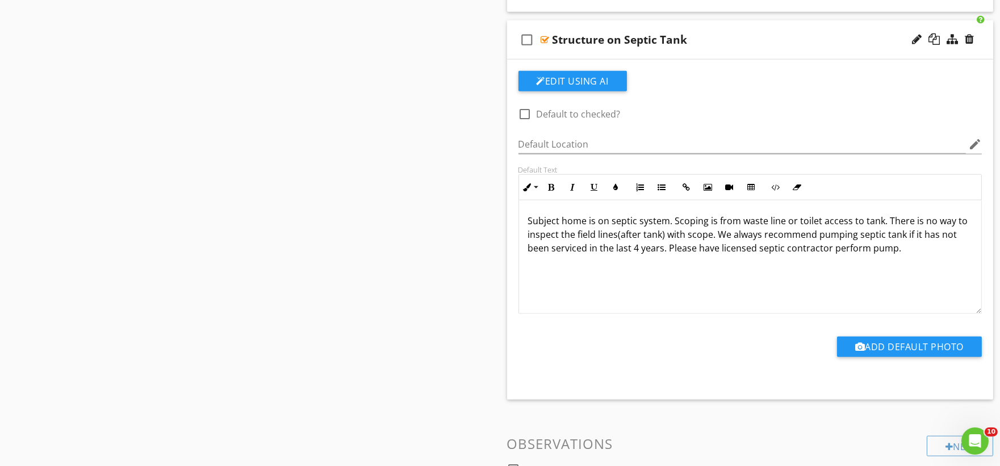
click at [569, 233] on p "Subject home is on septic system. Scoping is from waste line or toilet access t…" at bounding box center [750, 234] width 445 height 41
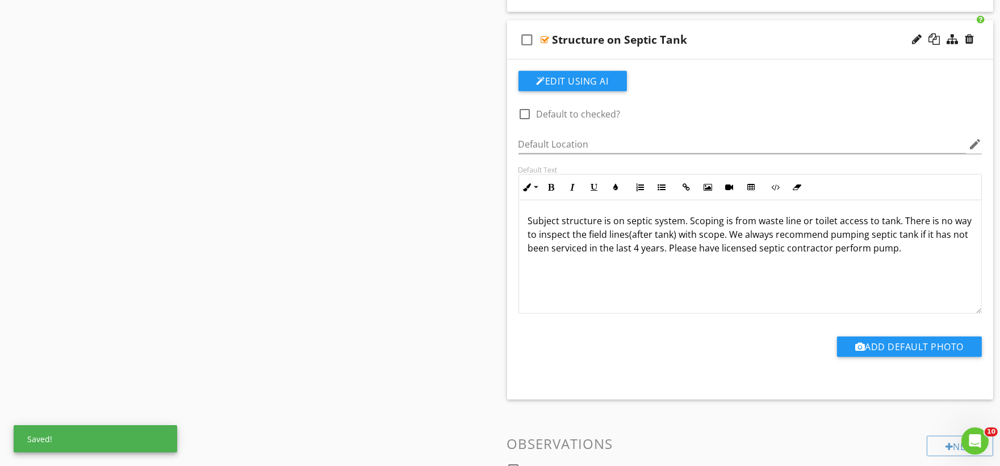
scroll to position [11209, 0]
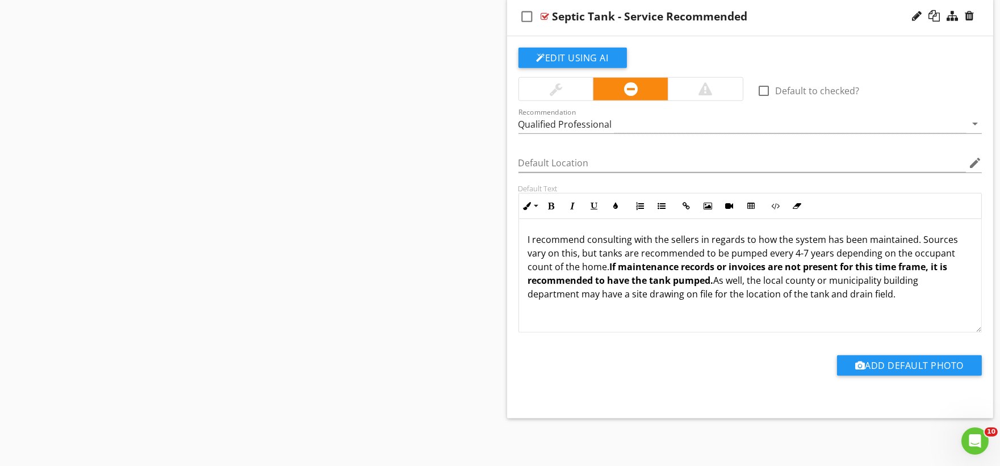
click at [594, 268] on p "I recommend consulting with the sellers in regards to how the system has been m…" at bounding box center [750, 267] width 445 height 68
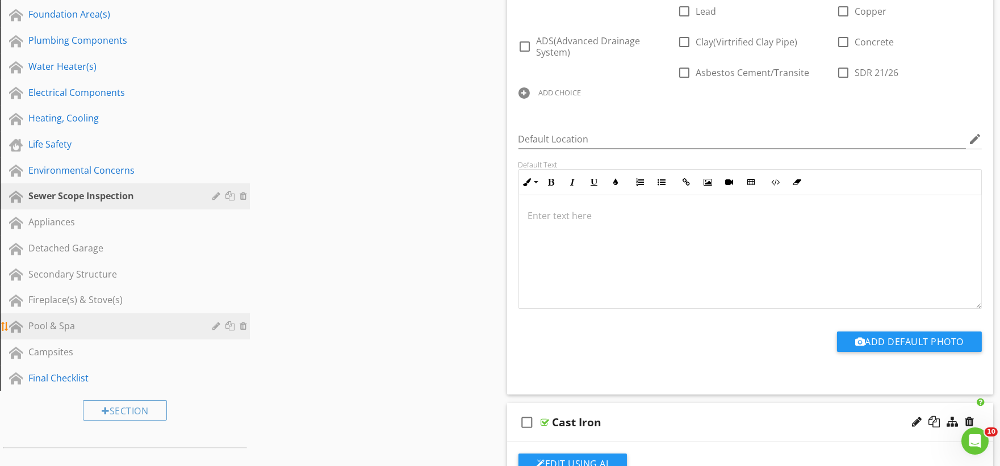
scroll to position [415, 0]
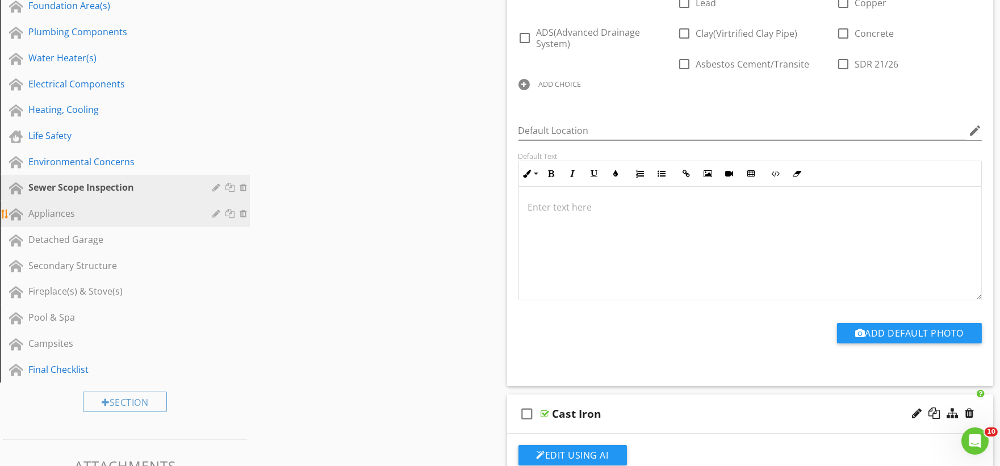
click at [72, 216] on div "Appliances" at bounding box center [112, 214] width 168 height 14
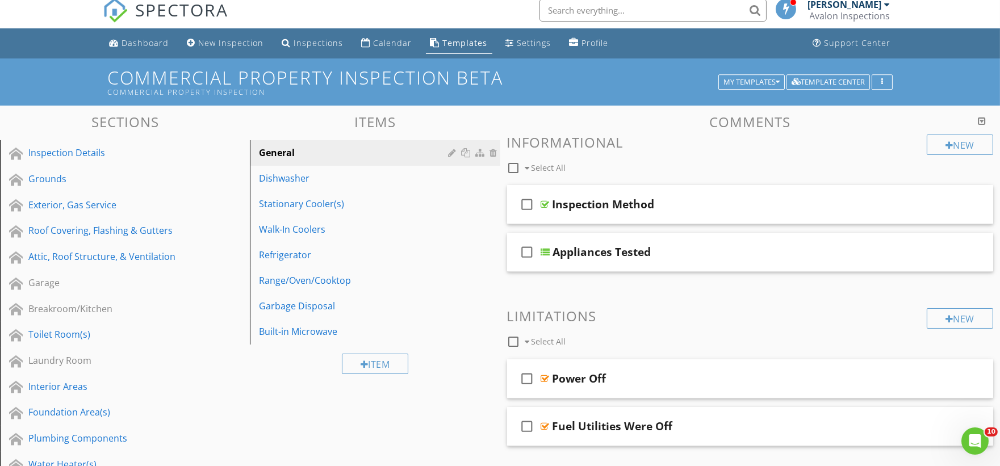
scroll to position [0, 0]
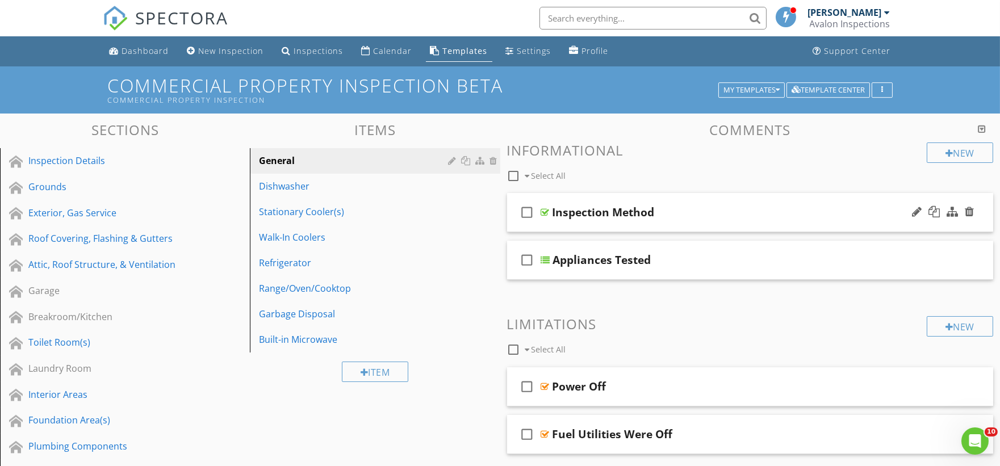
click at [554, 228] on div "check_box_outline_blank Inspection Method" at bounding box center [750, 212] width 487 height 39
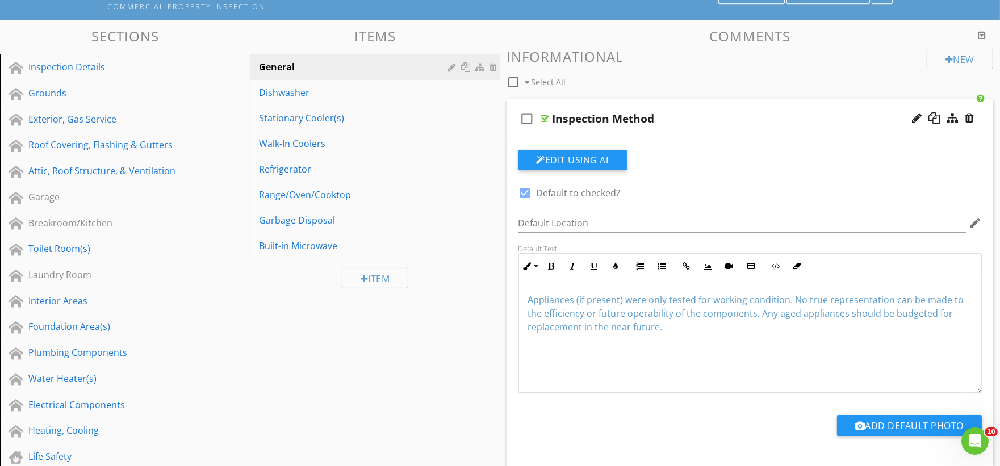
scroll to position [126, 0]
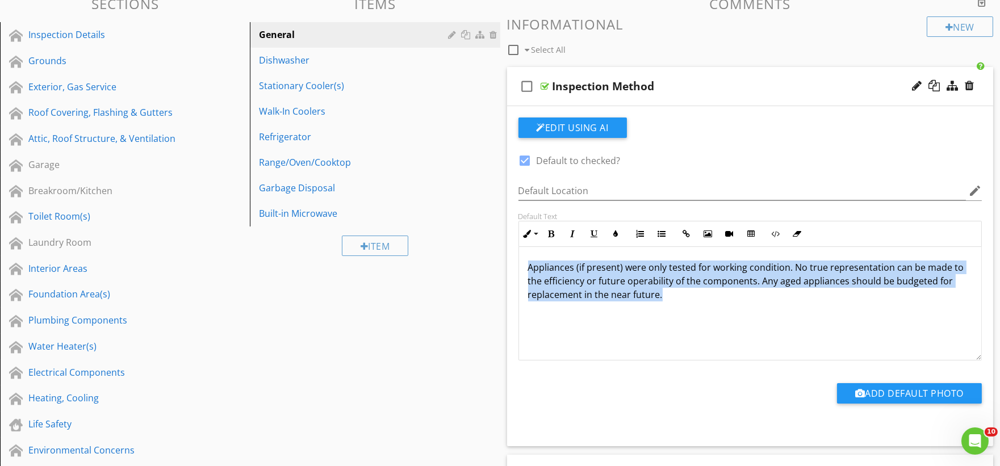
drag, startPoint x: 692, startPoint y: 303, endPoint x: 514, endPoint y: 261, distance: 182.6
click at [514, 261] on div "Default Text Inline Style XLarge Large Normal Small Light Small/Light Bold Ital…" at bounding box center [751, 286] width 478 height 149
click at [620, 237] on button "Colors" at bounding box center [617, 234] width 22 height 22
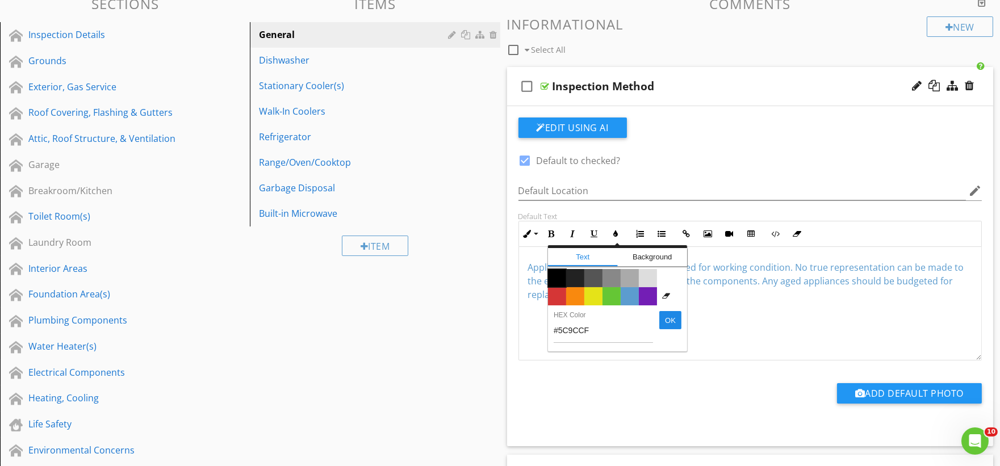
click at [555, 277] on span "Color #000000" at bounding box center [557, 278] width 18 height 18
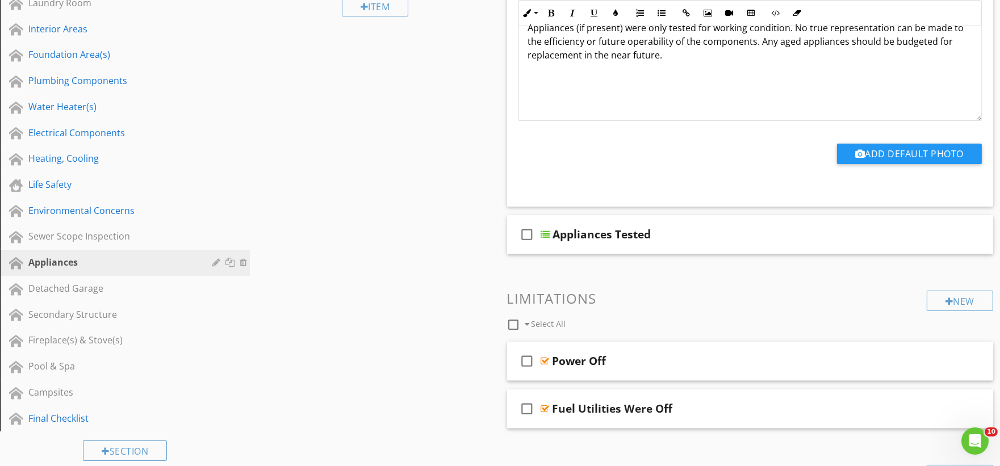
scroll to position [378, 0]
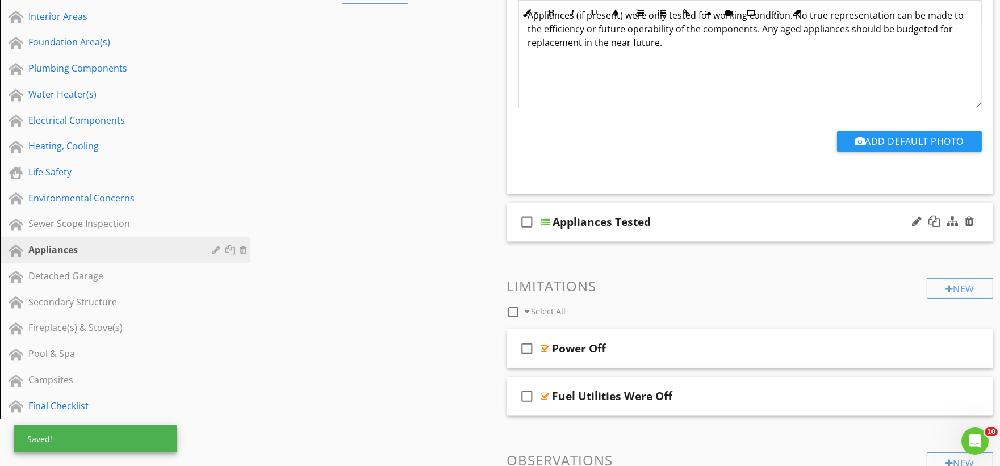
click at [547, 236] on div "check_box_outline_blank Appliances Tested" at bounding box center [750, 222] width 487 height 39
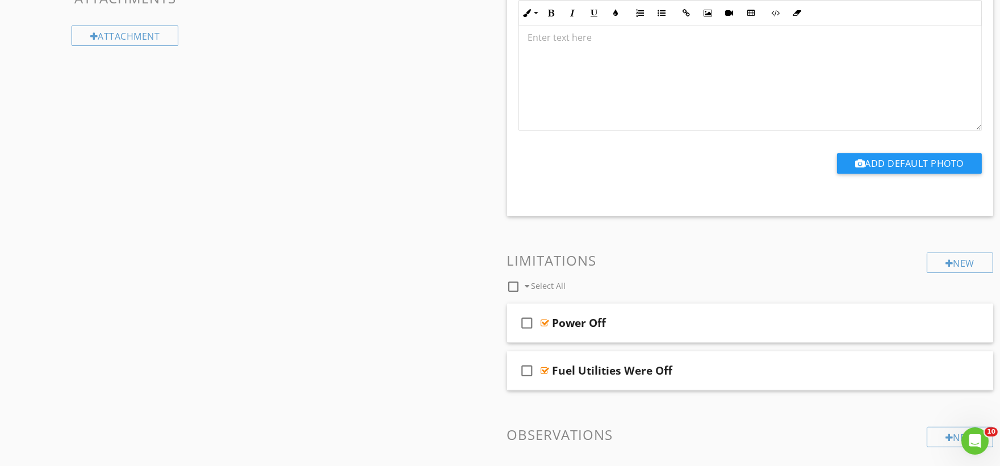
scroll to position [883, 0]
click at [554, 337] on div "check_box_outline_blank Power Off" at bounding box center [750, 322] width 487 height 39
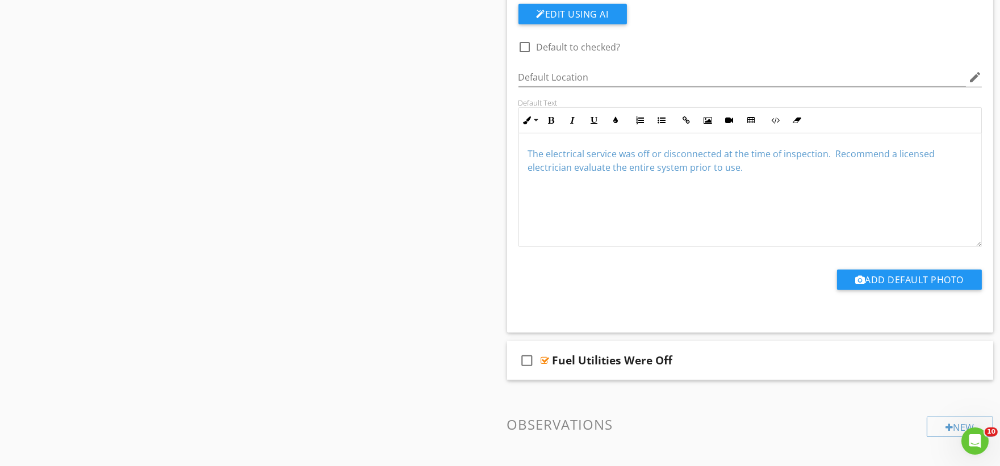
scroll to position [1262, 0]
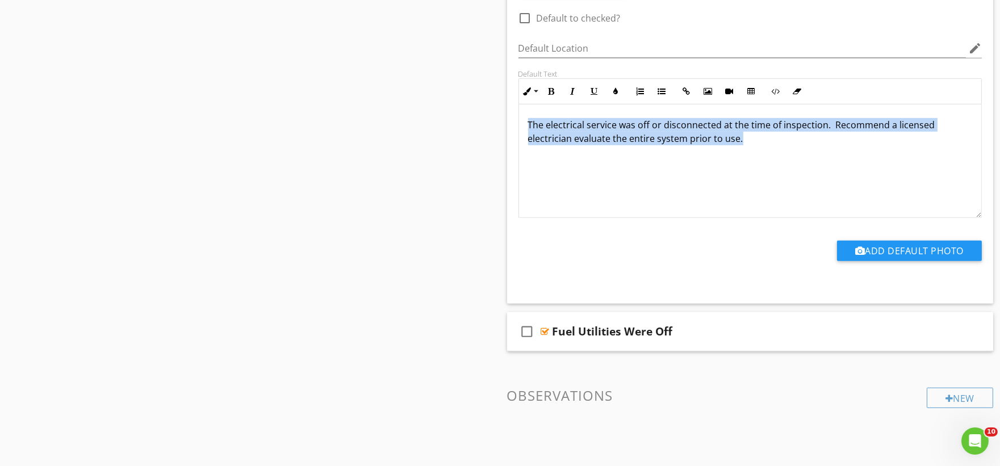
drag, startPoint x: 768, startPoint y: 153, endPoint x: 519, endPoint y: 120, distance: 251.7
click at [519, 120] on div "The electrical service was off or disconnected at the time of inspection. Recom…" at bounding box center [750, 162] width 463 height 114
click at [615, 91] on icon "button" at bounding box center [616, 91] width 8 height 8
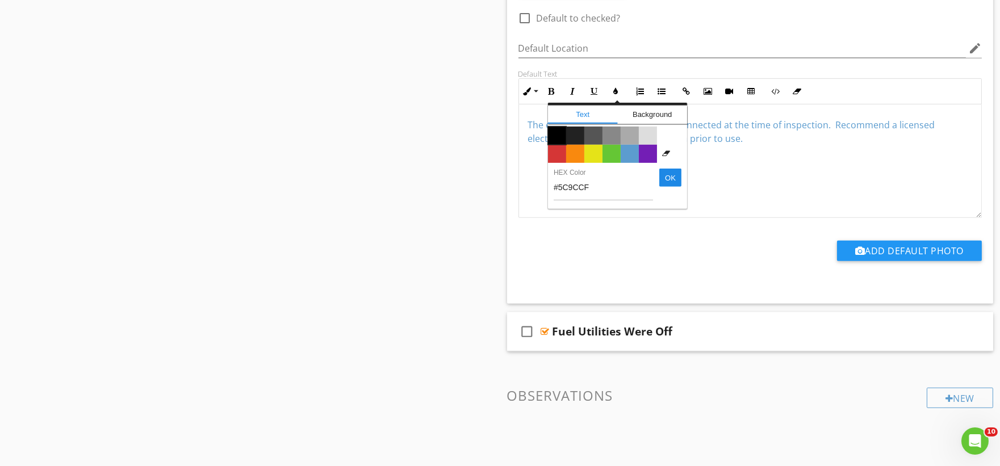
click at [553, 136] on span "Color #000000" at bounding box center [557, 136] width 18 height 18
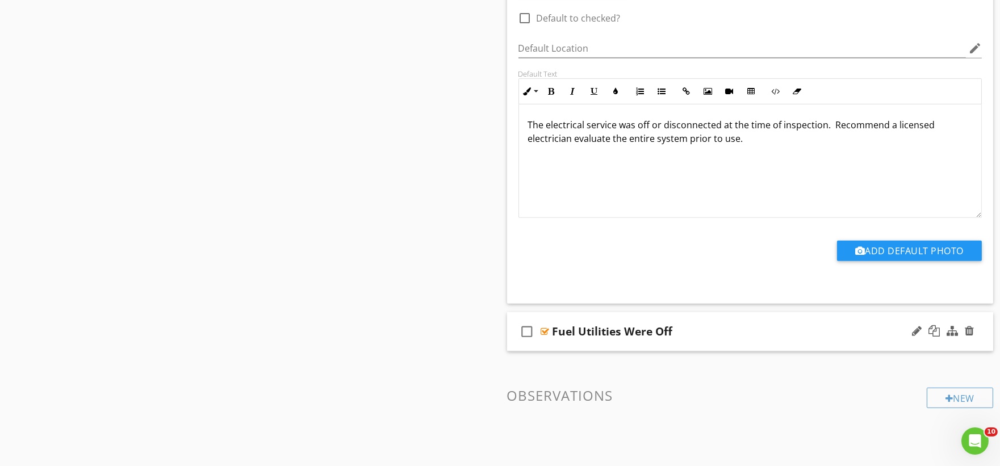
click at [552, 347] on div "check_box_outline_blank Fuel Utilities Were Off" at bounding box center [750, 331] width 487 height 39
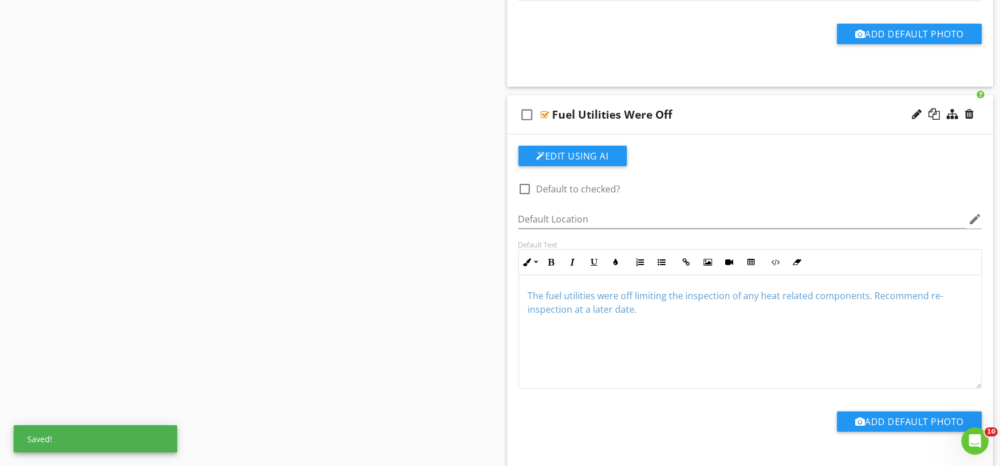
scroll to position [1515, 0]
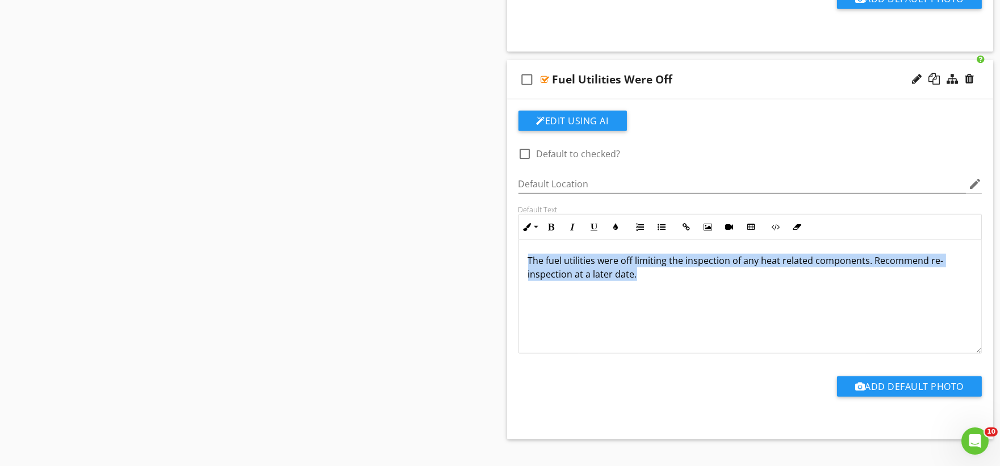
drag, startPoint x: 659, startPoint y: 280, endPoint x: 520, endPoint y: 253, distance: 141.2
click at [520, 253] on div "The fuel utilities were off limiting the inspection of any heat related compone…" at bounding box center [750, 297] width 463 height 114
click at [615, 226] on icon "button" at bounding box center [616, 227] width 8 height 8
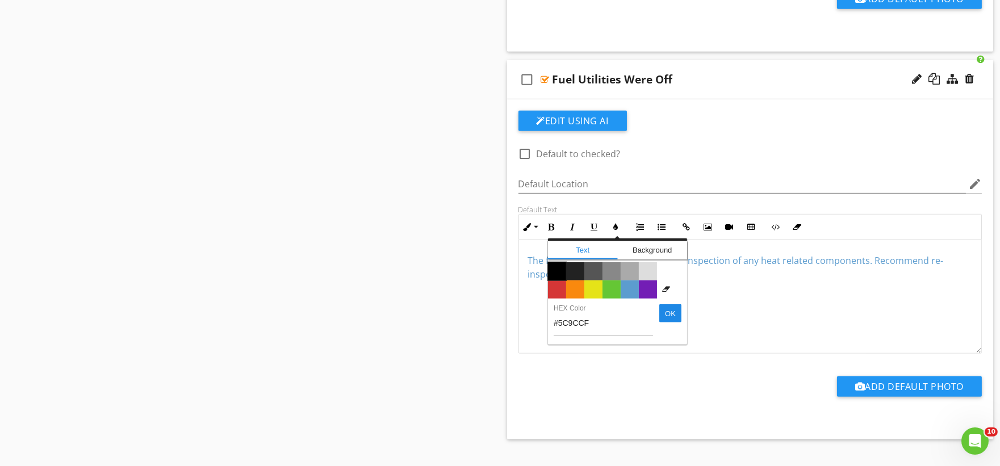
click at [560, 268] on span "Color #000000" at bounding box center [557, 271] width 18 height 18
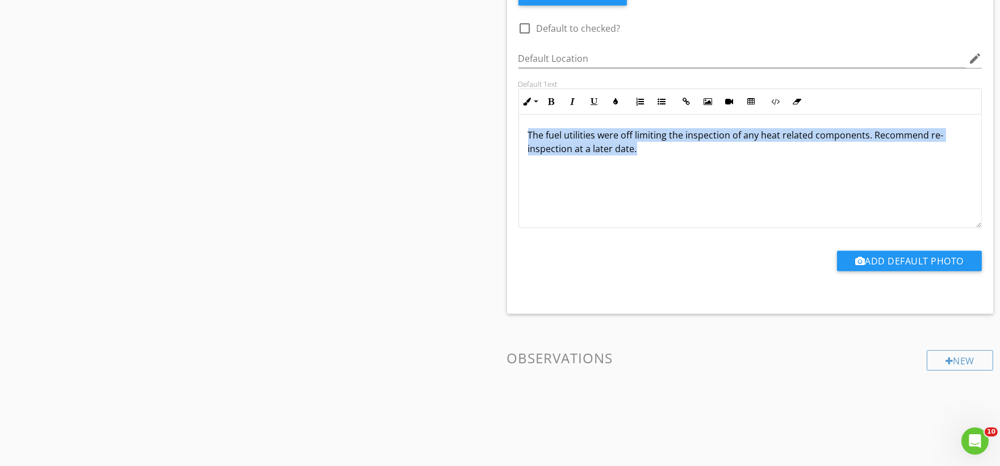
scroll to position [1654, 0]
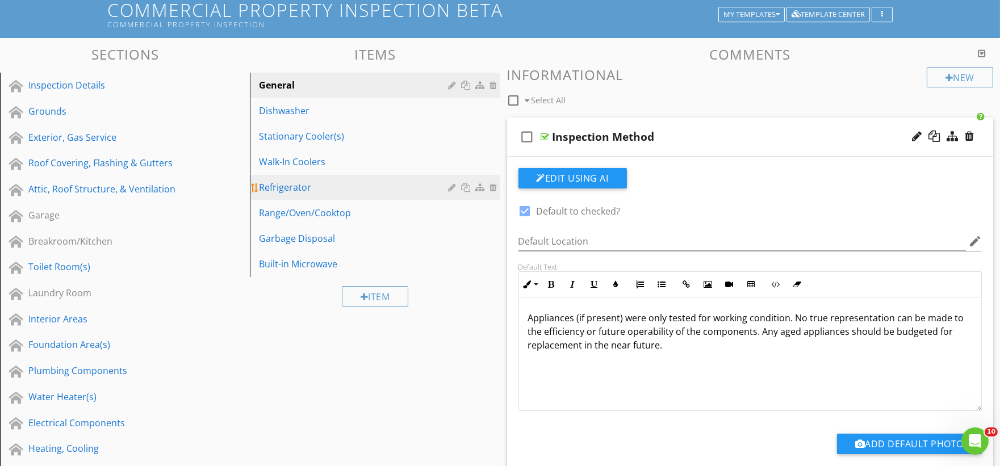
scroll to position [12, 0]
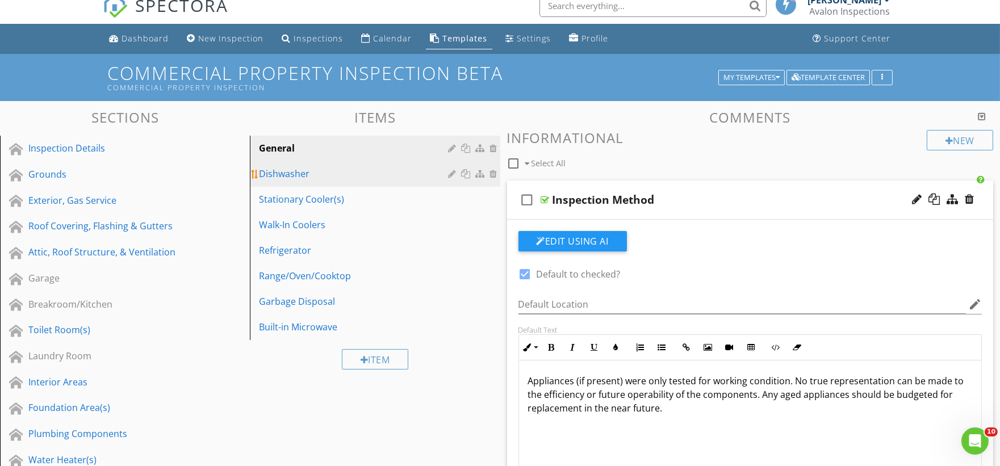
click at [306, 177] on div "Dishwasher" at bounding box center [355, 174] width 193 height 14
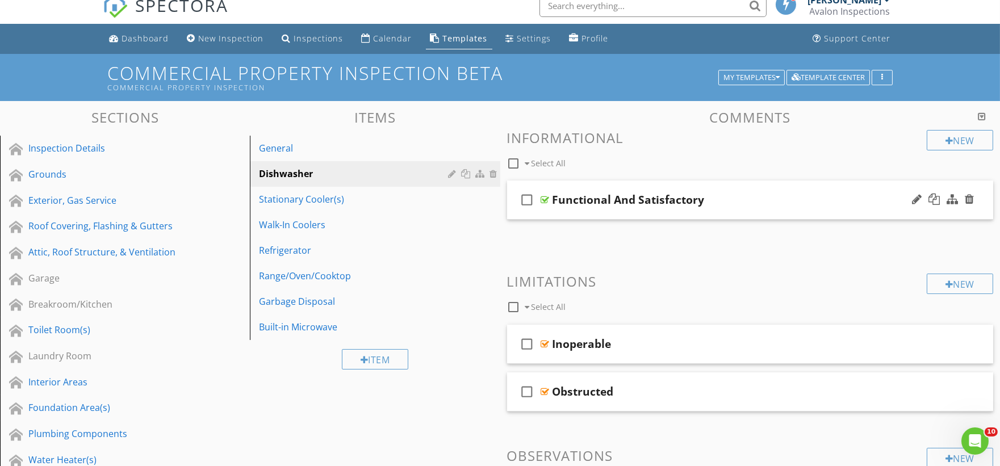
click at [559, 213] on div "check_box_outline_blank Functional And Satisfactory" at bounding box center [750, 200] width 487 height 39
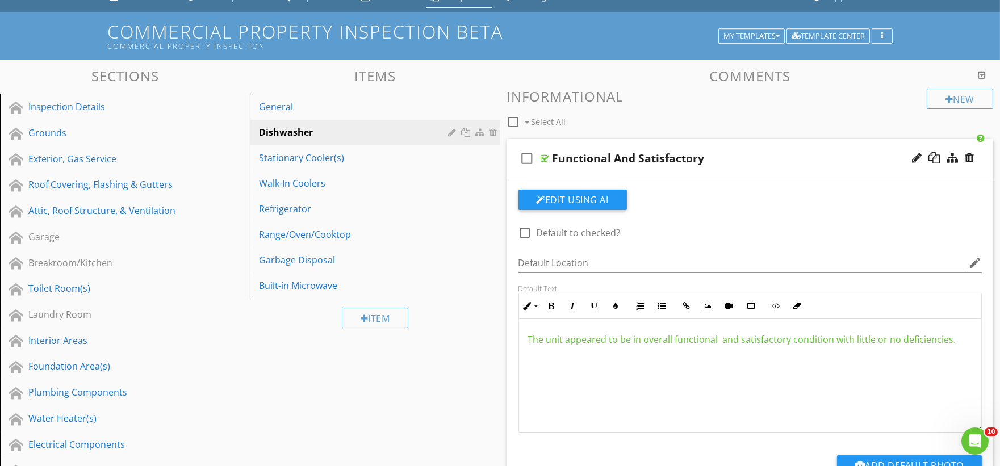
scroll to position [76, 0]
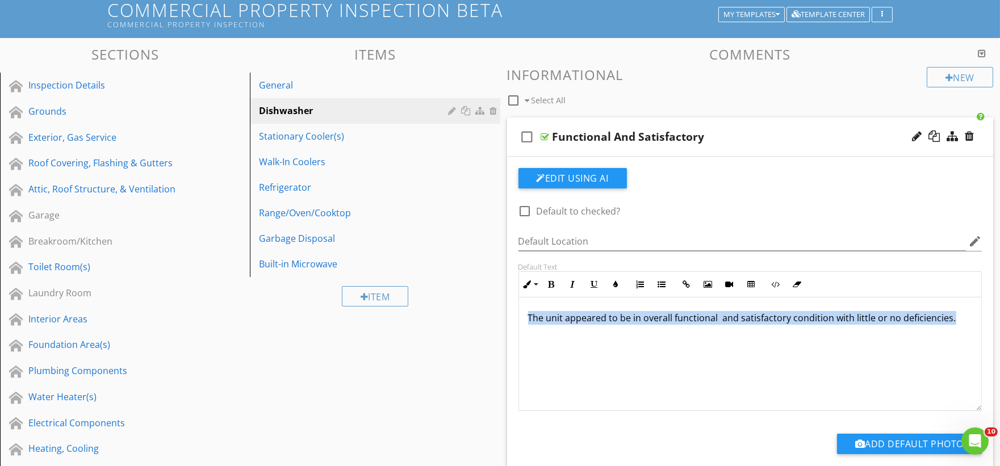
drag, startPoint x: 893, startPoint y: 322, endPoint x: 520, endPoint y: 316, distance: 372.2
click at [520, 316] on div "The unit appeared to be in overall functional and satisfactory condition with l…" at bounding box center [750, 355] width 463 height 114
click at [616, 291] on button "Colors" at bounding box center [617, 285] width 22 height 22
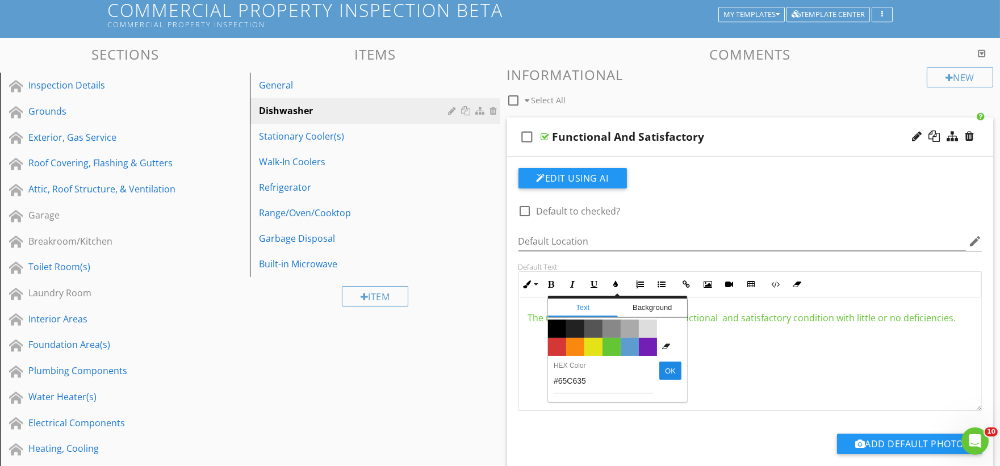
click at [560, 324] on span "Color #000000" at bounding box center [557, 329] width 18 height 18
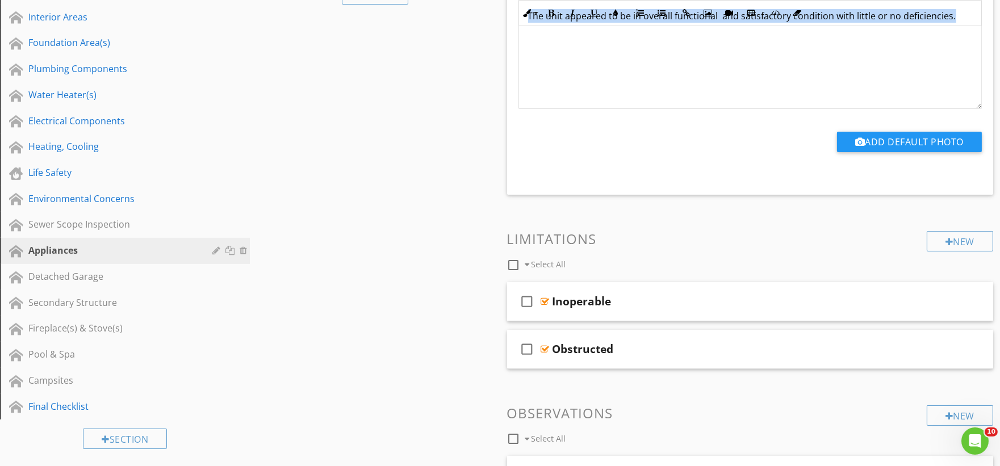
scroll to position [391, 0]
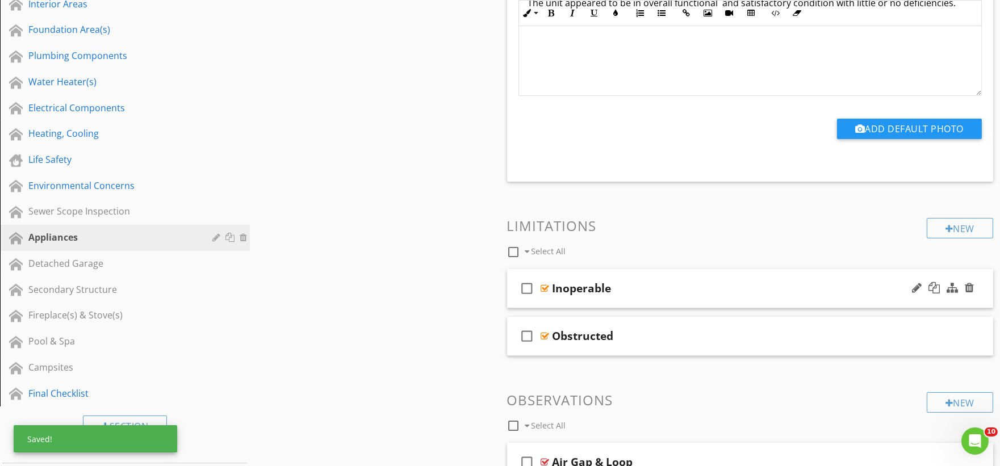
click at [564, 305] on div "check_box_outline_blank Inoperable" at bounding box center [750, 288] width 487 height 39
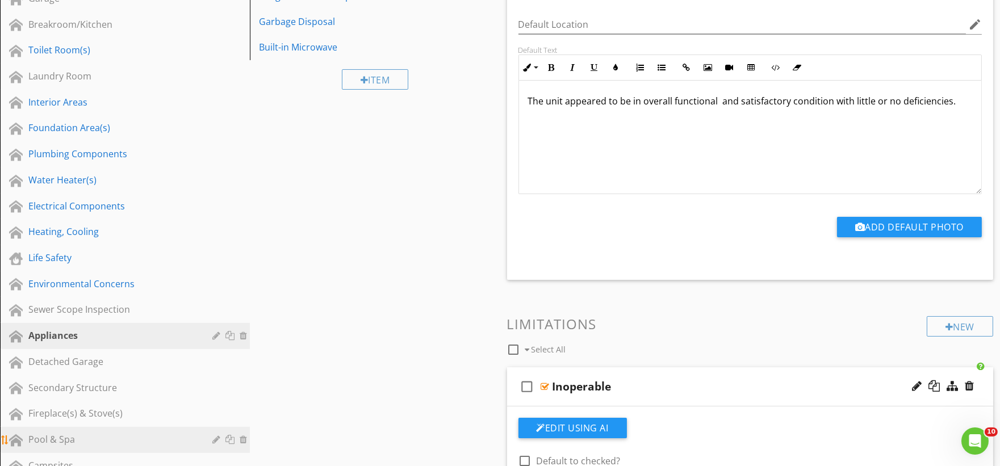
scroll to position [339, 0]
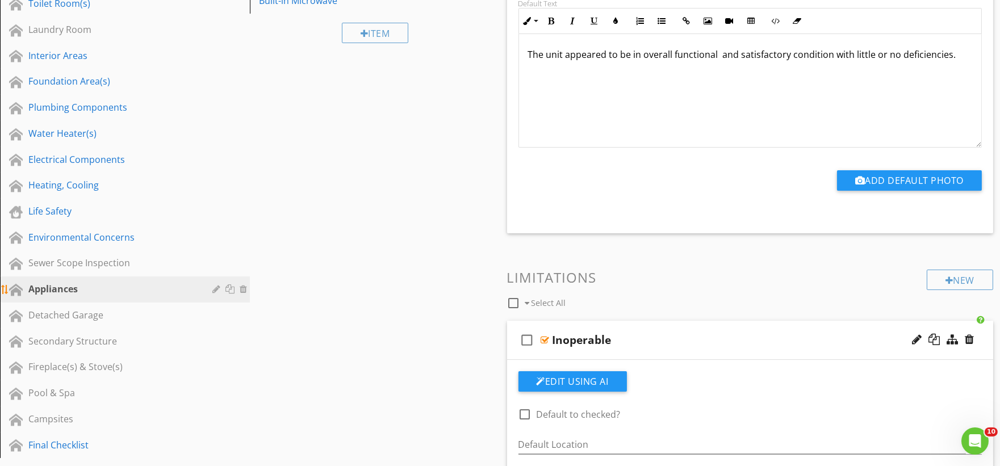
click at [242, 286] on div at bounding box center [245, 289] width 10 height 9
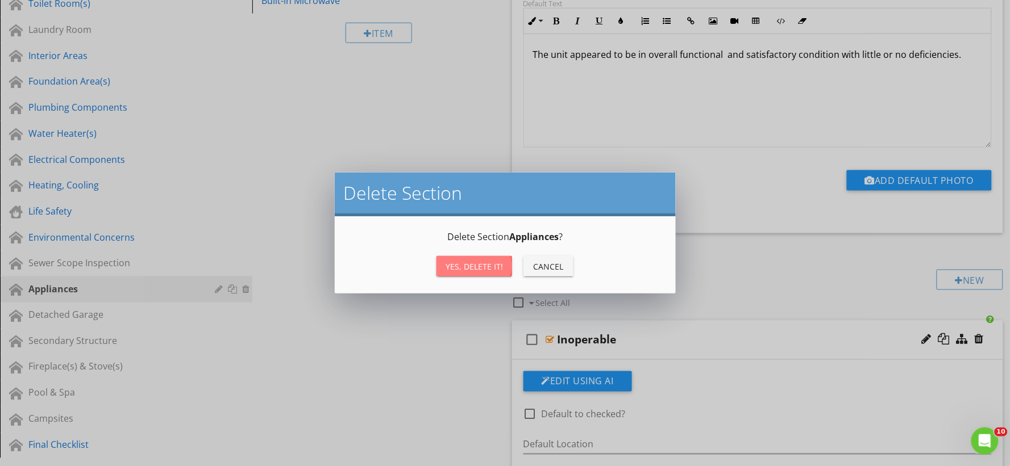
click at [474, 258] on button "Yes, Delete it!" at bounding box center [474, 266] width 76 height 20
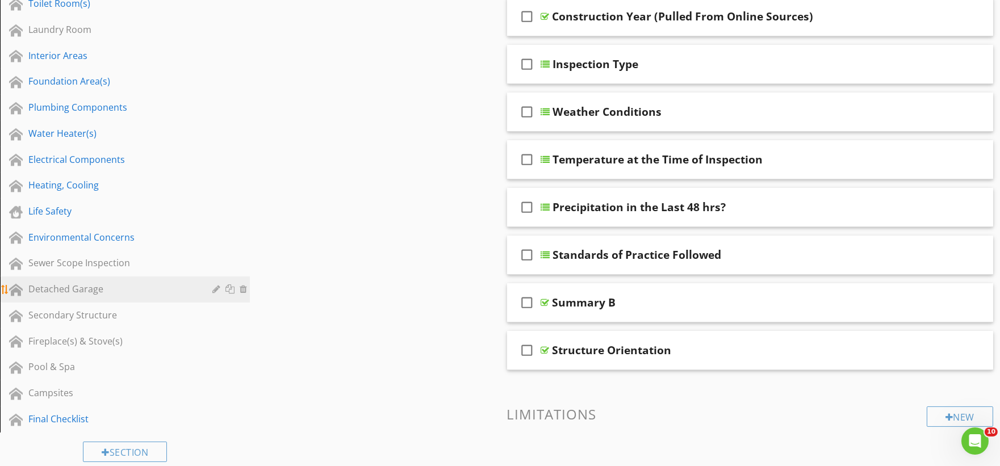
click at [90, 291] on div "Detached Garage" at bounding box center [112, 289] width 168 height 14
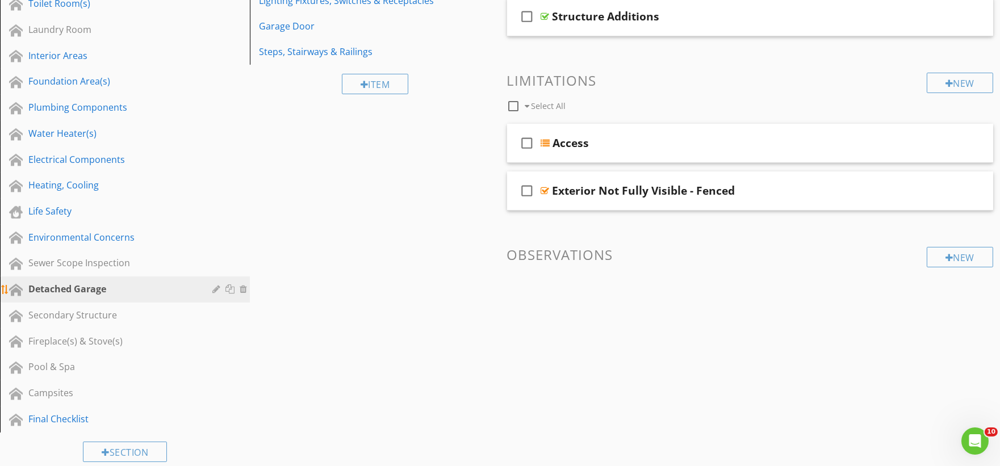
click at [243, 290] on div at bounding box center [245, 289] width 10 height 9
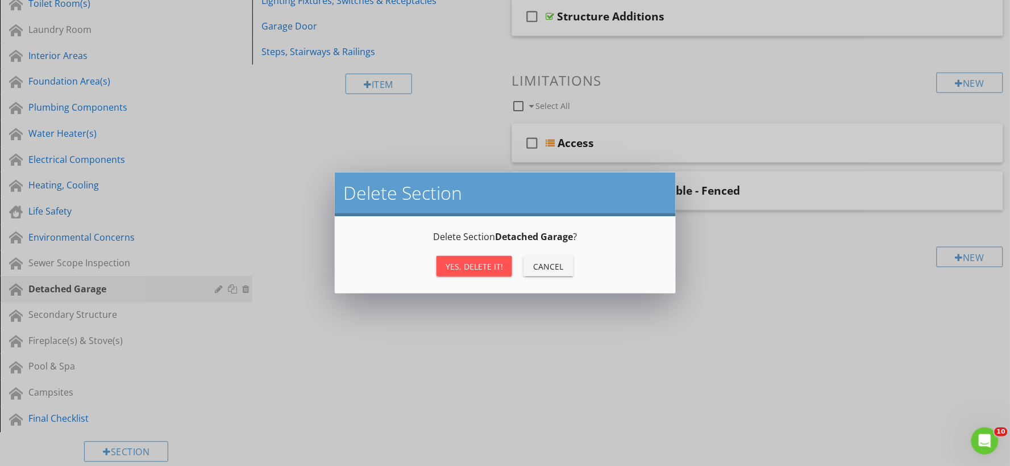
click at [465, 262] on div "Yes, Delete it!" at bounding box center [473, 267] width 57 height 12
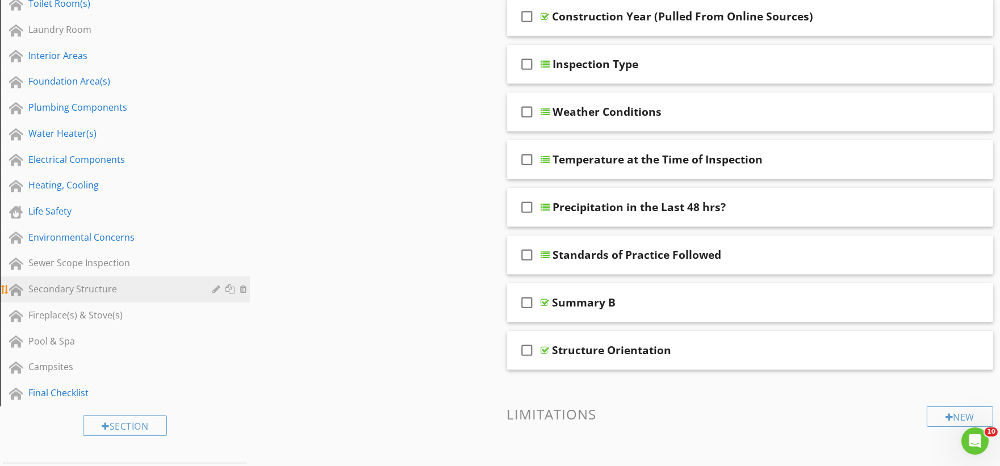
click at [97, 293] on div "Secondary Structure" at bounding box center [112, 289] width 168 height 14
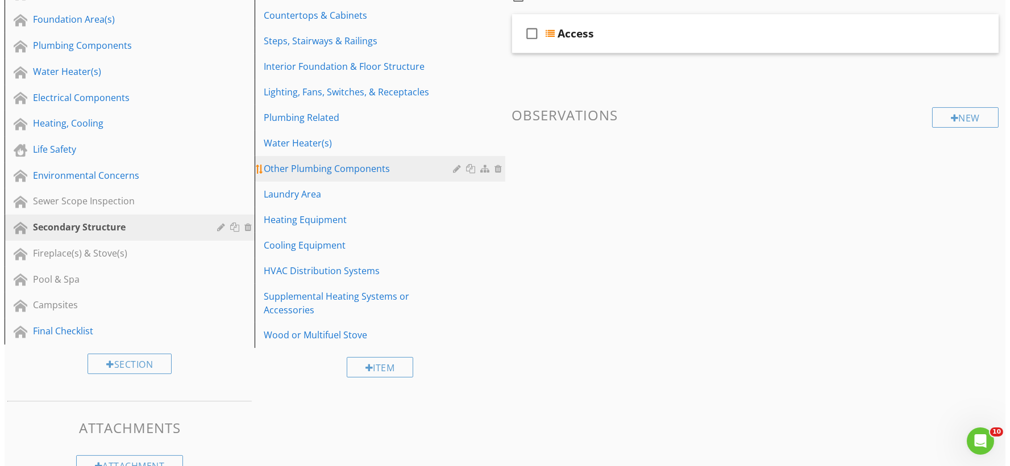
scroll to position [402, 0]
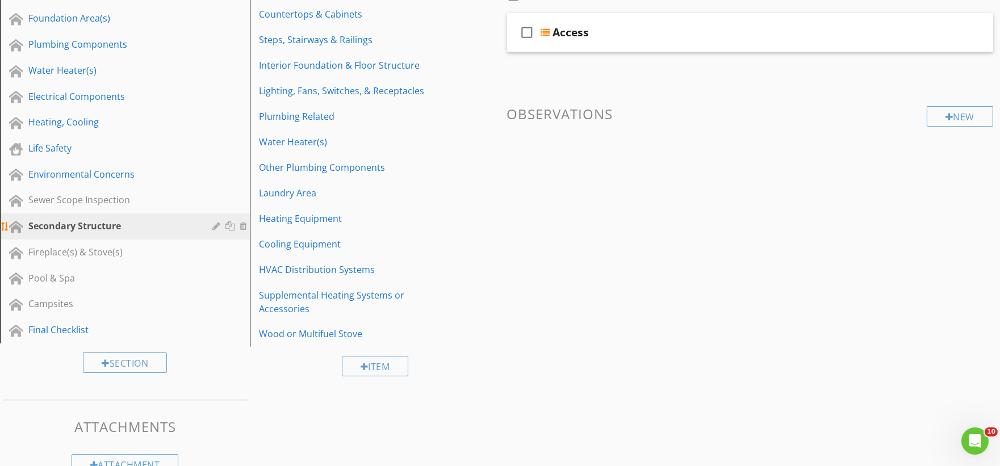
click at [244, 225] on div at bounding box center [245, 226] width 10 height 9
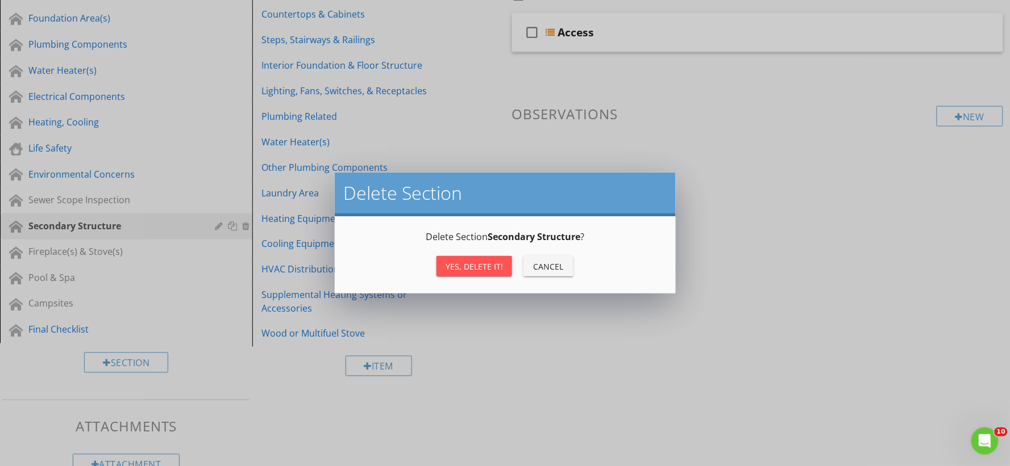
click at [455, 265] on div "Yes, Delete it!" at bounding box center [473, 267] width 57 height 12
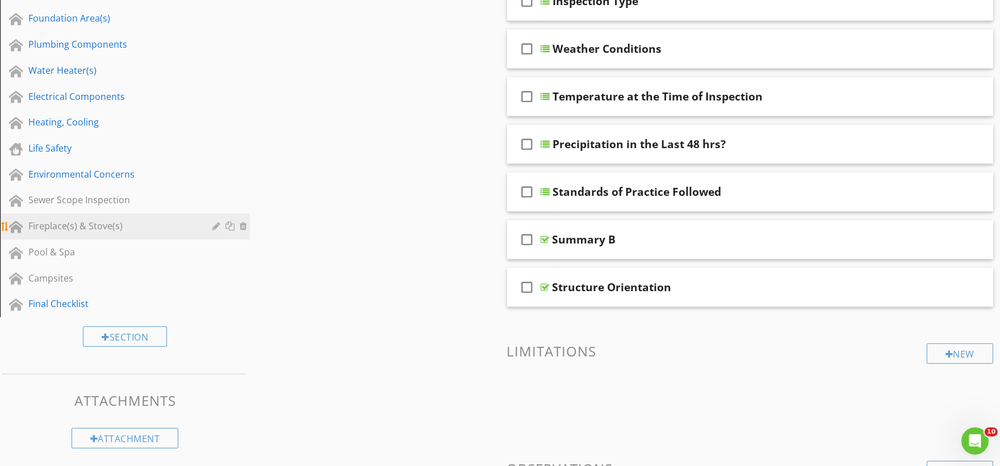
click at [243, 226] on div at bounding box center [245, 226] width 10 height 9
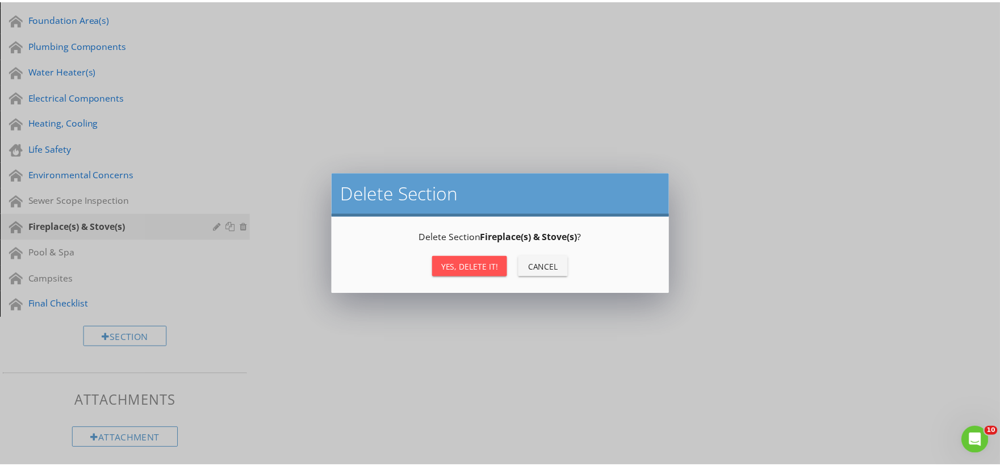
scroll to position [401, 0]
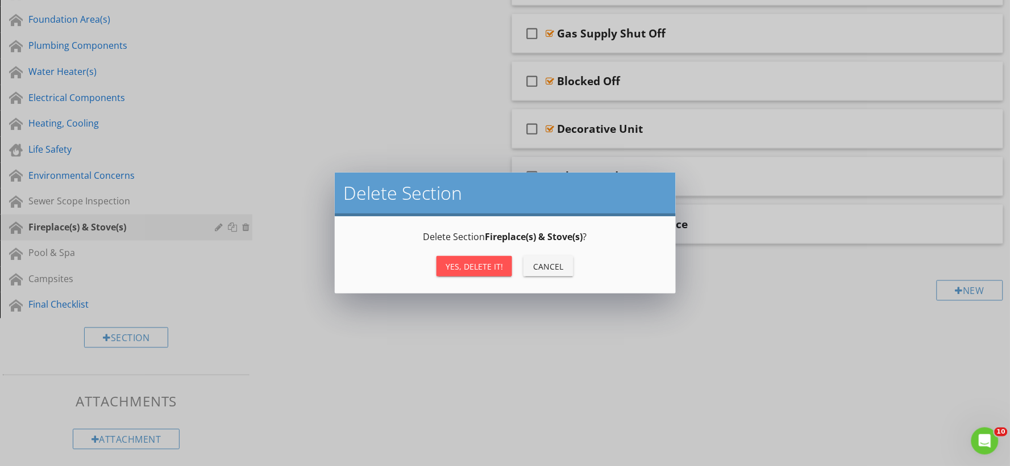
click at [447, 272] on div "Yes, Delete it!" at bounding box center [473, 267] width 57 height 12
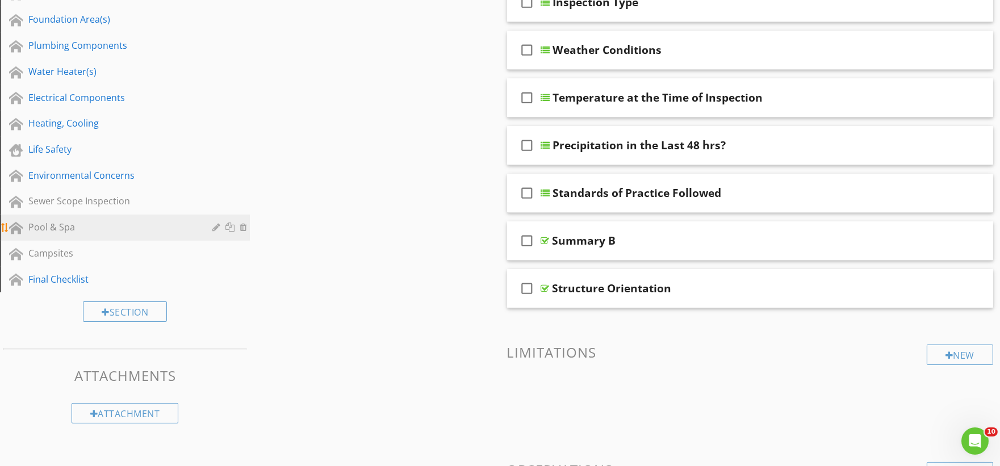
click at [93, 230] on div "Pool & Spa" at bounding box center [112, 227] width 168 height 14
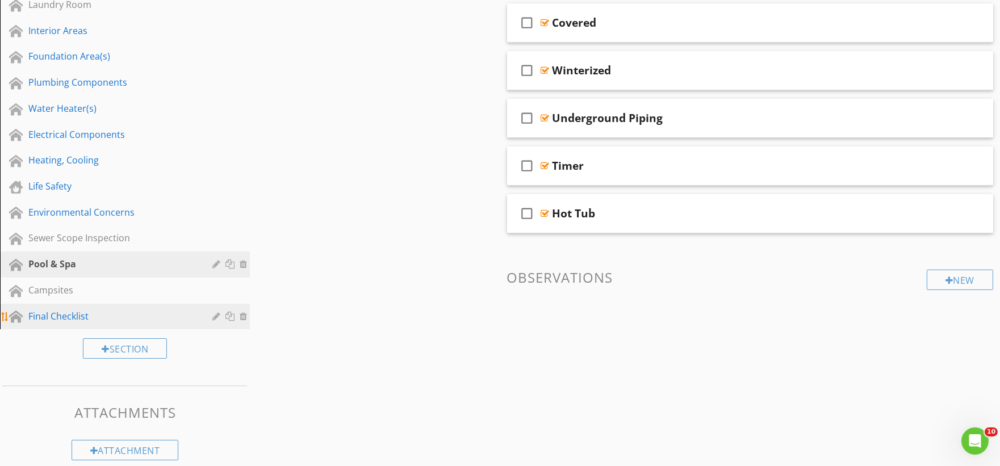
scroll to position [376, 0]
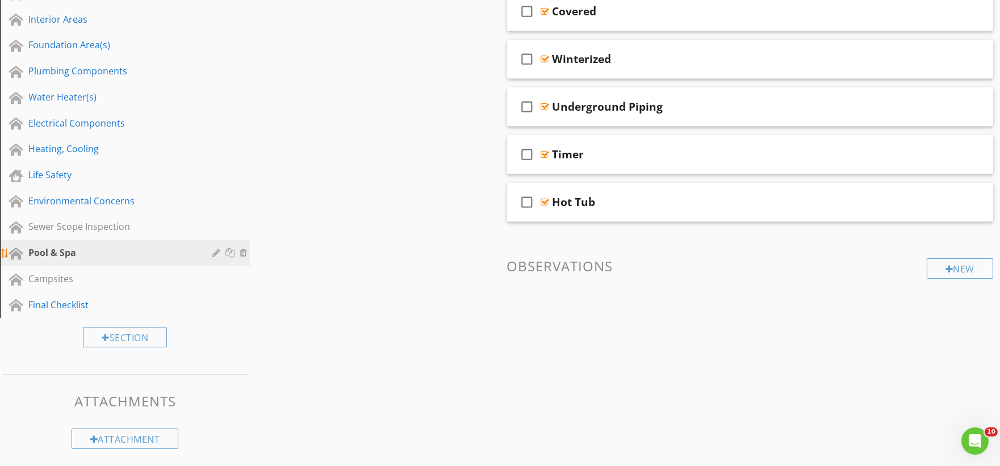
click at [243, 251] on div at bounding box center [245, 252] width 10 height 9
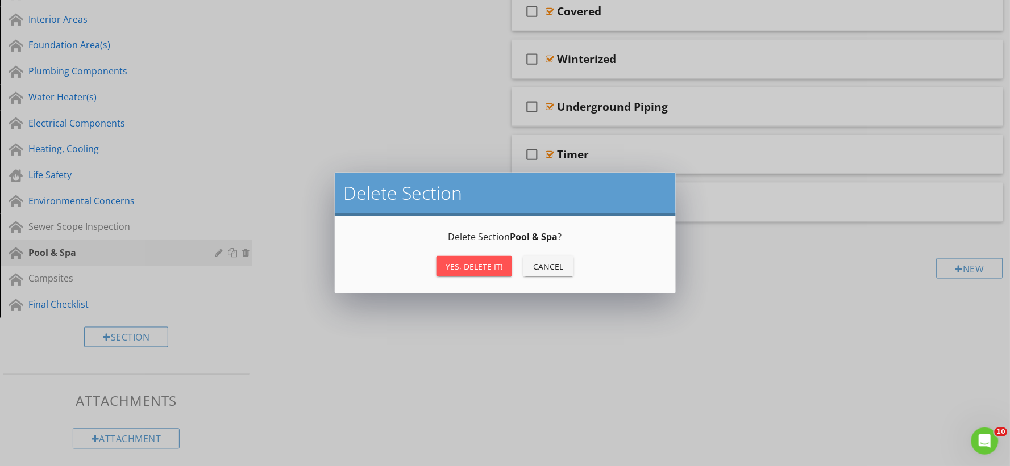
drag, startPoint x: 485, startPoint y: 265, endPoint x: 479, endPoint y: 263, distance: 5.9
click at [484, 265] on div "Yes, Delete it!" at bounding box center [473, 267] width 57 height 12
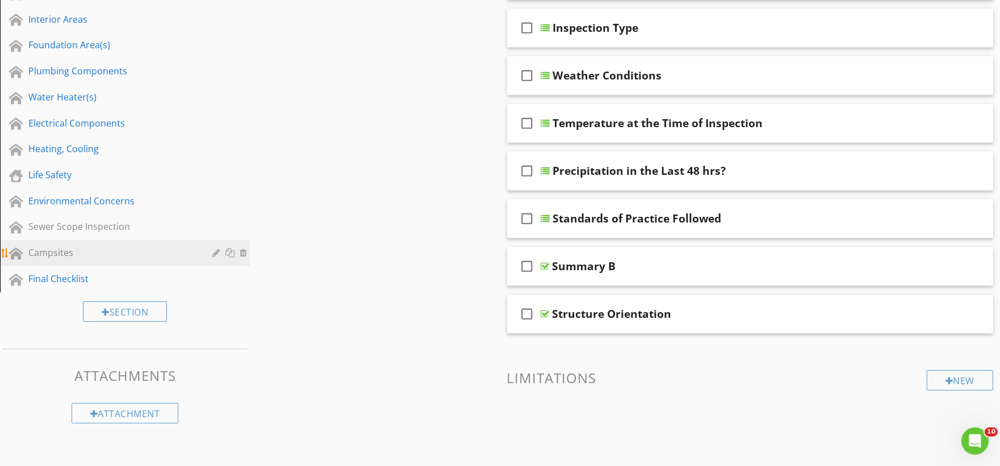
click at [97, 248] on div "Campsites" at bounding box center [112, 253] width 168 height 14
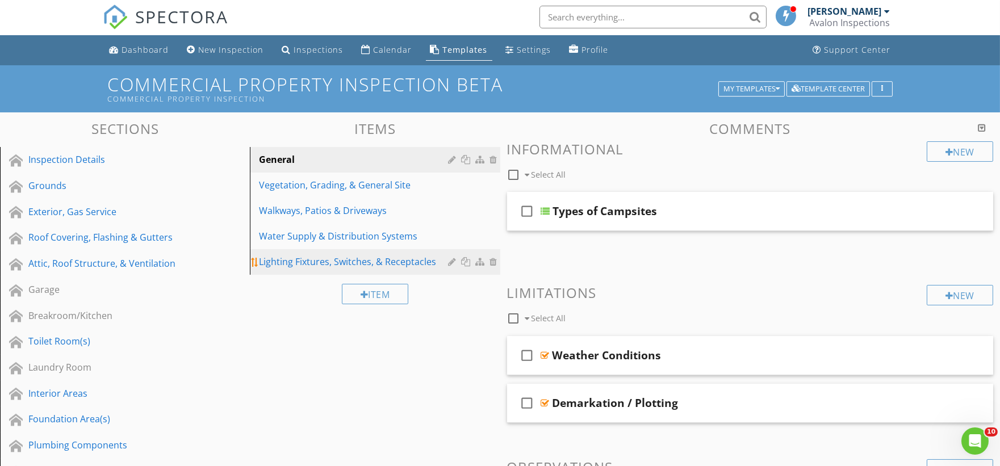
scroll to position [0, 0]
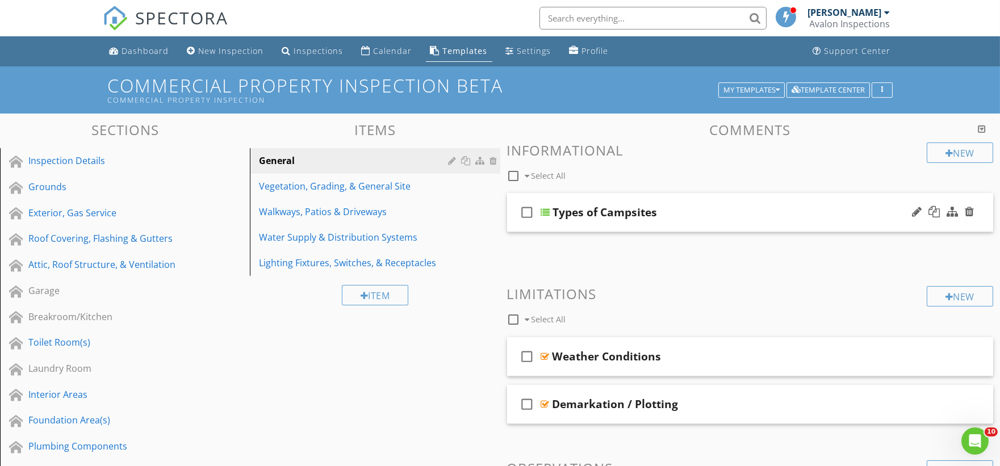
click at [552, 223] on div "check_box_outline_blank Types of Campsites" at bounding box center [750, 212] width 487 height 39
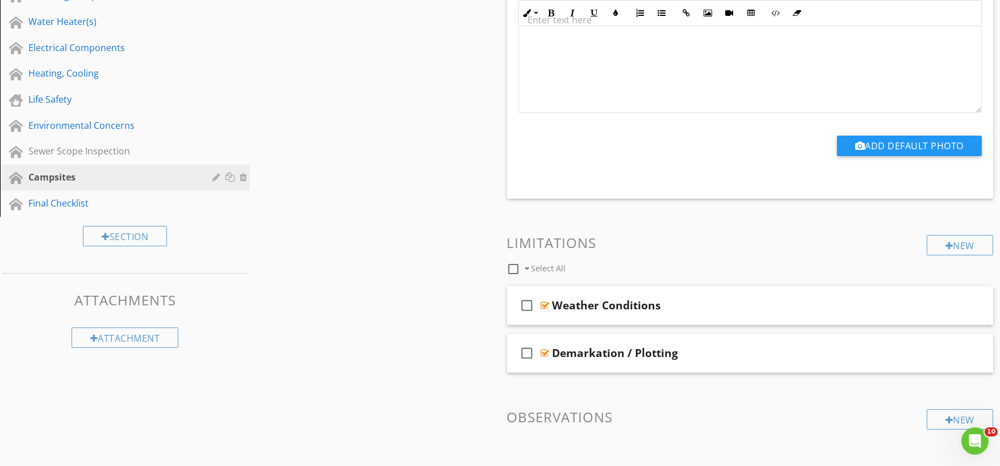
scroll to position [504, 0]
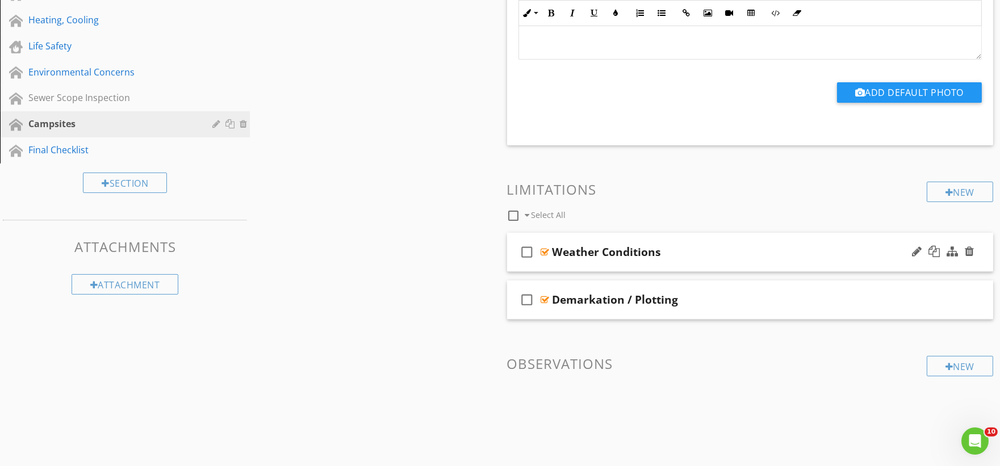
click at [553, 264] on div "check_box_outline_blank Weather Conditions" at bounding box center [750, 252] width 487 height 39
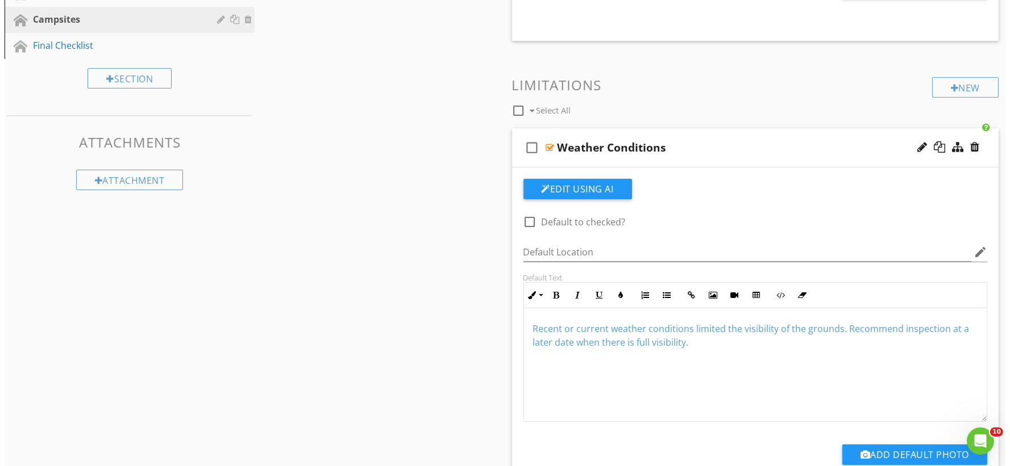
scroll to position [568, 0]
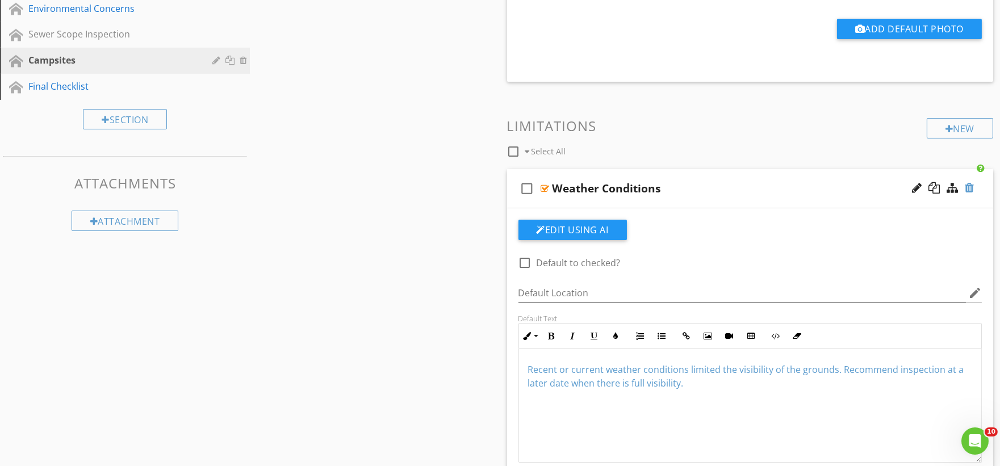
click at [969, 192] on div at bounding box center [969, 187] width 9 height 11
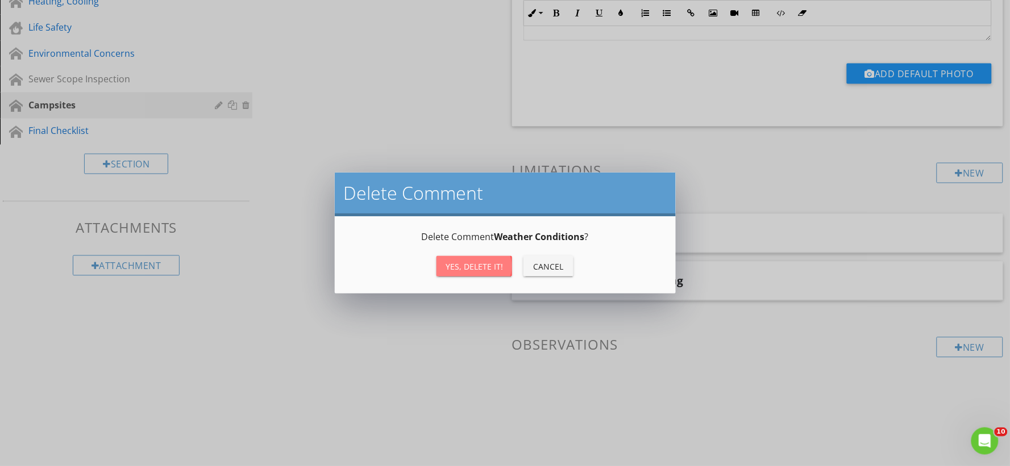
click at [448, 267] on div "Yes, Delete it!" at bounding box center [473, 267] width 57 height 12
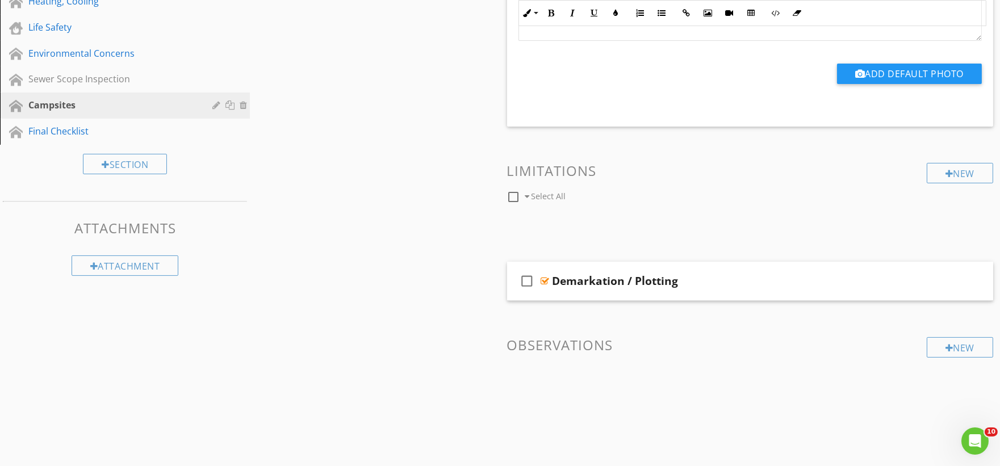
scroll to position [493, 0]
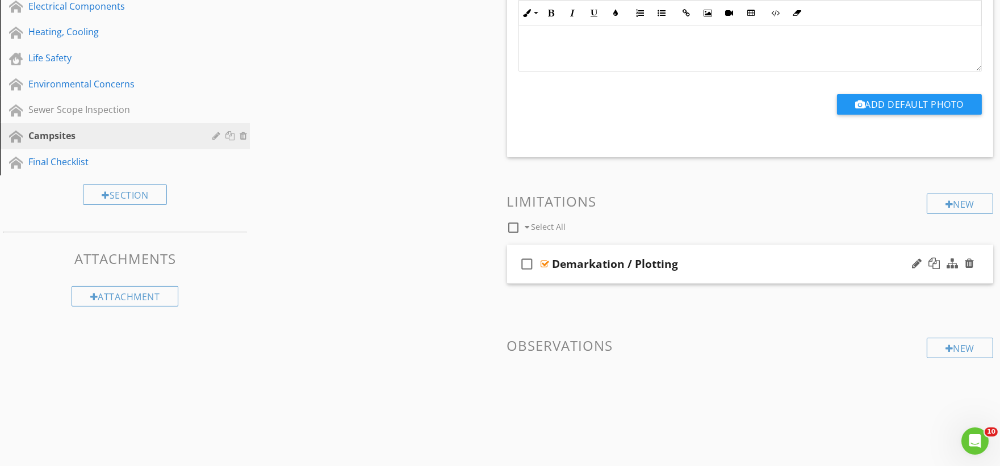
click at [557, 276] on div "check_box_outline_blank Demarkation / Plotting" at bounding box center [750, 264] width 487 height 39
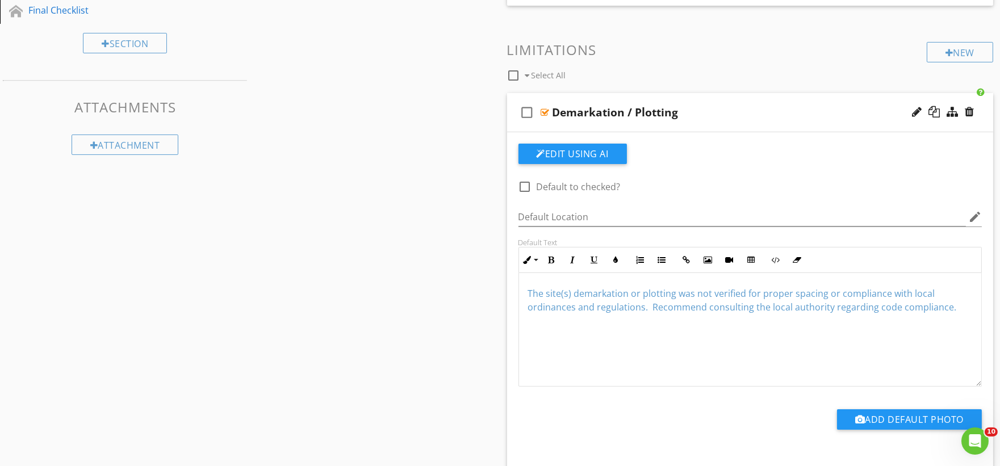
scroll to position [649, 0]
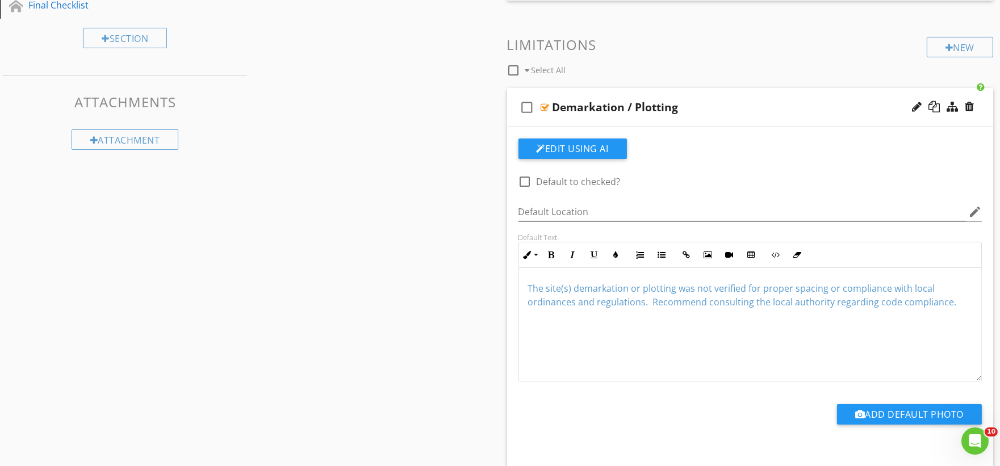
drag, startPoint x: 955, startPoint y: 306, endPoint x: 470, endPoint y: 291, distance: 485.4
click at [470, 291] on div "Sections Inspection Details Grounds Exterior, Gas Service Roof Covering, Flashi…" at bounding box center [500, 42] width 1000 height 1157
click at [615, 252] on icon "button" at bounding box center [616, 255] width 8 height 8
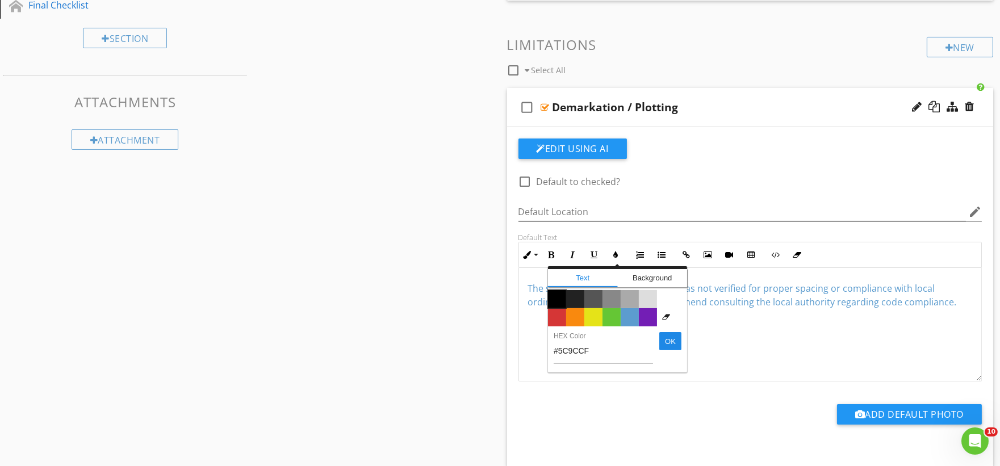
click at [552, 303] on span "Color #000000" at bounding box center [557, 299] width 18 height 18
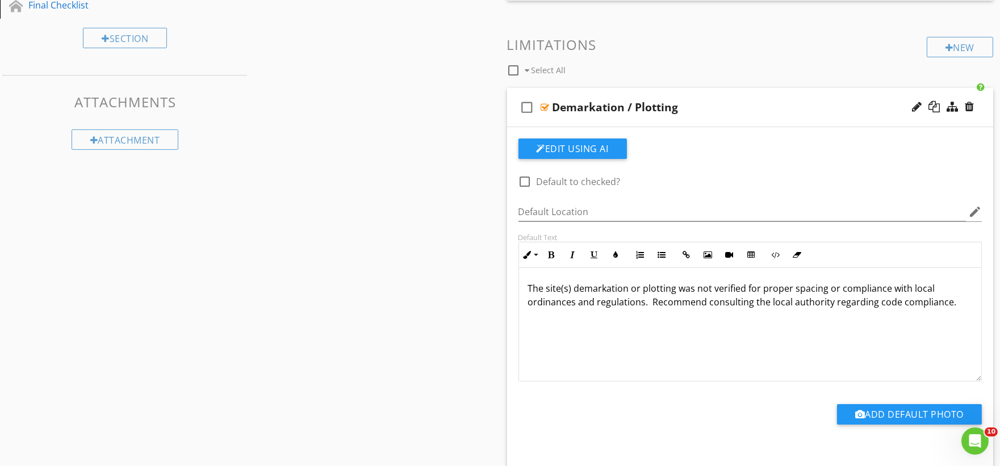
click at [463, 310] on div "Sections Inspection Details Grounds Exterior, Gas Service Roof Covering, Flashi…" at bounding box center [500, 42] width 1000 height 1157
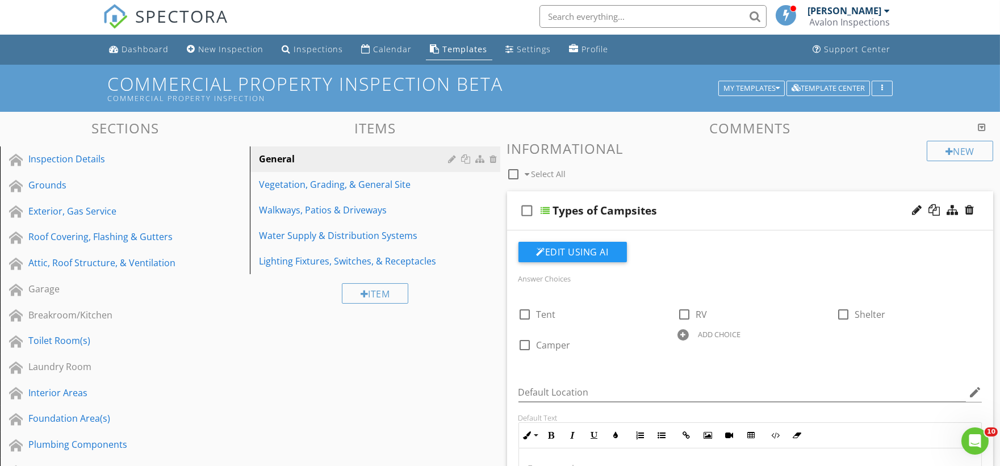
scroll to position [0, 0]
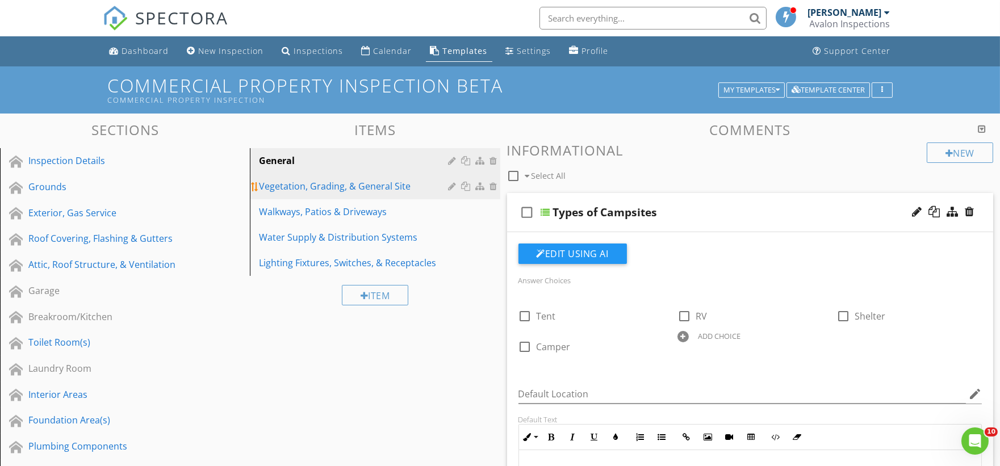
click at [335, 189] on div "Vegetation, Grading, & General Site" at bounding box center [355, 187] width 193 height 14
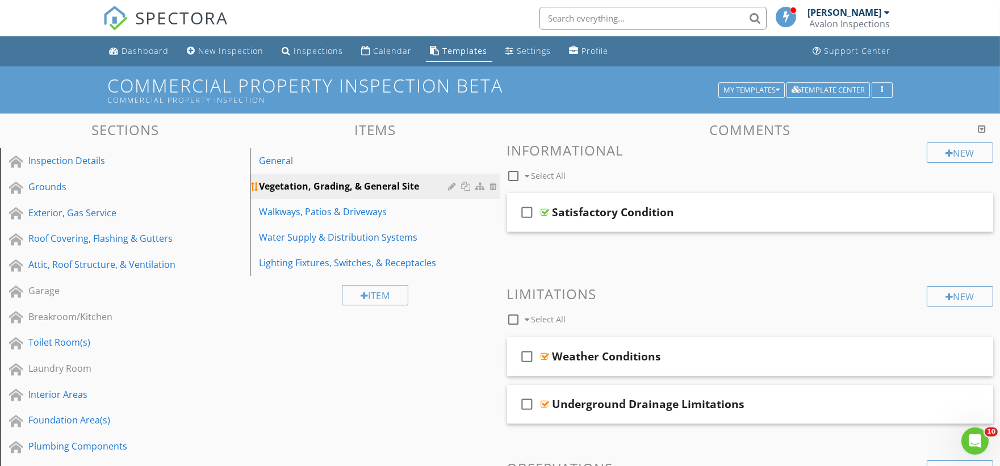
click at [494, 190] on div at bounding box center [495, 186] width 10 height 9
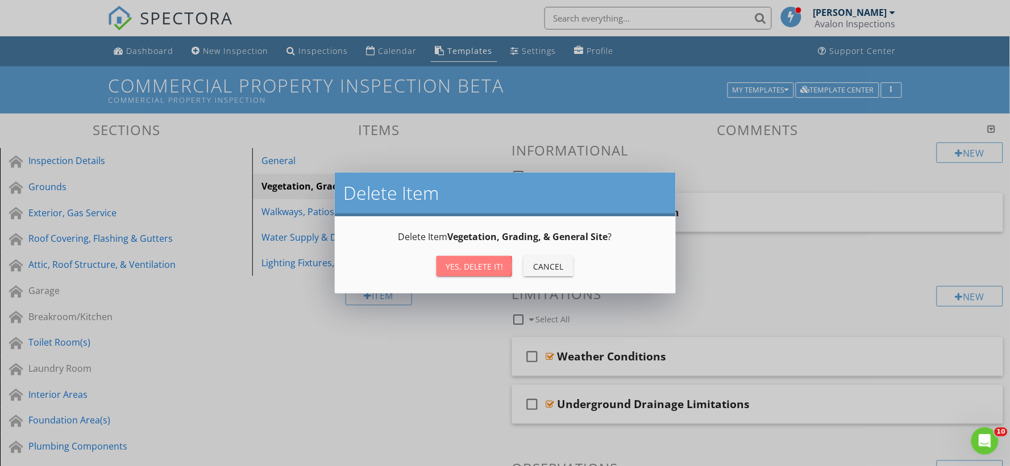
click at [480, 268] on div "Yes, Delete it!" at bounding box center [473, 267] width 57 height 12
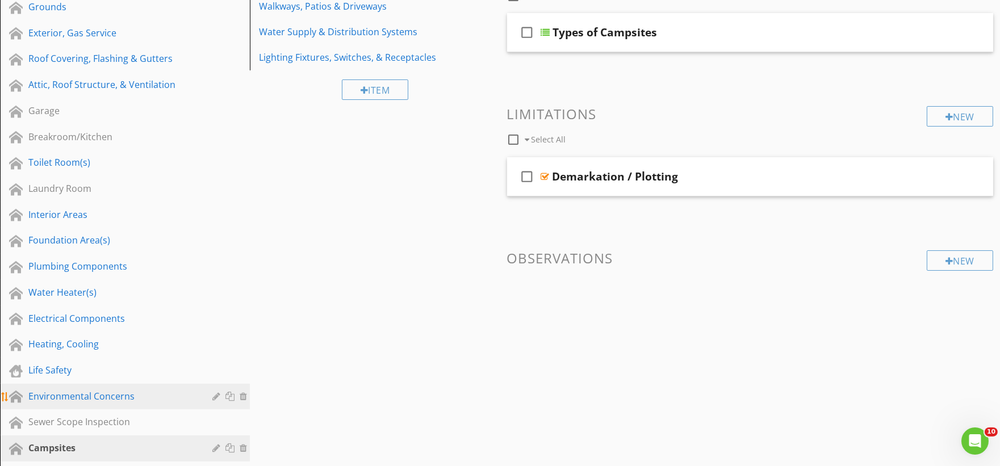
scroll to position [189, 0]
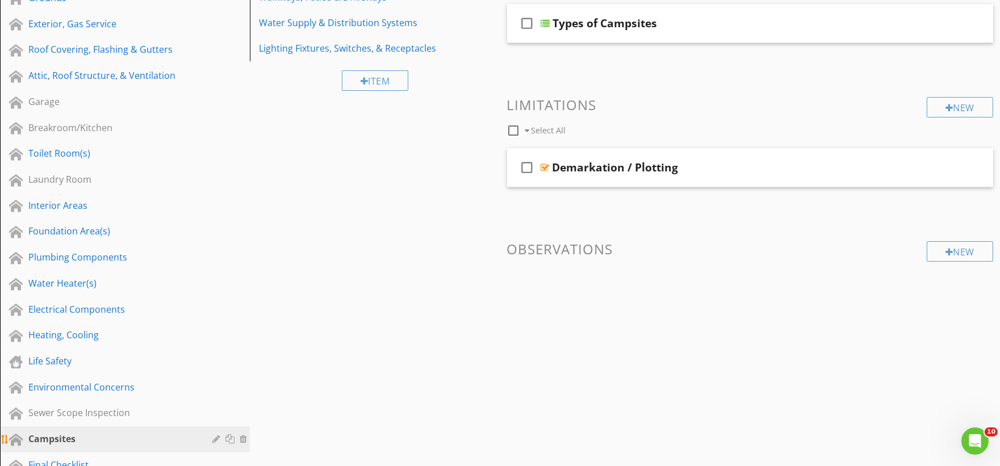
click at [242, 440] on div at bounding box center [245, 439] width 10 height 9
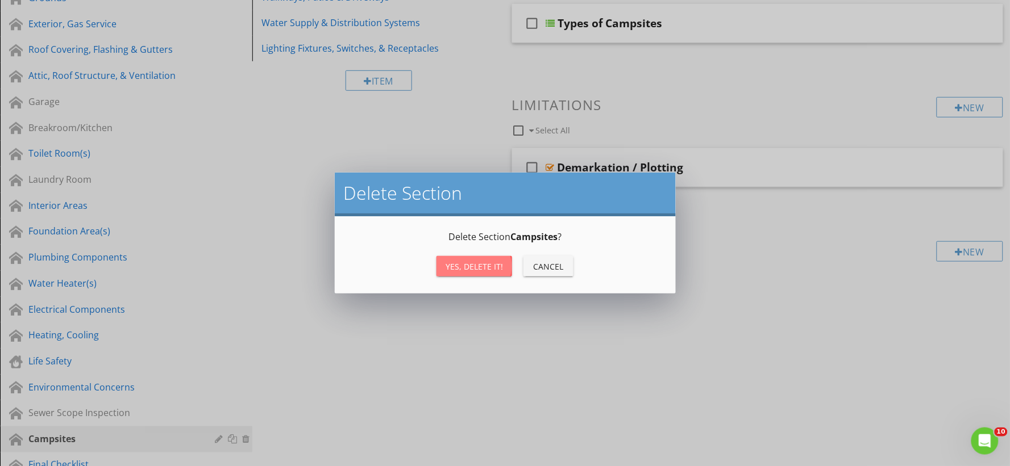
click at [475, 264] on div "Yes, Delete it!" at bounding box center [473, 267] width 57 height 12
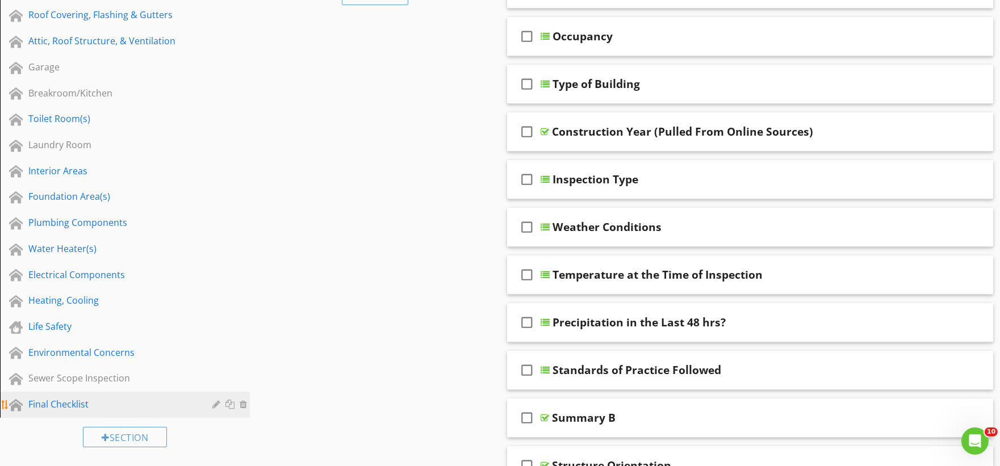
scroll to position [252, 0]
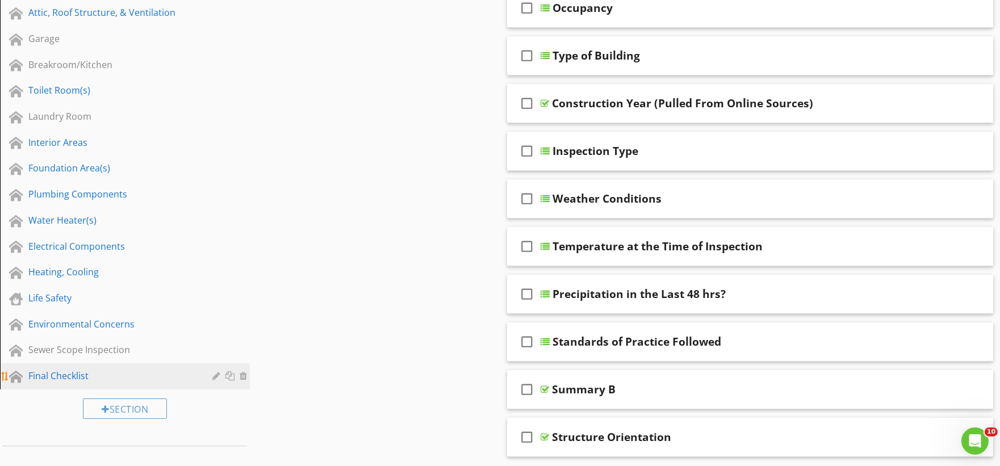
click at [137, 376] on div "Final Checklist" at bounding box center [112, 376] width 168 height 14
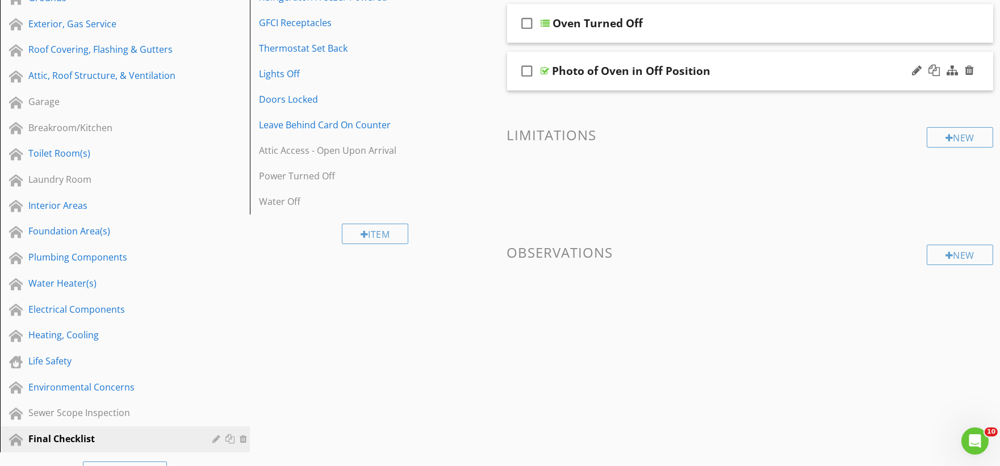
scroll to position [0, 0]
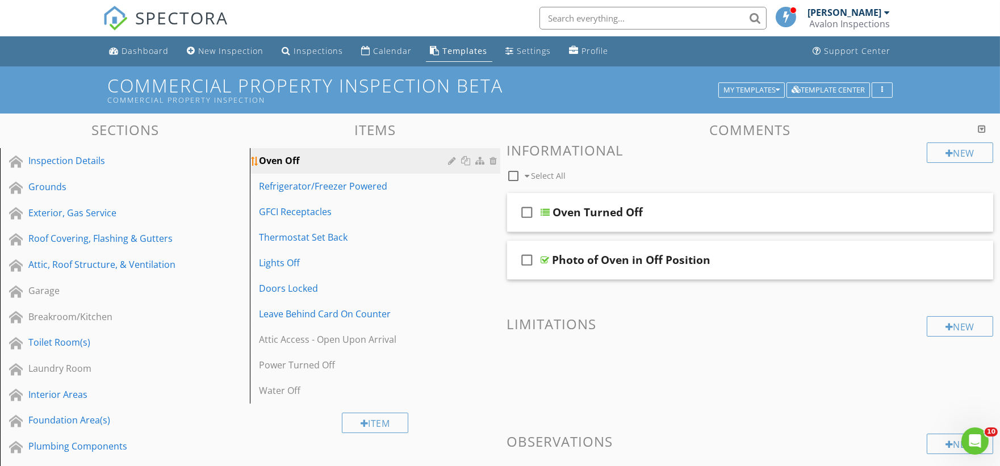
click at [451, 161] on div at bounding box center [454, 160] width 11 height 9
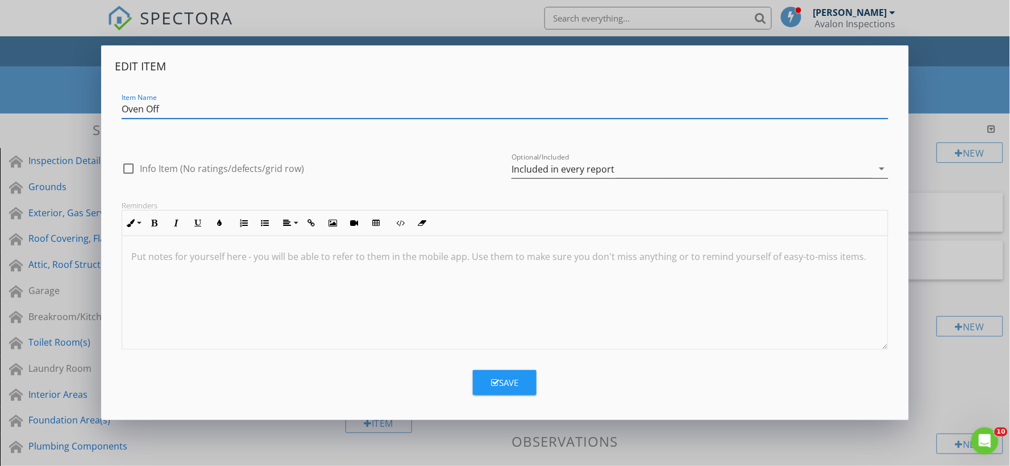
click at [635, 174] on div "Included in every report" at bounding box center [691, 169] width 361 height 19
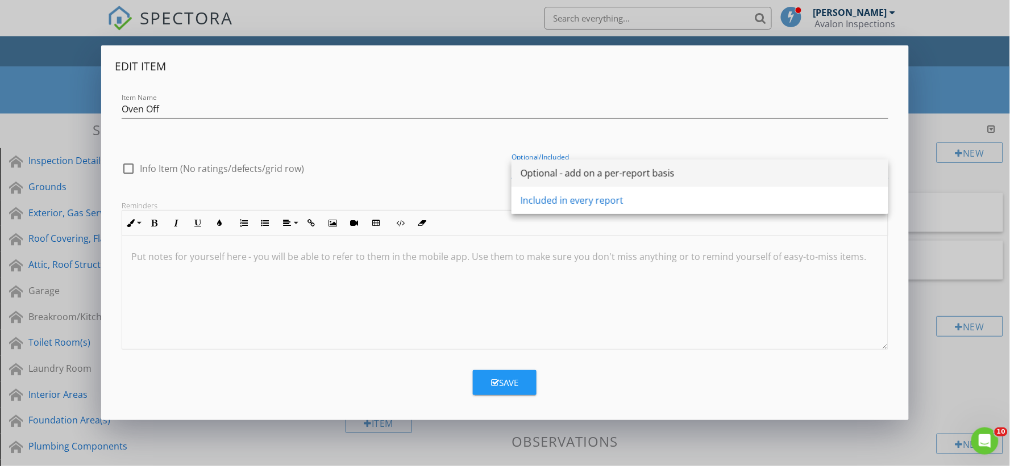
click at [626, 178] on div "Optional - add on a per-report basis" at bounding box center [699, 173] width 358 height 14
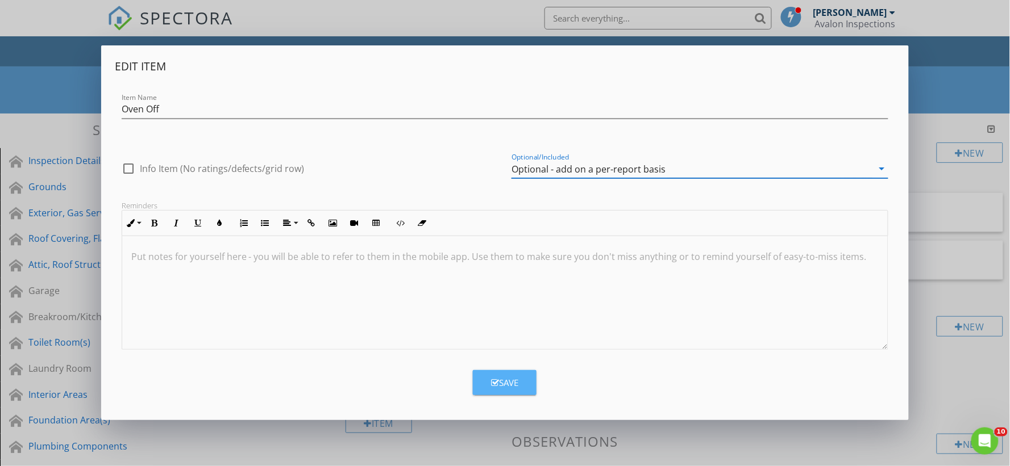
click at [513, 385] on div "Save" at bounding box center [504, 383] width 27 height 13
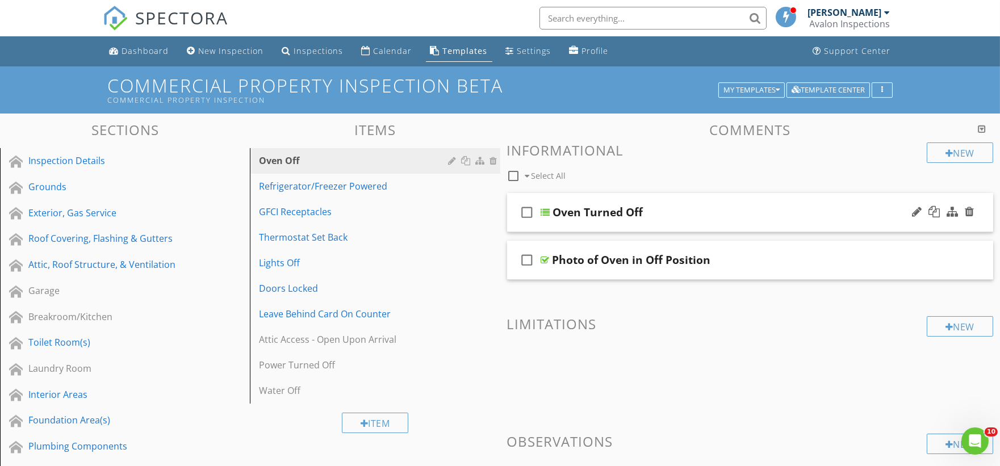
click at [564, 223] on div "check_box_outline_blank Oven Turned Off" at bounding box center [750, 212] width 487 height 39
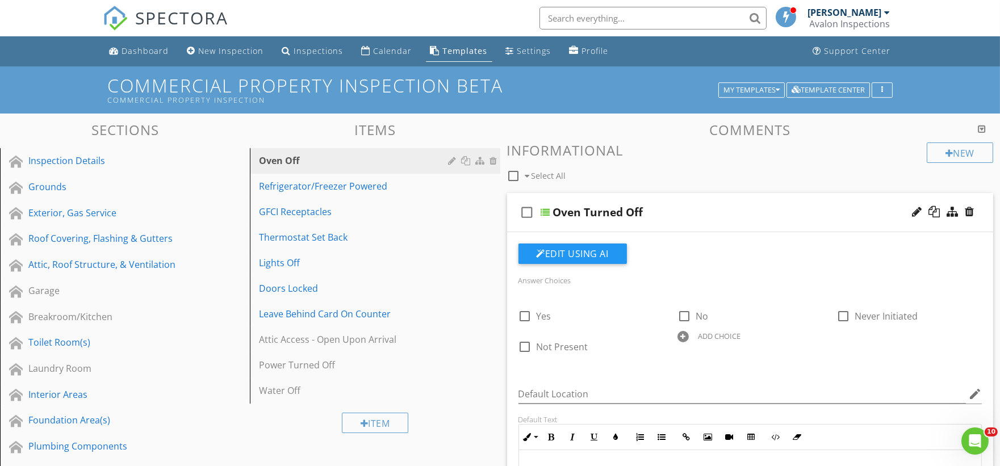
scroll to position [252, 0]
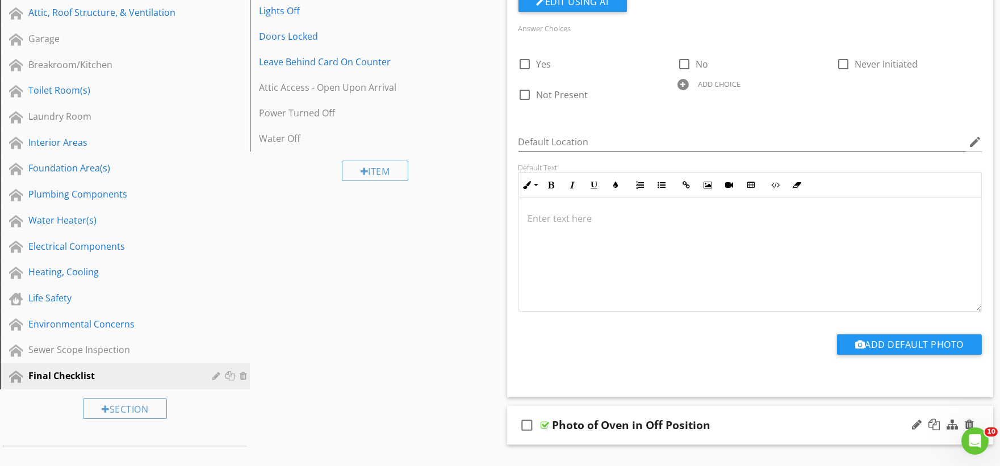
click at [567, 435] on div "check_box_outline_blank Photo of Oven in Off Position" at bounding box center [750, 425] width 487 height 39
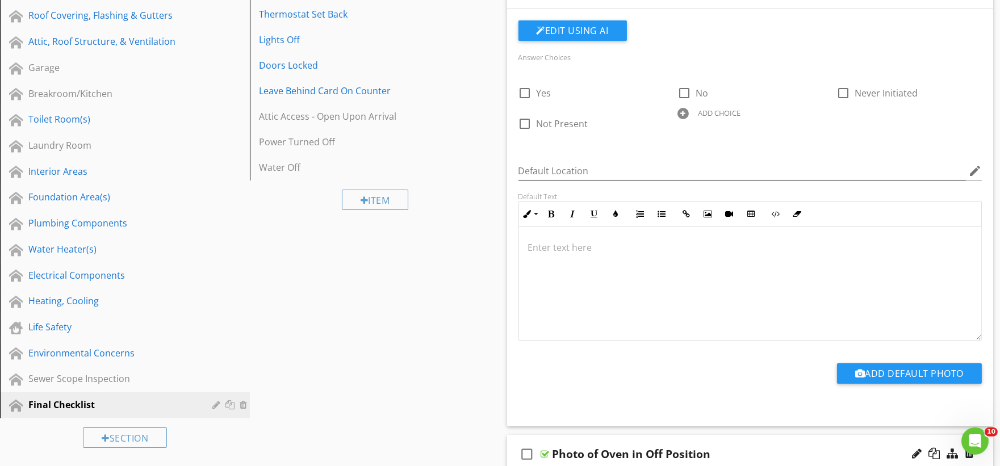
scroll to position [0, 0]
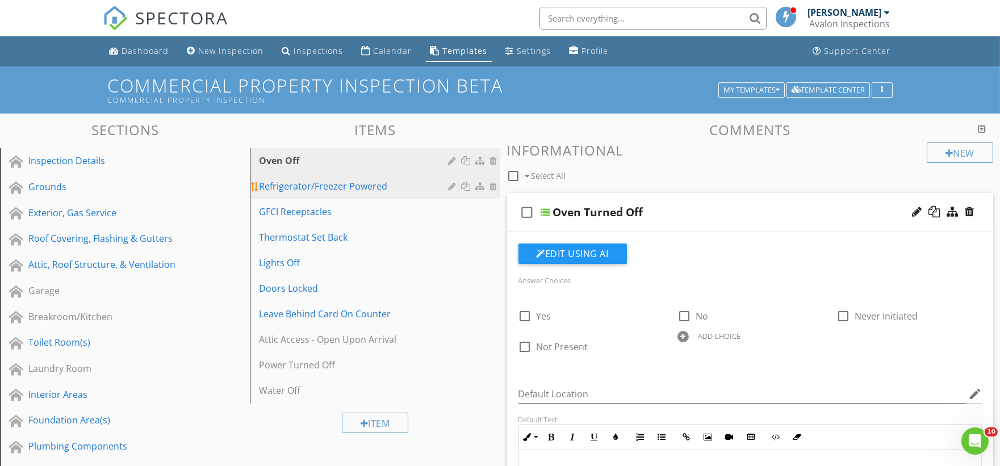
click at [319, 189] on div "Refrigerator/Freezer Powered" at bounding box center [355, 187] width 193 height 14
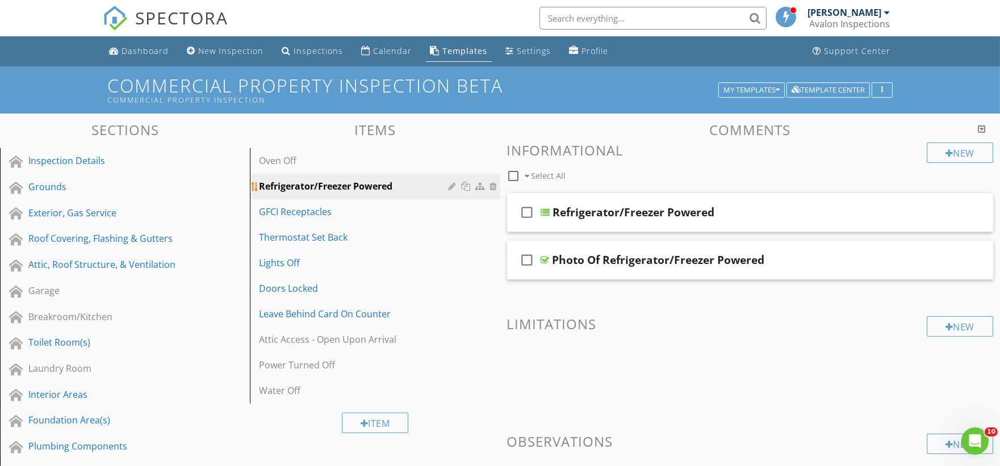
click at [449, 190] on div at bounding box center [454, 186] width 11 height 9
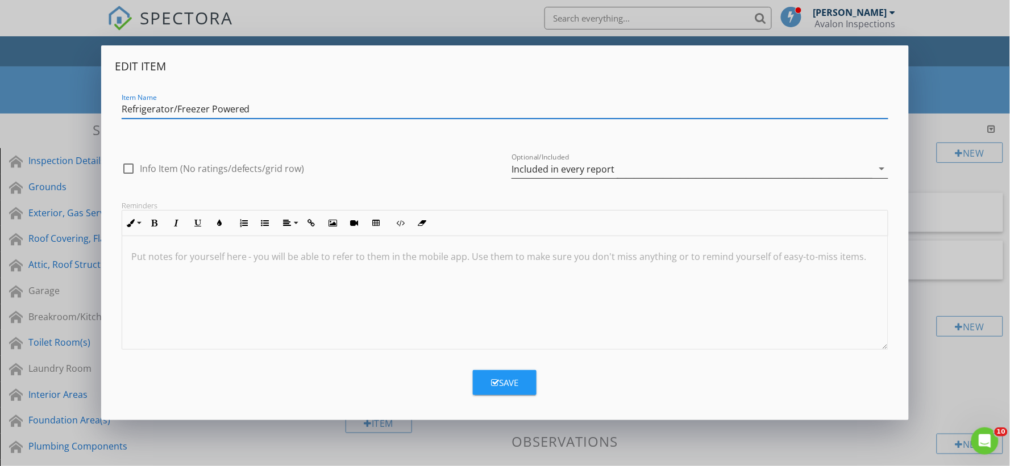
click at [557, 166] on div "Included in every report" at bounding box center [562, 169] width 103 height 10
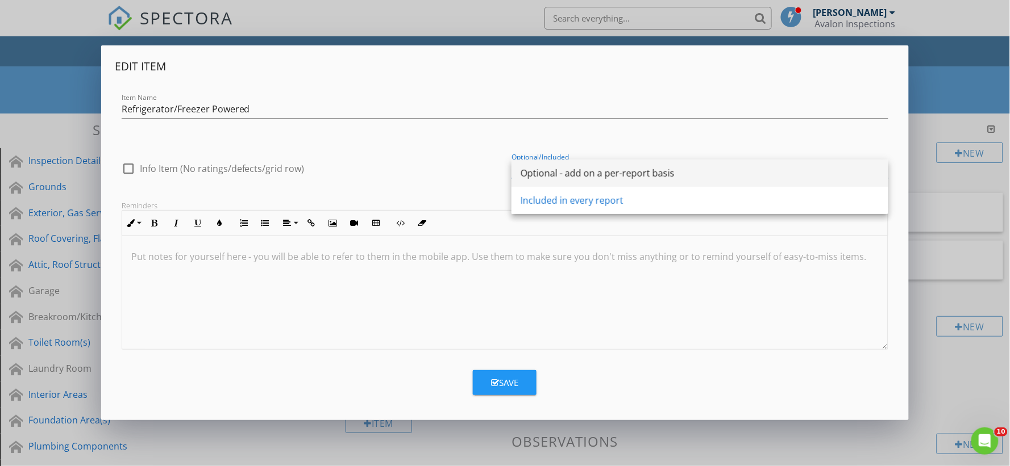
click at [570, 177] on div "Optional - add on a per-report basis" at bounding box center [699, 173] width 358 height 14
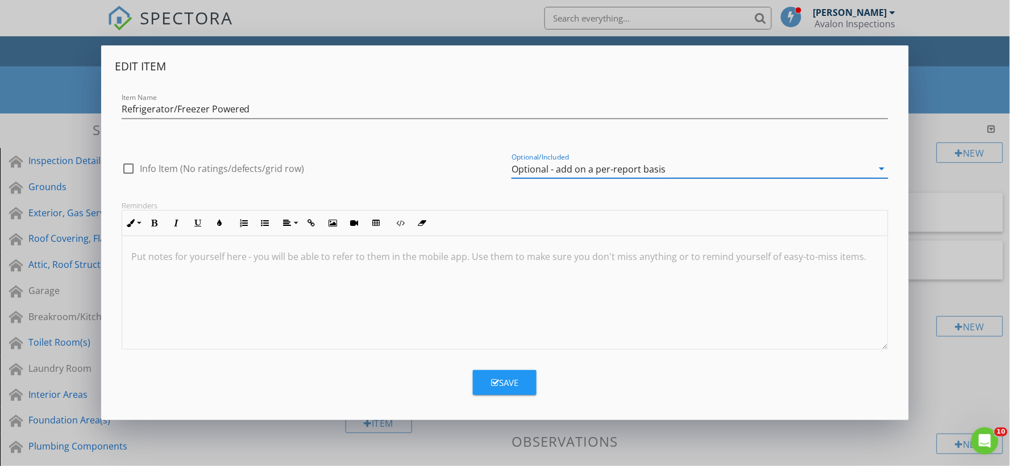
click at [504, 386] on div "Save" at bounding box center [504, 383] width 27 height 13
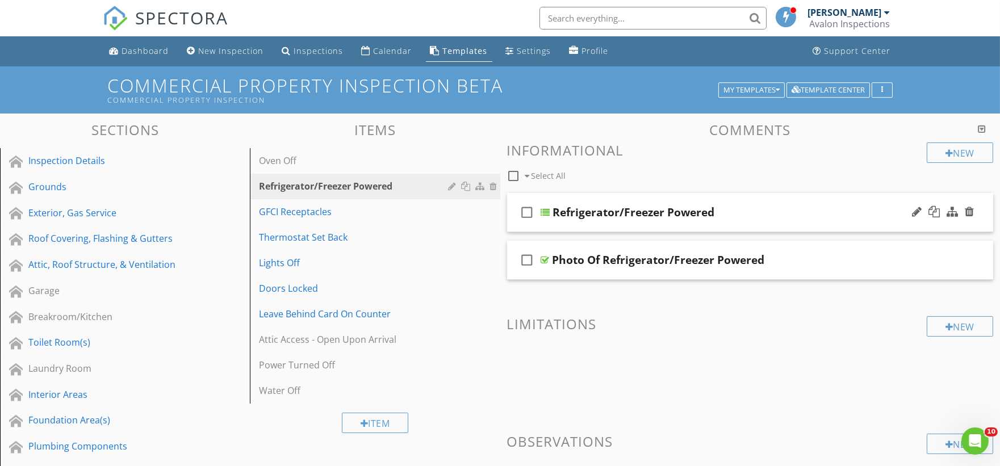
click at [562, 226] on div "check_box_outline_blank Refrigerator/Freezer Powered" at bounding box center [750, 212] width 487 height 39
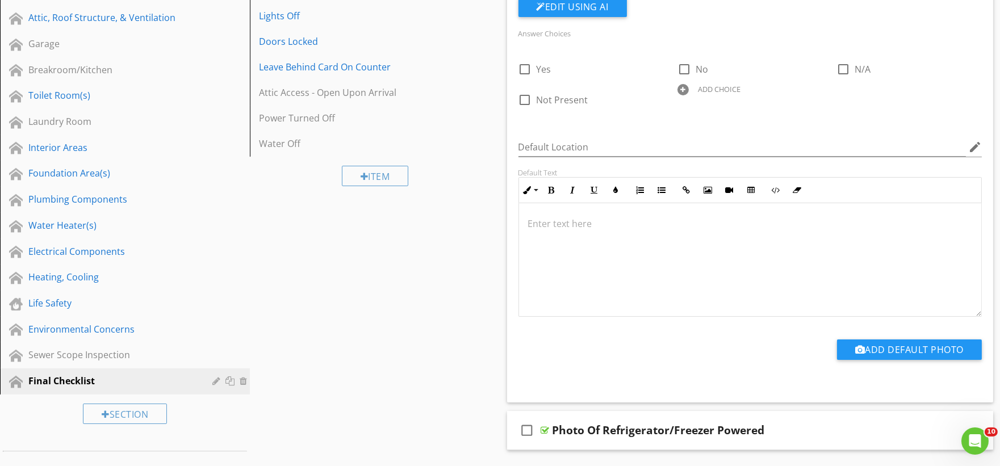
scroll to position [252, 0]
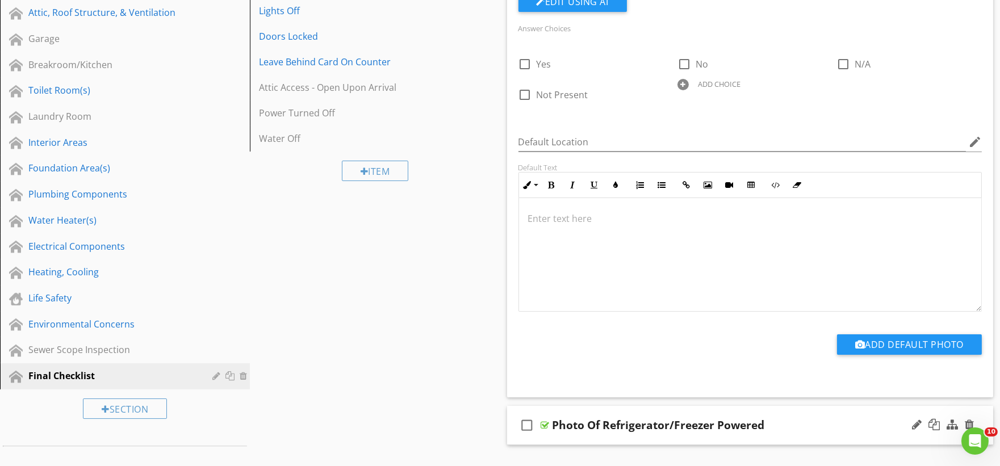
click at [554, 439] on div "check_box_outline_blank Photo Of Refrigerator/Freezer Powered" at bounding box center [750, 425] width 487 height 39
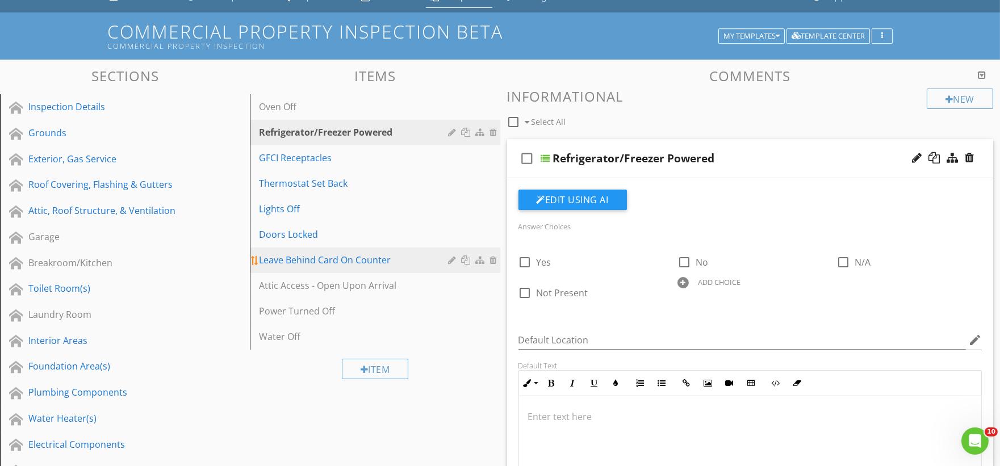
scroll to position [0, 0]
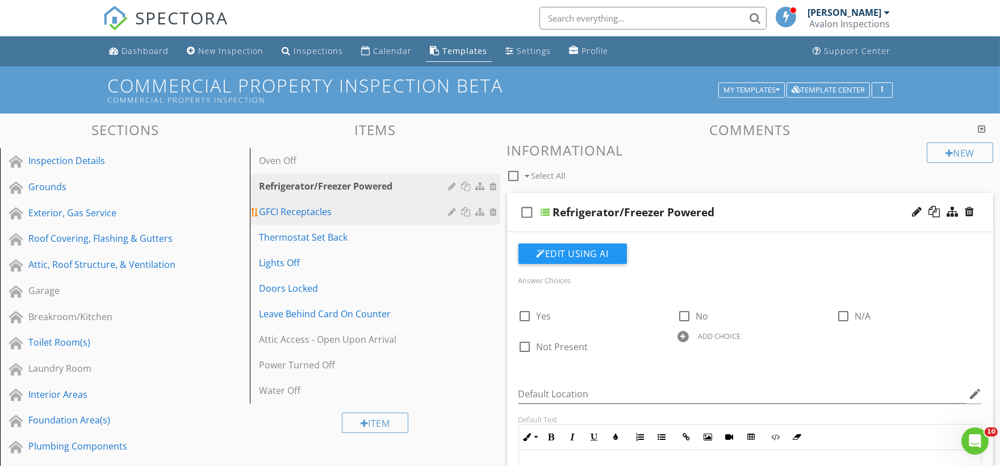
click at [311, 209] on div "GFCI Receptacles" at bounding box center [355, 212] width 193 height 14
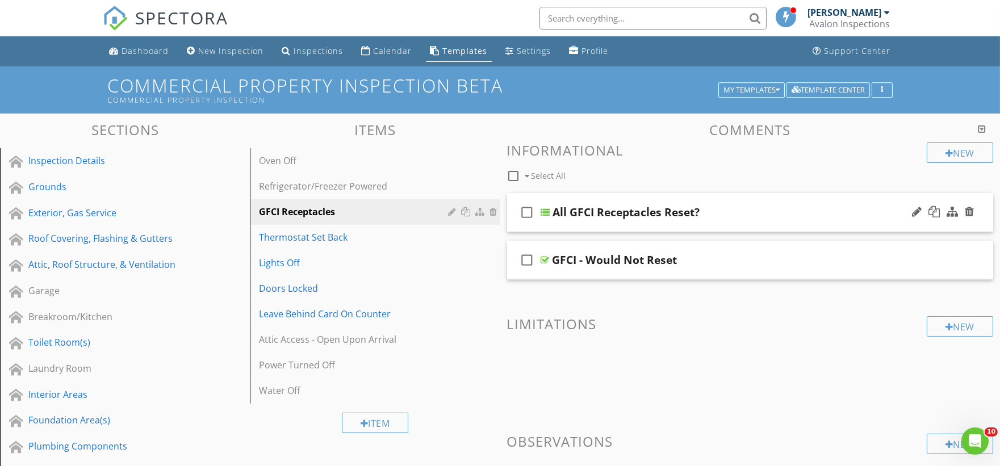
click at [544, 228] on div "check_box_outline_blank All GFCI Receptacles Reset?" at bounding box center [750, 212] width 487 height 39
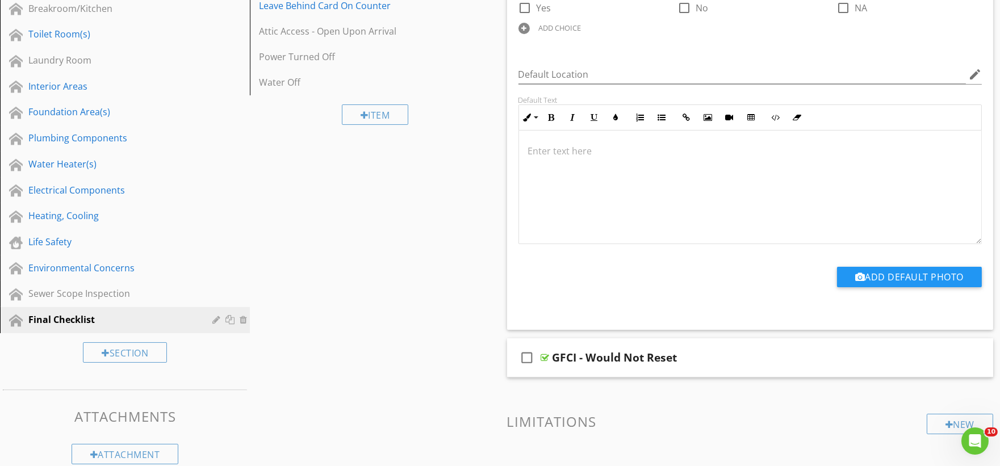
scroll to position [315, 0]
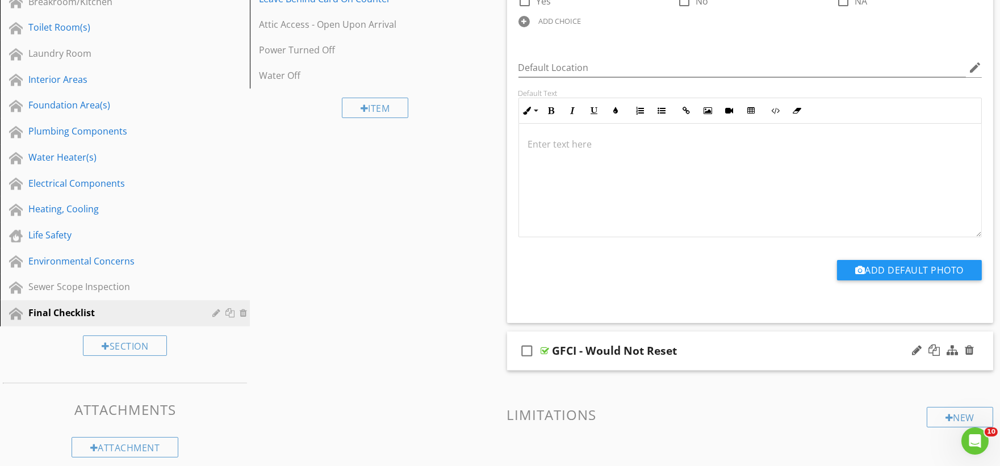
click at [544, 367] on div "check_box_outline_blank GFCI - Would Not Reset" at bounding box center [750, 351] width 487 height 39
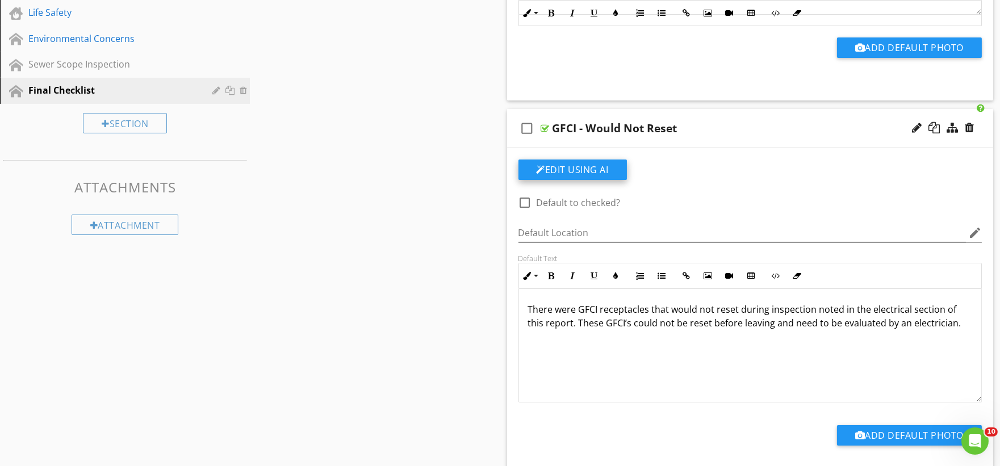
scroll to position [504, 0]
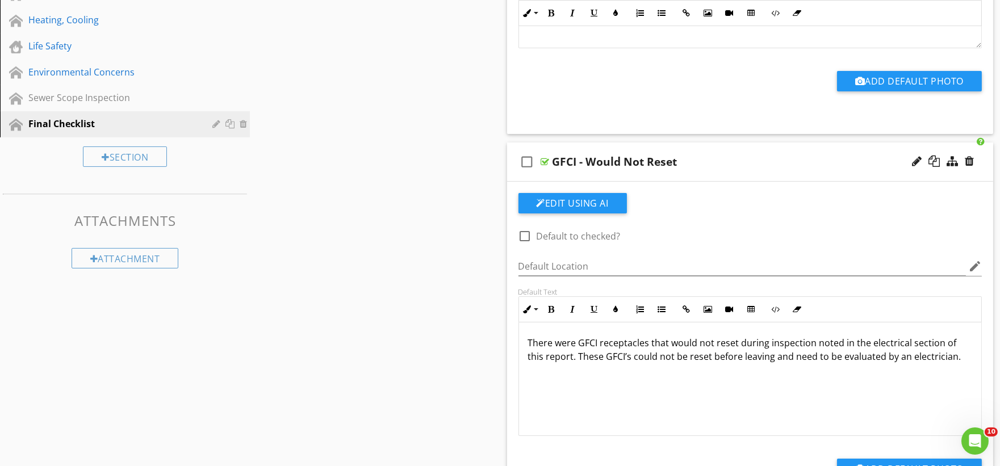
click at [561, 171] on div "check_box_outline_blank GFCI - Would Not Reset" at bounding box center [750, 162] width 487 height 39
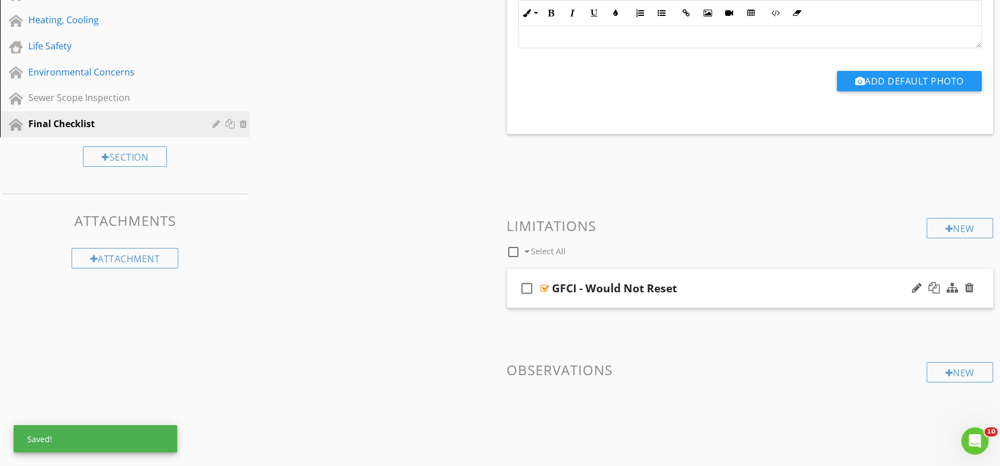
scroll to position [481, 0]
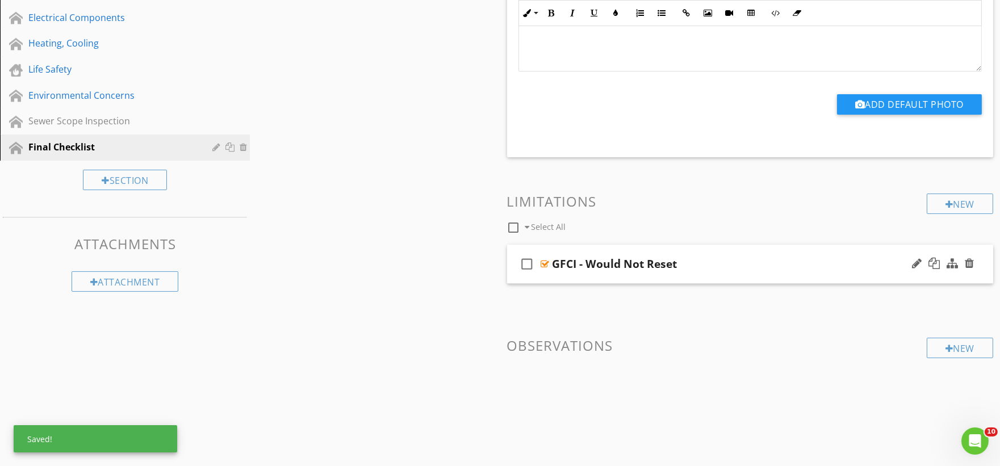
click at [563, 279] on div "check_box_outline_blank GFCI - Would Not Reset" at bounding box center [750, 264] width 487 height 39
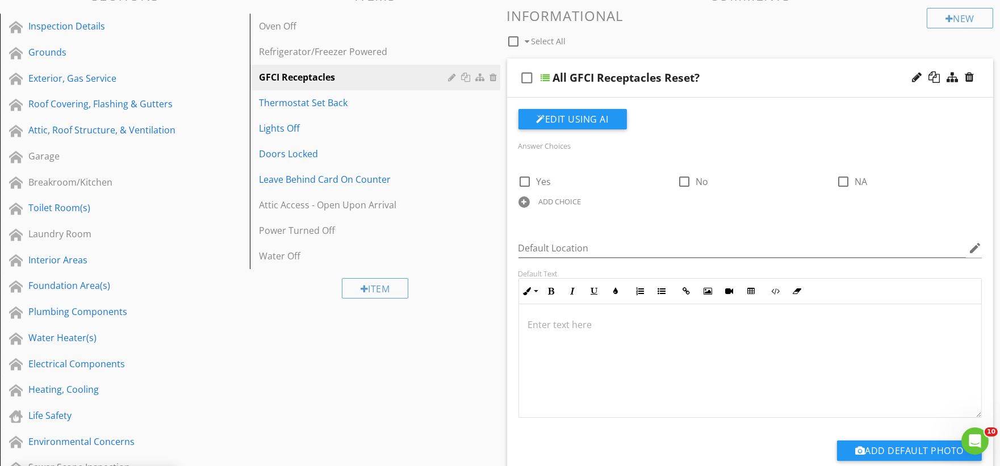
scroll to position [126, 0]
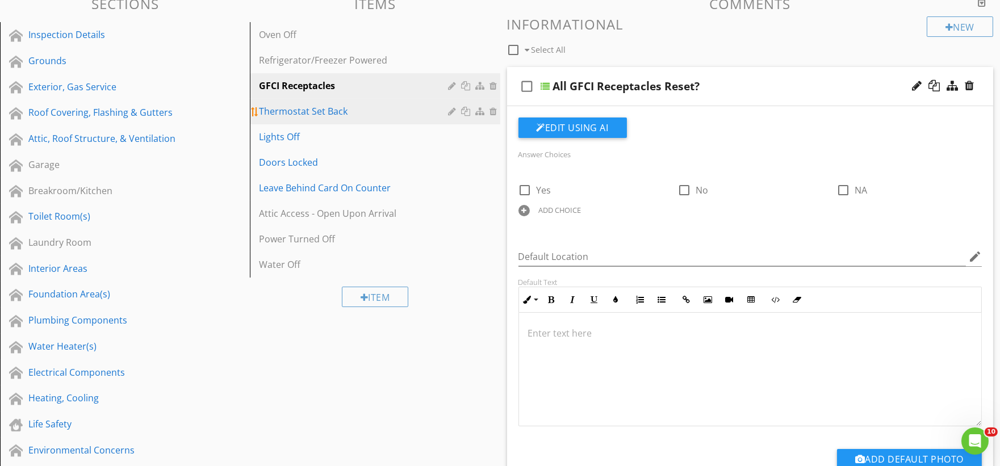
click at [313, 116] on div "Thermostat Set Back" at bounding box center [355, 112] width 193 height 14
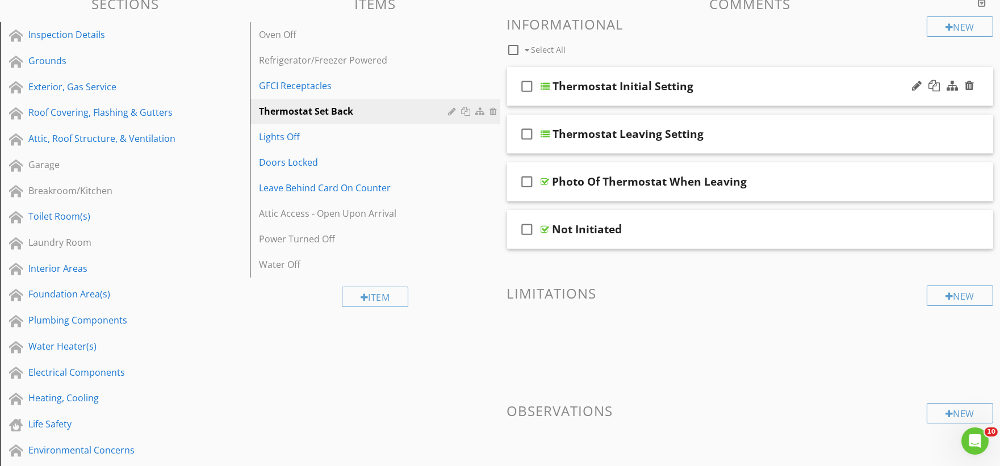
click at [549, 103] on div "check_box_outline_blank Thermostat Initial Setting" at bounding box center [750, 86] width 487 height 39
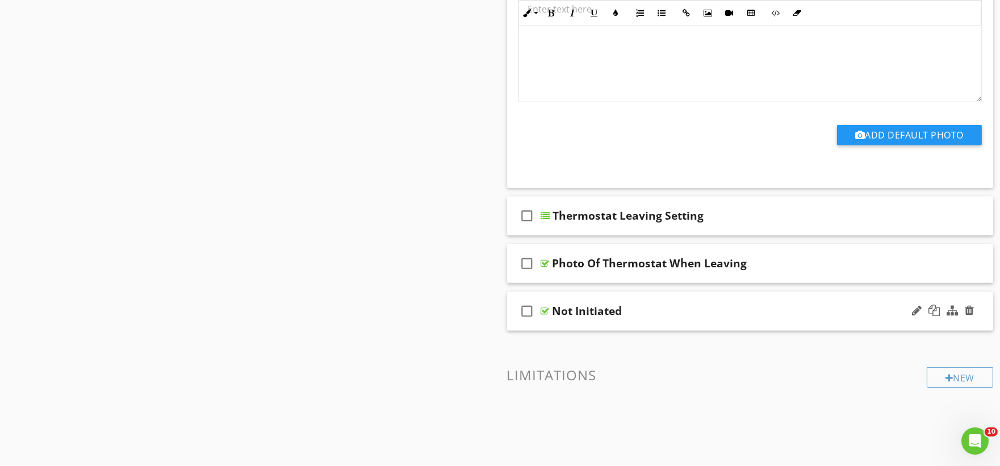
scroll to position [883, 0]
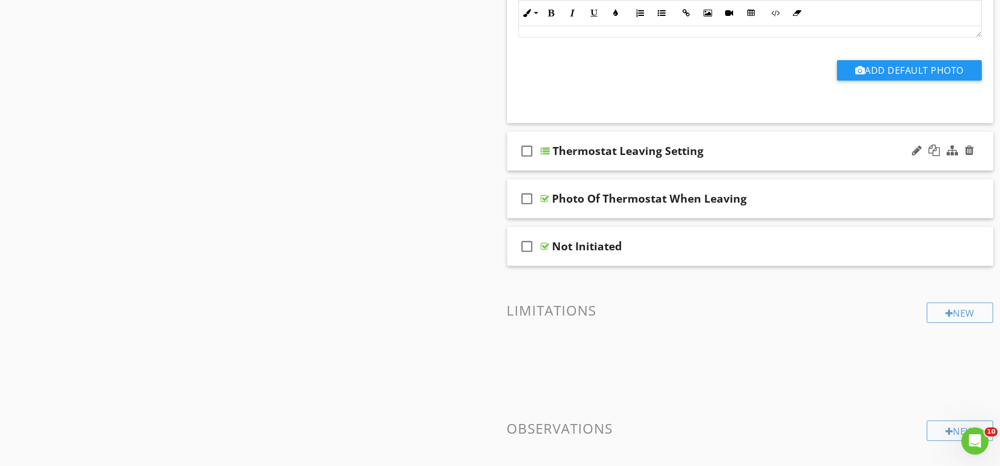
click at [562, 168] on div "check_box_outline_blank Thermostat Leaving Setting" at bounding box center [750, 151] width 487 height 39
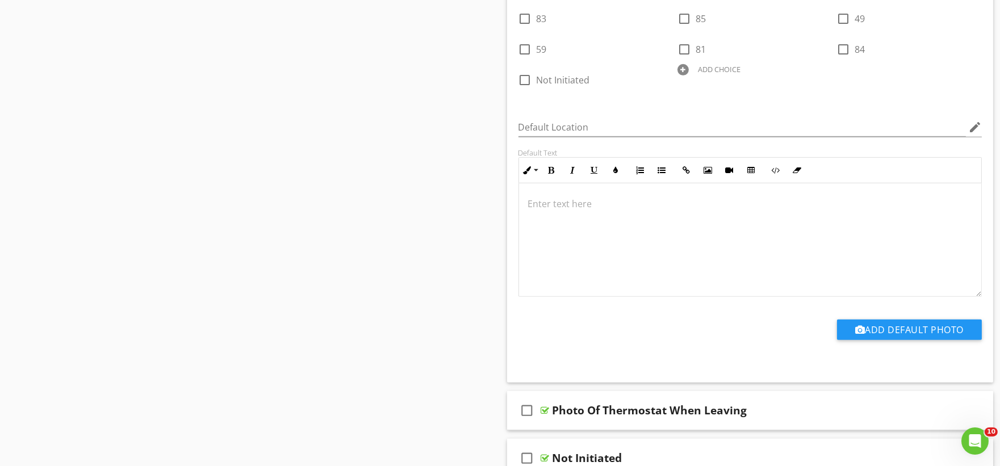
scroll to position [1641, 0]
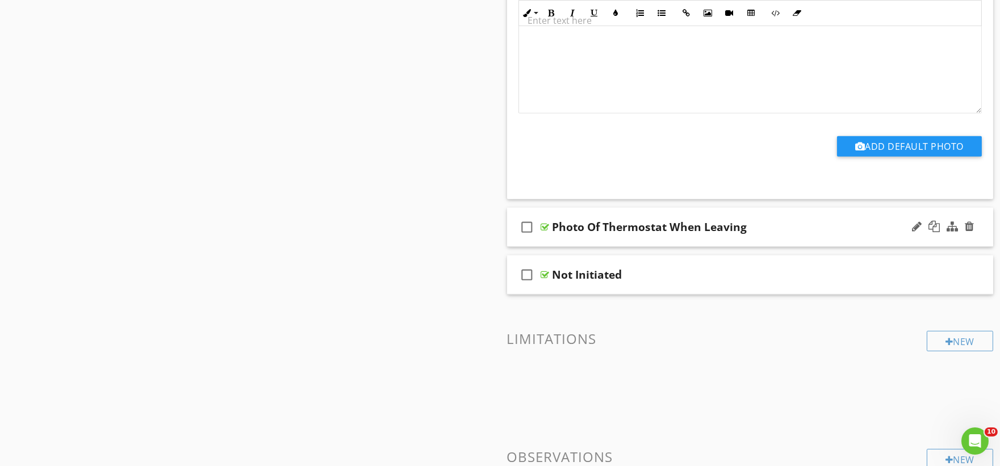
click at [560, 245] on div "check_box_outline_blank Photo Of Thermostat When Leaving" at bounding box center [750, 227] width 487 height 39
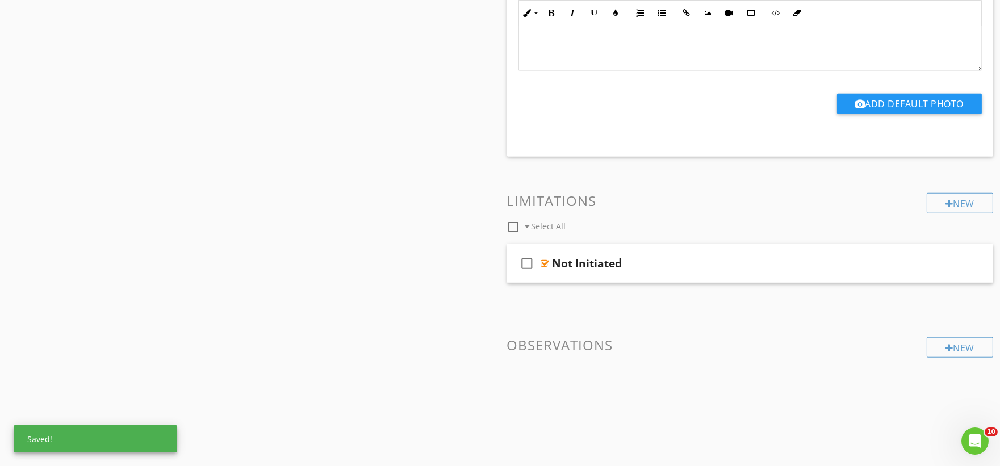
scroll to position [2071, 0]
click at [560, 278] on div "check_box_outline_blank Not Initiated" at bounding box center [750, 264] width 487 height 39
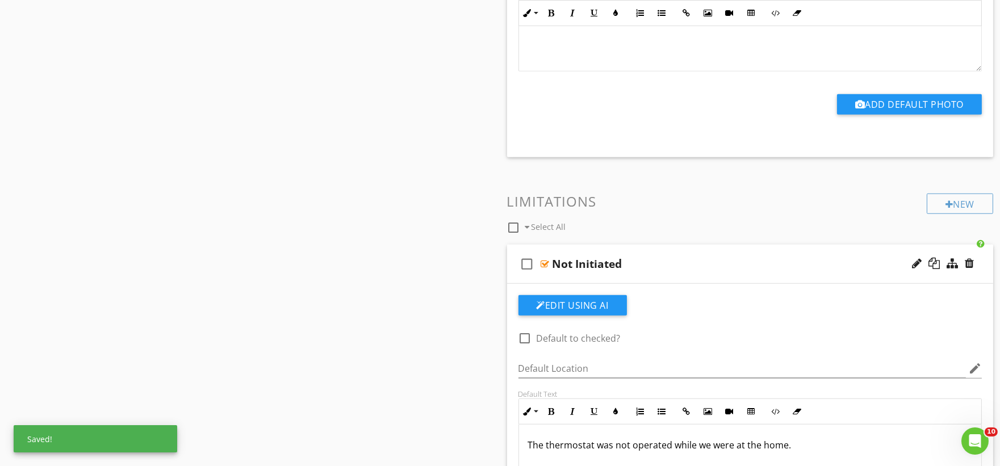
scroll to position [2092, 0]
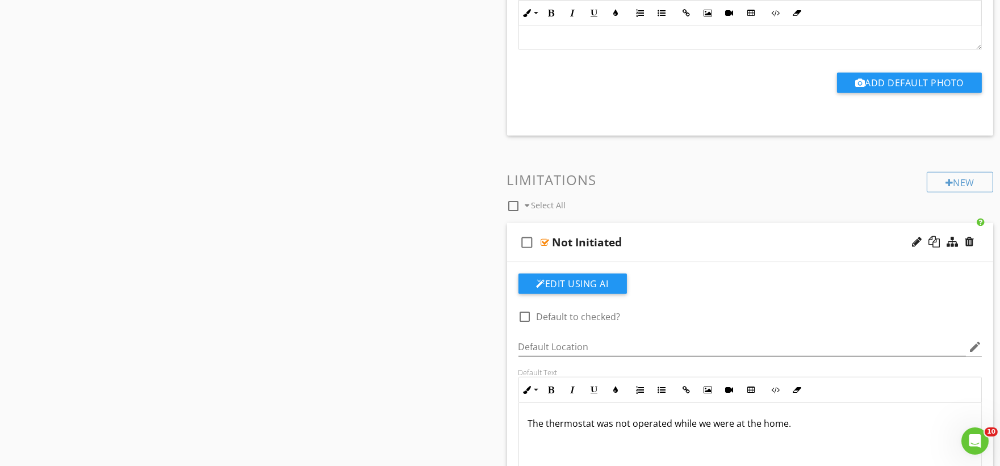
click at [768, 427] on p "The thermostat was not operated while we were at the home." at bounding box center [750, 424] width 445 height 14
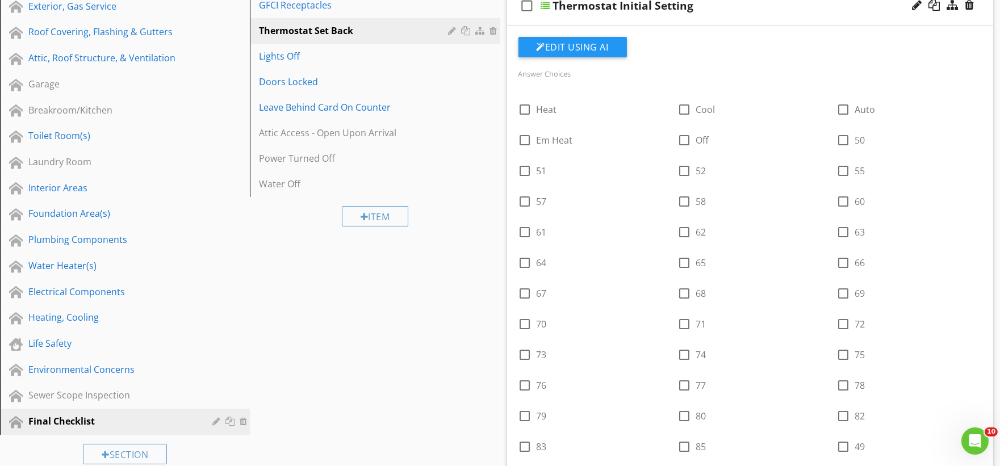
scroll to position [199, 0]
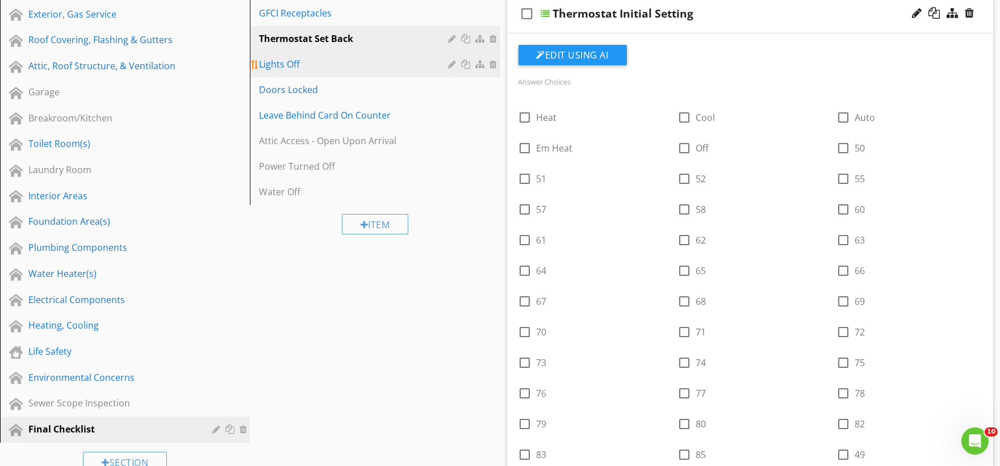
click at [296, 65] on div "Lights Off" at bounding box center [355, 64] width 193 height 14
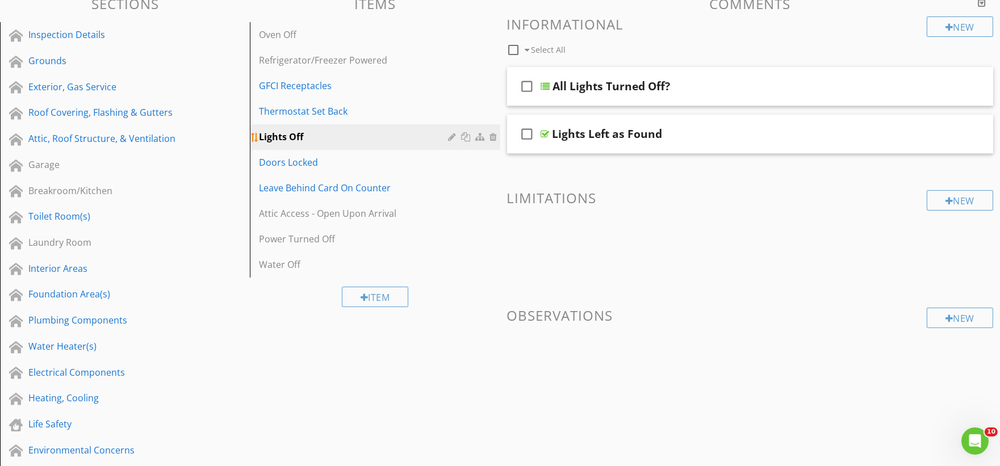
scroll to position [0, 0]
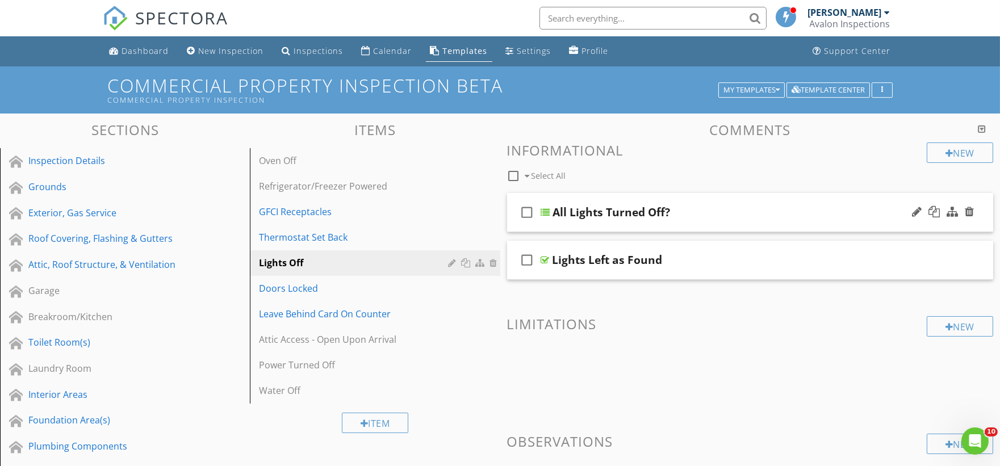
click at [551, 226] on div "check_box_outline_blank All Lights Turned Off?" at bounding box center [750, 212] width 487 height 39
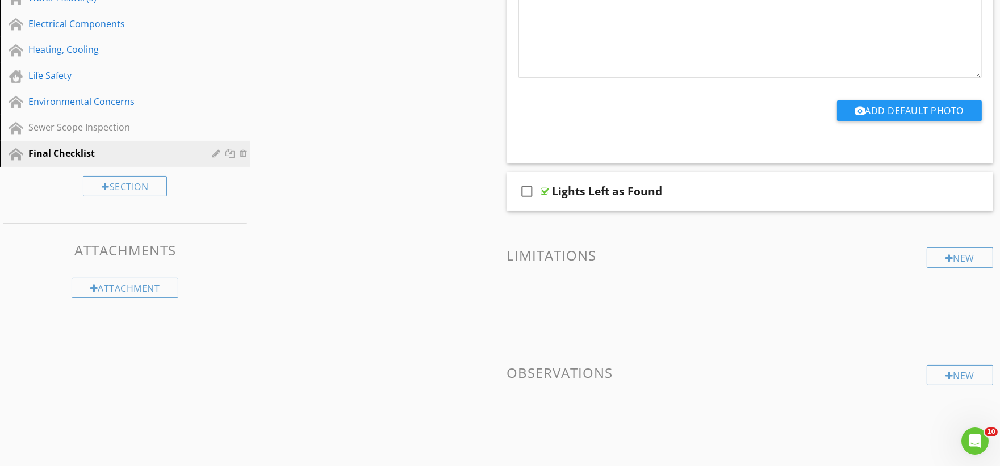
scroll to position [503, 0]
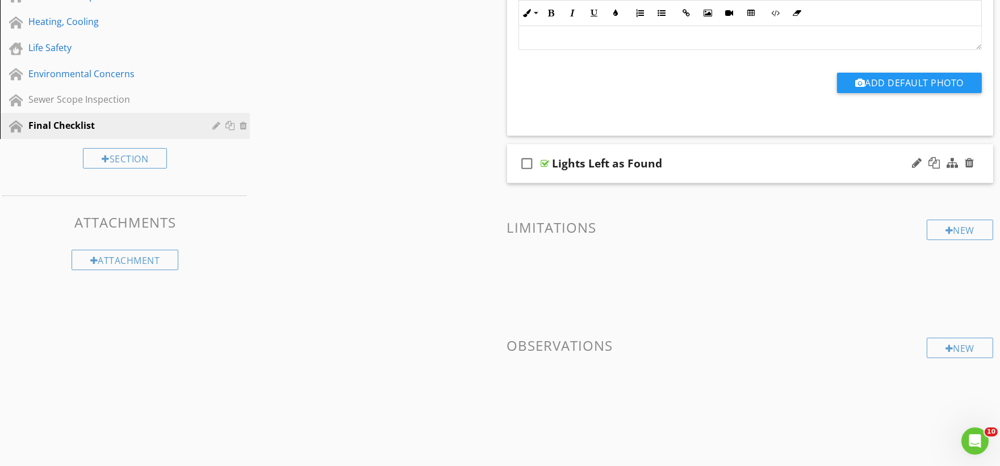
click at [555, 175] on div "check_box_outline_blank Lights Left as Found" at bounding box center [750, 163] width 487 height 39
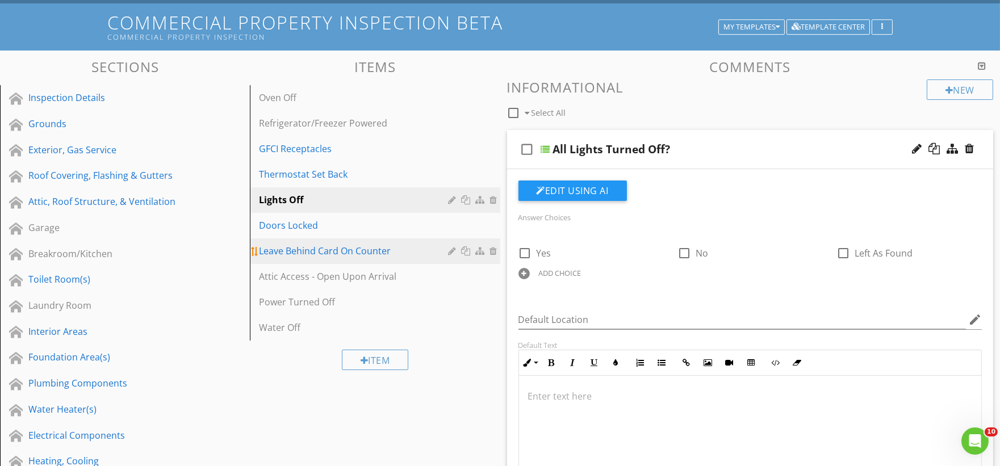
scroll to position [61, 0]
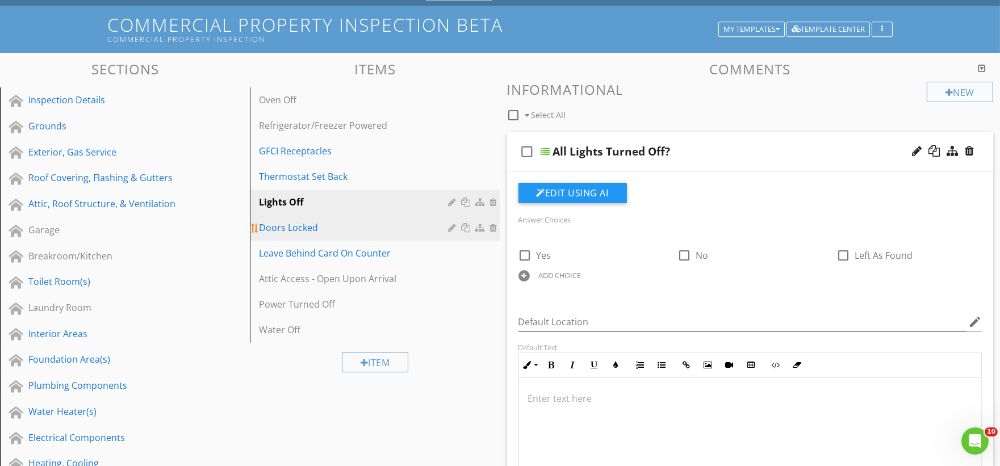
click at [311, 229] on div "Doors Locked" at bounding box center [355, 228] width 193 height 14
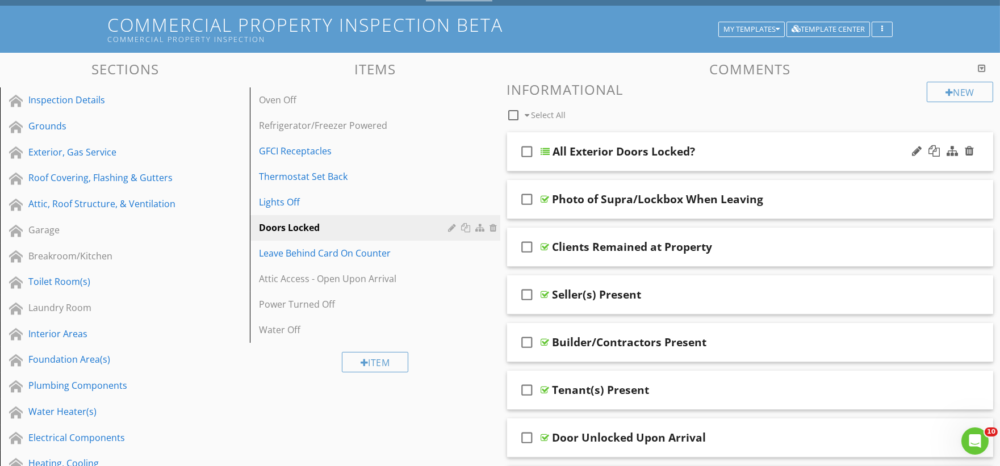
click at [547, 164] on div "check_box_outline_blank All Exterior Doors Locked?" at bounding box center [750, 151] width 487 height 39
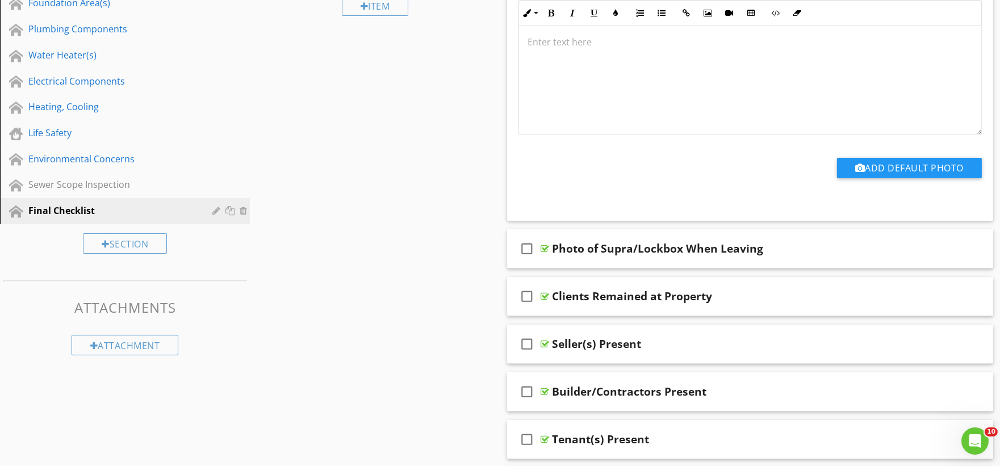
scroll to position [440, 0]
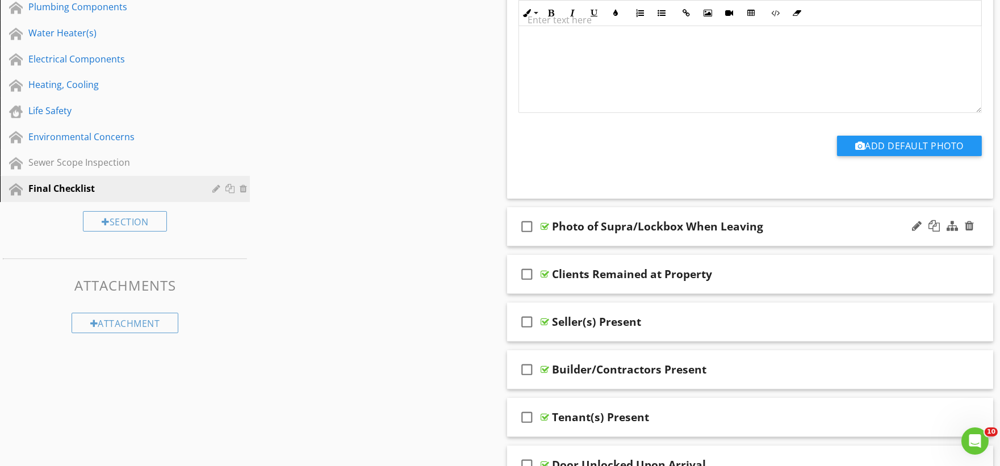
click at [555, 242] on div "check_box_outline_blank Photo of Supra/Lockbox When Leaving" at bounding box center [750, 226] width 487 height 39
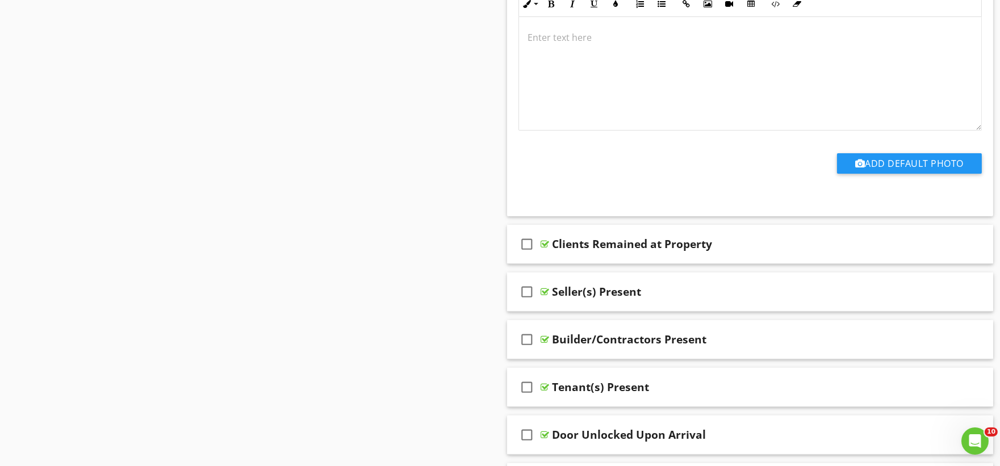
scroll to position [882, 0]
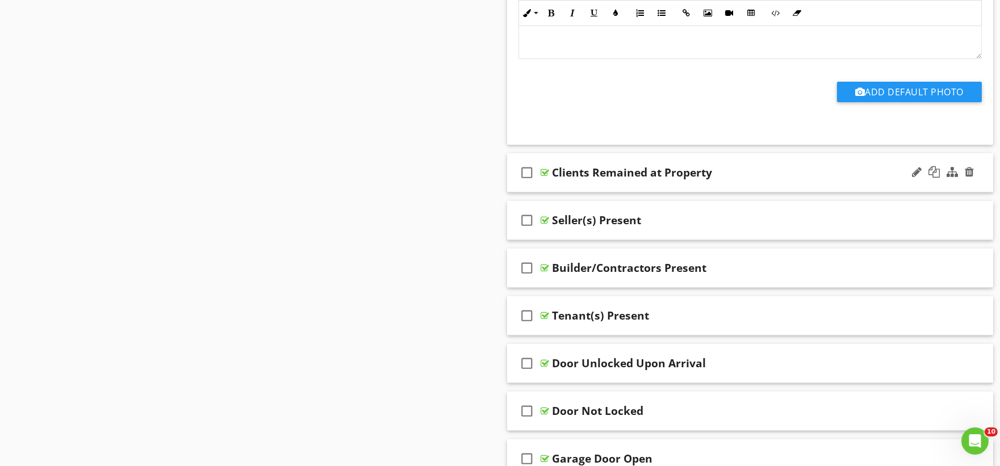
click at [558, 191] on div "check_box_outline_blank Clients Remained at Property" at bounding box center [750, 172] width 487 height 39
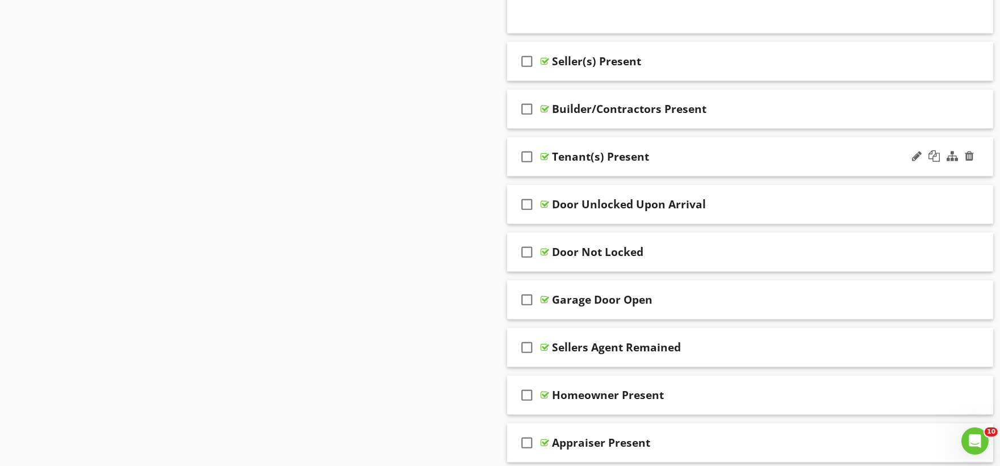
scroll to position [1387, 0]
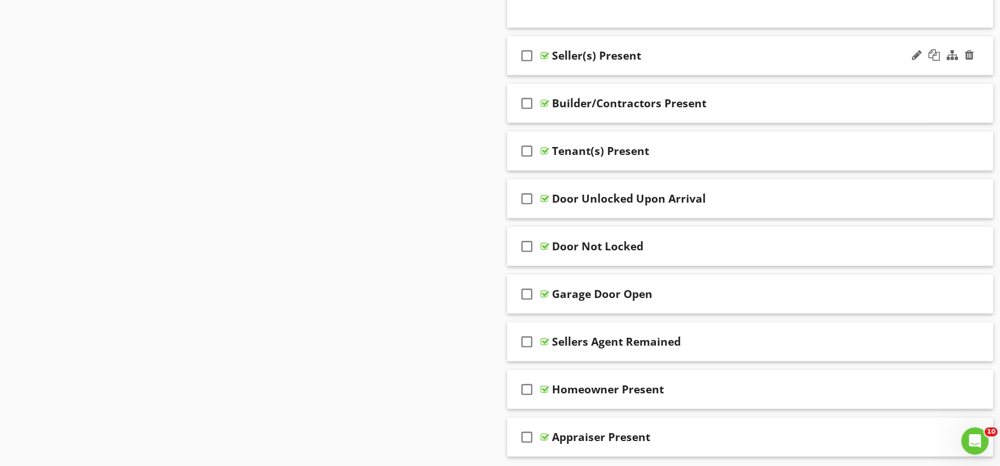
click at [562, 68] on div "check_box_outline_blank Seller(s) Present" at bounding box center [750, 55] width 487 height 39
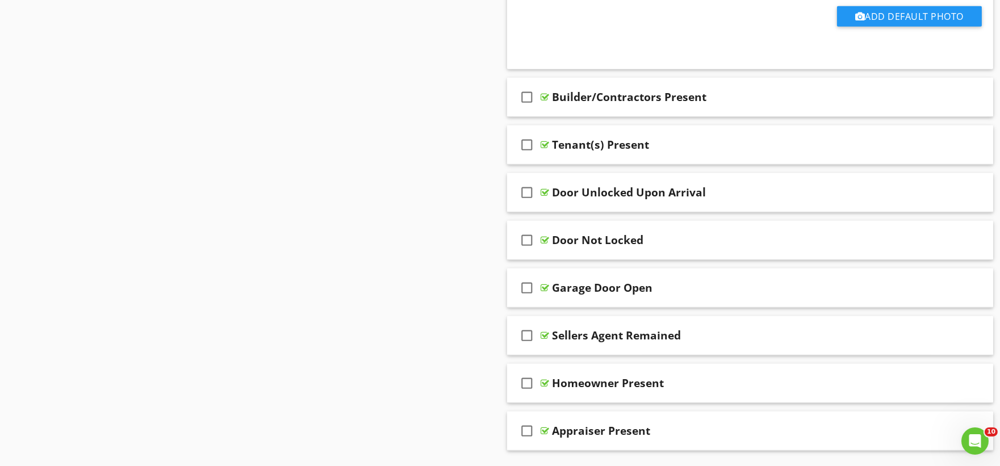
scroll to position [1765, 0]
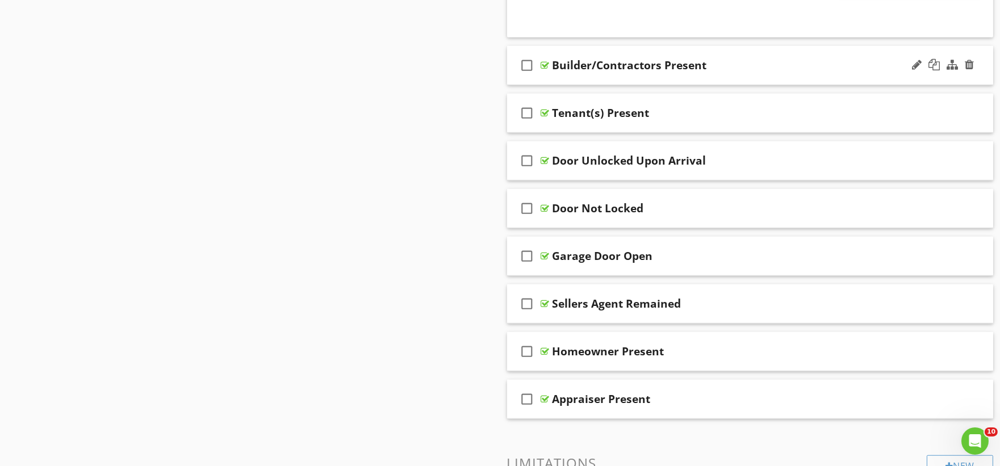
click at [558, 82] on div "check_box_outline_blank Builder/Contractors Present" at bounding box center [750, 65] width 487 height 39
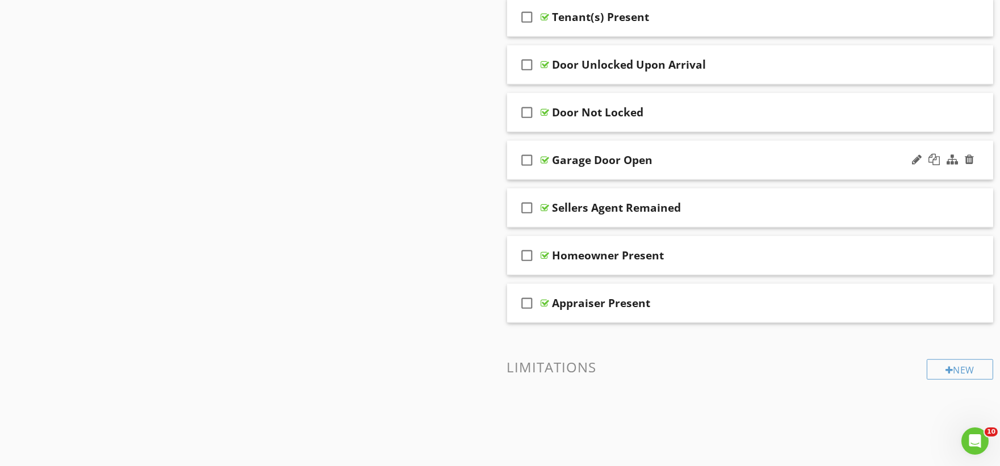
scroll to position [2207, 0]
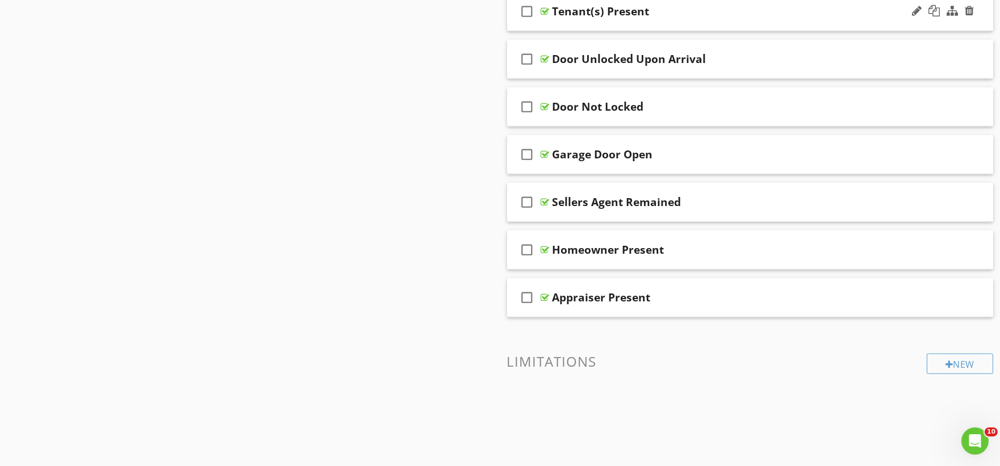
click at [558, 30] on div "check_box_outline_blank Tenant(s) Present" at bounding box center [750, 11] width 487 height 39
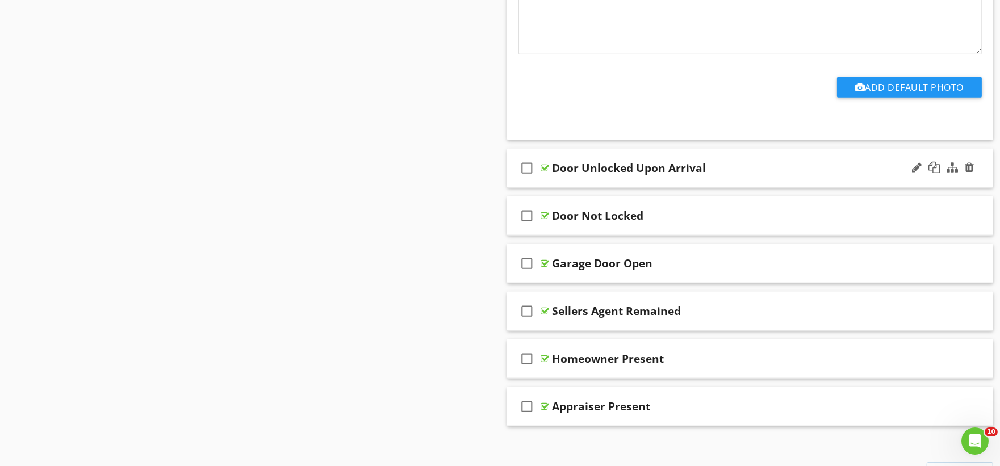
scroll to position [2523, 0]
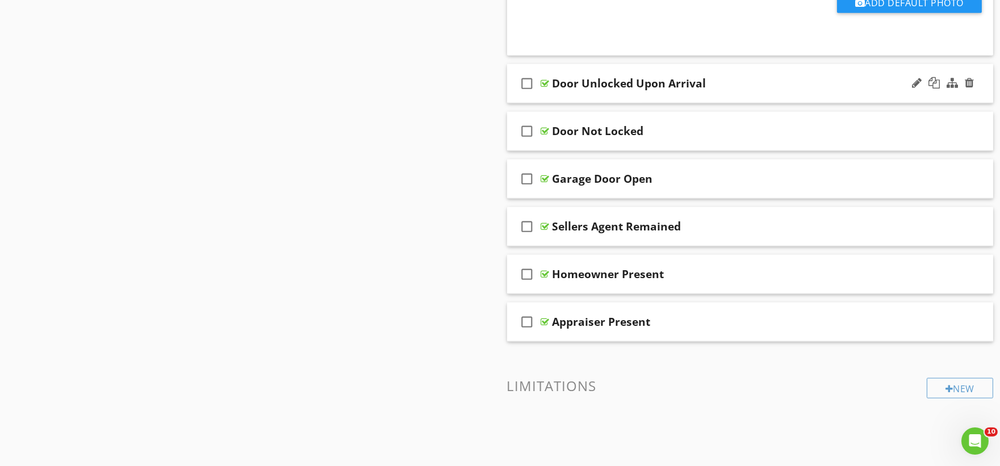
click at [556, 95] on div "check_box_outline_blank Door Unlocked Upon Arrival" at bounding box center [750, 83] width 487 height 39
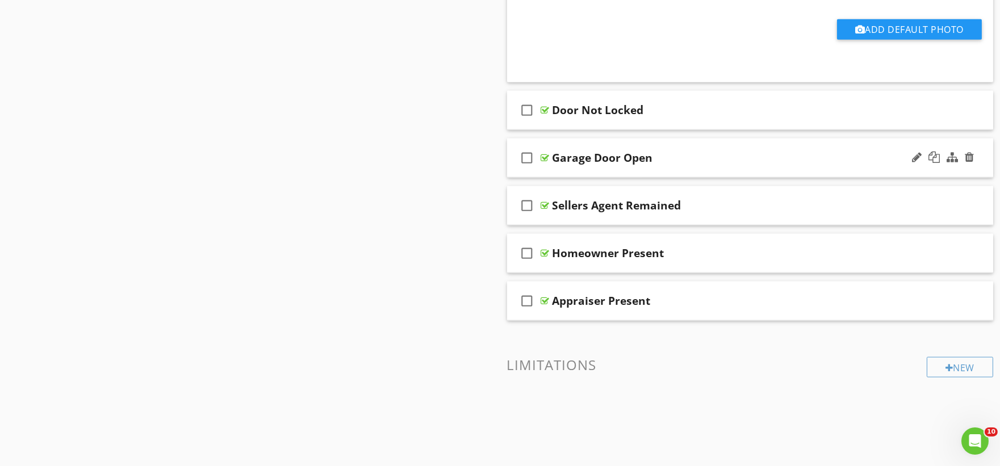
scroll to position [2901, 0]
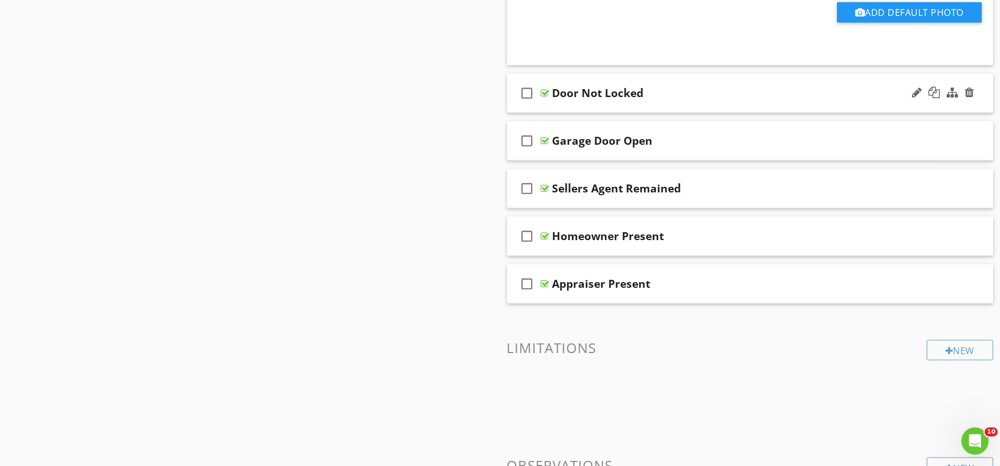
click at [558, 105] on div "check_box_outline_blank Door Not Locked" at bounding box center [750, 93] width 487 height 39
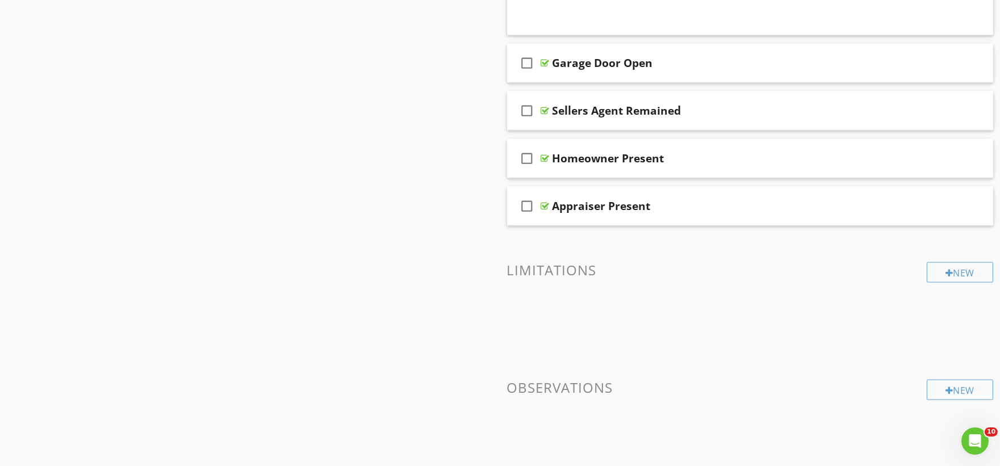
scroll to position [3343, 0]
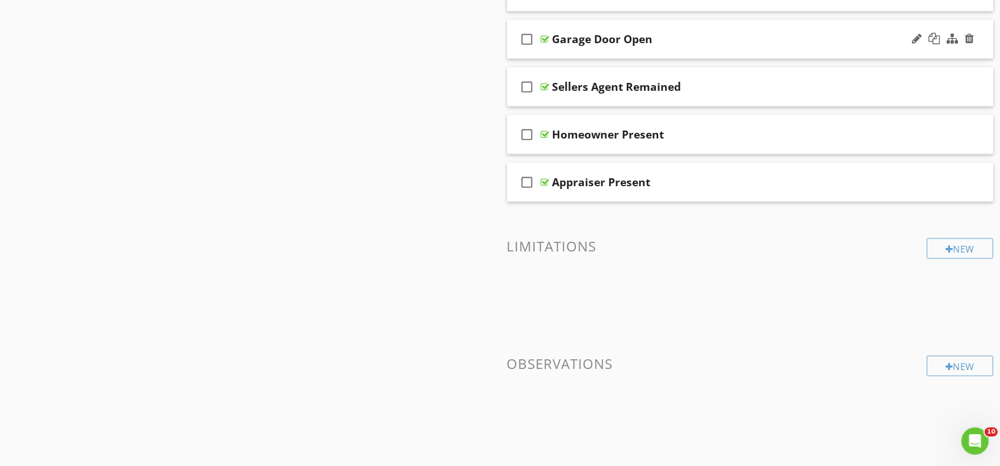
click at [568, 53] on div "check_box_outline_blank Garage Door Open" at bounding box center [750, 39] width 487 height 39
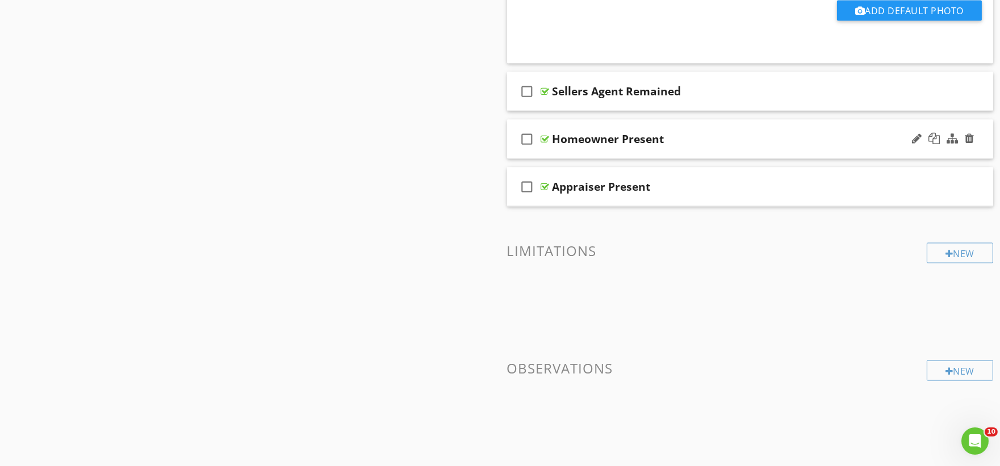
scroll to position [3704, 0]
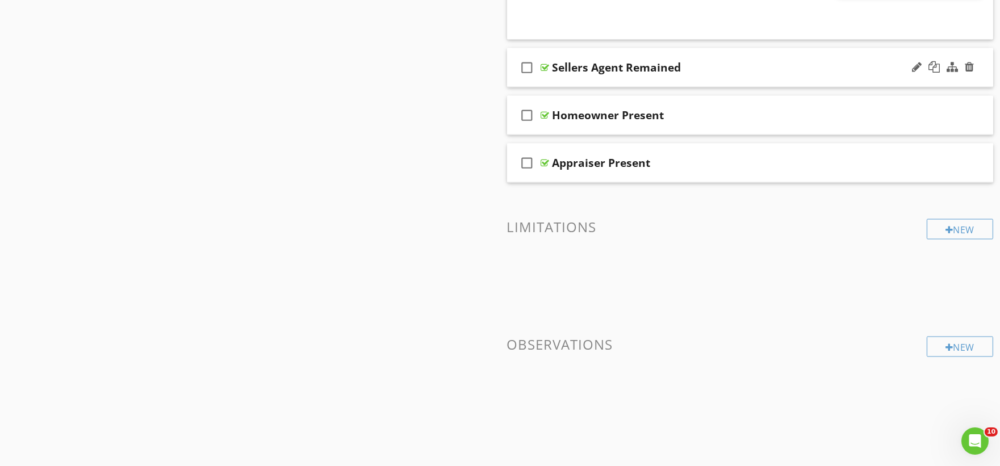
click at [564, 78] on div "check_box_outline_blank Sellers Agent Remained" at bounding box center [750, 67] width 487 height 39
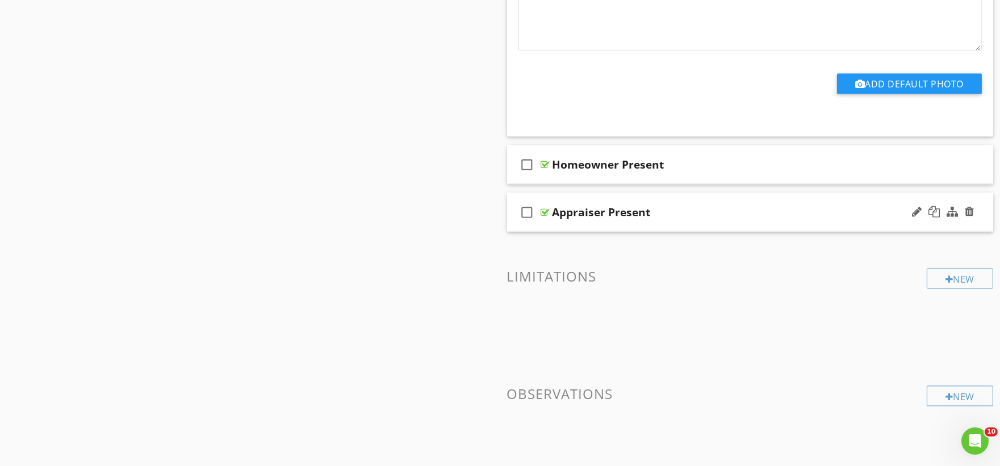
scroll to position [4045, 0]
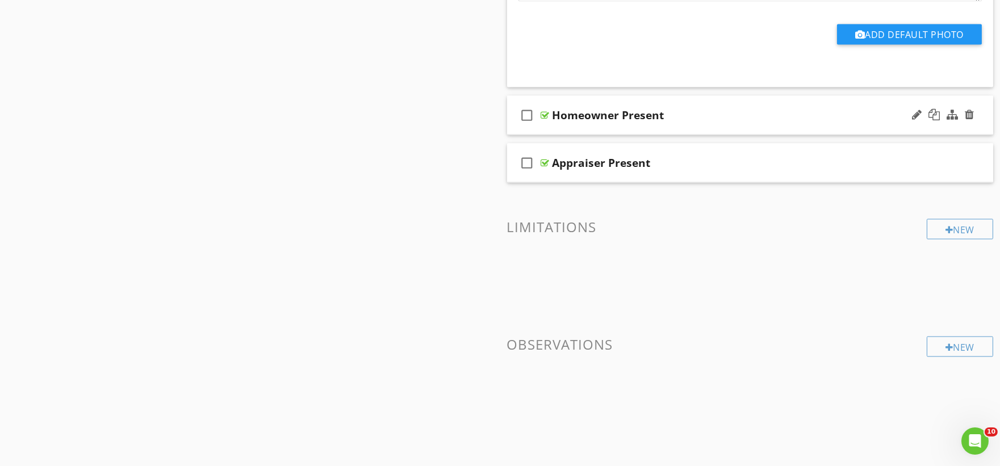
click at [553, 128] on div "check_box_outline_blank Homeowner Present" at bounding box center [750, 115] width 487 height 39
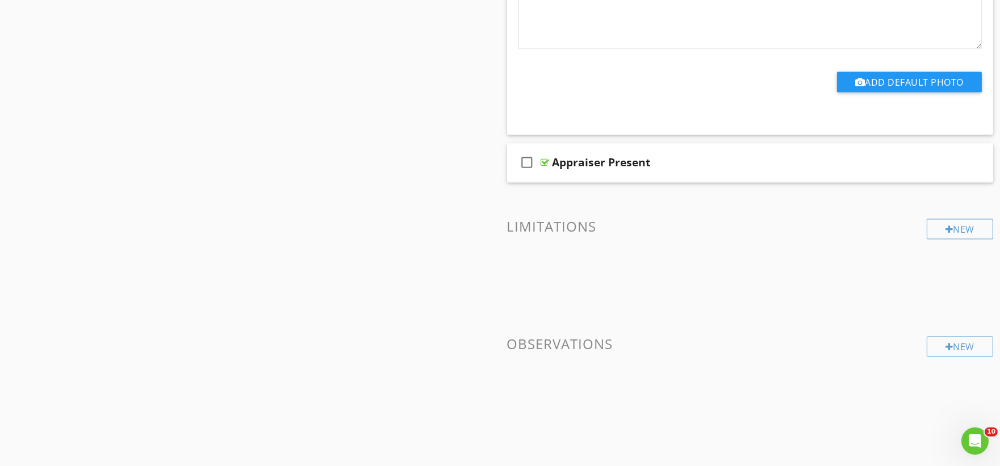
scroll to position [4385, 0]
click at [565, 177] on div "check_box_outline_blank Appraiser Present" at bounding box center [750, 163] width 487 height 39
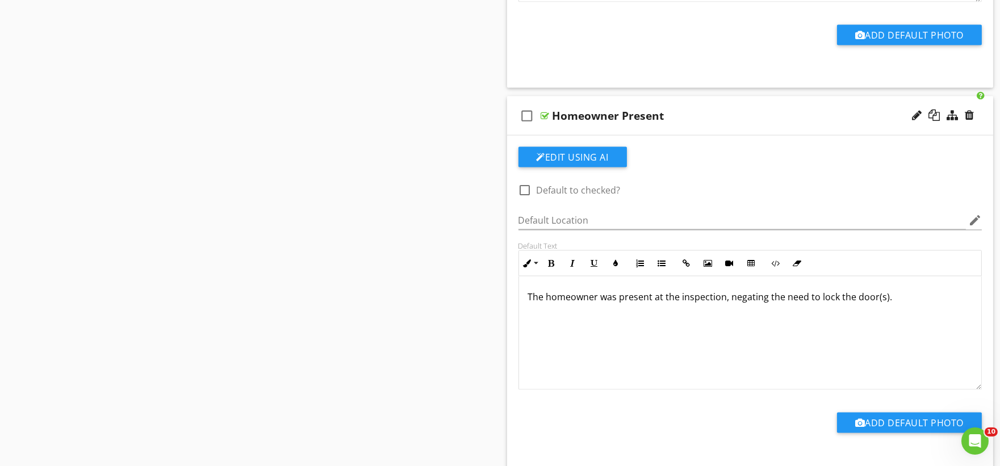
scroll to position [3943, 0]
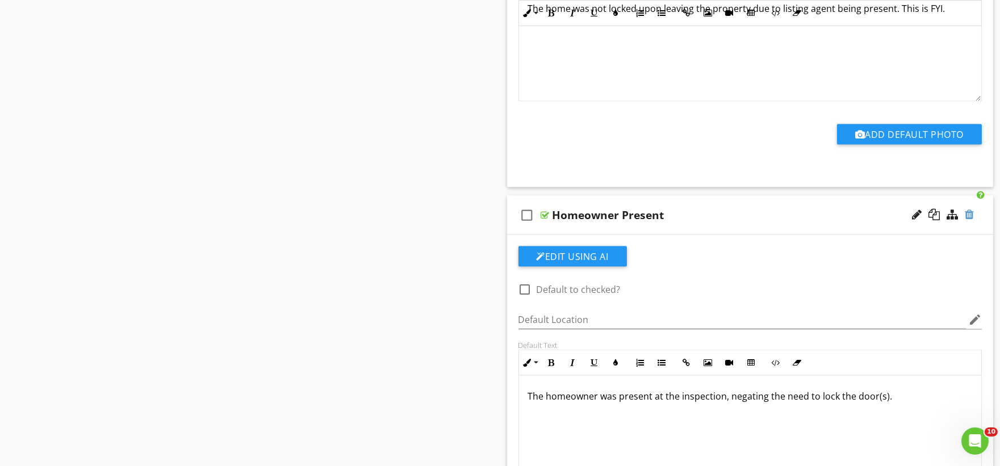
click at [969, 220] on div at bounding box center [969, 214] width 9 height 11
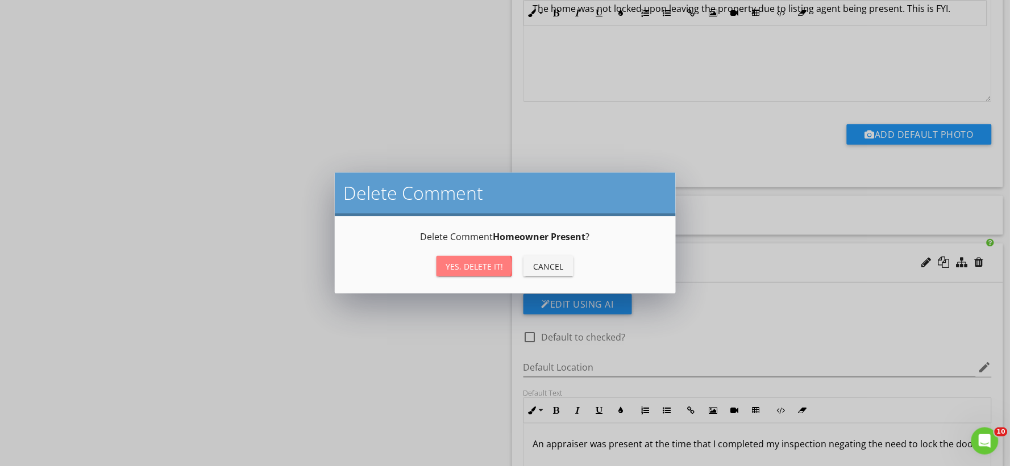
click at [469, 267] on div "Yes, Delete it!" at bounding box center [473, 267] width 57 height 12
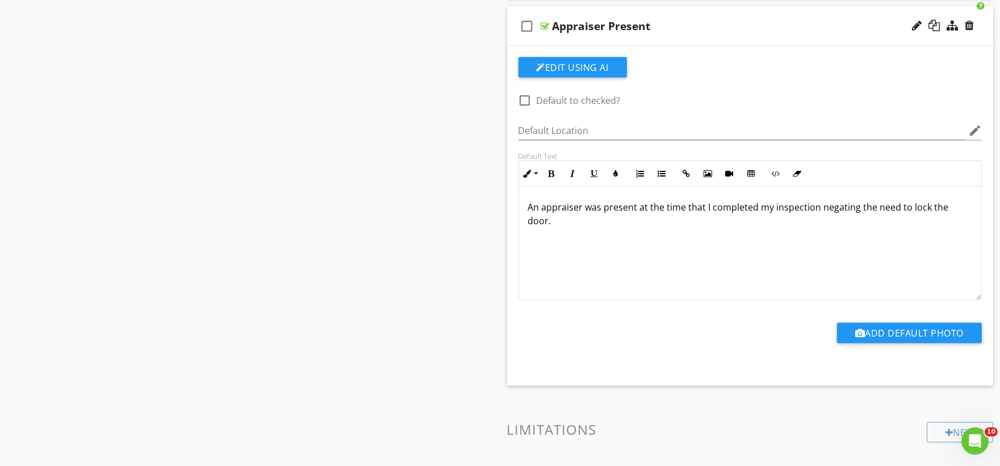
scroll to position [1017, 0]
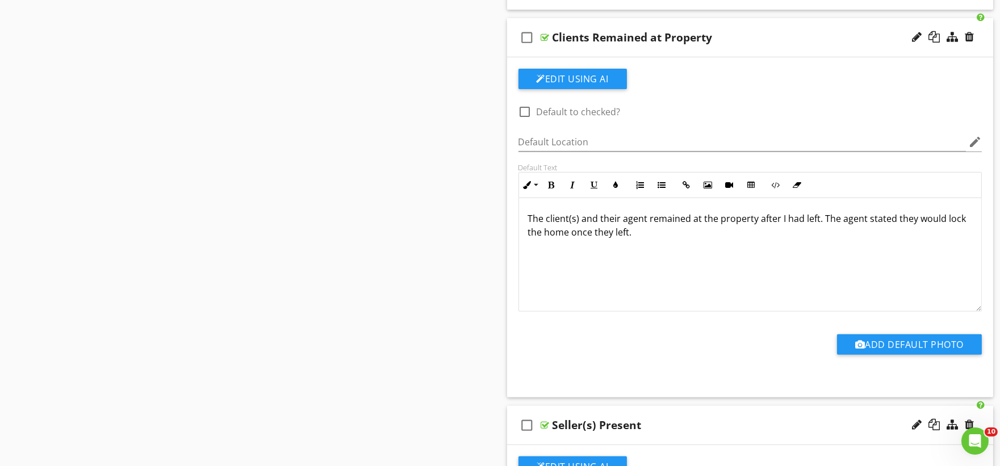
click at [549, 235] on p "The client(s) and their agent remained at the property after I had left. The ag…" at bounding box center [750, 225] width 445 height 27
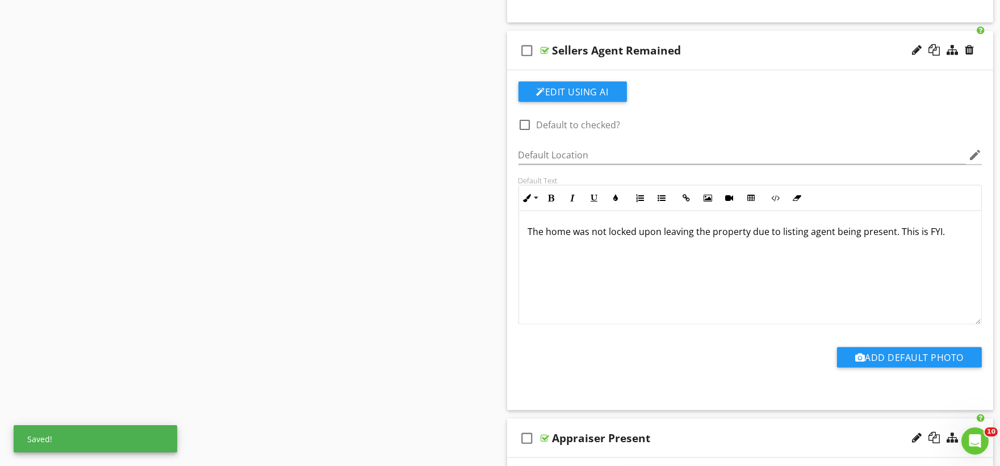
click at [555, 234] on p "The home was not locked upon leaving the property due to listing agent being pr…" at bounding box center [750, 232] width 445 height 14
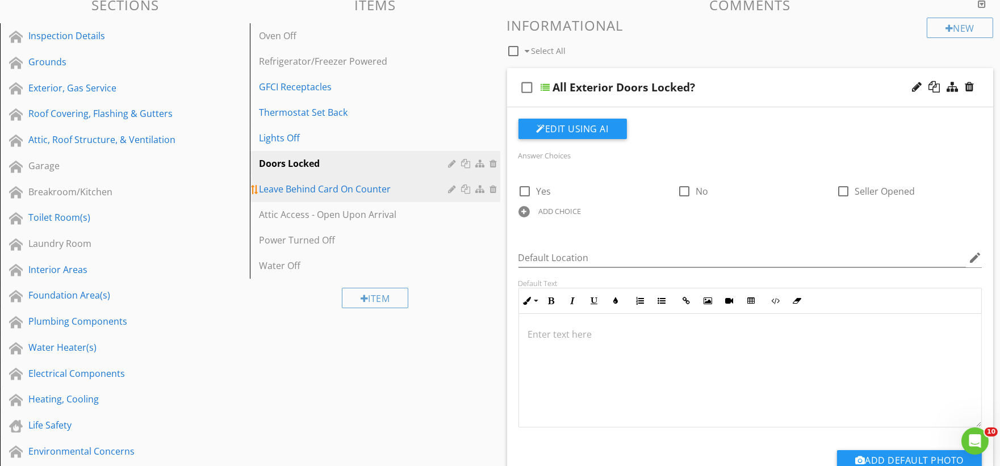
scroll to position [122, 0]
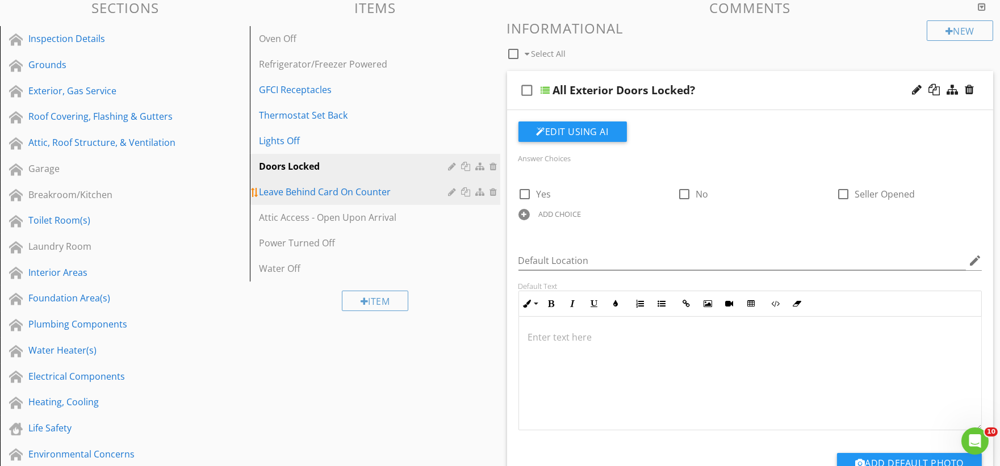
click at [382, 198] on div "Leave Behind Card On Counter" at bounding box center [355, 192] width 193 height 14
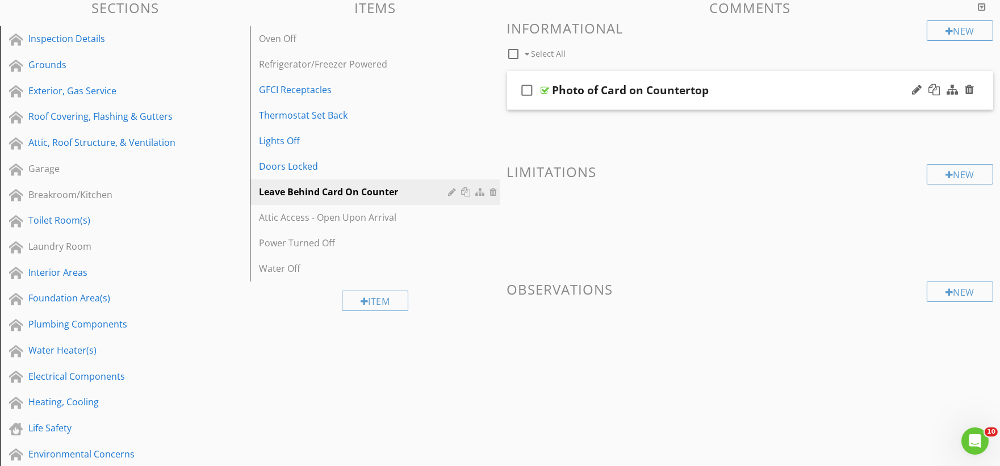
click at [567, 107] on div "check_box_outline_blank Photo of Card on Countertop" at bounding box center [750, 90] width 487 height 39
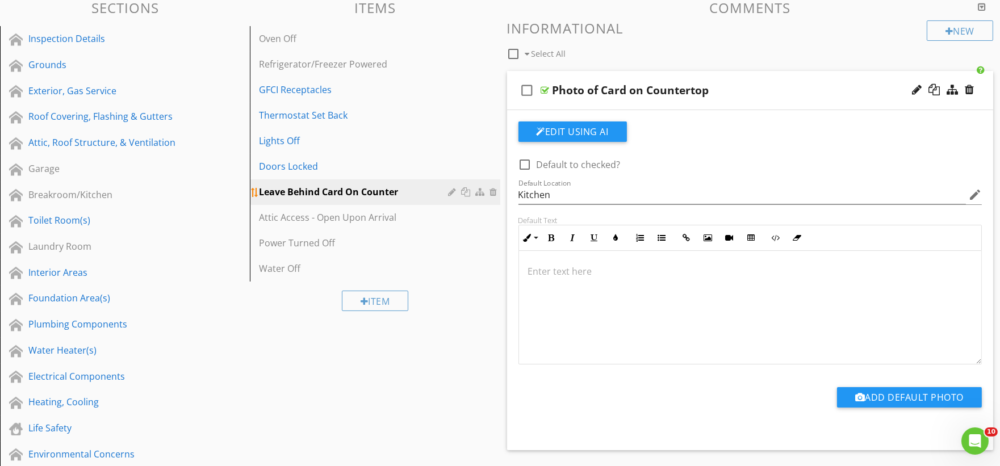
click at [492, 191] on div at bounding box center [495, 191] width 10 height 9
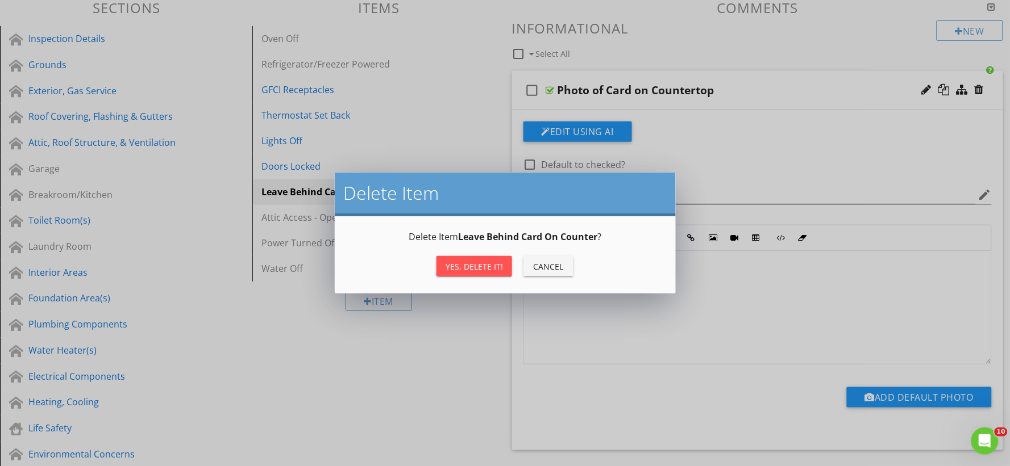
click at [470, 272] on div "Yes, Delete it!" at bounding box center [473, 267] width 57 height 12
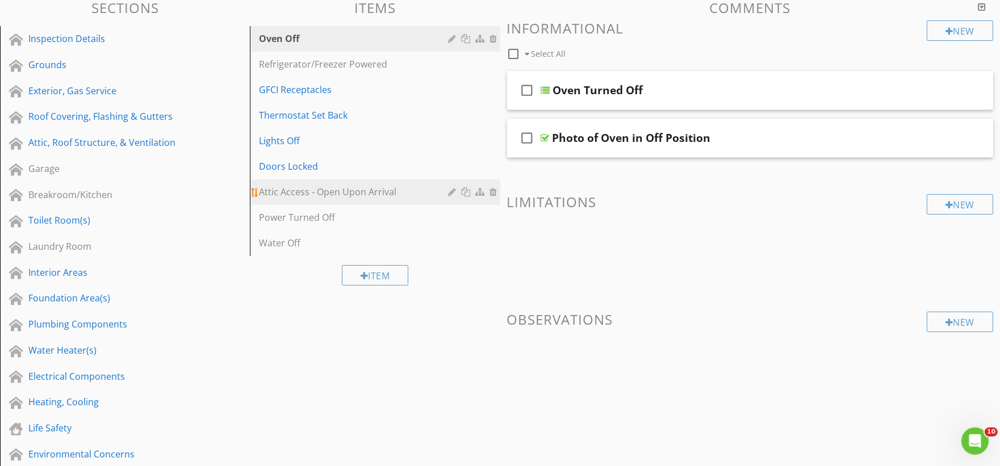
click at [493, 187] on div at bounding box center [495, 191] width 10 height 9
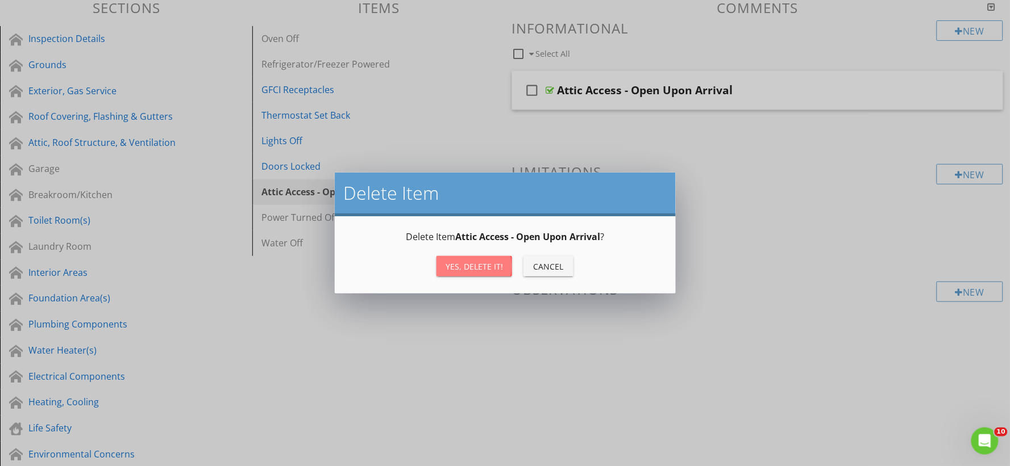
click at [468, 270] on div "Yes, Delete it!" at bounding box center [473, 267] width 57 height 12
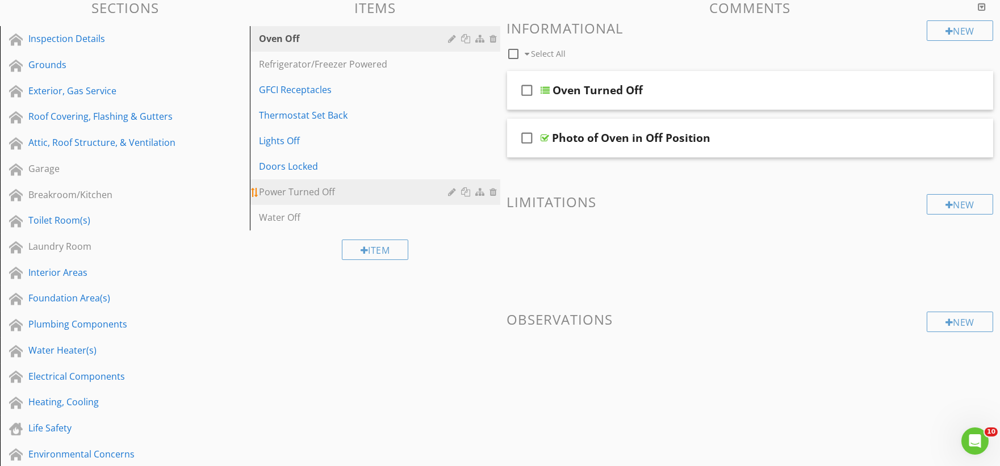
click at [316, 193] on div "Power Turned Off" at bounding box center [355, 192] width 193 height 14
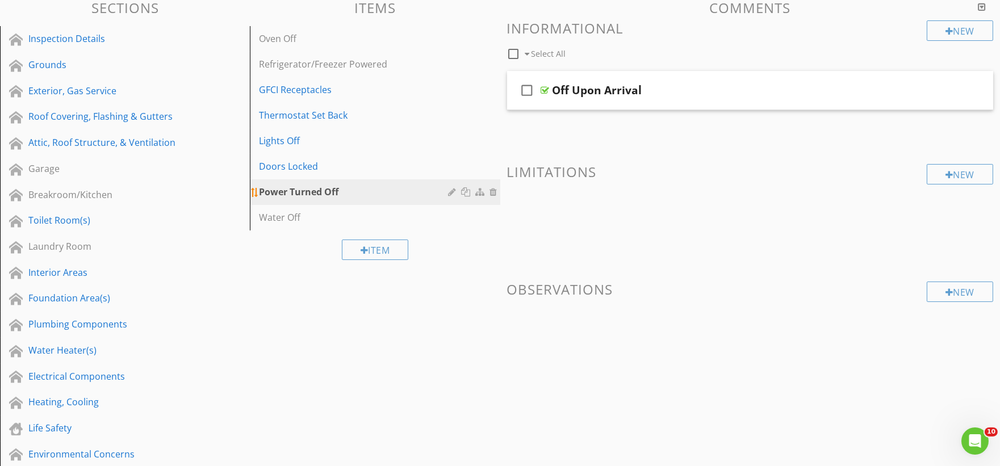
click at [492, 191] on div at bounding box center [495, 191] width 10 height 9
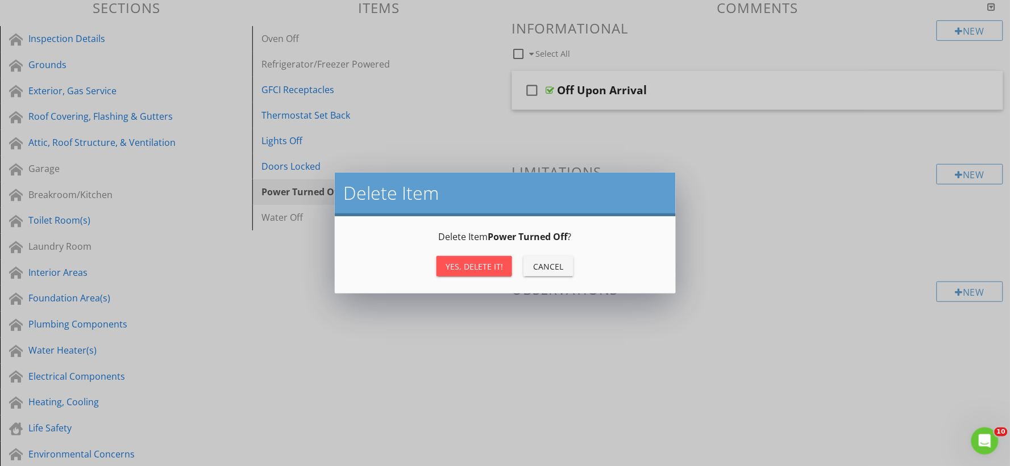
click at [474, 266] on div "Yes, Delete it!" at bounding box center [473, 267] width 57 height 12
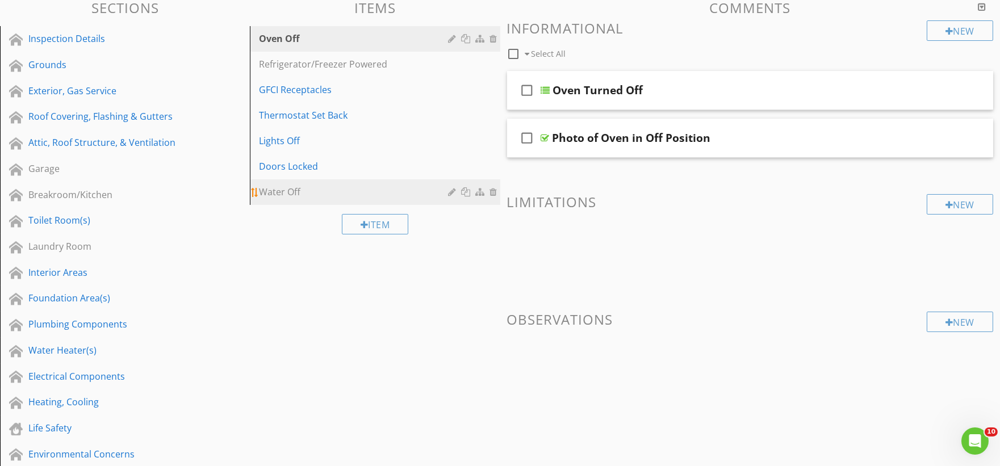
click at [498, 193] on div at bounding box center [495, 191] width 10 height 9
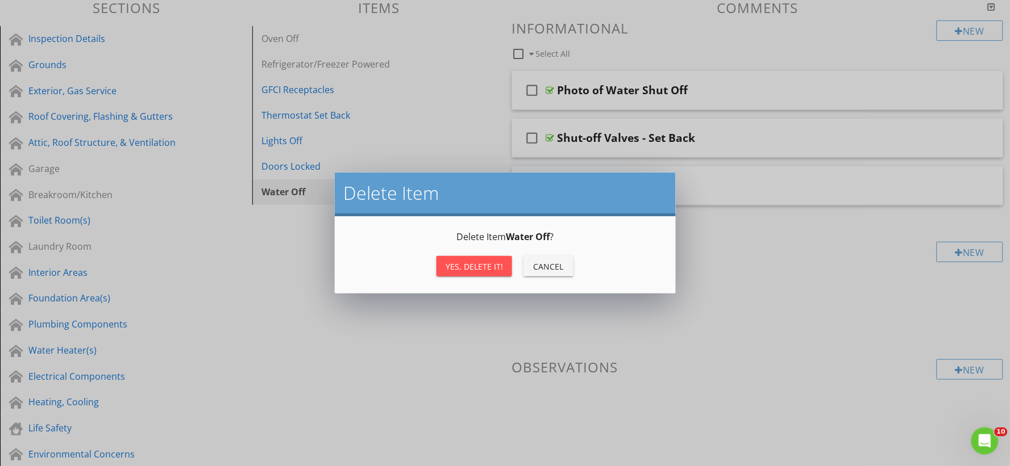
click at [476, 268] on div "Yes, Delete it!" at bounding box center [473, 267] width 57 height 12
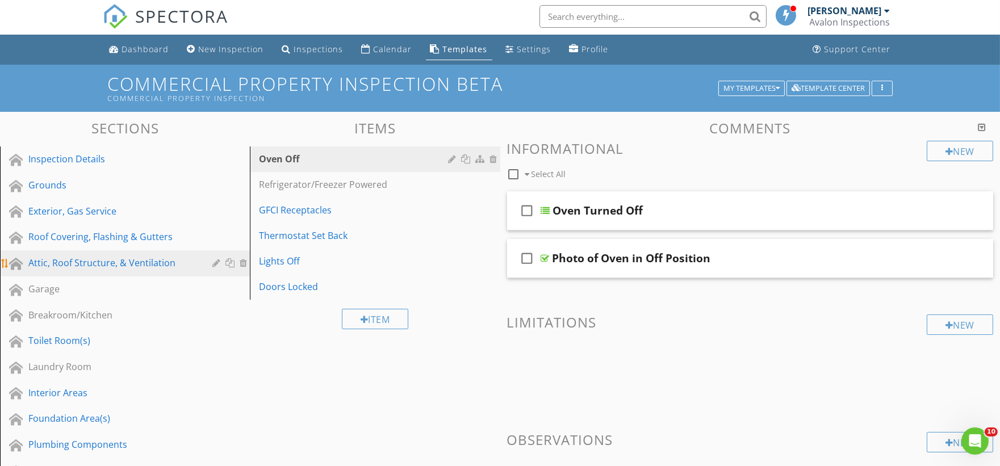
scroll to position [0, 0]
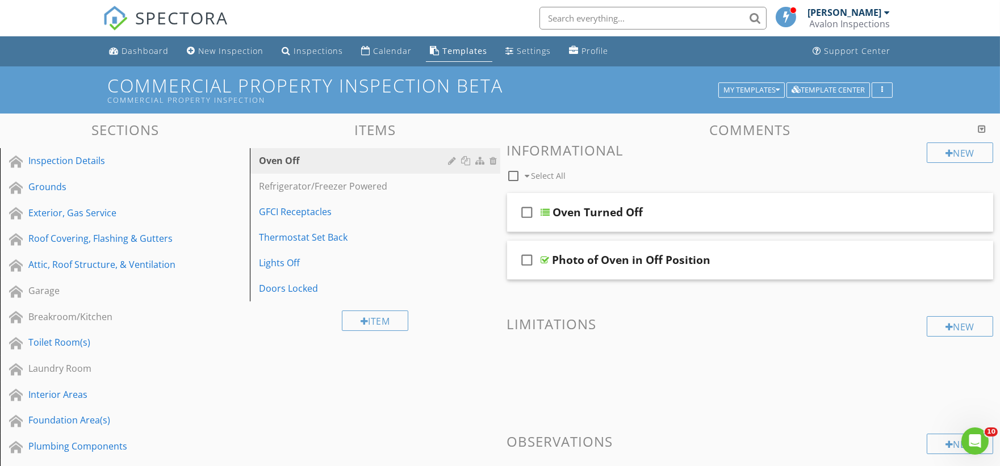
click at [293, 382] on div "Sections Inspection Details Grounds Exterior, Gas Service Roof Covering, Flashi…" at bounding box center [500, 448] width 1000 height 668
click at [277, 293] on div "Doors Locked" at bounding box center [355, 289] width 193 height 14
